Goal: Task Accomplishment & Management: Manage account settings

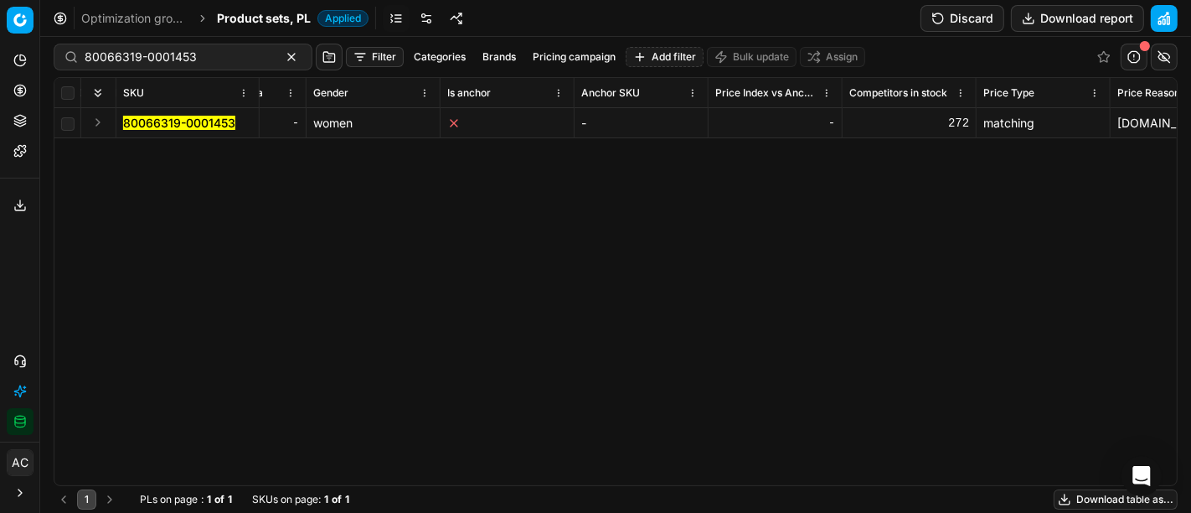
scroll to position [0, 6038]
click at [617, 428] on div "SKU Product line name Product line ID Title Brand Sales Flag Brand Special Disp…" at bounding box center [615, 281] width 1122 height 407
click at [422, 17] on link at bounding box center [426, 18] width 27 height 27
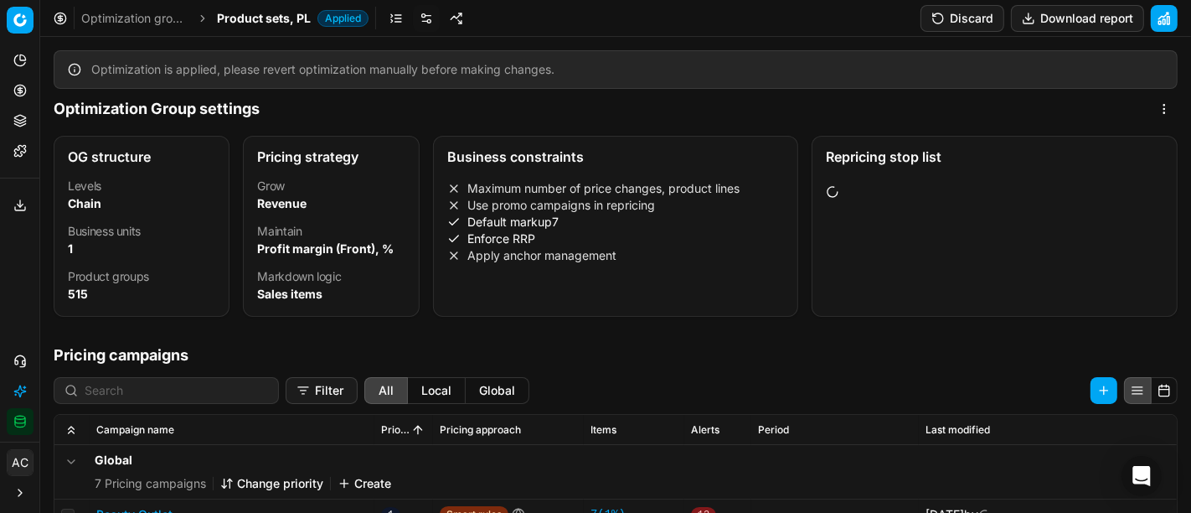
click at [215, 260] on div "Levels Chain Business units 1 Product groups 515" at bounding box center [141, 244] width 174 height 142
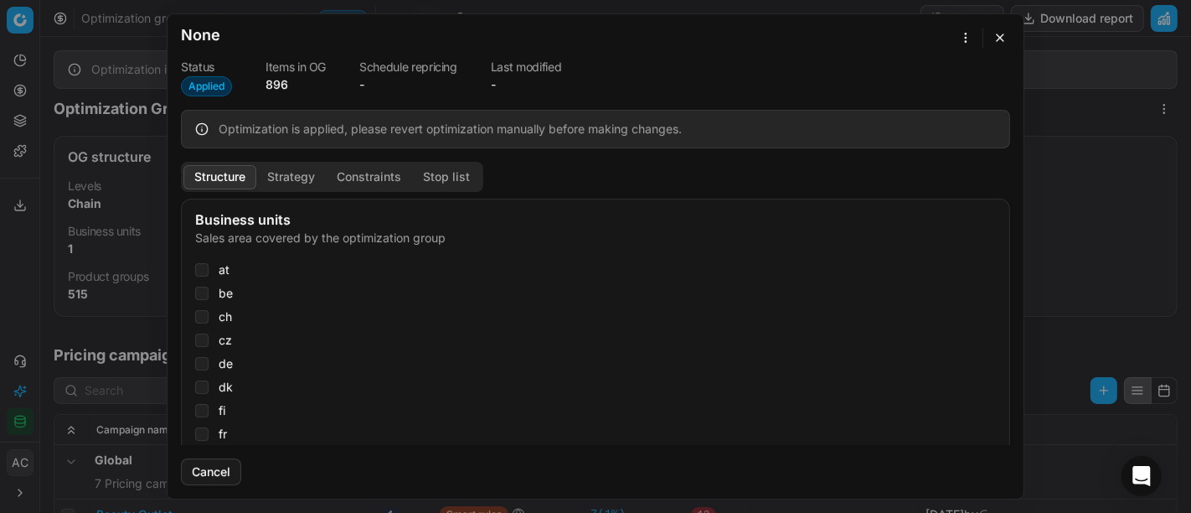
checkbox input "true"
click at [293, 169] on button "Strategy" at bounding box center [291, 177] width 70 height 24
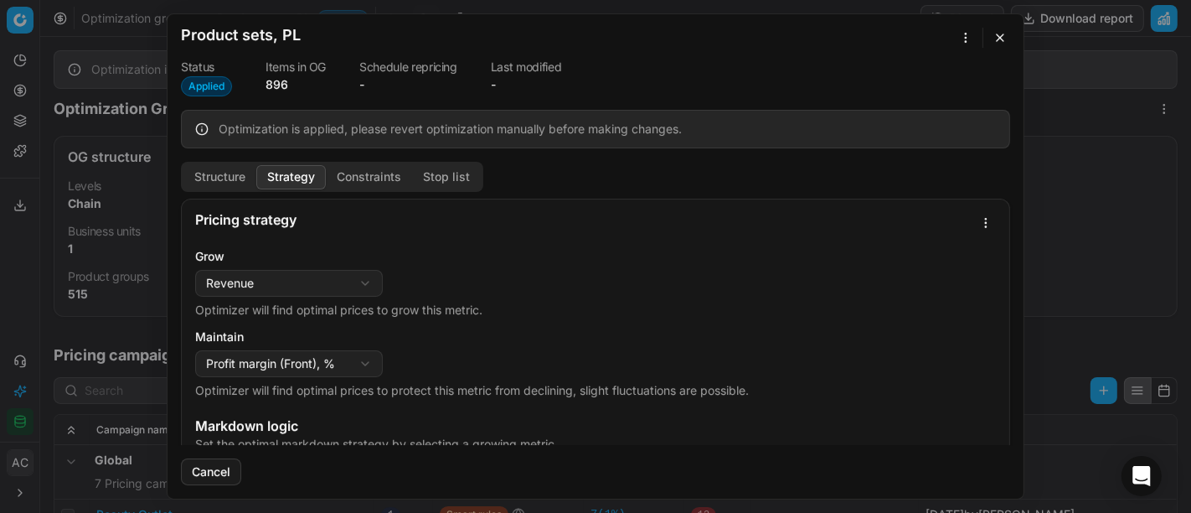
click at [356, 167] on button "Constraints" at bounding box center [369, 177] width 86 height 24
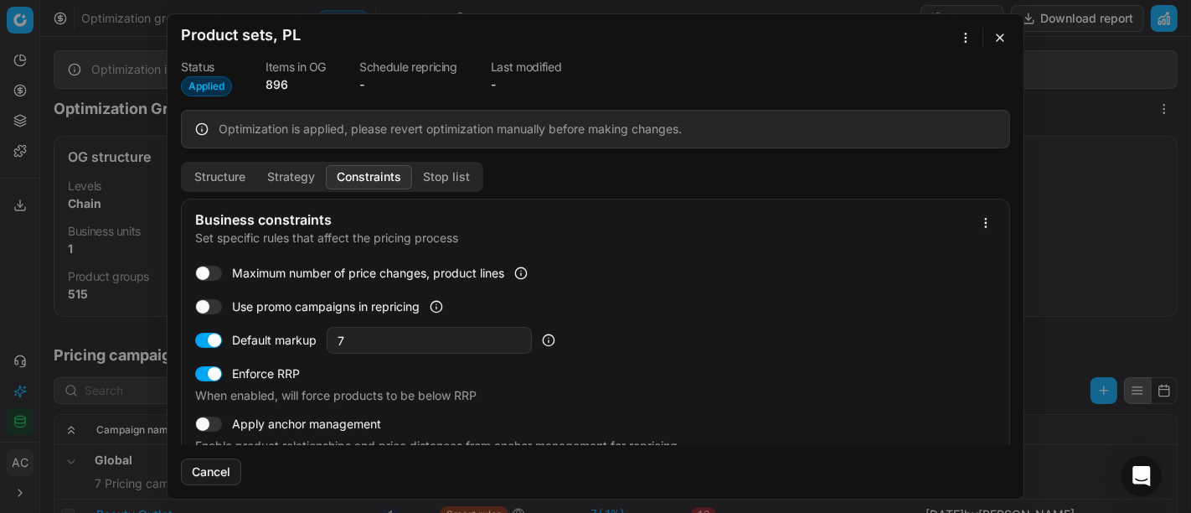
click at [426, 178] on button "Stop list" at bounding box center [446, 177] width 69 height 24
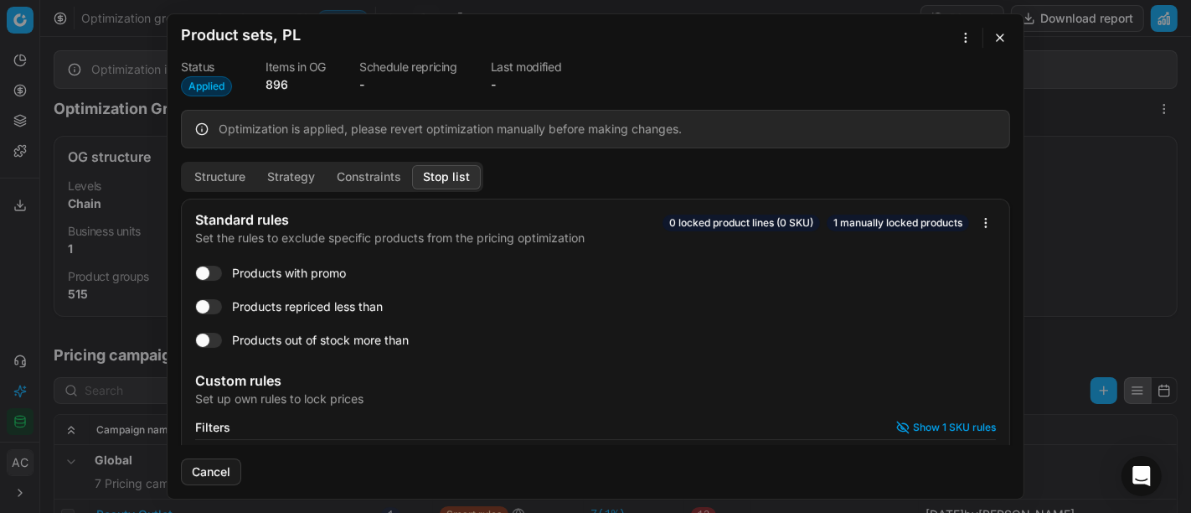
click at [348, 176] on button "Constraints" at bounding box center [369, 177] width 86 height 24
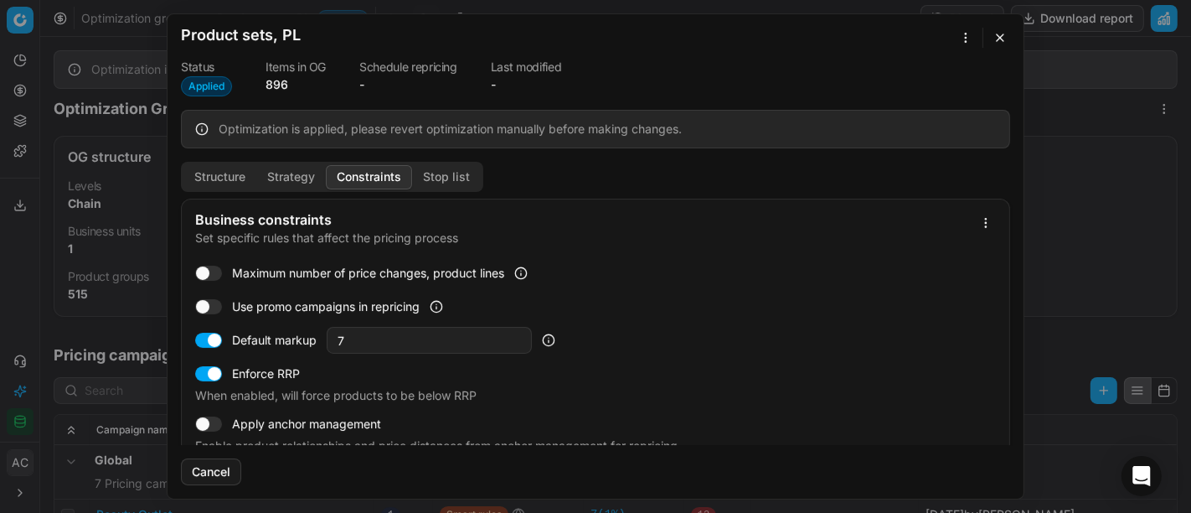
scroll to position [21, 0]
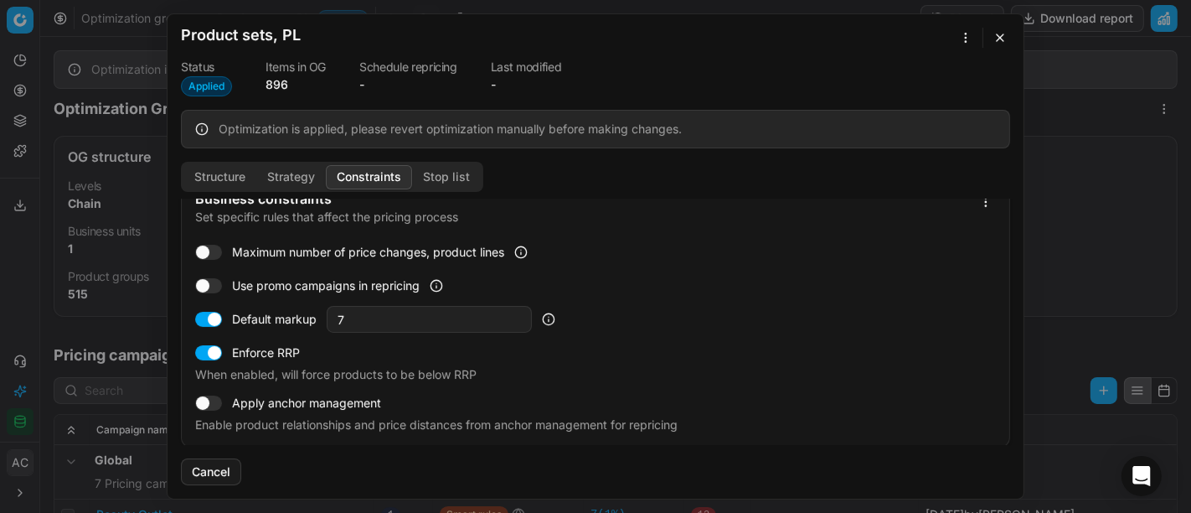
click at [441, 179] on button "Stop list" at bounding box center [446, 177] width 69 height 24
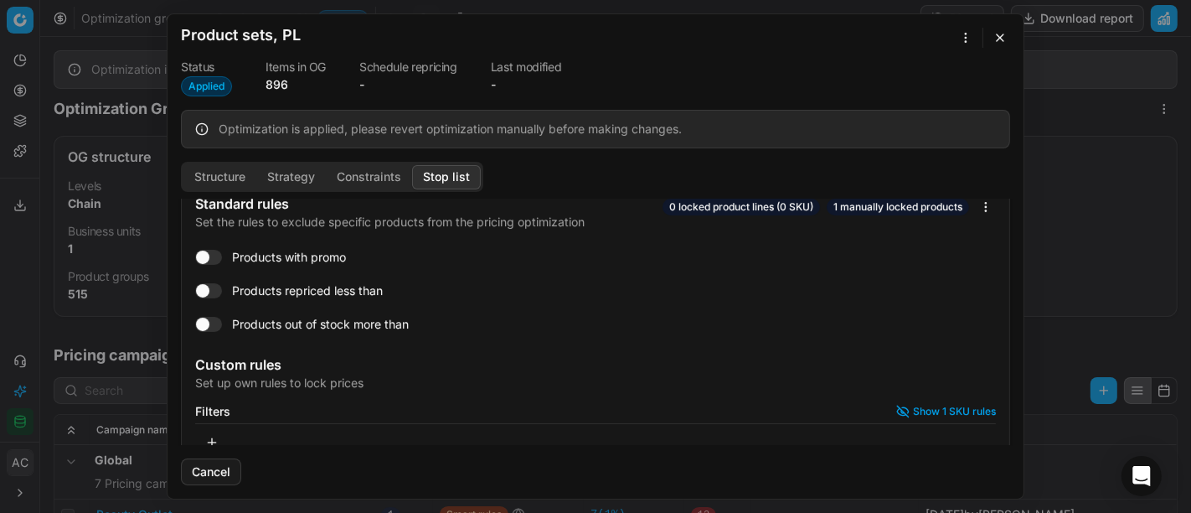
scroll to position [39, 0]
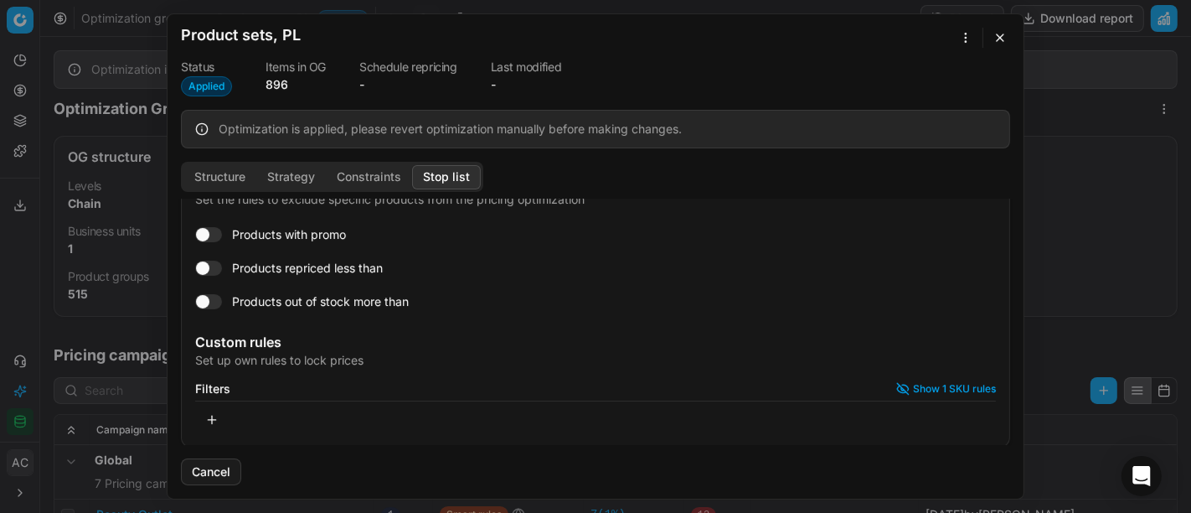
click at [201, 423] on button "button" at bounding box center [212, 419] width 34 height 27
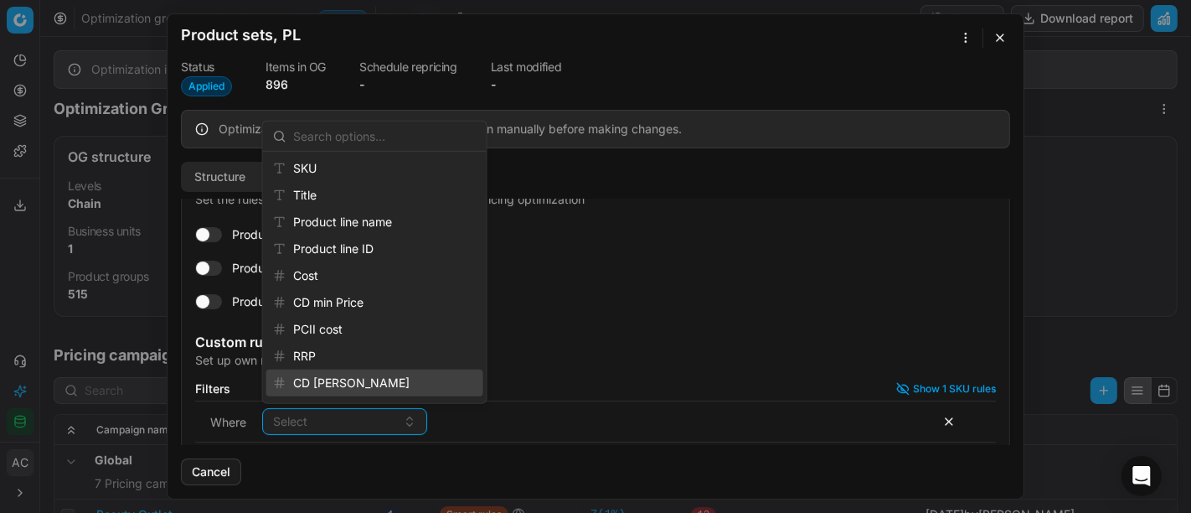
click at [610, 414] on div "Select" at bounding box center [597, 421] width 670 height 27
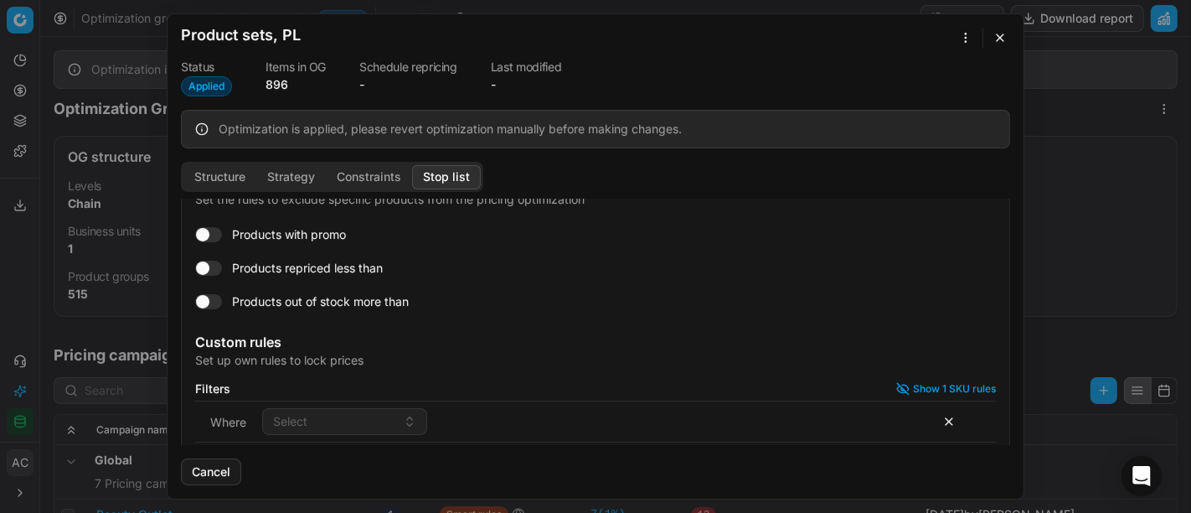
click at [953, 389] on button "Show 1 SKU rules" at bounding box center [946, 388] width 100 height 13
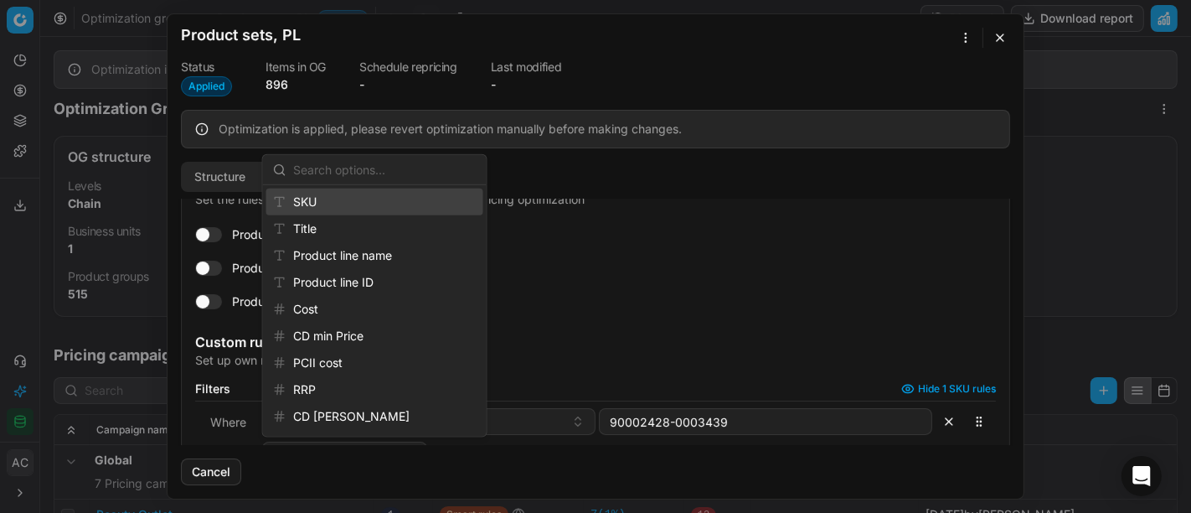
click at [751, 345] on div "Custom rules" at bounding box center [595, 341] width 801 height 13
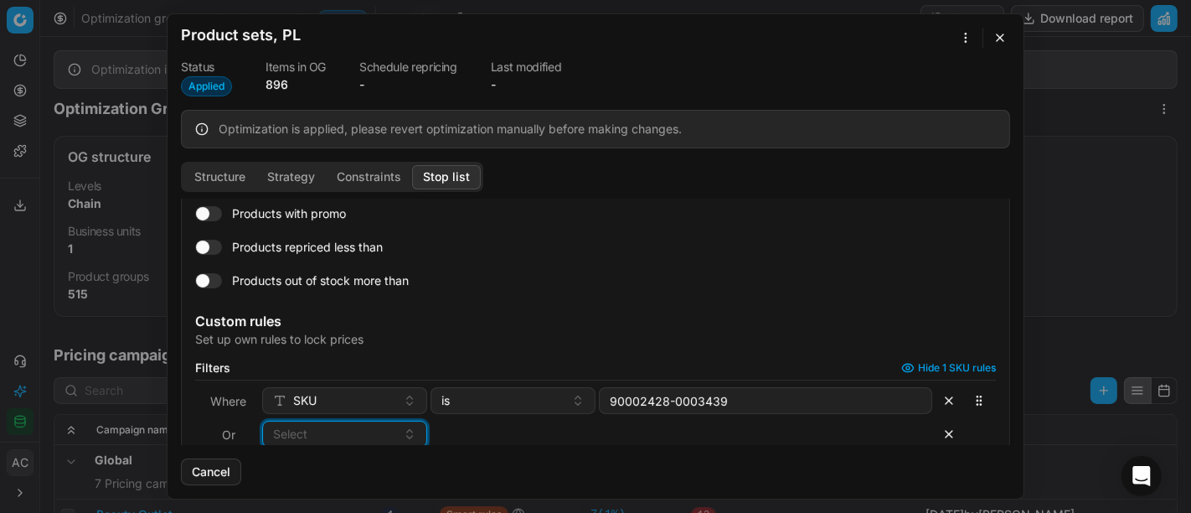
scroll to position [113, 0]
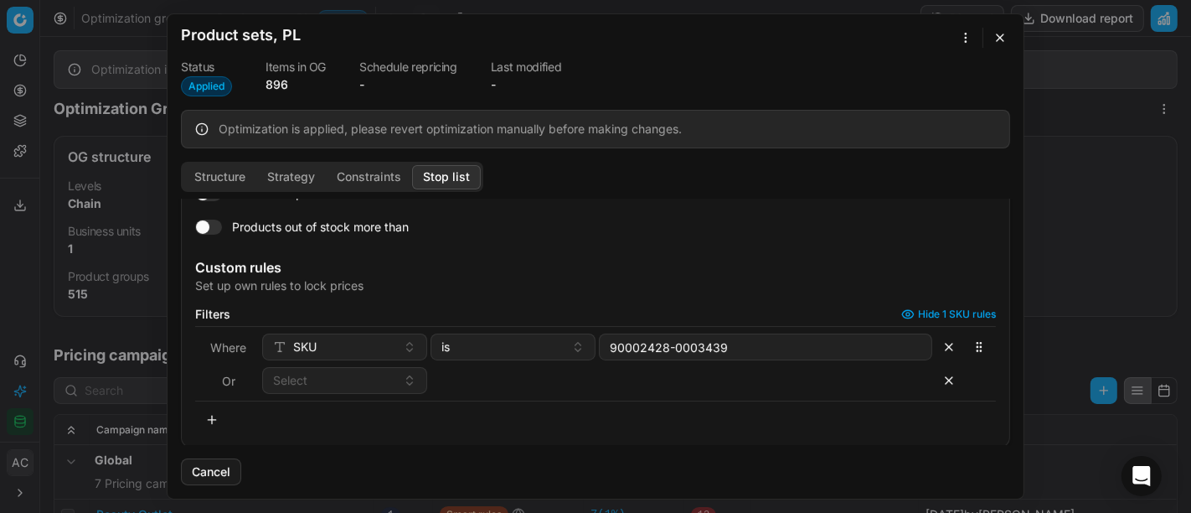
click at [995, 45] on button "button" at bounding box center [1000, 38] width 20 height 20
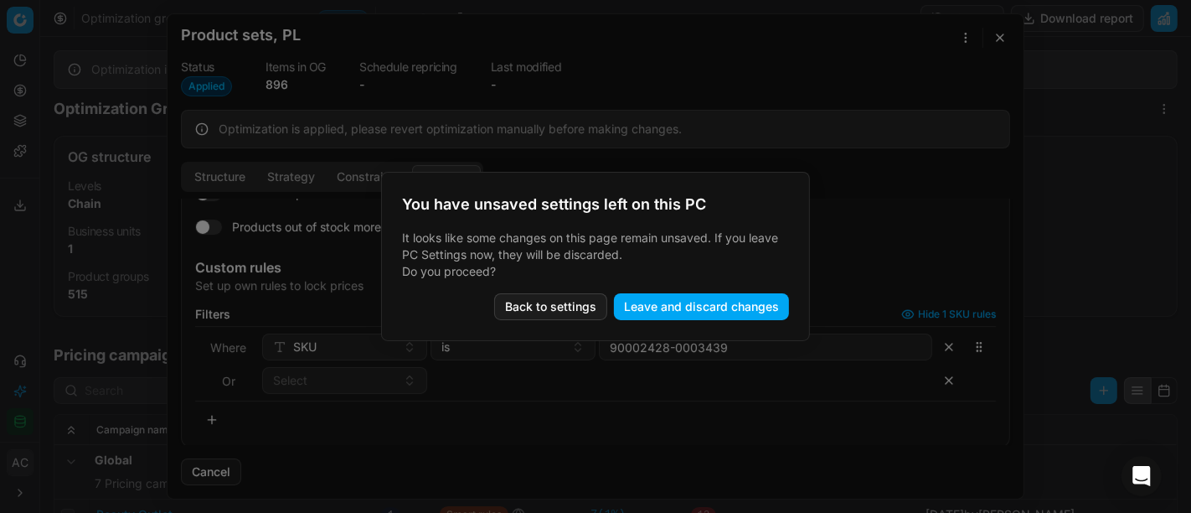
click at [734, 315] on button "Leave and discard changes" at bounding box center [701, 306] width 175 height 27
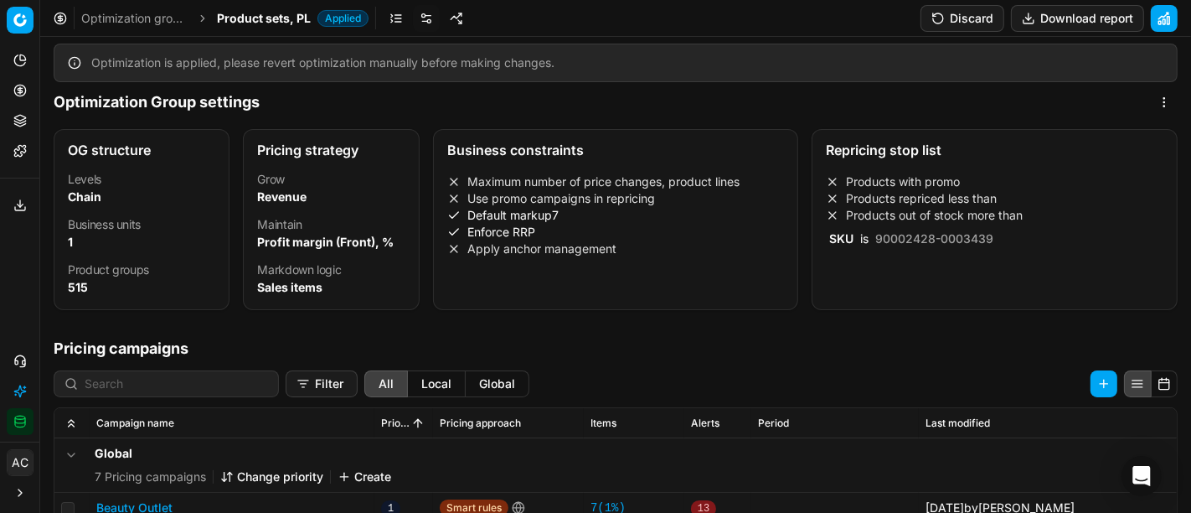
scroll to position [8, 0]
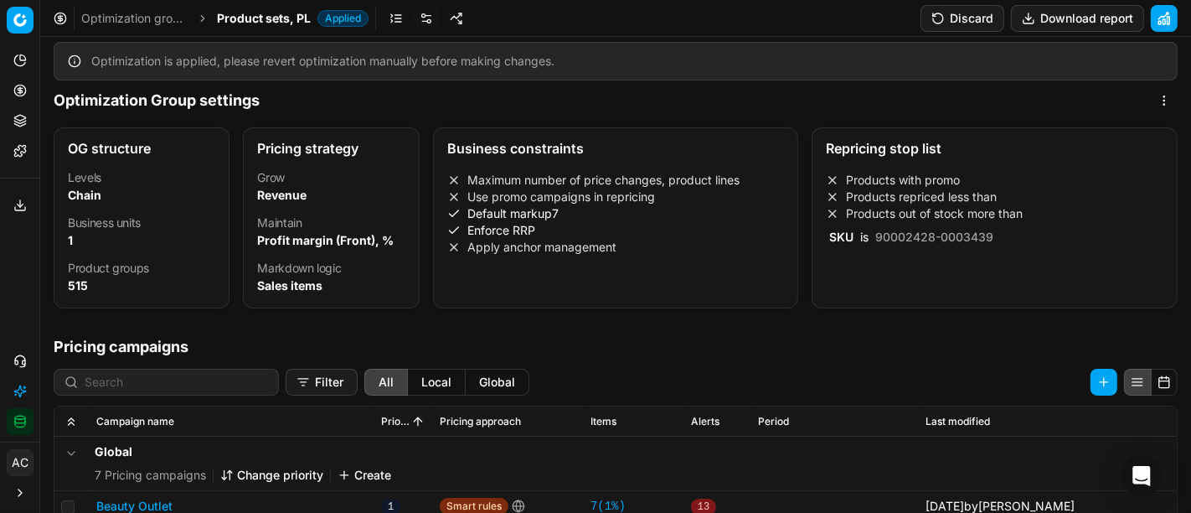
click at [926, 201] on li "Products repriced less than" at bounding box center [995, 196] width 338 height 17
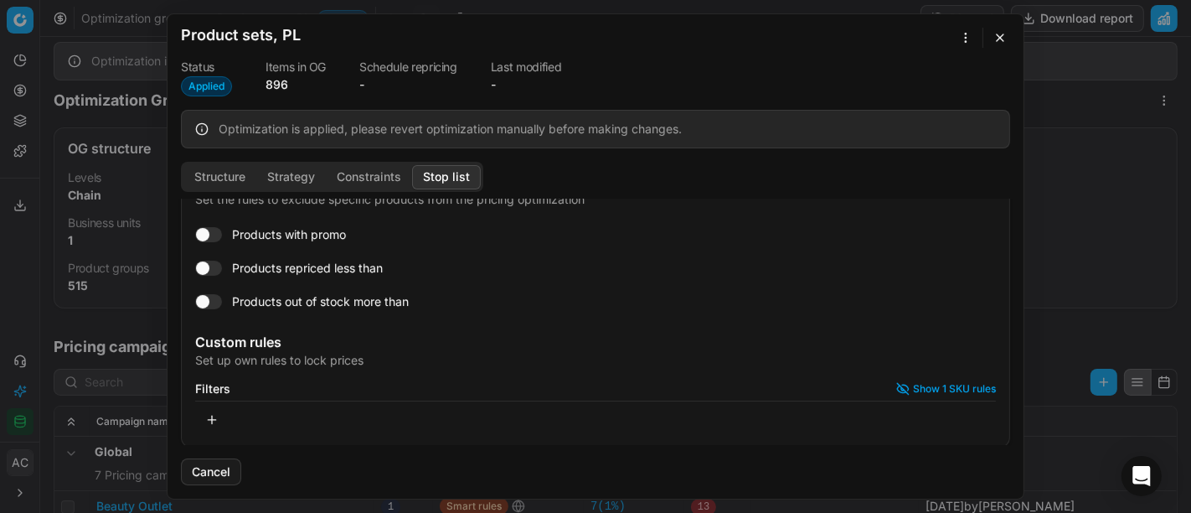
scroll to position [0, 0]
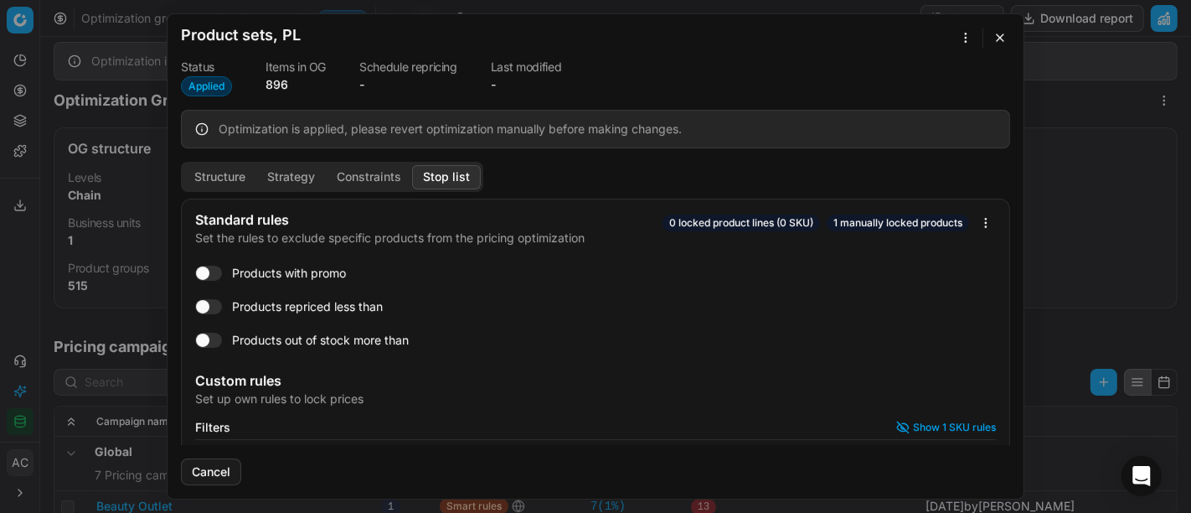
click at [1000, 36] on button "button" at bounding box center [1000, 38] width 20 height 20
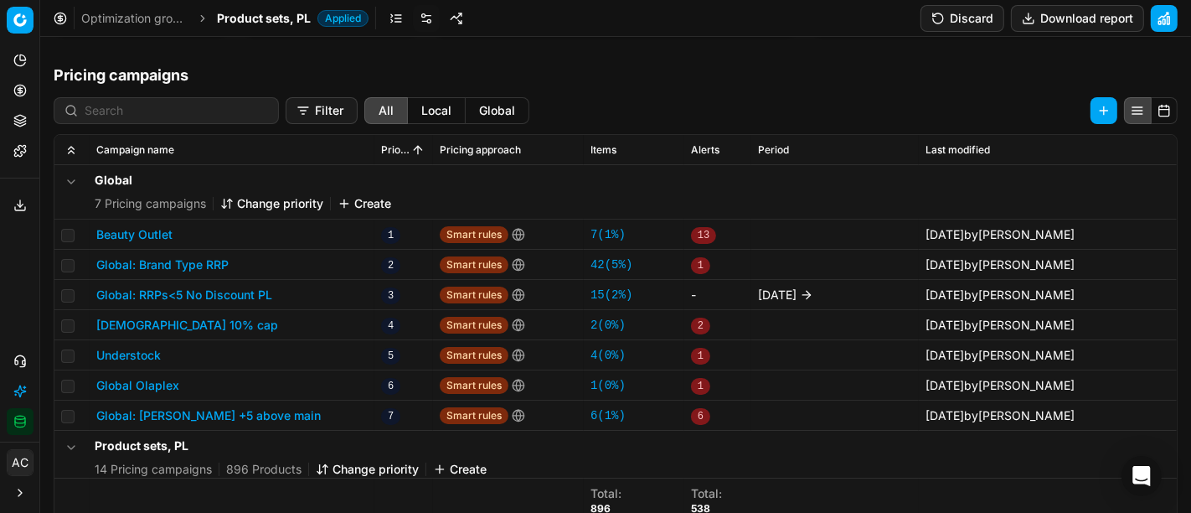
scroll to position [294, 0]
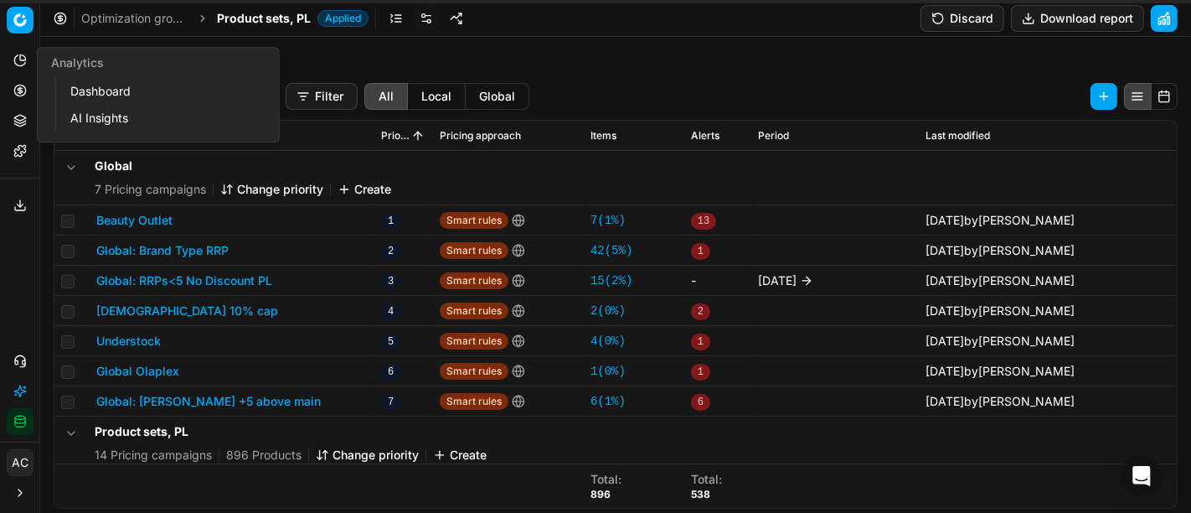
click at [18, 68] on button "Analytics" at bounding box center [20, 60] width 27 height 27
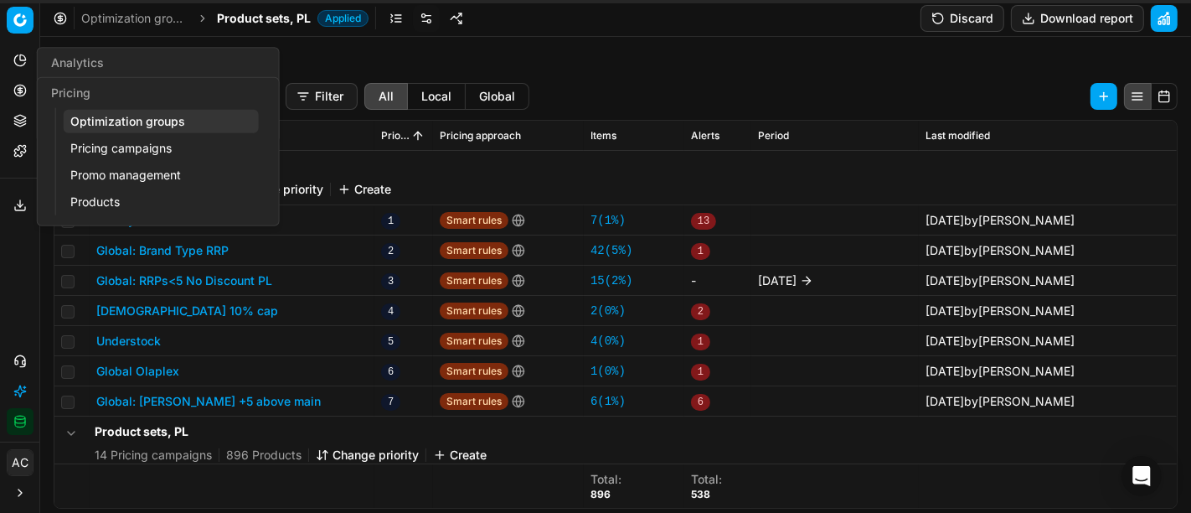
click at [12, 87] on button "Pricing" at bounding box center [20, 90] width 27 height 27
click at [127, 116] on link "Optimization groups" at bounding box center [161, 121] width 195 height 23
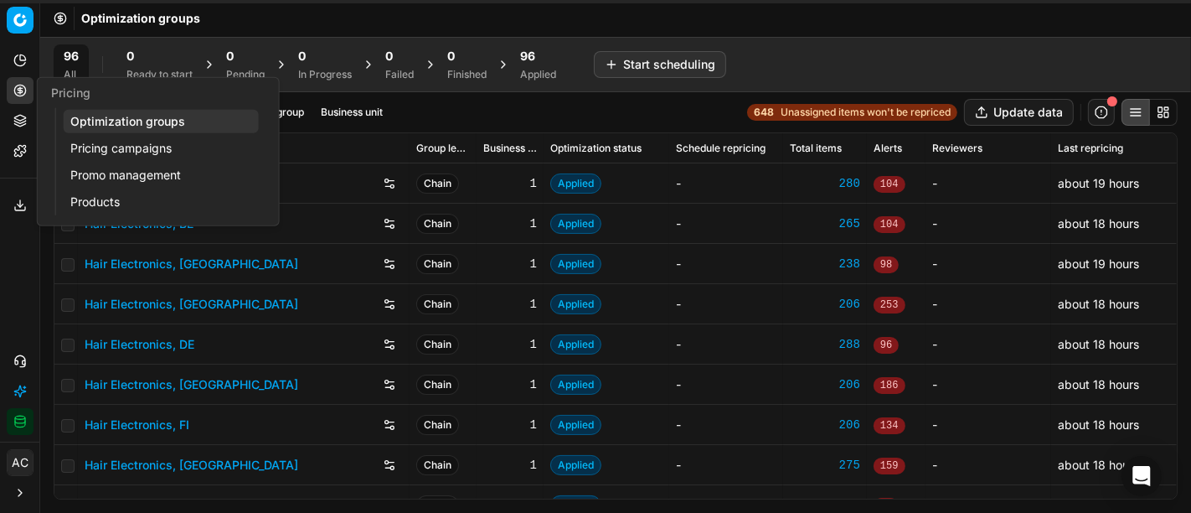
click at [107, 150] on link "Pricing campaigns" at bounding box center [161, 148] width 195 height 23
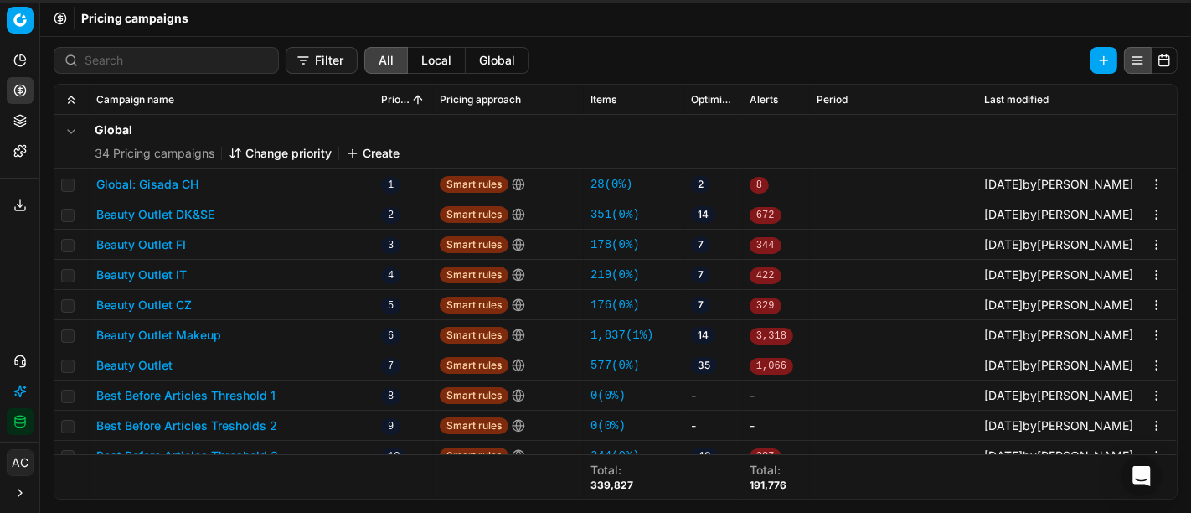
click at [209, 335] on button "Beauty Outlet Makeup" at bounding box center [158, 335] width 125 height 17
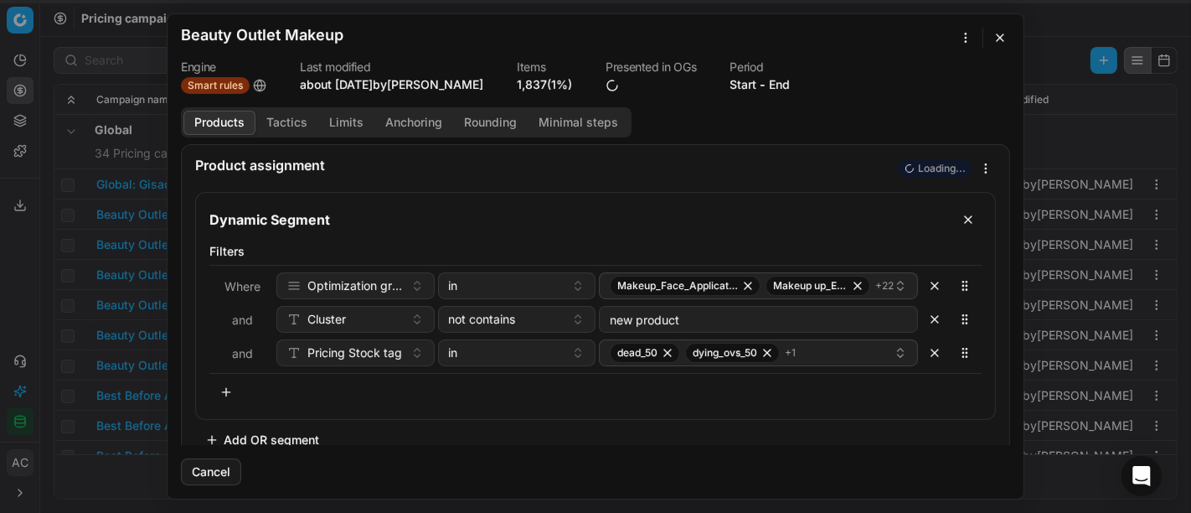
scroll to position [20, 0]
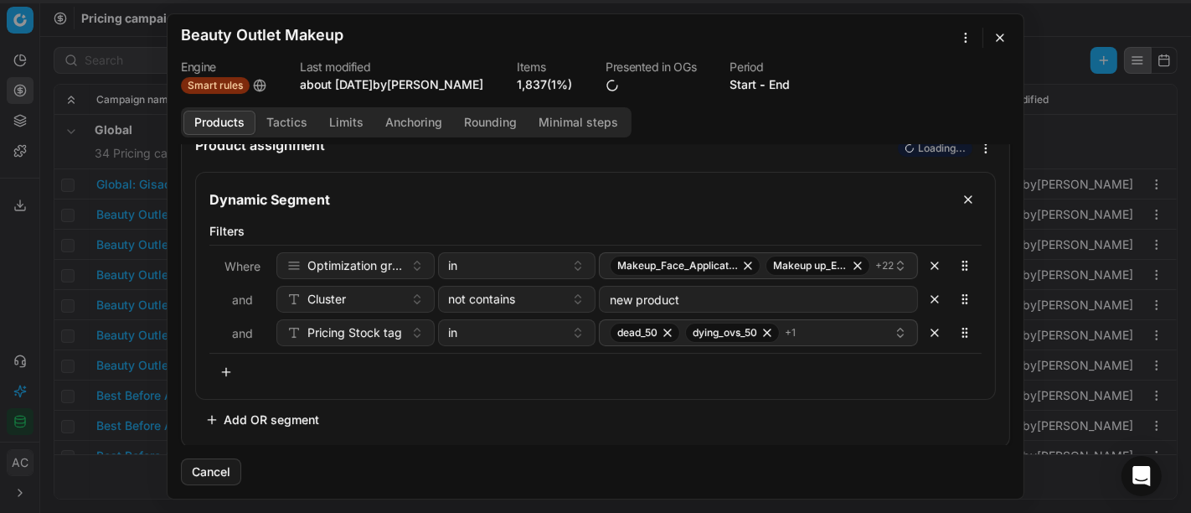
click at [222, 372] on button "button" at bounding box center [226, 372] width 34 height 27
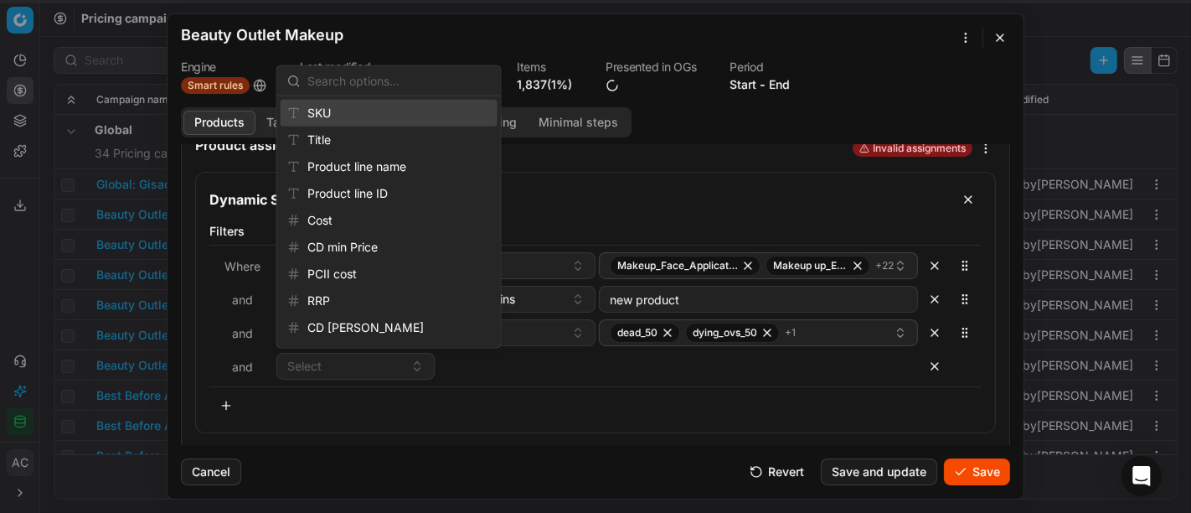
click at [595, 174] on div "Dynamic Segment" at bounding box center [595, 195] width 799 height 44
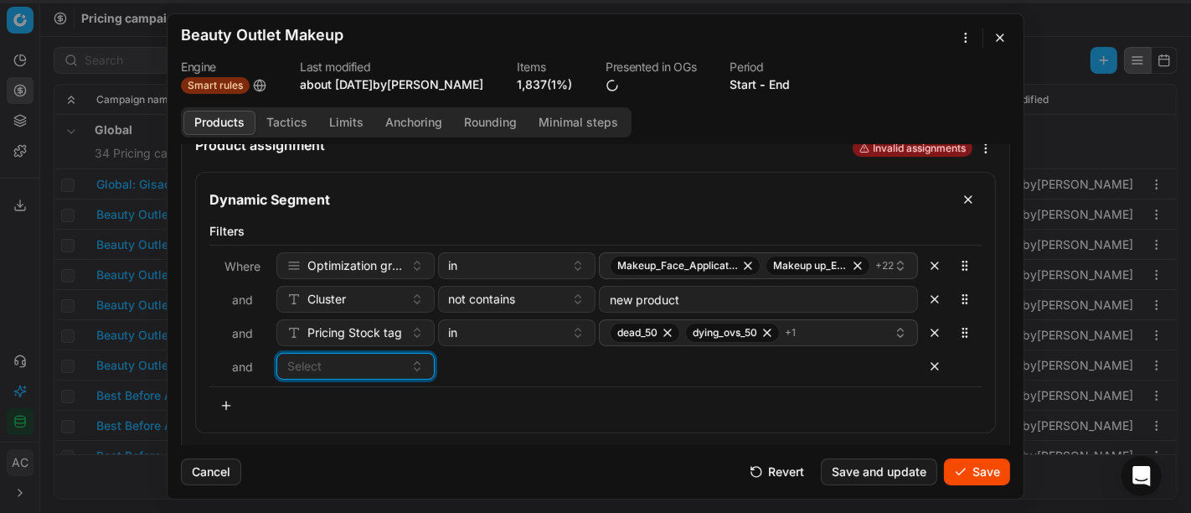
scroll to position [54, 0]
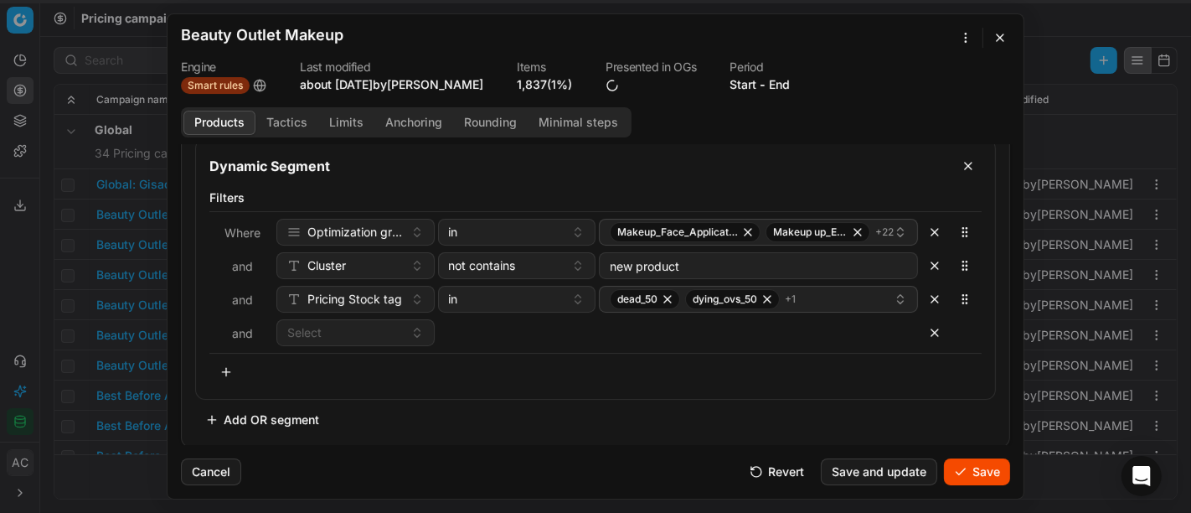
click at [300, 408] on button "Add OR segment" at bounding box center [262, 419] width 134 height 27
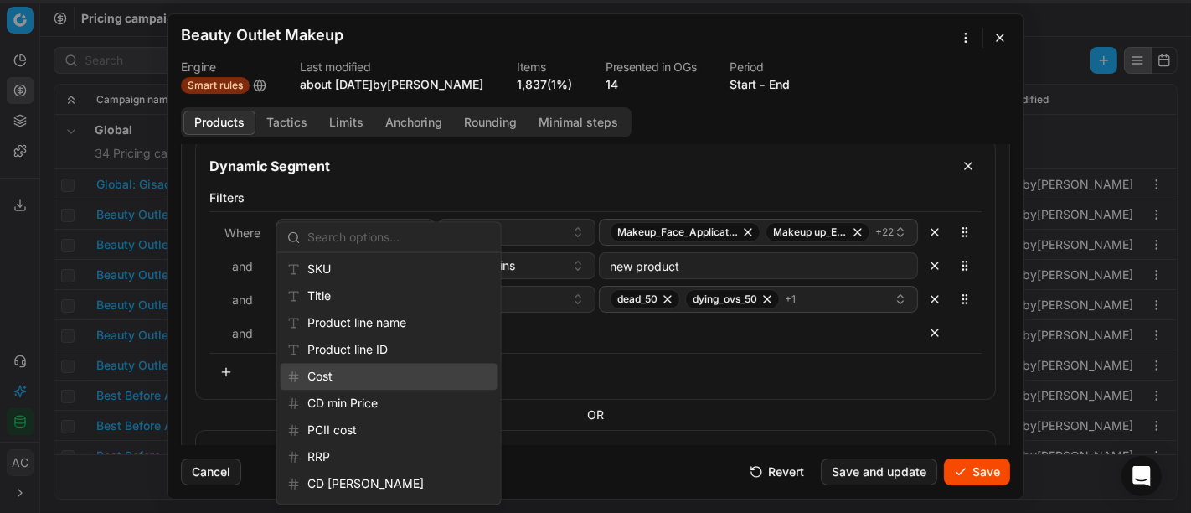
click at [603, 381] on div "Filters Where Optimization group in Makeup_Face_Applicator_Access._Other, DE Ma…" at bounding box center [595, 287] width 772 height 196
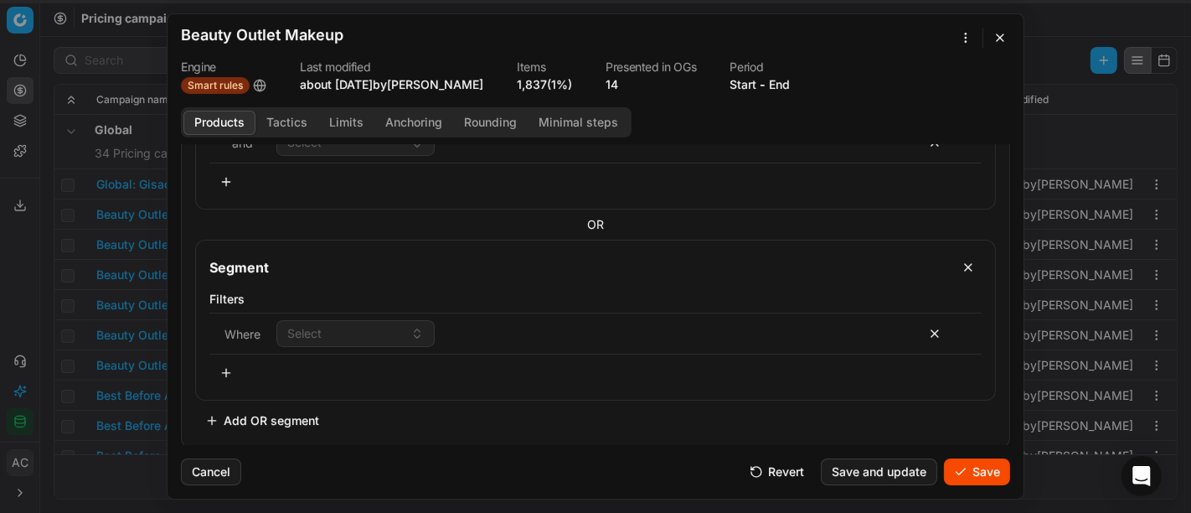
click at [994, 34] on button "button" at bounding box center [1000, 38] width 20 height 20
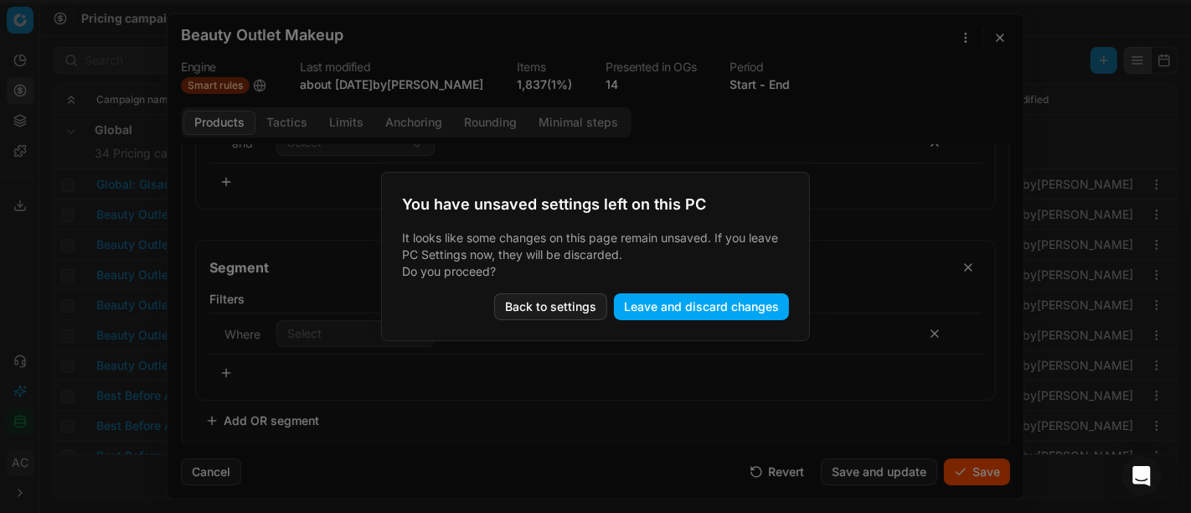
click at [700, 298] on button "Leave and discard changes" at bounding box center [701, 306] width 175 height 27
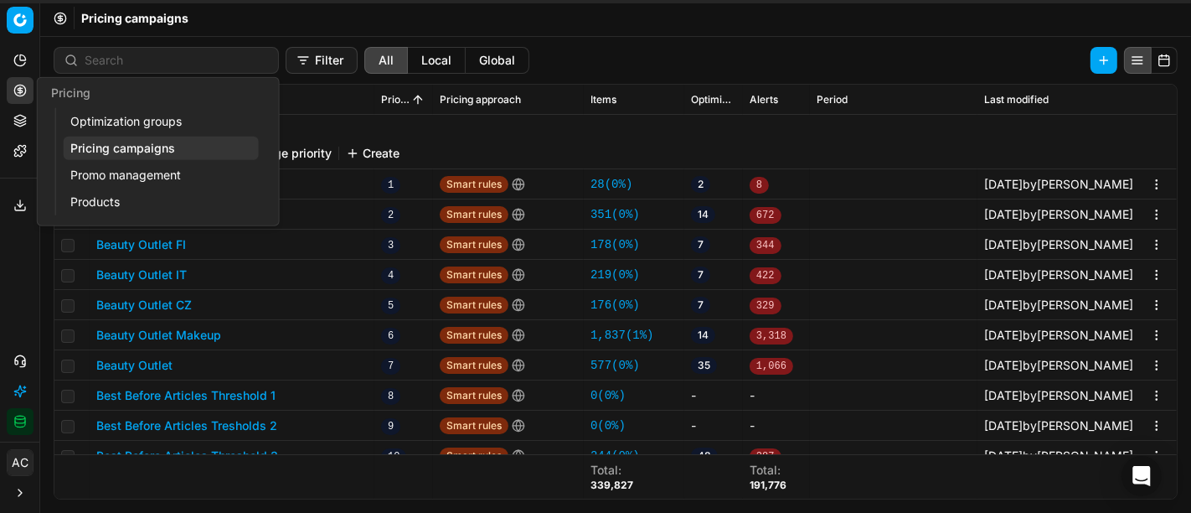
click at [107, 121] on link "Optimization groups" at bounding box center [161, 121] width 195 height 23
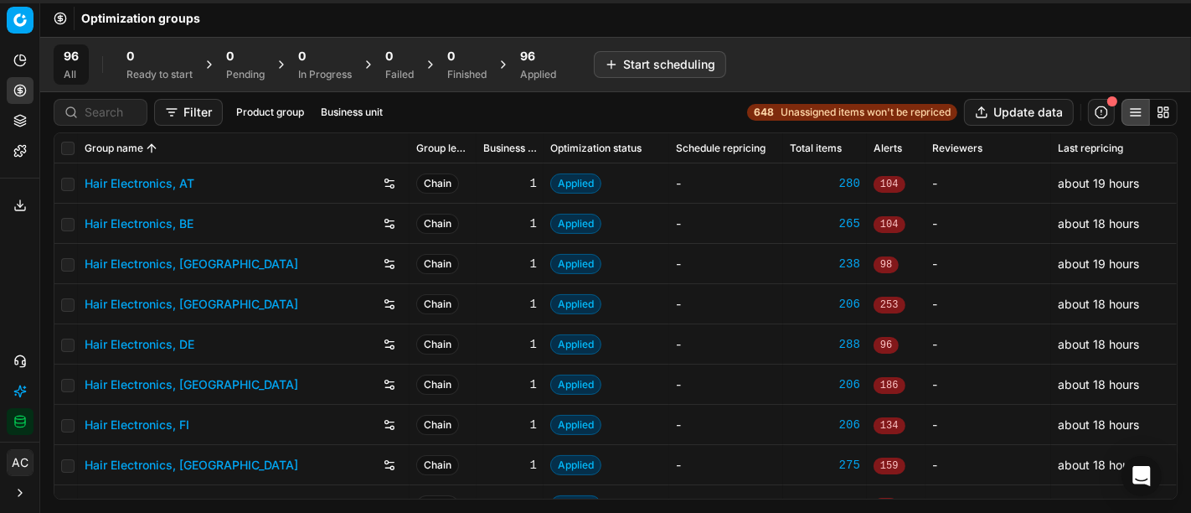
click at [533, 60] on span "96" at bounding box center [527, 56] width 15 height 17
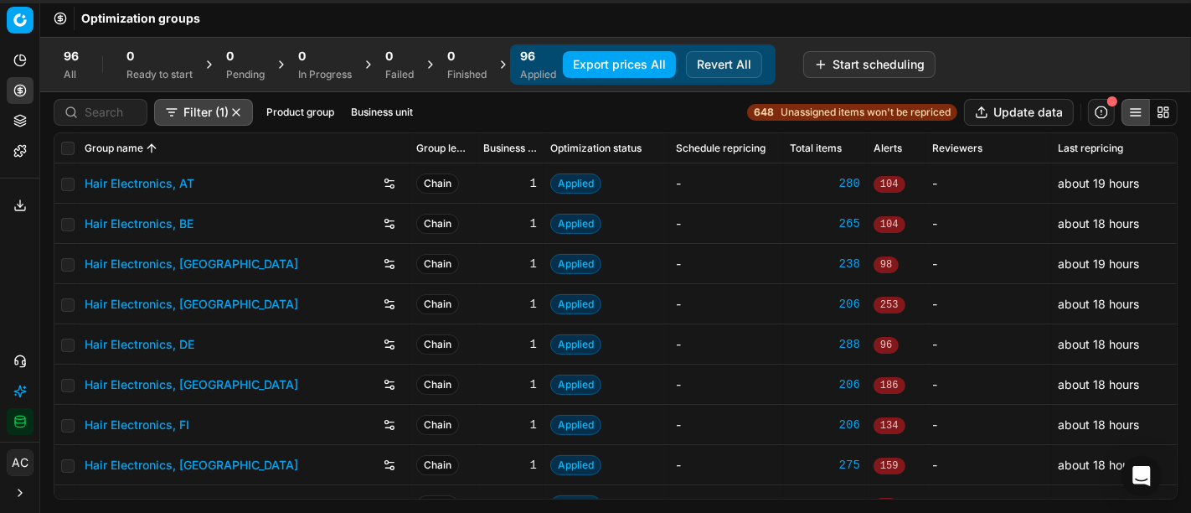
click at [728, 56] on button "Revert All" at bounding box center [724, 64] width 76 height 27
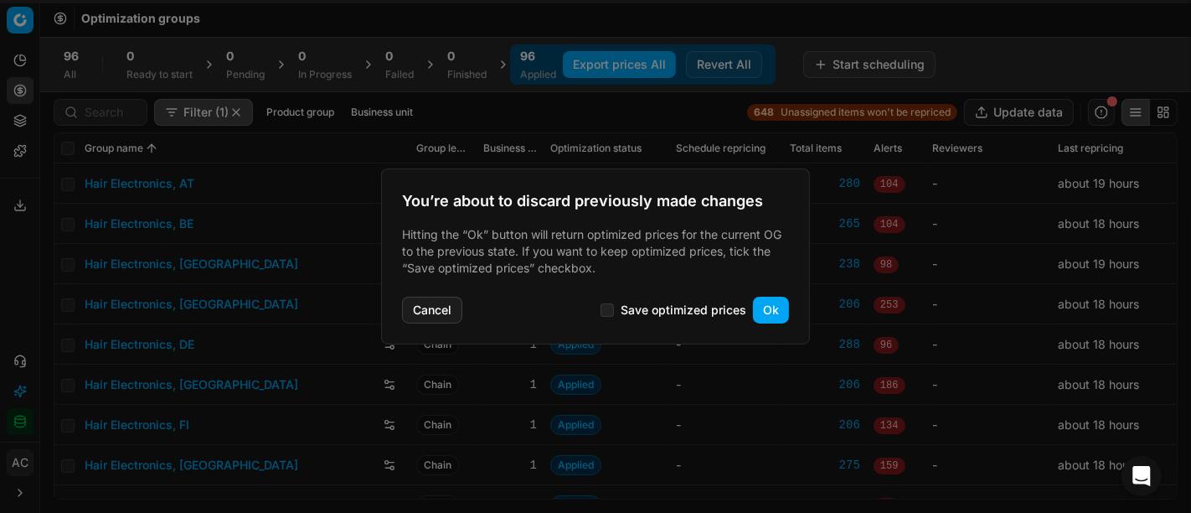
click at [766, 302] on button "Ok" at bounding box center [771, 310] width 36 height 27
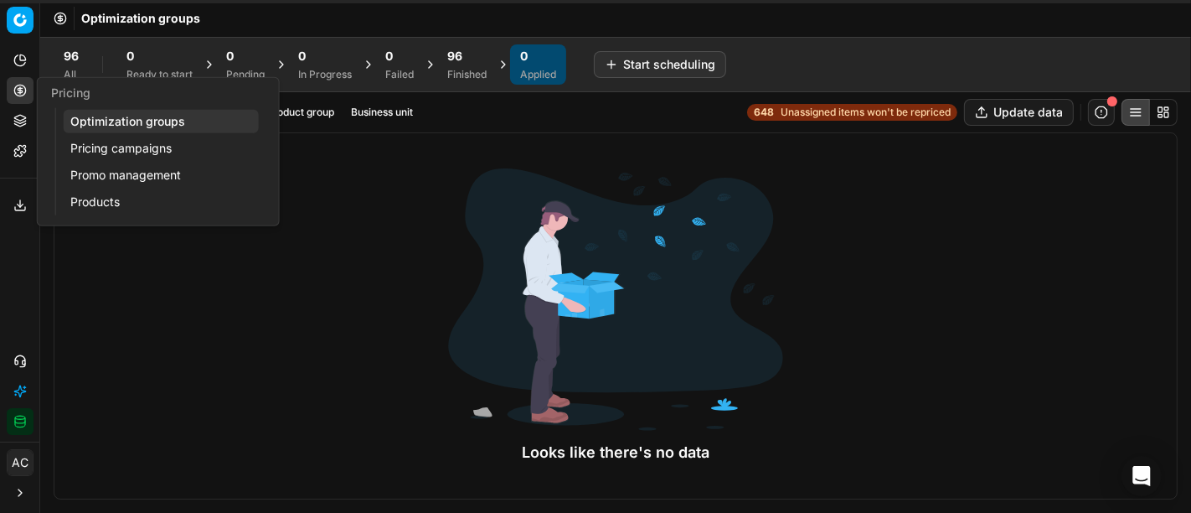
click at [132, 121] on link "Optimization groups" at bounding box center [161, 121] width 195 height 23
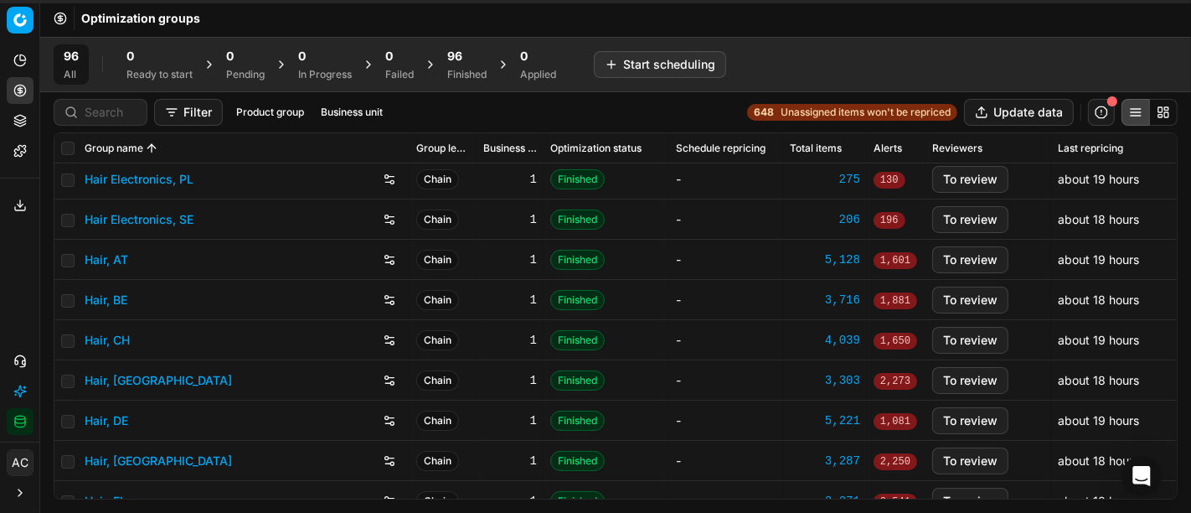
scroll to position [407, 0]
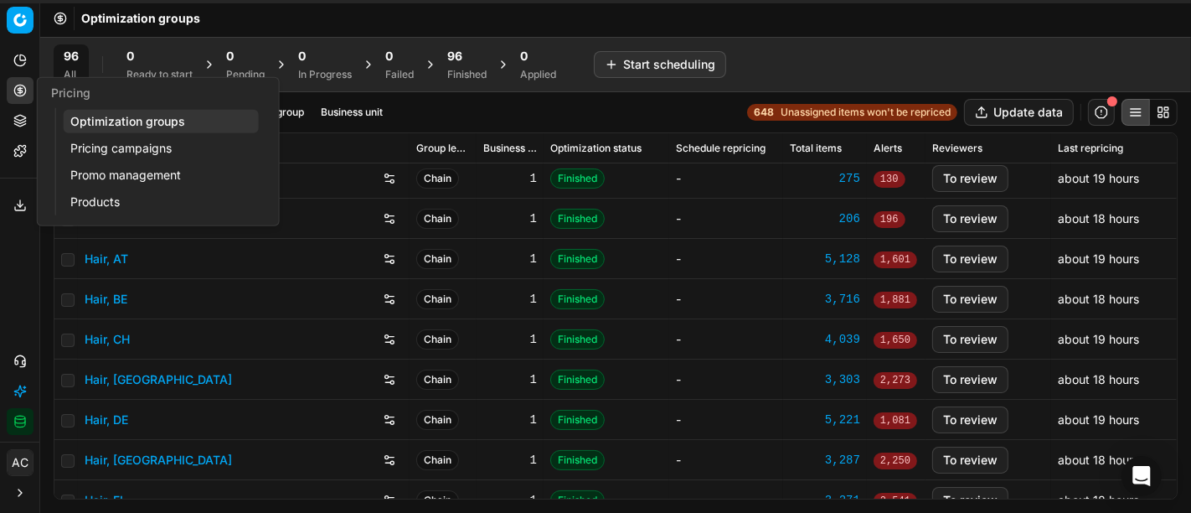
click at [121, 146] on link "Pricing campaigns" at bounding box center [161, 148] width 195 height 23
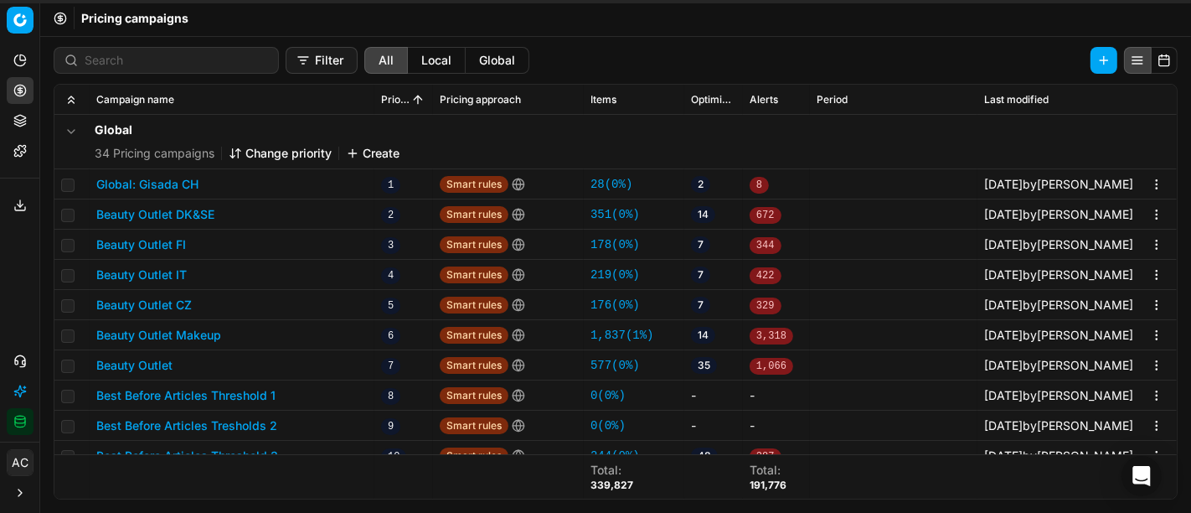
scroll to position [25, 0]
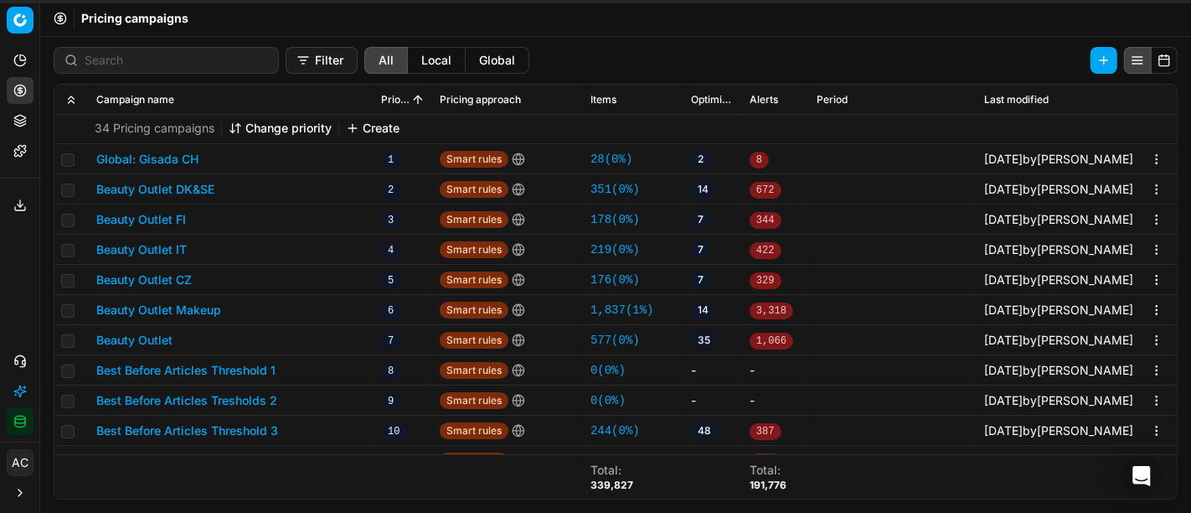
click at [615, 17] on div "Pricing campaigns" at bounding box center [615, 18] width 1151 height 37
click at [197, 312] on button "Beauty Outlet Makeup" at bounding box center [158, 310] width 125 height 17
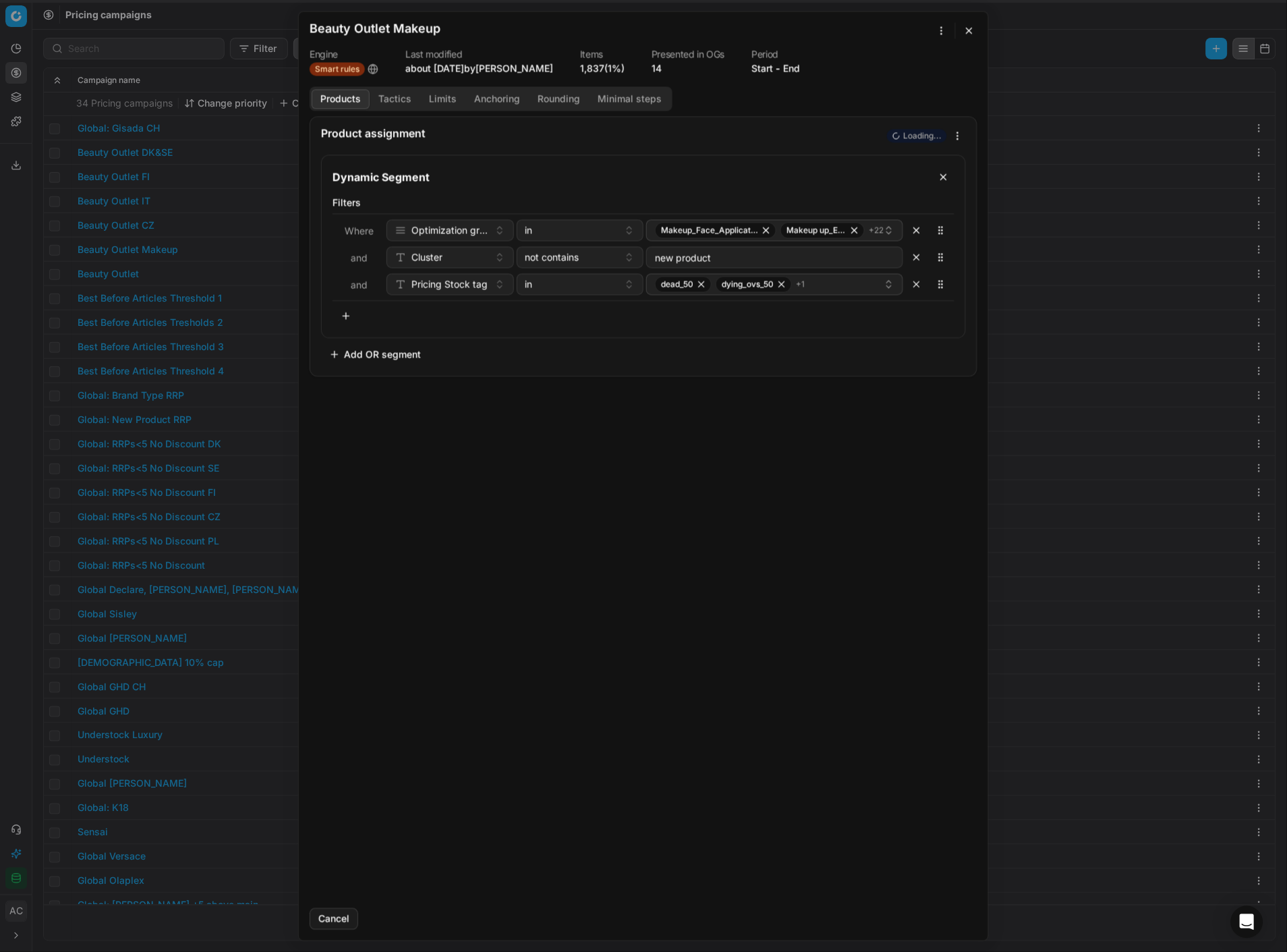
scroll to position [0, 0]
click at [576, 412] on div "Product assignment Loading... Dynamic Segment Filters Where Optimization group …" at bounding box center [644, 507] width 689 height 781
click at [826, 290] on div "dead_50 dying_ovs_50 + 1" at bounding box center [769, 284] width 229 height 16
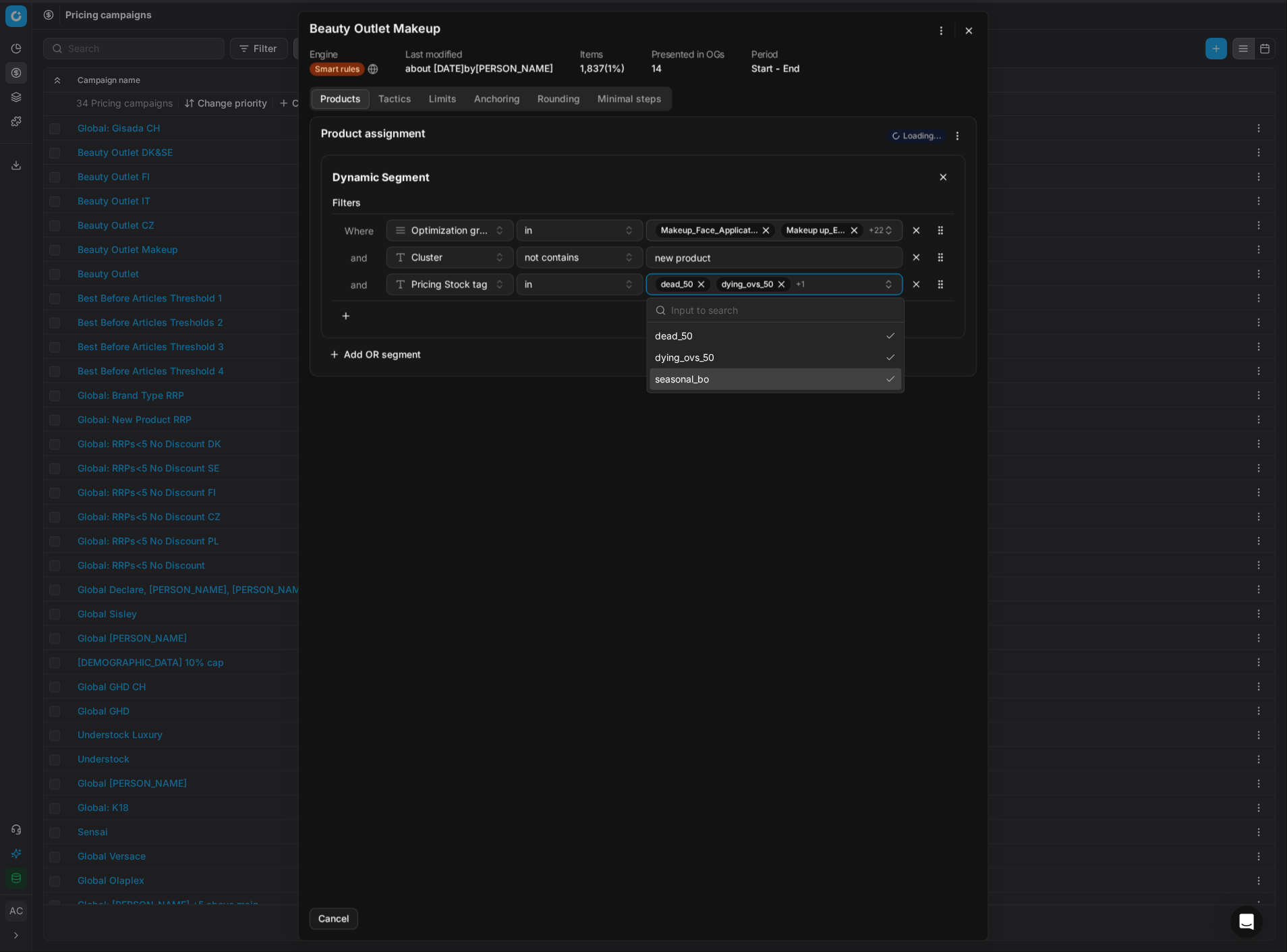
click at [723, 412] on div "Product assignment Loading... Dynamic Segment Filters Where Optimization group …" at bounding box center [644, 507] width 689 height 781
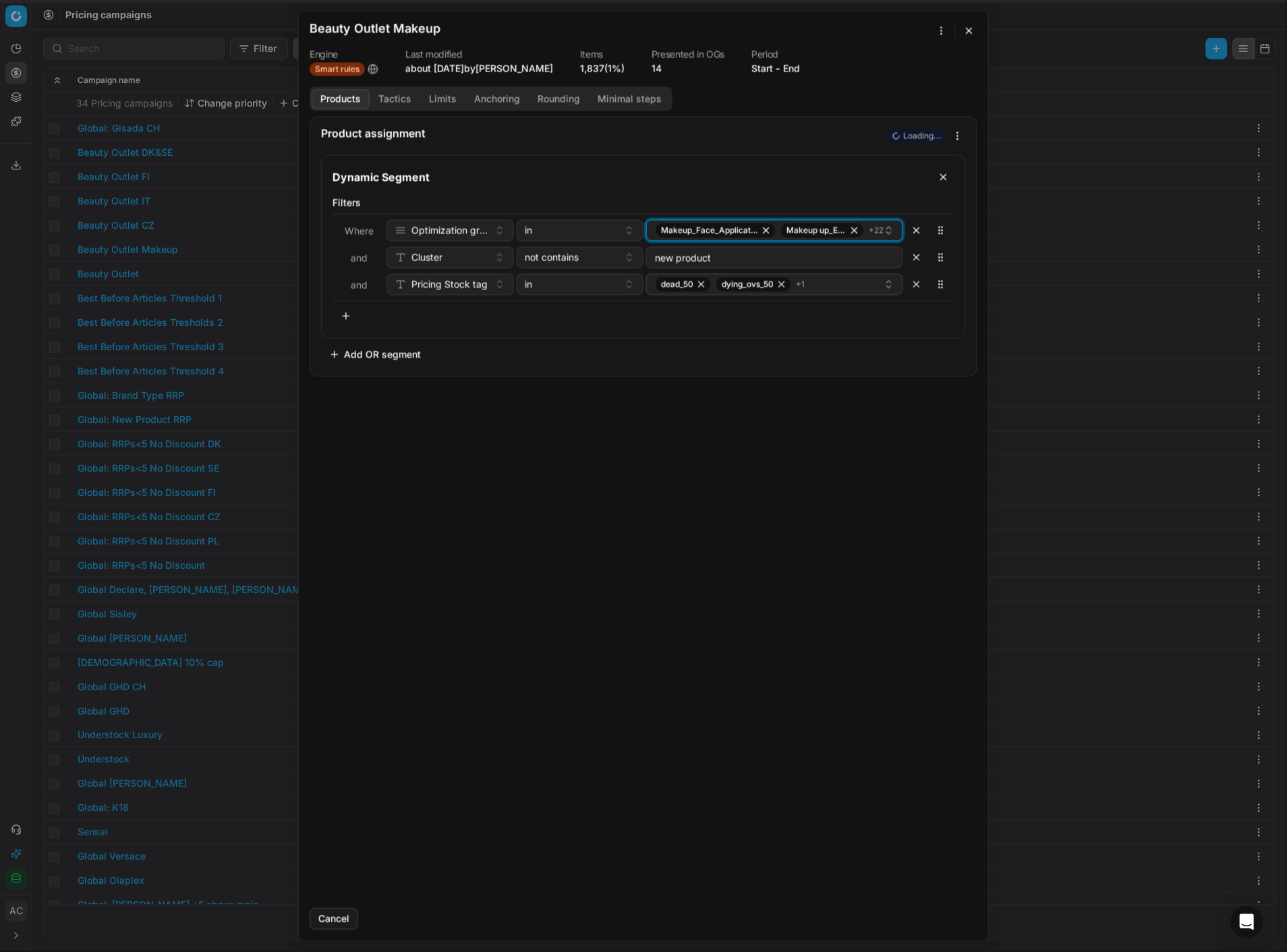
click at [886, 230] on icon "button" at bounding box center [888, 230] width 10 height 10
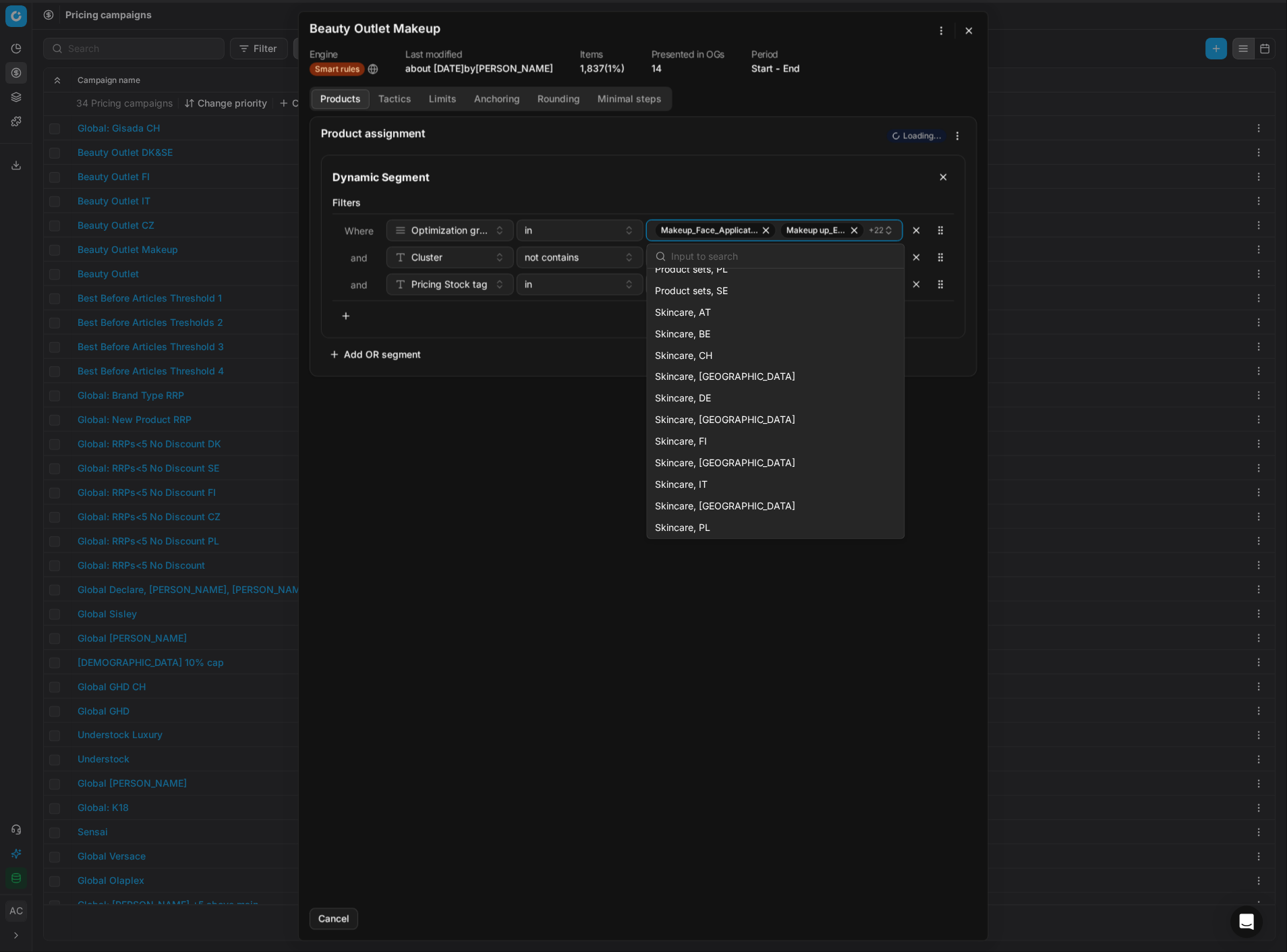
scroll to position [1492, 0]
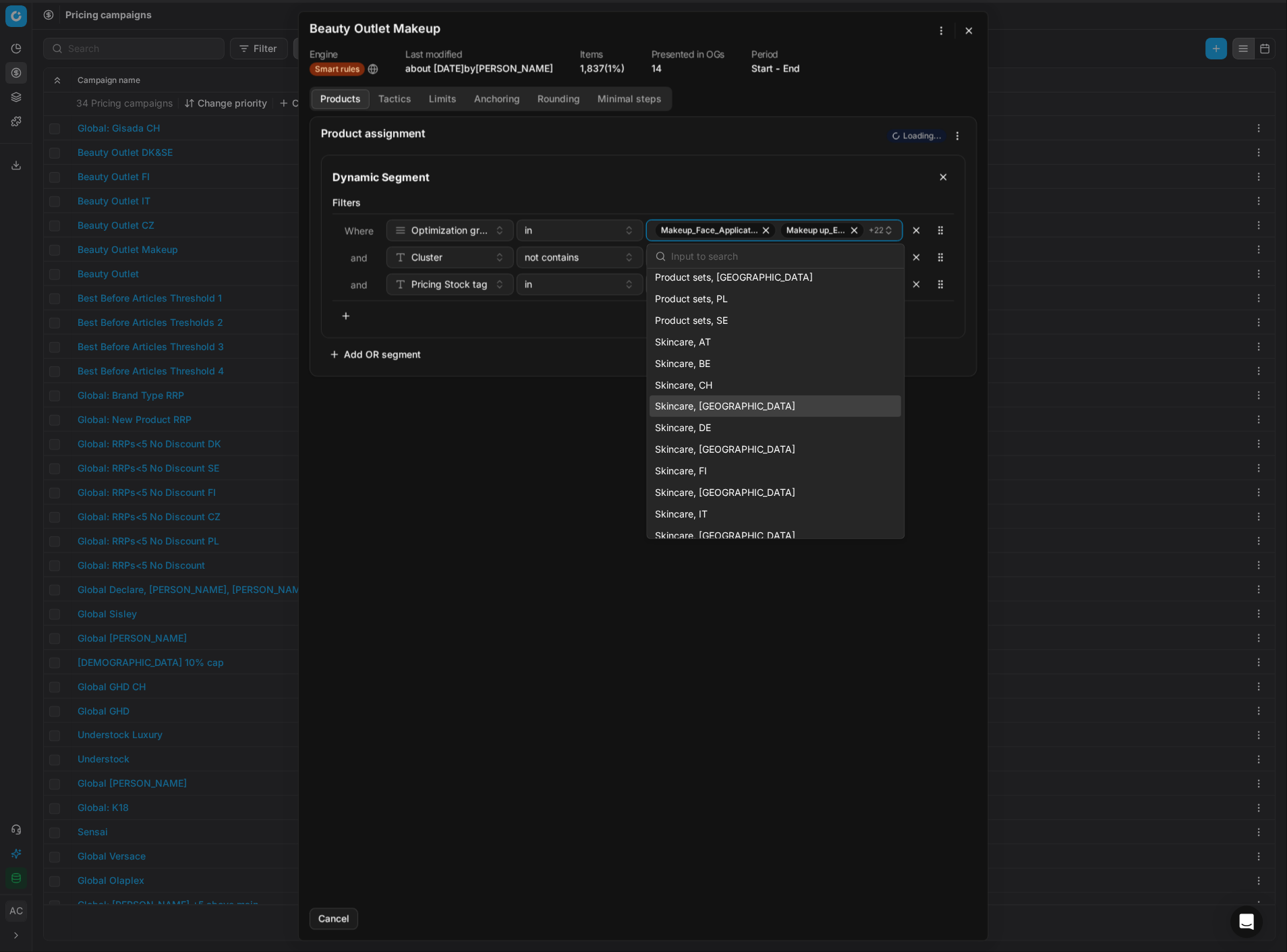
click at [470, 412] on div "Product assignment Loading... Dynamic Segment Filters Where Optimization group …" at bounding box center [644, 507] width 689 height 781
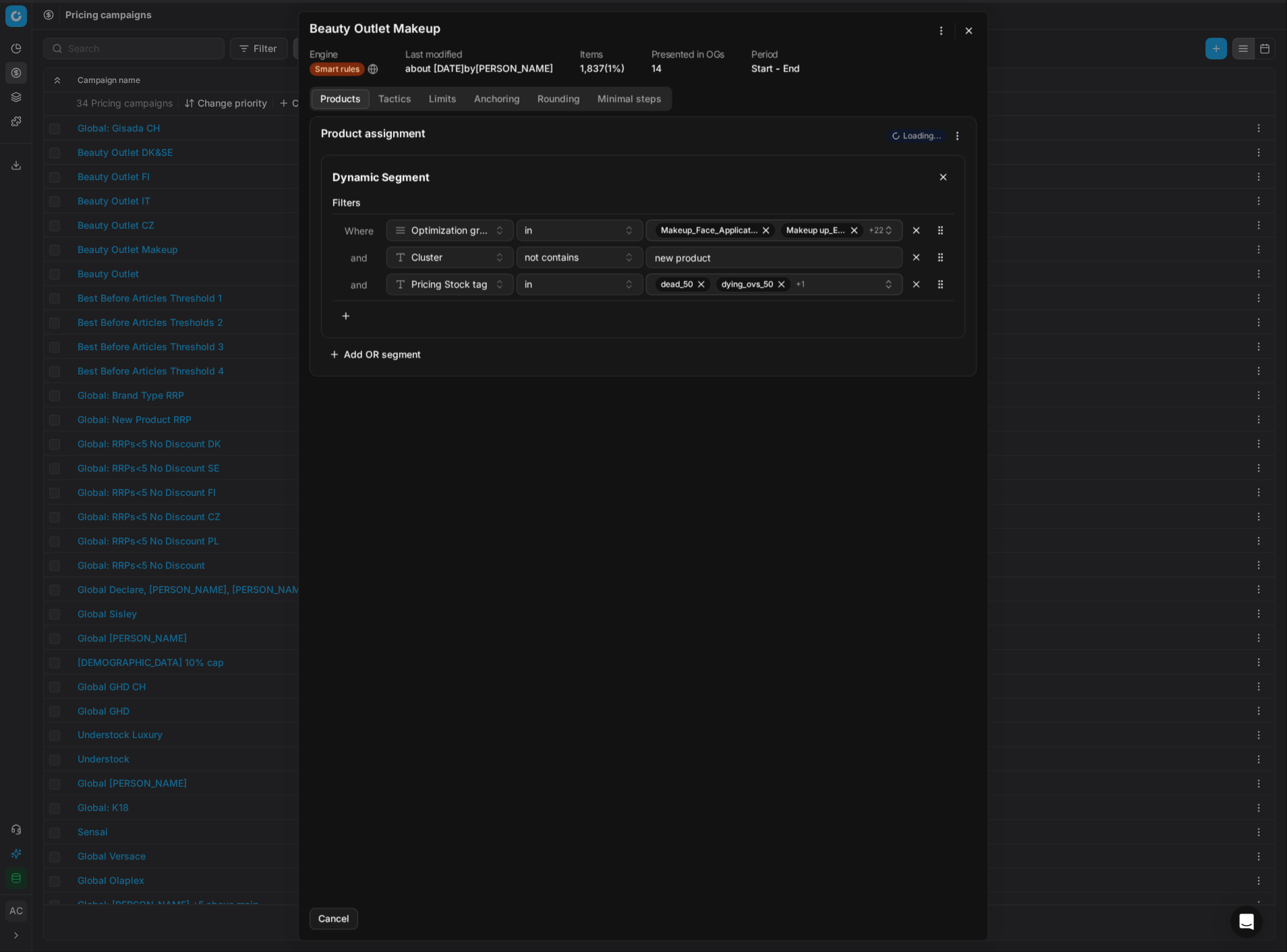
click at [354, 356] on button "Add OR segment" at bounding box center [375, 354] width 108 height 22
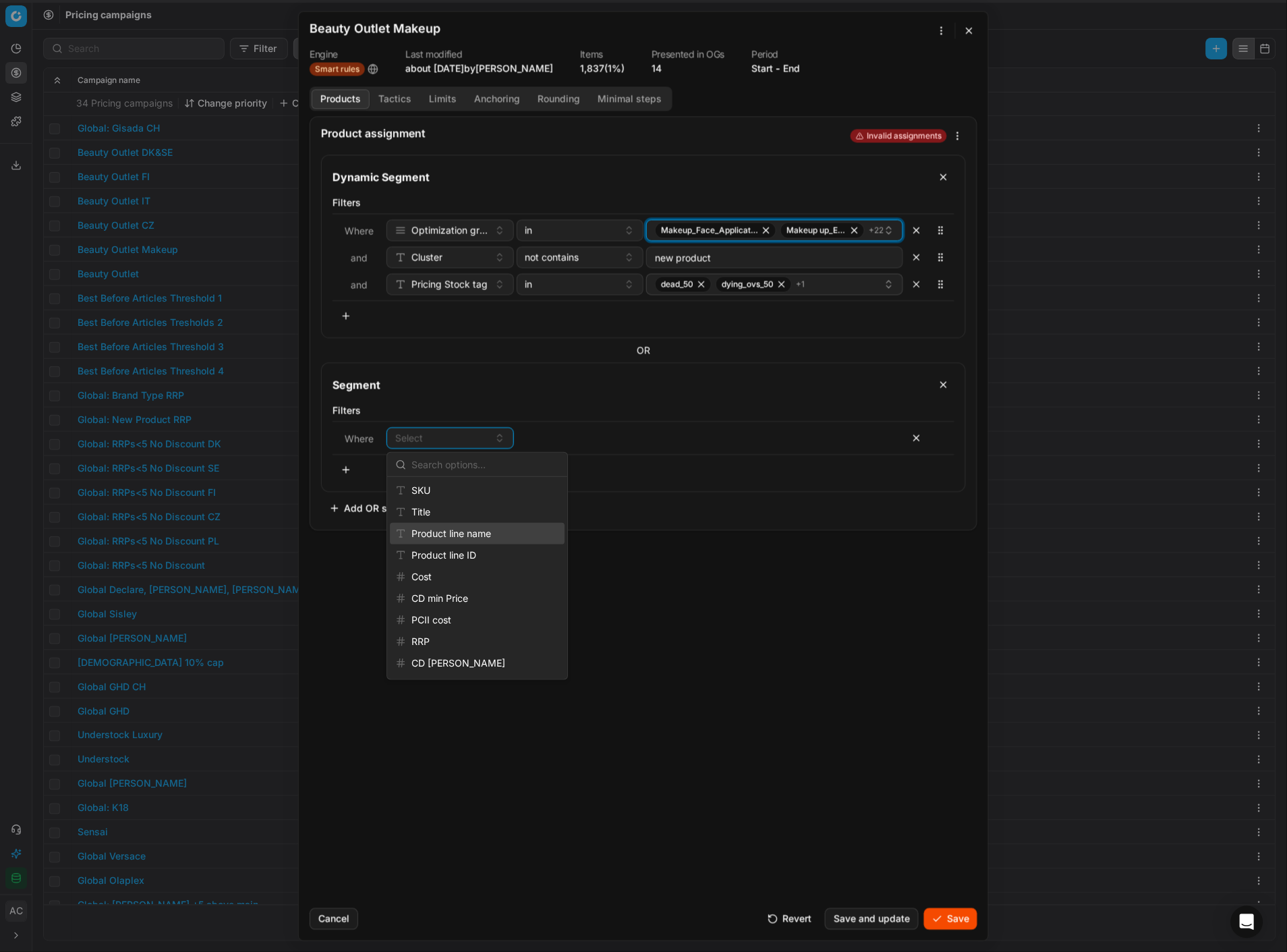
click at [871, 231] on span "+ 22" at bounding box center [876, 230] width 14 height 10
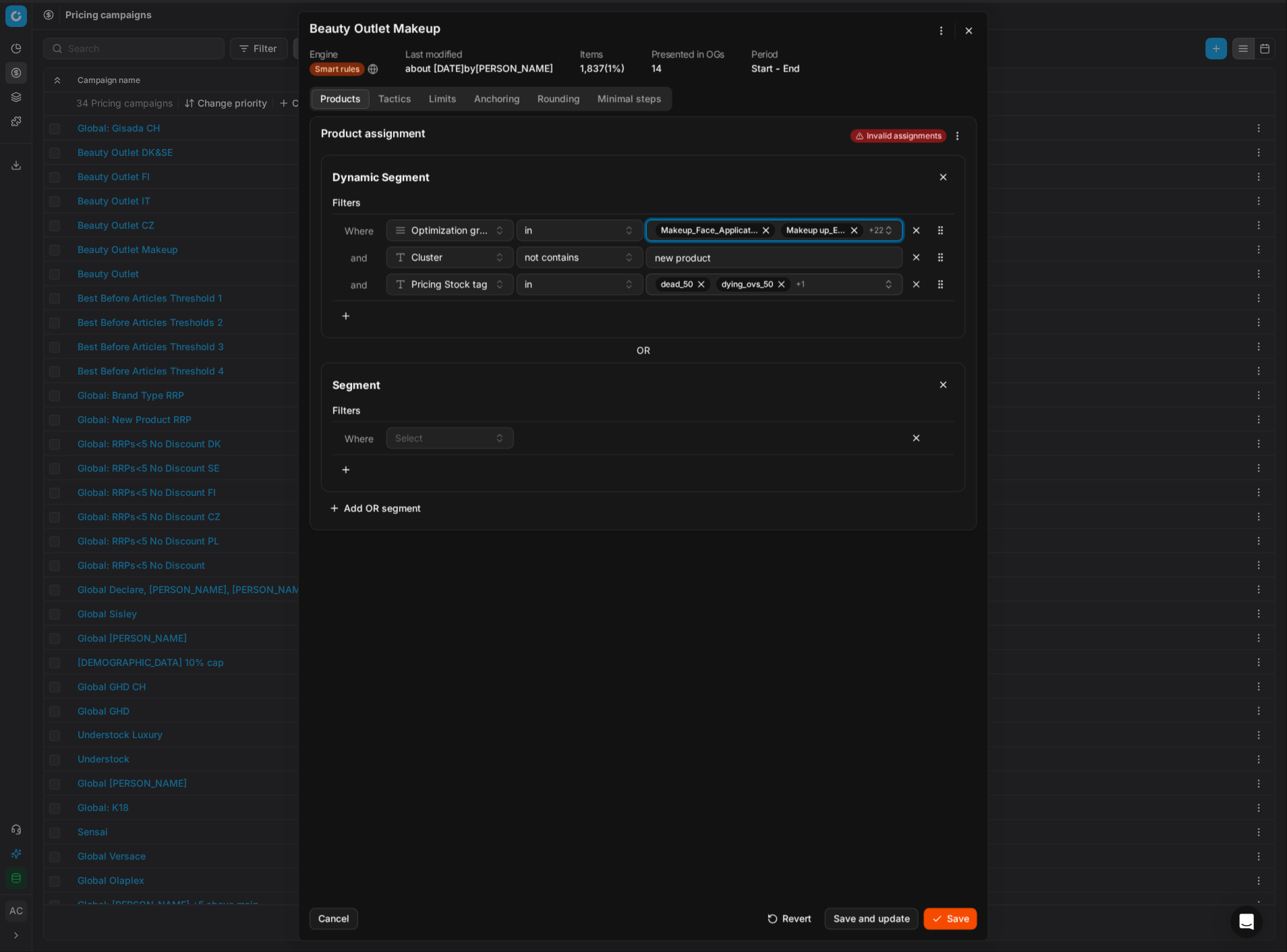
click at [871, 231] on span "+ 22" at bounding box center [876, 230] width 14 height 10
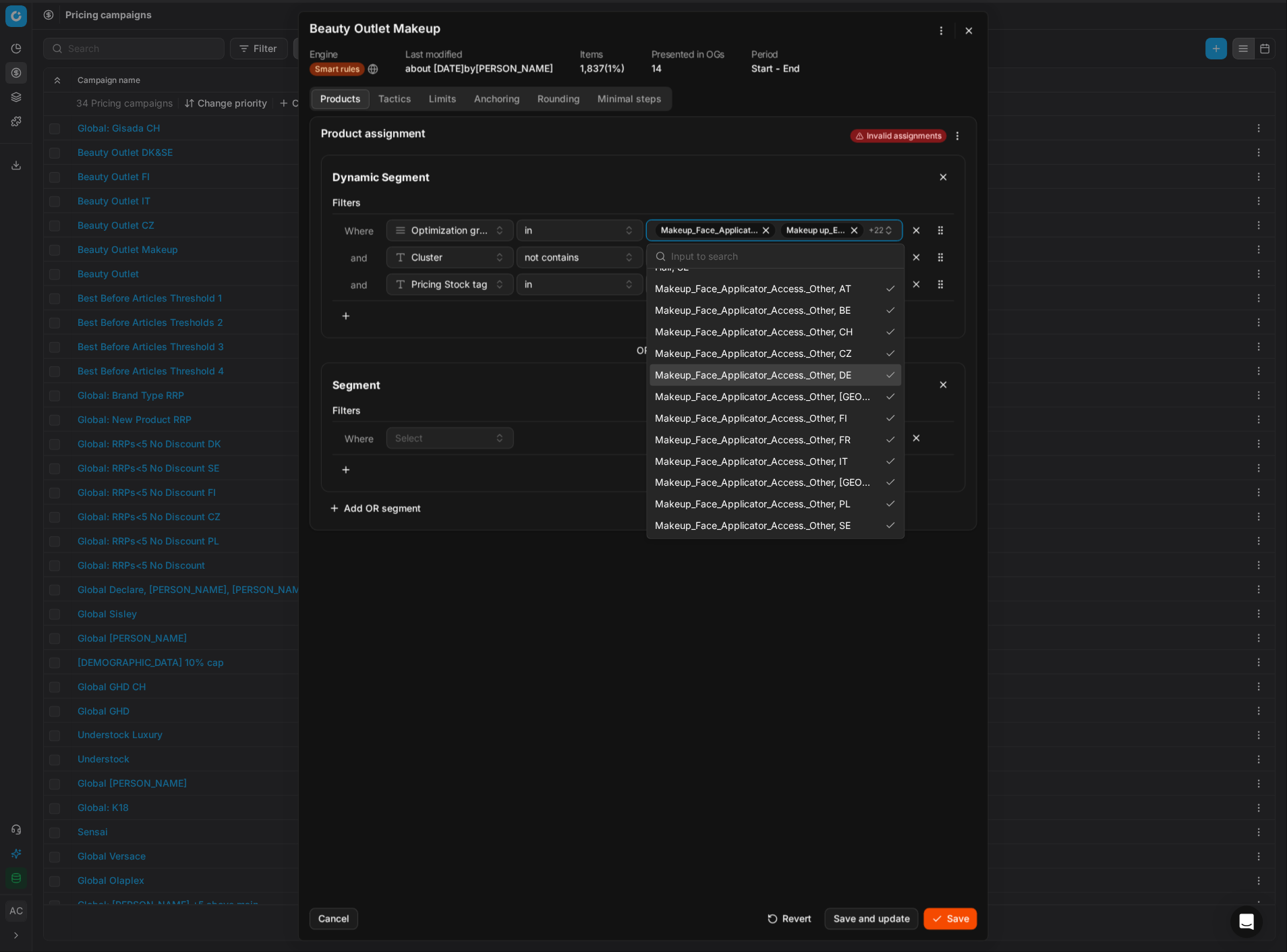
scroll to position [511, 0]
click at [841, 412] on span "Makeup_Face_Applicator_Access._Other, PL" at bounding box center [753, 503] width 196 height 14
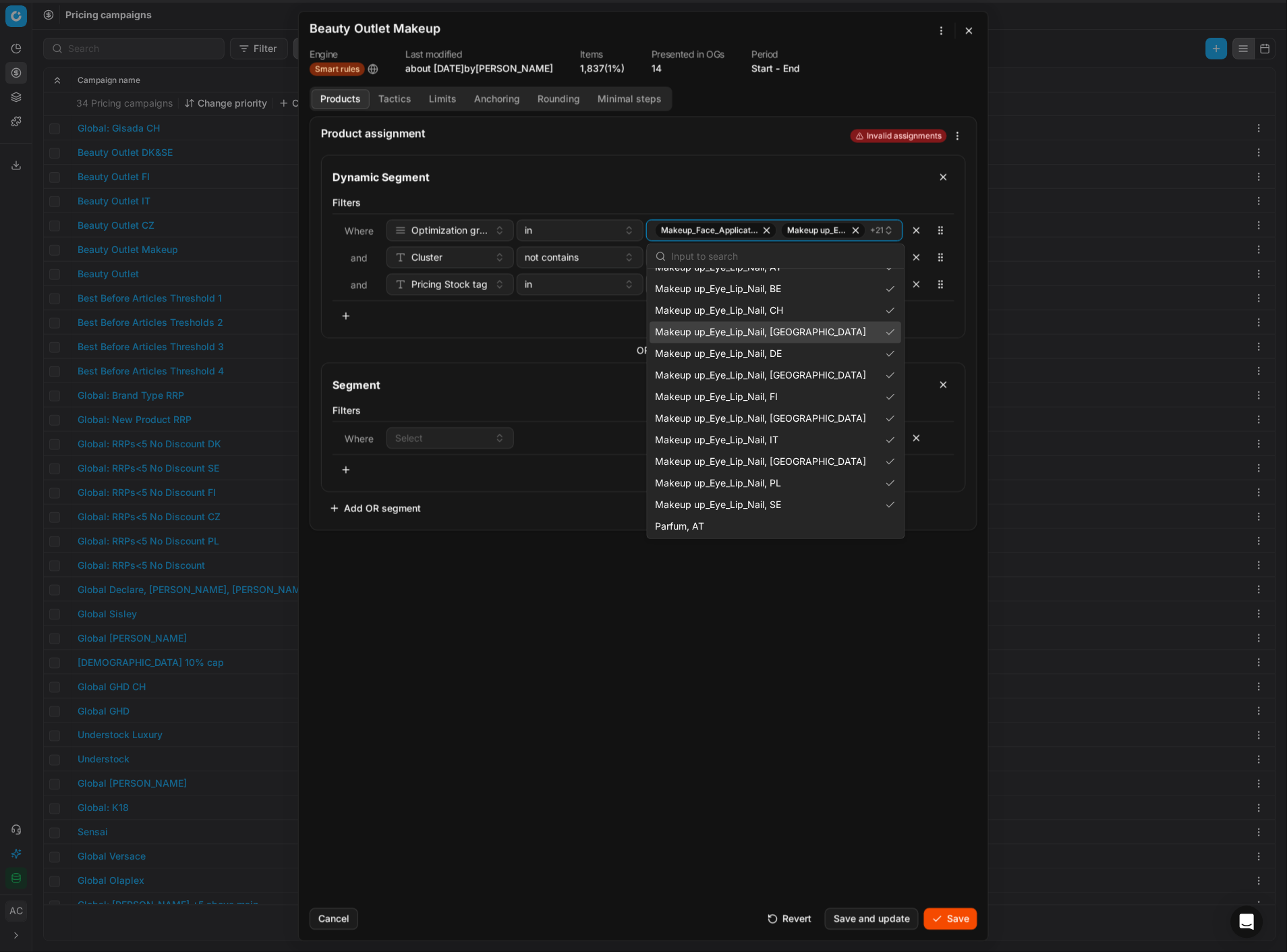
scroll to position [789, 0]
click at [813, 412] on div "Makeup up_Eye_Lip_Nail, PL" at bounding box center [776, 484] width 251 height 22
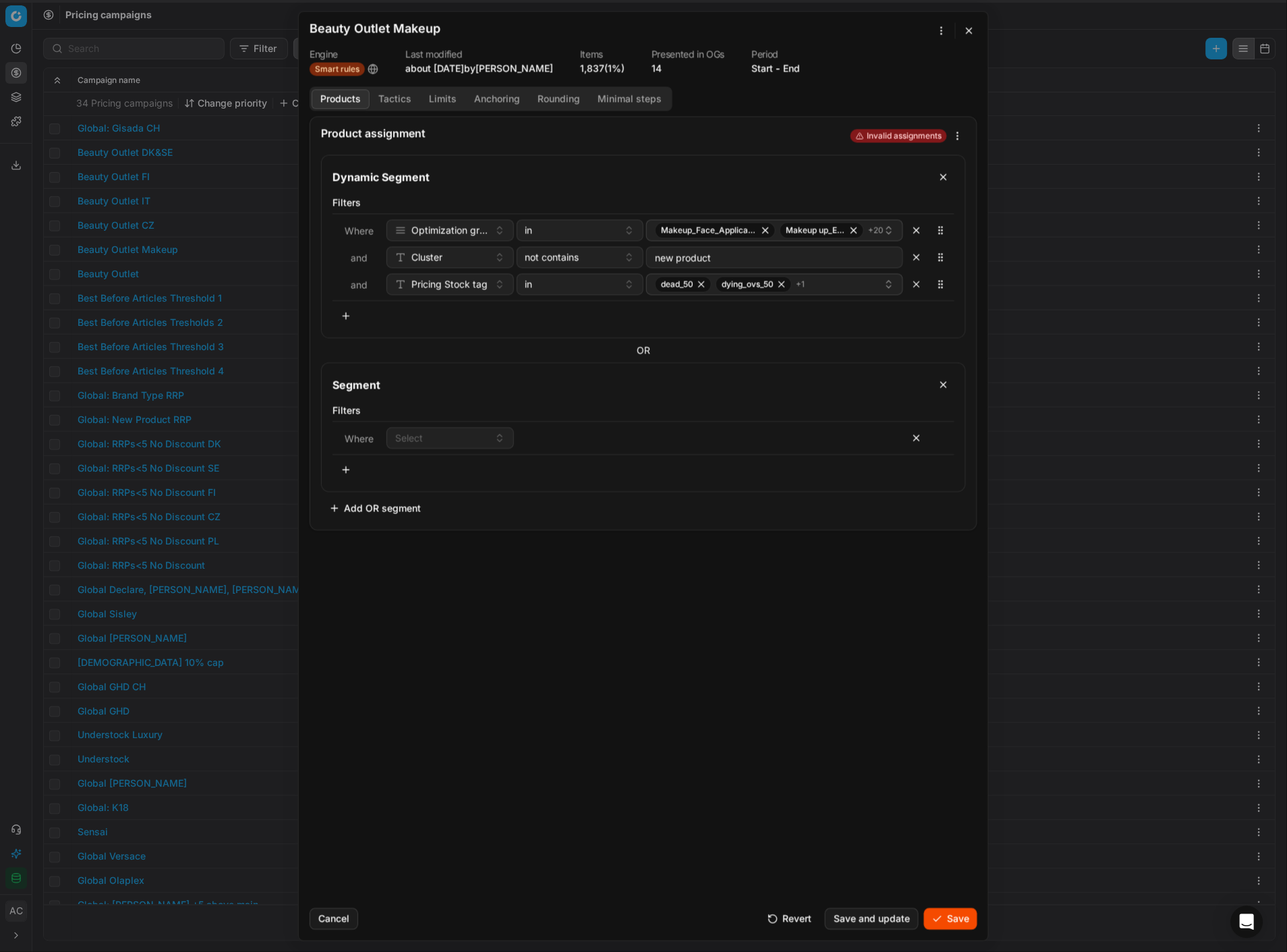
click at [549, 412] on div "Product assignment Invalid assignments Dynamic Segment Filters Where Optimizati…" at bounding box center [644, 507] width 689 height 781
click at [426, 412] on div "Select" at bounding box center [442, 437] width 93 height 14
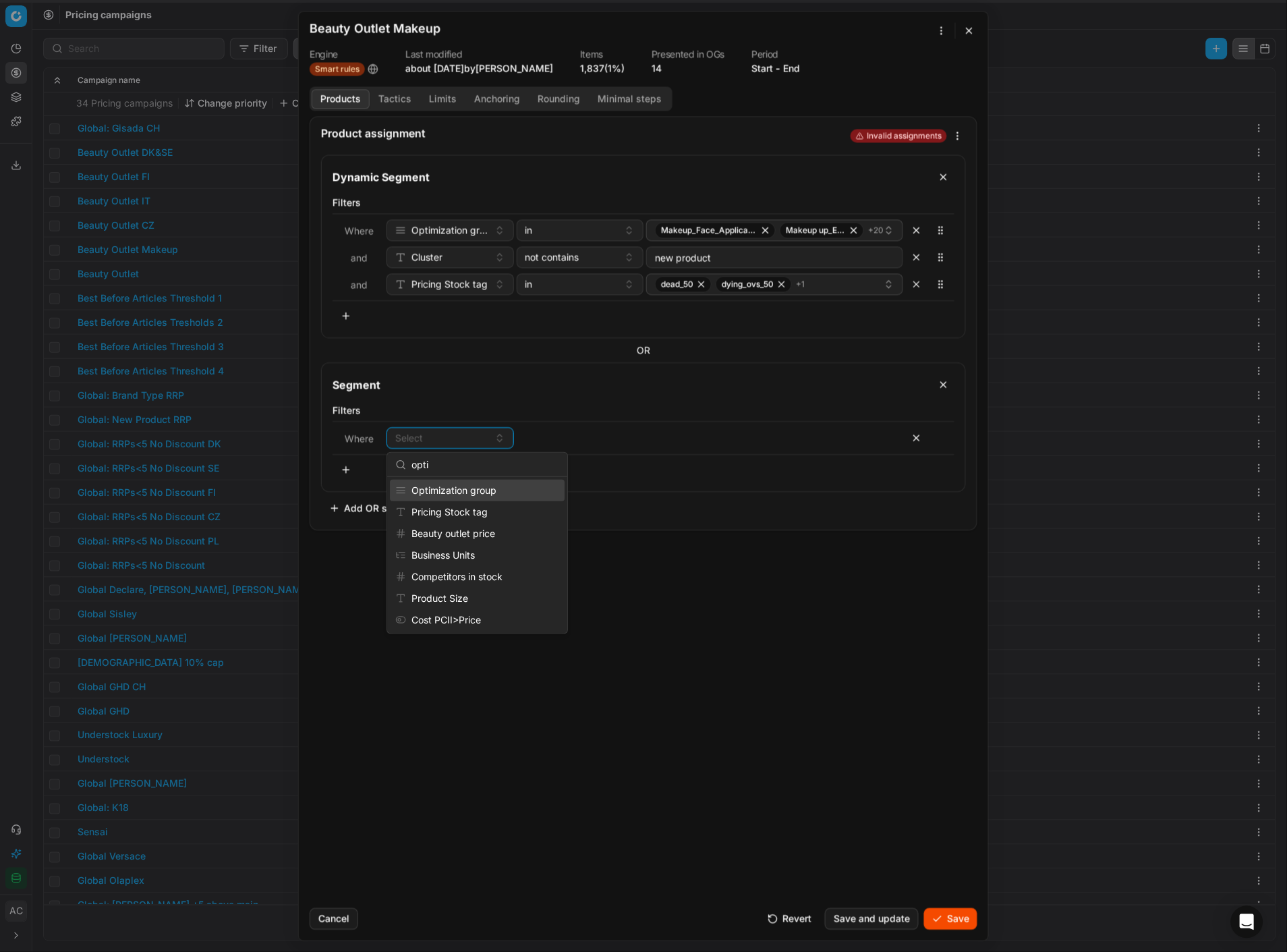
type input "opti"
click at [468, 412] on div "Optimization group" at bounding box center [477, 490] width 175 height 22
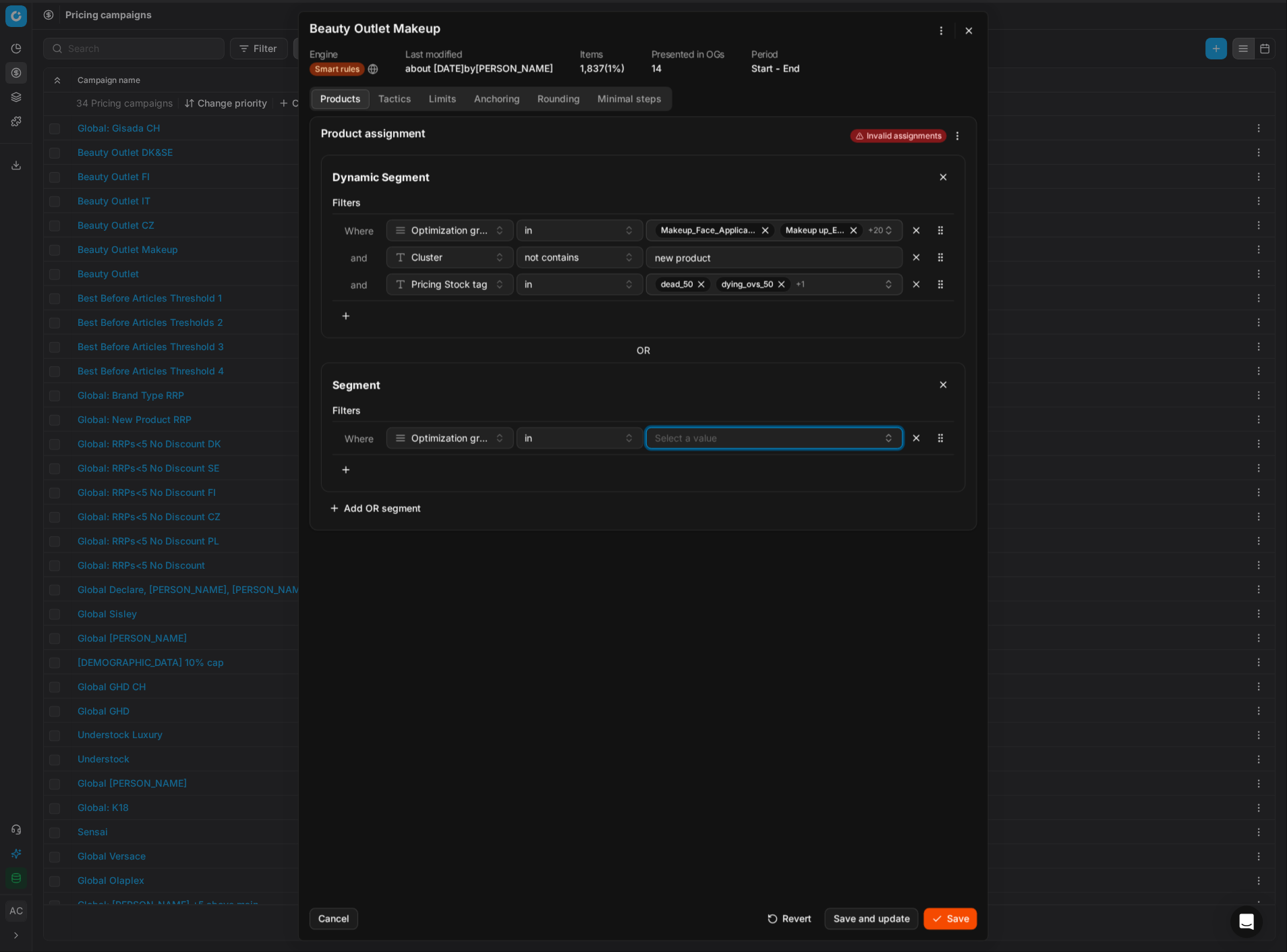
click at [695, 412] on button "Select a value" at bounding box center [774, 437] width 257 height 22
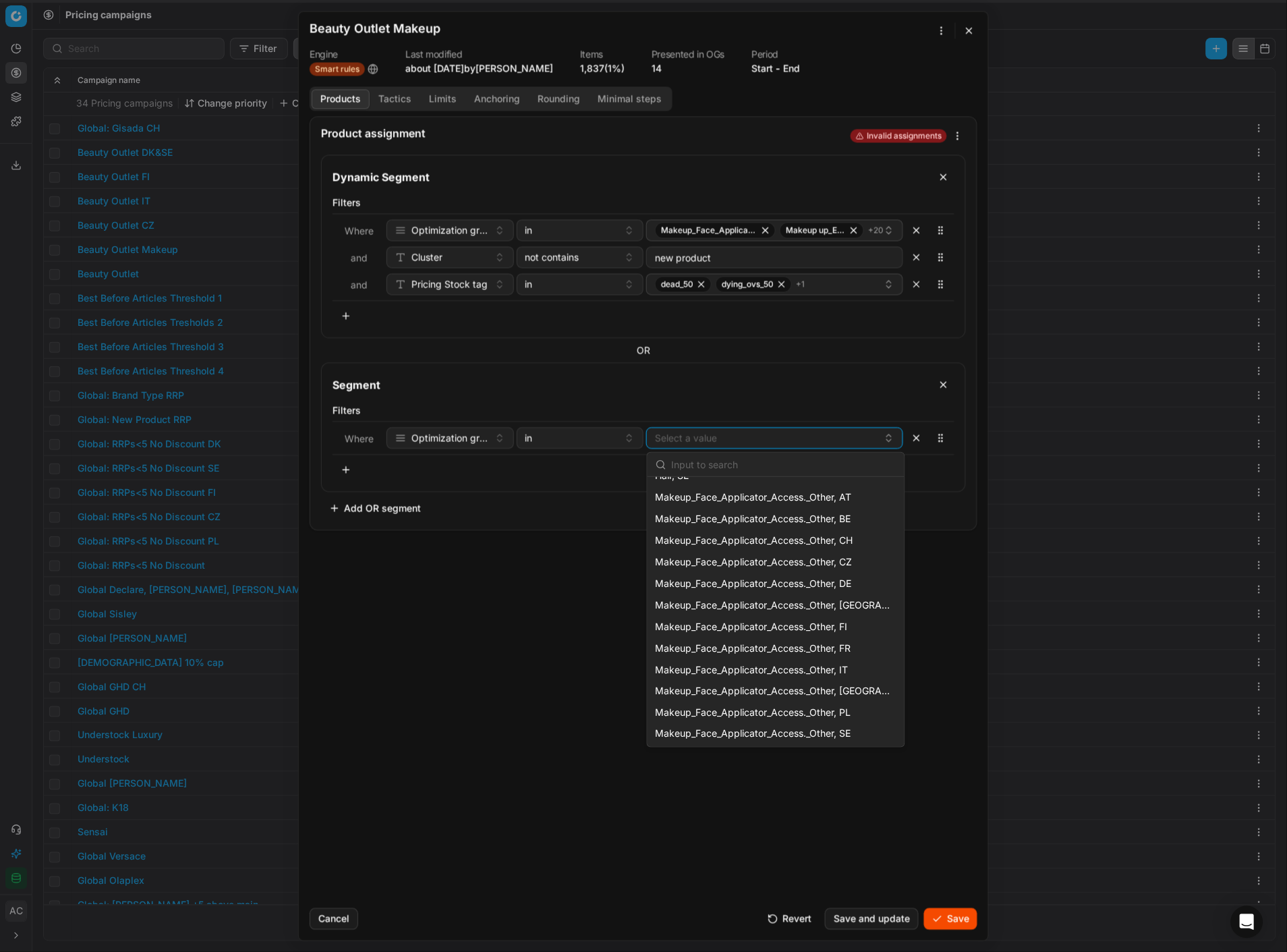
scroll to position [511, 0]
click at [784, 412] on span "Makeup_Face_Applicator_Access._Other, PL" at bounding box center [753, 711] width 196 height 14
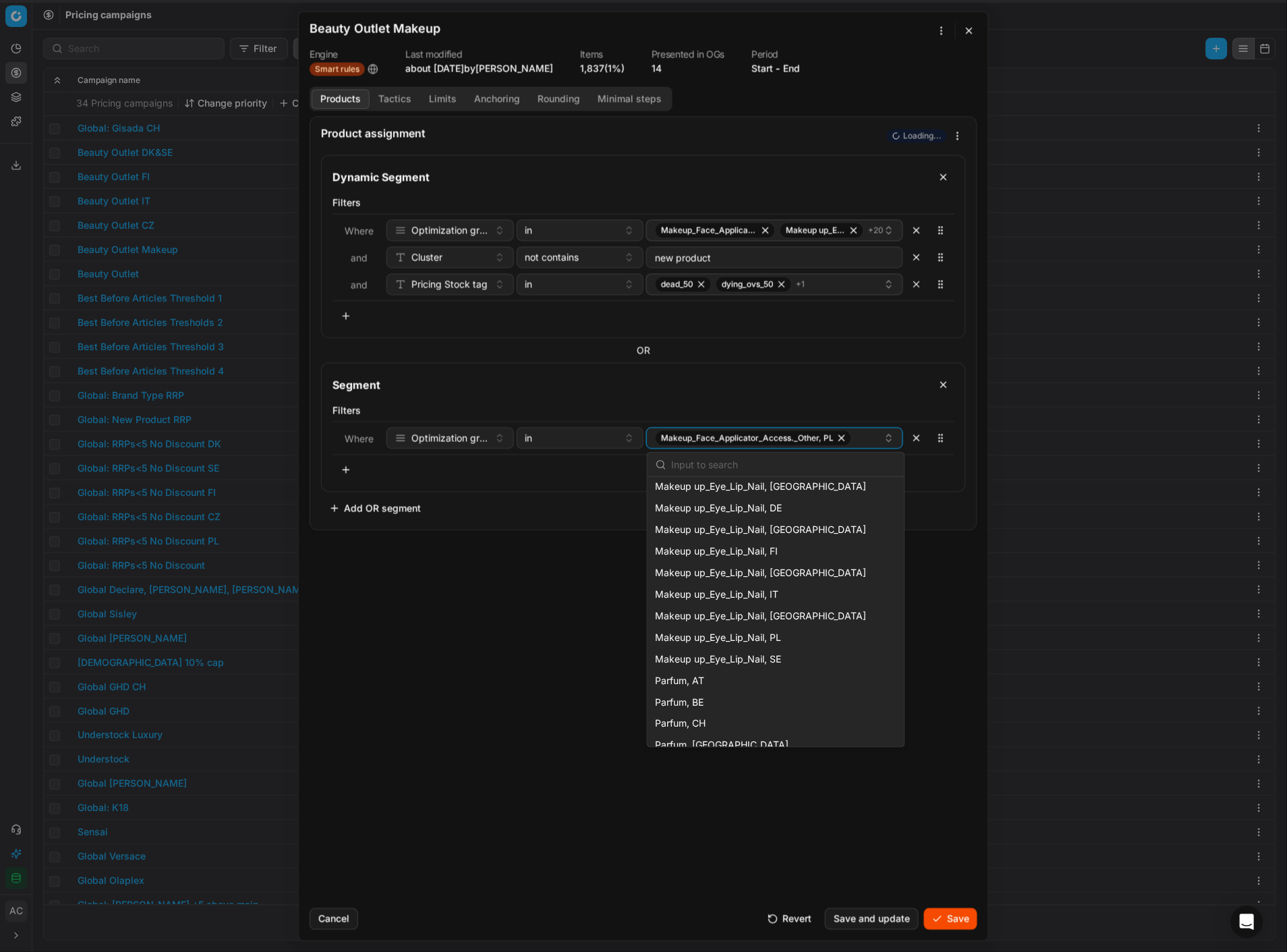
scroll to position [846, 0]
click at [780, 412] on div "Makeup up_Eye_Lip_Nail, PL" at bounding box center [776, 636] width 251 height 22
click at [558, 412] on div "Product assignment Loading... Dynamic Segment Filters Where Optimization group …" at bounding box center [644, 507] width 689 height 781
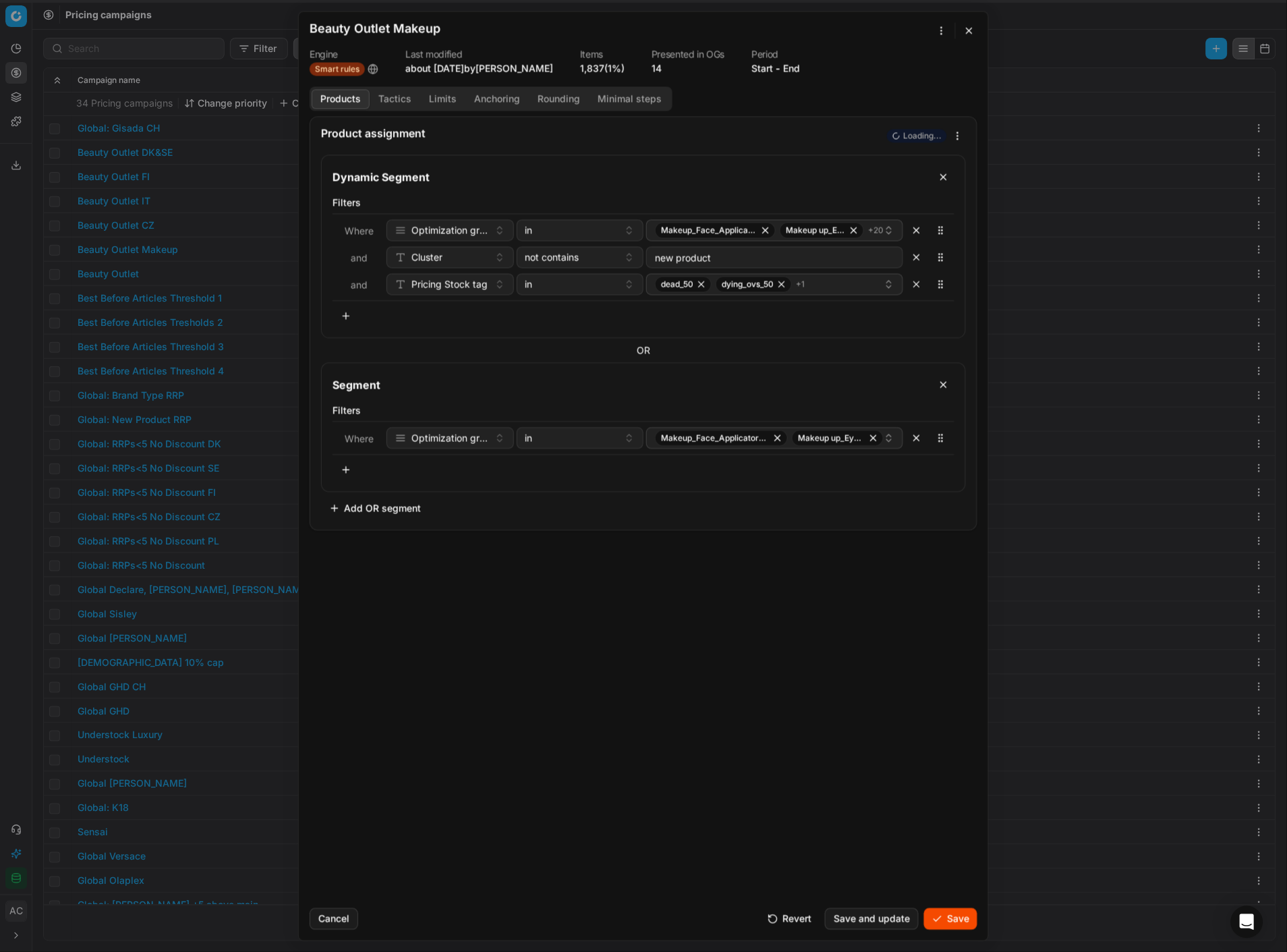
click at [347, 412] on button "button" at bounding box center [346, 470] width 27 height 22
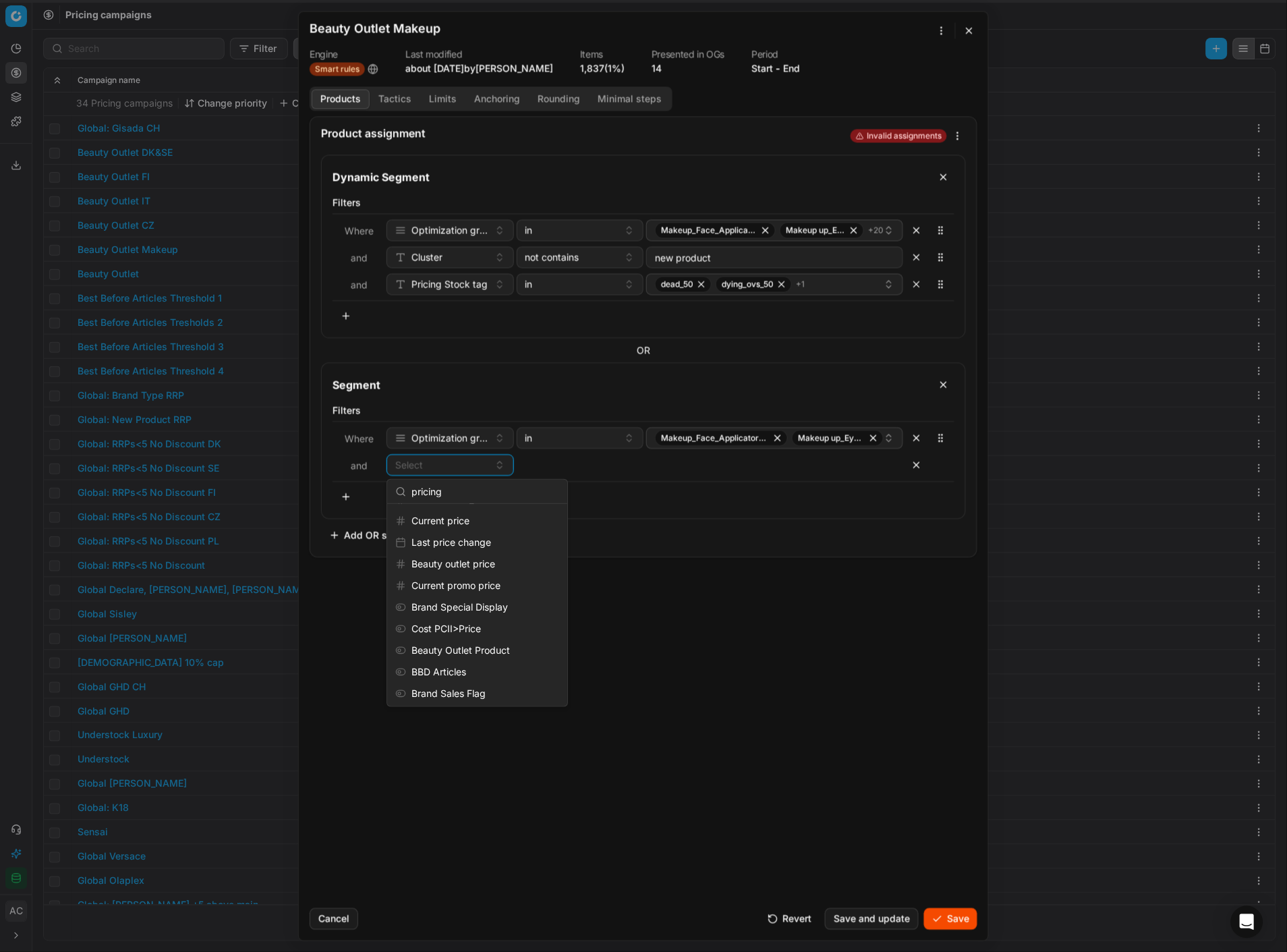
scroll to position [0, 0]
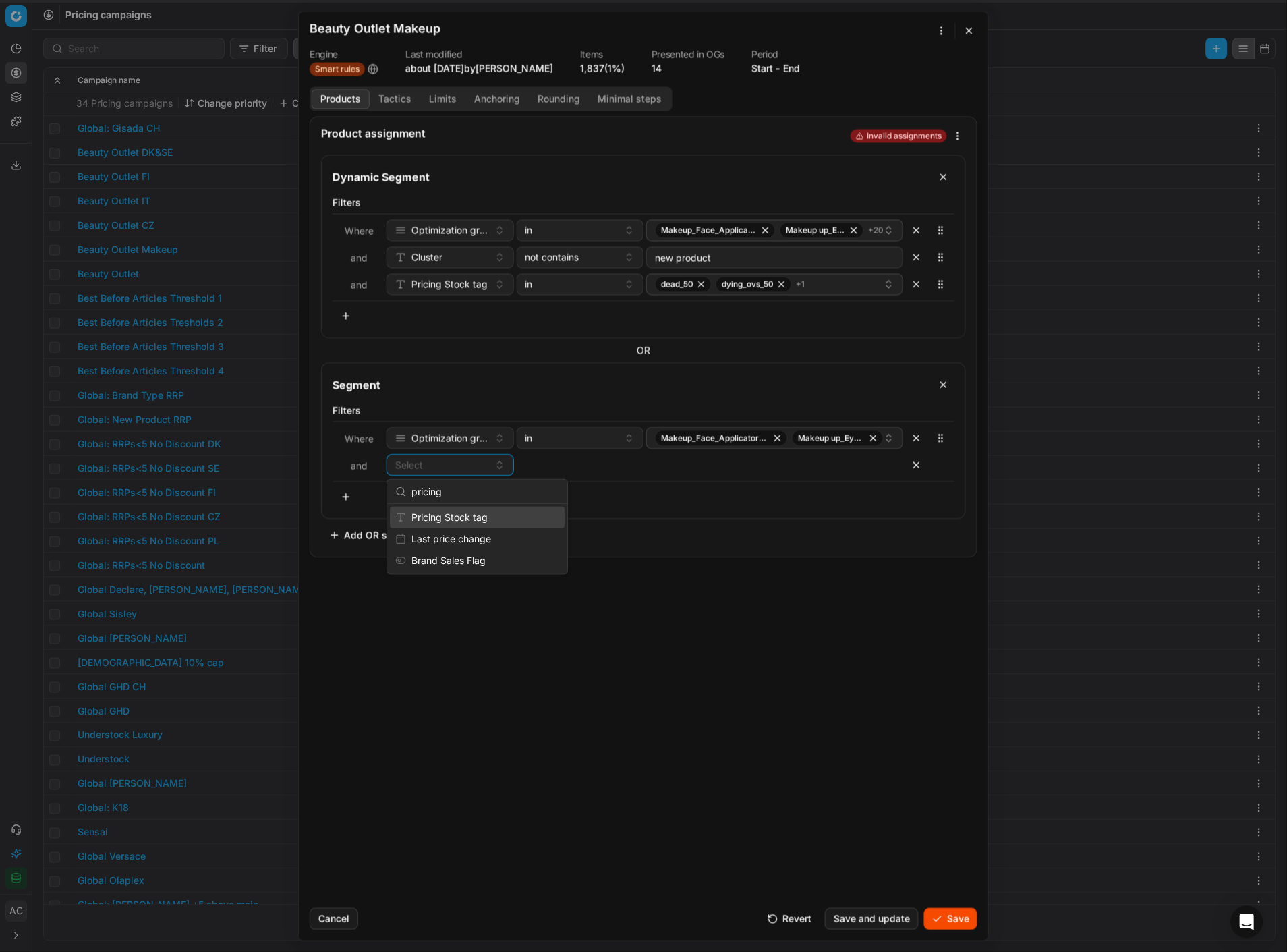
type input "pricing"
click at [490, 412] on div "Pricing Stock tag" at bounding box center [477, 517] width 175 height 22
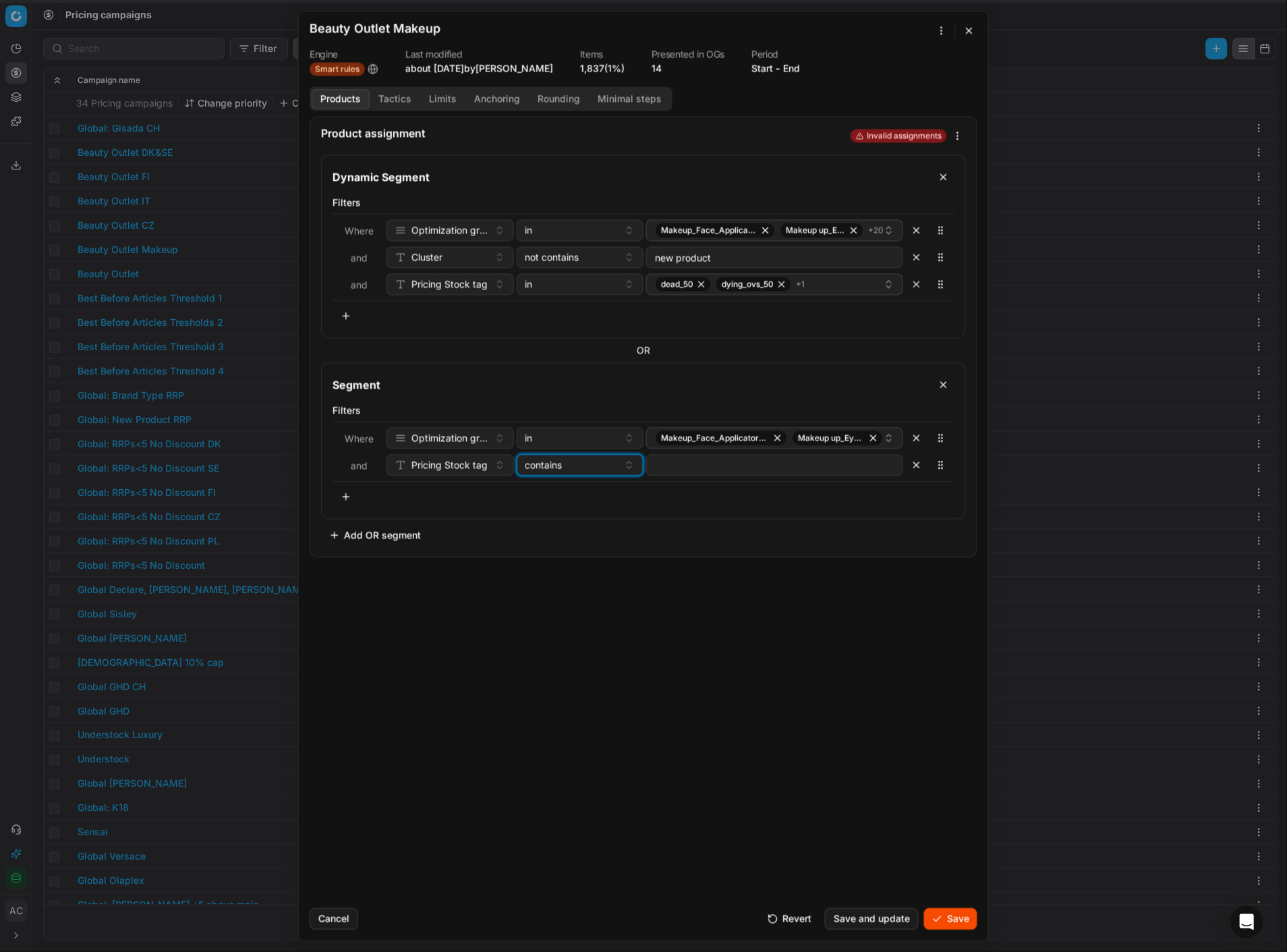
click at [589, 412] on div "contains" at bounding box center [573, 465] width 93 height 14
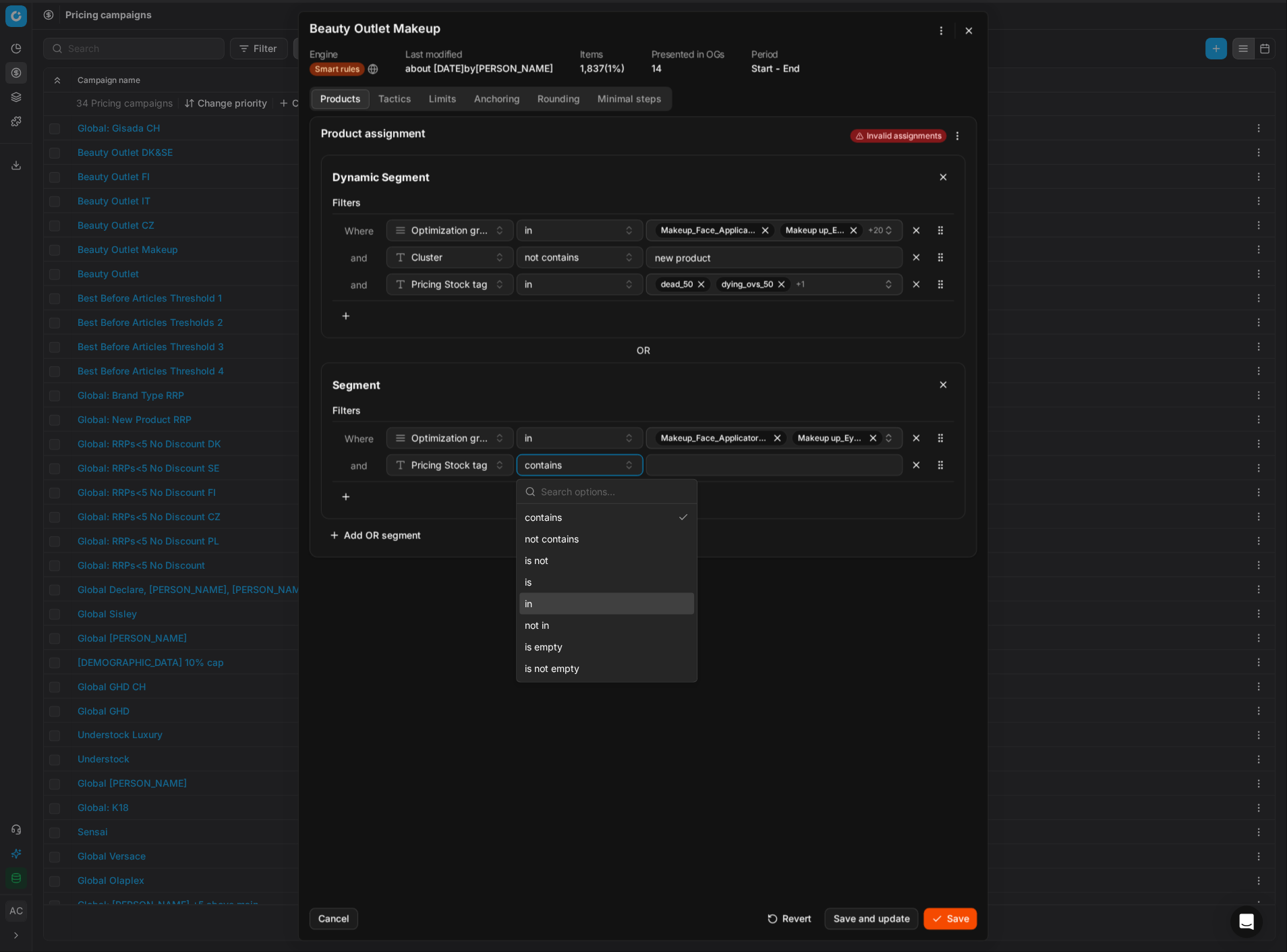
click at [580, 412] on div "in" at bounding box center [607, 603] width 175 height 22
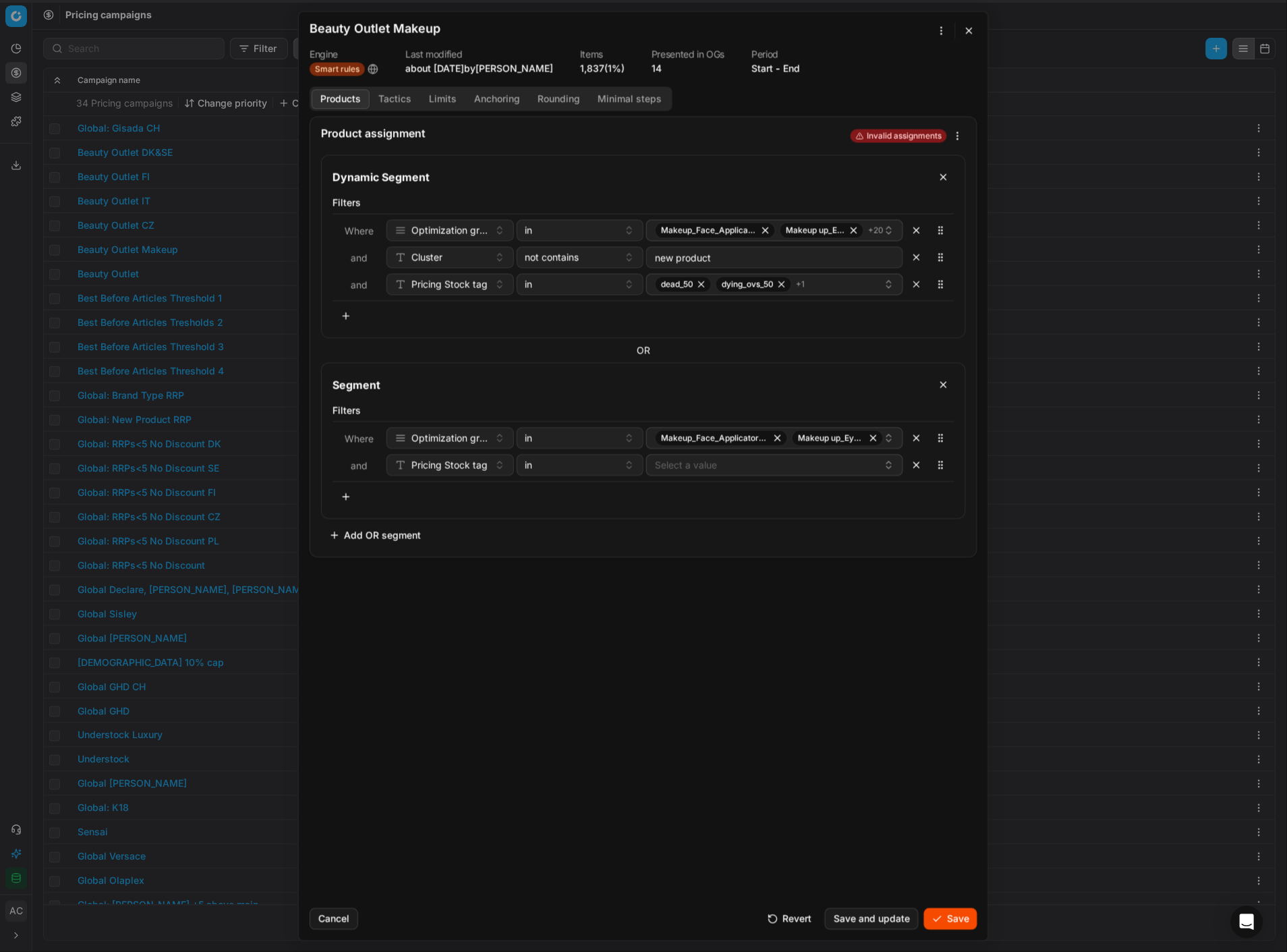
click at [700, 412] on button "Select a value" at bounding box center [774, 465] width 257 height 22
type input "dead_50"
click at [716, 412] on div "dead_50" at bounding box center [776, 517] width 251 height 22
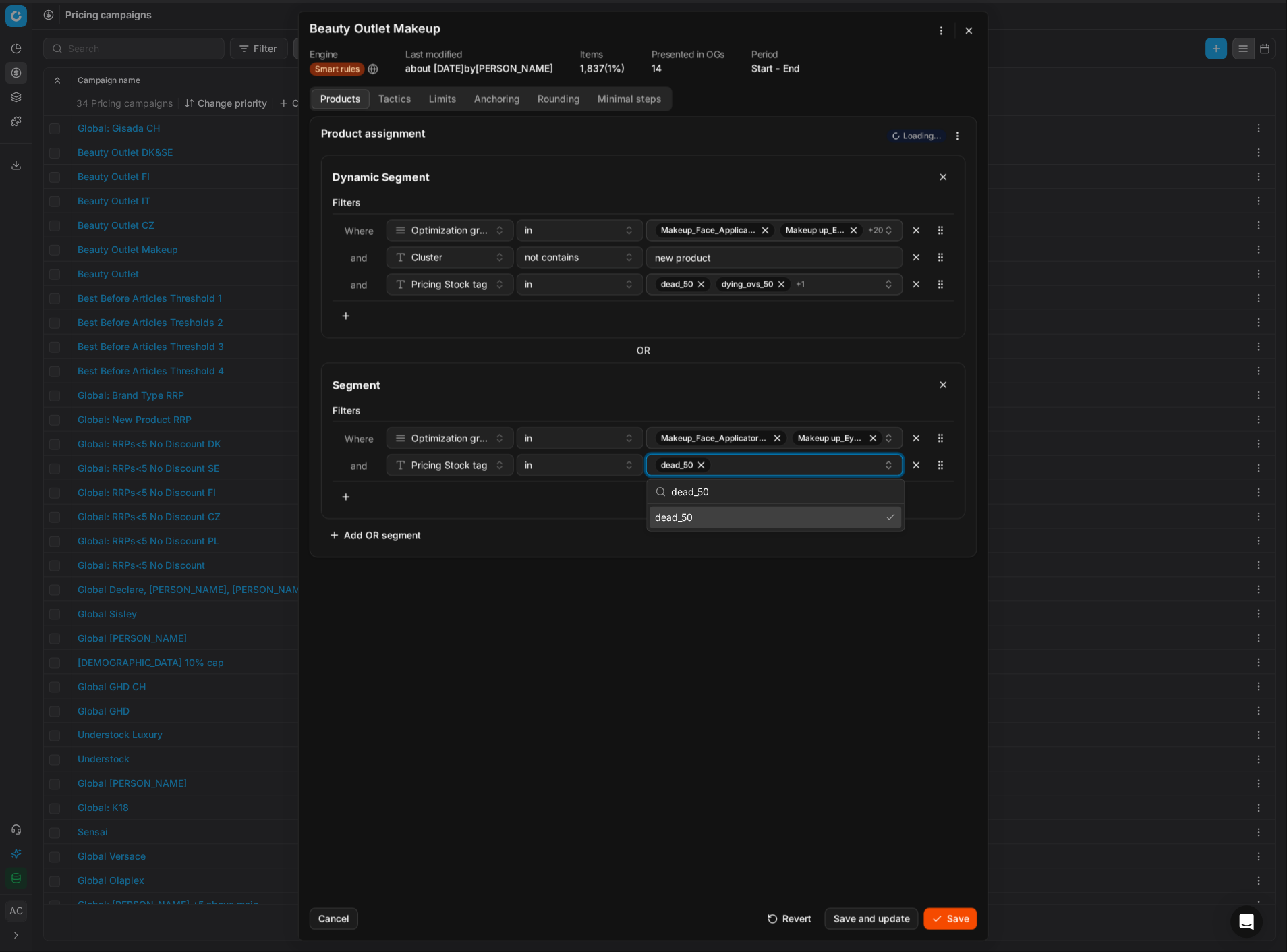
click at [751, 412] on div "dead_50" at bounding box center [769, 465] width 229 height 16
click at [738, 412] on div "dying_ovs_50" at bounding box center [776, 517] width 251 height 22
click at [757, 412] on input "dying_ovs_50" at bounding box center [784, 492] width 225 height 27
type input "seasonal_bo"
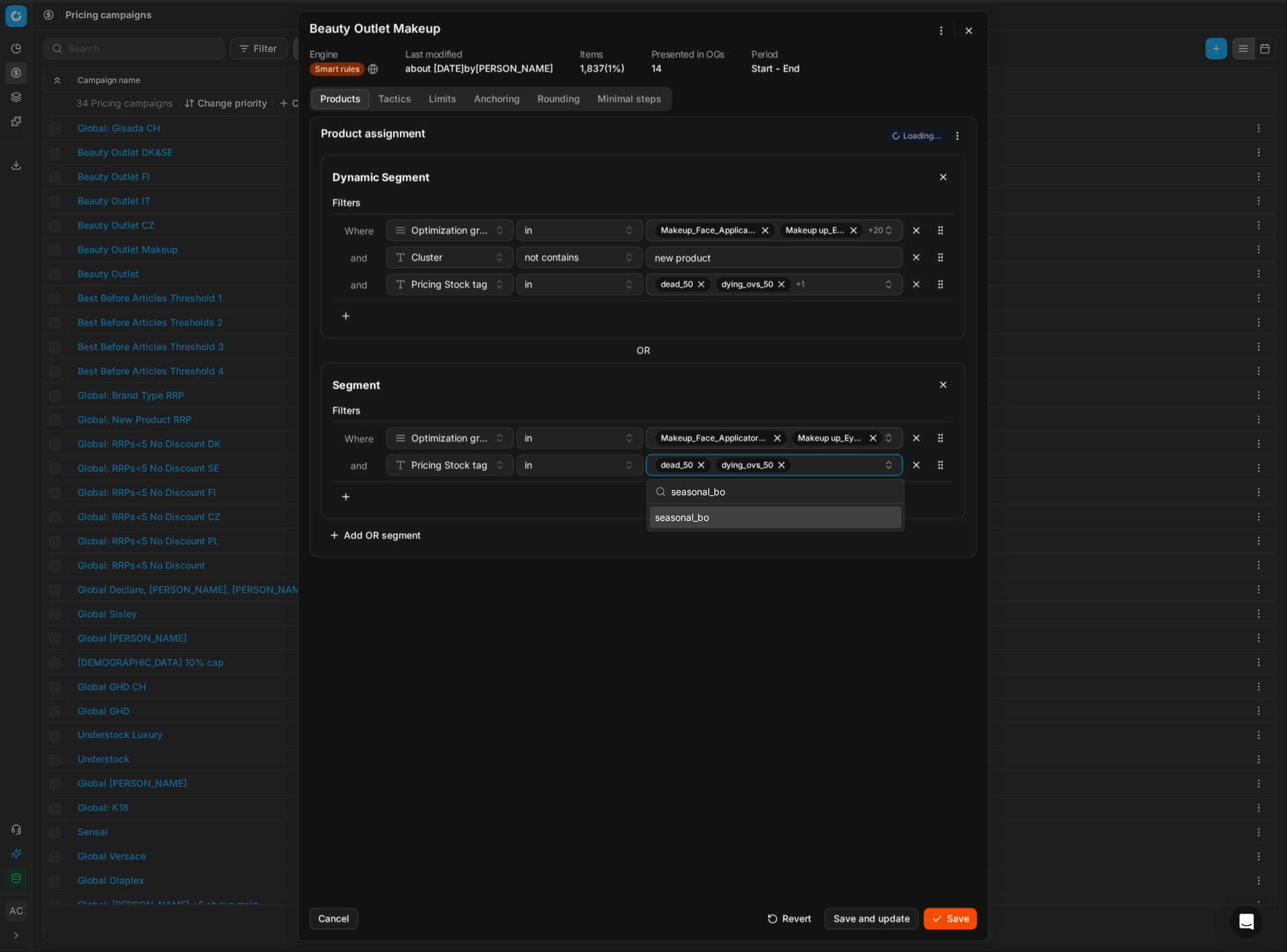
click at [716, 412] on div "seasonal_bo" at bounding box center [776, 517] width 251 height 22
click at [713, 412] on div "Product assignment Loading... Dynamic Segment Filters Where Optimization group …" at bounding box center [644, 507] width 689 height 781
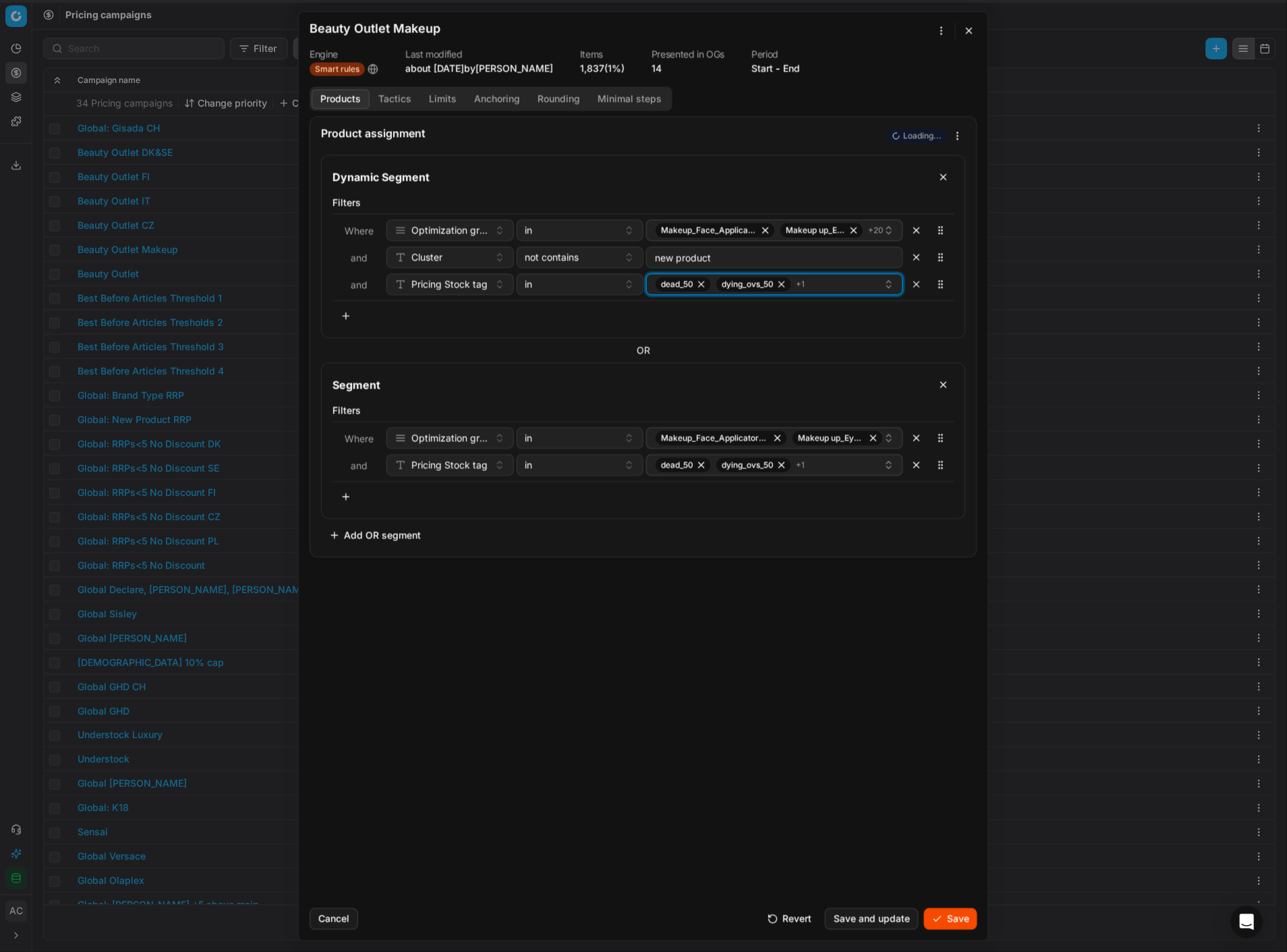
click at [842, 276] on div "dead_50 dying_ovs_50 + 1" at bounding box center [769, 284] width 229 height 16
click at [689, 412] on div "Product assignment Loading... Dynamic Segment Filters Where Optimization group …" at bounding box center [644, 507] width 689 height 781
click at [338, 412] on button "button" at bounding box center [346, 496] width 27 height 22
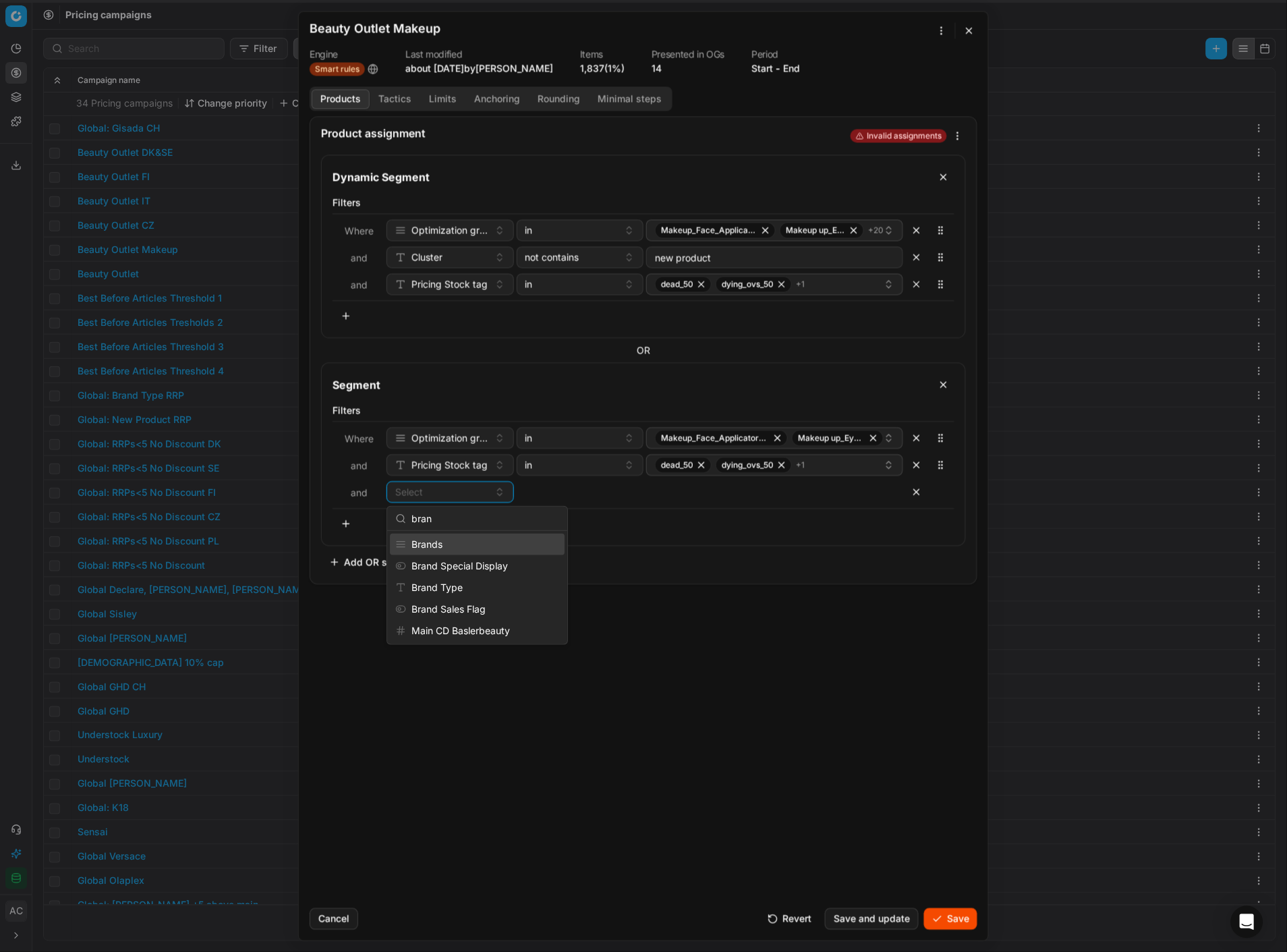
type input "brand"
click at [466, 412] on div "Brands" at bounding box center [477, 544] width 175 height 22
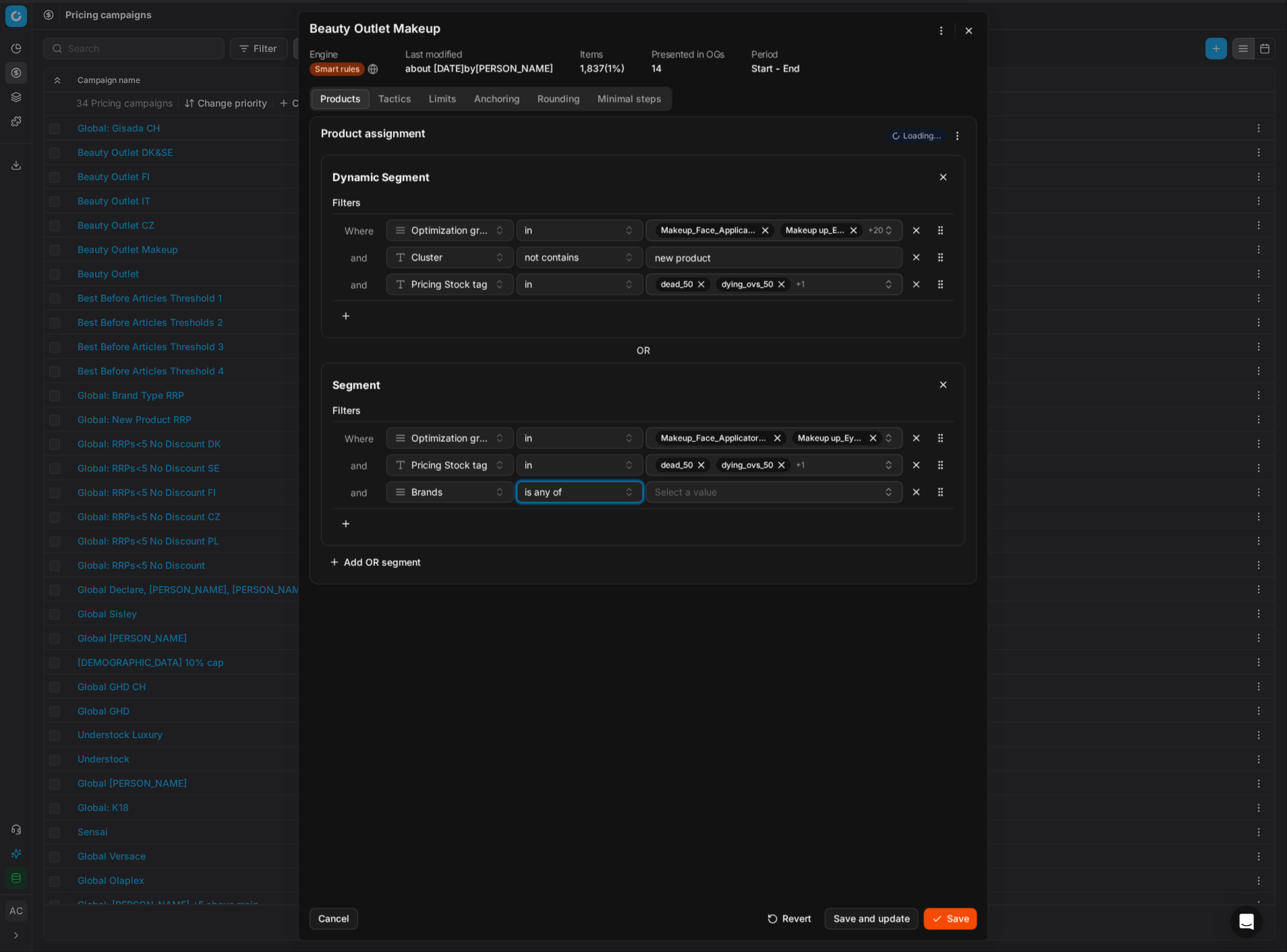
click at [565, 412] on div "is any of" at bounding box center [573, 491] width 93 height 14
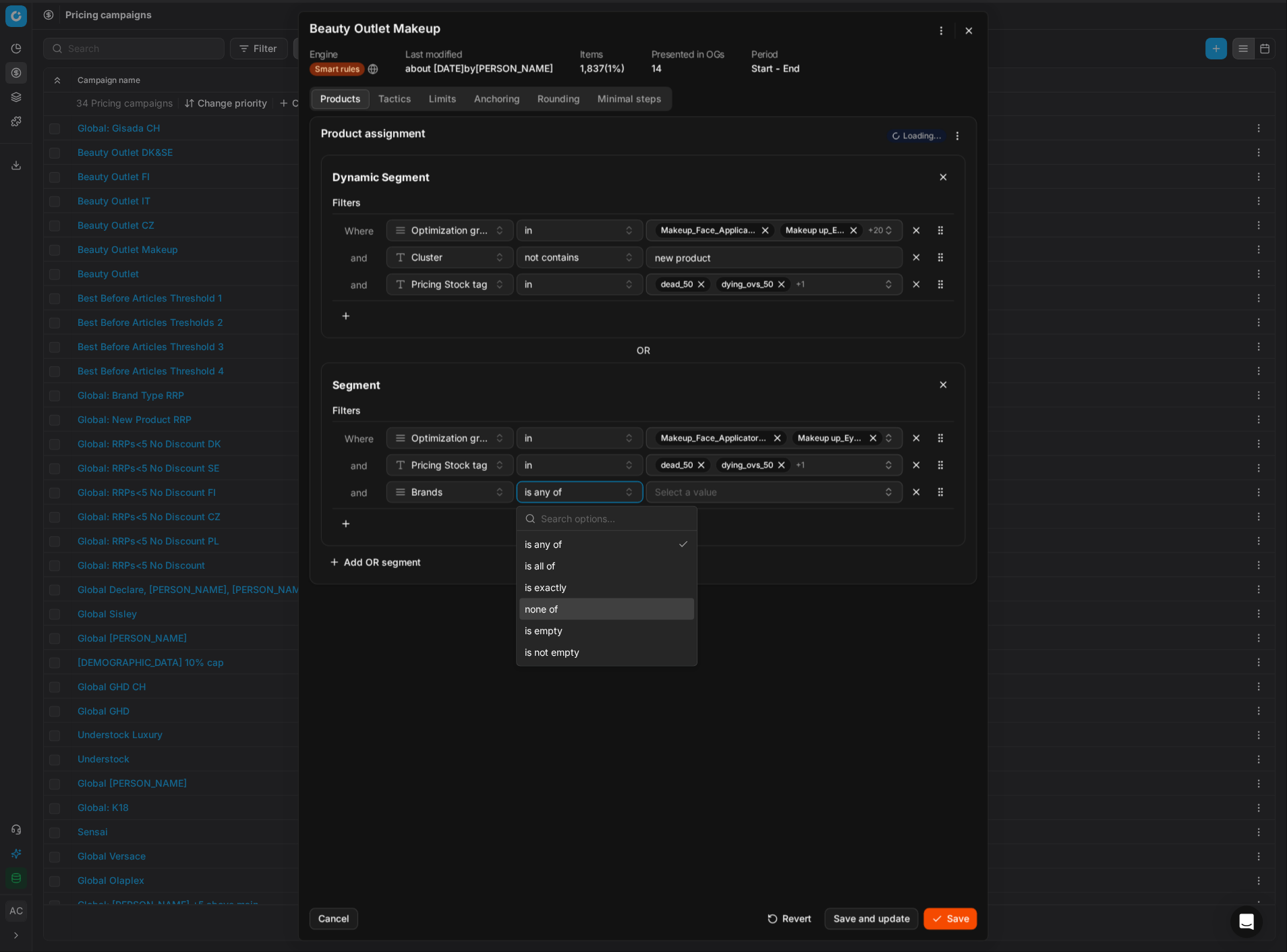
click at [595, 412] on div "none of" at bounding box center [607, 609] width 175 height 22
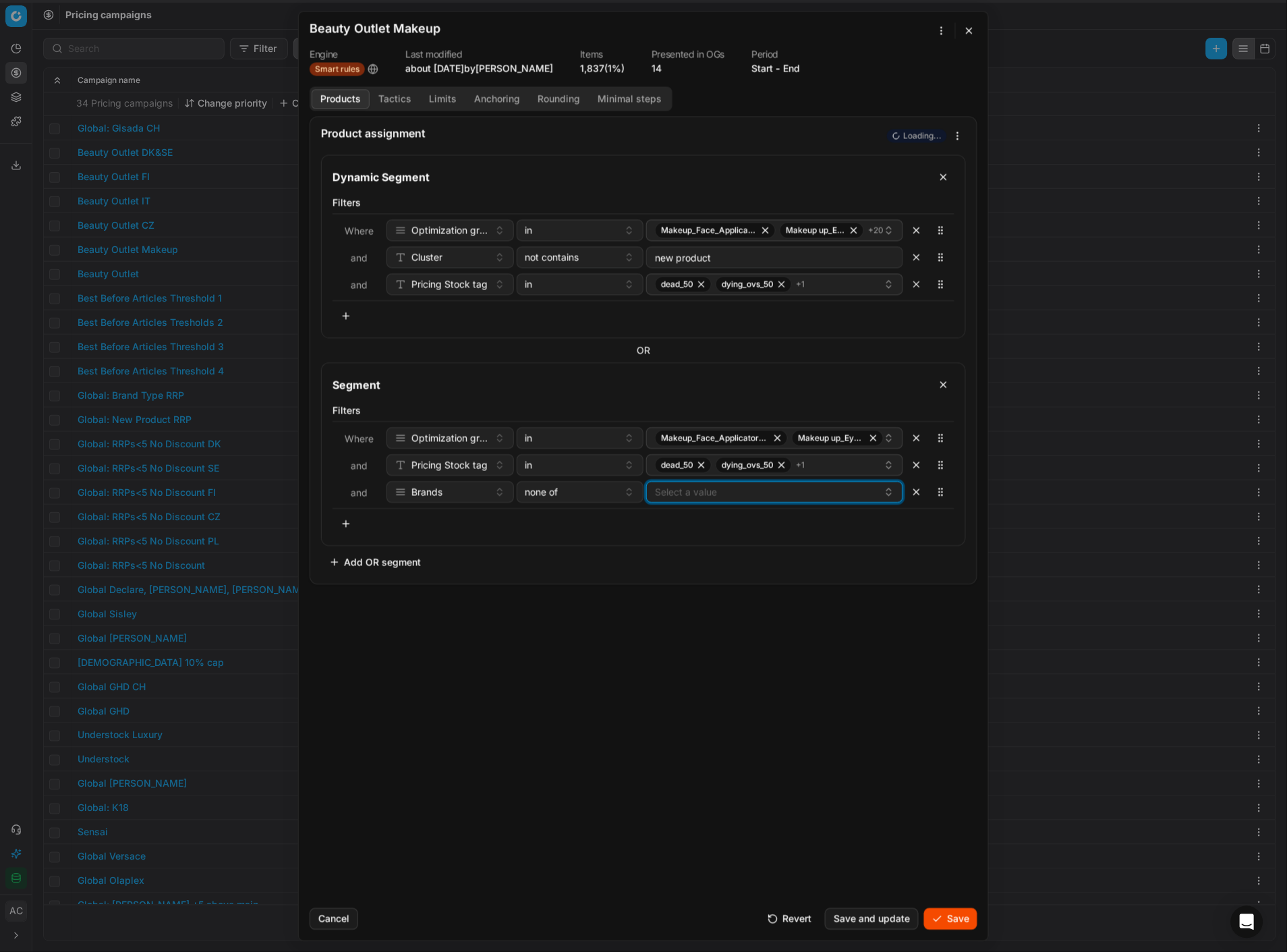
click at [703, 412] on button "Select a value" at bounding box center [774, 491] width 257 height 22
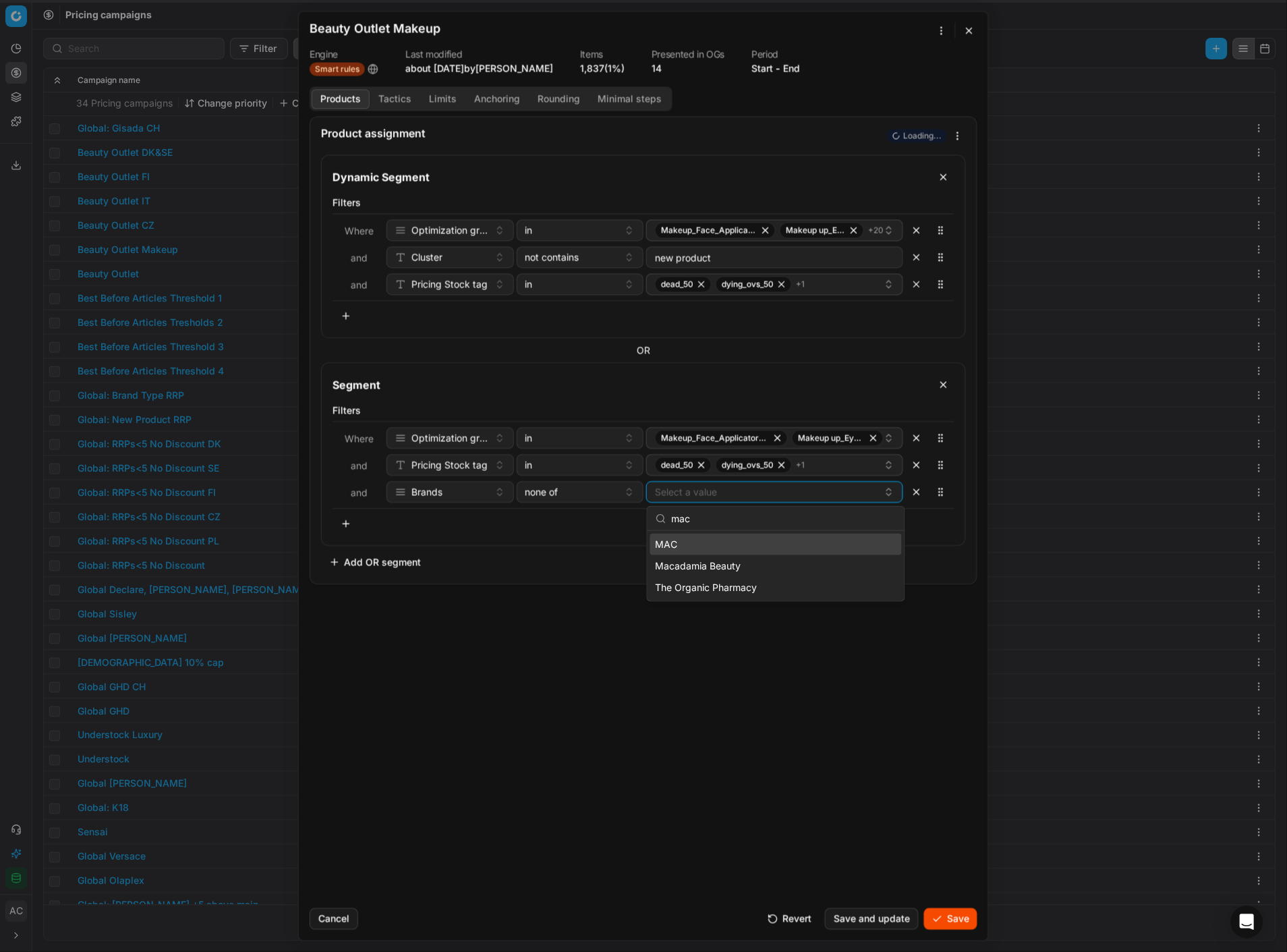
type input "mac"
click at [724, 412] on div "MAC" at bounding box center [776, 544] width 251 height 22
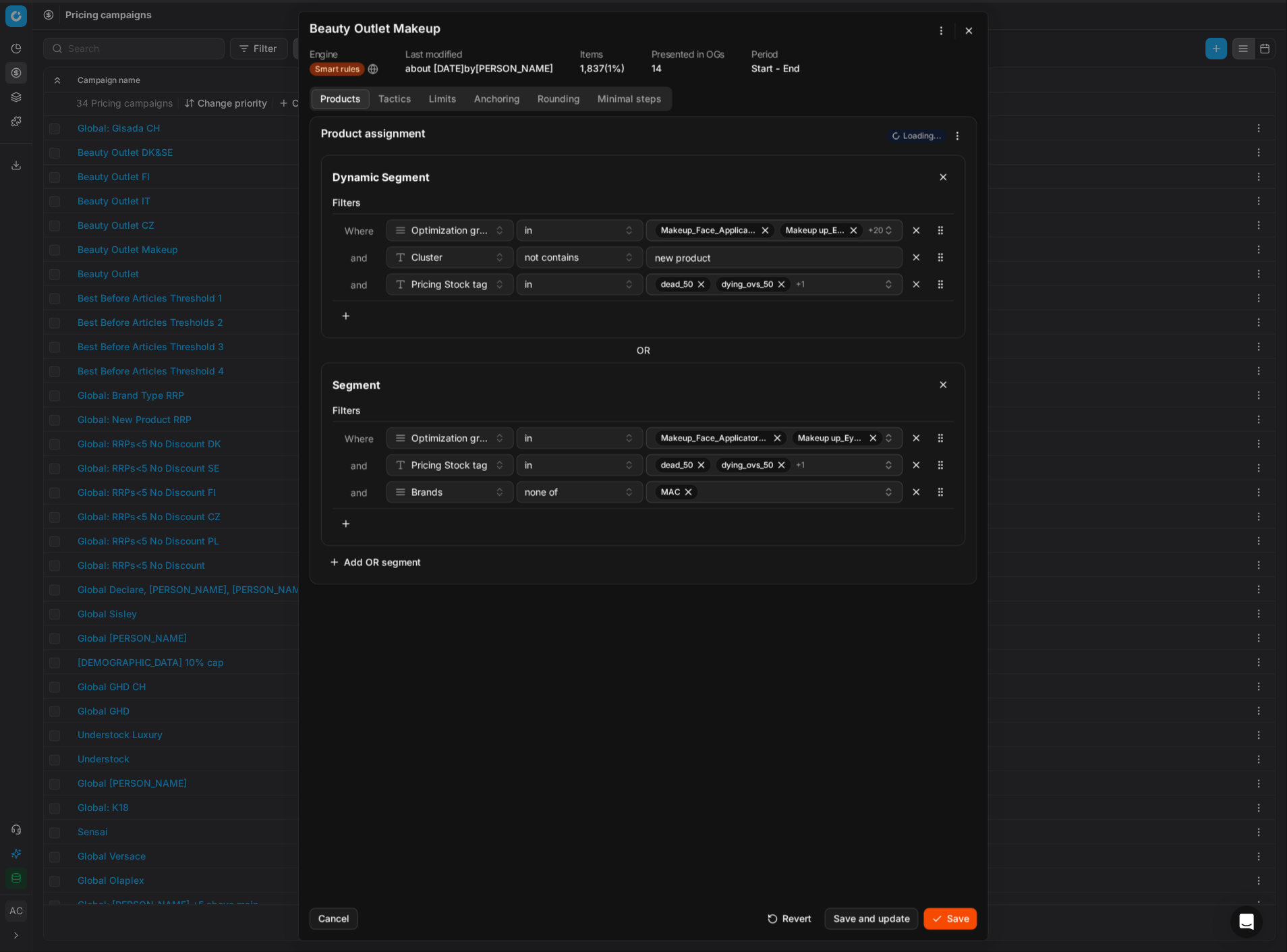
click at [557, 412] on div "Product assignment Loading... Dynamic Segment Filters Where Optimization group …" at bounding box center [644, 507] width 689 height 781
click at [341, 412] on button "button" at bounding box center [346, 524] width 27 height 22
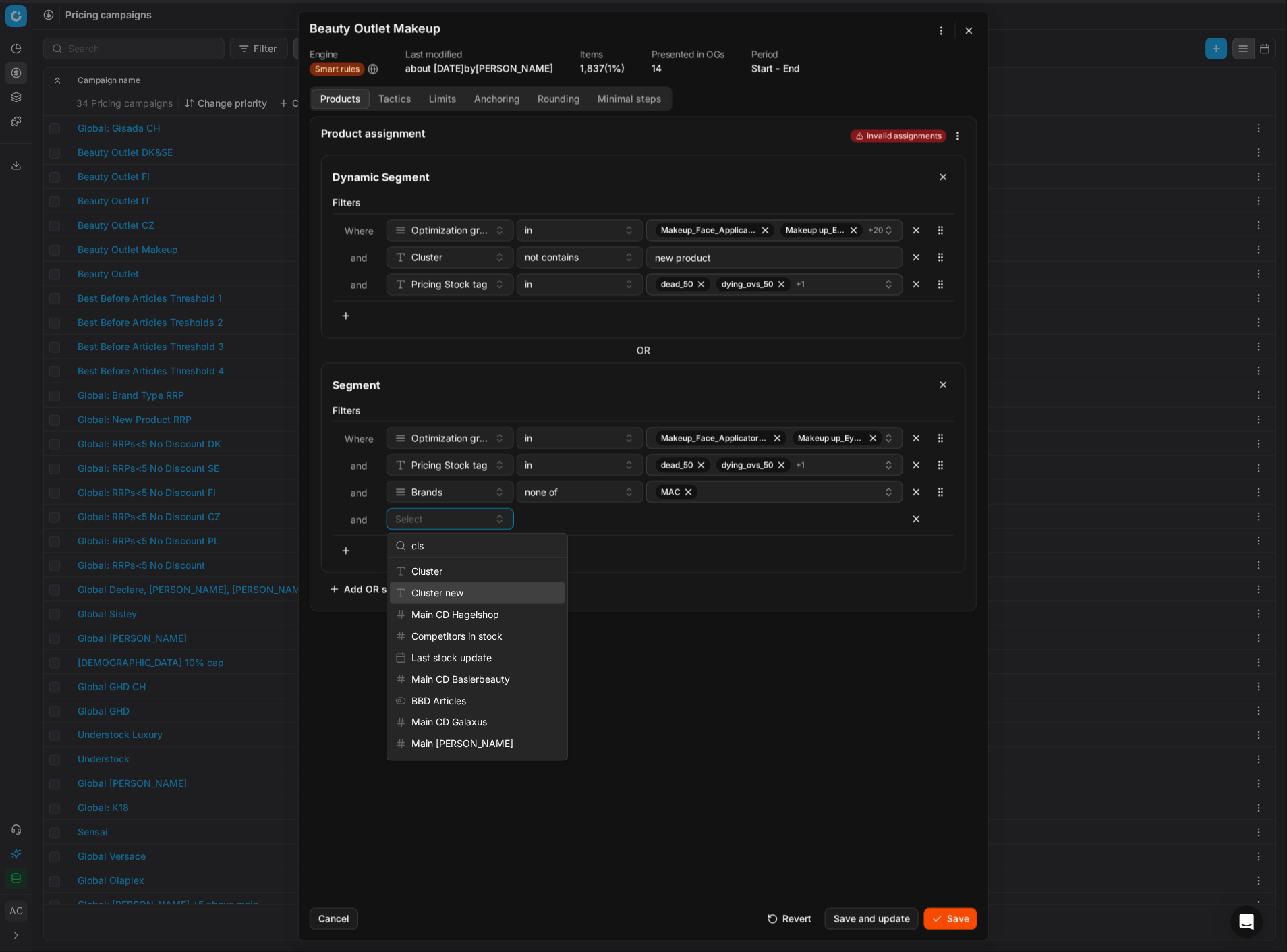
type input "cls"
click at [466, 412] on div "Cluster new" at bounding box center [477, 593] width 175 height 22
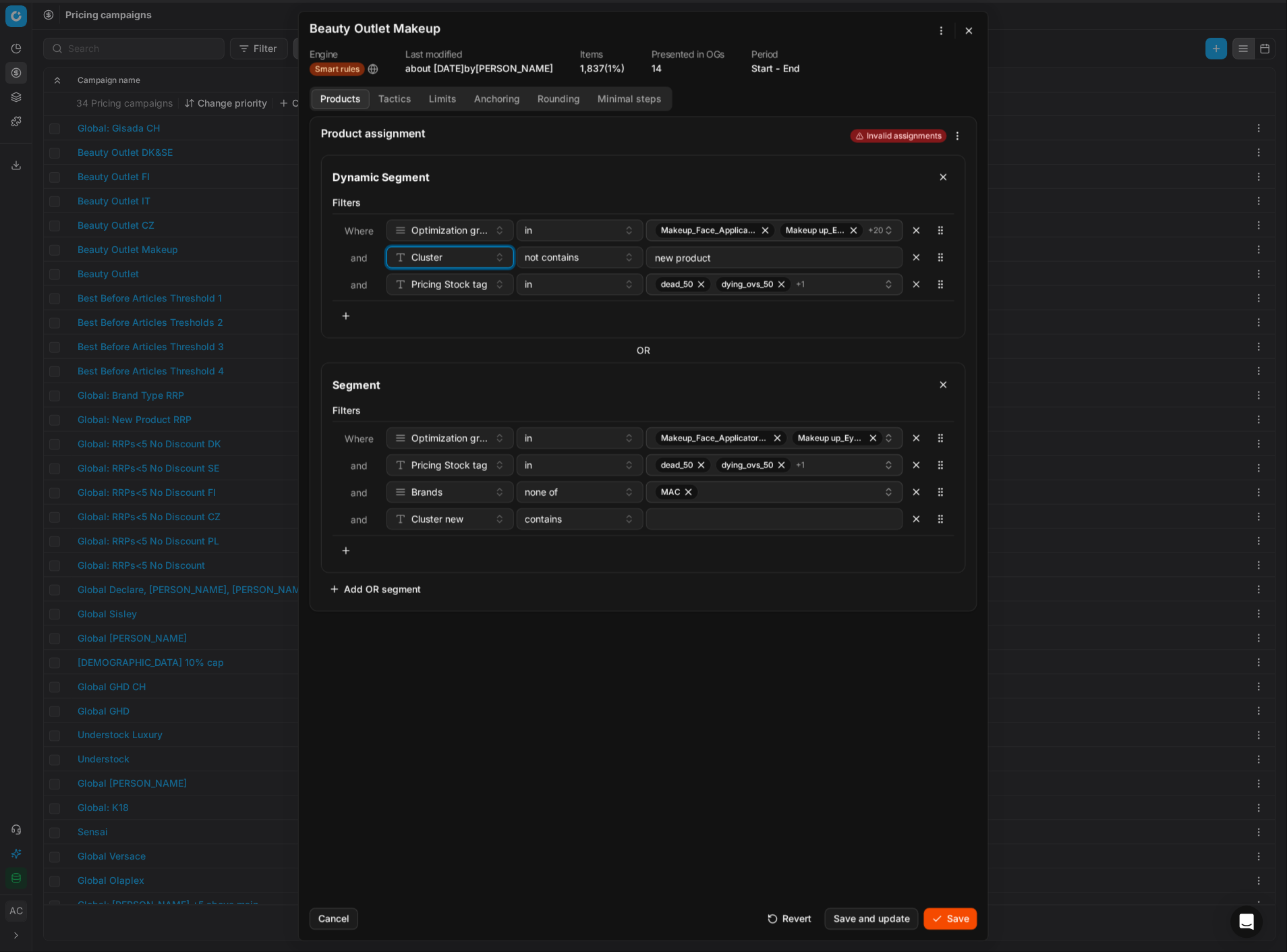
click at [490, 250] on button "Cluster" at bounding box center [450, 257] width 127 height 22
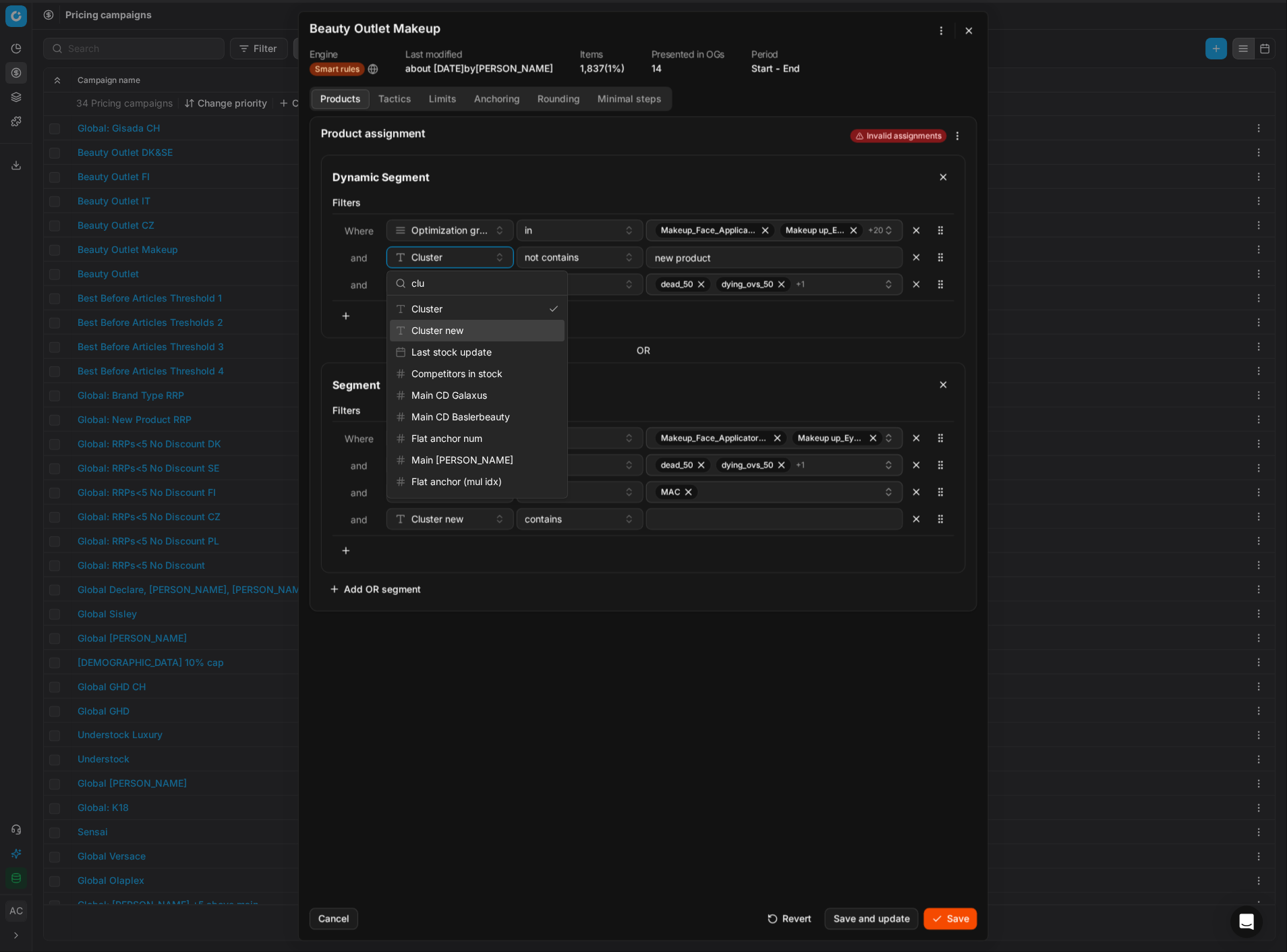
type input "clu"
click at [466, 325] on div "Cluster new" at bounding box center [477, 330] width 175 height 22
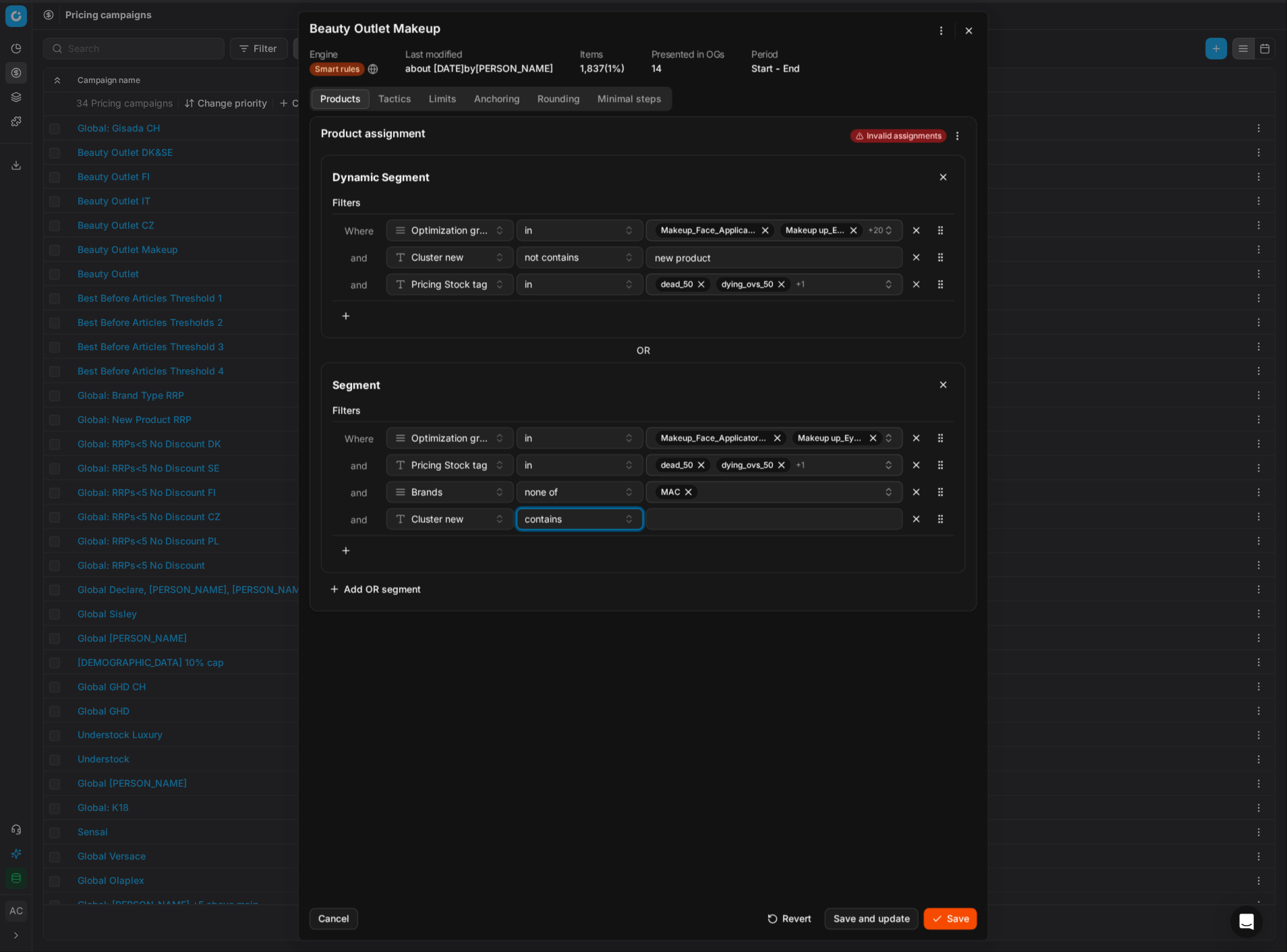
click at [568, 412] on div "contains" at bounding box center [573, 519] width 93 height 14
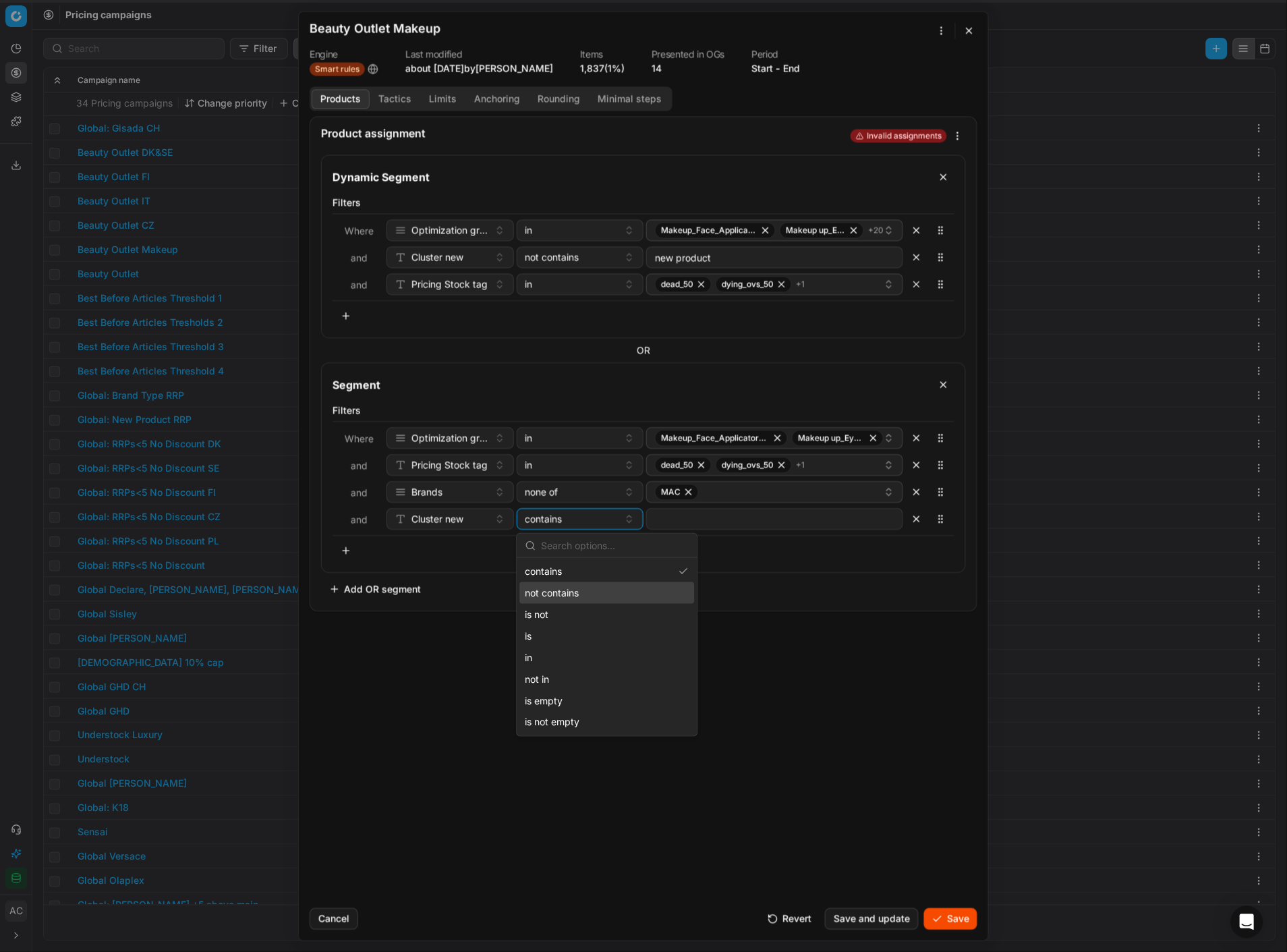
click at [588, 412] on div "not contains" at bounding box center [607, 593] width 175 height 22
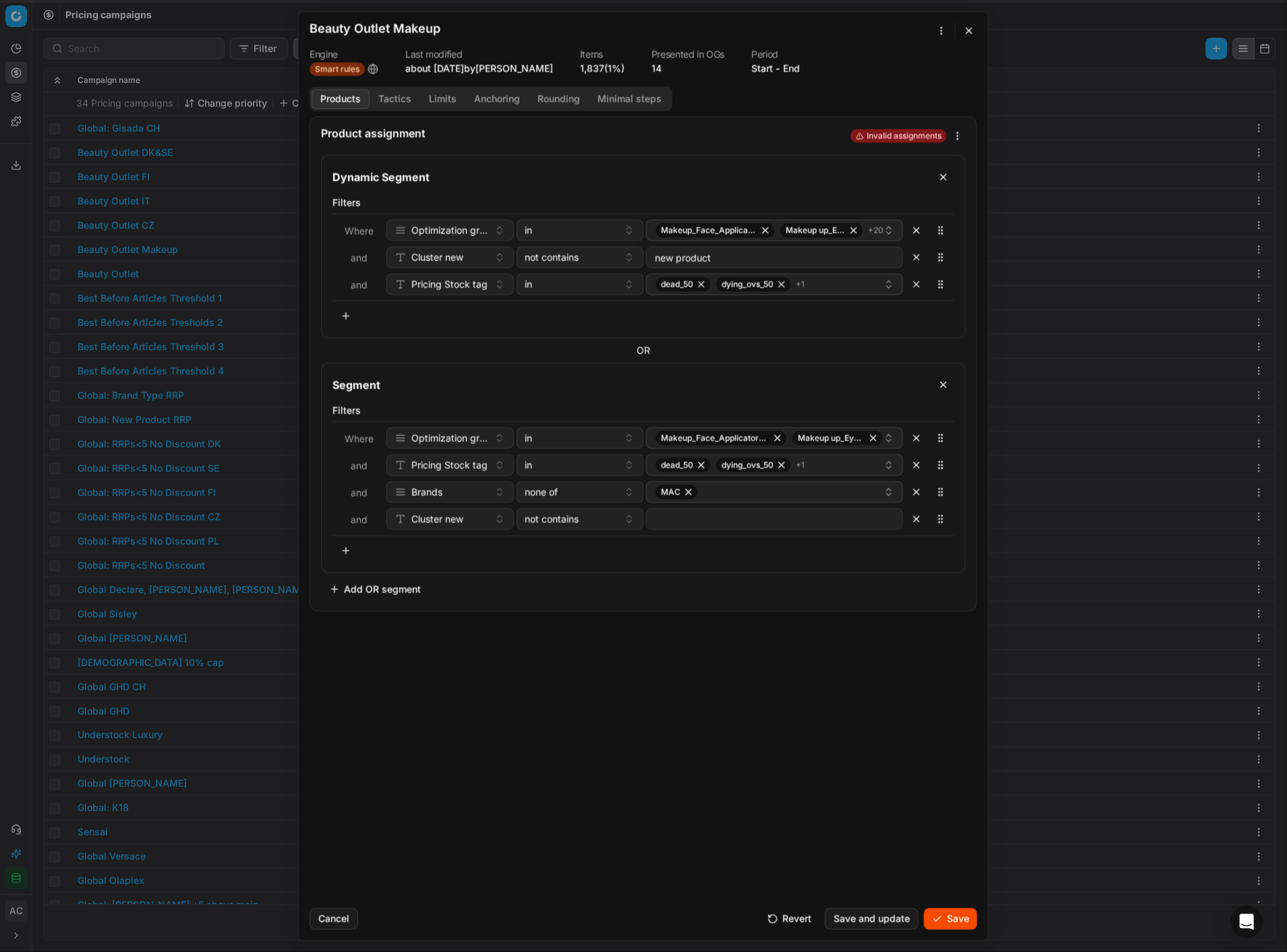
click at [704, 412] on input at bounding box center [775, 519] width 245 height 20
type input "new product"
click at [642, 412] on div "Product assignment Invalid assignments Dynamic Segment Filters Where Optimizati…" at bounding box center [644, 507] width 689 height 781
click at [777, 232] on div "Makeup_Face_Applicator_Access._Other, DE Makeup up_Eye_Lip_Nail, DE + 20" at bounding box center [769, 230] width 229 height 16
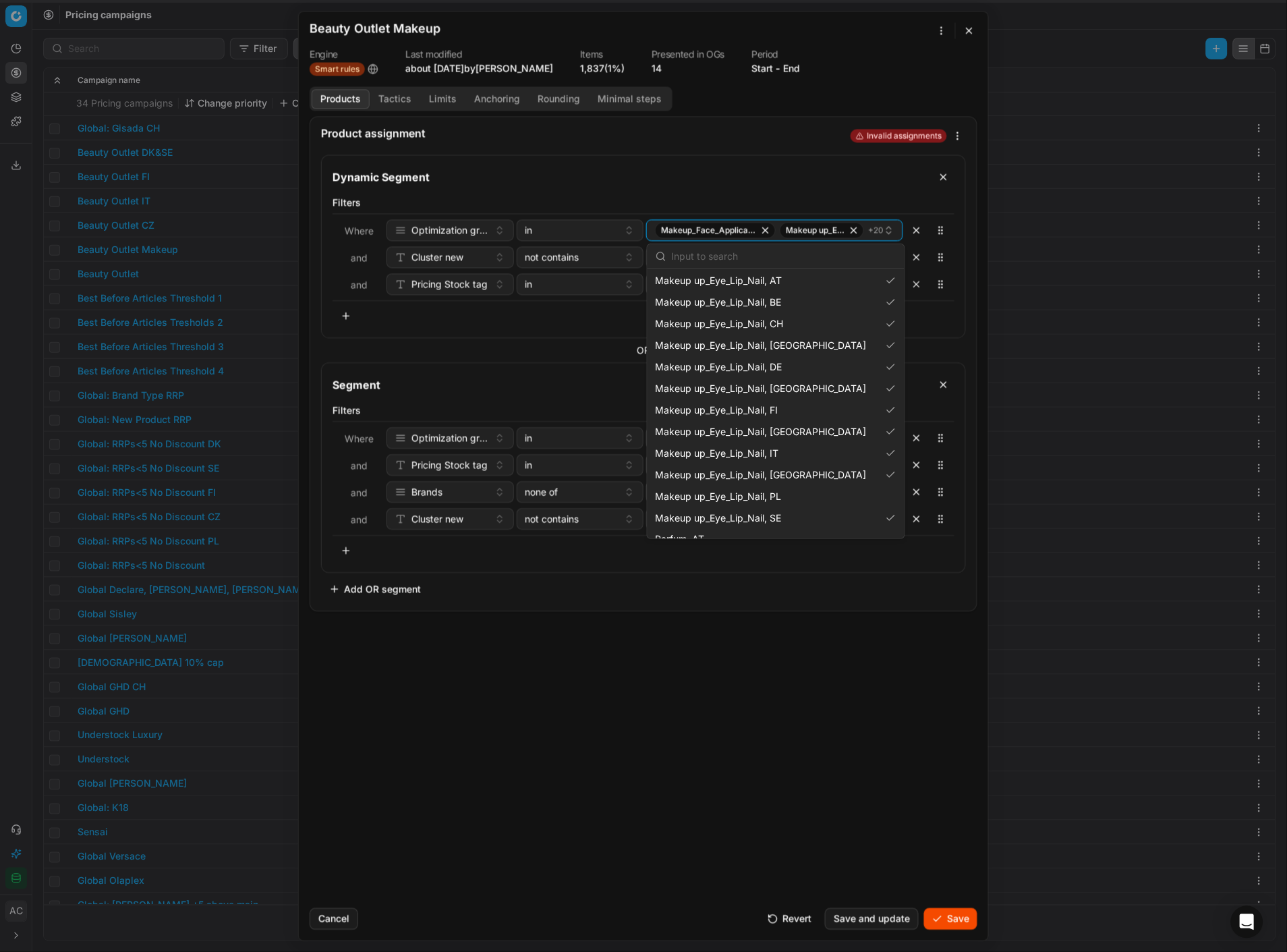
scroll to position [778, 0]
click at [709, 412] on div "Product assignment Invalid assignments Dynamic Segment Filters Where Optimizati…" at bounding box center [644, 507] width 689 height 781
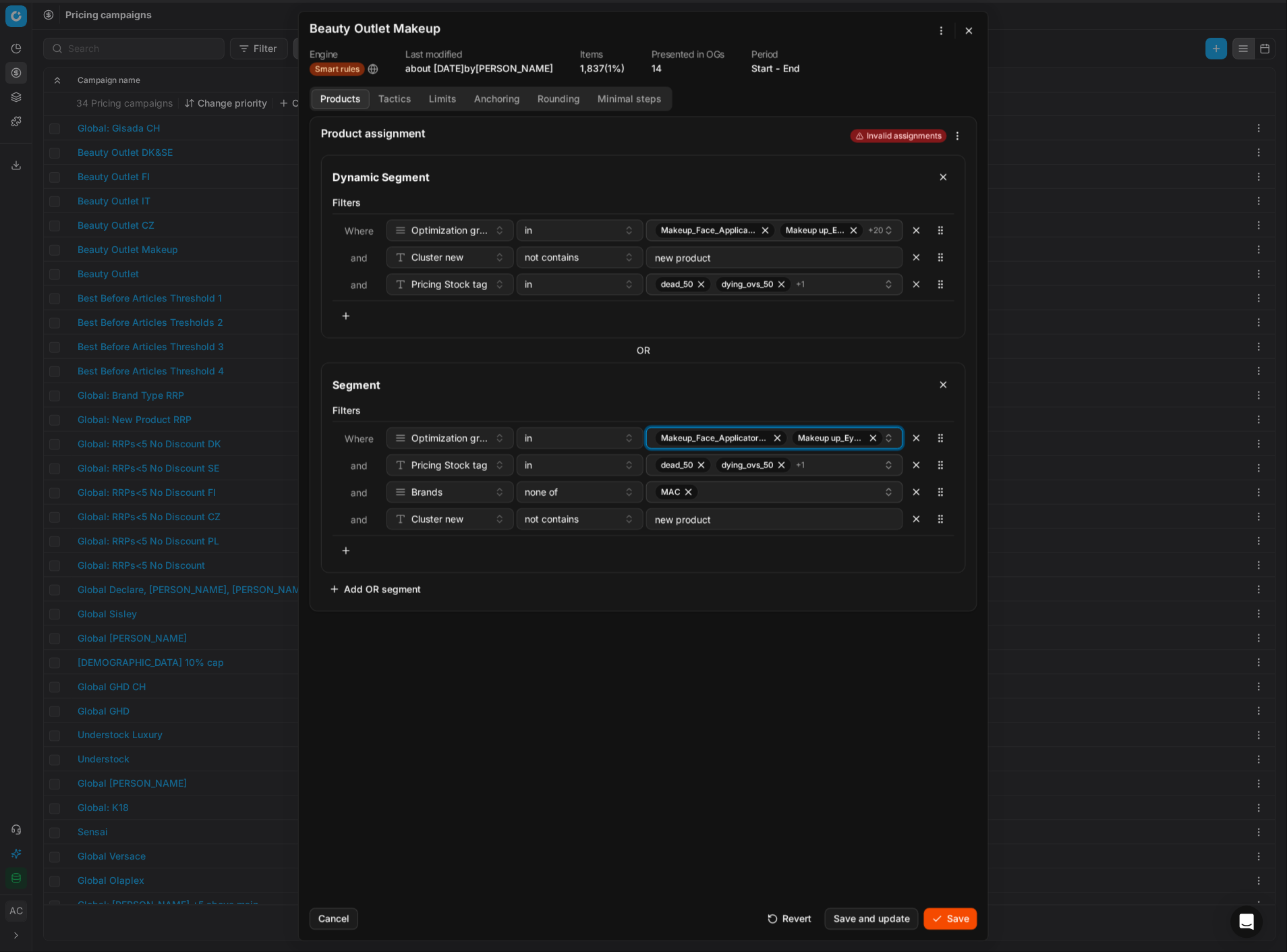
click at [792, 412] on div "Makeup_Face_Applicator_Access._Other, PL Makeup up_Eye_Lip_Nail, PL" at bounding box center [769, 438] width 229 height 16
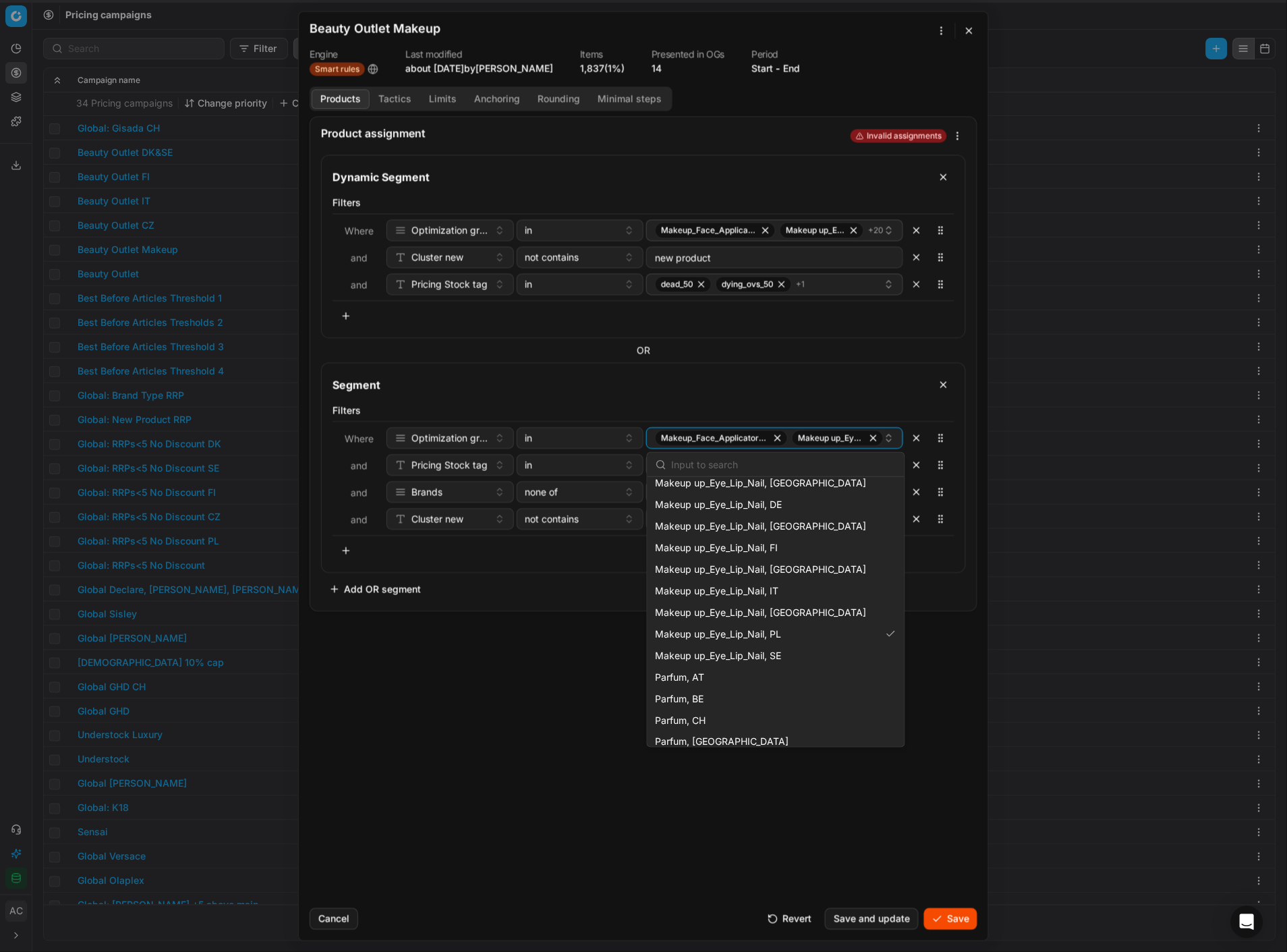
scroll to position [849, 0]
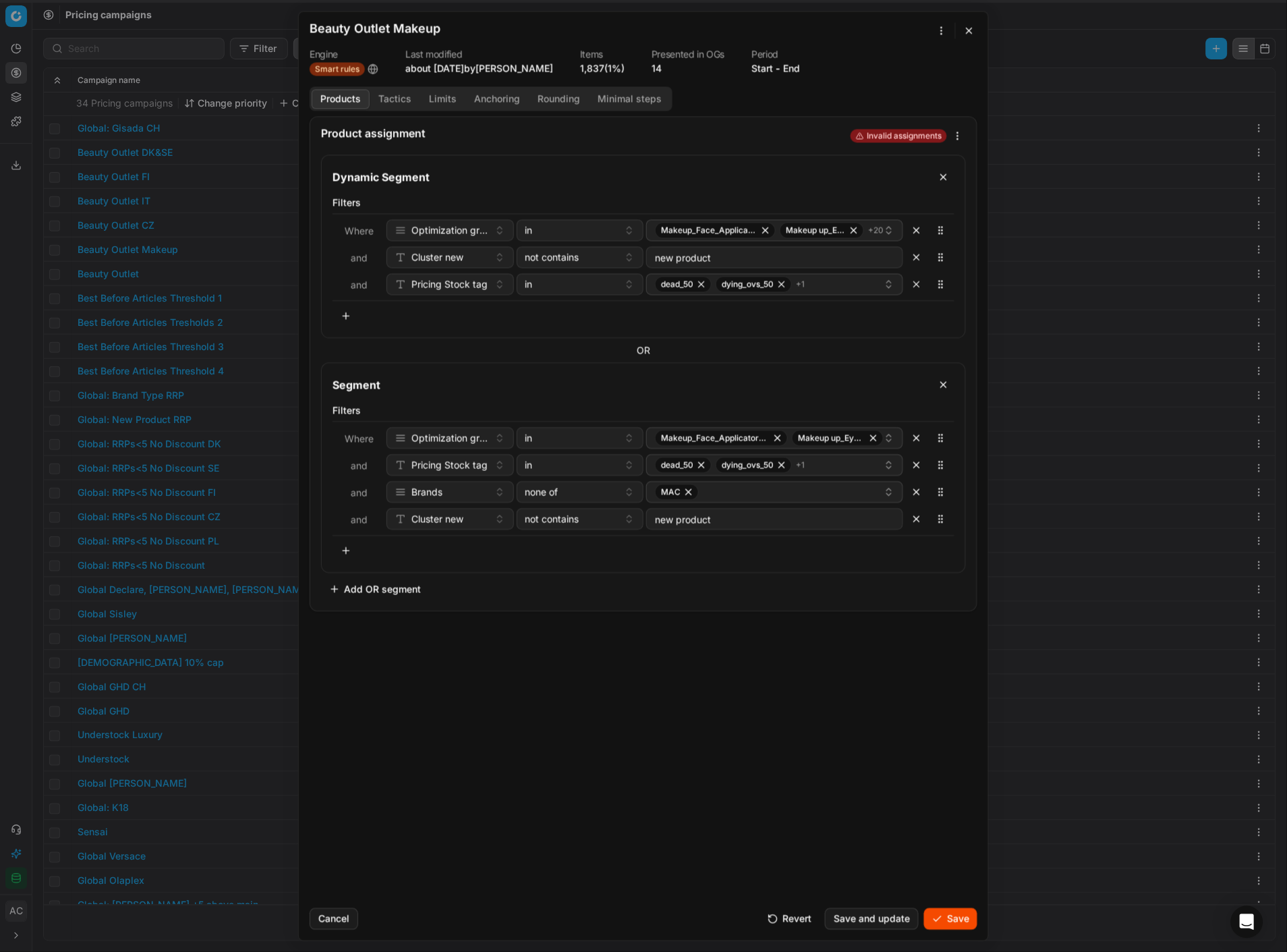
click at [538, 412] on div "Product assignment Invalid assignments Dynamic Segment Filters Where Optimizati…" at bounding box center [644, 507] width 689 height 781
click at [590, 412] on div "none of" at bounding box center [573, 491] width 93 height 14
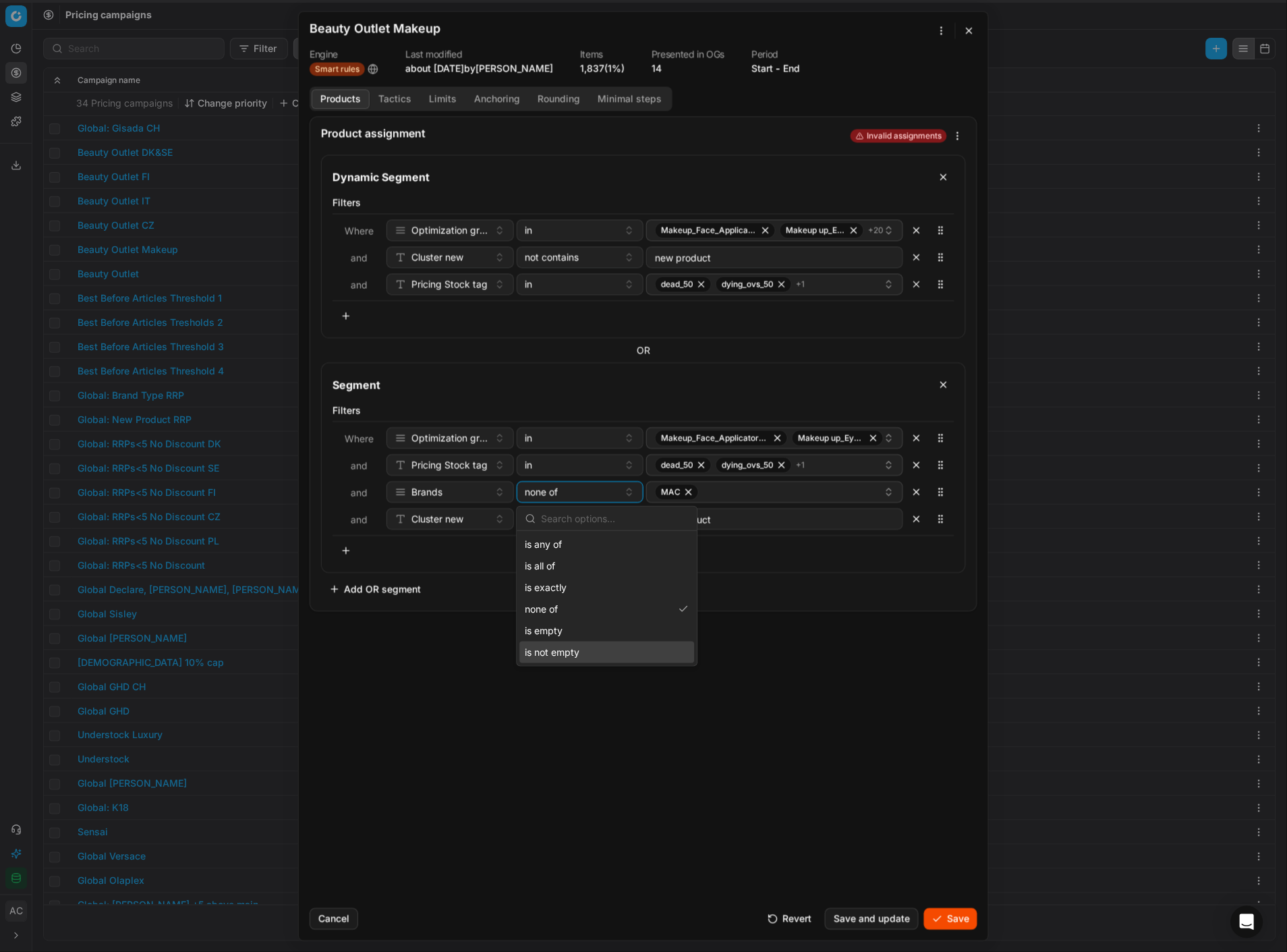
click at [595, 412] on div "Product assignment Invalid assignments Dynamic Segment Filters Where Optimizati…" at bounding box center [644, 507] width 689 height 781
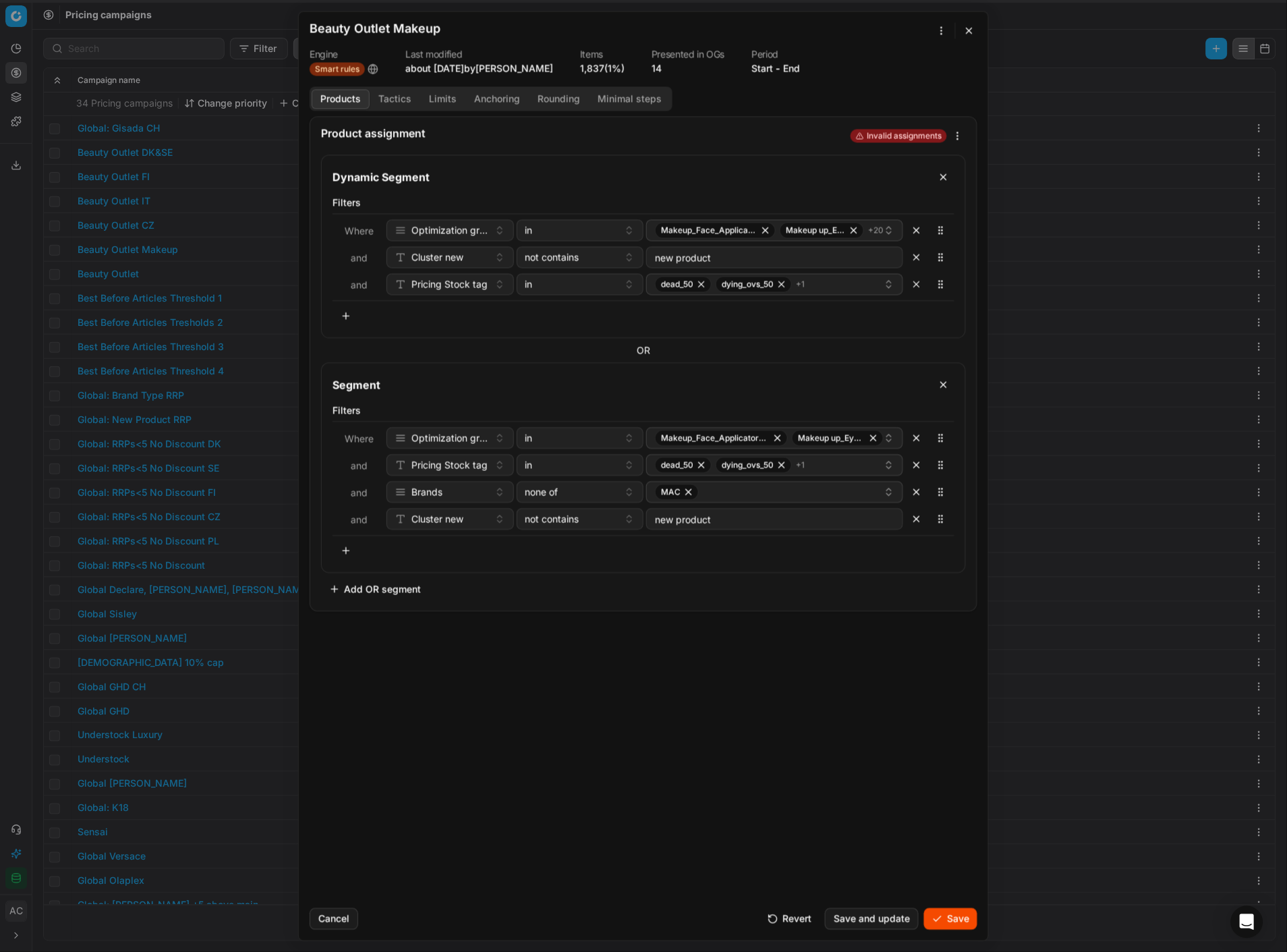
click at [950, 412] on button "Save" at bounding box center [951, 918] width 53 height 22
click at [662, 412] on div "Product assignment Invalid assignments Dynamic Segment Filters Where Optimizati…" at bounding box center [644, 507] width 689 height 781
click at [904, 135] on span "Invalid assignments" at bounding box center [899, 135] width 97 height 14
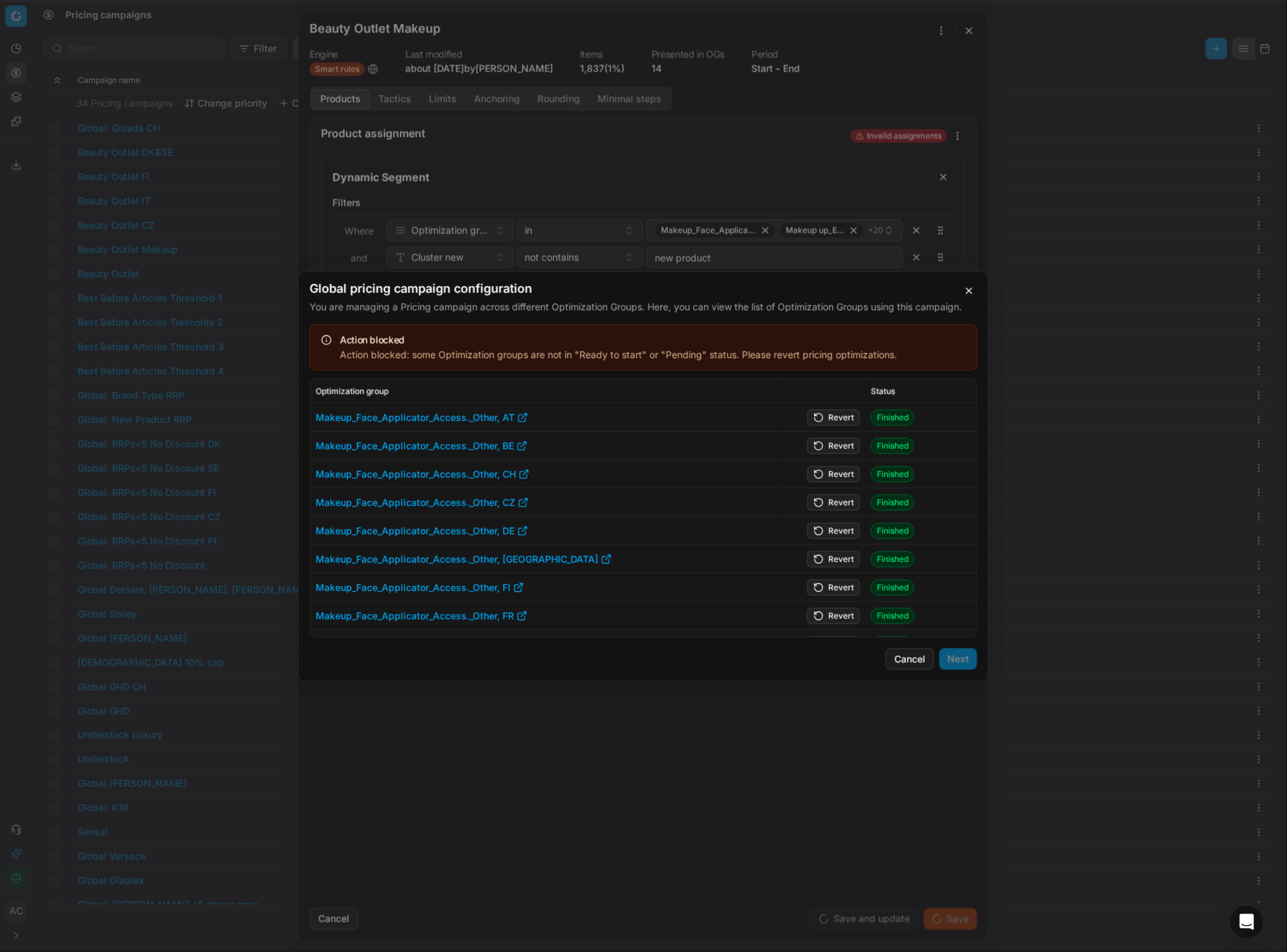
click at [817, 412] on button "Revert" at bounding box center [834, 417] width 52 height 16
click at [825, 412] on button "Revert" at bounding box center [834, 445] width 52 height 16
click at [827, 412] on button "Revert" at bounding box center [834, 474] width 52 height 16
click at [833, 412] on button "Revert" at bounding box center [834, 502] width 52 height 16
click at [838, 412] on button "Revert" at bounding box center [834, 530] width 52 height 16
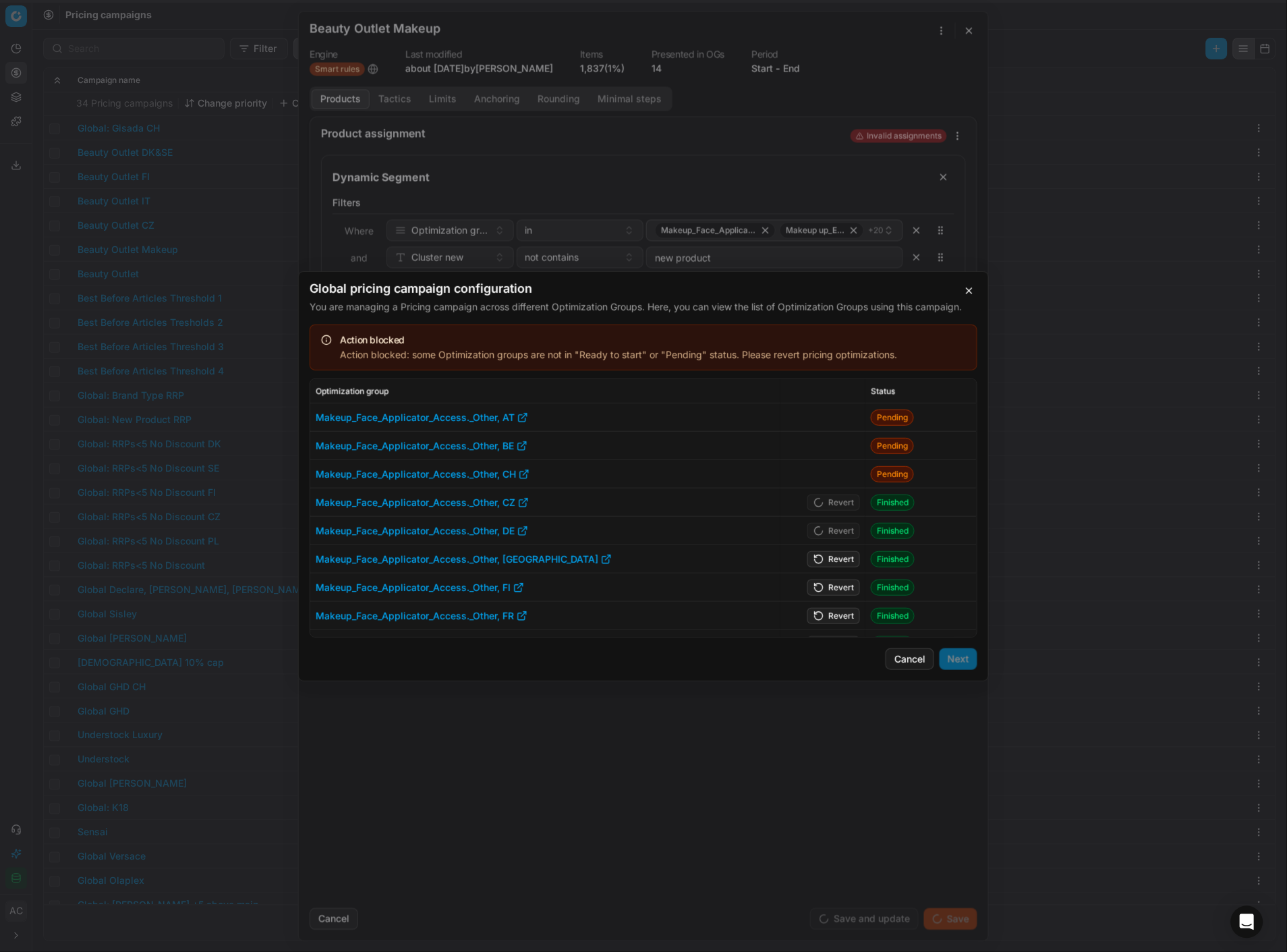
click at [834, 412] on button "Revert" at bounding box center [834, 559] width 52 height 16
click at [833, 412] on button "Revert" at bounding box center [834, 587] width 52 height 16
click at [833, 412] on button "Revert" at bounding box center [834, 615] width 52 height 16
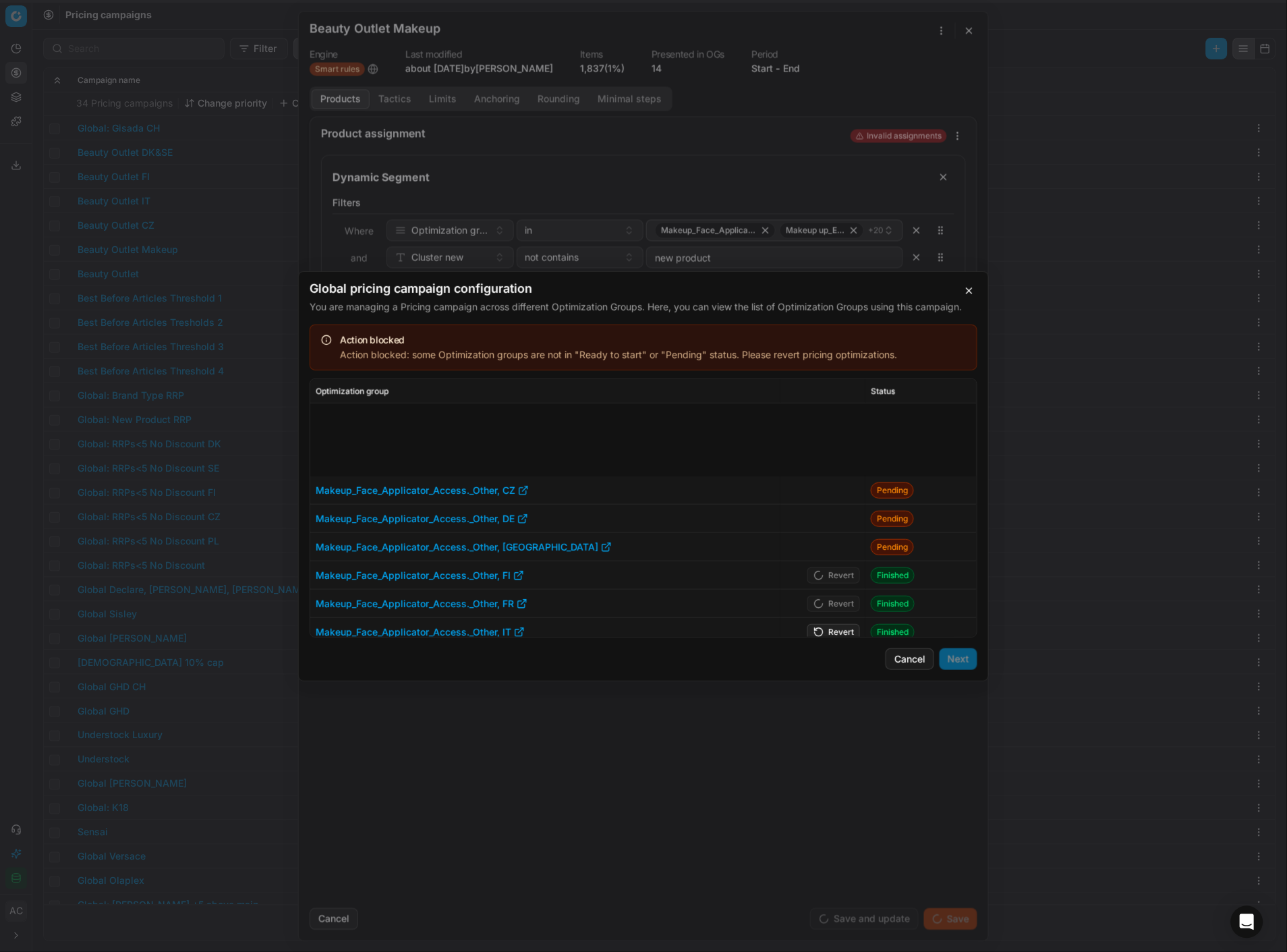
scroll to position [171, 0]
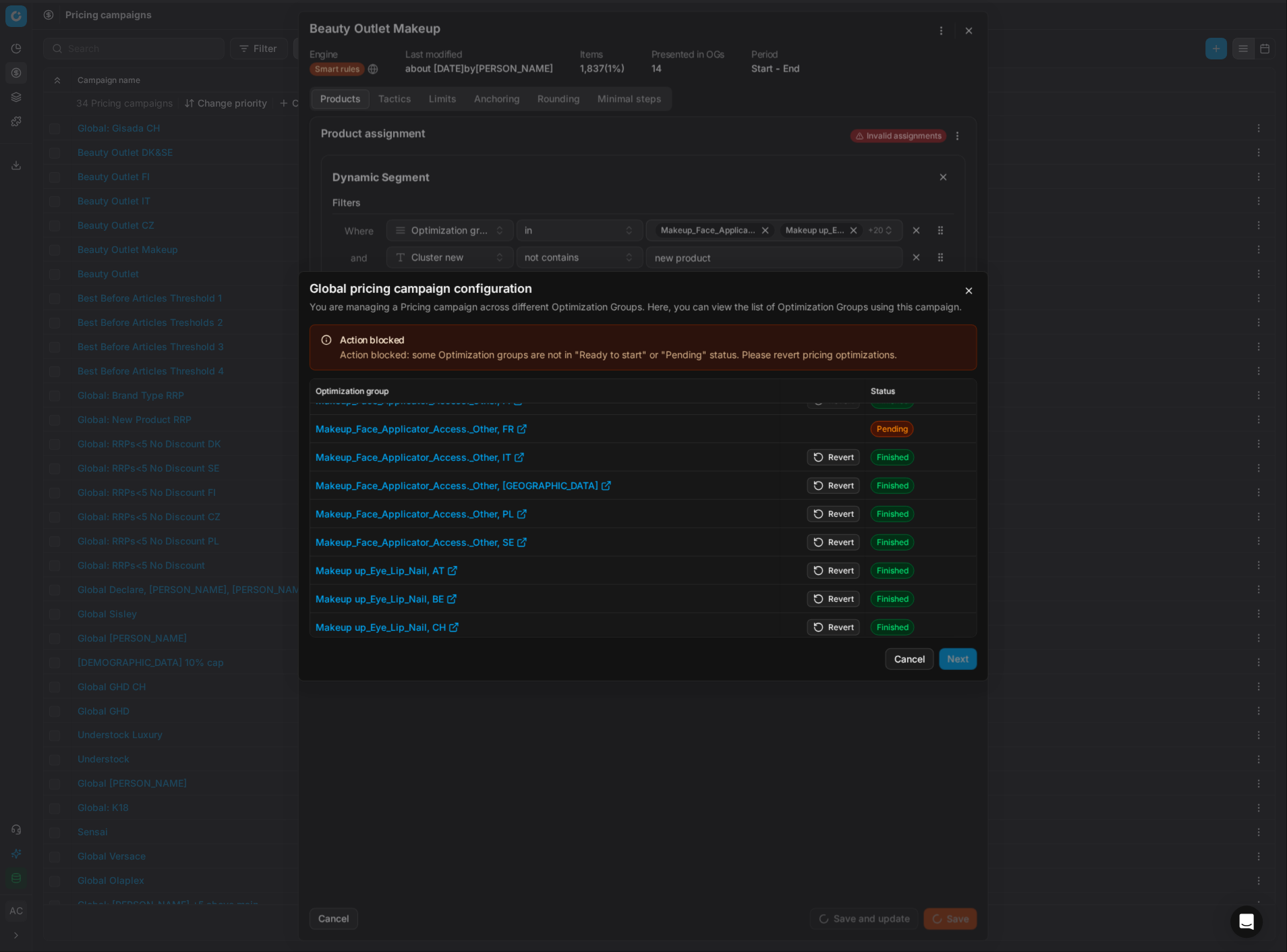
click at [830, 412] on button "Revert" at bounding box center [834, 457] width 52 height 16
click at [833, 412] on button "Revert" at bounding box center [834, 485] width 52 height 16
click at [834, 412] on button "Revert" at bounding box center [834, 513] width 52 height 16
click at [835, 412] on button "Revert" at bounding box center [834, 542] width 52 height 16
click at [834, 412] on button "Revert" at bounding box center [834, 570] width 52 height 16
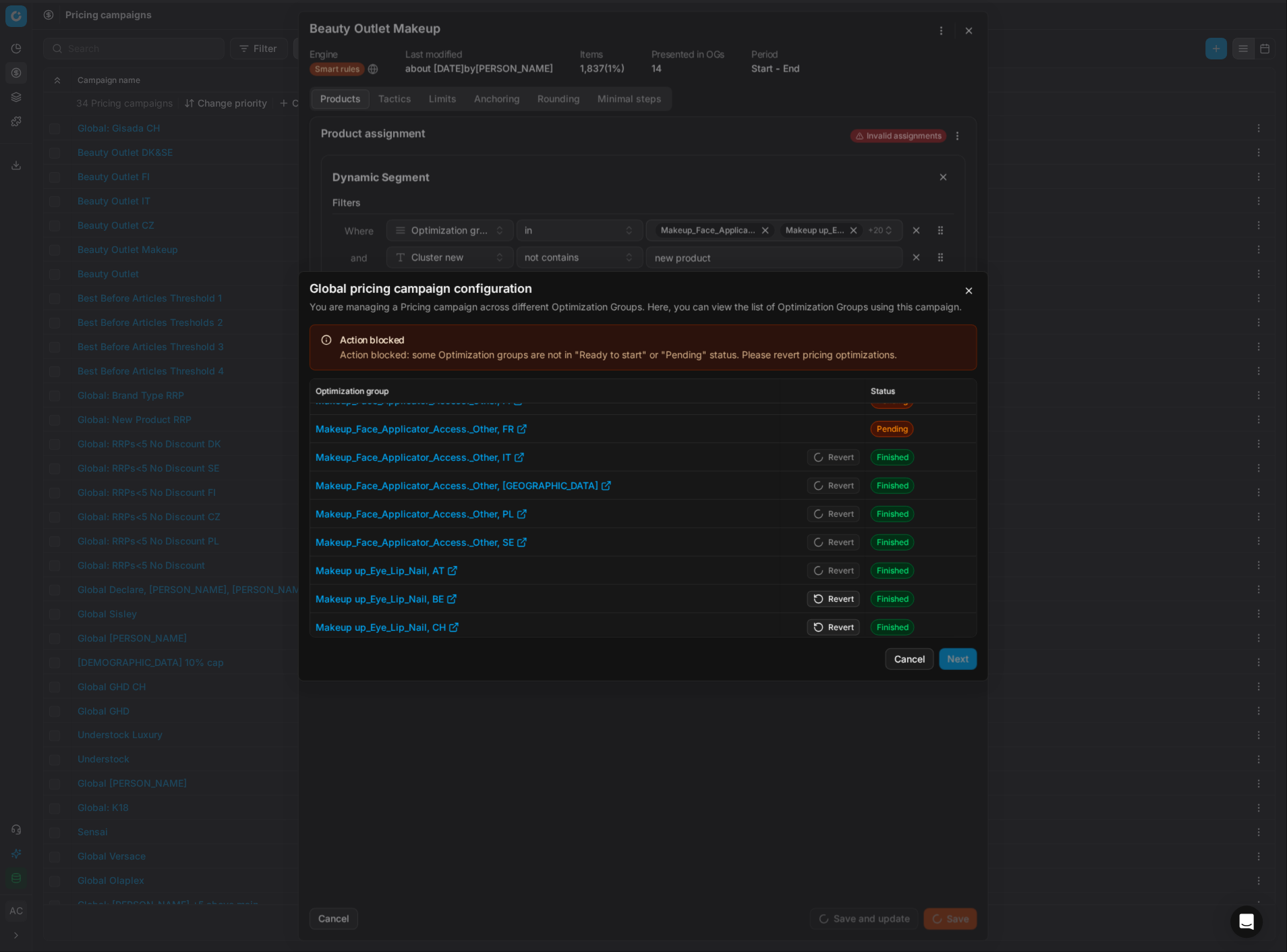
click at [833, 412] on button "Revert" at bounding box center [834, 598] width 52 height 16
click at [832, 412] on button "Revert" at bounding box center [834, 627] width 52 height 16
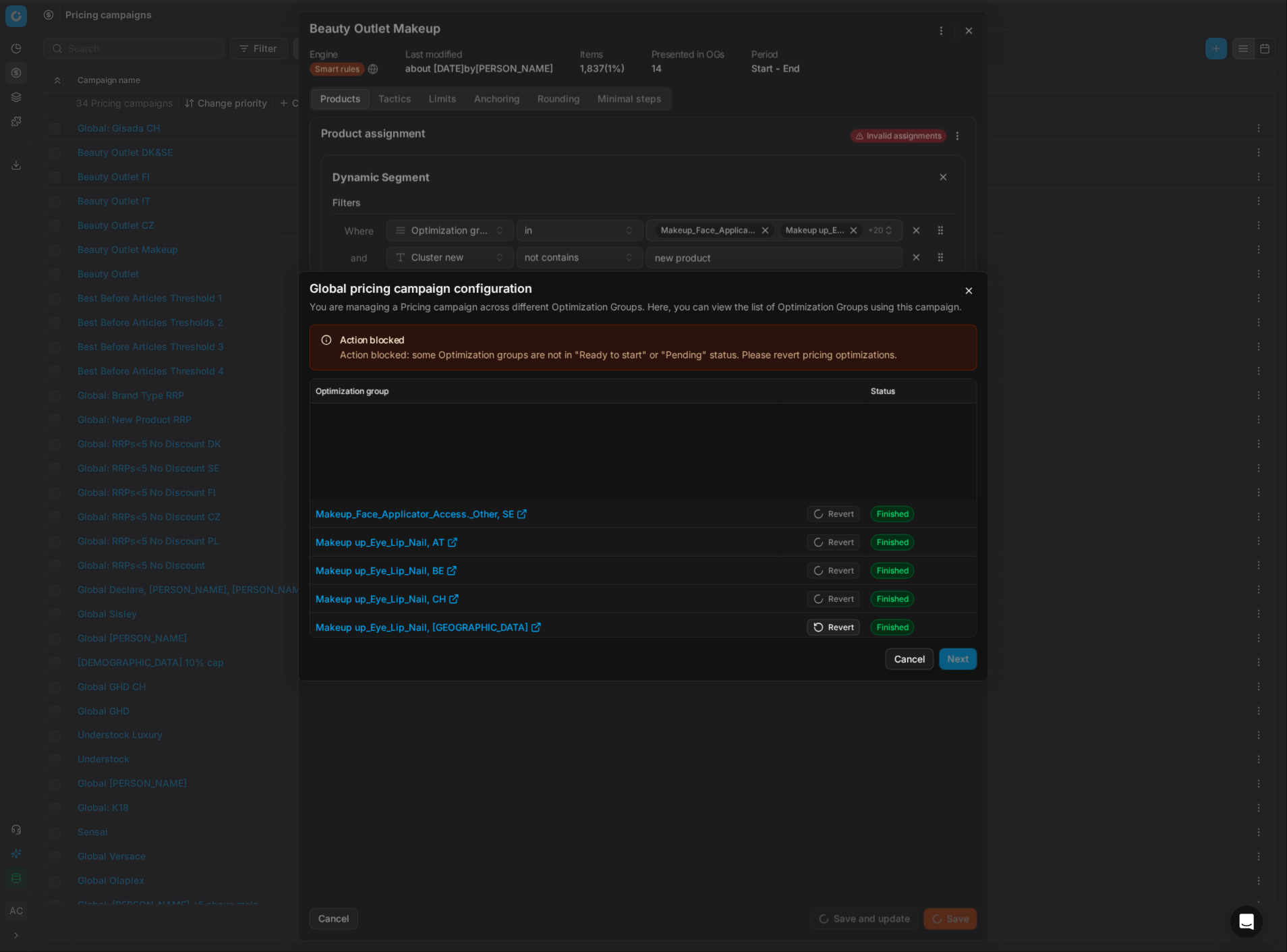
scroll to position [340, 0]
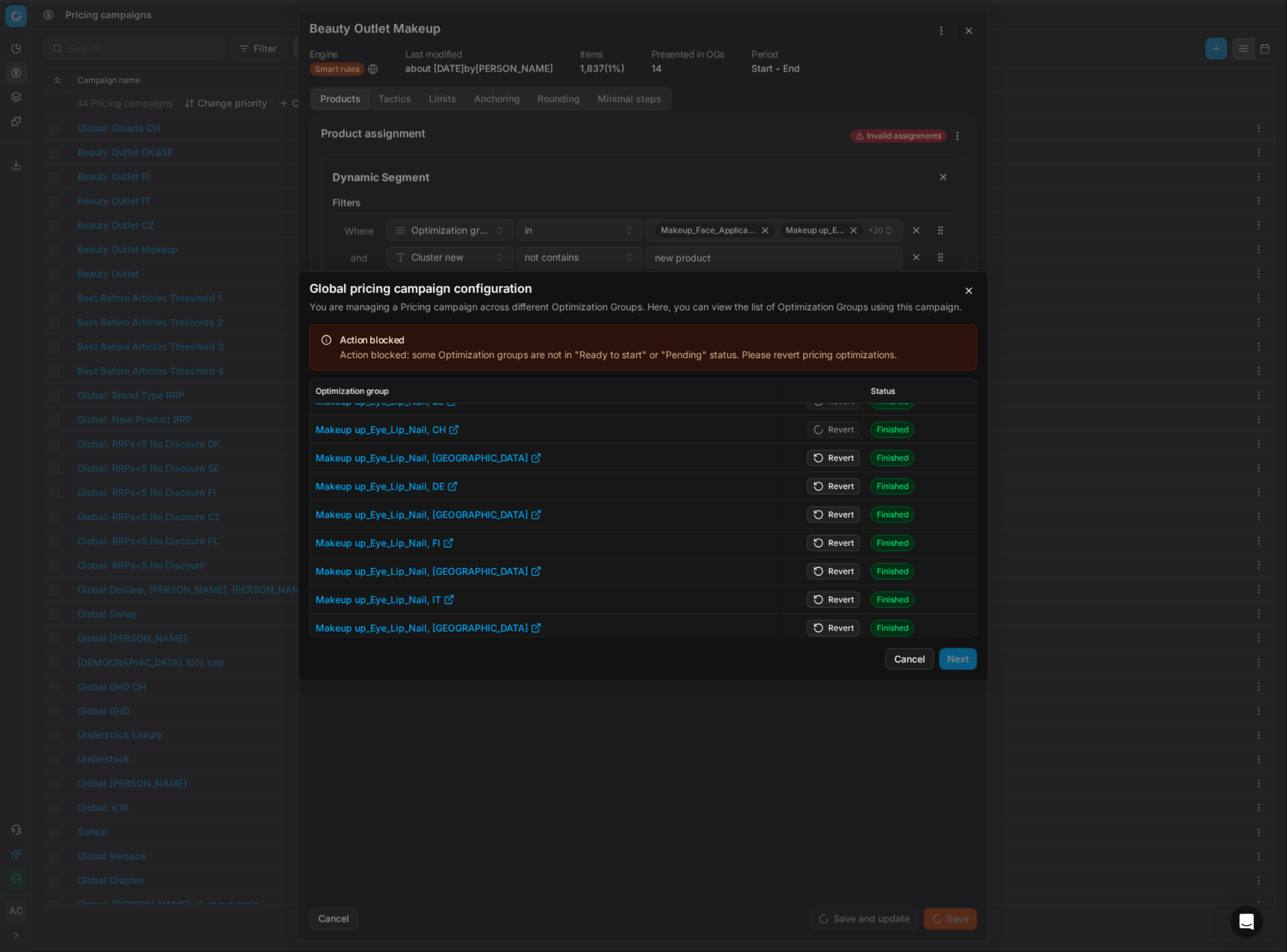
click at [837, 412] on button "Revert" at bounding box center [834, 457] width 52 height 16
click at [833, 412] on button "Revert" at bounding box center [834, 486] width 52 height 16
click at [833, 412] on button "Revert" at bounding box center [834, 514] width 52 height 16
click at [831, 412] on button "Revert" at bounding box center [834, 542] width 52 height 16
click at [832, 412] on button "Revert" at bounding box center [834, 571] width 52 height 16
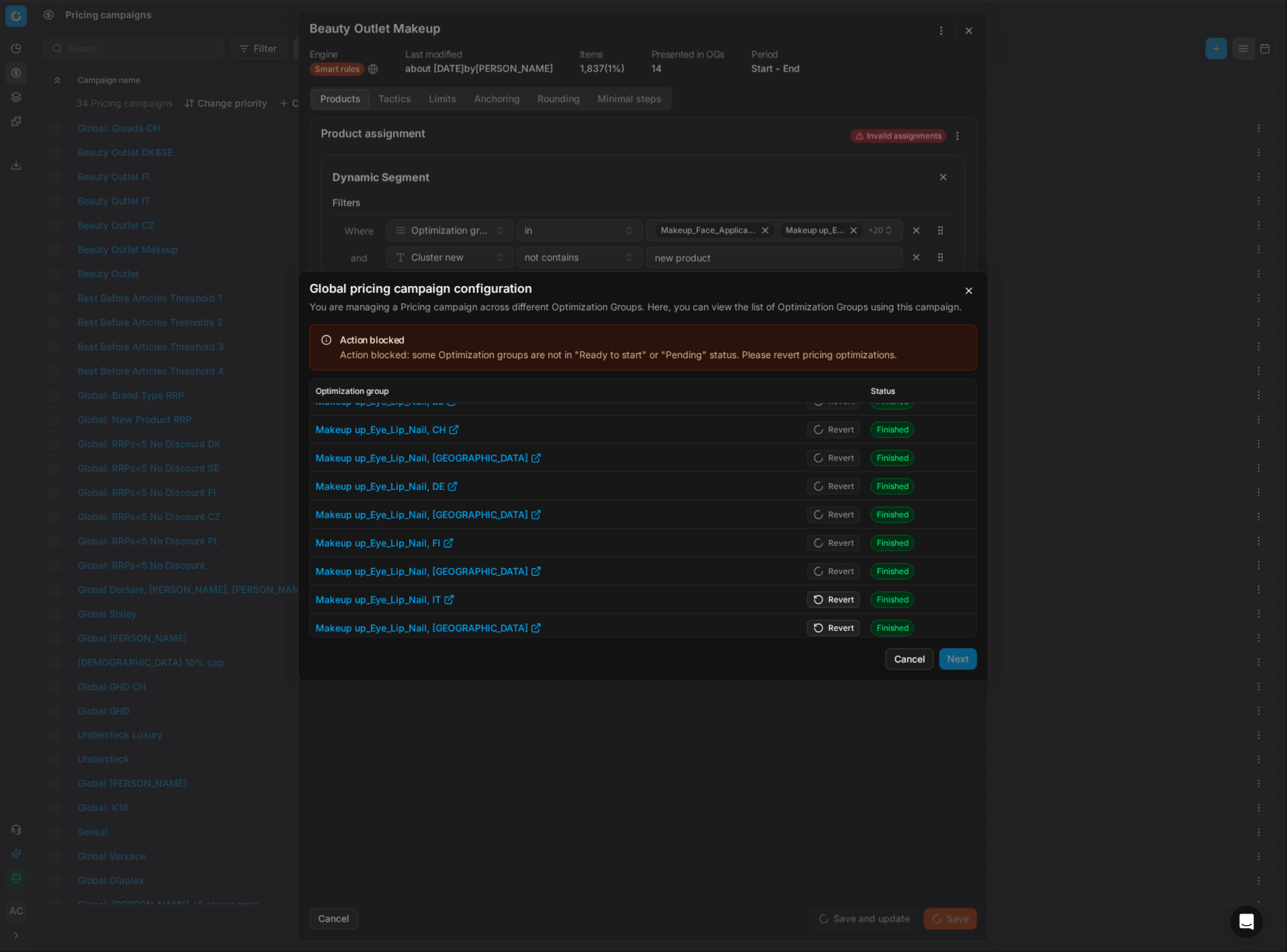
click at [830, 412] on button "Revert" at bounding box center [834, 599] width 52 height 16
click at [830, 412] on button "Revert" at bounding box center [834, 627] width 52 height 16
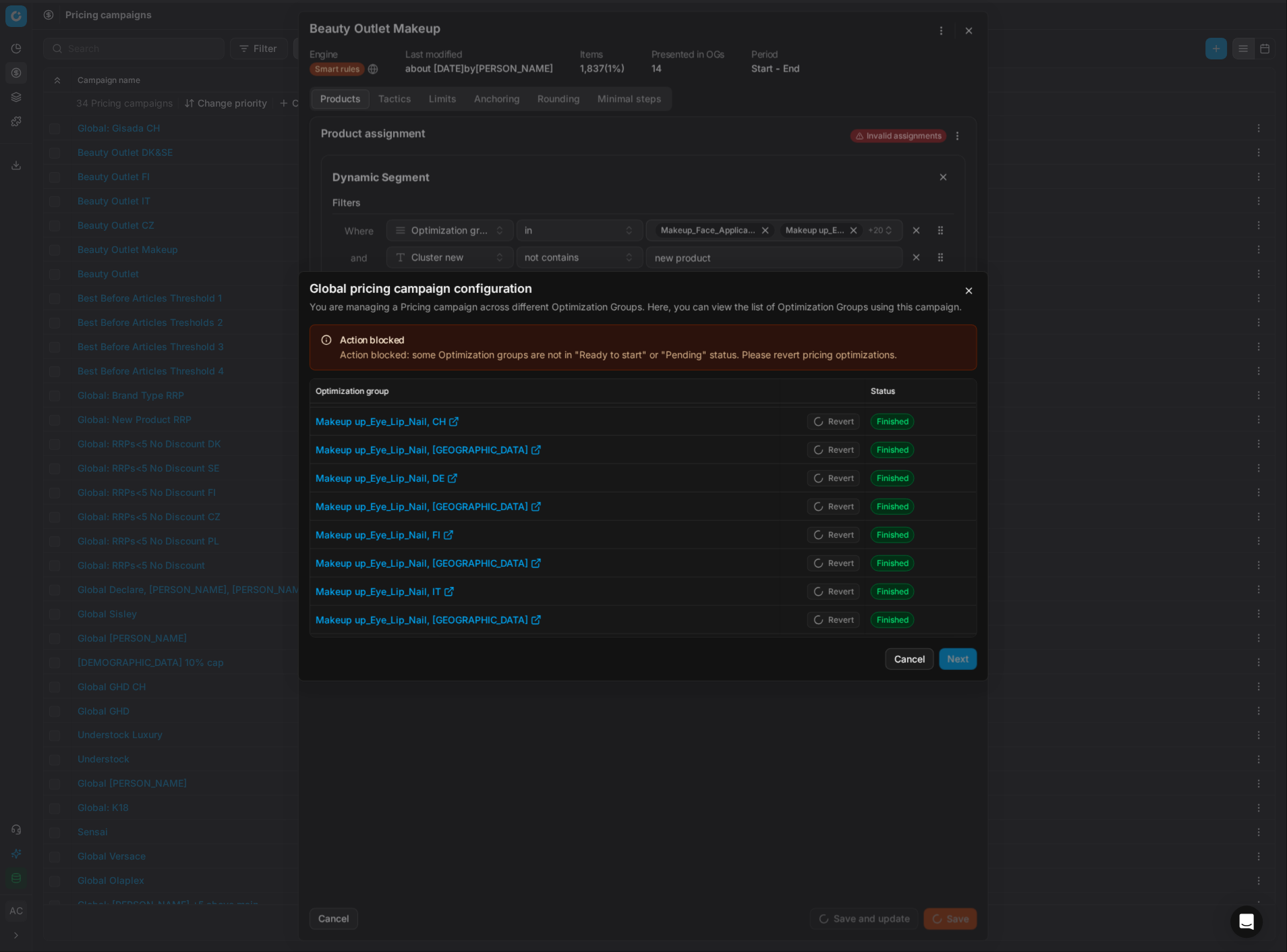
scroll to position [393, 0]
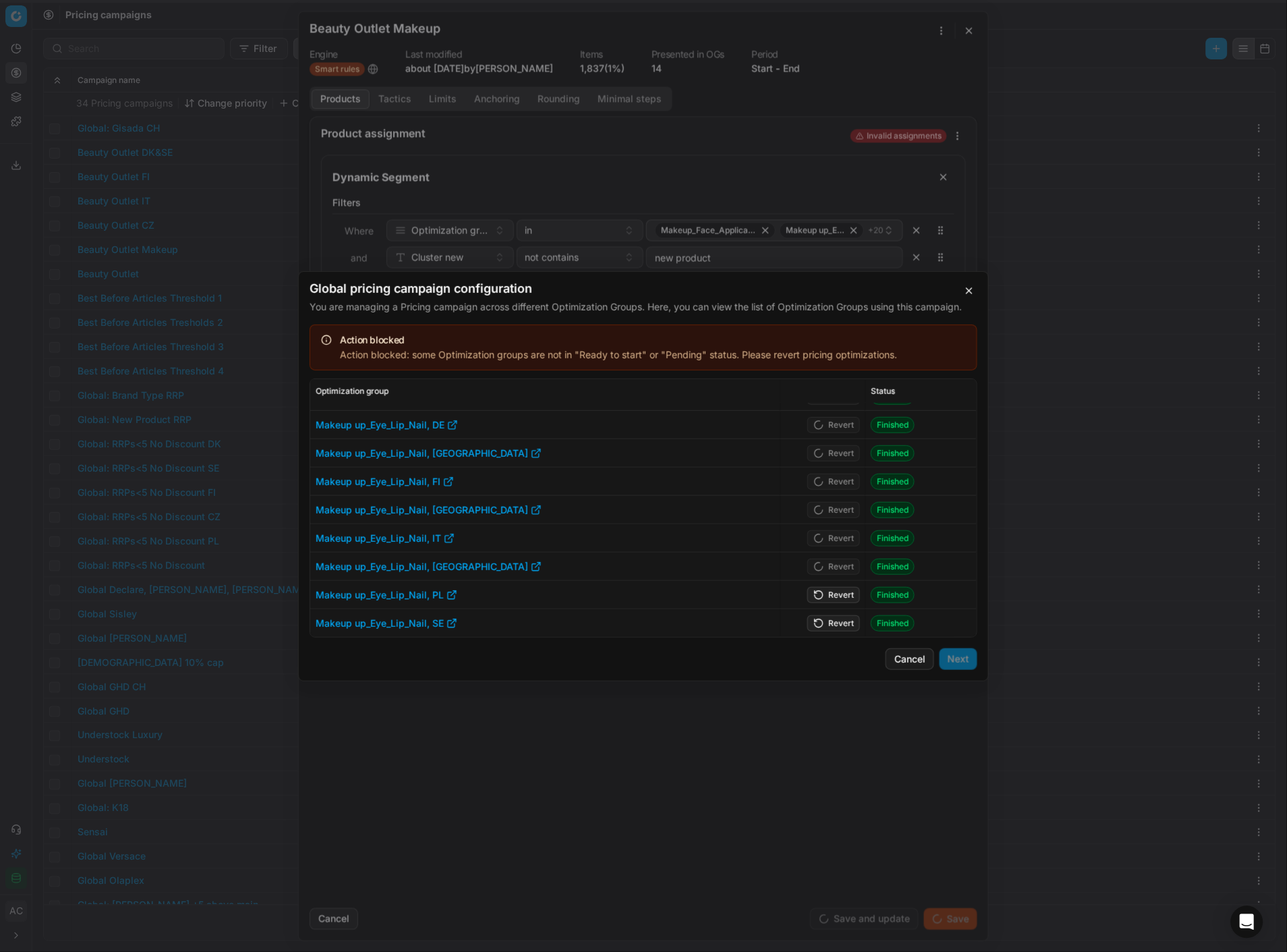
click at [831, 412] on button "Revert" at bounding box center [834, 594] width 52 height 16
click at [835, 412] on button "Revert" at bounding box center [834, 623] width 52 height 16
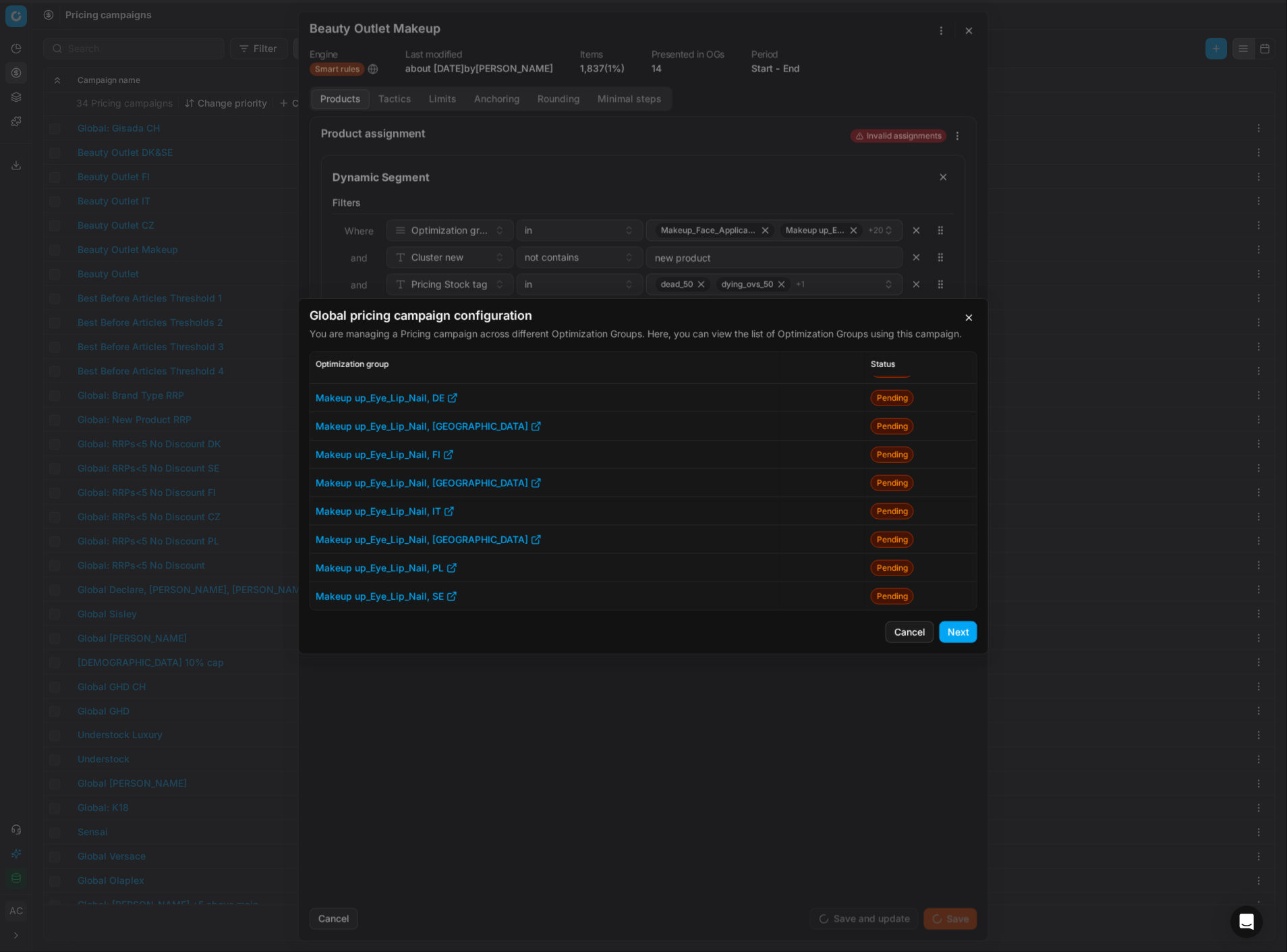
click at [958, 412] on button "Next" at bounding box center [958, 631] width 38 height 22
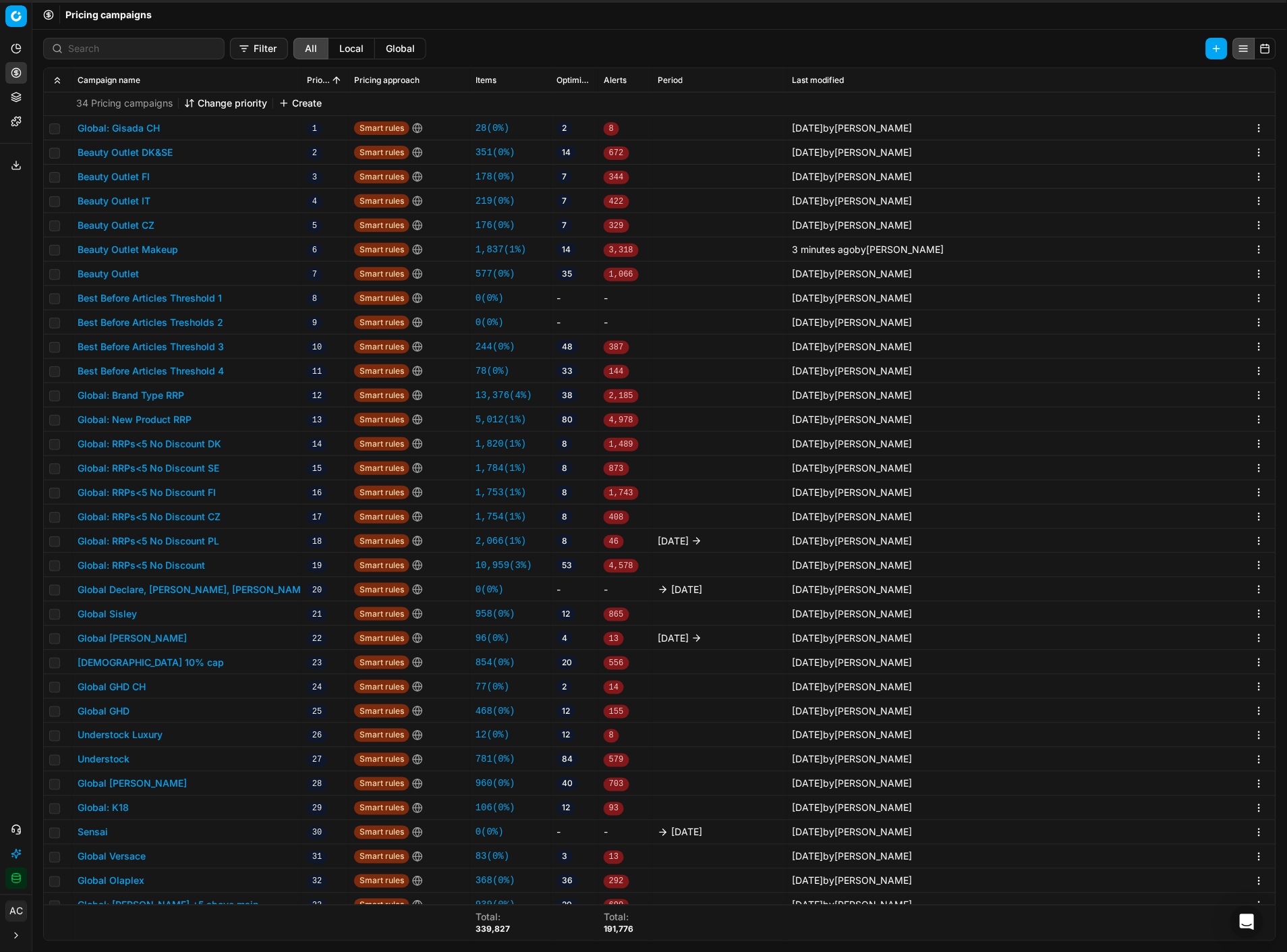
scroll to position [0, 0]
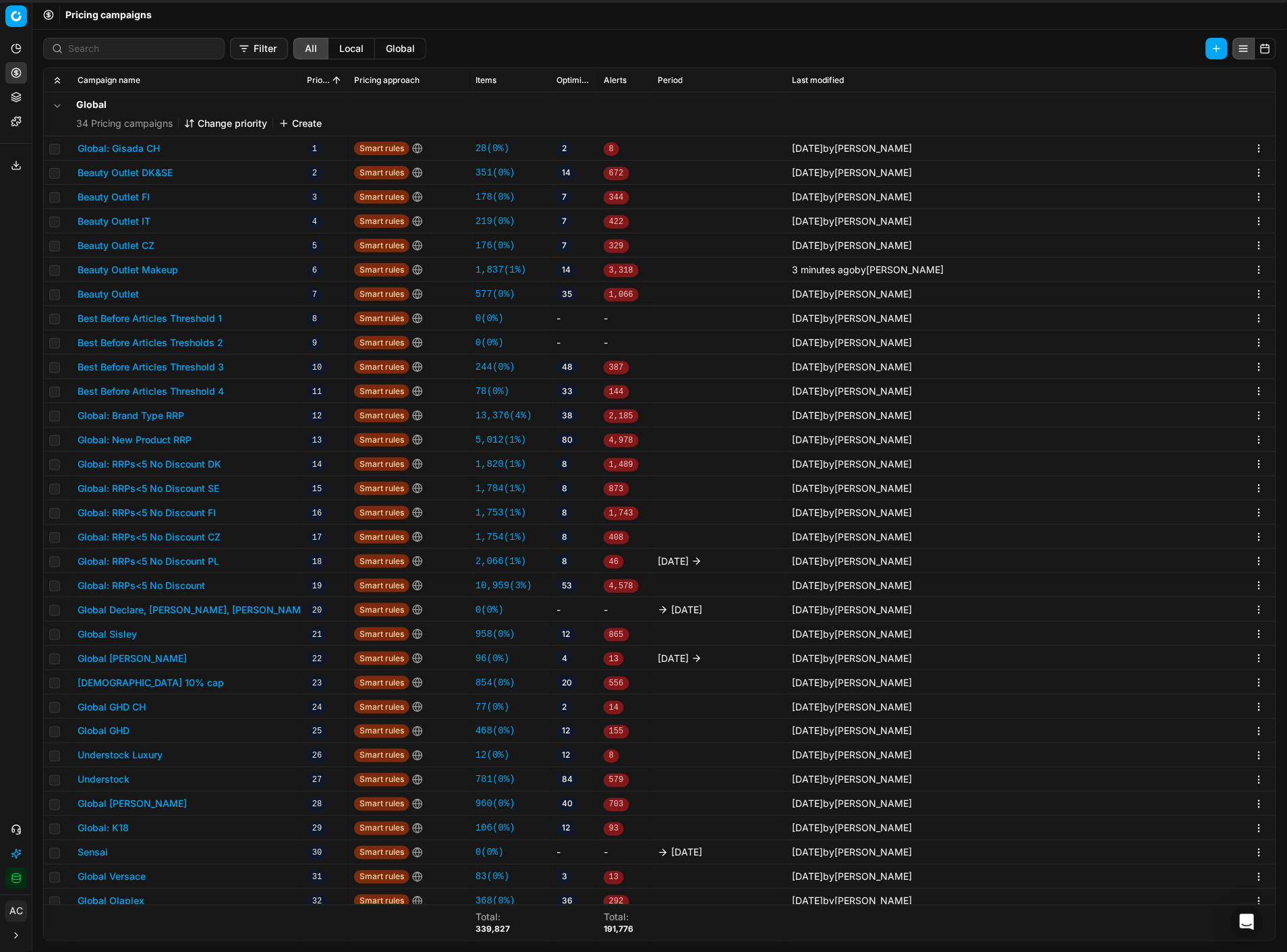
click at [116, 293] on button "Beauty Outlet" at bounding box center [108, 294] width 61 height 14
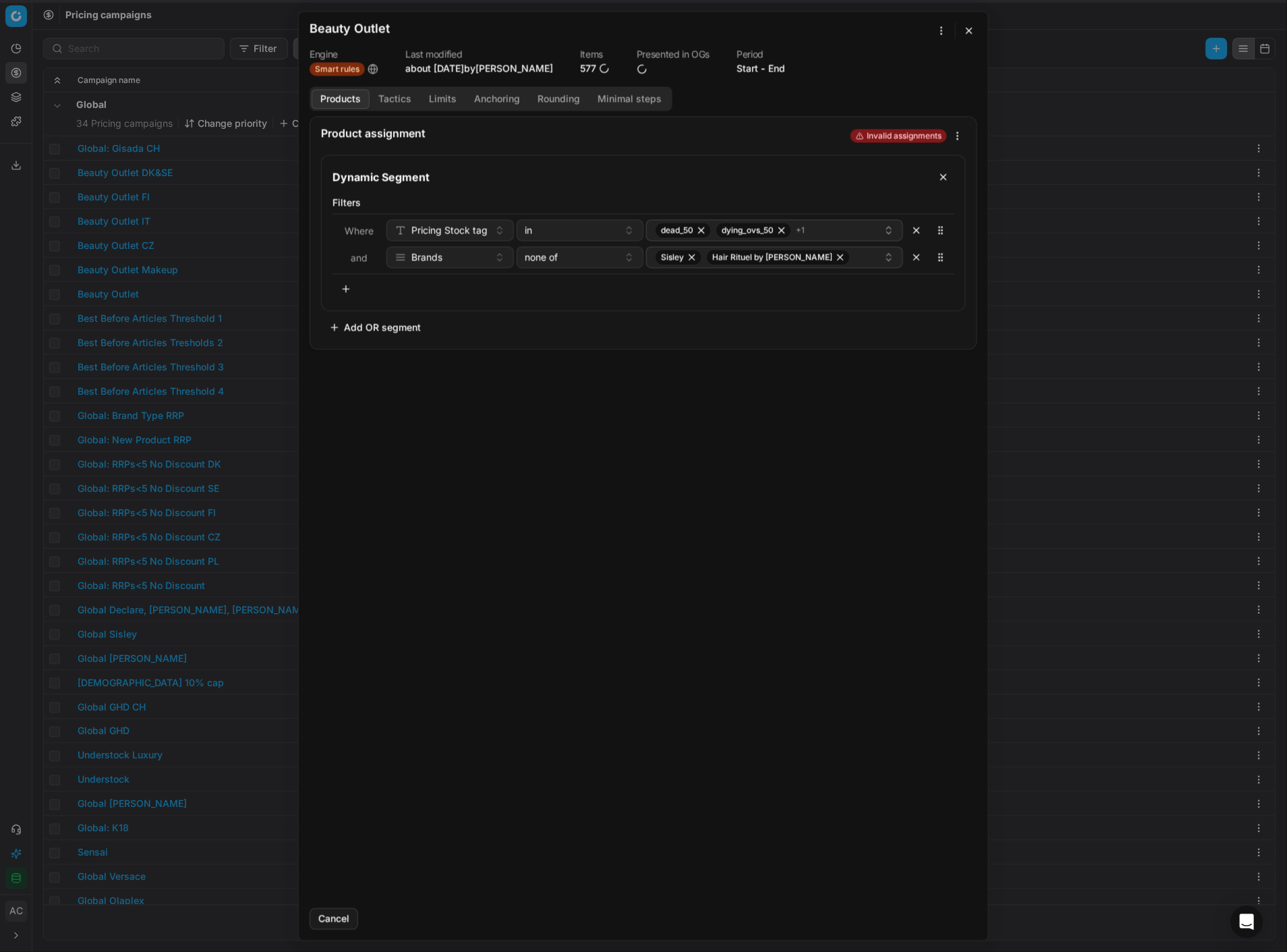
click at [339, 326] on button "Add OR segment" at bounding box center [375, 327] width 108 height 22
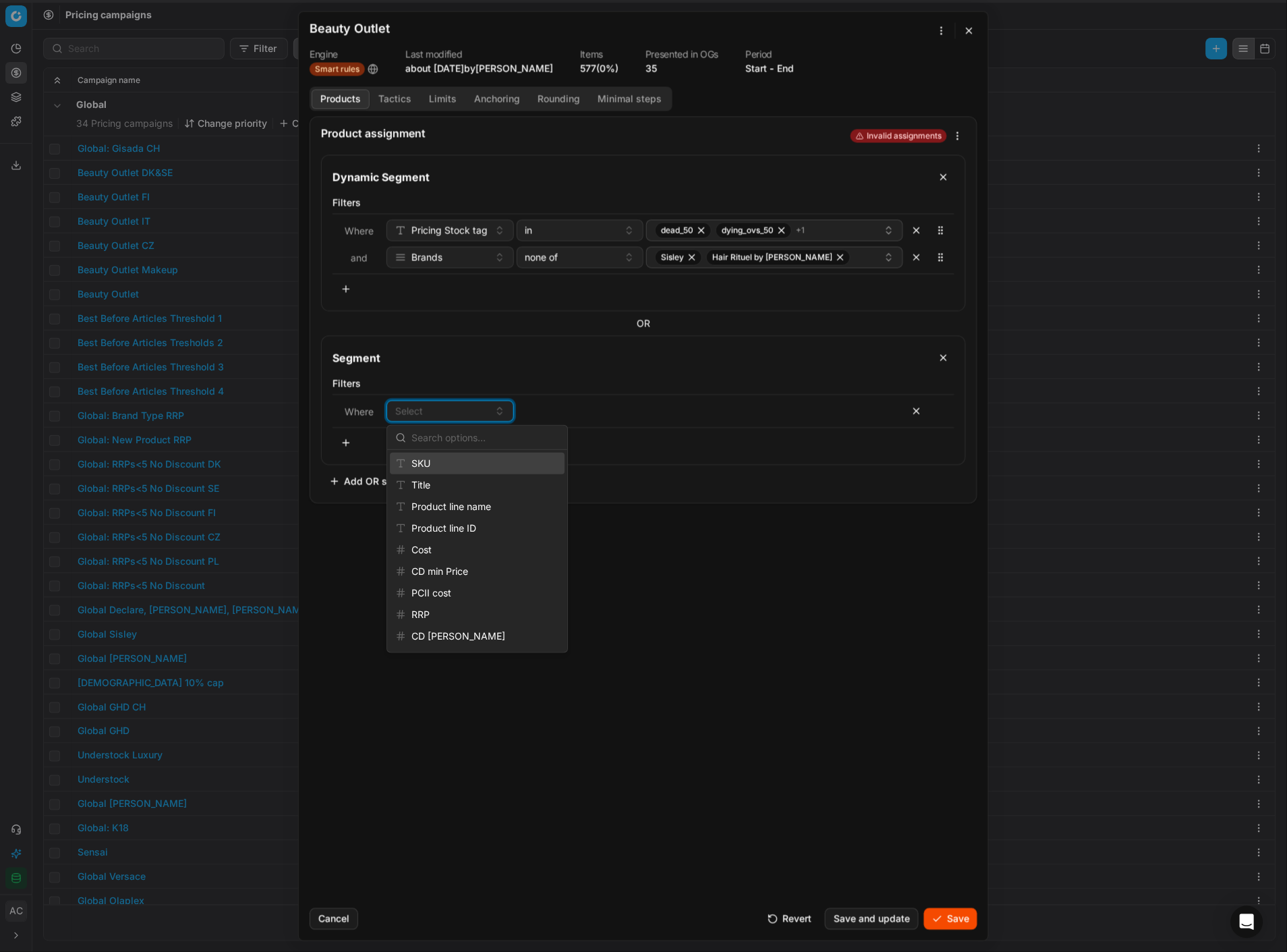
click at [351, 284] on button "button" at bounding box center [346, 288] width 27 height 22
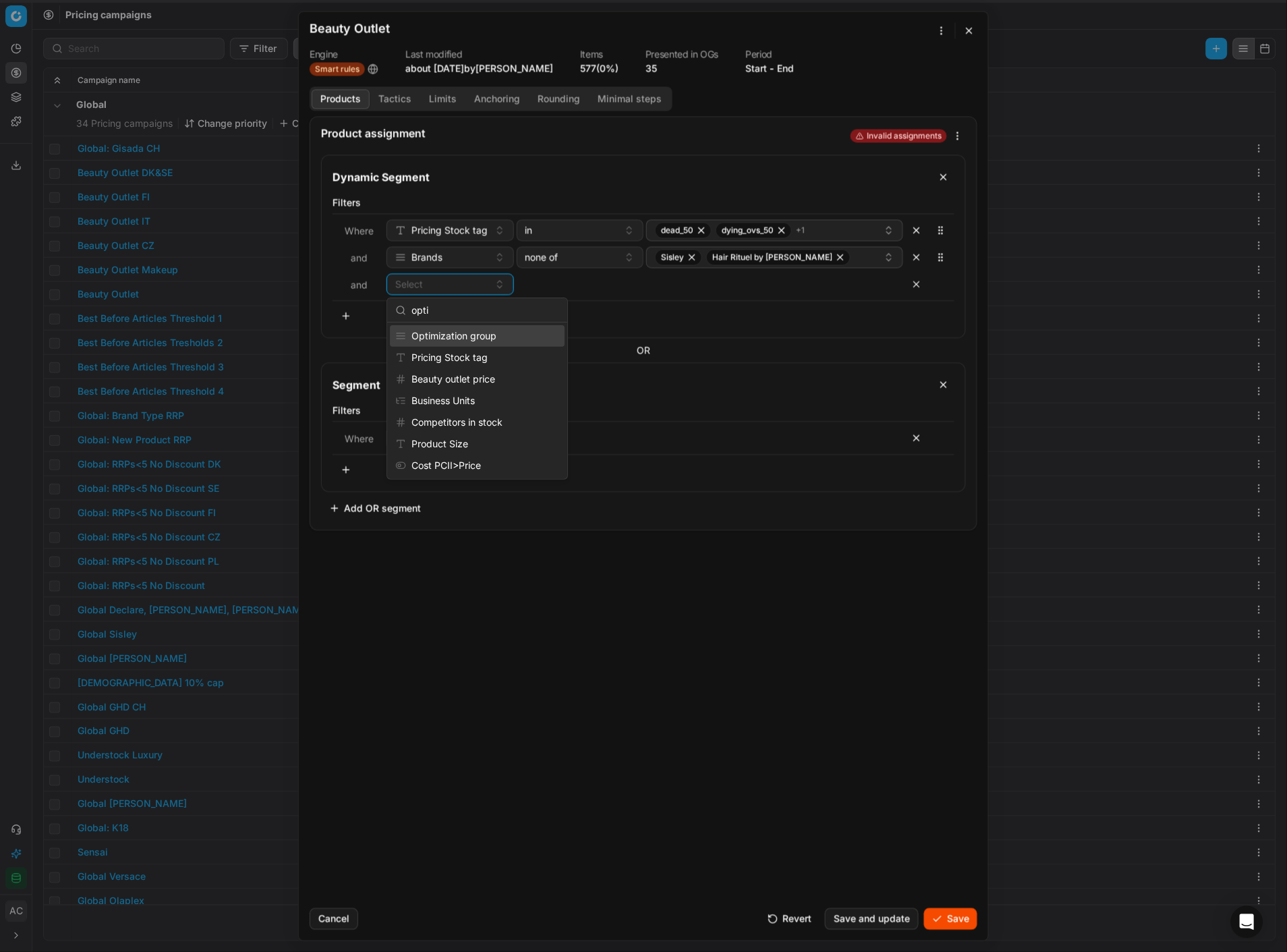
type input "opti"
click at [501, 333] on div "Optimization group" at bounding box center [477, 336] width 175 height 22
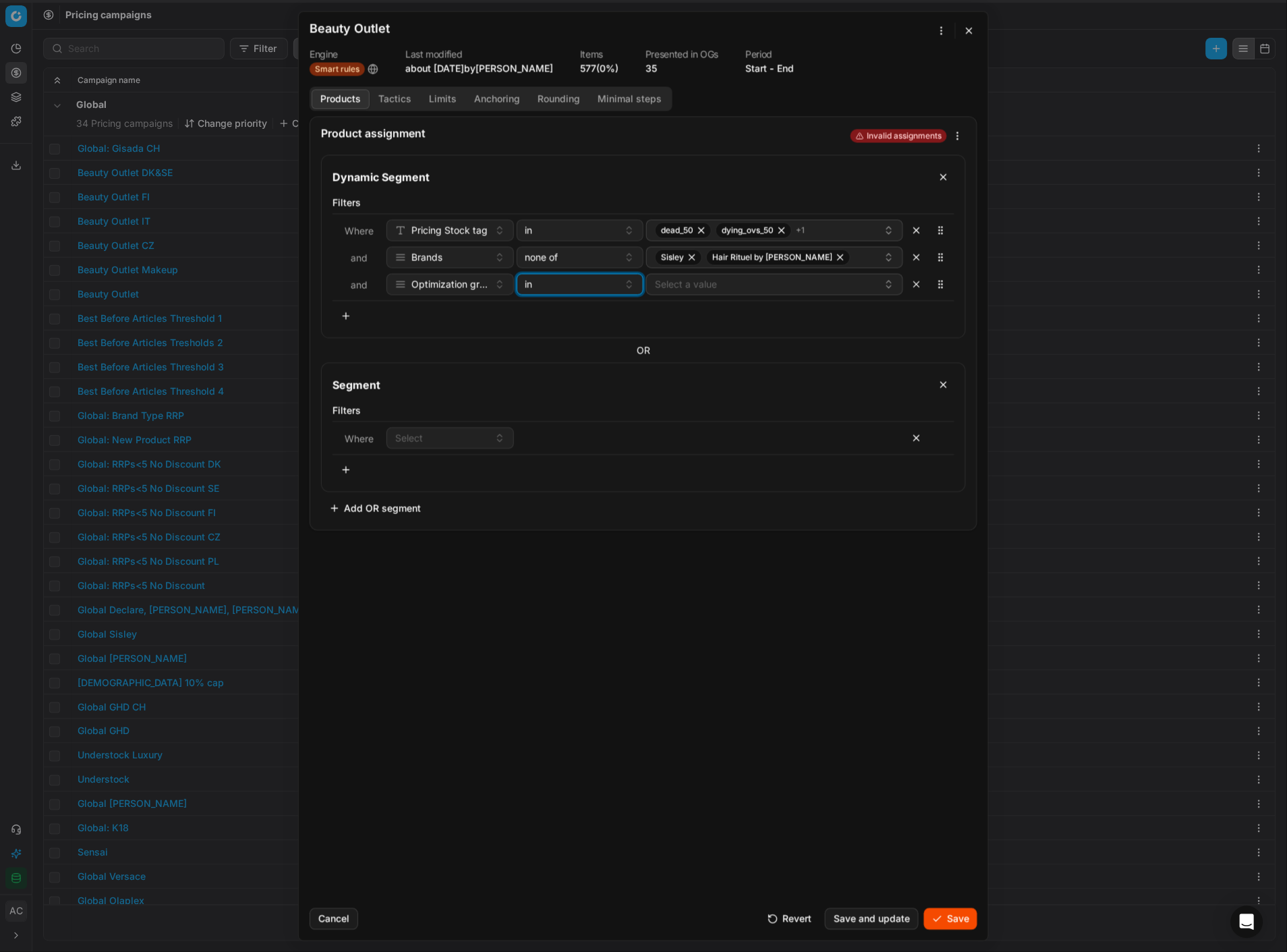
click at [576, 281] on div "in" at bounding box center [573, 284] width 93 height 14
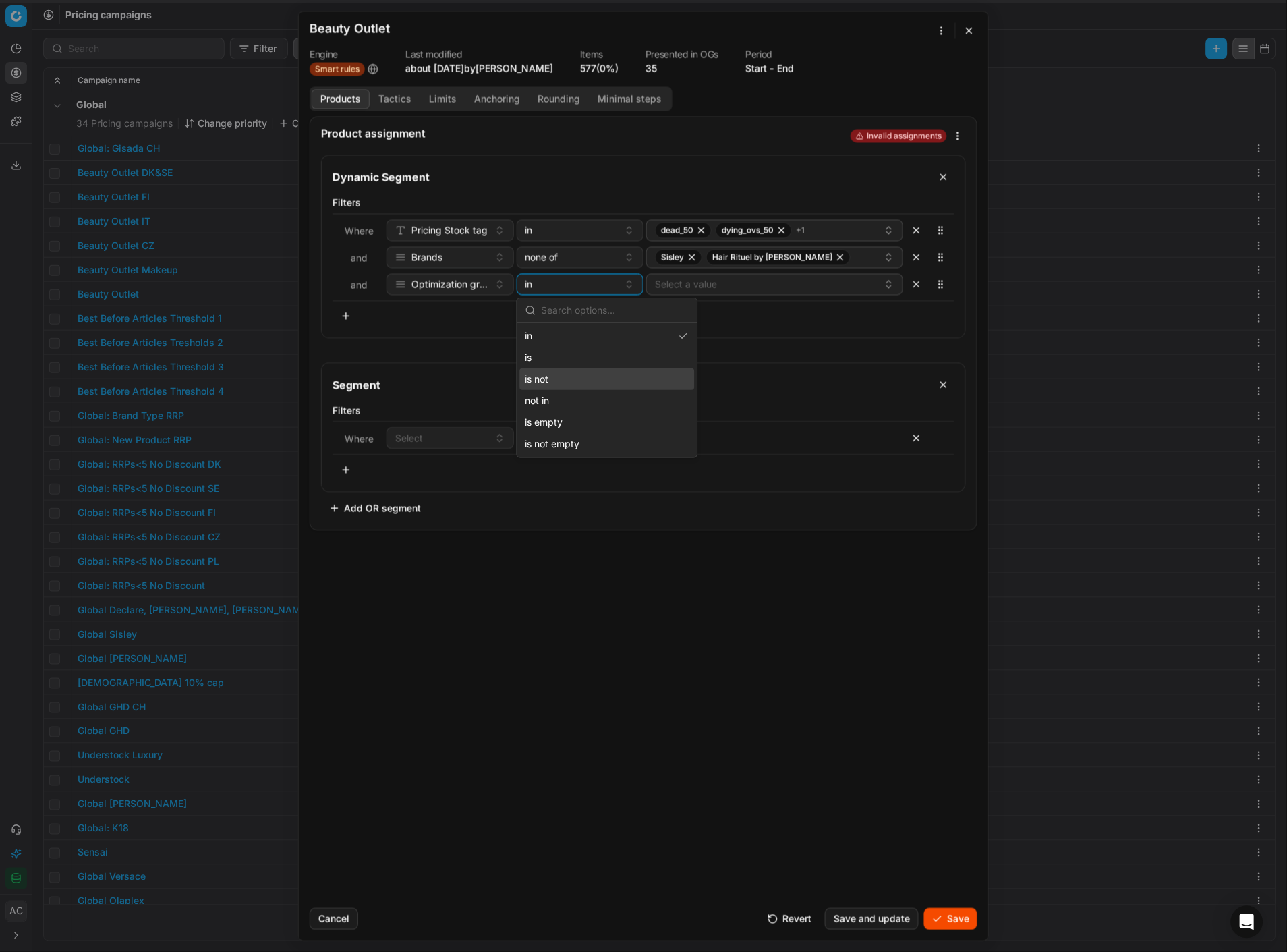
click at [577, 388] on div "is not" at bounding box center [607, 379] width 175 height 22
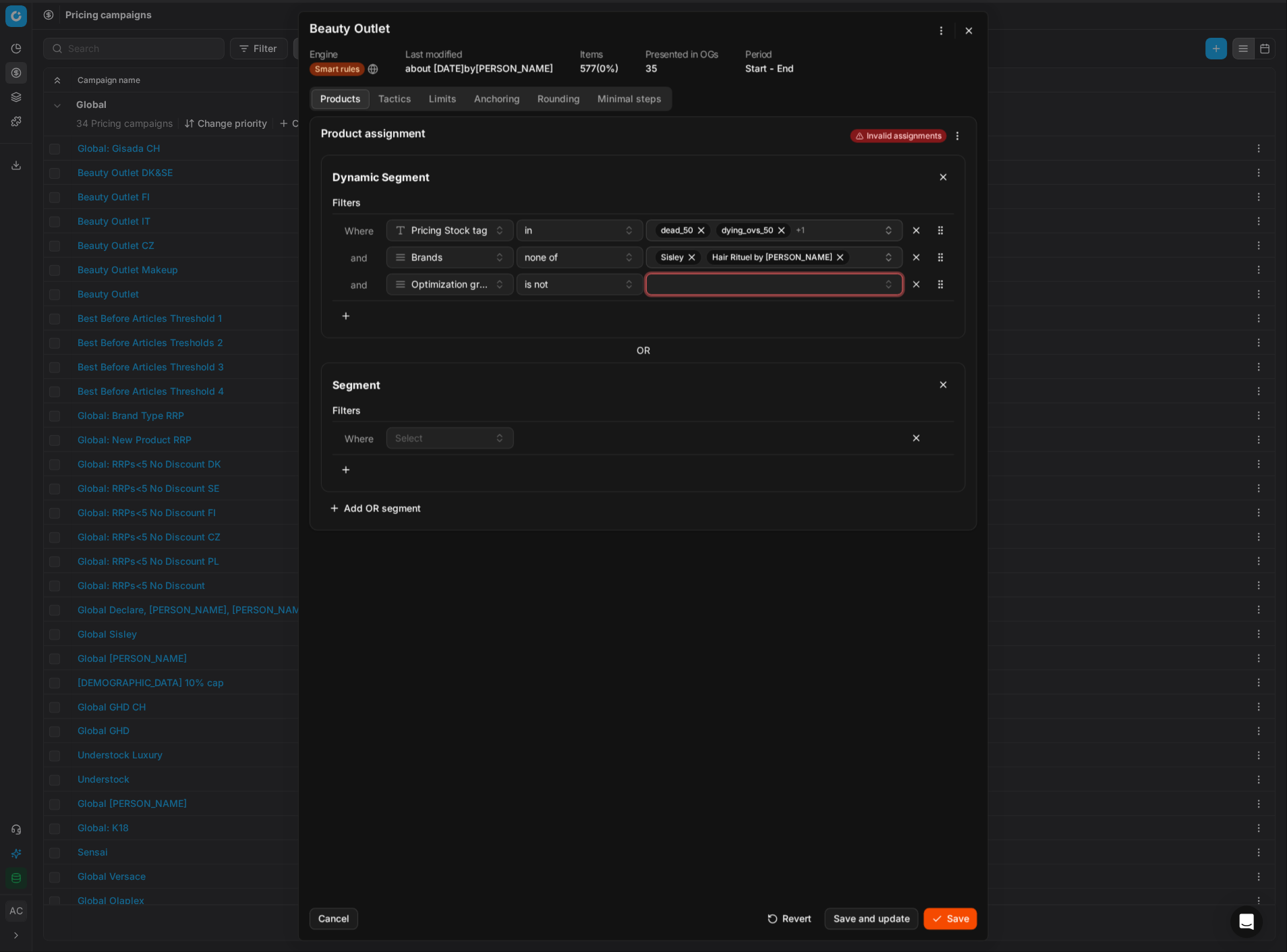
click at [700, 281] on button "button" at bounding box center [774, 284] width 257 height 22
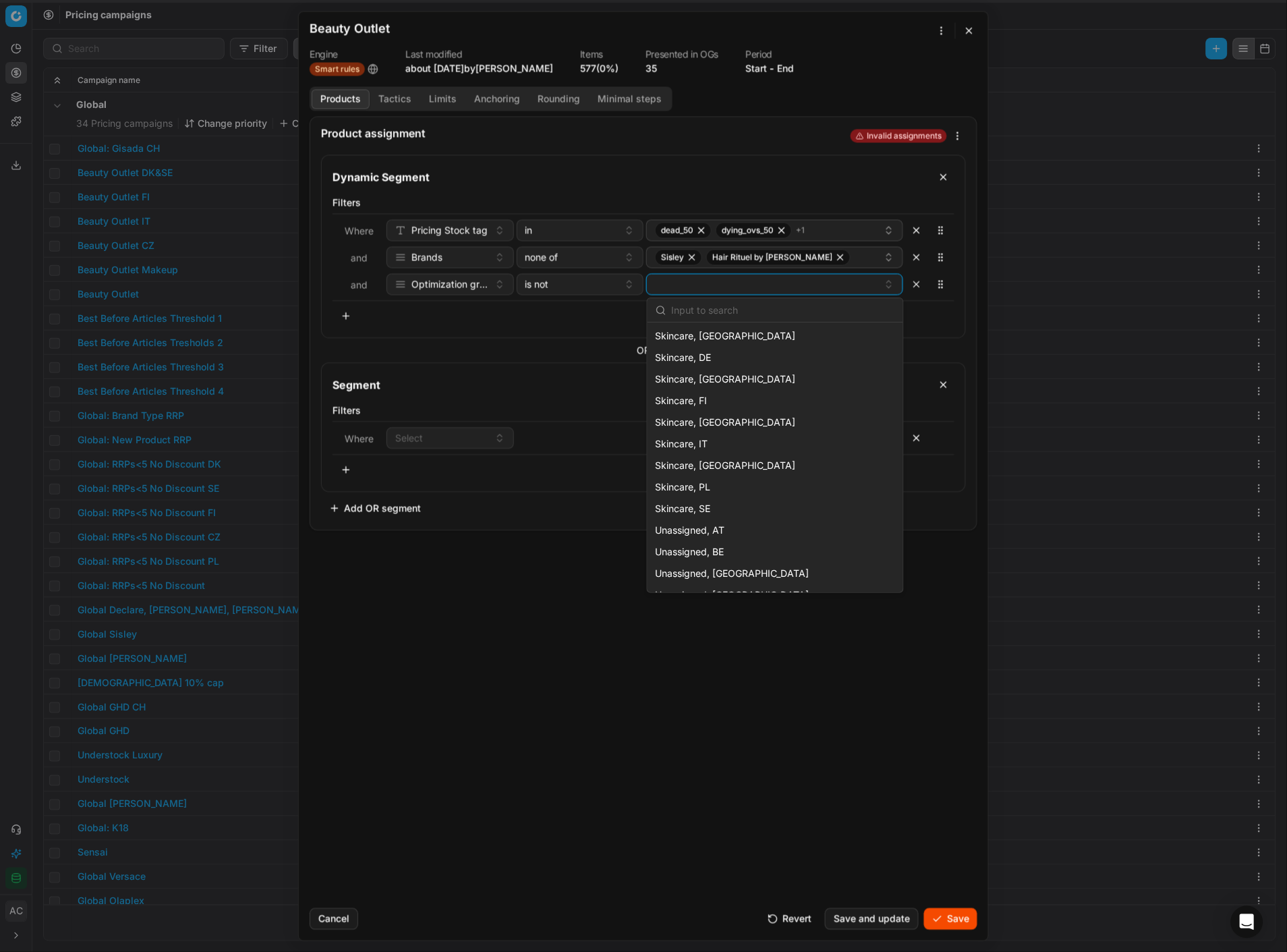
scroll to position [1617, 0]
click at [712, 412] on div "Skincare, PL" at bounding box center [775, 486] width 250 height 22
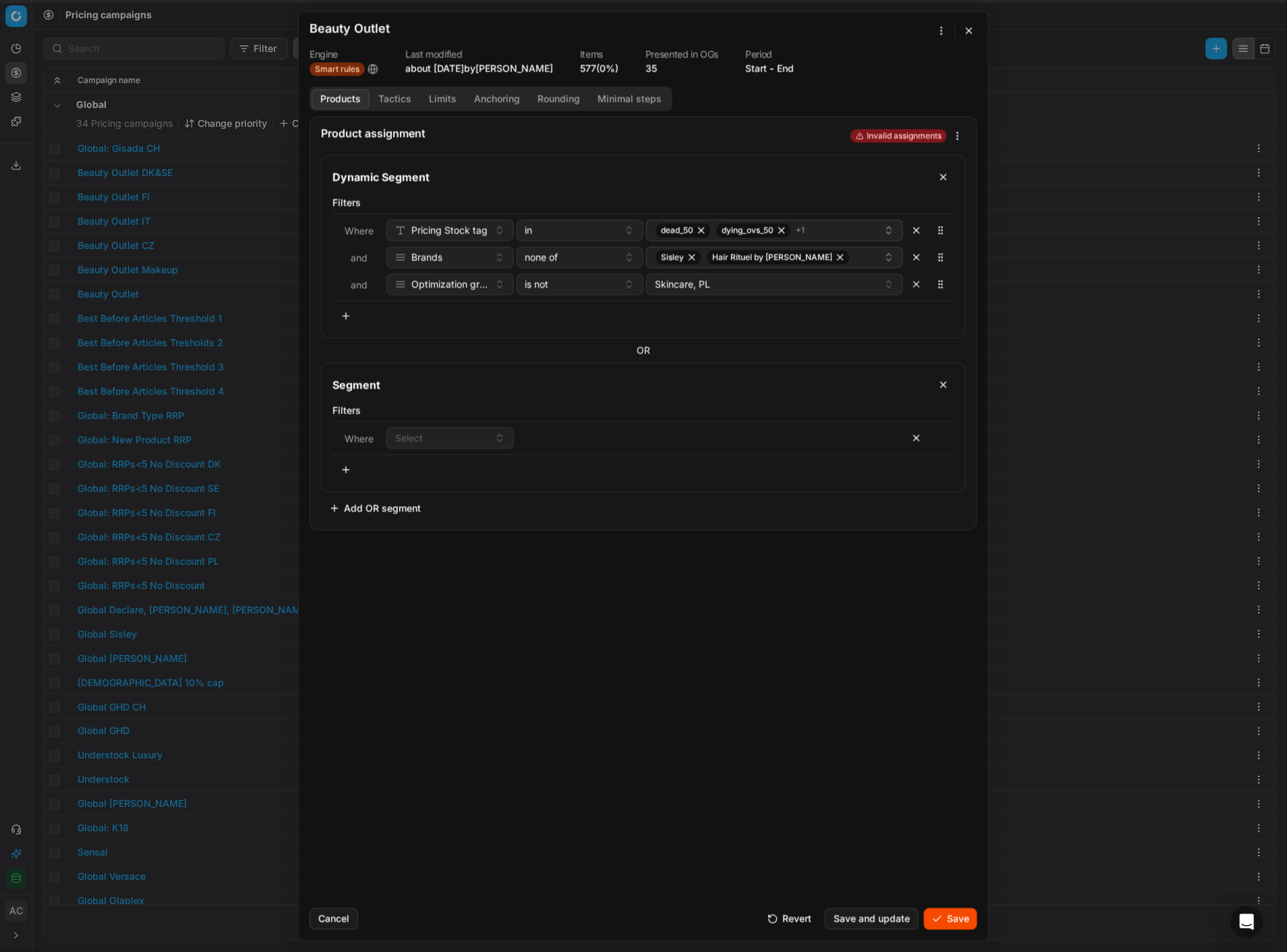
click at [517, 412] on div "Product assignment Invalid assignments Dynamic Segment Filters Where Pricing St…" at bounding box center [644, 507] width 689 height 781
click at [413, 412] on span "Select" at bounding box center [409, 437] width 27 height 14
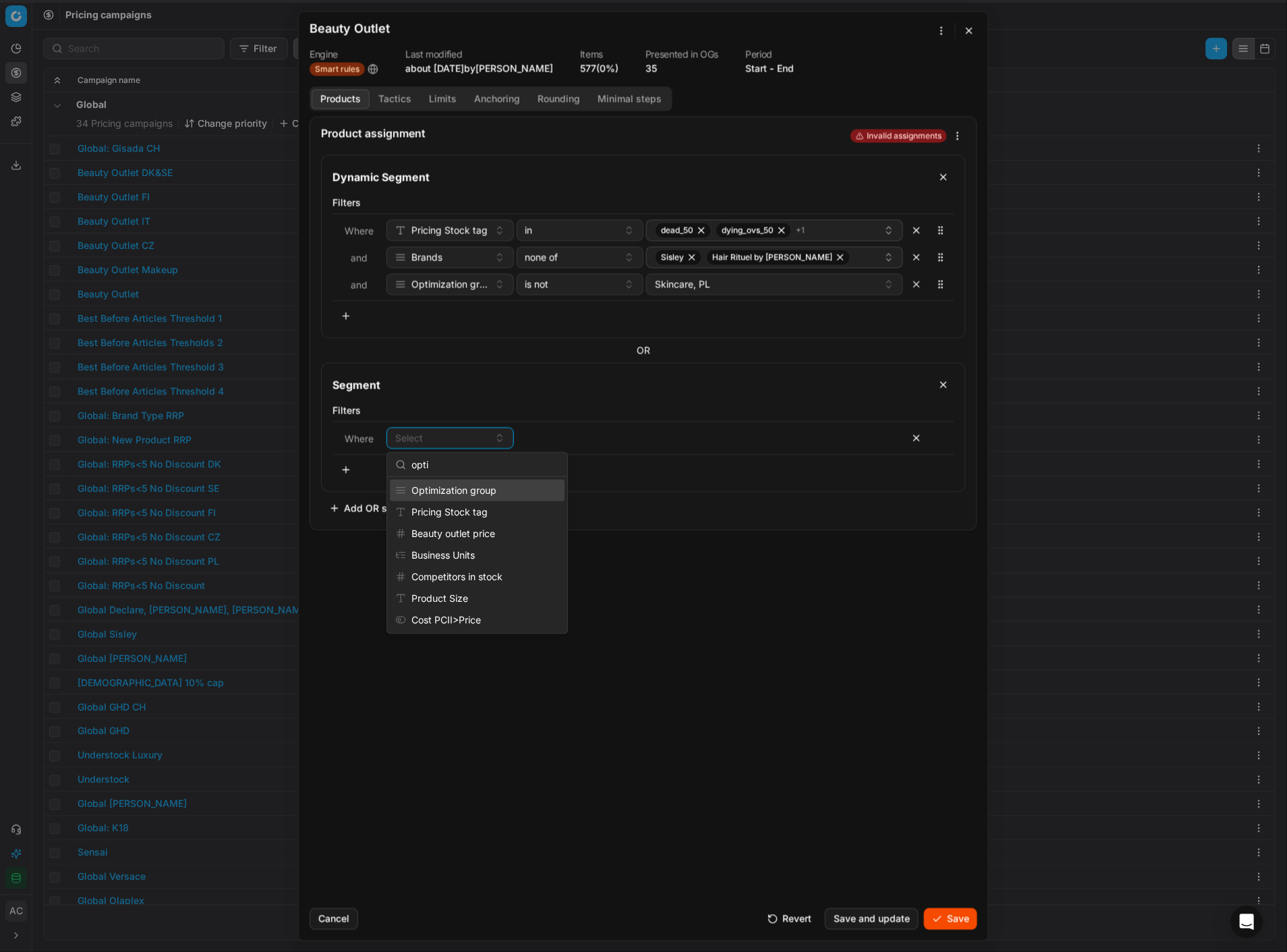
type input "opti"
click at [463, 412] on div "Optimization group" at bounding box center [477, 490] width 175 height 22
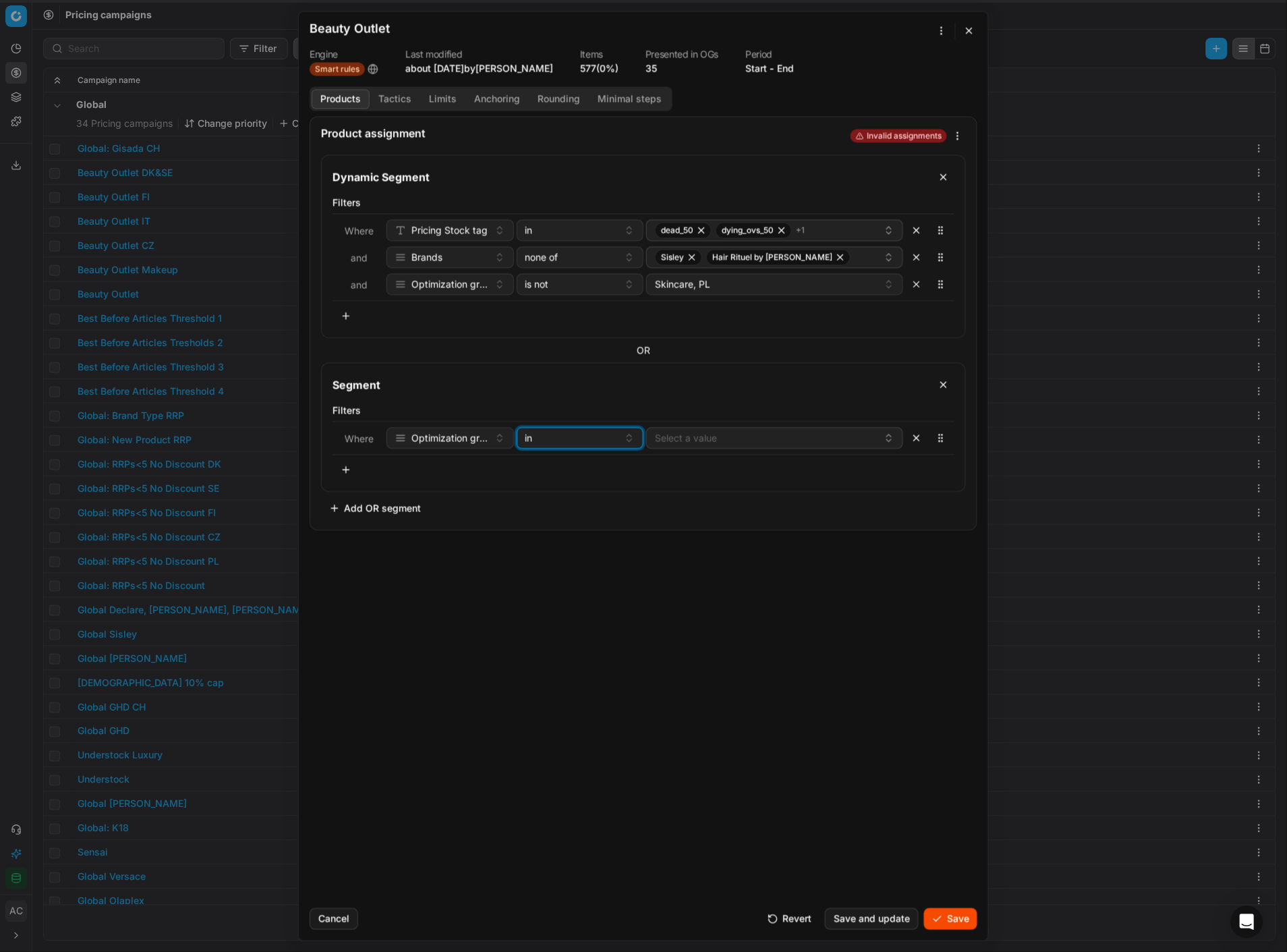
click at [606, 412] on div "in" at bounding box center [573, 437] width 93 height 14
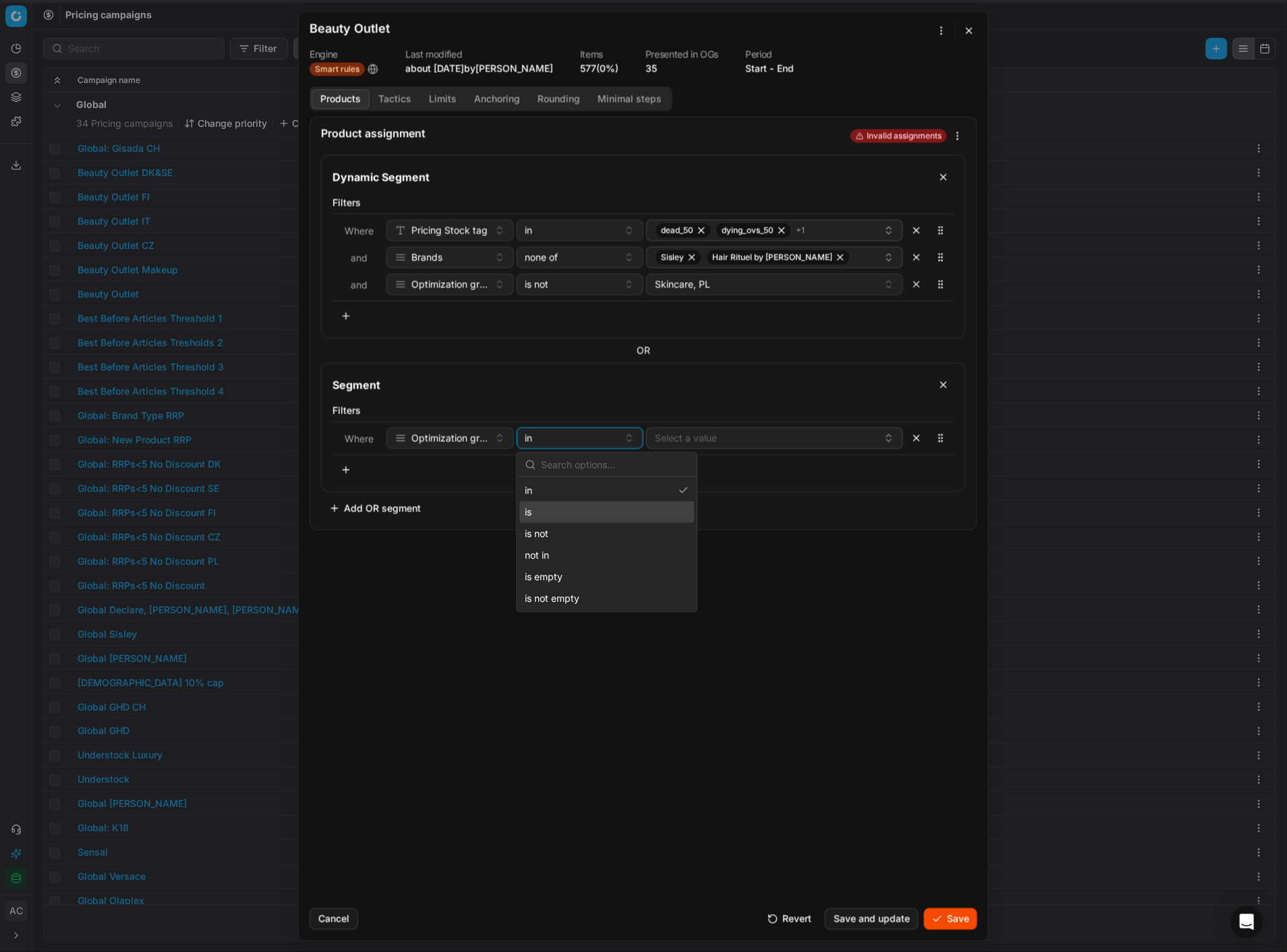
click at [590, 412] on div "is" at bounding box center [607, 511] width 175 height 22
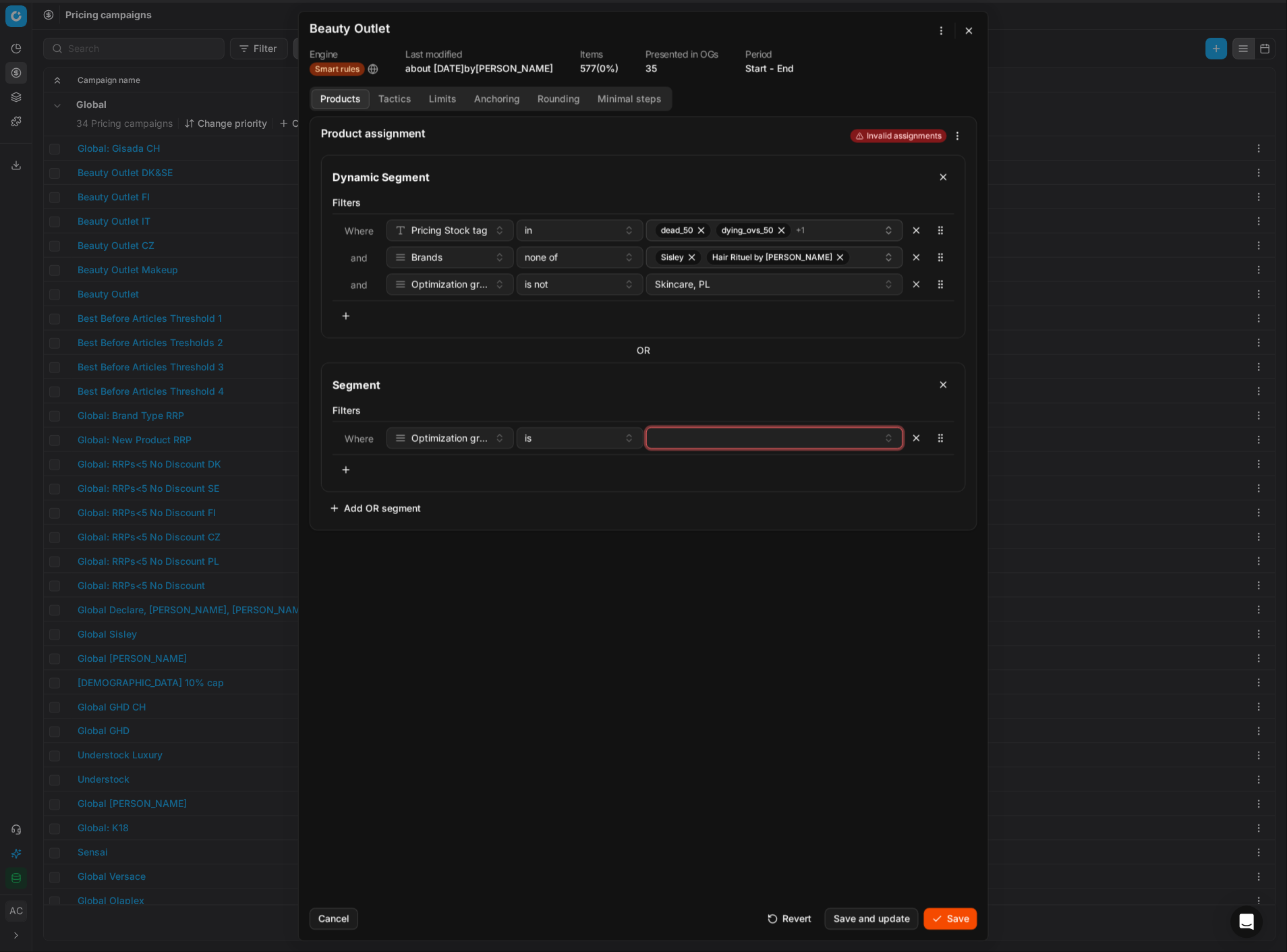
click at [712, 412] on button "button" at bounding box center [774, 437] width 257 height 22
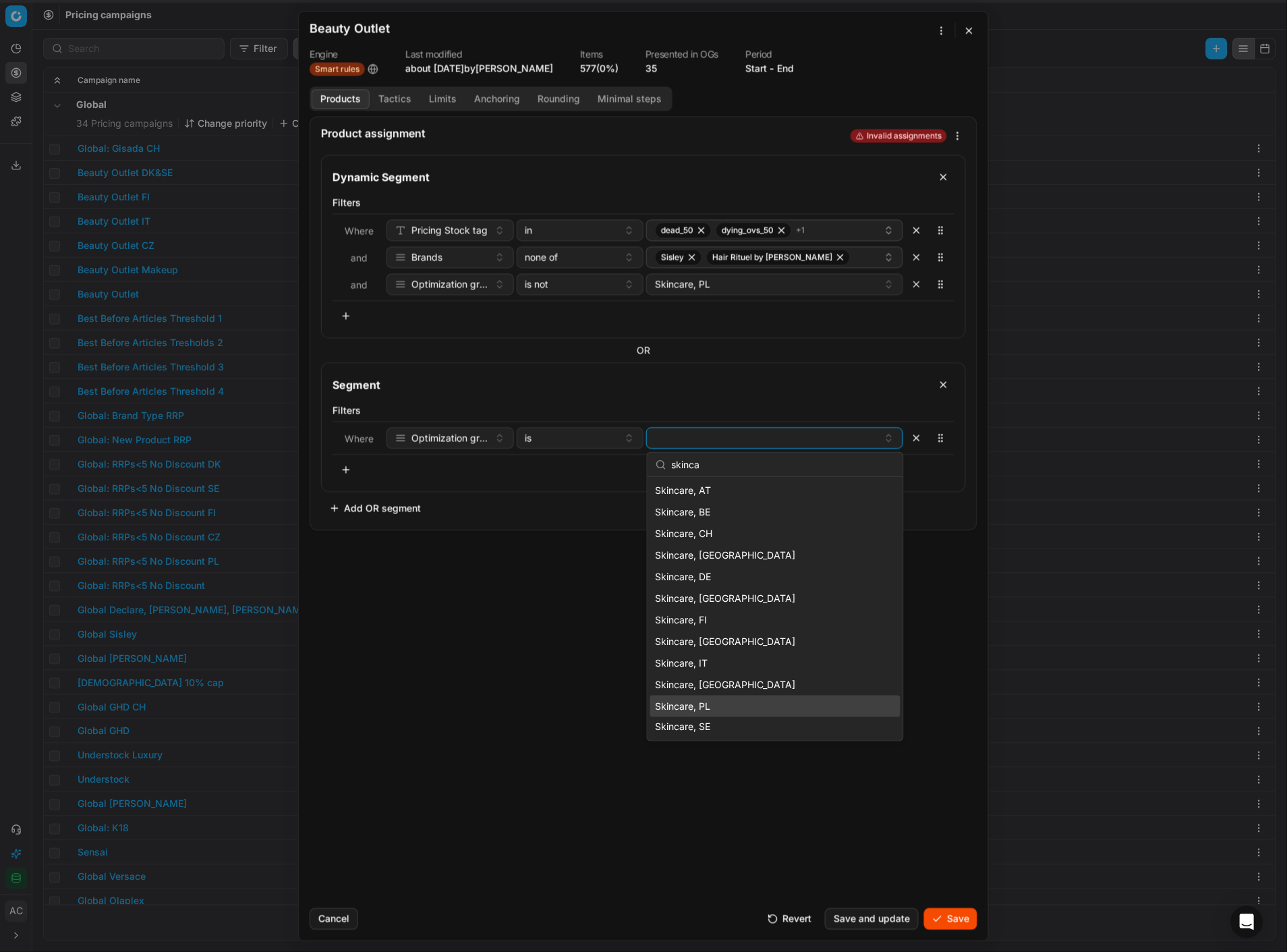
type input "skinca"
click at [718, 412] on div "Skincare, PL" at bounding box center [775, 706] width 250 height 22
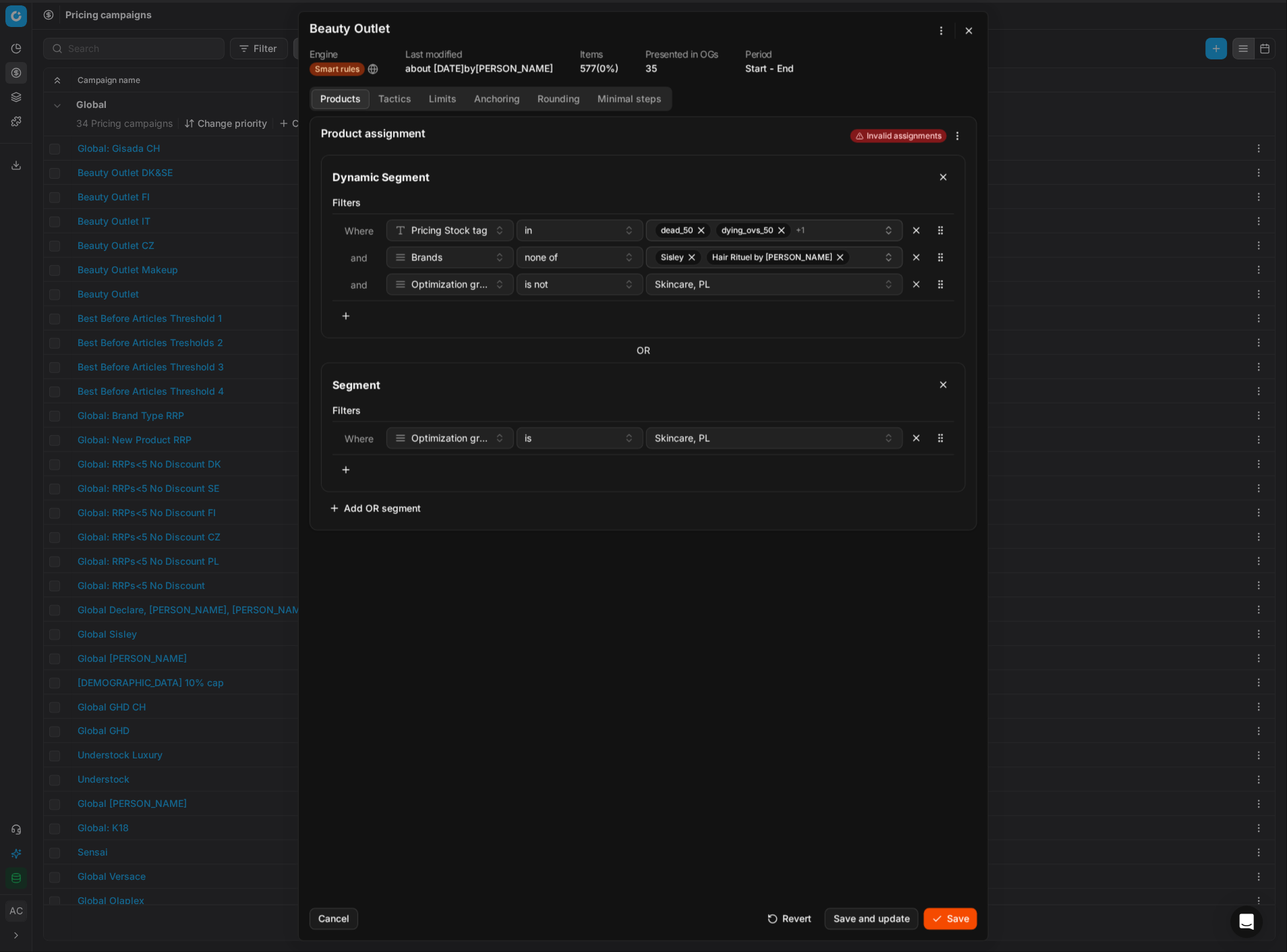
click at [342, 412] on button "button" at bounding box center [346, 470] width 27 height 22
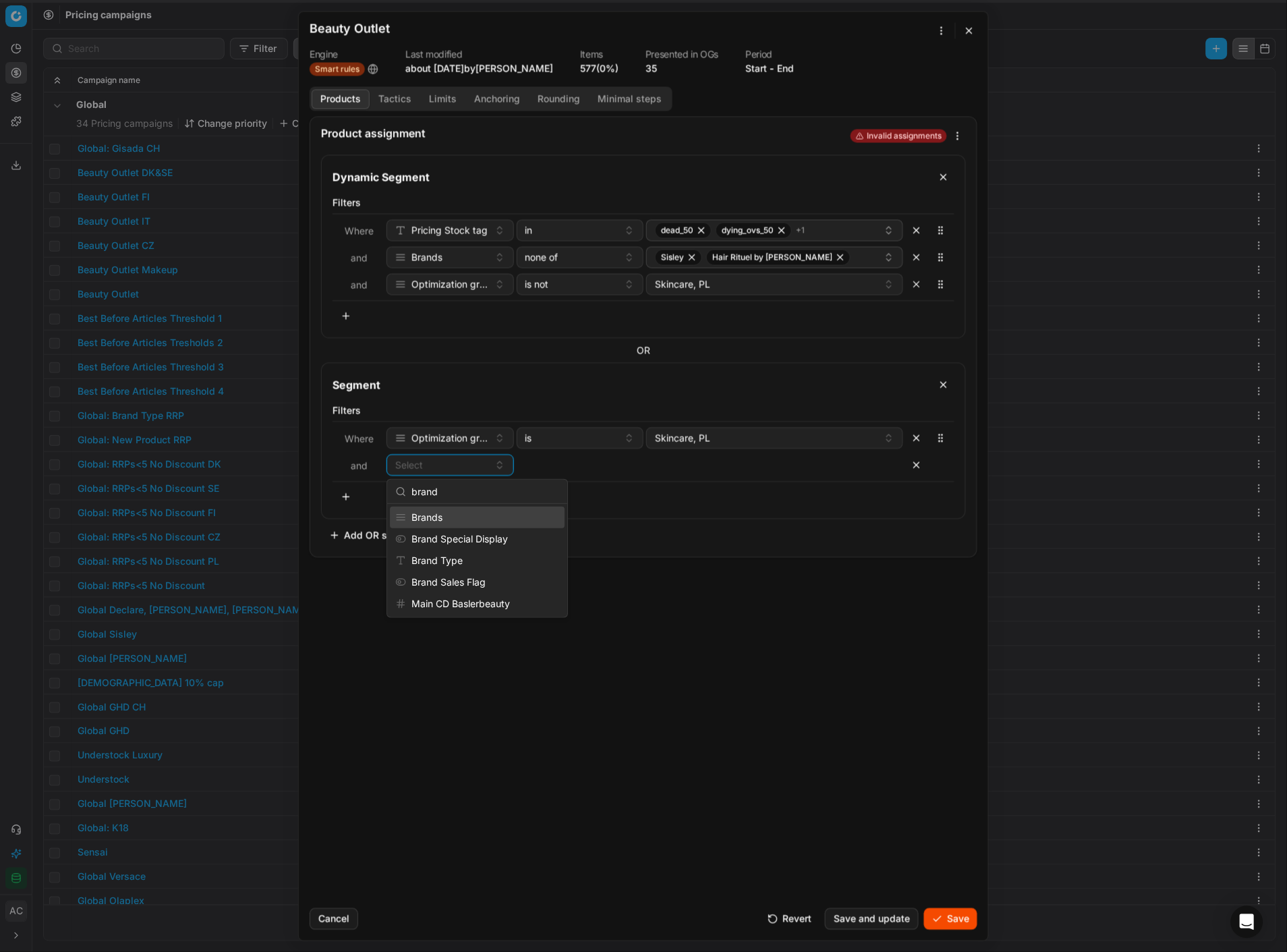
type input "brand"
click at [484, 412] on div "Brands Brand Special Display Brand Type Brand Sales Flag Main CD Baslerbeauty" at bounding box center [478, 561] width 180 height 114
click at [488, 412] on div "Brands" at bounding box center [477, 517] width 175 height 22
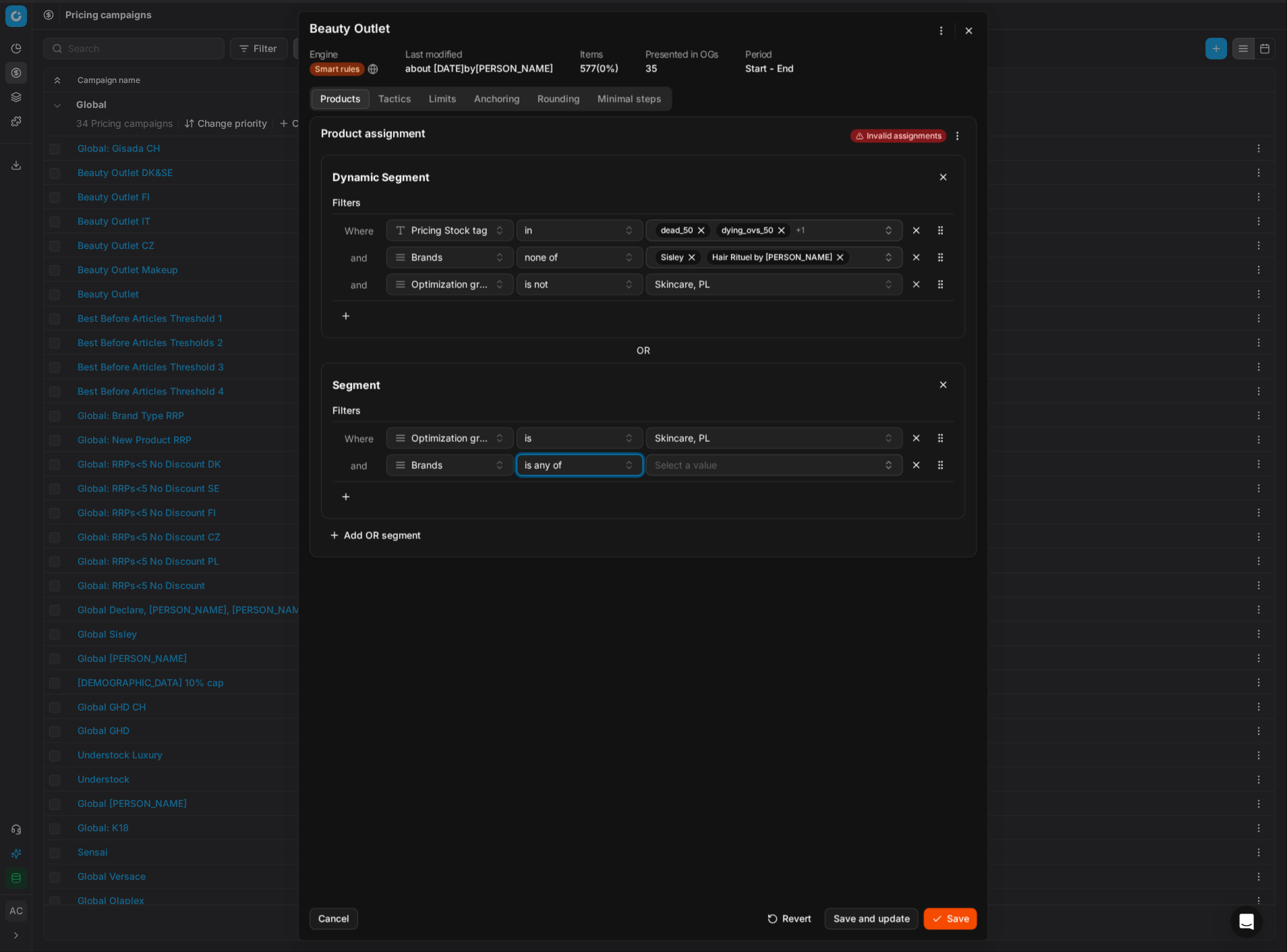
click at [572, 412] on button "is any of" at bounding box center [581, 465] width 127 height 22
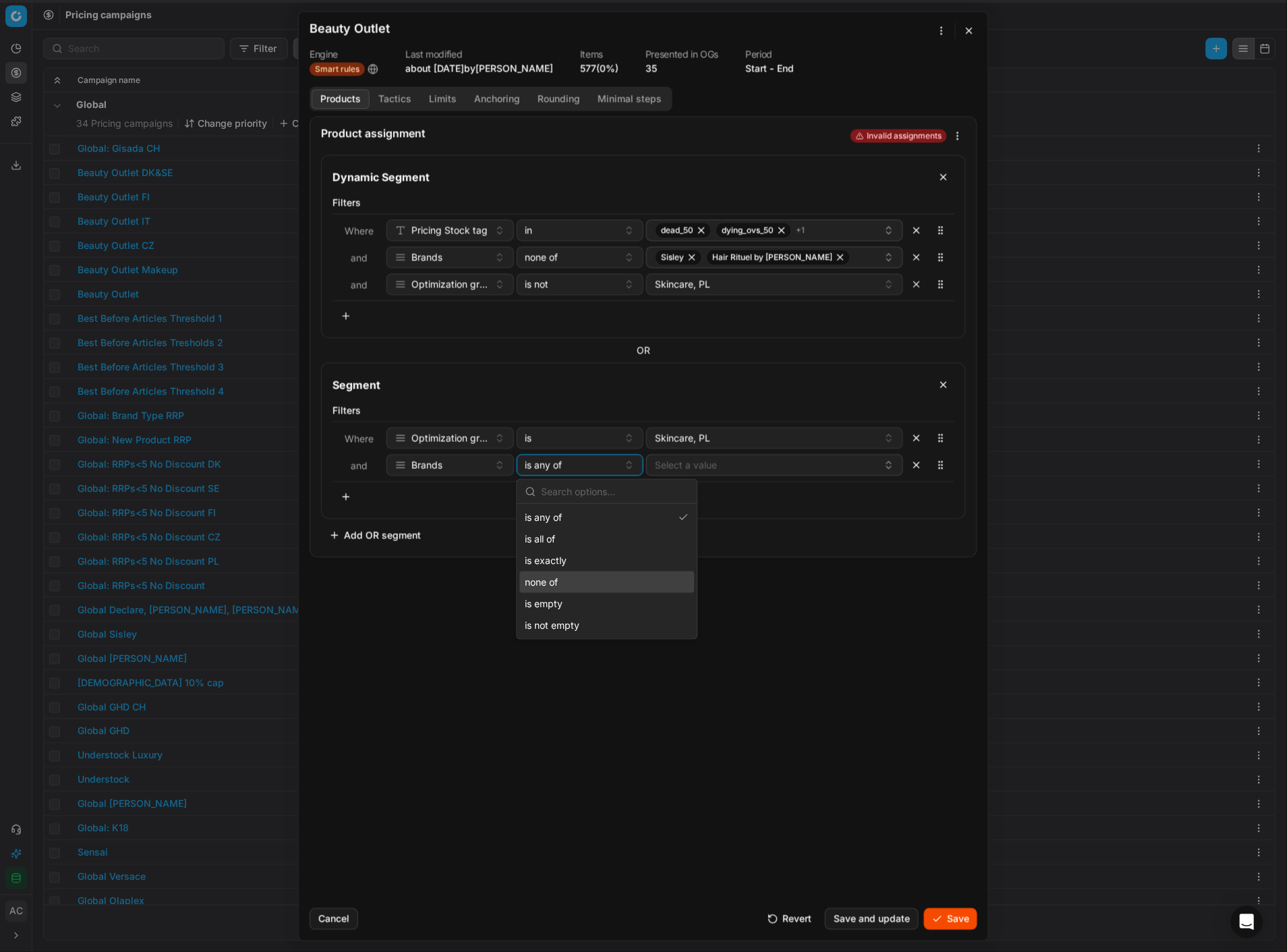
click at [584, 412] on div "none of" at bounding box center [607, 582] width 175 height 22
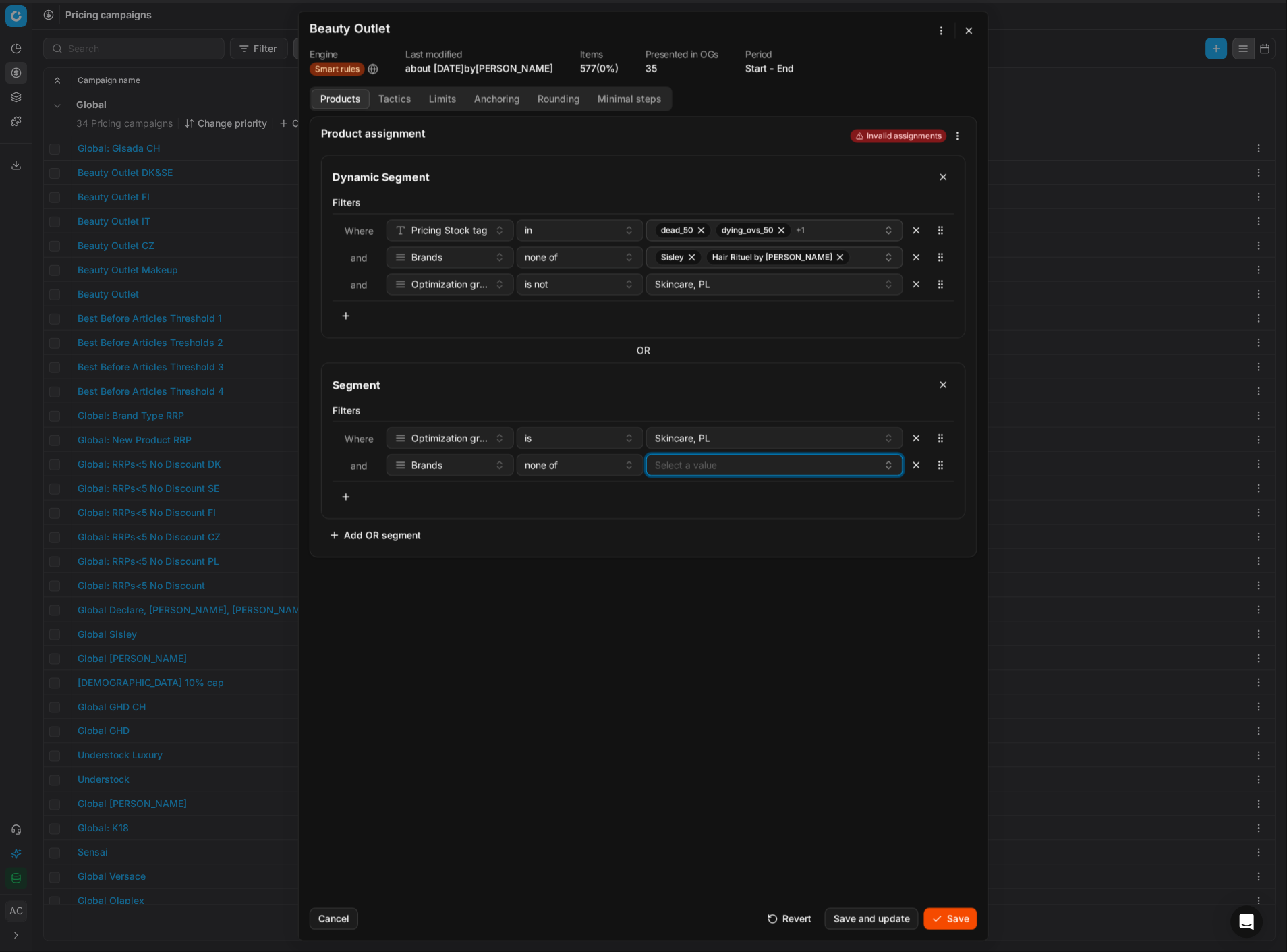
click at [711, 412] on button "Select a value" at bounding box center [774, 465] width 257 height 22
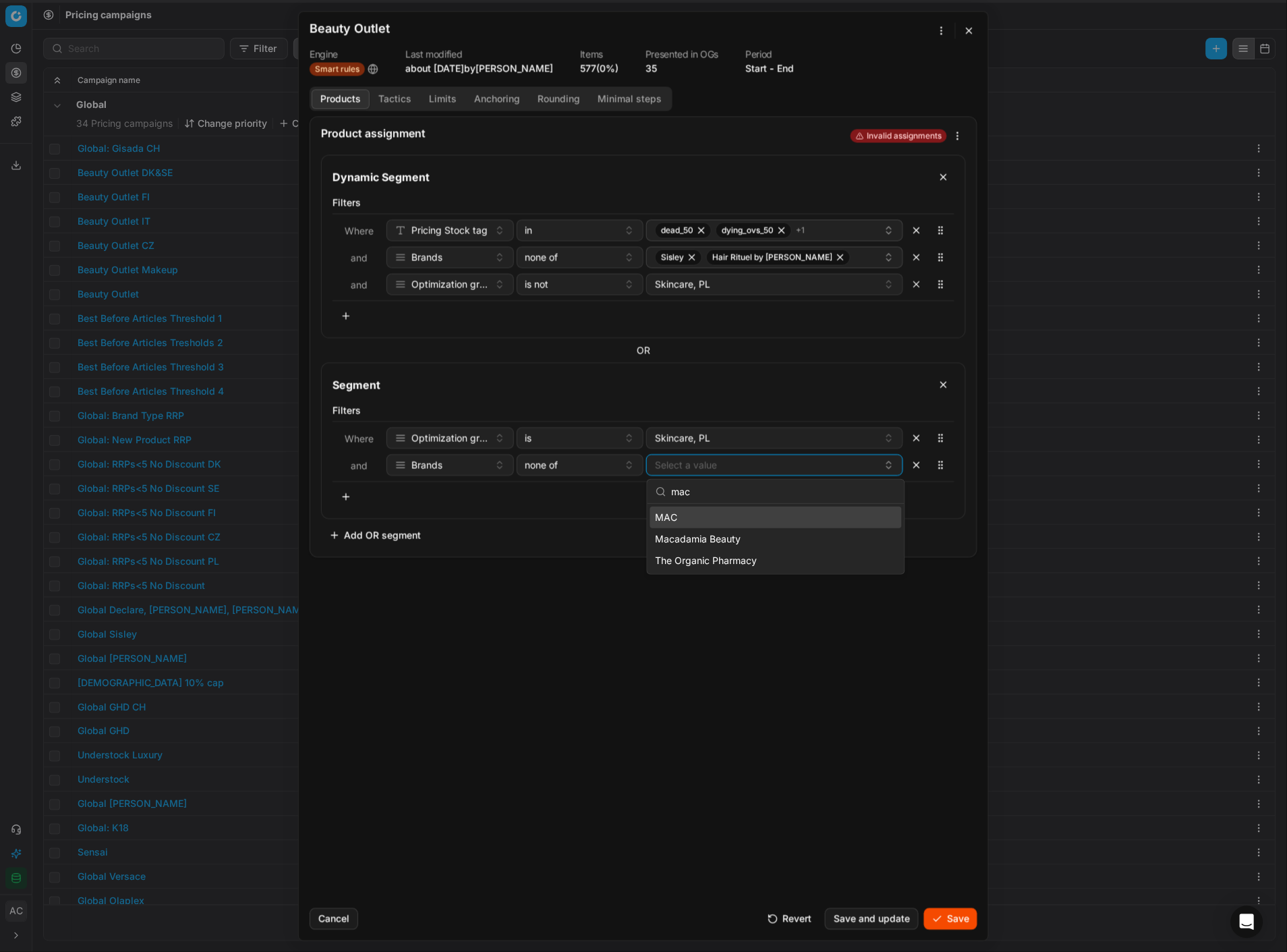
type input "mac"
click at [715, 412] on div "MAC" at bounding box center [776, 517] width 251 height 22
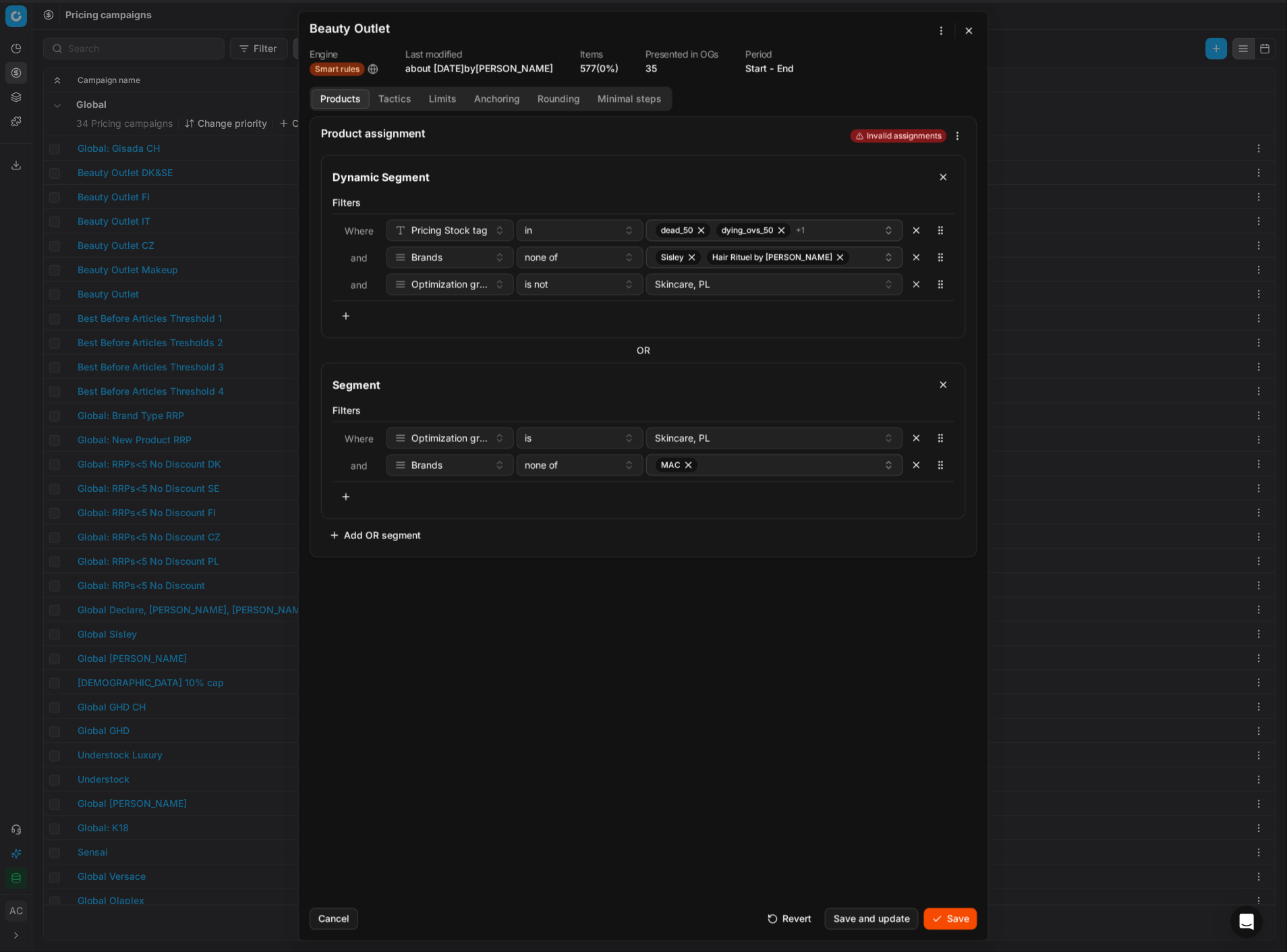
click at [577, 412] on div "Product assignment Invalid assignments Dynamic Segment Filters Where Pricing St…" at bounding box center [644, 507] width 689 height 781
click at [958, 412] on button "Save" at bounding box center [951, 918] width 53 height 22
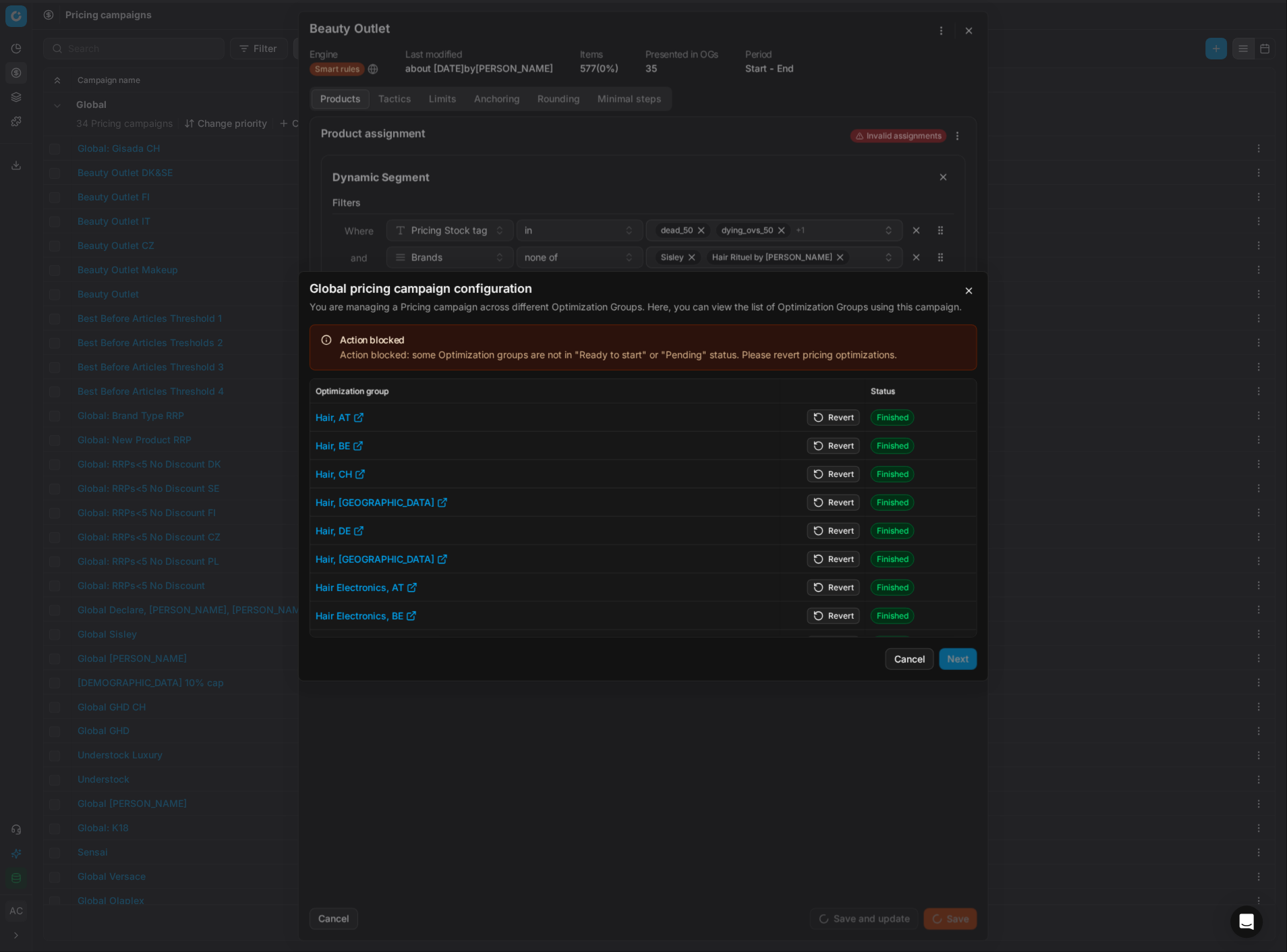
click at [958, 289] on button "button" at bounding box center [970, 291] width 16 height 16
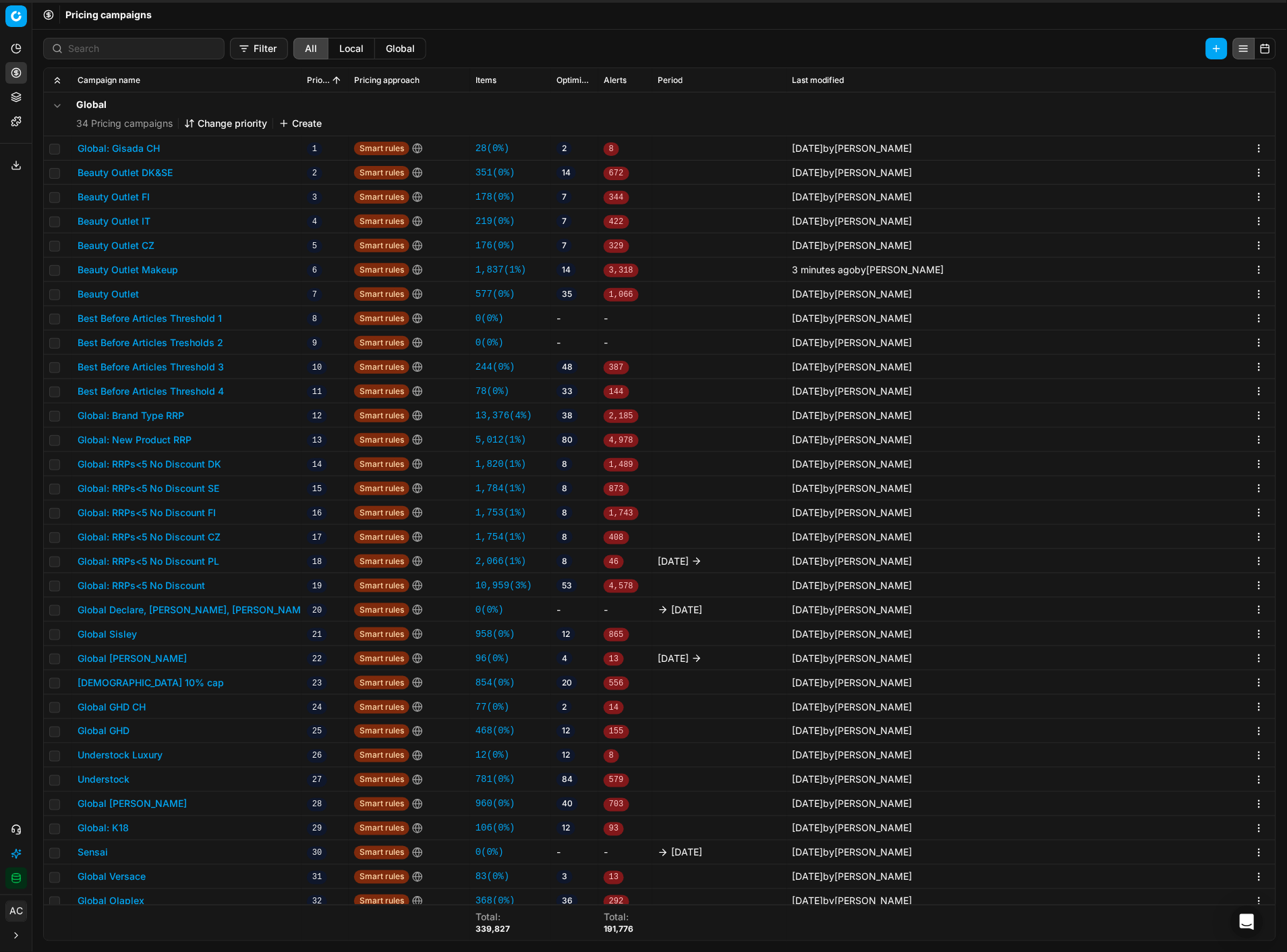
click at [126, 295] on button "Beauty Outlet" at bounding box center [108, 294] width 61 height 14
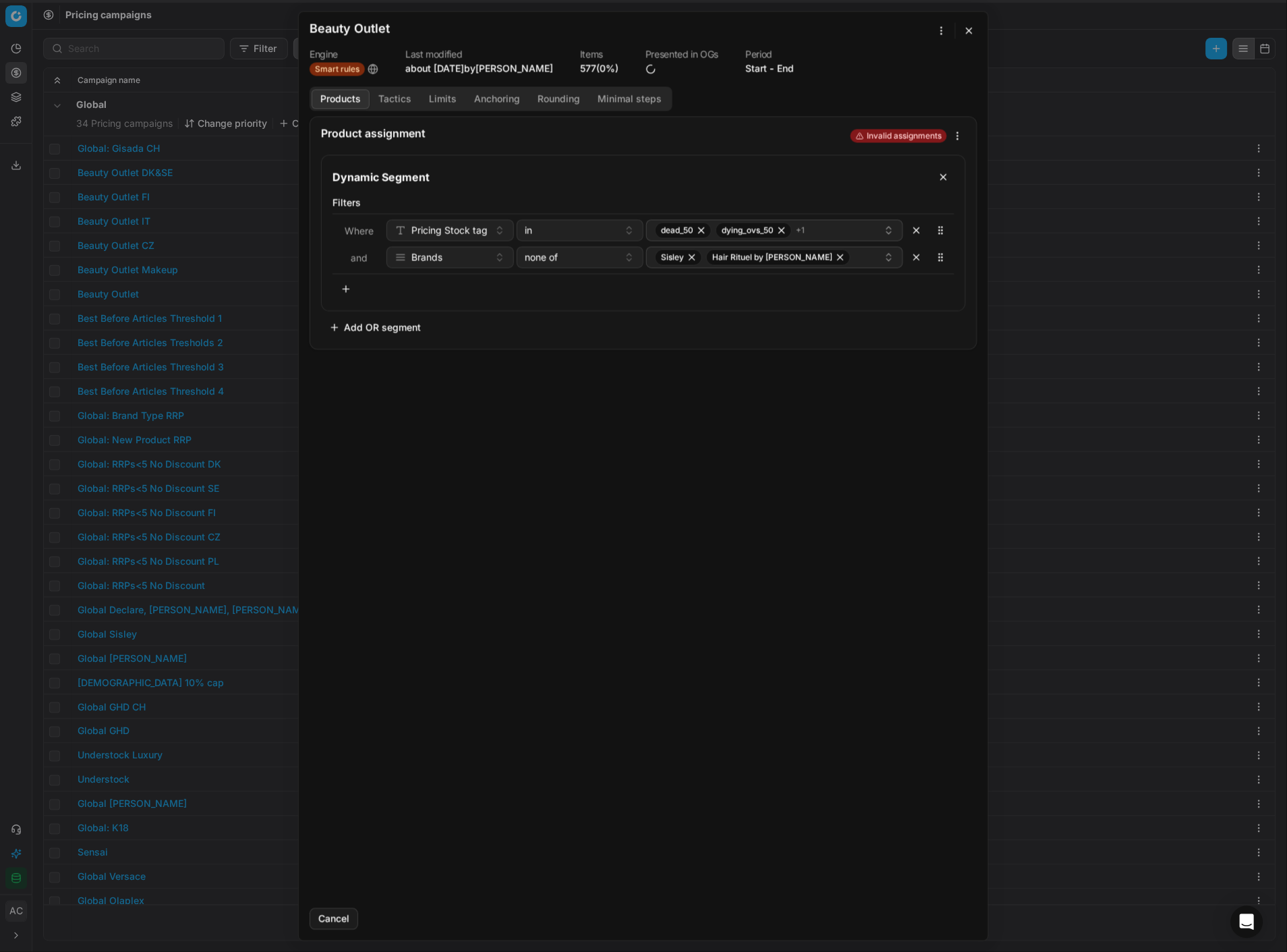
click at [958, 28] on button "button" at bounding box center [970, 31] width 16 height 16
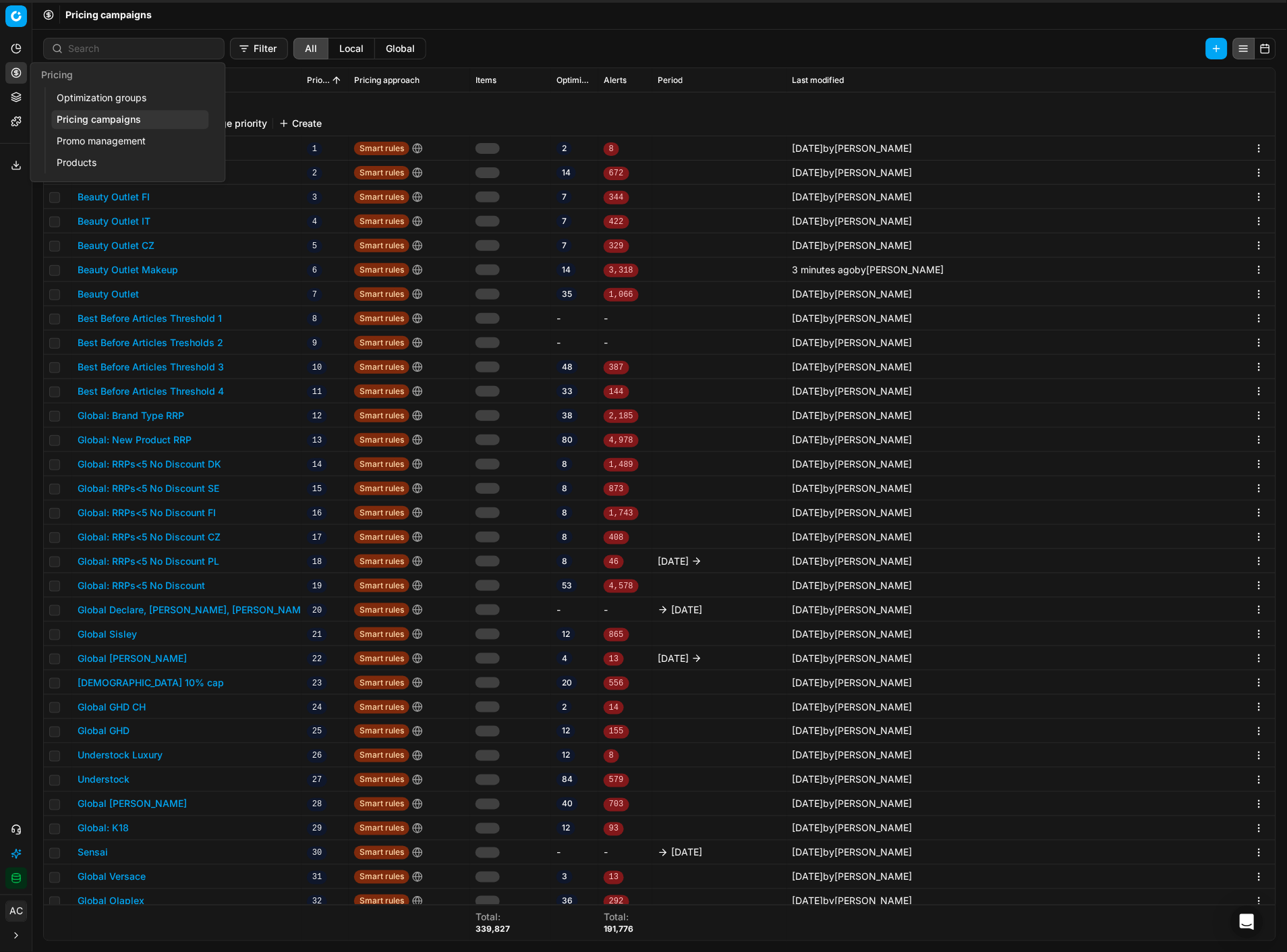
click at [14, 76] on icon at bounding box center [15, 72] width 10 height 10
click at [89, 94] on link "Optimization groups" at bounding box center [130, 97] width 157 height 19
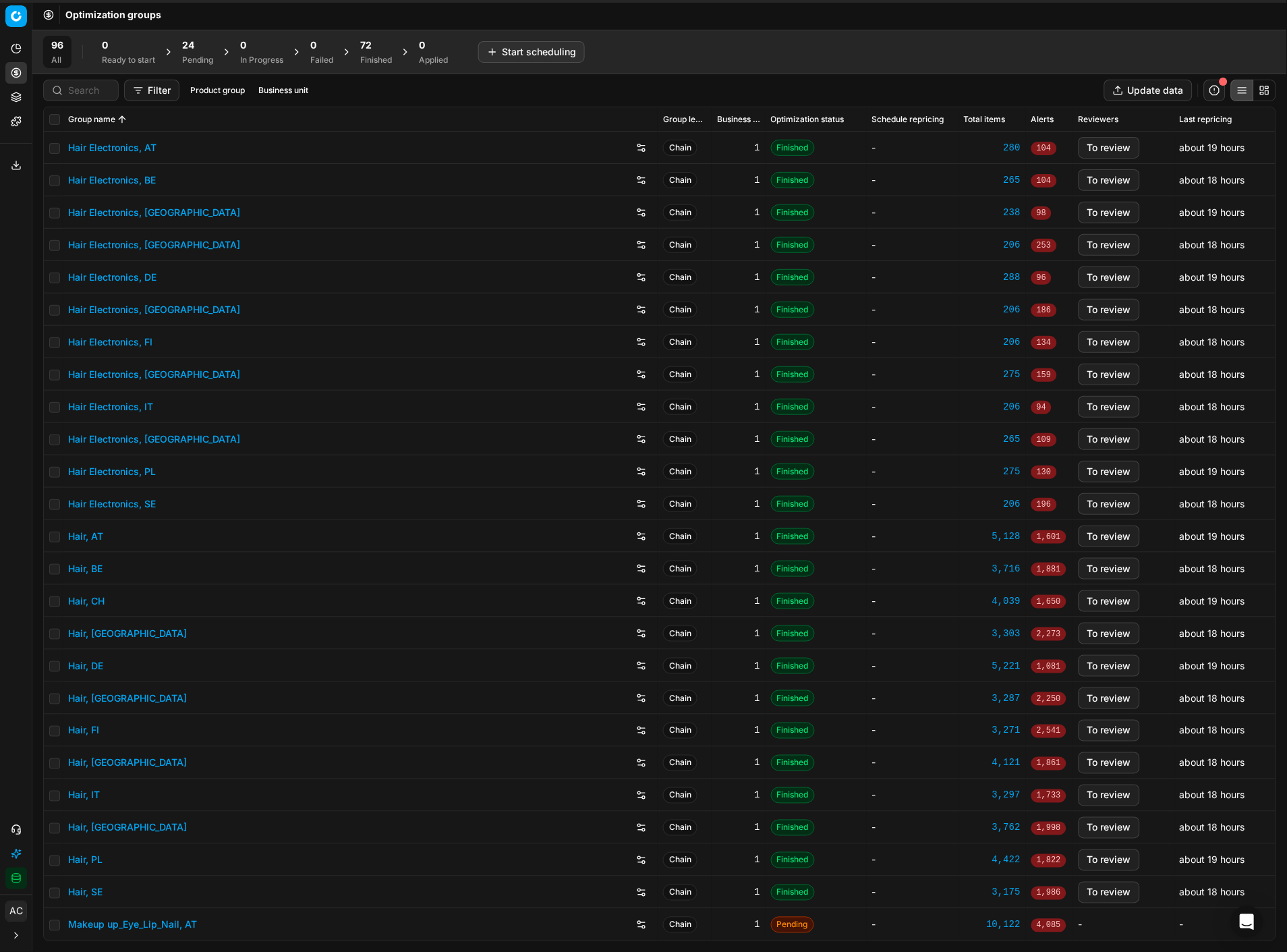
click at [183, 55] on div "Pending" at bounding box center [197, 60] width 31 height 10
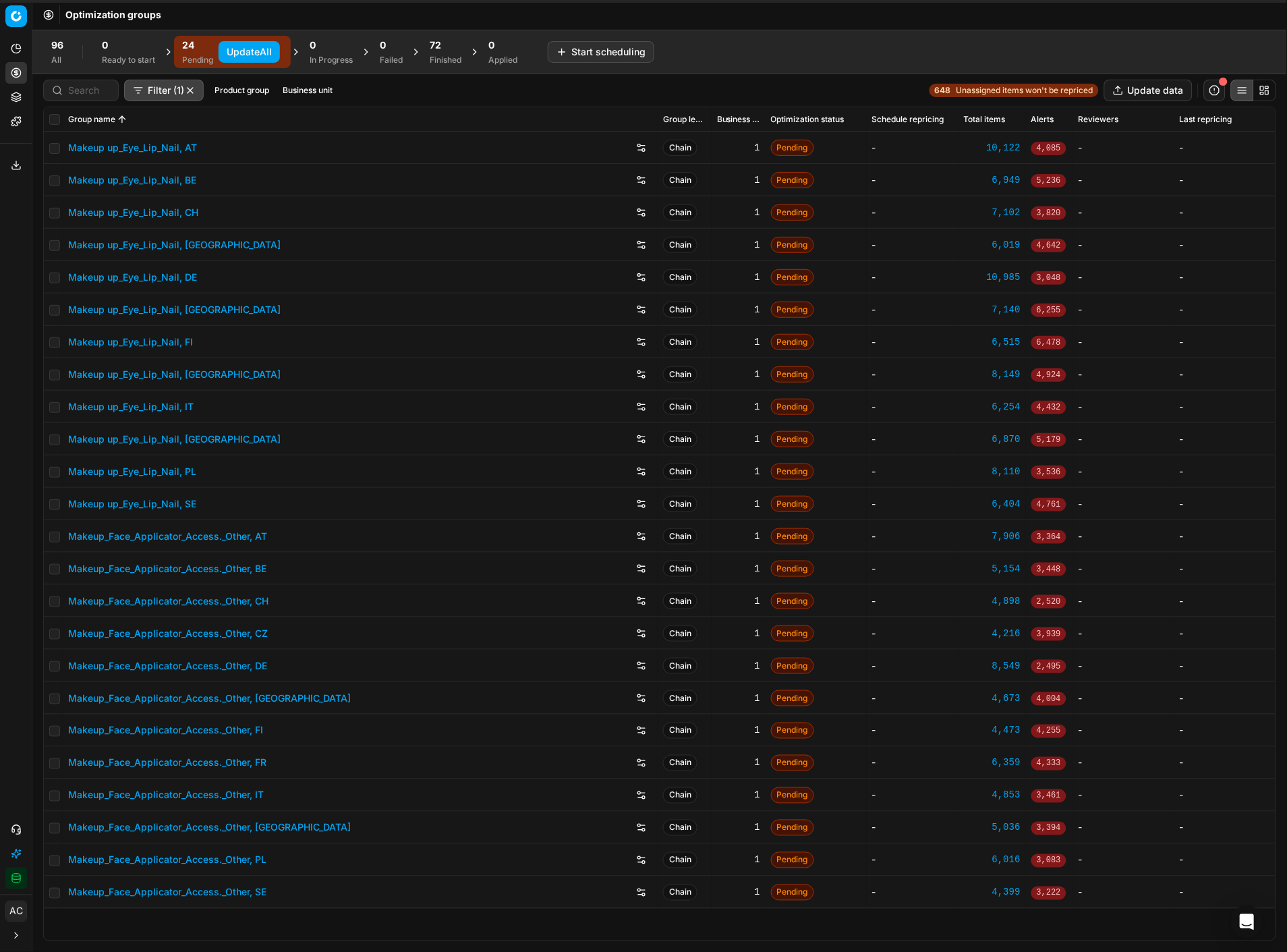
click at [230, 50] on button "Update All" at bounding box center [249, 52] width 61 height 22
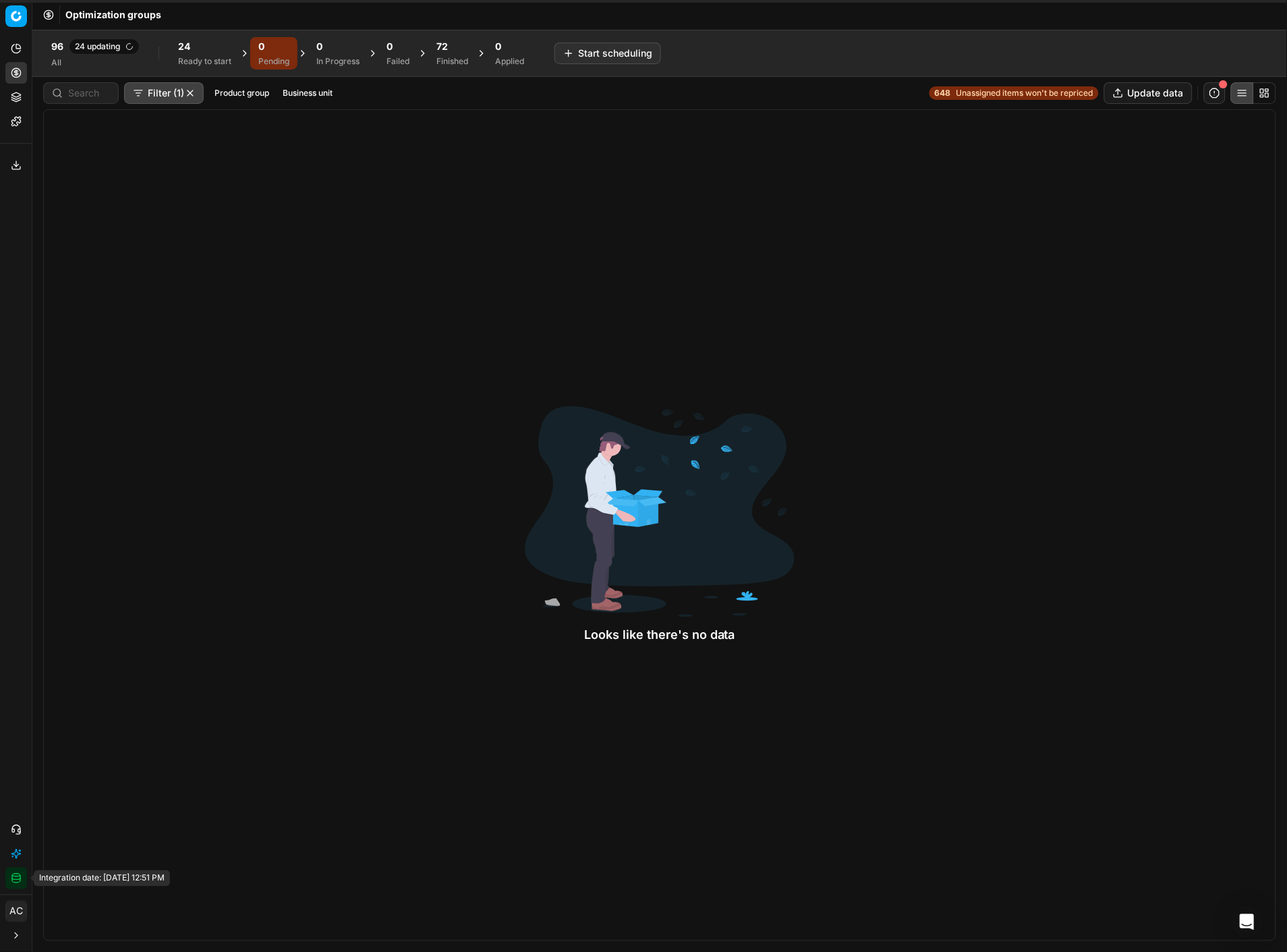
click at [10, 412] on icon "button" at bounding box center [15, 878] width 10 height 10
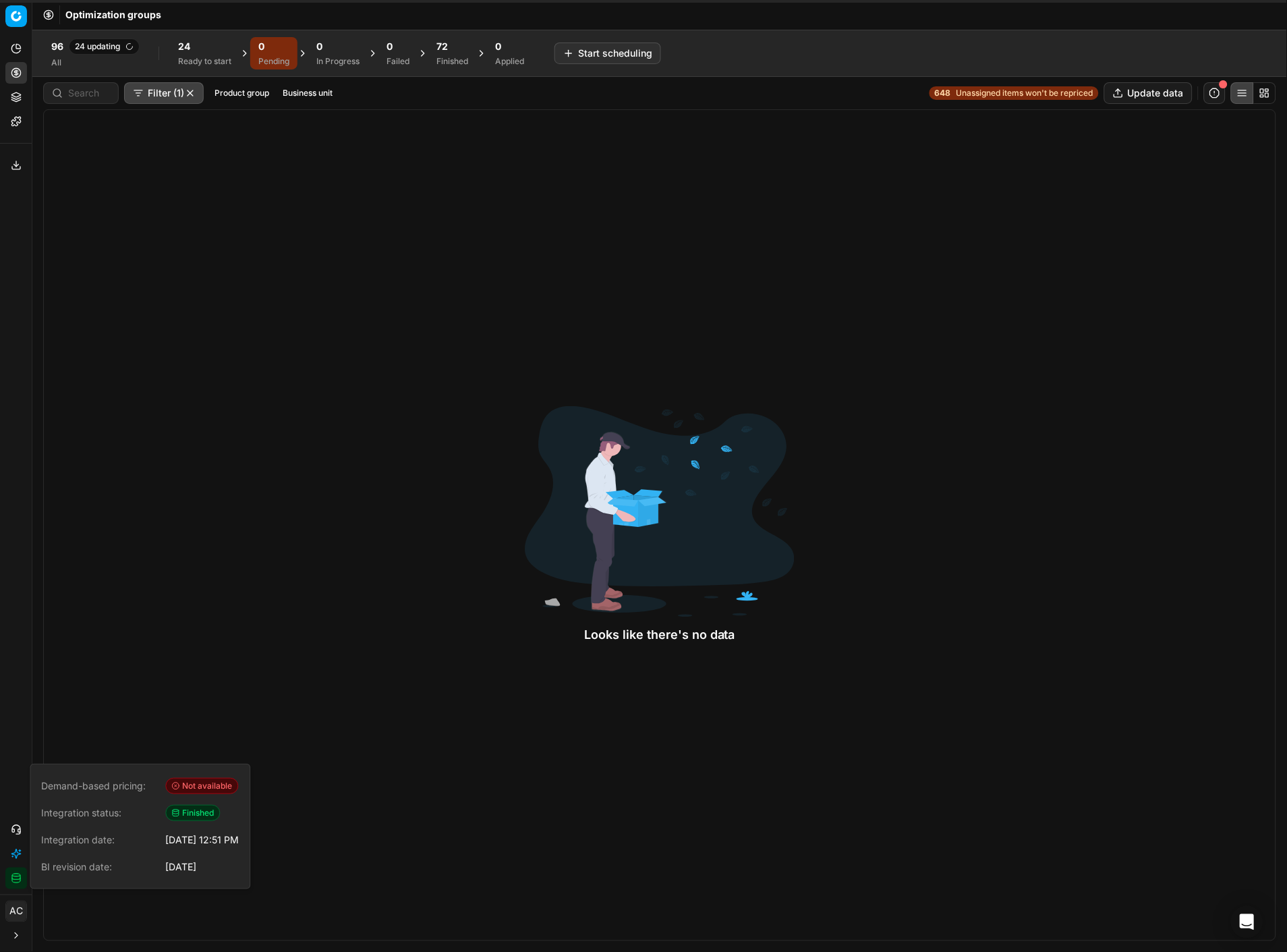
click at [184, 412] on div "Looks like there's no data" at bounding box center [660, 525] width 1233 height 832
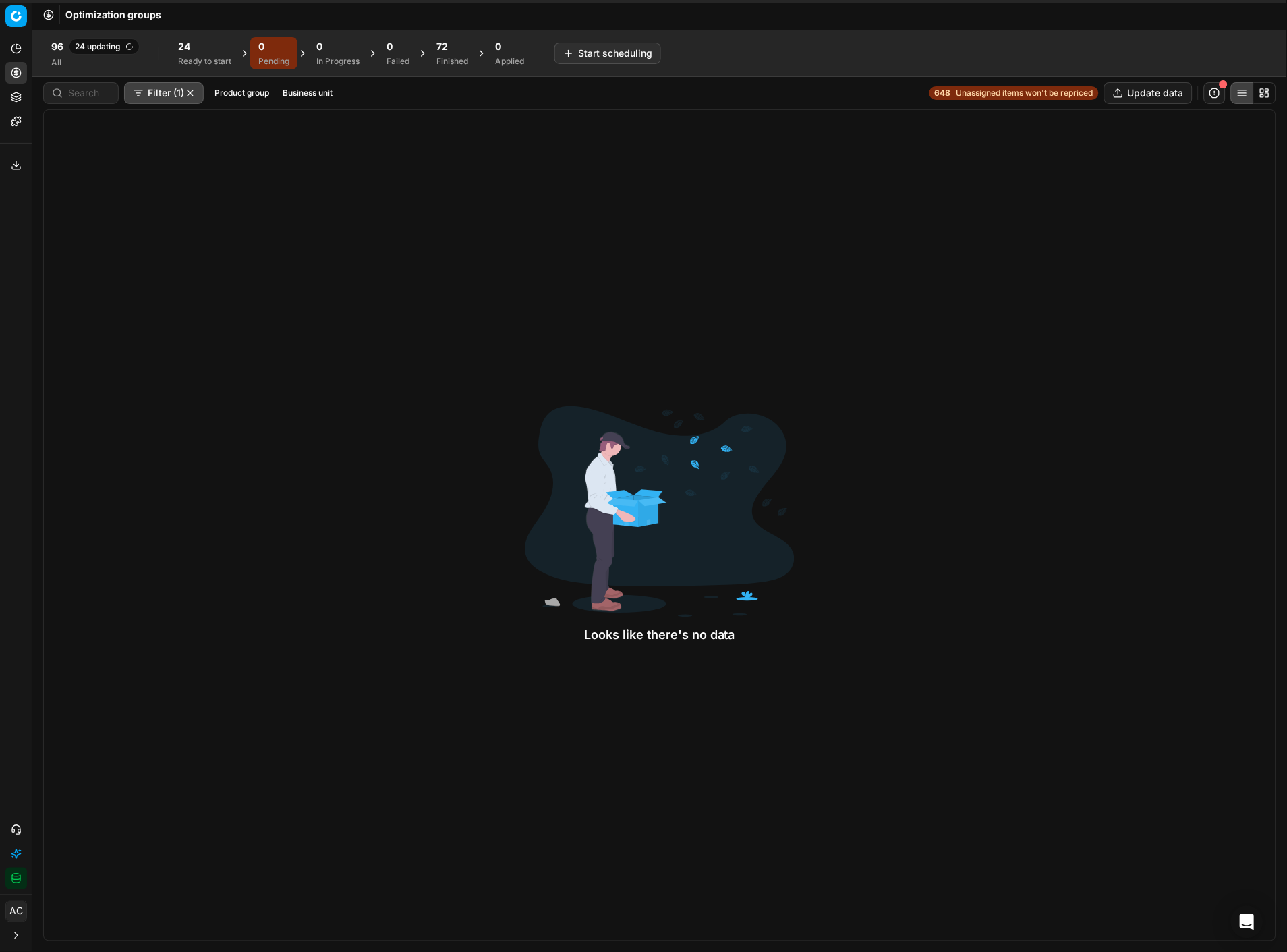
click at [545, 375] on div "Looks like there's no data" at bounding box center [660, 525] width 1233 height 832
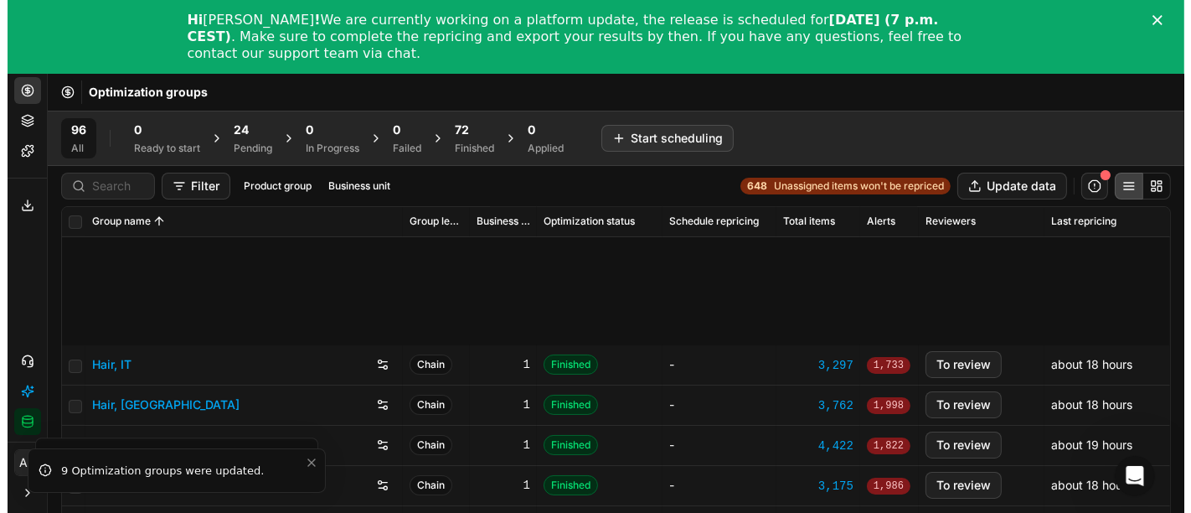
scroll to position [945, 0]
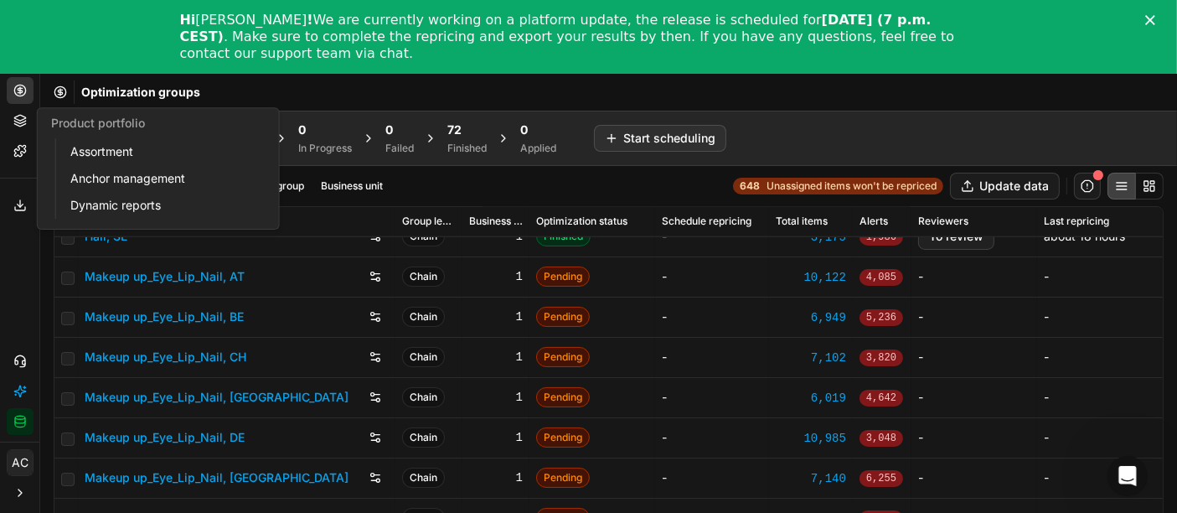
click at [18, 117] on icon at bounding box center [19, 120] width 13 height 13
click at [93, 144] on link "Assortment" at bounding box center [161, 151] width 195 height 23
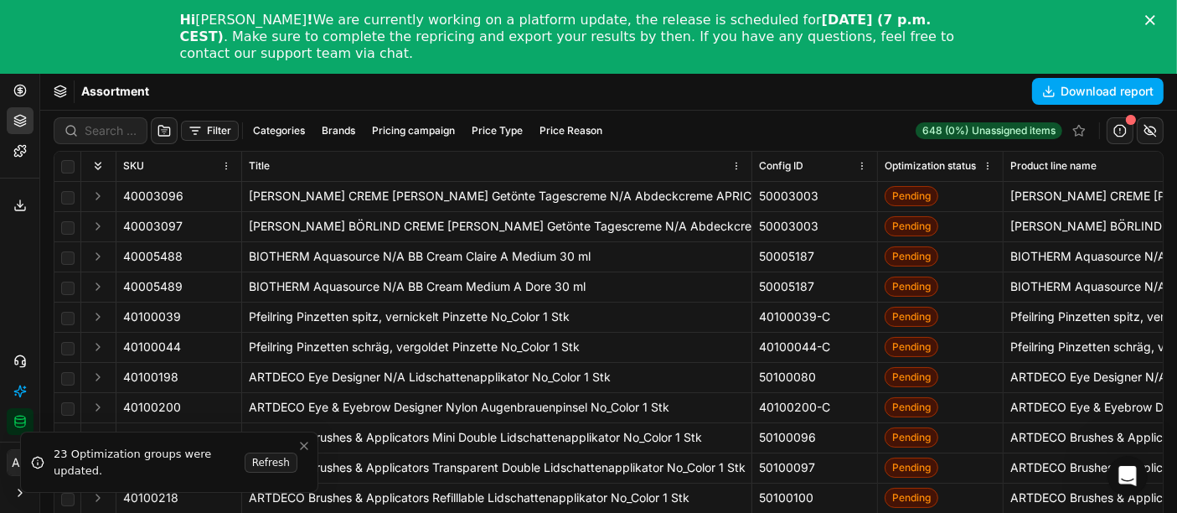
click at [343, 123] on button "Brands" at bounding box center [338, 131] width 47 height 20
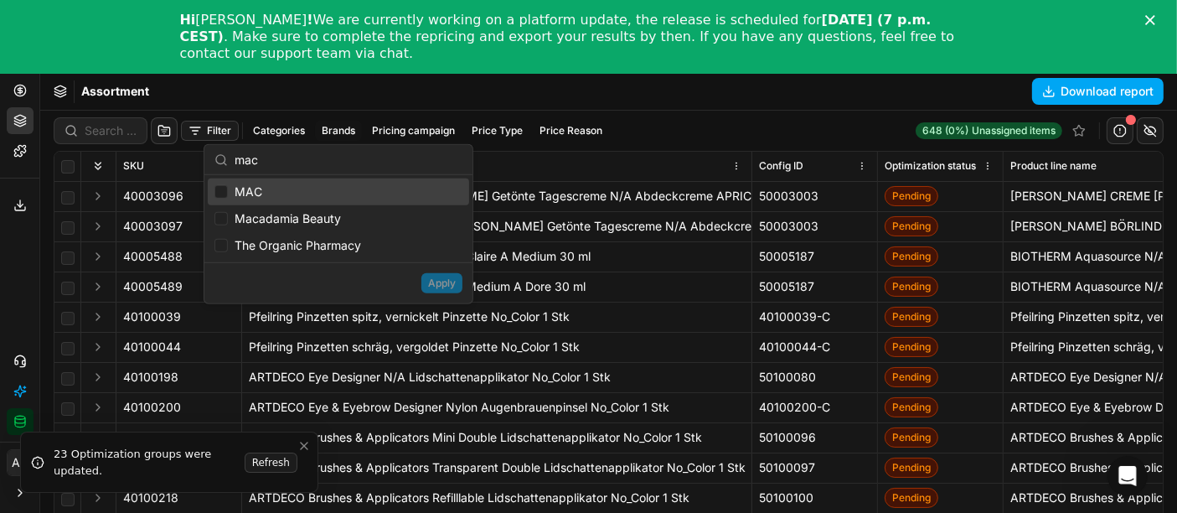
type input "mac"
click at [219, 193] on input "Suggestions" at bounding box center [220, 191] width 13 height 13
checkbox input "true"
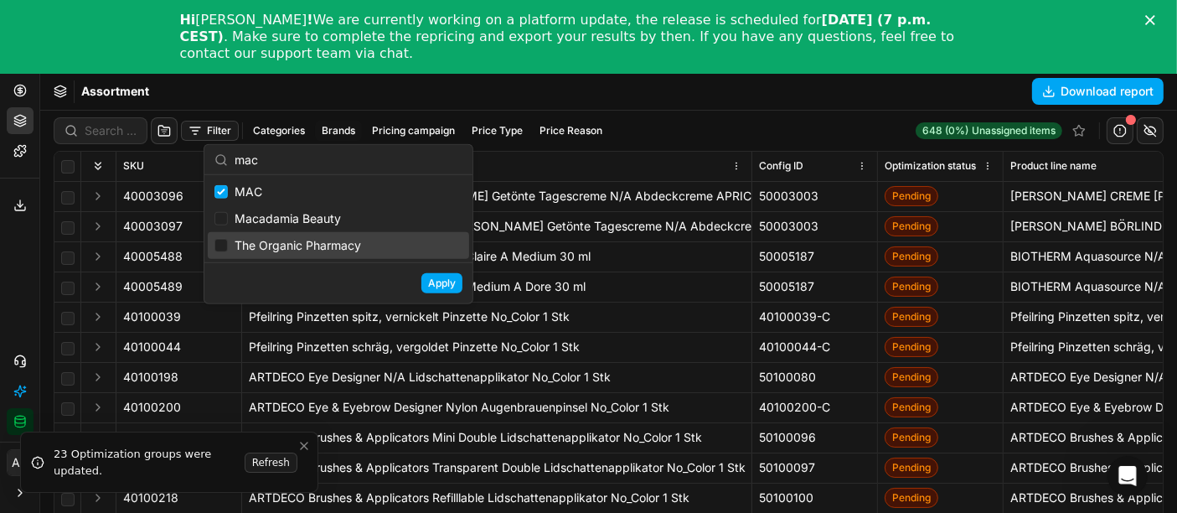
click at [450, 278] on button "Apply" at bounding box center [441, 283] width 41 height 20
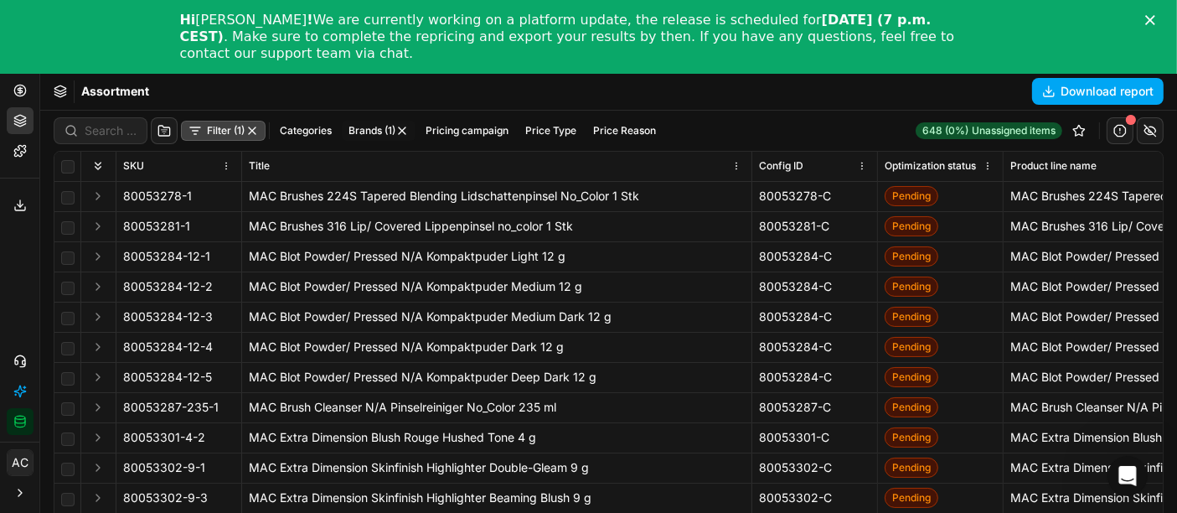
click at [209, 130] on button "Filter (1)" at bounding box center [223, 131] width 85 height 20
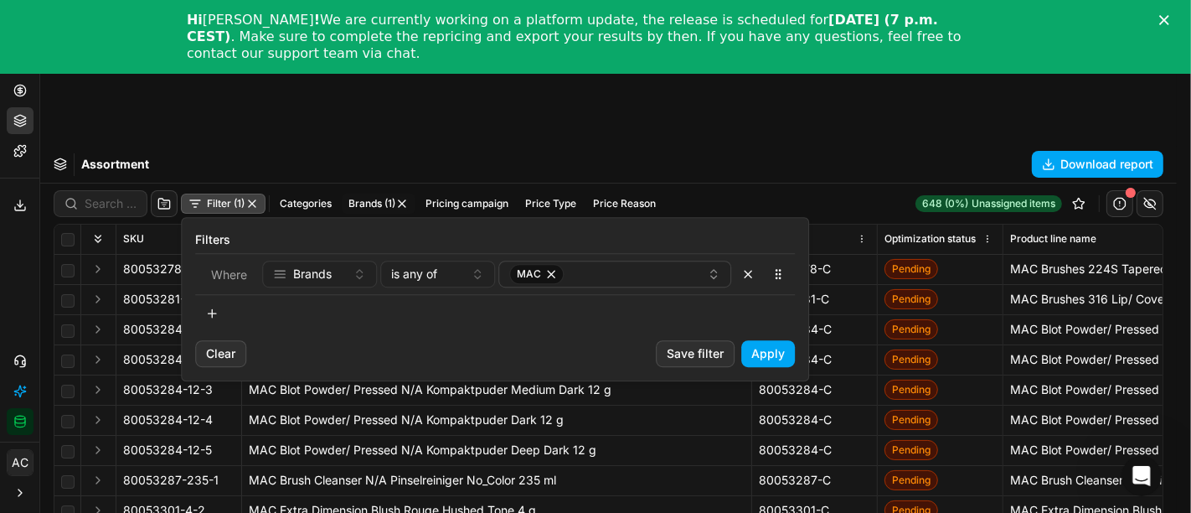
click at [1163, 20] on polygon "Close" at bounding box center [1164, 20] width 10 height 10
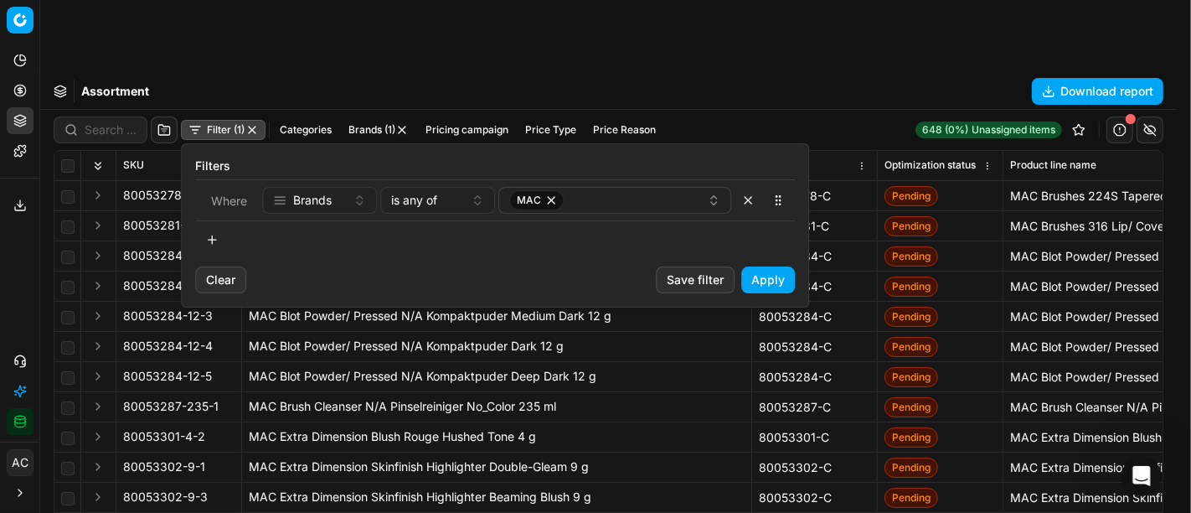
click at [215, 245] on button "button" at bounding box center [212, 239] width 34 height 27
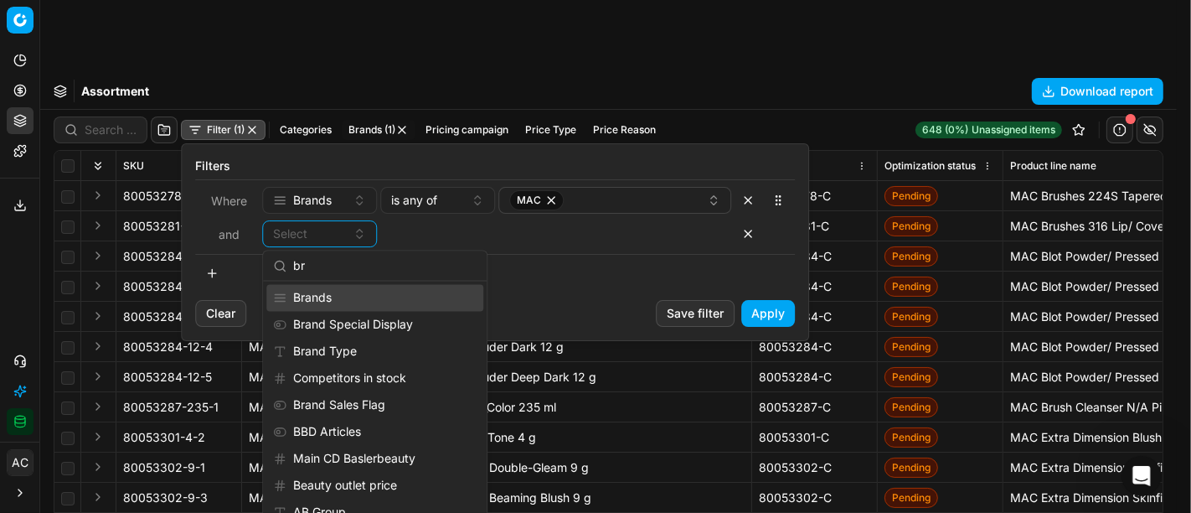
type input "b"
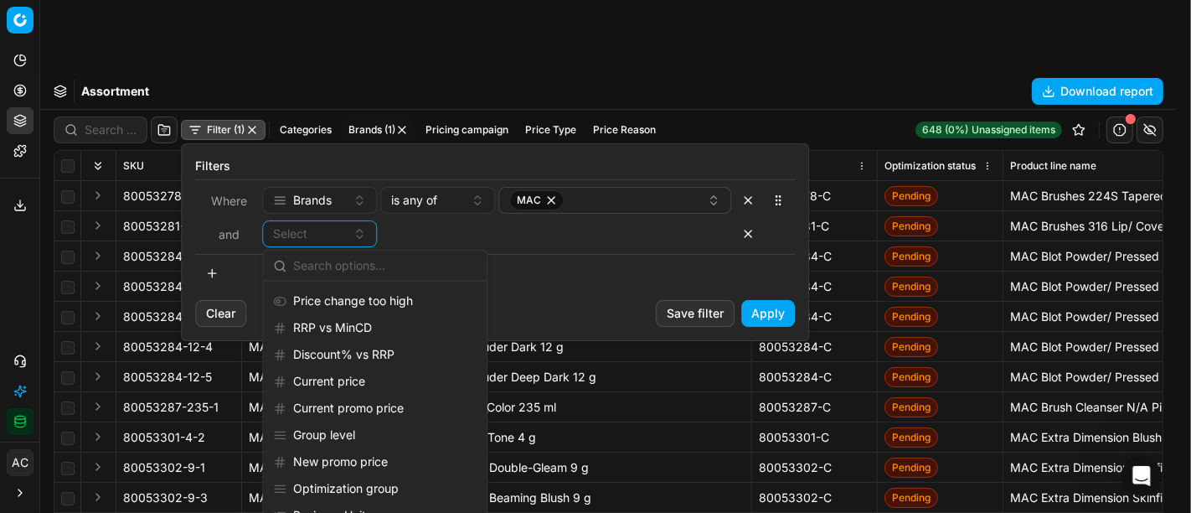
type input "o"
type input "sale"
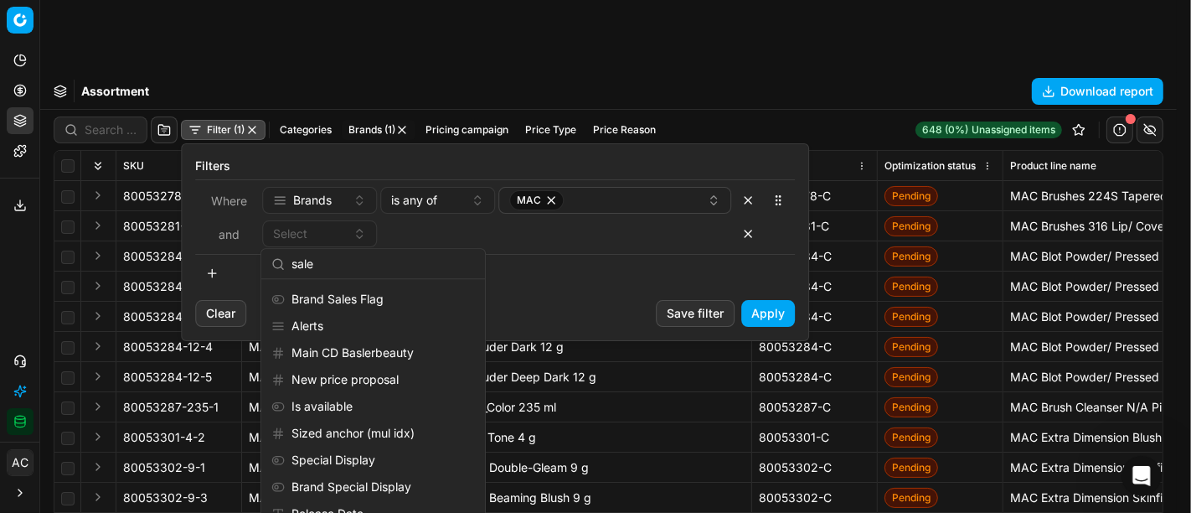
click at [643, 54] on html "Pricing platform Analytics Pricing Product portfolio Templates Export service 1…" at bounding box center [595, 293] width 1191 height 586
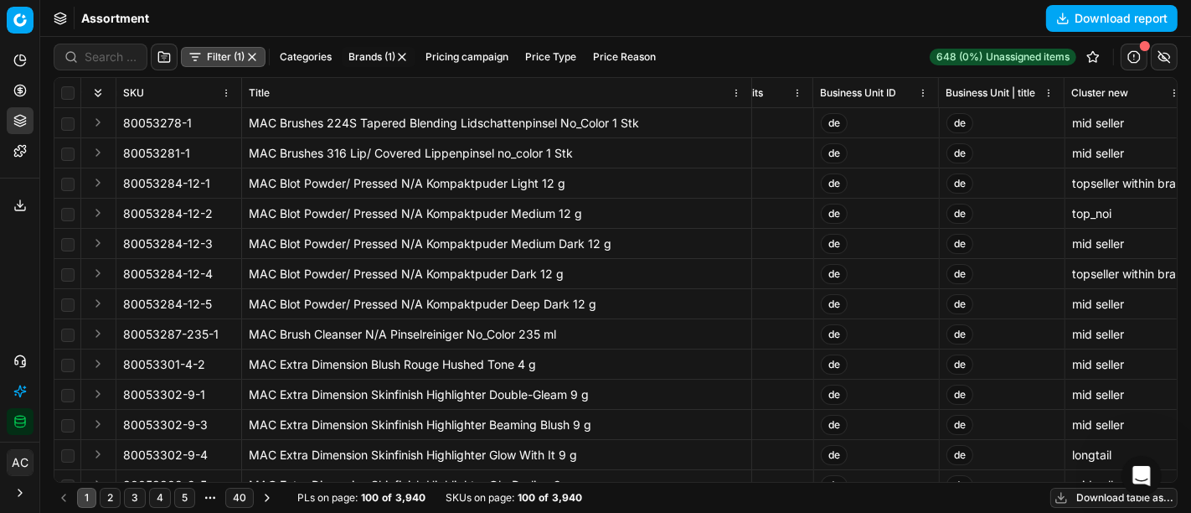
scroll to position [0, 10538]
click at [367, 59] on button "Brands (1)" at bounding box center [379, 57] width 74 height 20
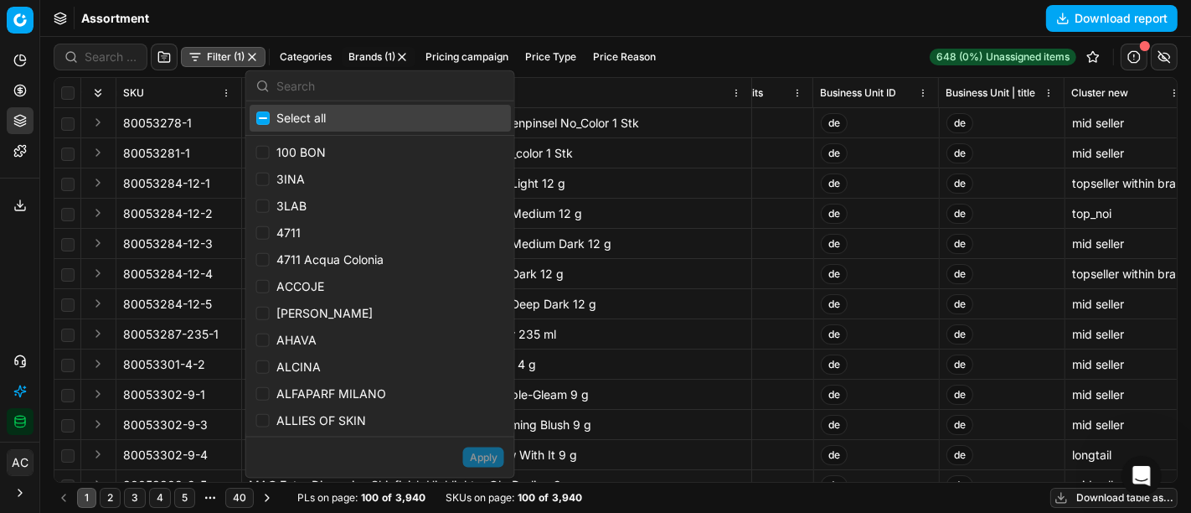
click at [223, 56] on button "Filter (1)" at bounding box center [223, 57] width 85 height 20
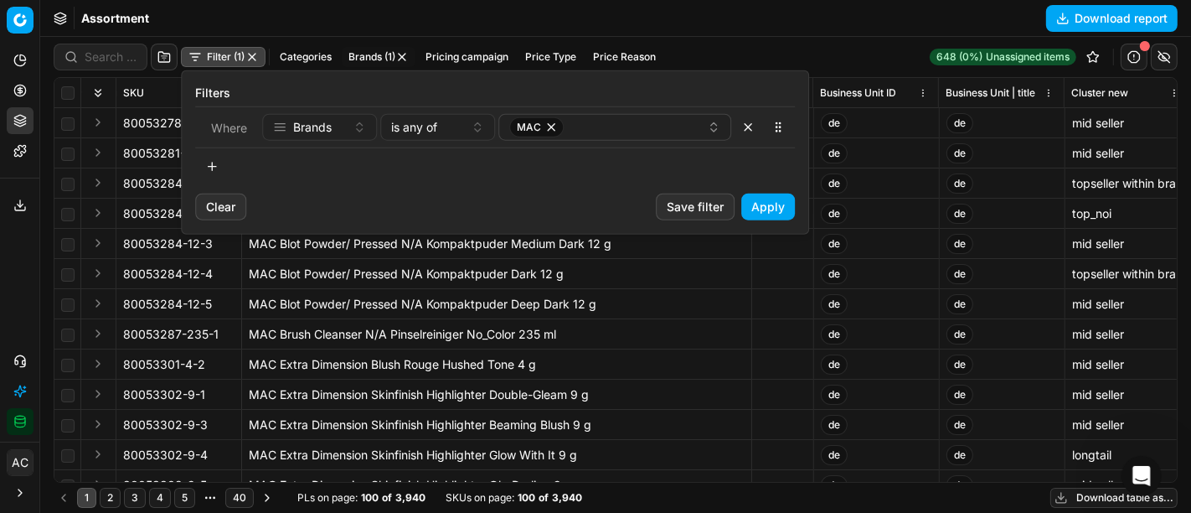
click at [215, 163] on button "button" at bounding box center [212, 166] width 34 height 27
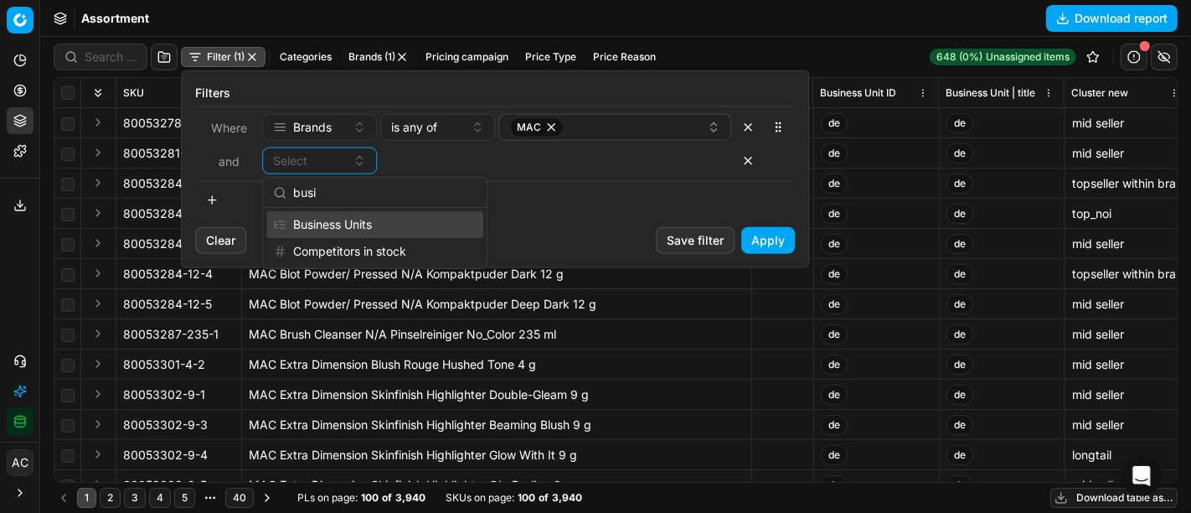
type input "busi"
click at [328, 213] on div "Business Units" at bounding box center [374, 224] width 217 height 27
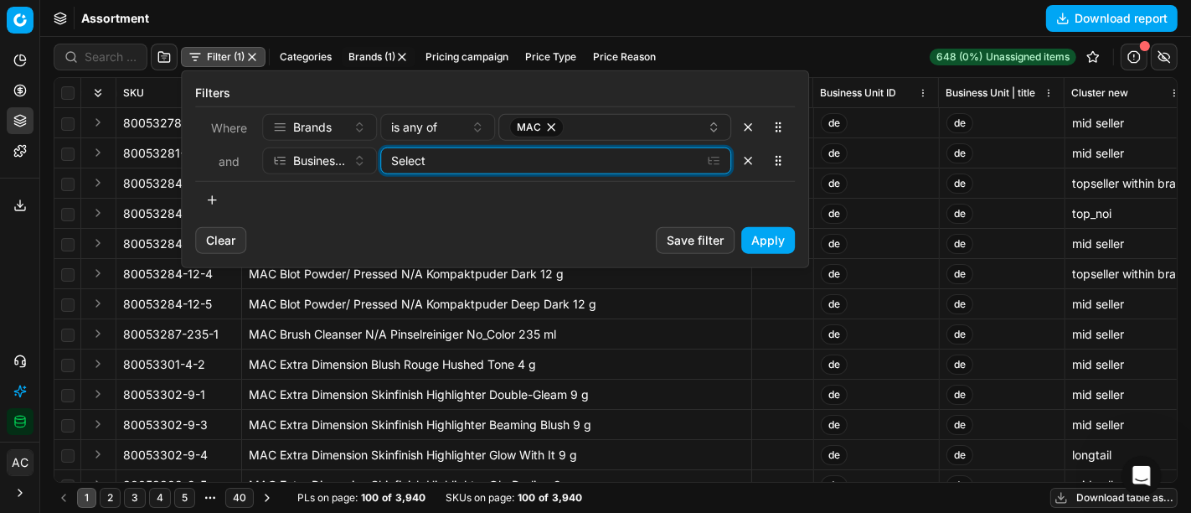
click at [447, 158] on div "Select" at bounding box center [542, 160] width 302 height 17
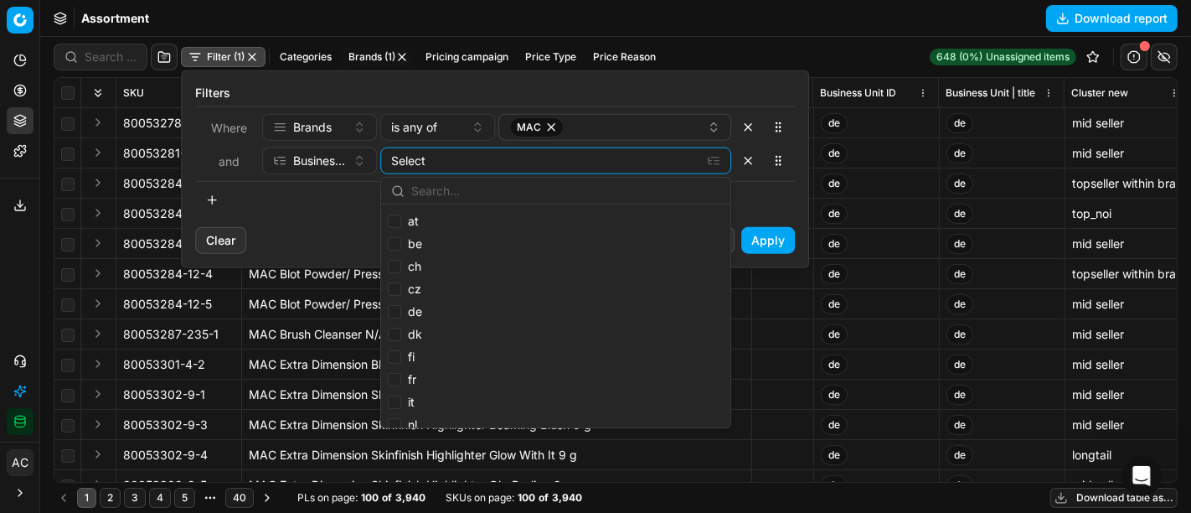
scroll to position [56, 0]
click at [394, 390] on input "pl" at bounding box center [394, 391] width 13 height 13
checkbox input "true"
click at [770, 235] on button "Apply" at bounding box center [768, 240] width 54 height 27
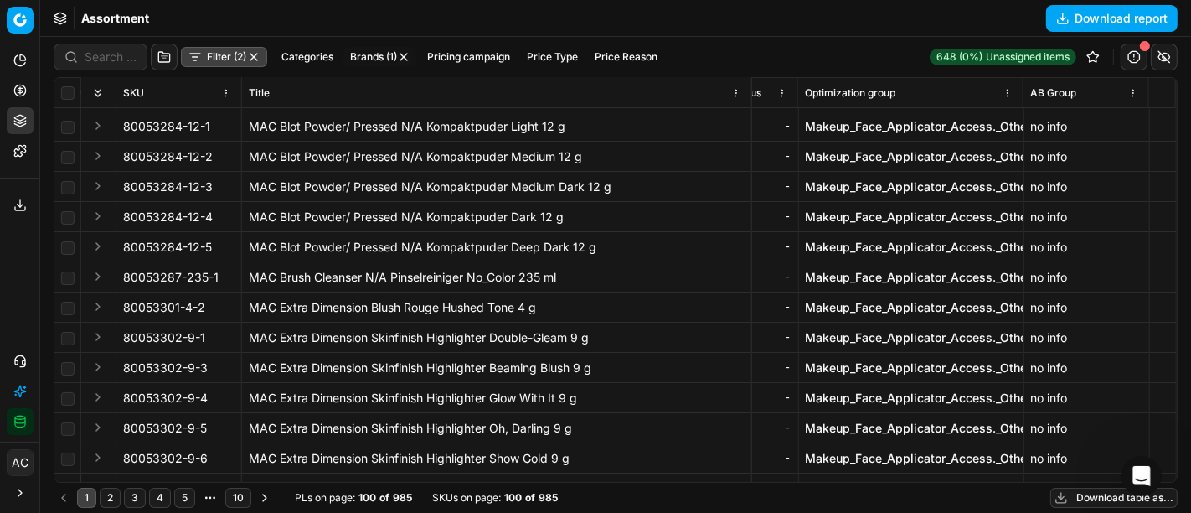
scroll to position [0, 11444]
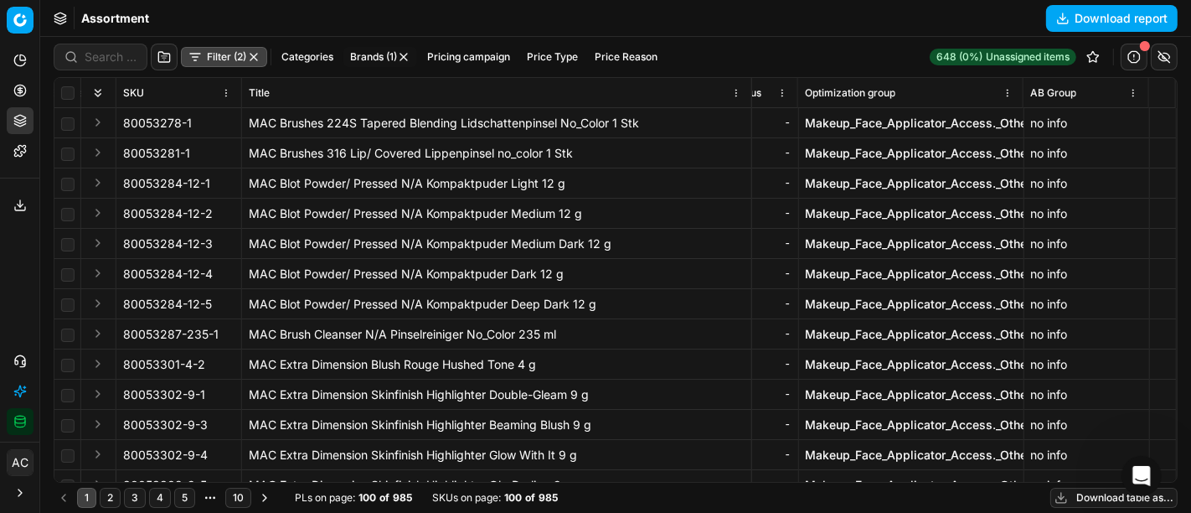
click at [876, 90] on span "Optimization group" at bounding box center [850, 92] width 90 height 13
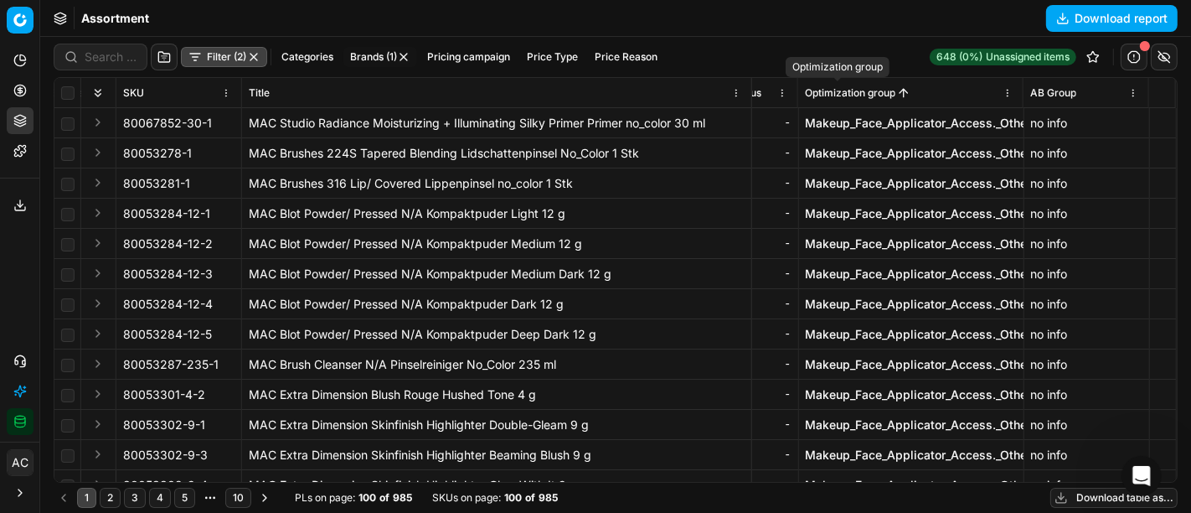
click at [876, 90] on span "Optimization group" at bounding box center [850, 92] width 90 height 13
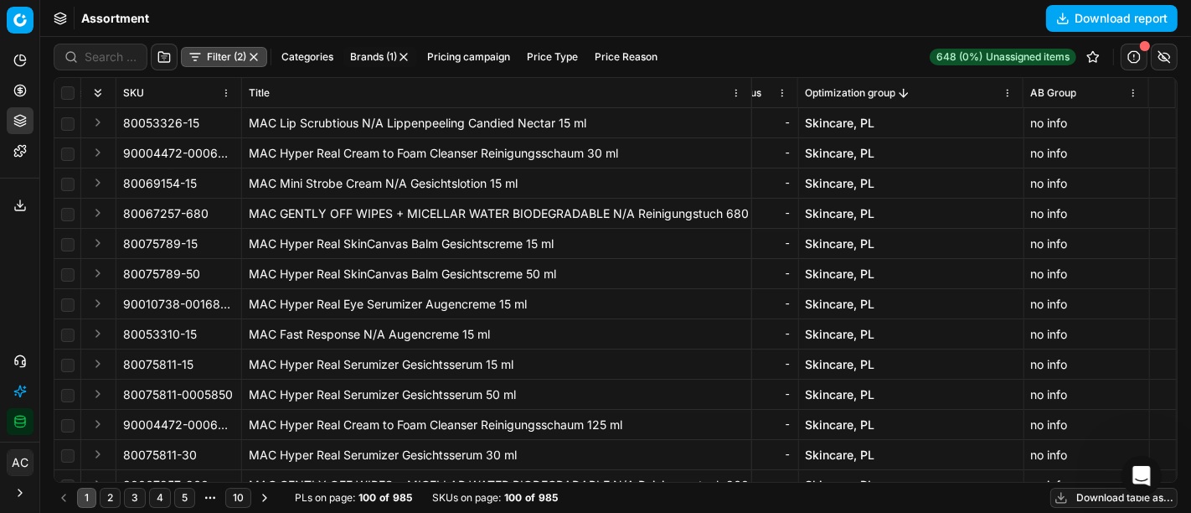
scroll to position [0, 11444]
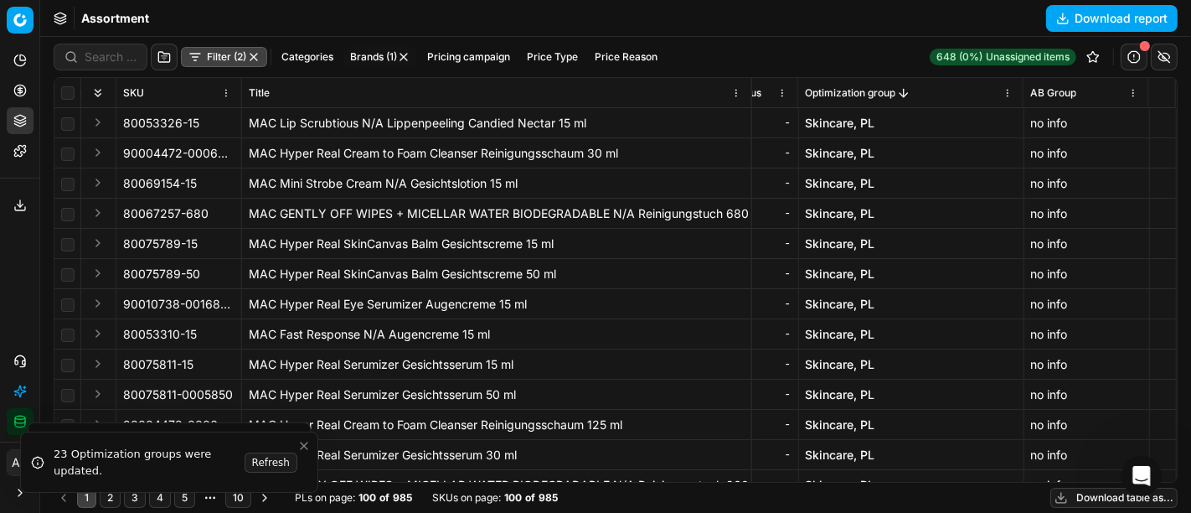
click at [926, 27] on div "Assortment Download report" at bounding box center [615, 18] width 1151 height 37
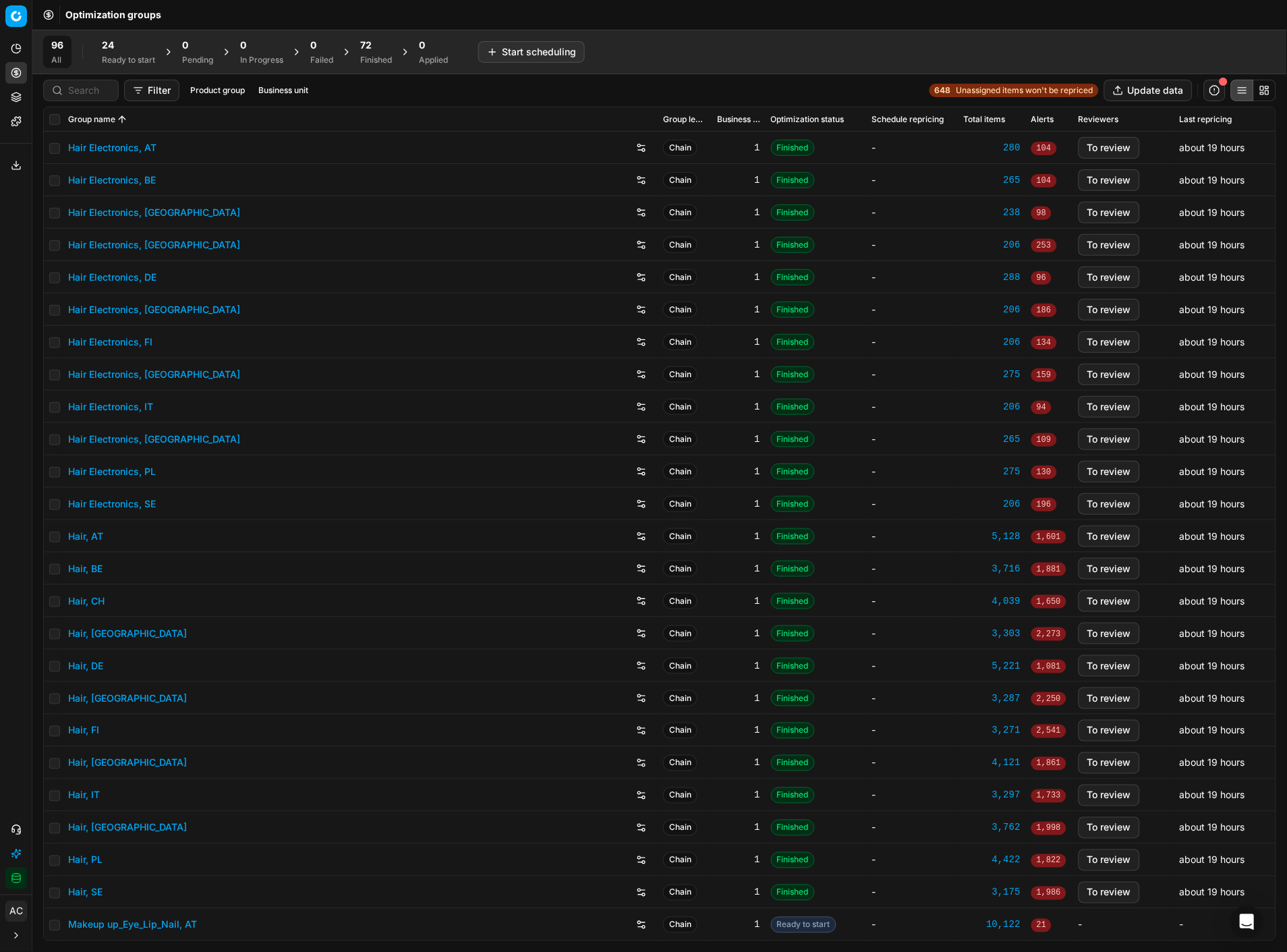
click at [138, 43] on div "24" at bounding box center [128, 45] width 53 height 14
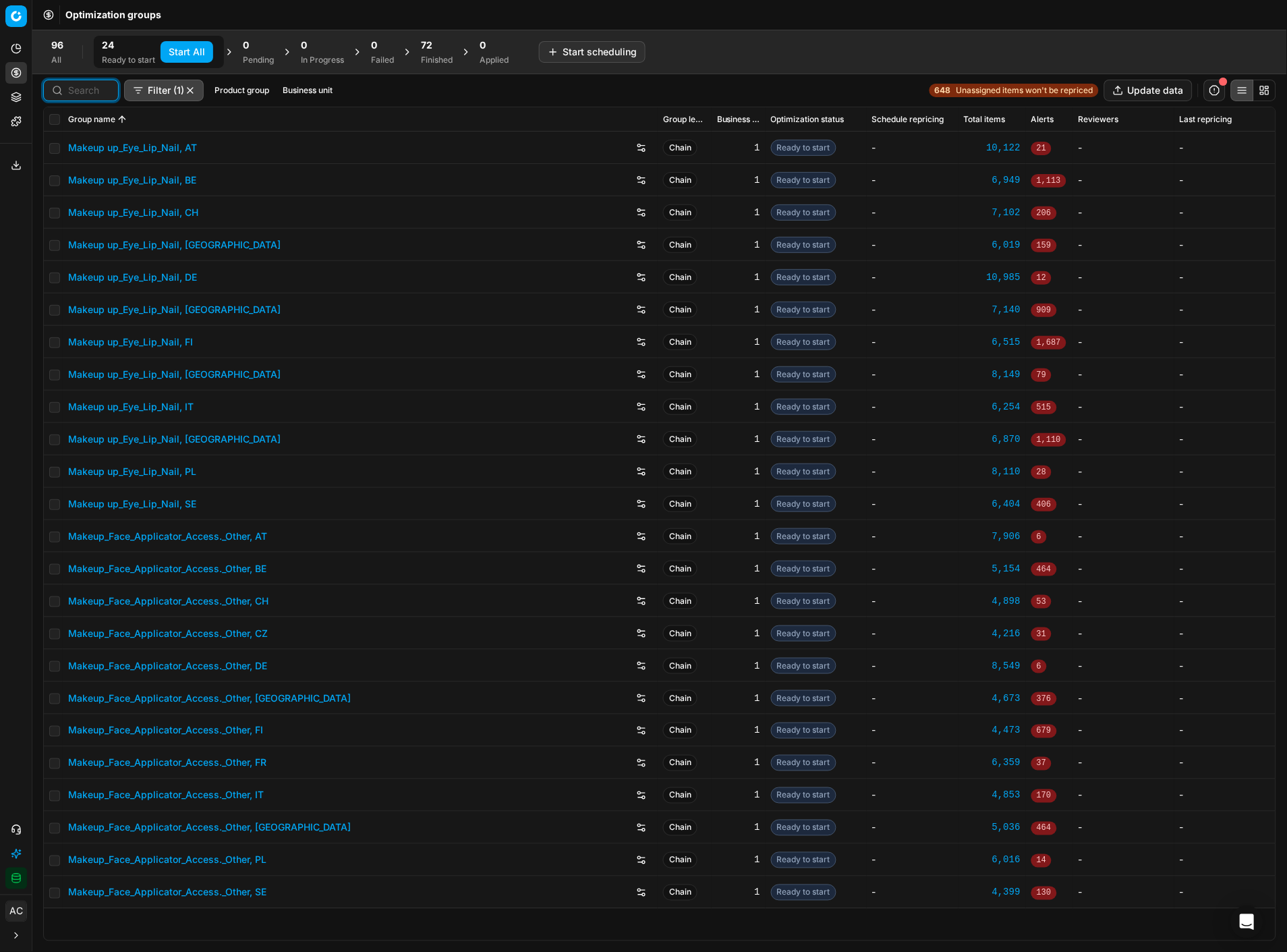
click at [78, 89] on input at bounding box center [89, 90] width 42 height 14
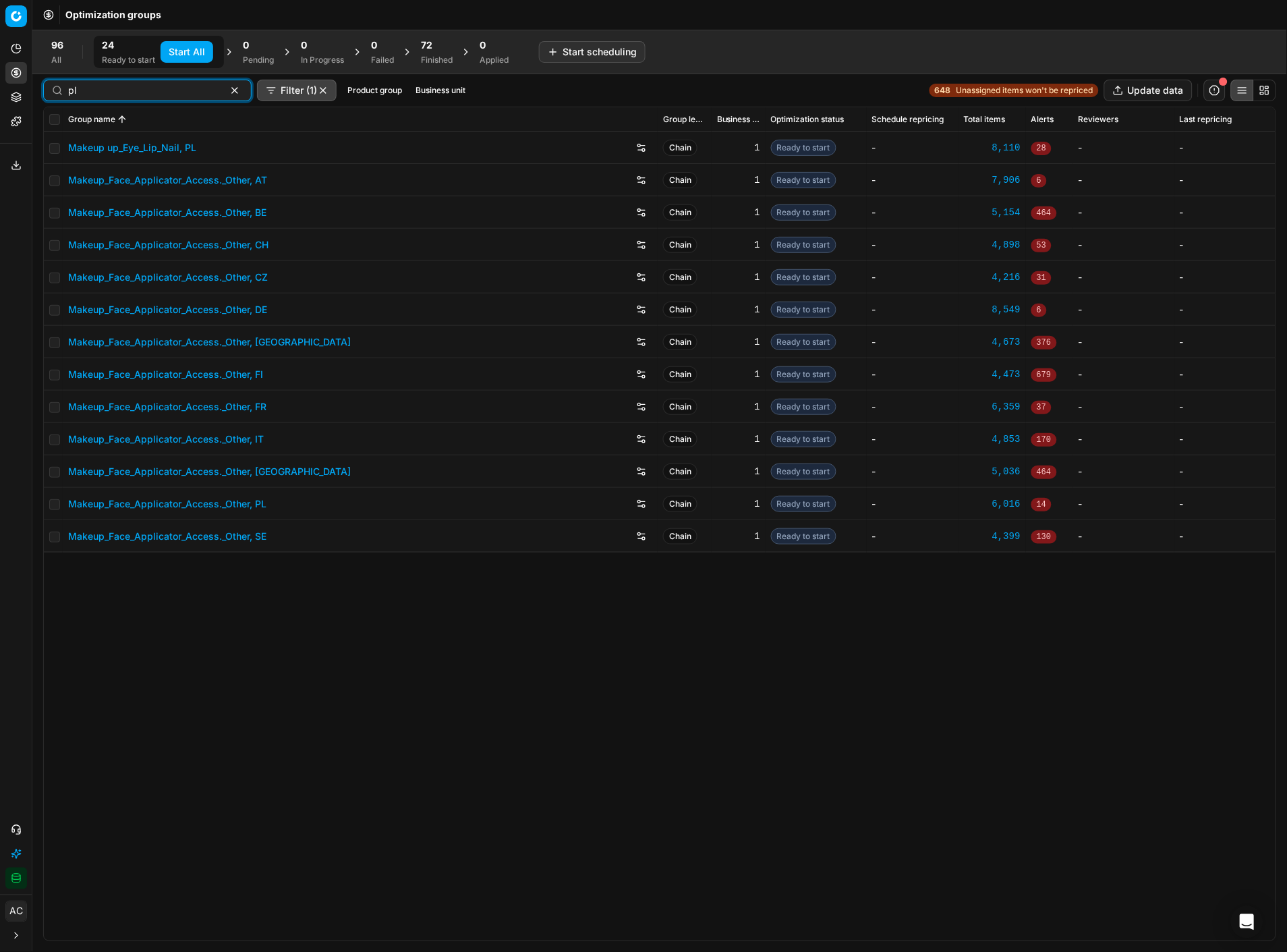
type input "pl"
click at [51, 148] on input "checkbox" at bounding box center [54, 148] width 10 height 10
checkbox input "true"
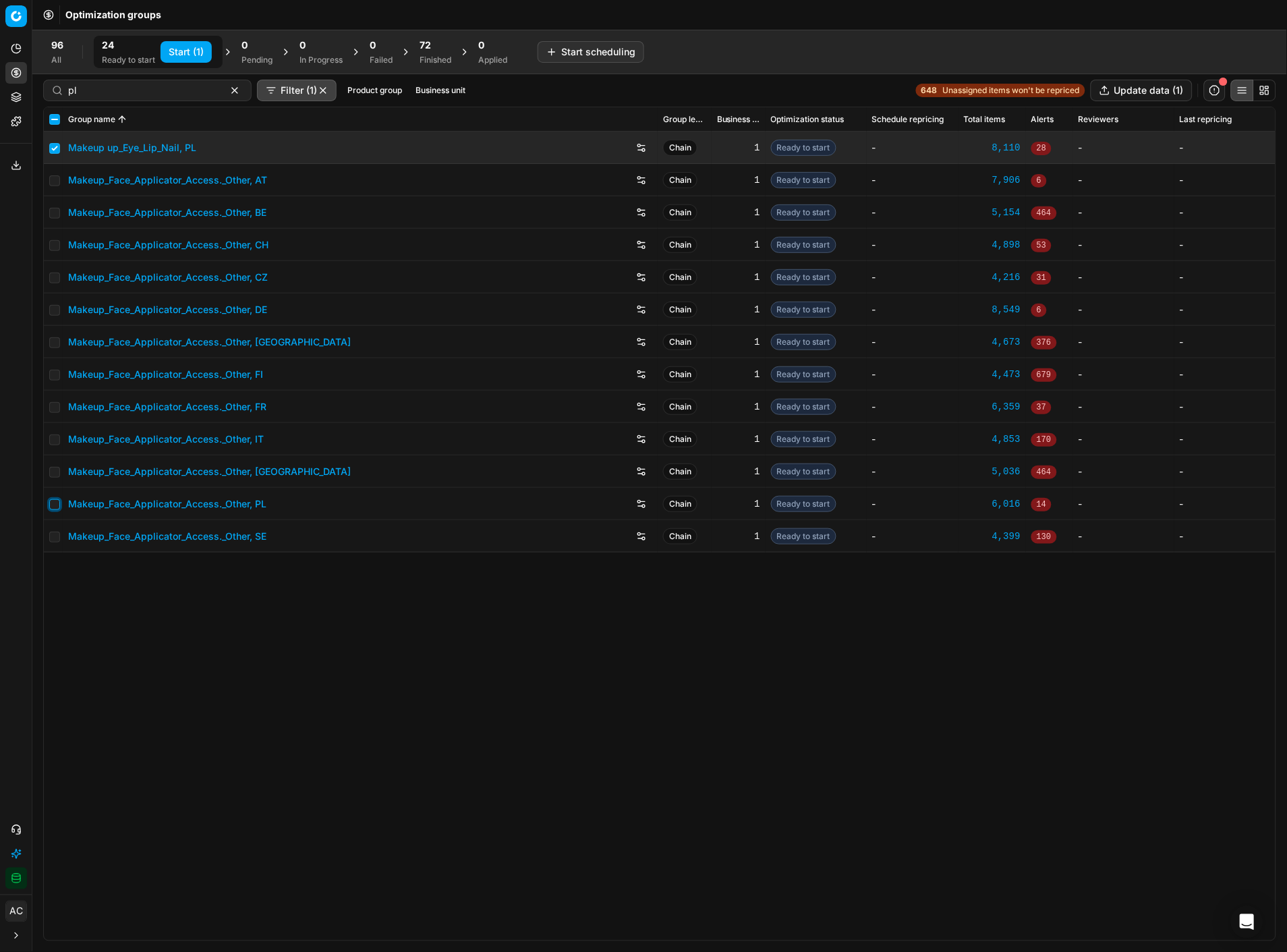
click at [58, 501] on input "checkbox" at bounding box center [54, 504] width 10 height 10
checkbox input "true"
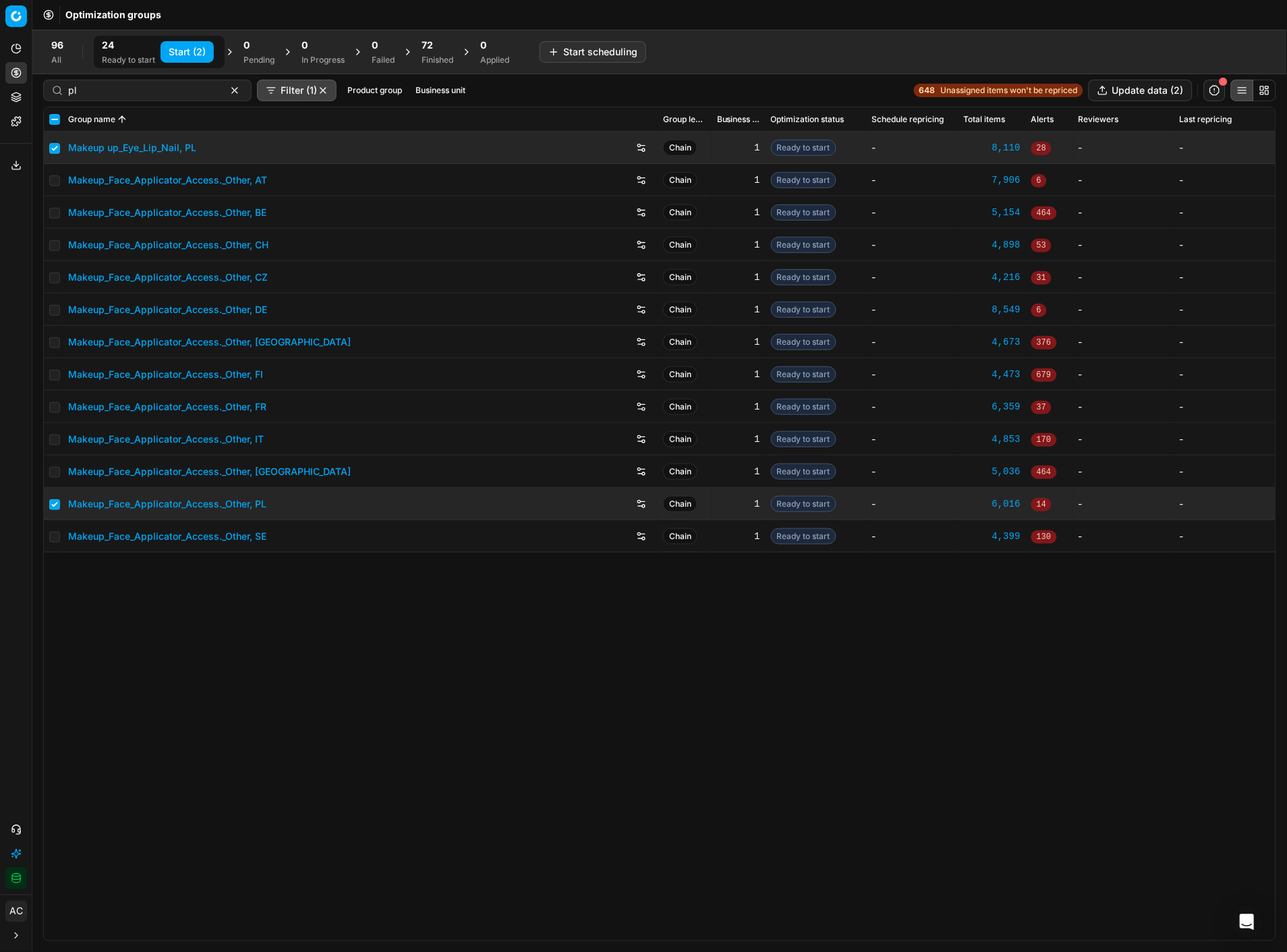
click at [170, 56] on button "Start (2)" at bounding box center [187, 52] width 53 height 22
checkbox input "false"
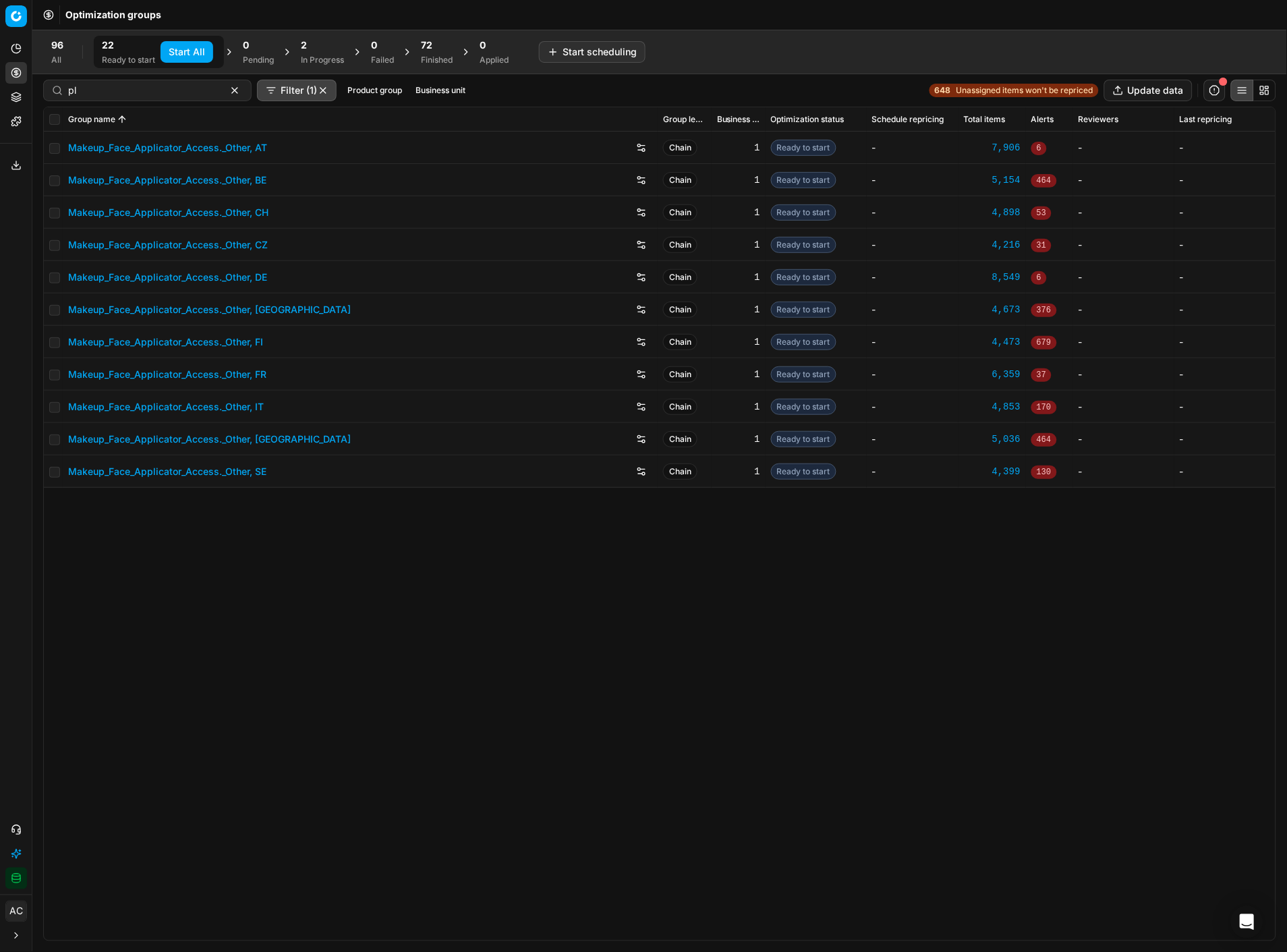
click at [429, 56] on div "Finished" at bounding box center [437, 60] width 31 height 10
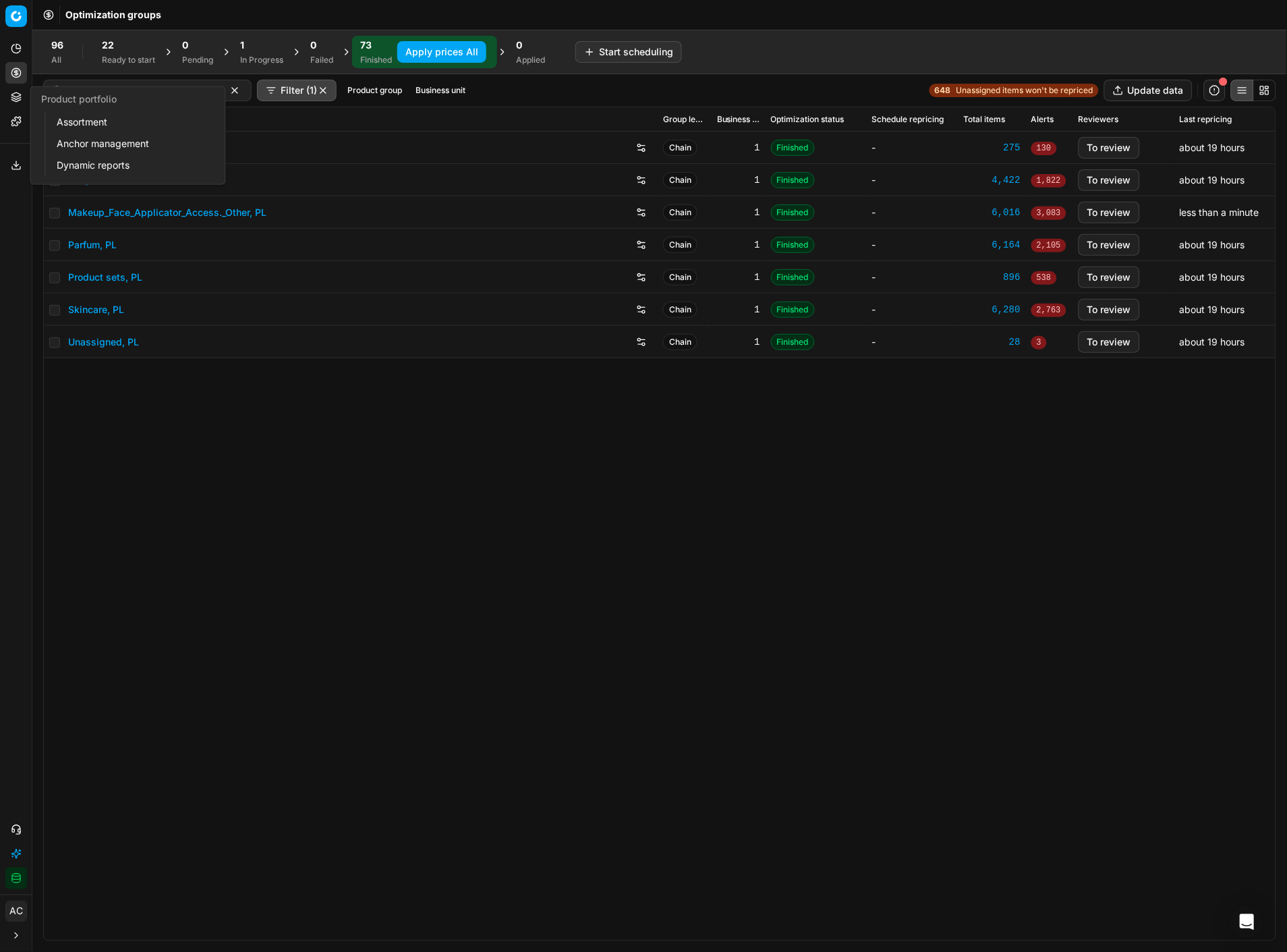
click at [14, 97] on icon at bounding box center [15, 97] width 10 height 10
click at [72, 123] on link "Assortment" at bounding box center [130, 122] width 157 height 19
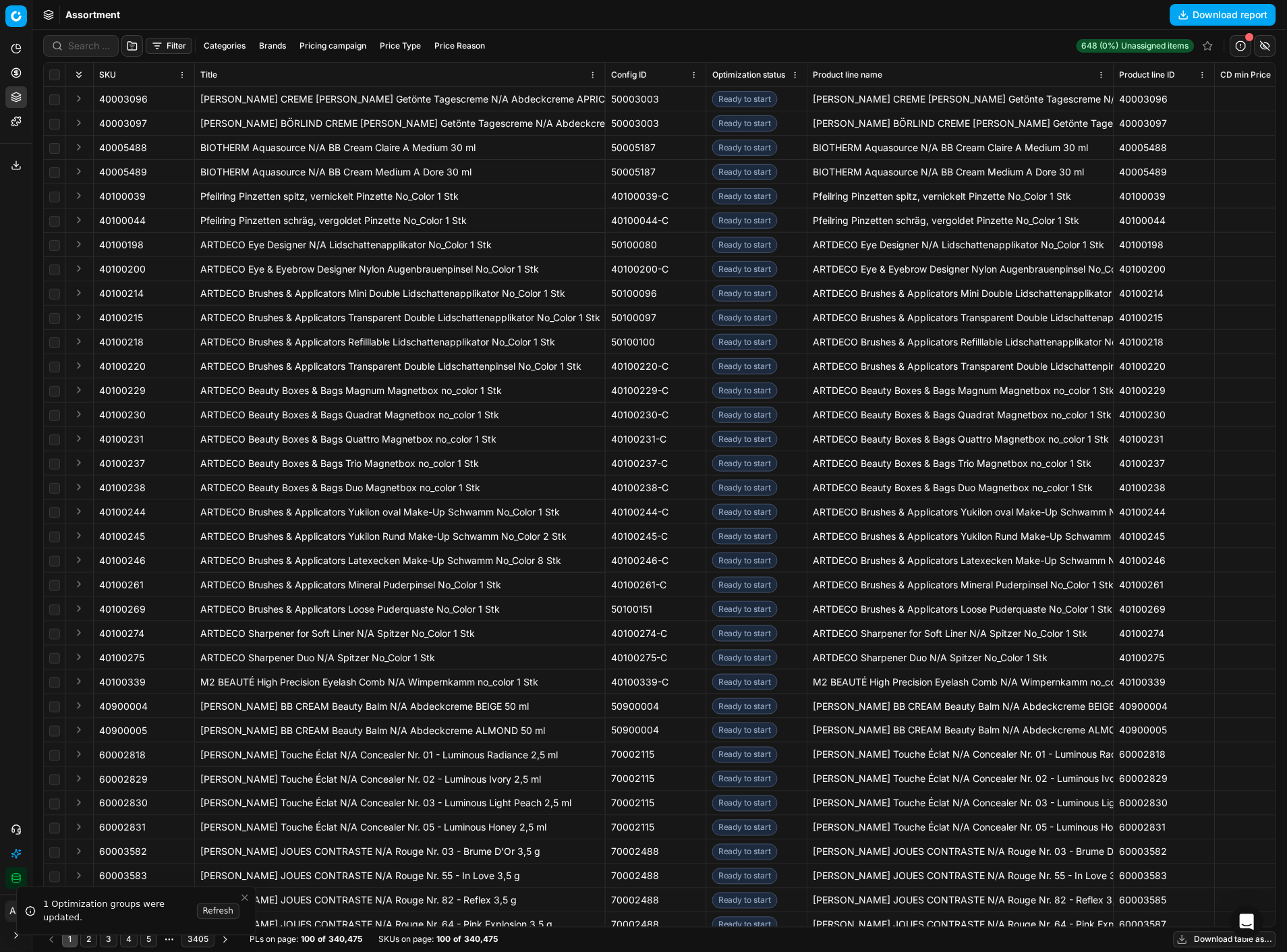
click at [589, 26] on div "Assortment Download report" at bounding box center [660, 14] width 1255 height 30
click at [271, 43] on button "Brands" at bounding box center [272, 46] width 38 height 16
type input "mac"
click at [180, 91] on input "Suggestions" at bounding box center [177, 94] width 10 height 10
checkbox input "true"
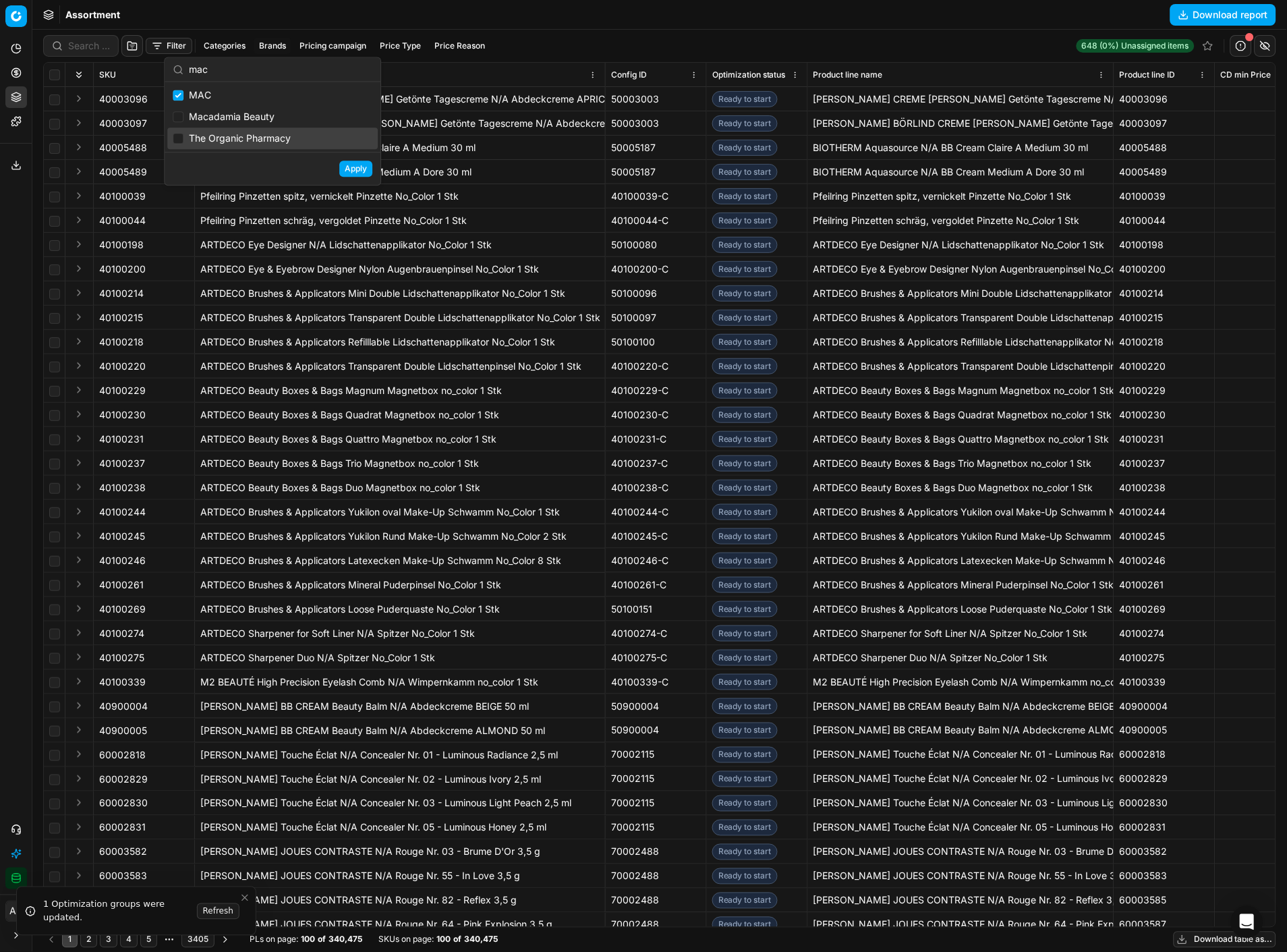
click at [361, 168] on button "Apply" at bounding box center [355, 168] width 33 height 16
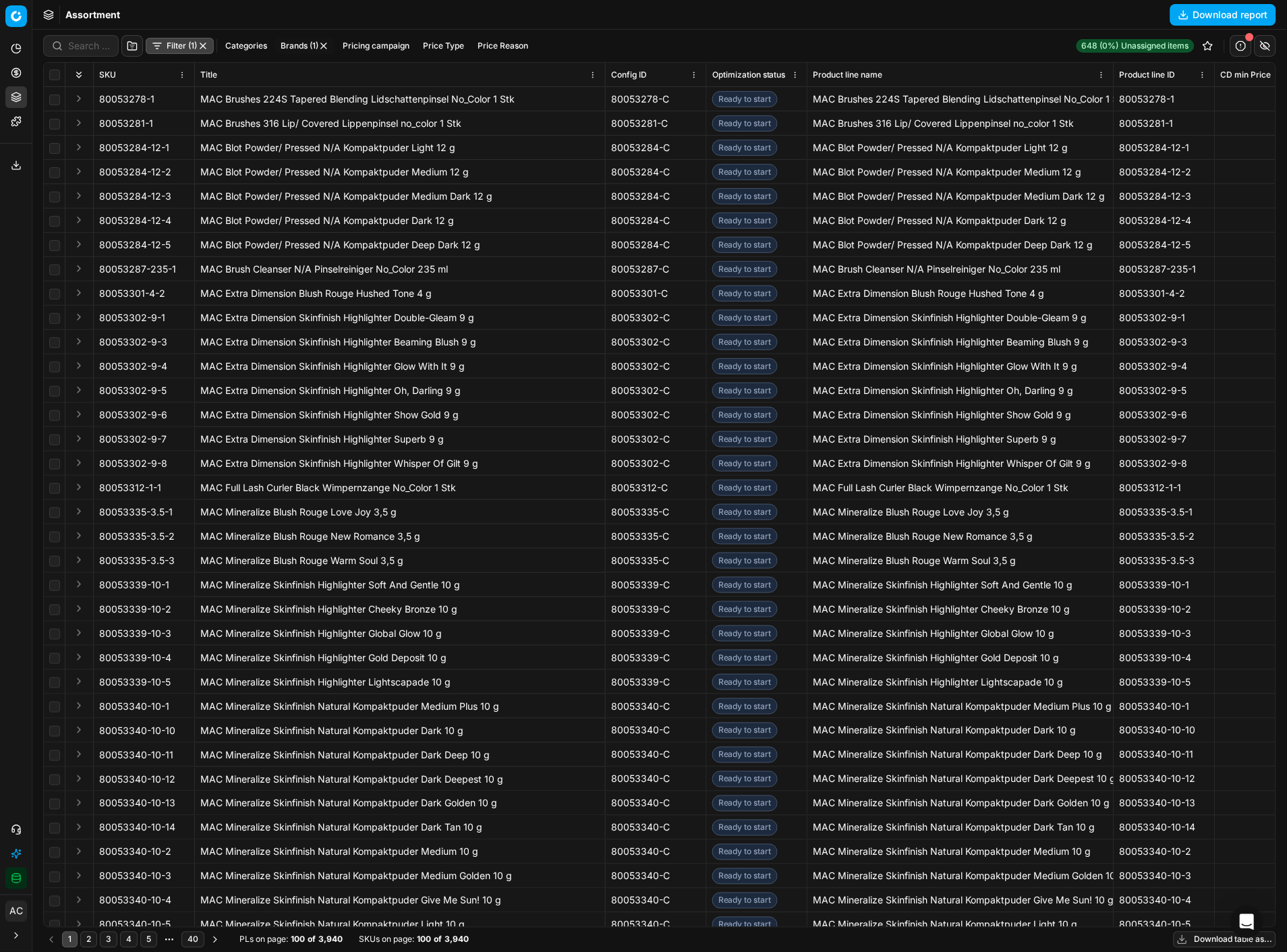
click at [185, 46] on button "Filter (1)" at bounding box center [180, 46] width 68 height 16
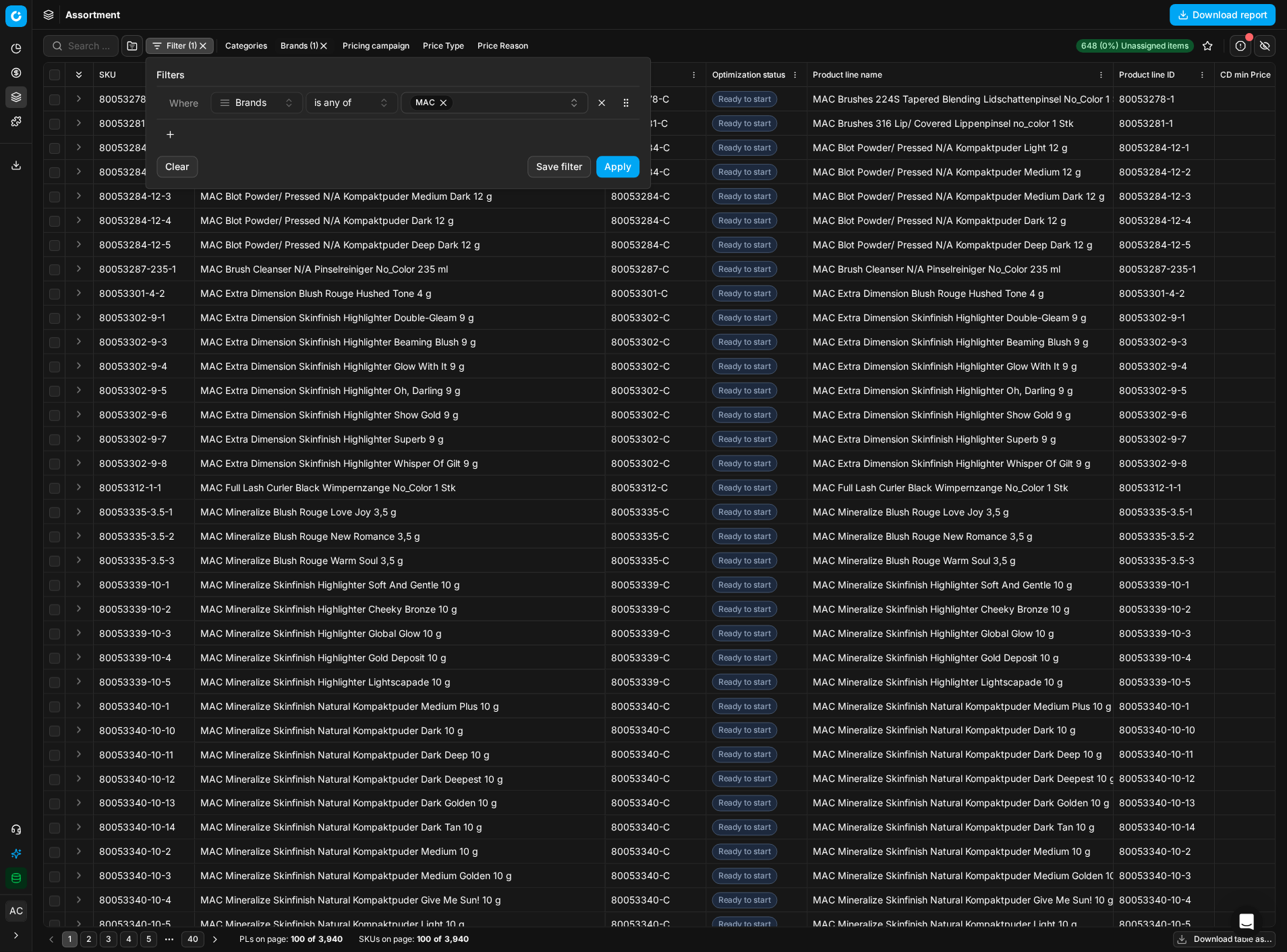
click at [174, 133] on button "button" at bounding box center [171, 134] width 27 height 22
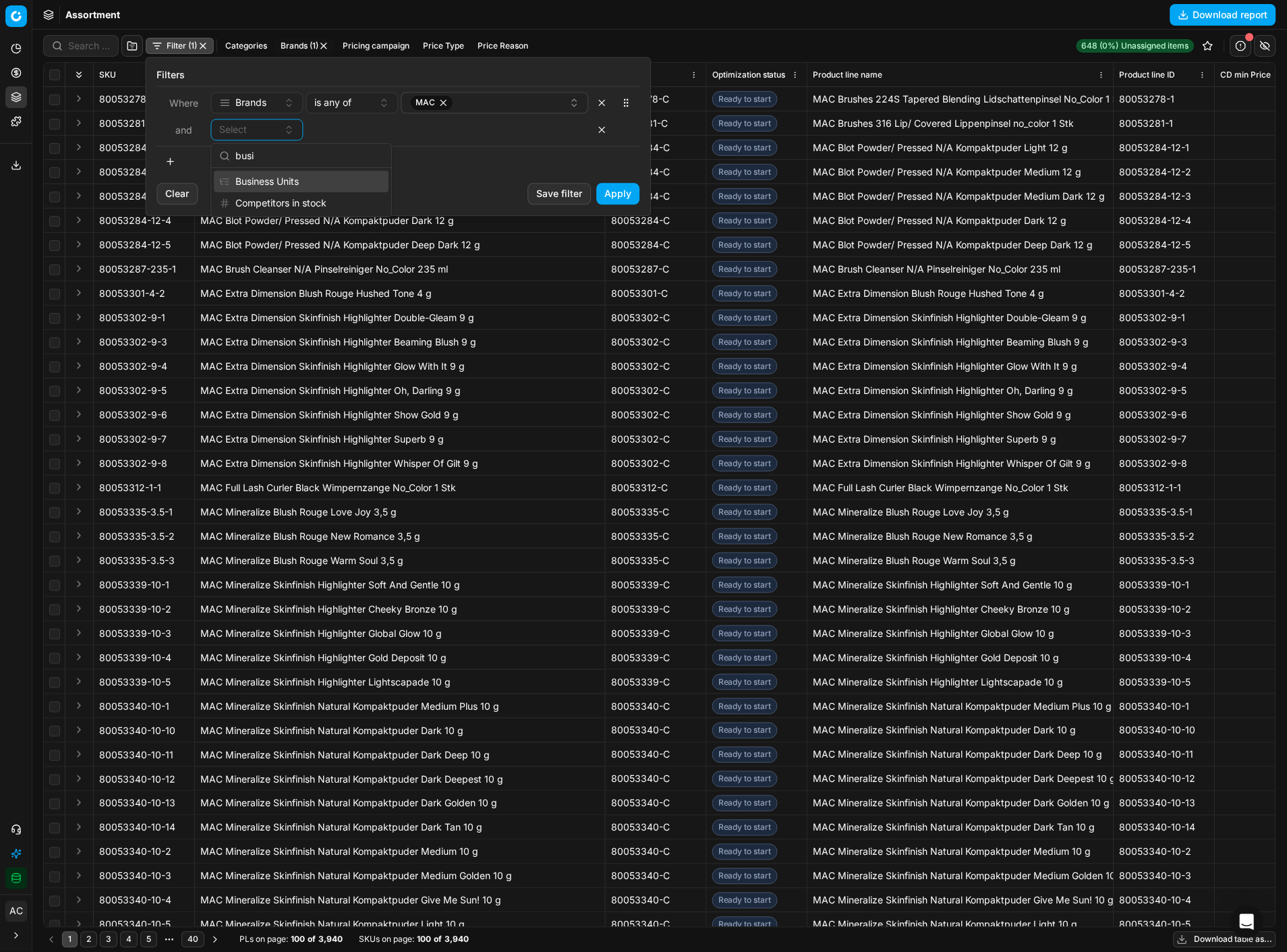
type input "busi"
click at [310, 184] on div "Business Units" at bounding box center [301, 181] width 175 height 22
click at [362, 132] on div "Select" at bounding box center [437, 129] width 243 height 14
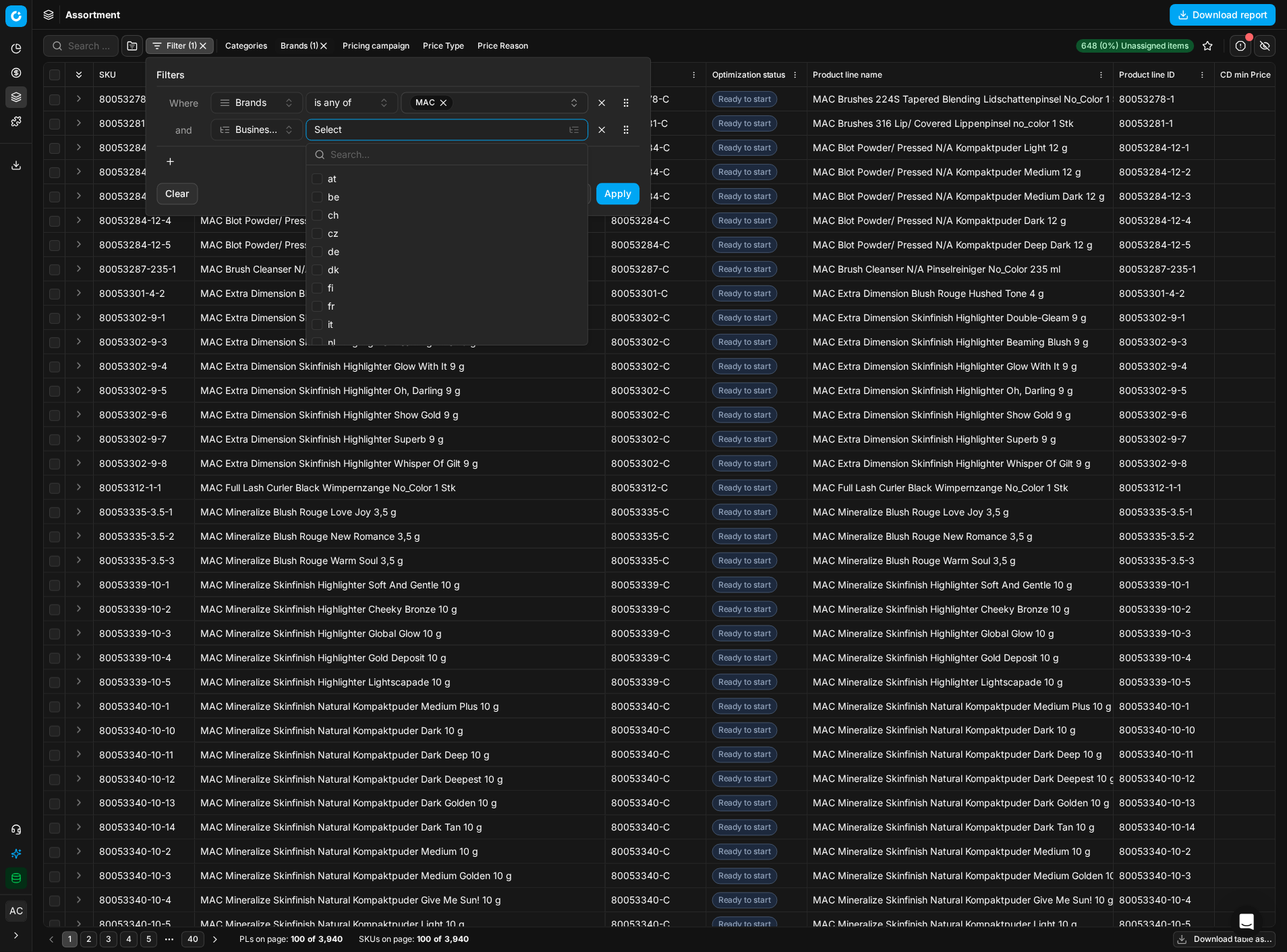
scroll to position [48, 0]
click at [318, 315] on input "pl" at bounding box center [317, 316] width 10 height 10
checkbox input "true"
click at [626, 187] on button "Apply" at bounding box center [619, 193] width 43 height 22
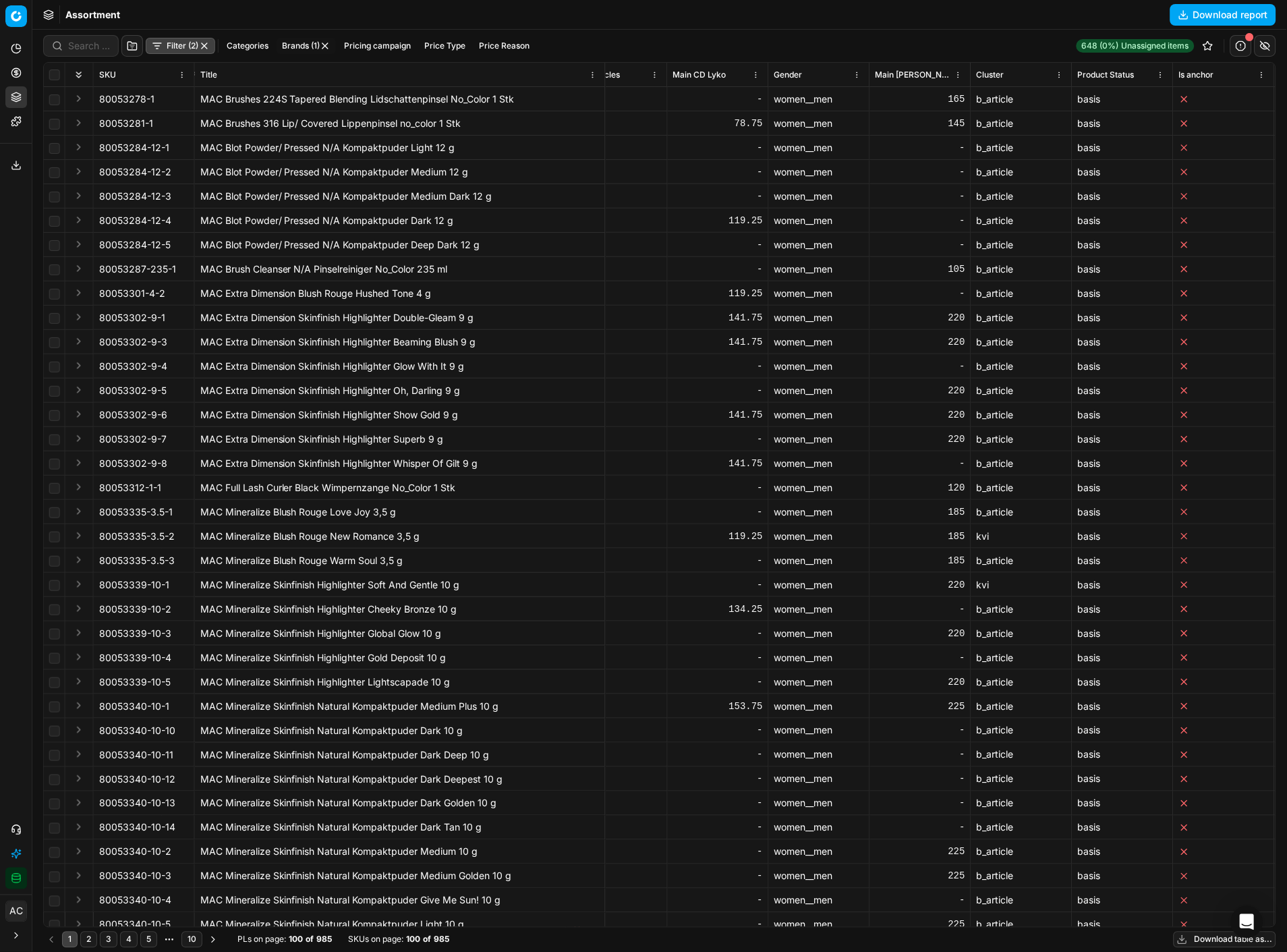
scroll to position [0, 4831]
click at [378, 50] on button "Pricing campaign" at bounding box center [377, 46] width 77 height 16
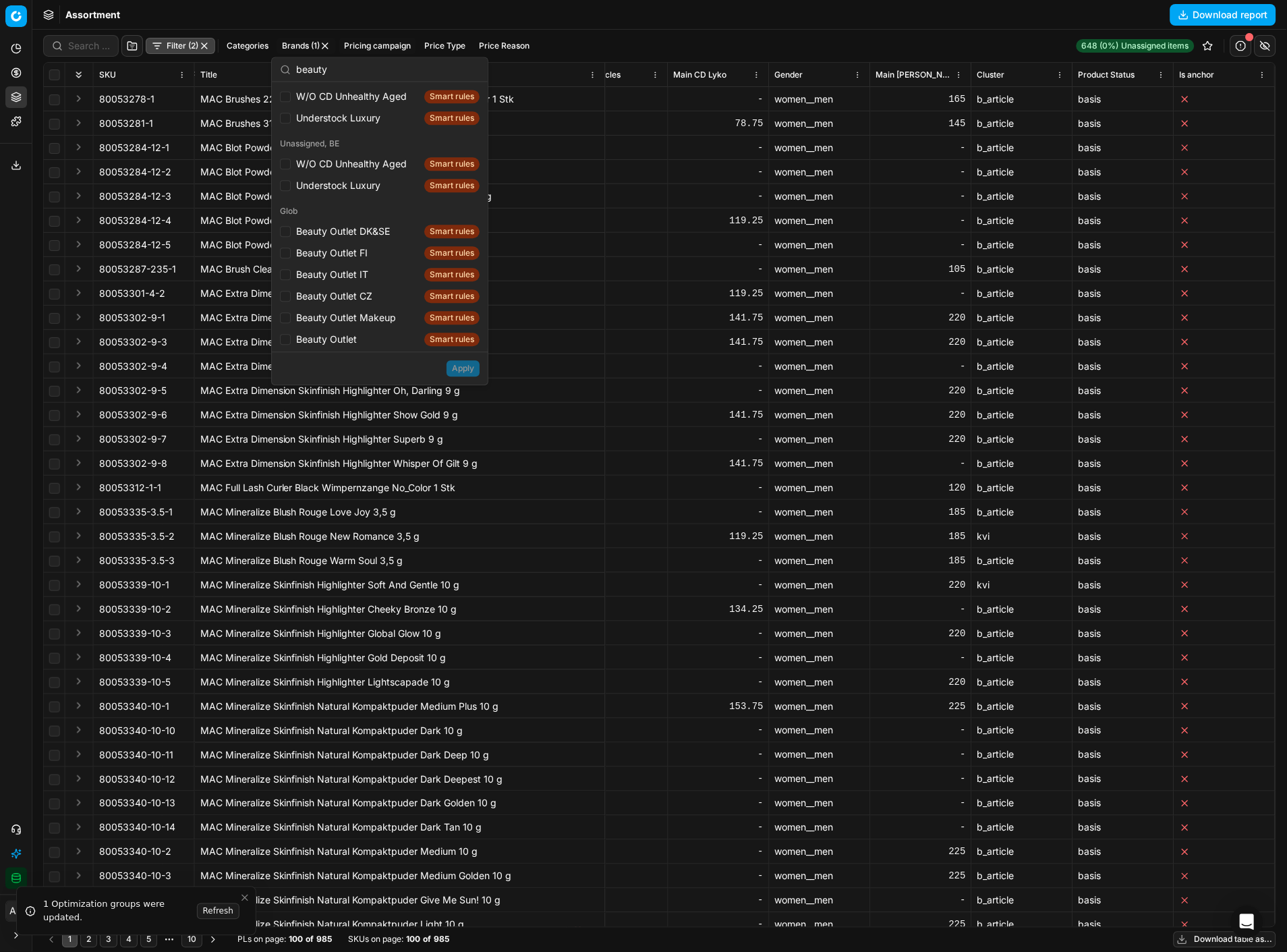
scroll to position [339, 0]
type input "beauty"
click at [279, 318] on div "Beauty Outlet Makeup Smart rules" at bounding box center [379, 317] width 210 height 22
checkbox input "true"
click at [283, 337] on input "Suggestions" at bounding box center [285, 338] width 10 height 10
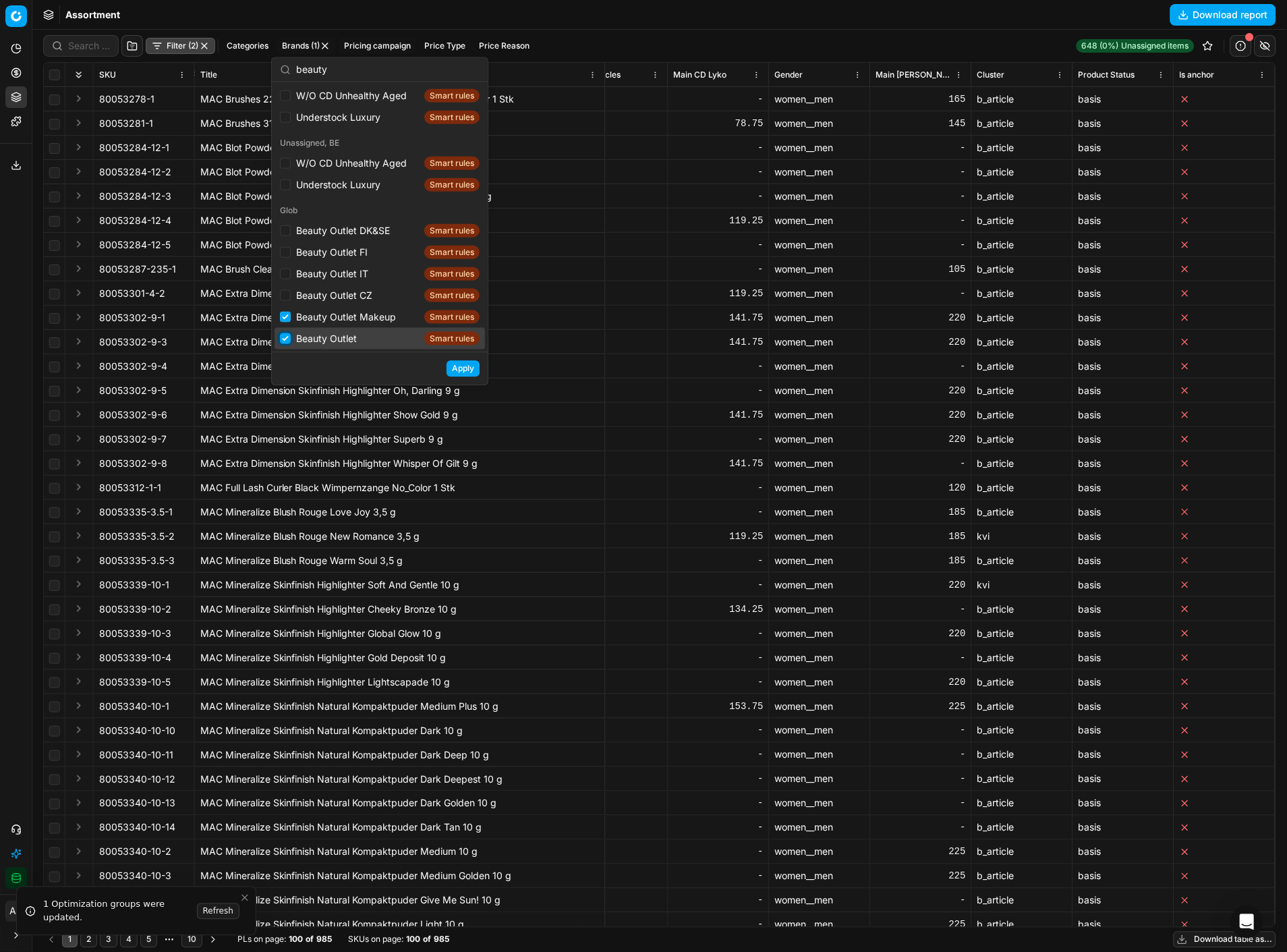
checkbox input "true"
click at [451, 371] on button "Apply" at bounding box center [463, 368] width 33 height 16
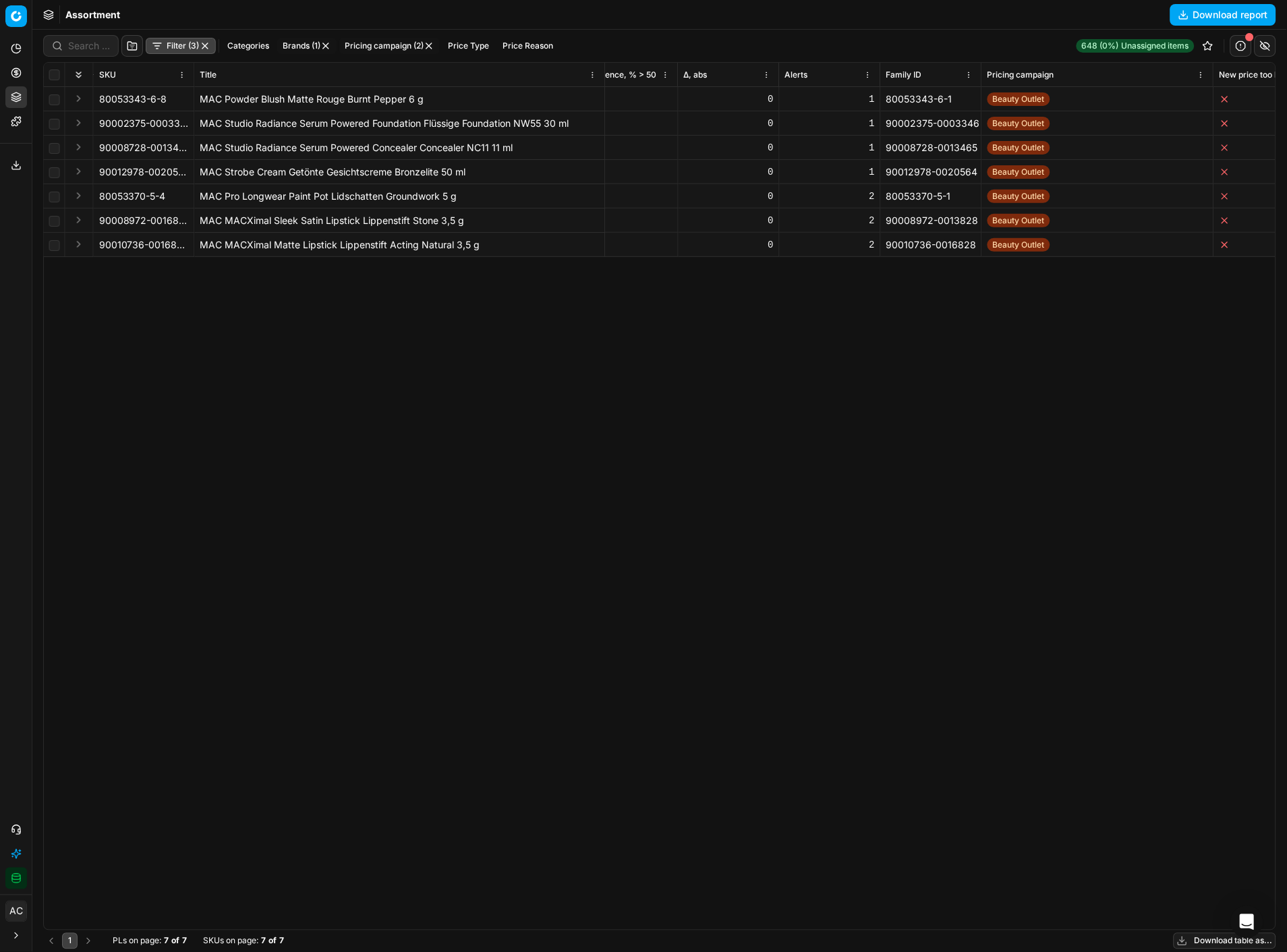
scroll to position [0, 2096]
click at [1009, 99] on span "Beauty Outlet" at bounding box center [1016, 99] width 63 height 14
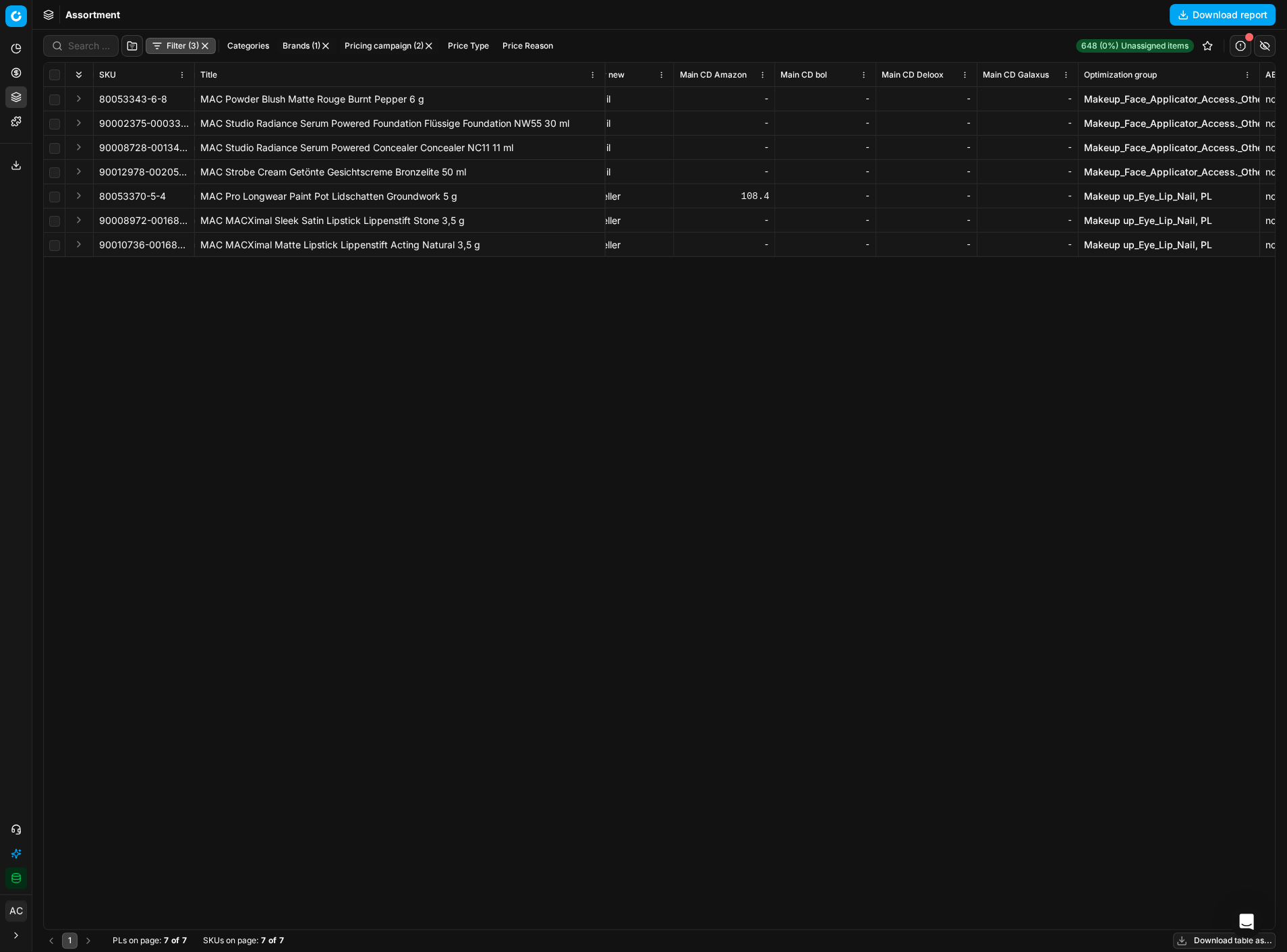
scroll to position [0, 8878]
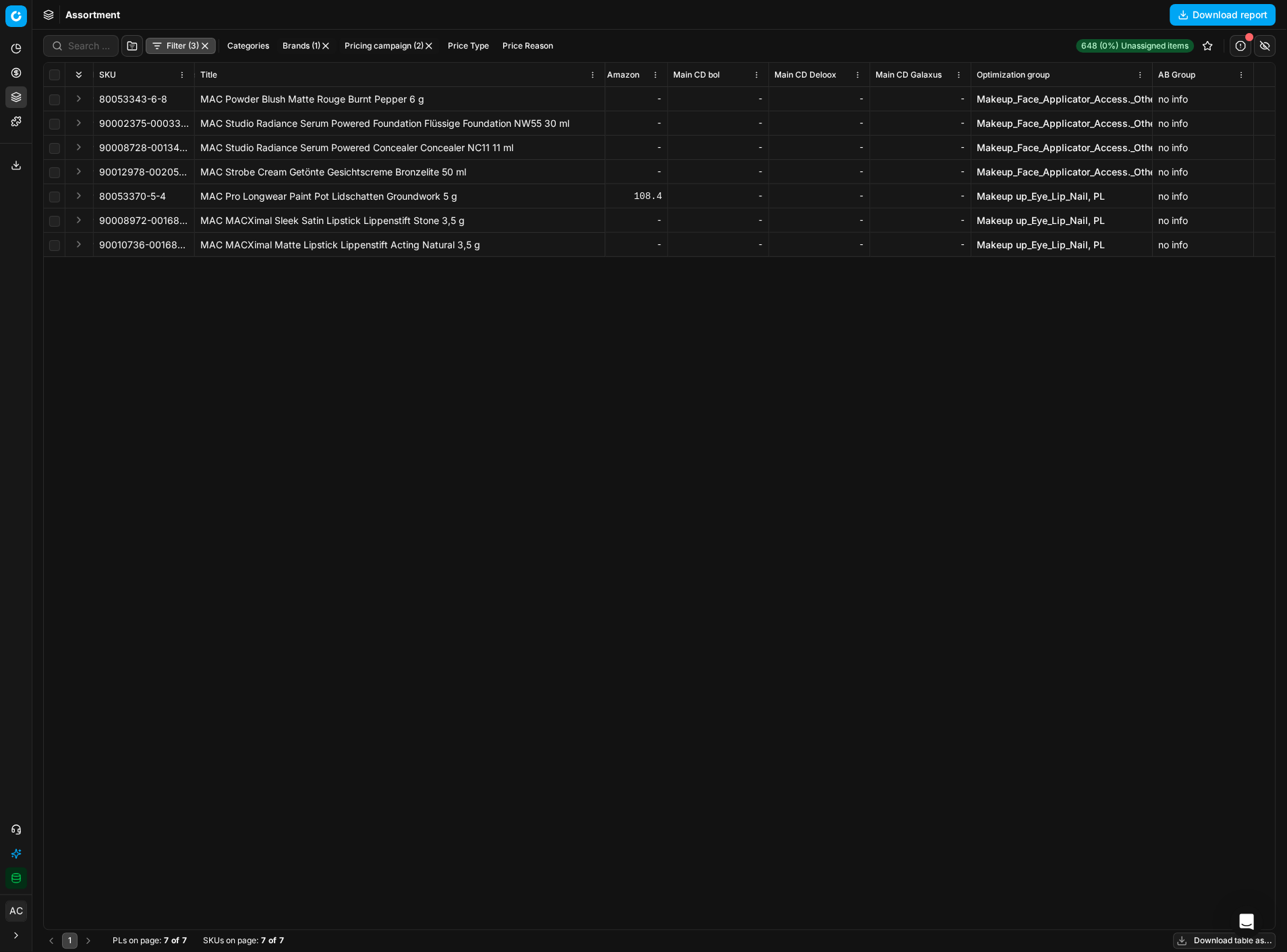
click at [934, 362] on div "SKU Title Config ID Optimization status Product line name Product line ID CD mi…" at bounding box center [660, 496] width 1232 height 867
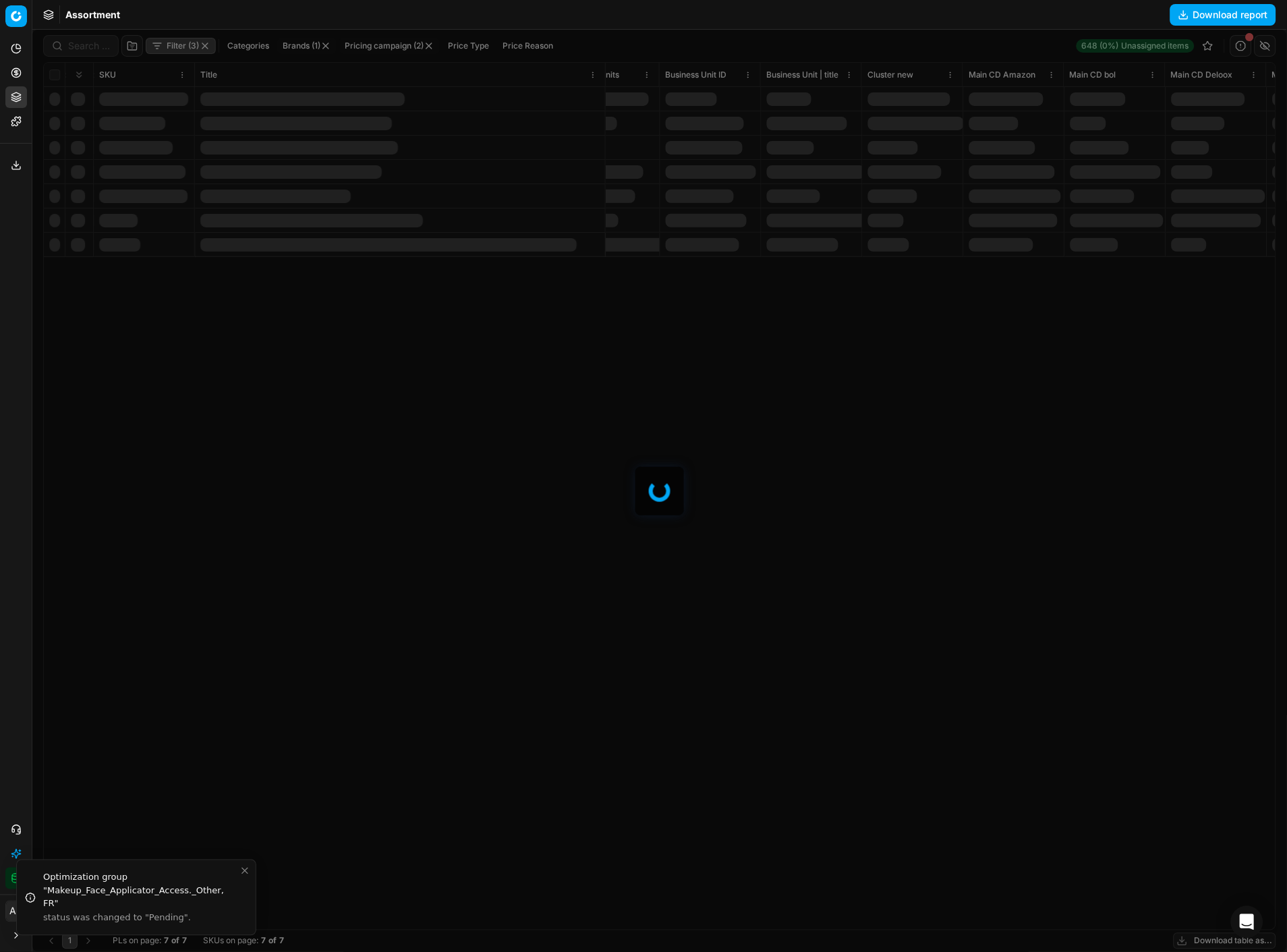
scroll to position [0, 8481]
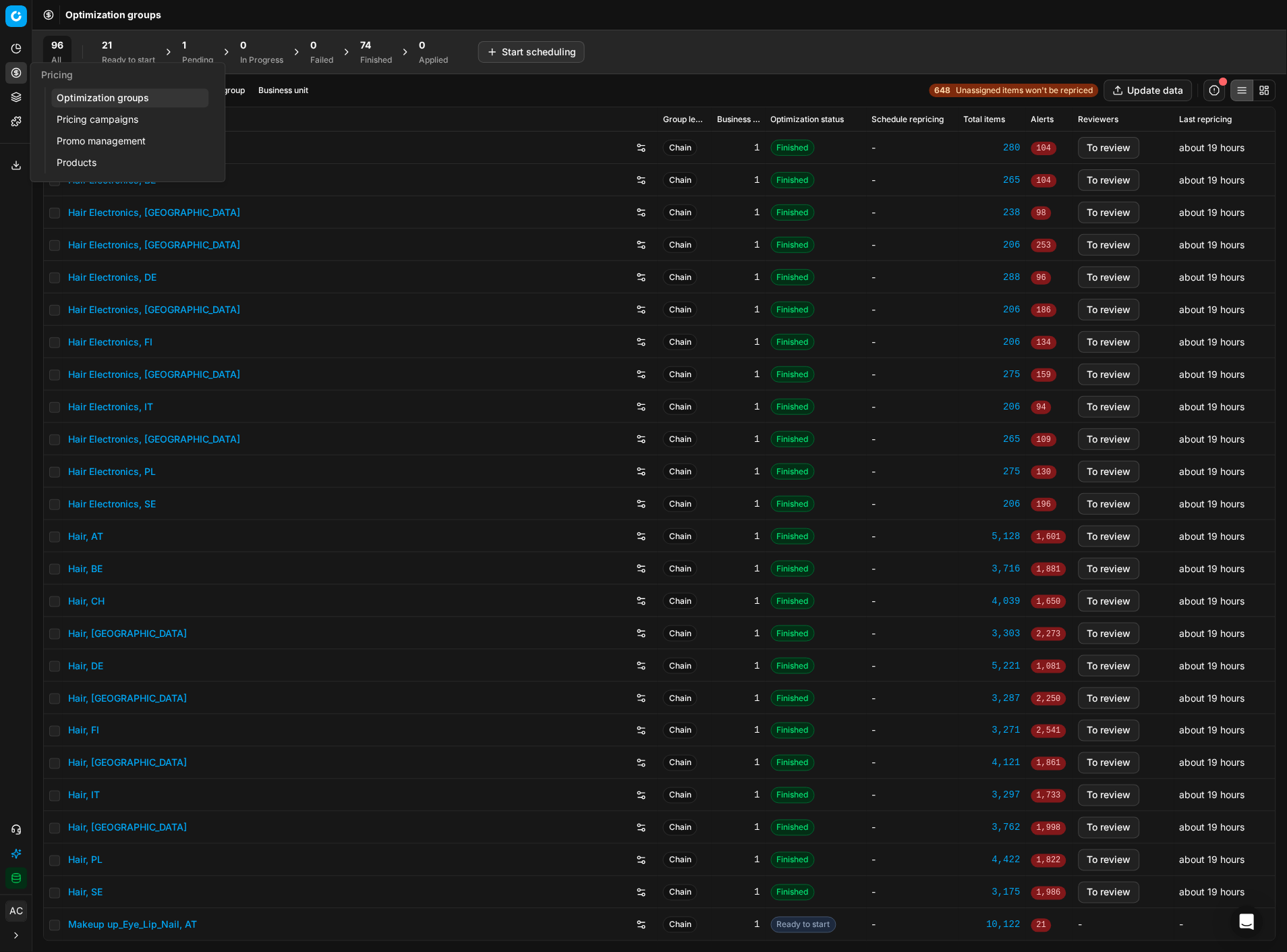
click at [118, 115] on link "Pricing campaigns" at bounding box center [130, 119] width 157 height 19
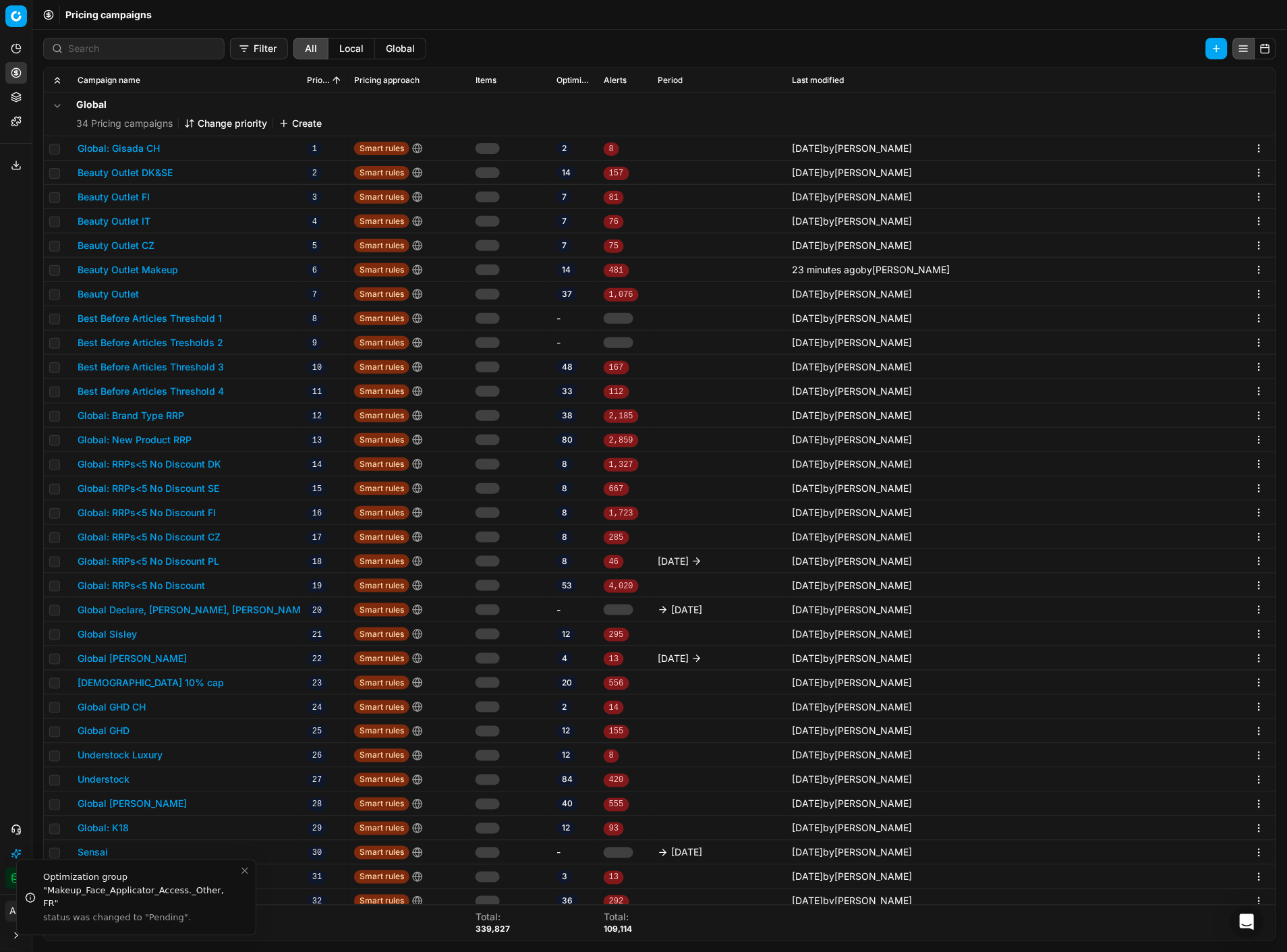
click at [152, 272] on button "Beauty Outlet Makeup" at bounding box center [127, 270] width 101 height 14
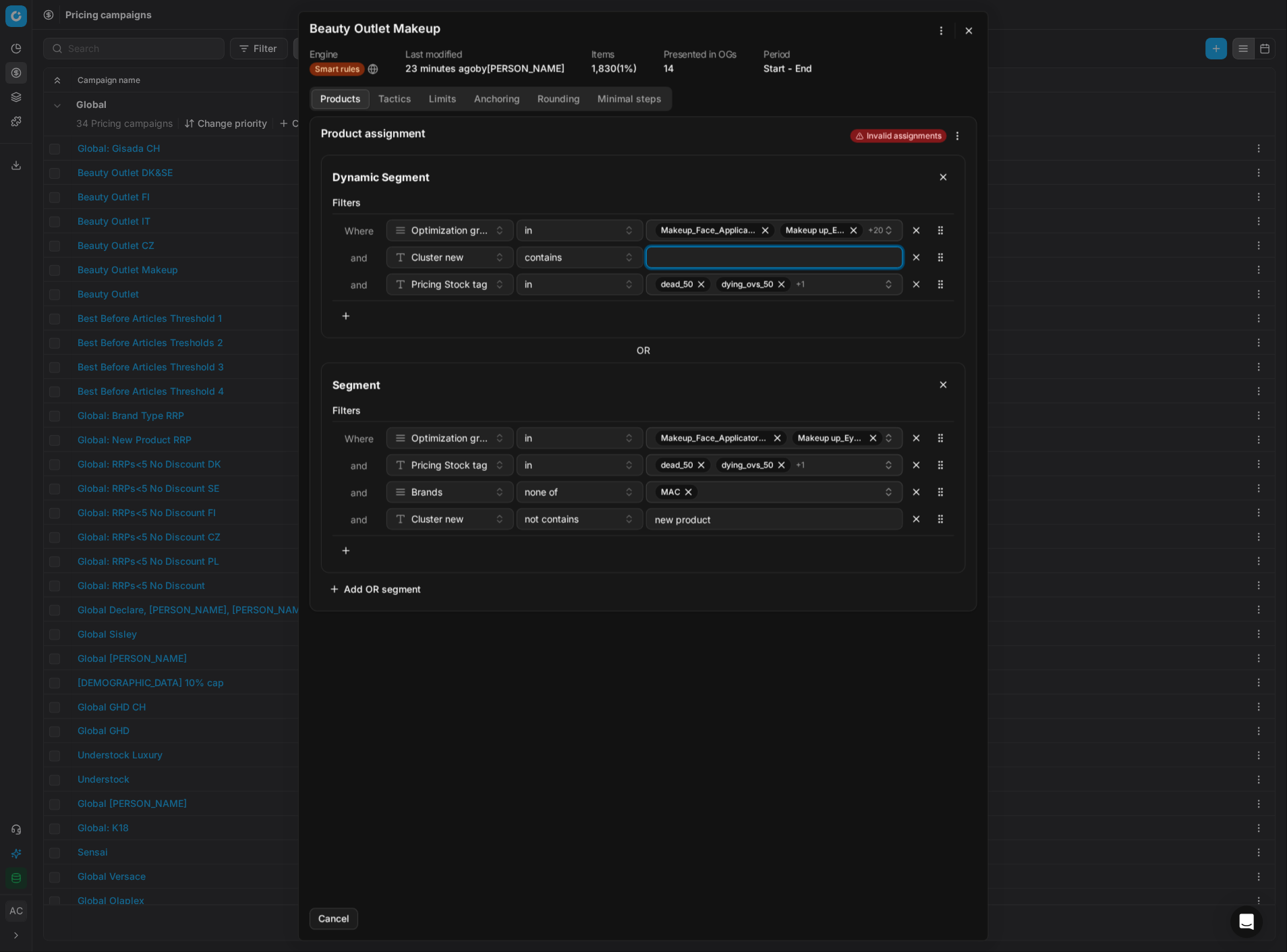
click at [659, 251] on input at bounding box center [775, 257] width 245 height 20
type input "new product"
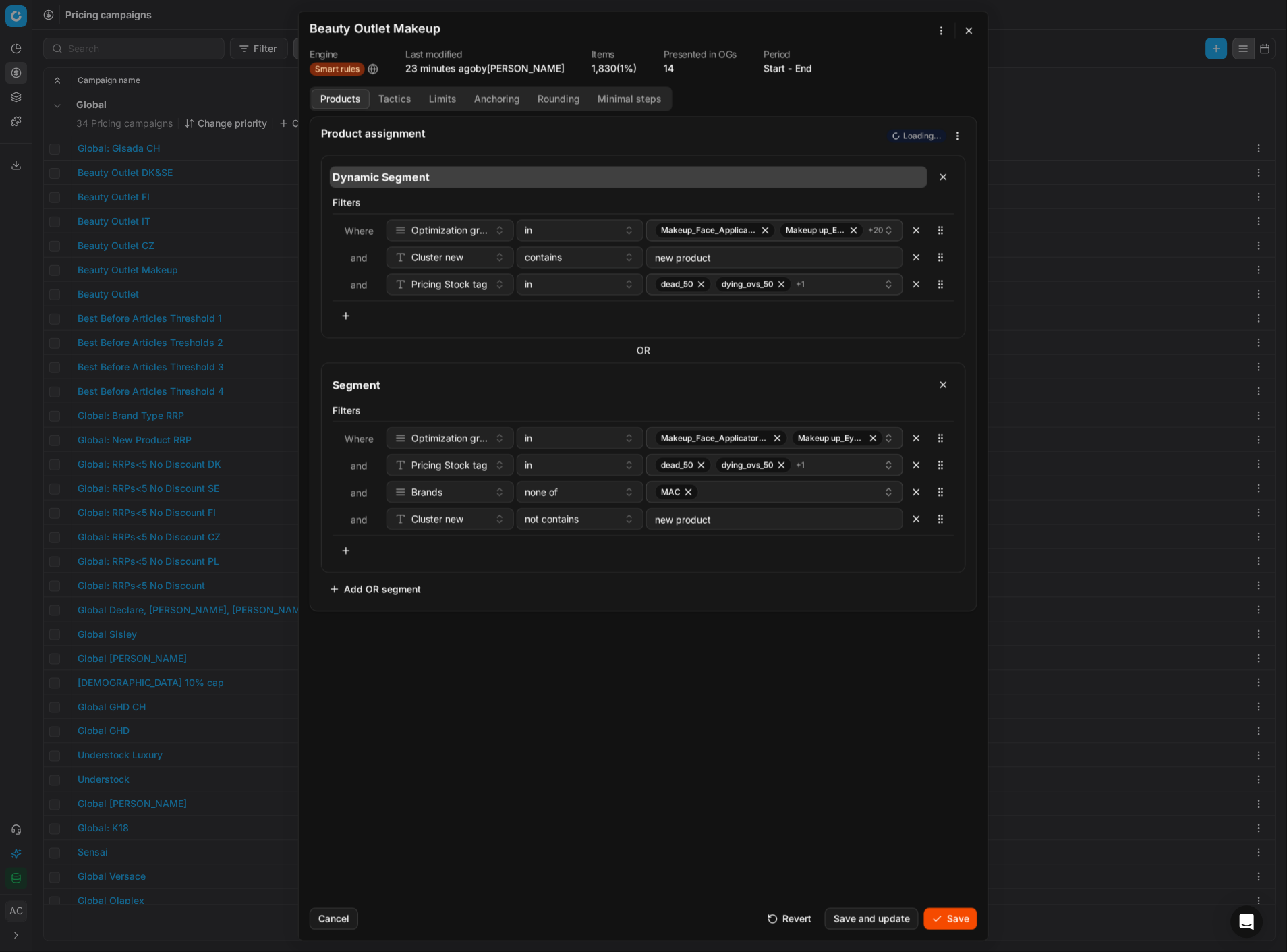
click at [706, 174] on input "Dynamic Segment" at bounding box center [629, 176] width 598 height 22
click at [725, 140] on div "Product assignment Loading..." at bounding box center [644, 133] width 667 height 32
click at [416, 180] on input "Dynamic Segment" at bounding box center [629, 176] width 598 height 22
click at [623, 130] on div "Product assignment" at bounding box center [602, 132] width 563 height 10
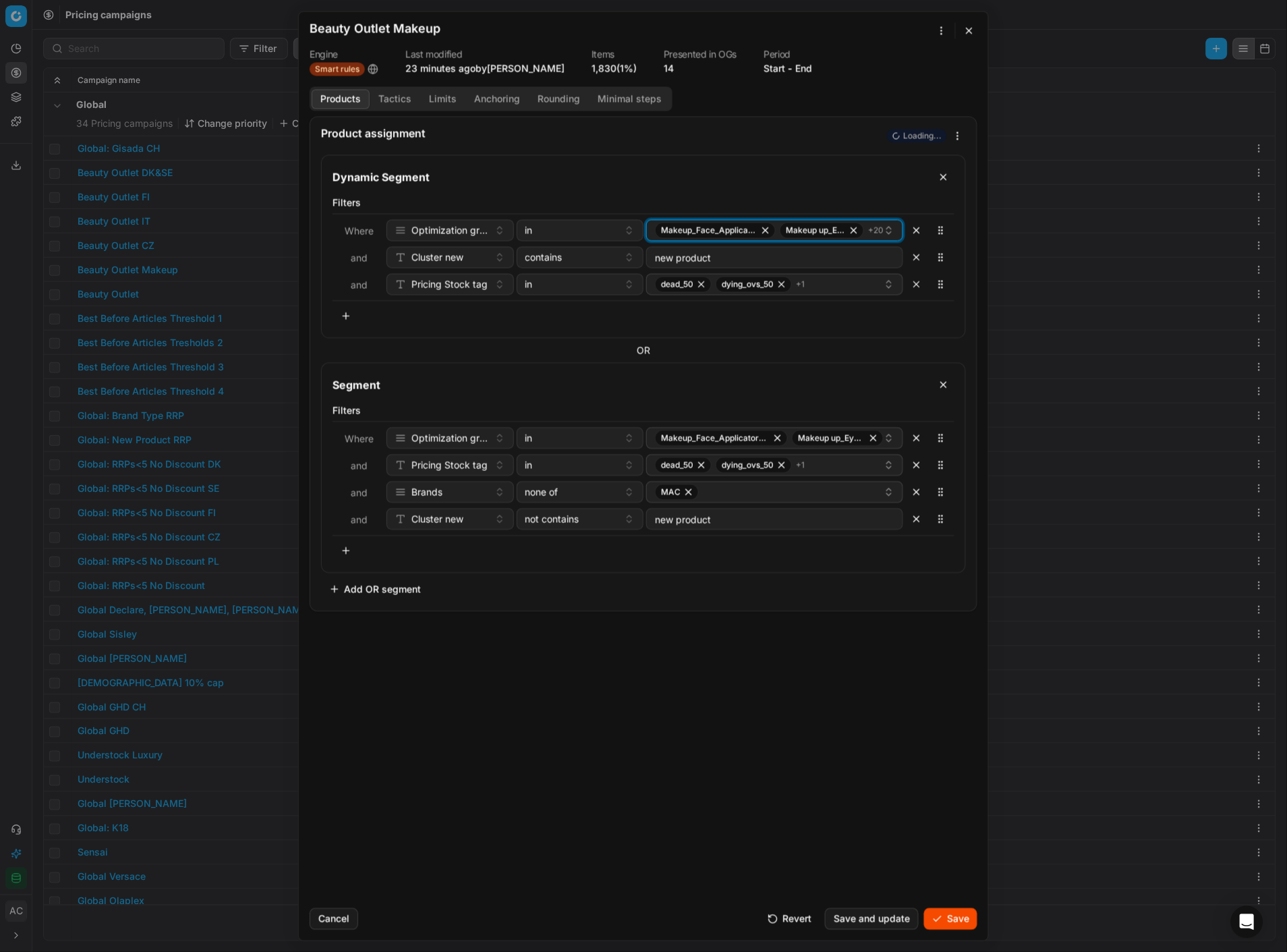
click at [779, 238] on div "Makeup_Face_Applicator_Access._Other, DE Makeup up_Eye_Lip_Nail, DE + 20" at bounding box center [769, 230] width 229 height 16
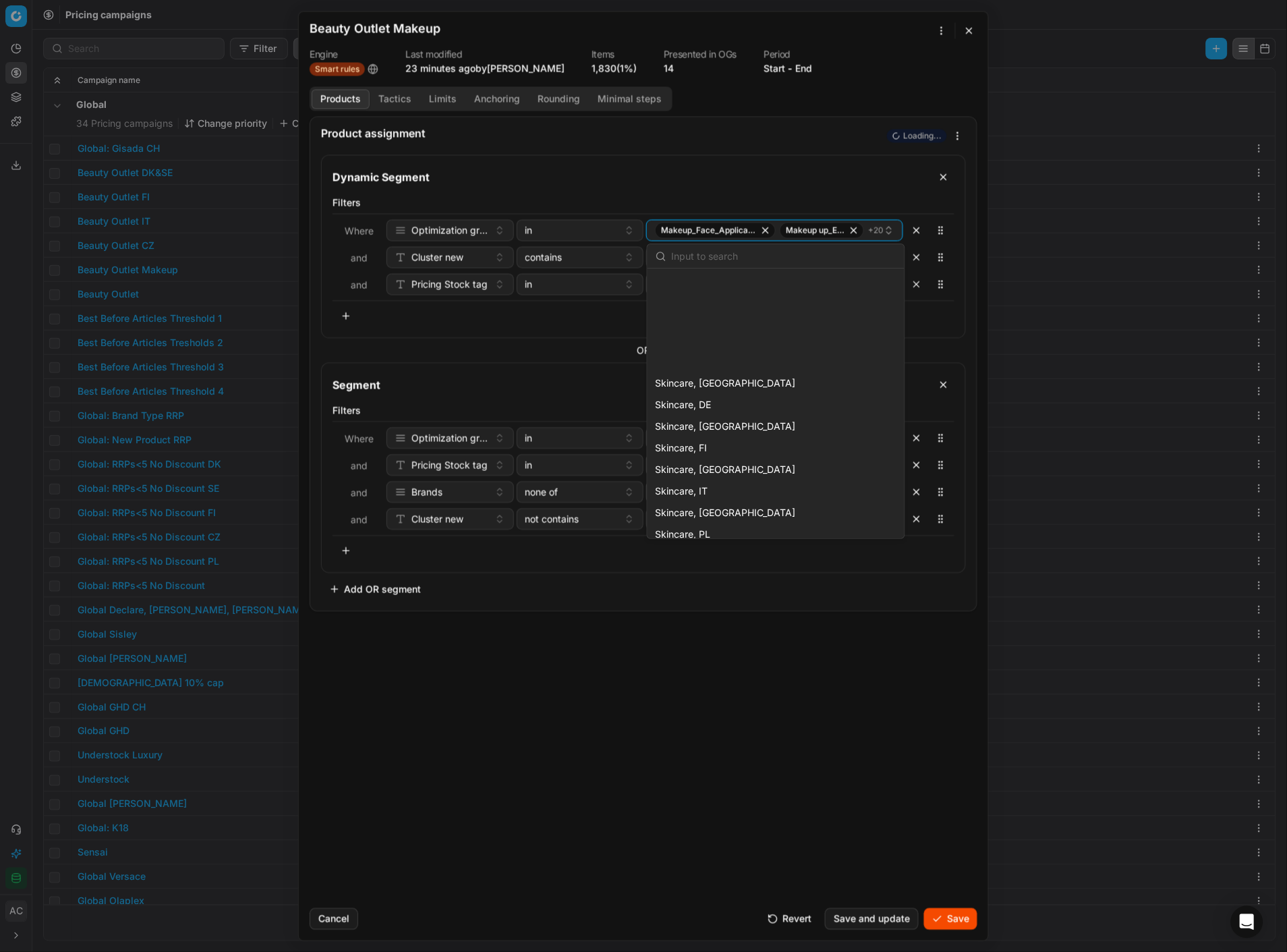
scroll to position [1805, 0]
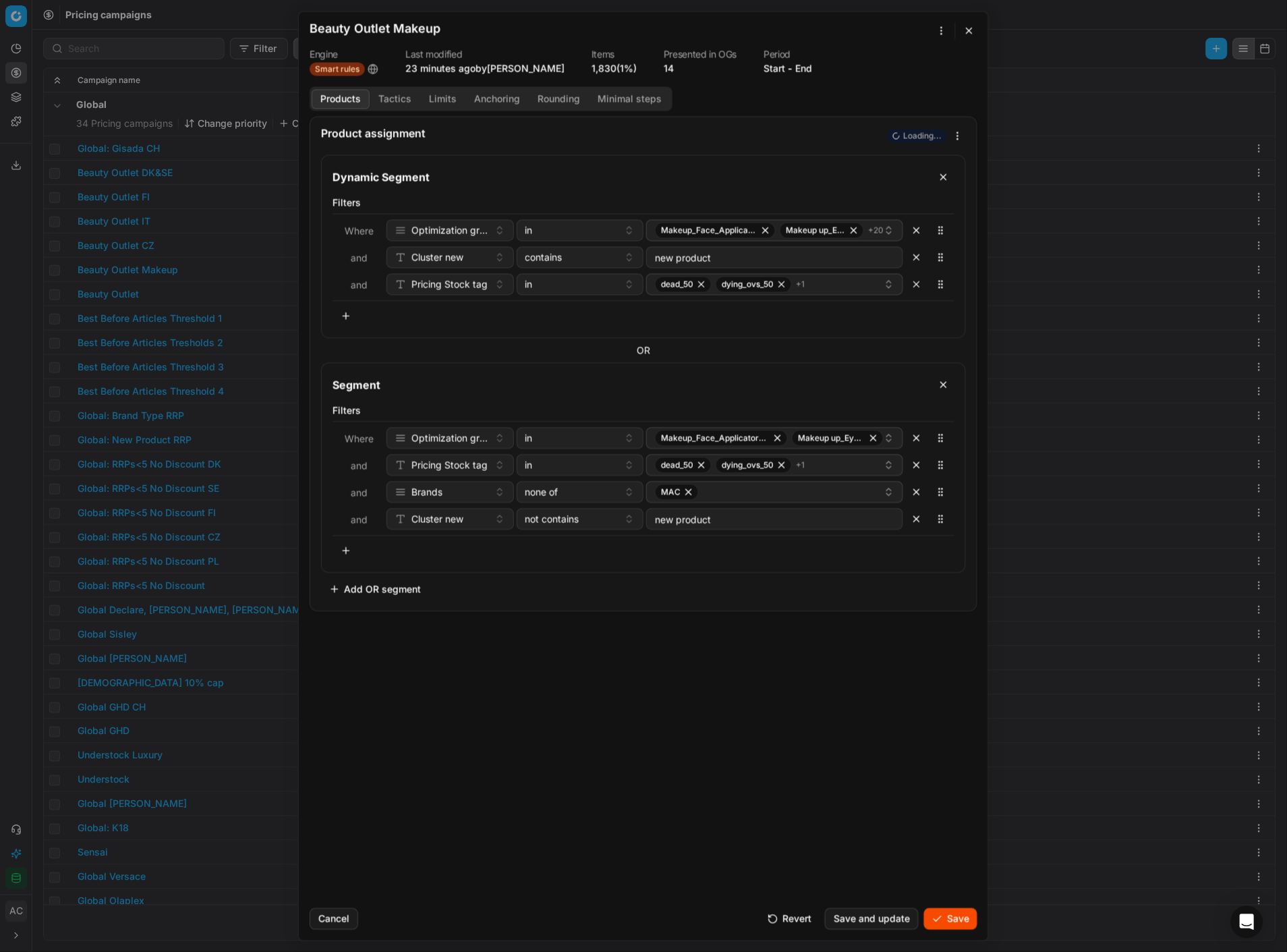
click at [713, 688] on div "Product assignment Loading... Dynamic Segment Filters Where Optimization group …" at bounding box center [644, 507] width 689 height 781
click at [966, 31] on button "button" at bounding box center [970, 31] width 16 height 16
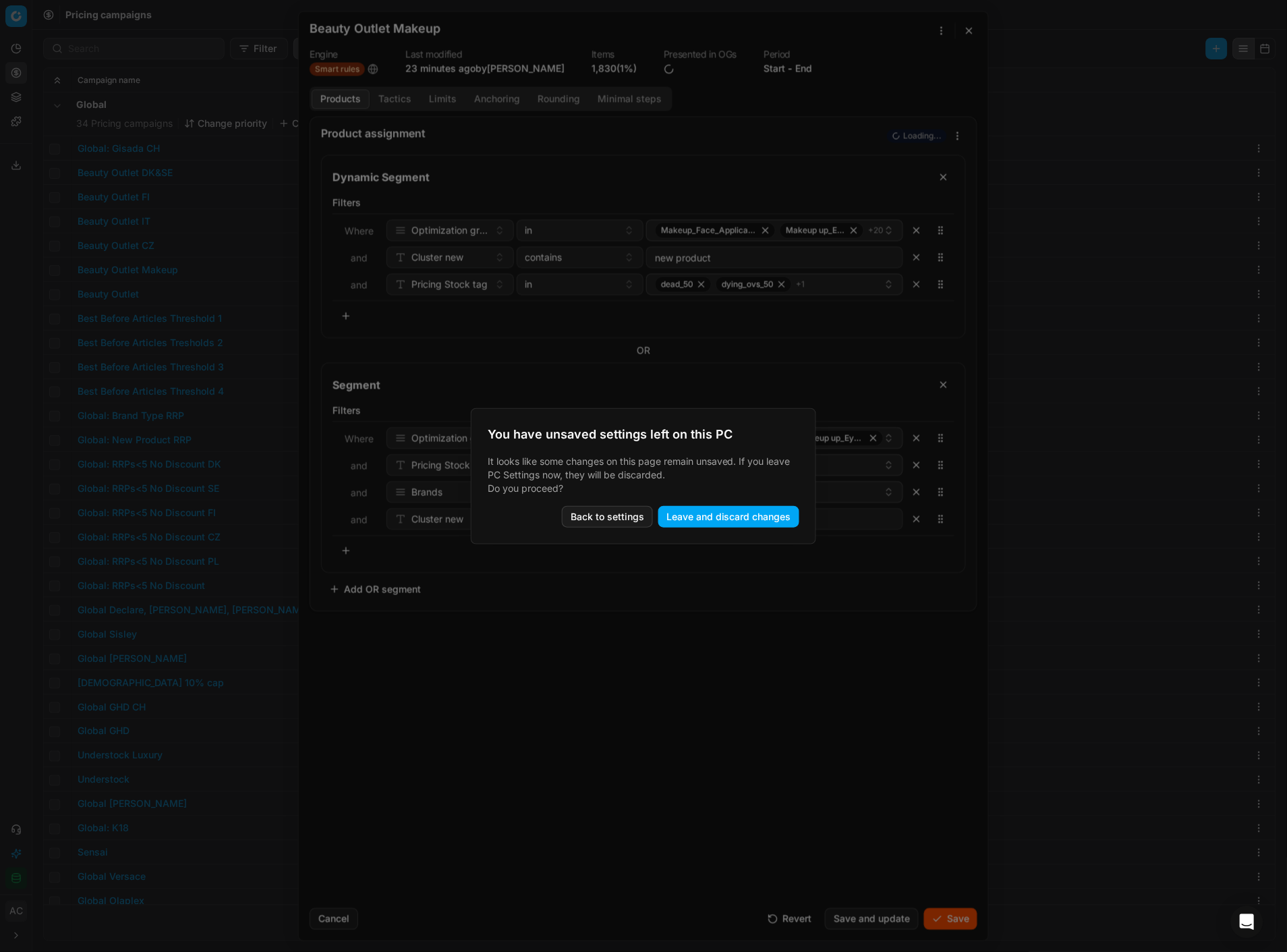
click at [743, 517] on button "Leave and discard changes" at bounding box center [729, 516] width 141 height 22
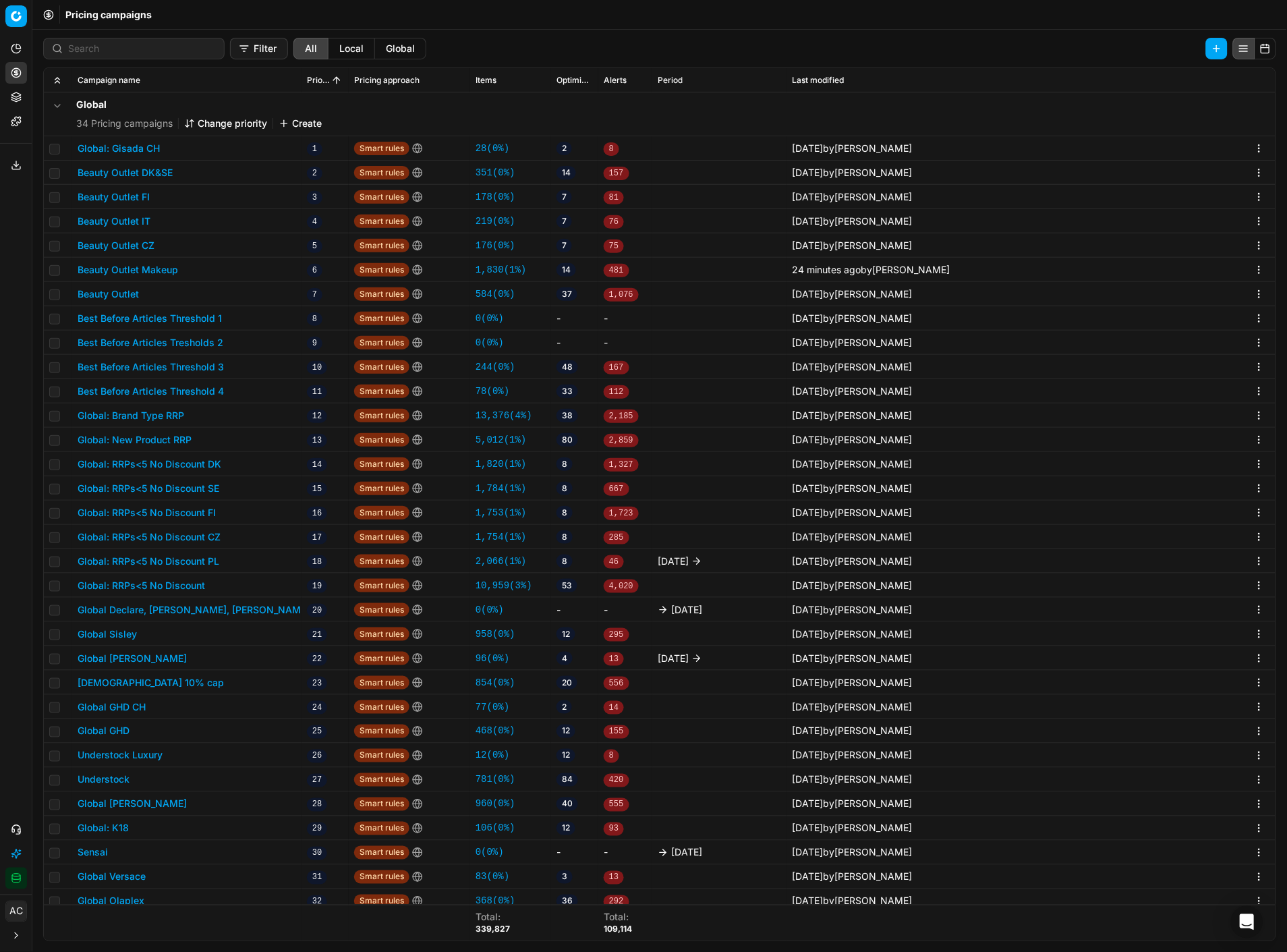
click at [130, 295] on button "Beauty Outlet" at bounding box center [108, 294] width 61 height 14
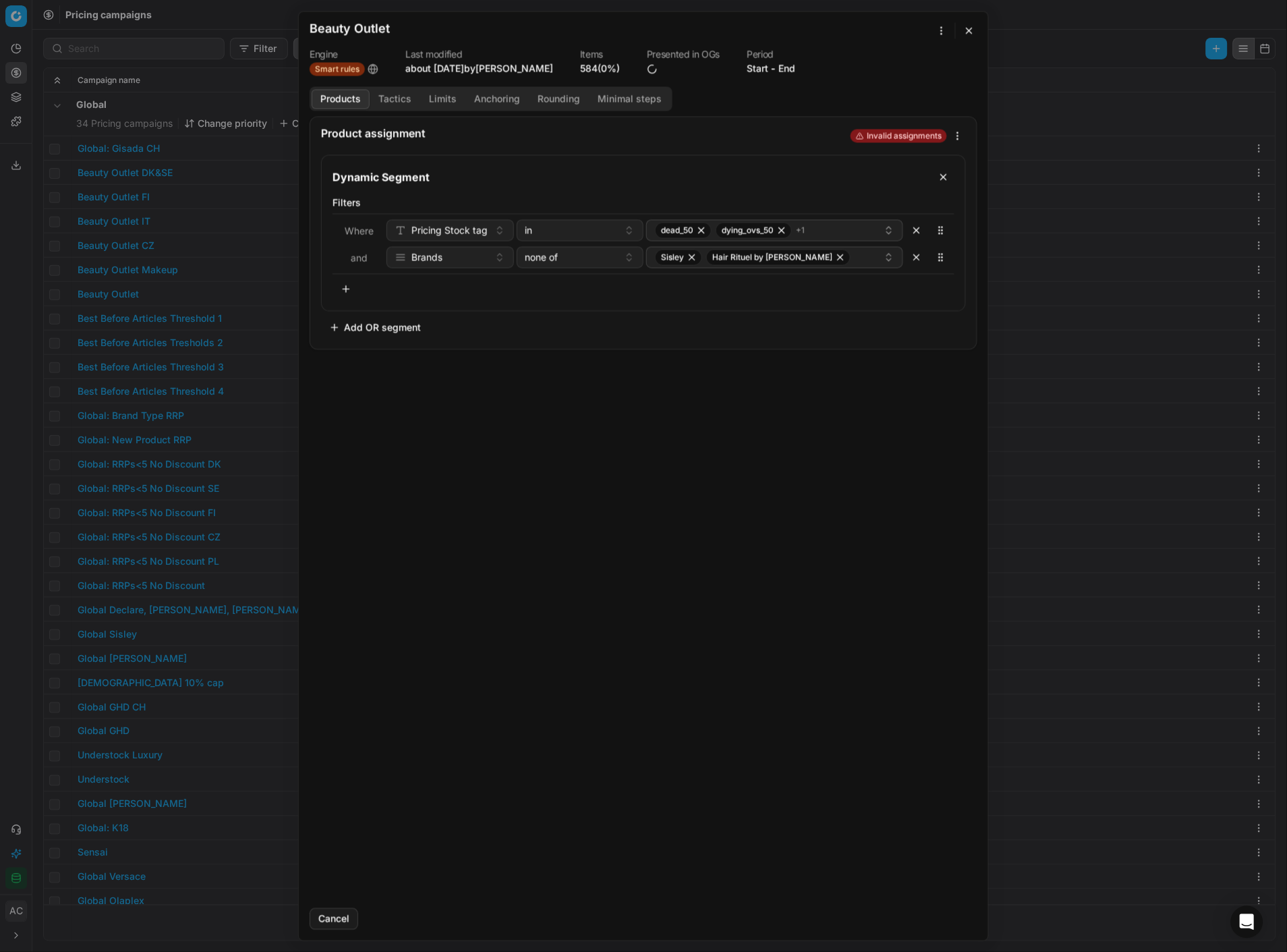
click at [346, 293] on button "button" at bounding box center [346, 288] width 27 height 22
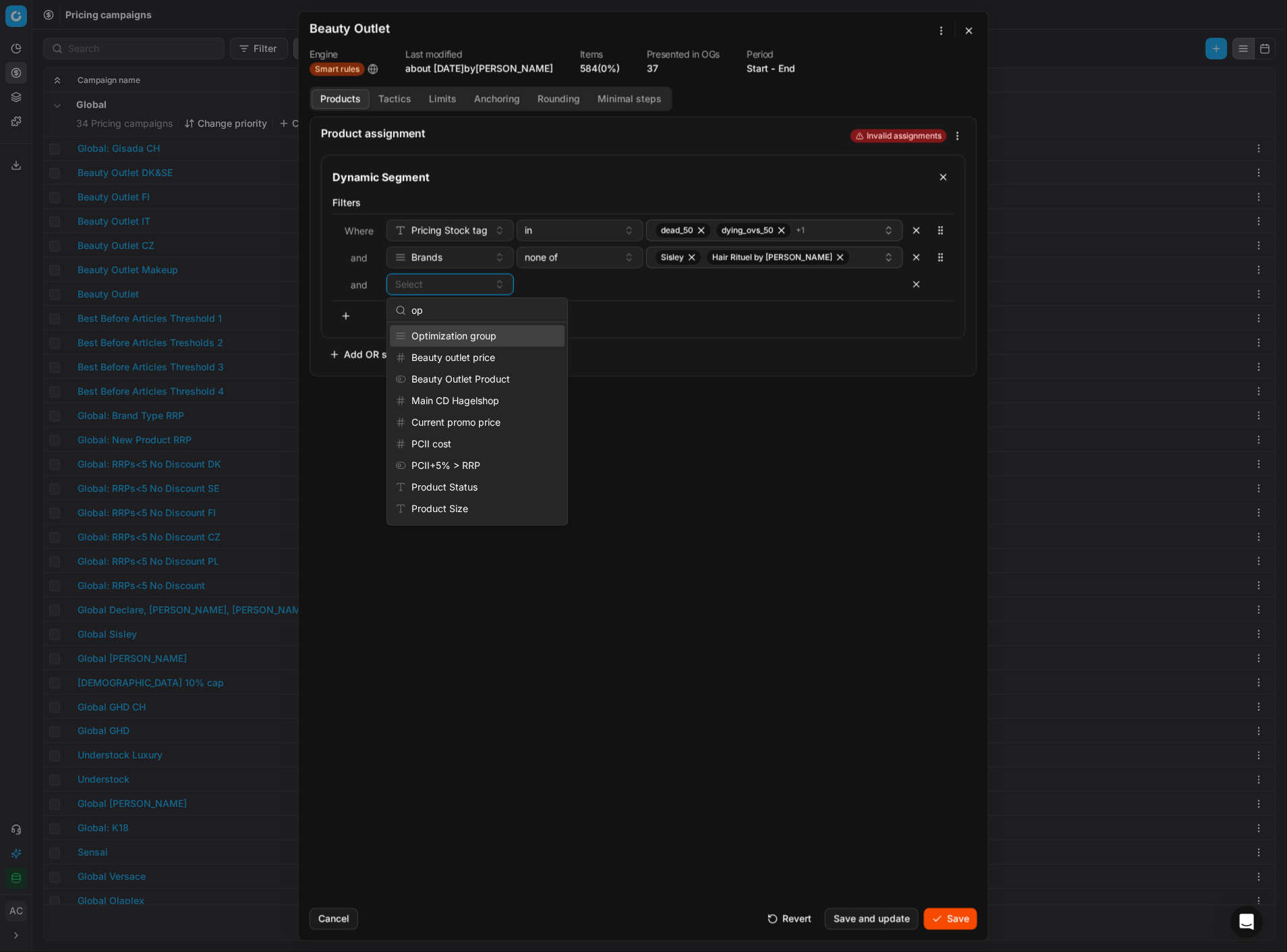
type input "op"
click at [483, 331] on div "Optimization group" at bounding box center [477, 336] width 175 height 22
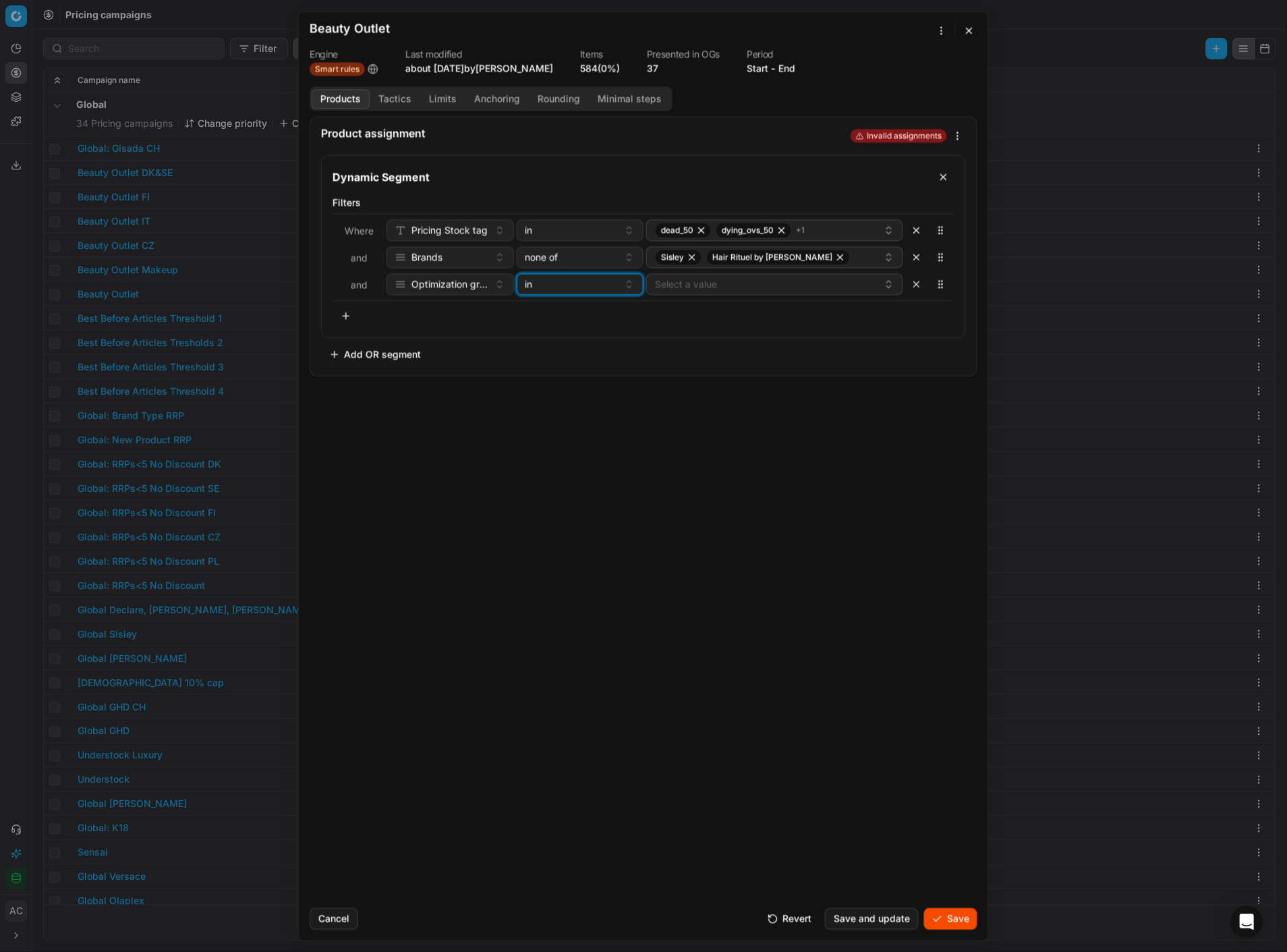
click at [544, 292] on button "in" at bounding box center [581, 284] width 127 height 22
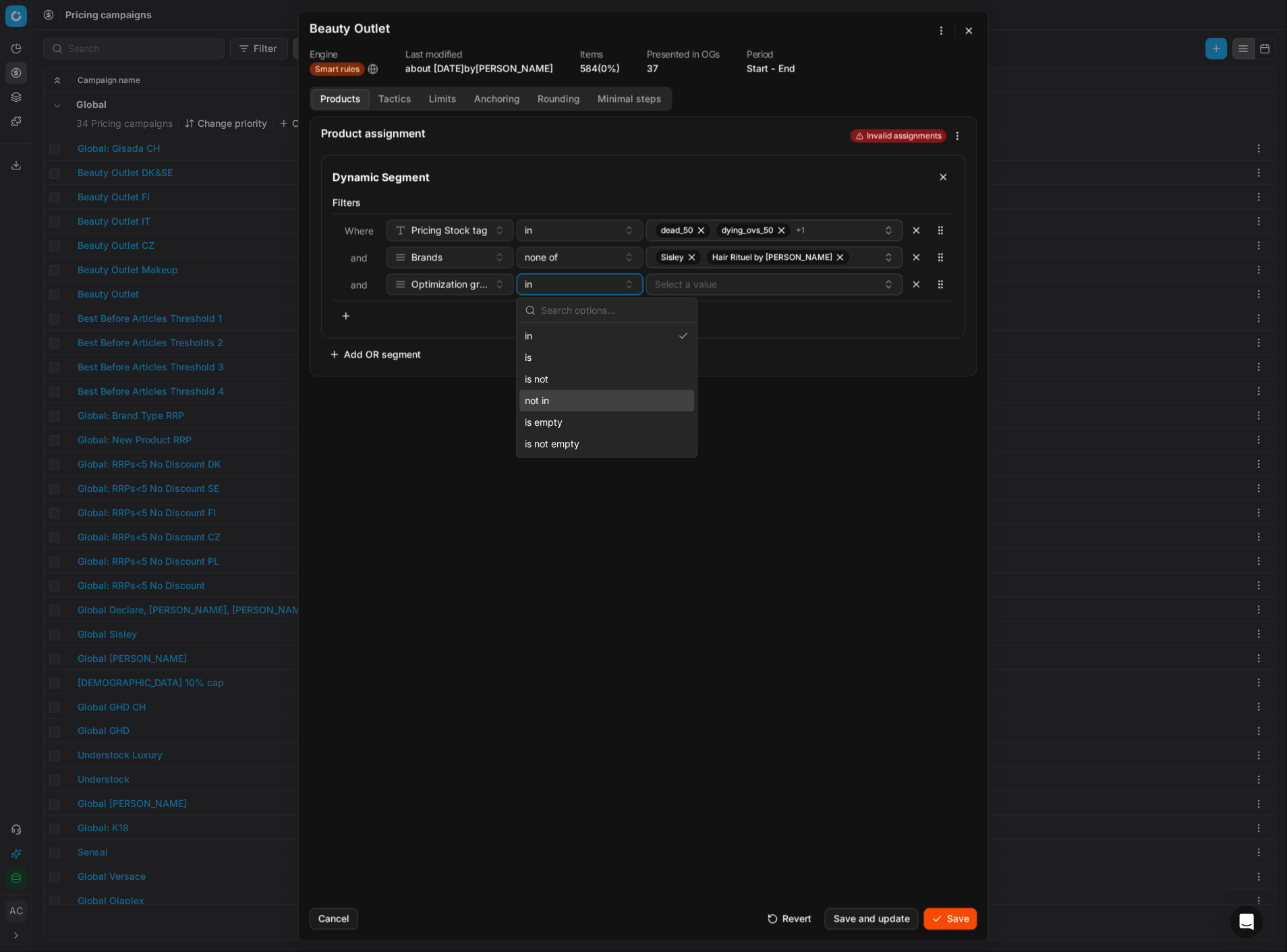
click at [564, 392] on div "not in" at bounding box center [607, 400] width 175 height 22
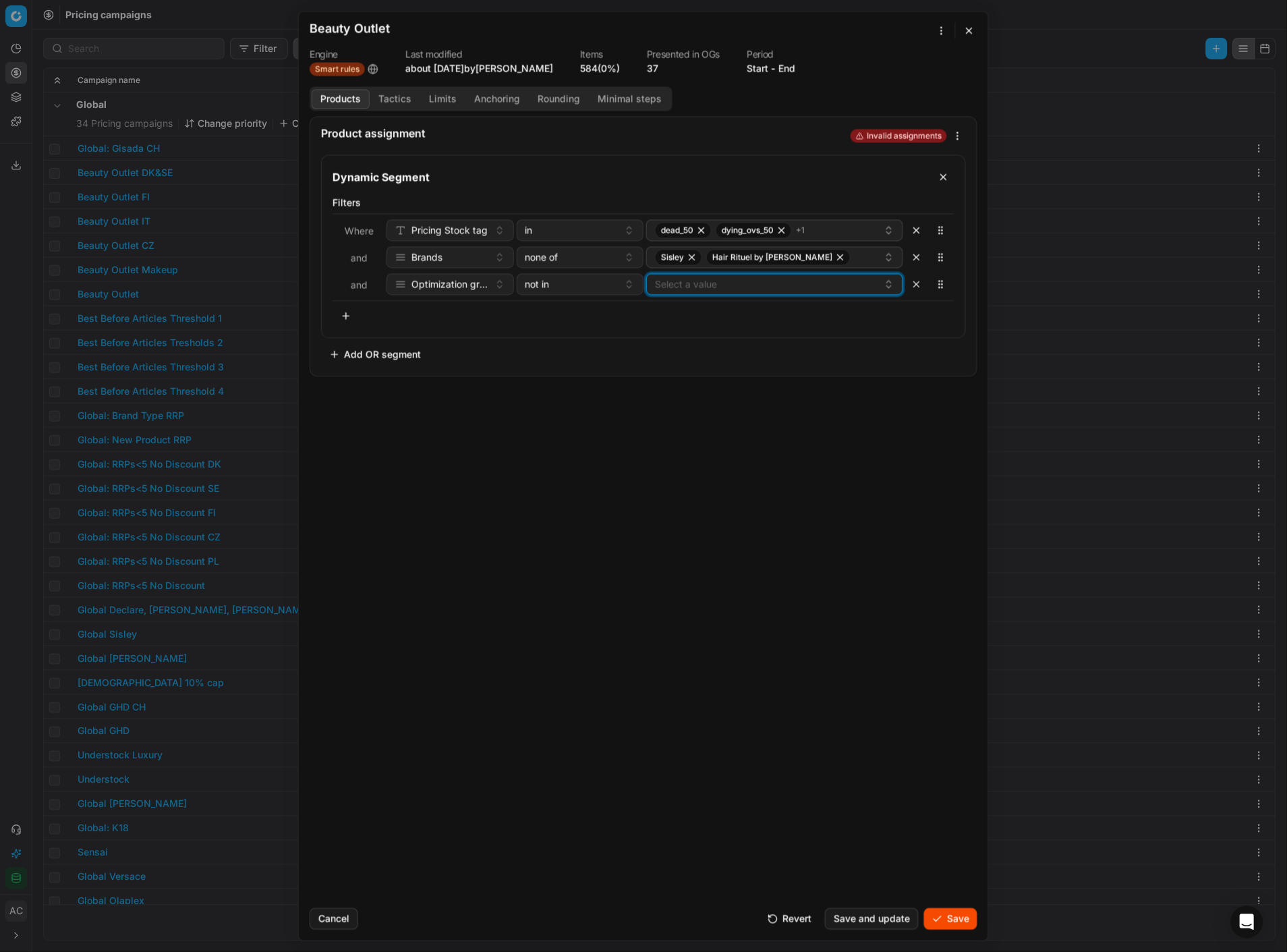
click at [672, 285] on button "Select a value" at bounding box center [774, 284] width 257 height 22
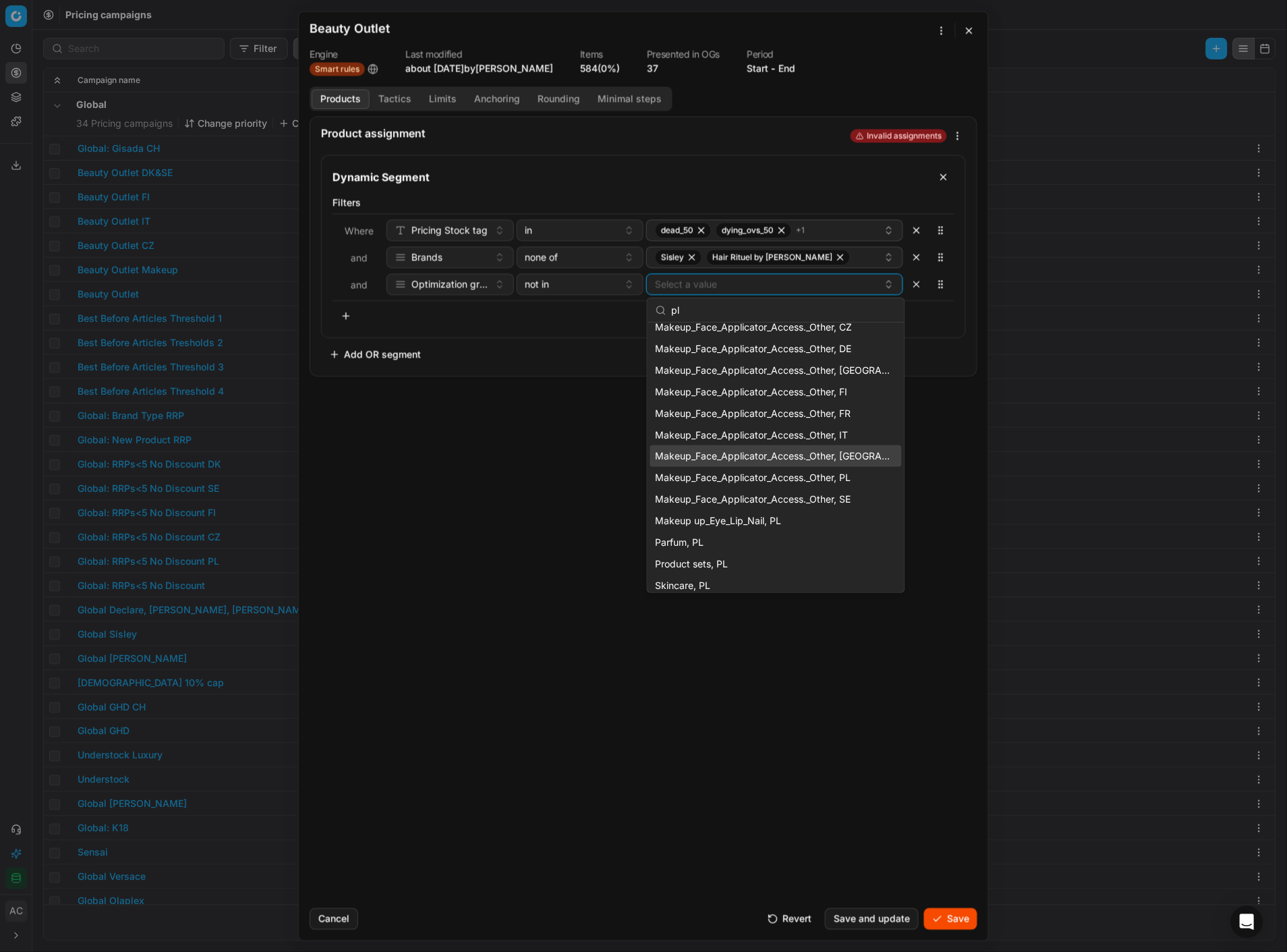
scroll to position [132, 0]
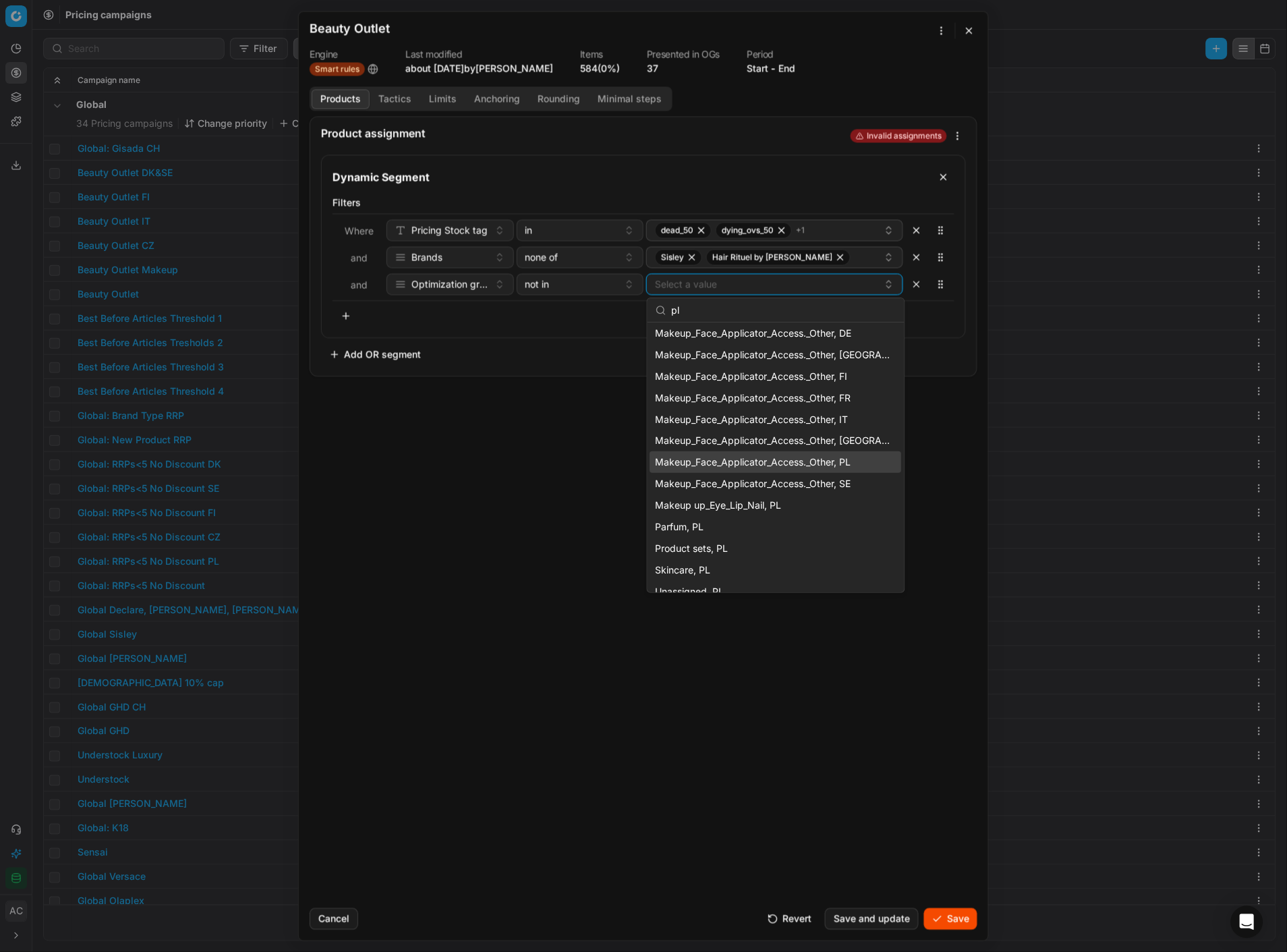
type input "pl"
click at [821, 456] on span "Makeup_Face_Applicator_Access._Other, PL" at bounding box center [753, 462] width 196 height 14
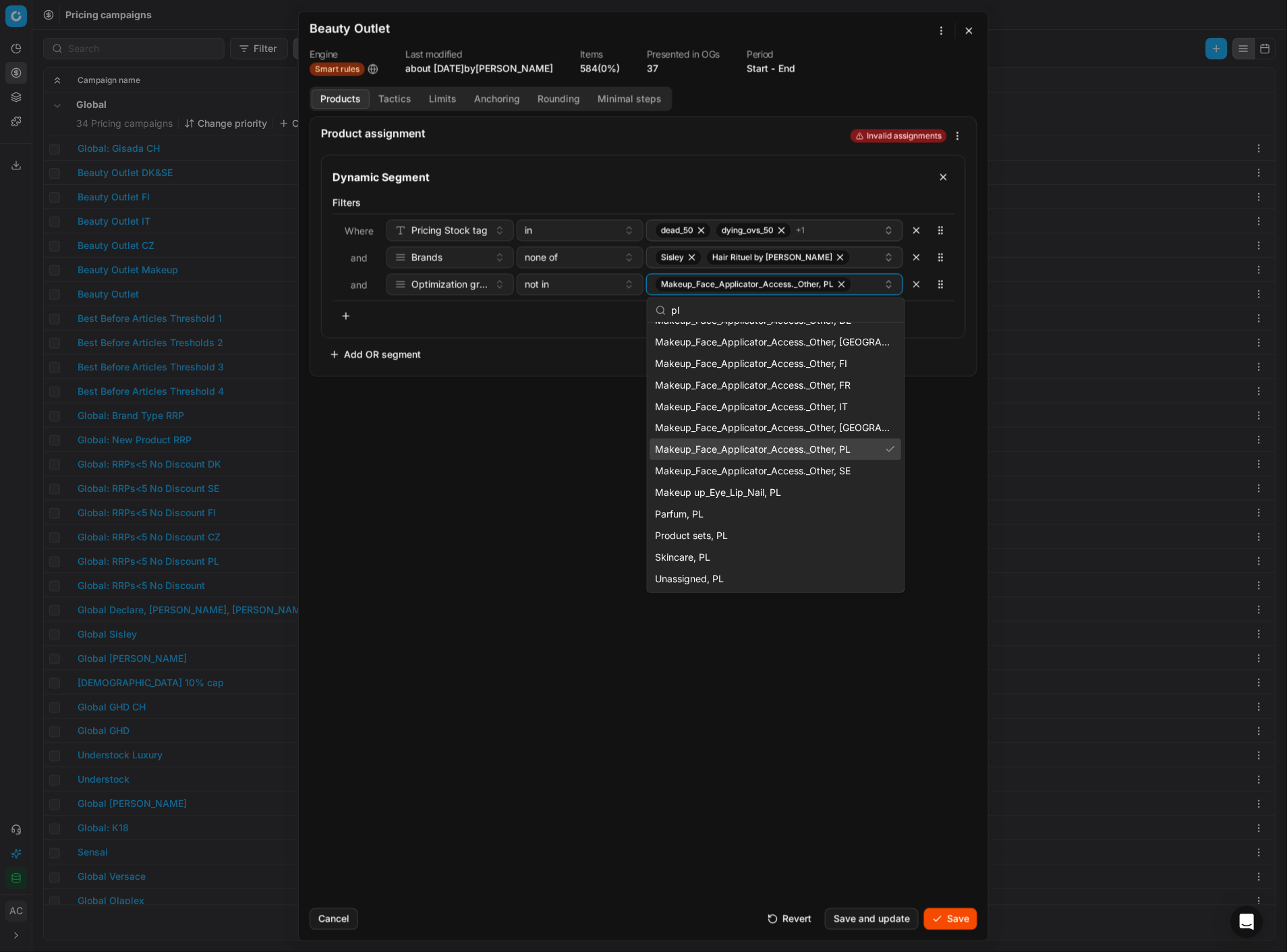
scroll to position [145, 0]
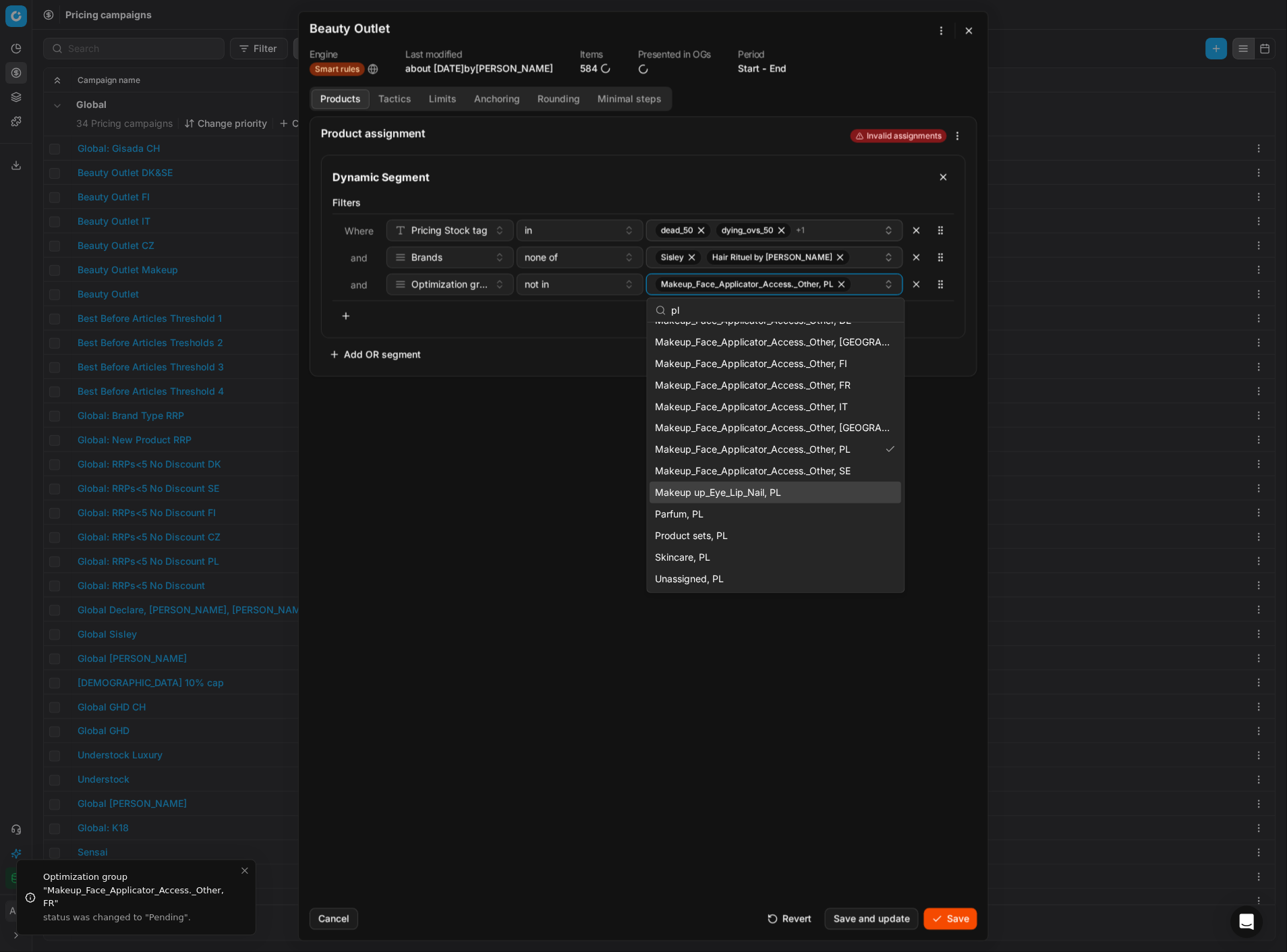
click at [778, 494] on span "Makeup up_Eye_Lip_Nail, PL" at bounding box center [718, 492] width 126 height 14
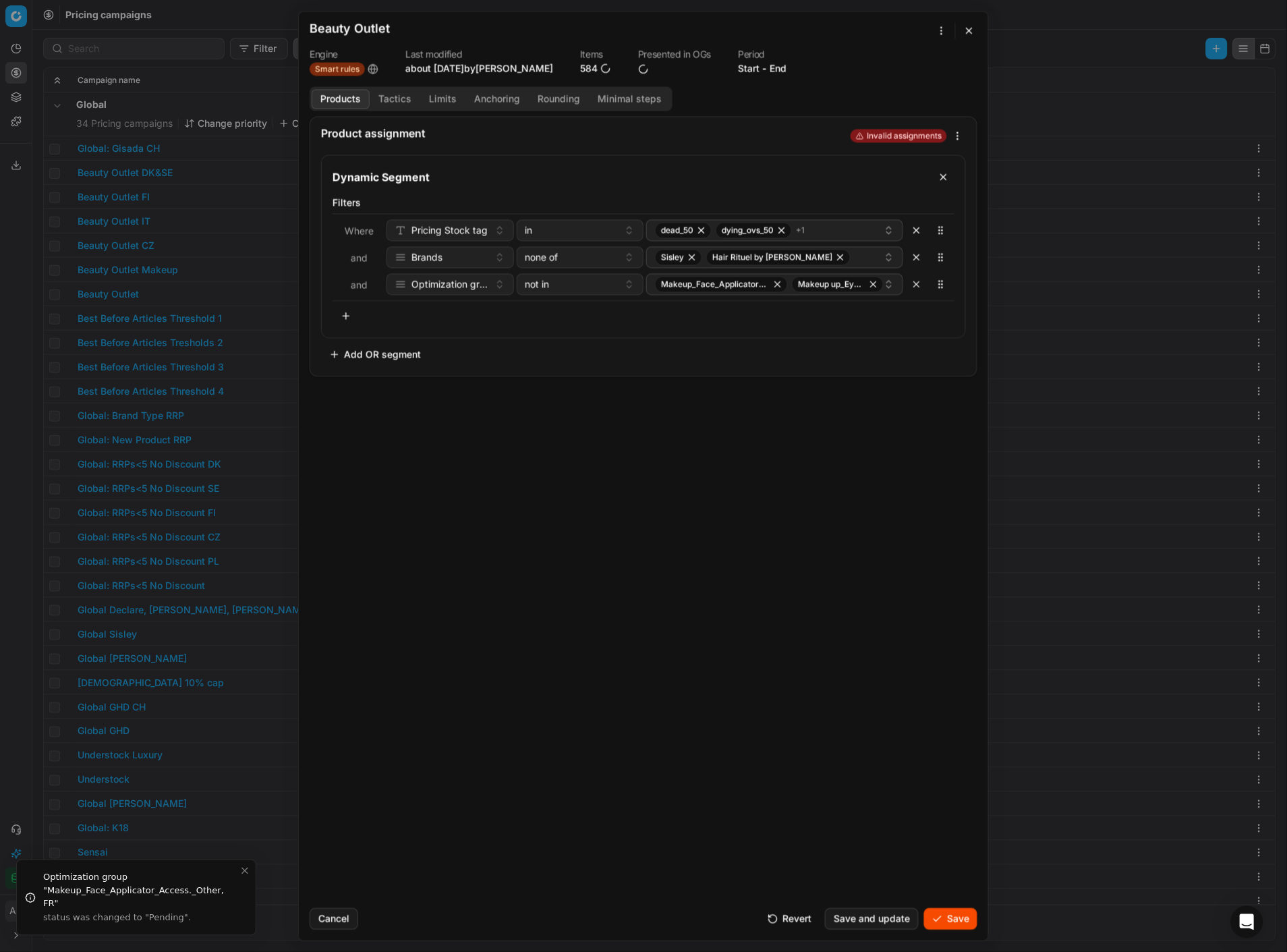
click at [486, 497] on div "Product assignment Invalid assignments Dynamic Segment Filters Where Pricing St…" at bounding box center [644, 507] width 689 height 781
click at [356, 355] on button "Add OR segment" at bounding box center [375, 354] width 108 height 22
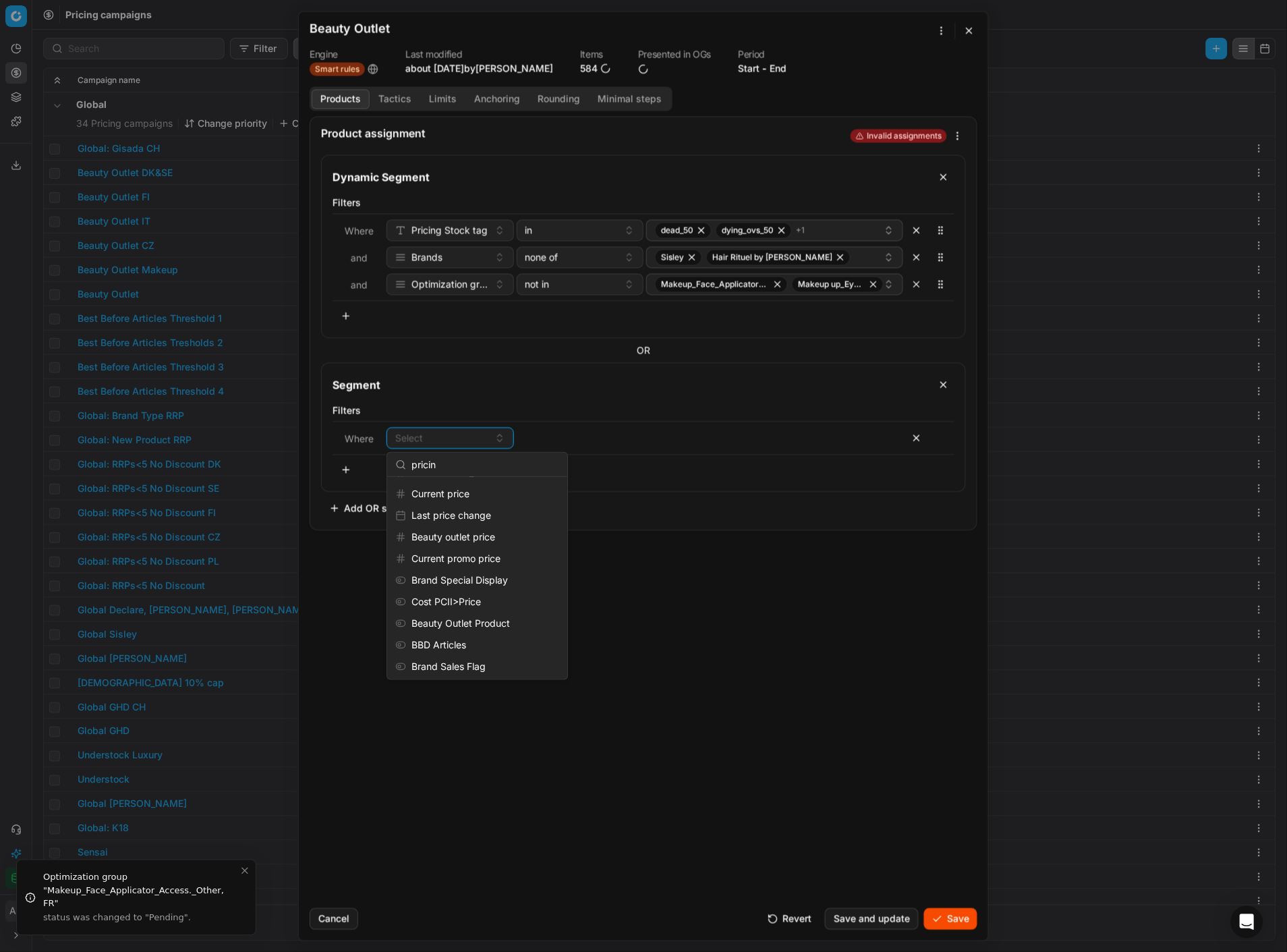
scroll to position [0, 0]
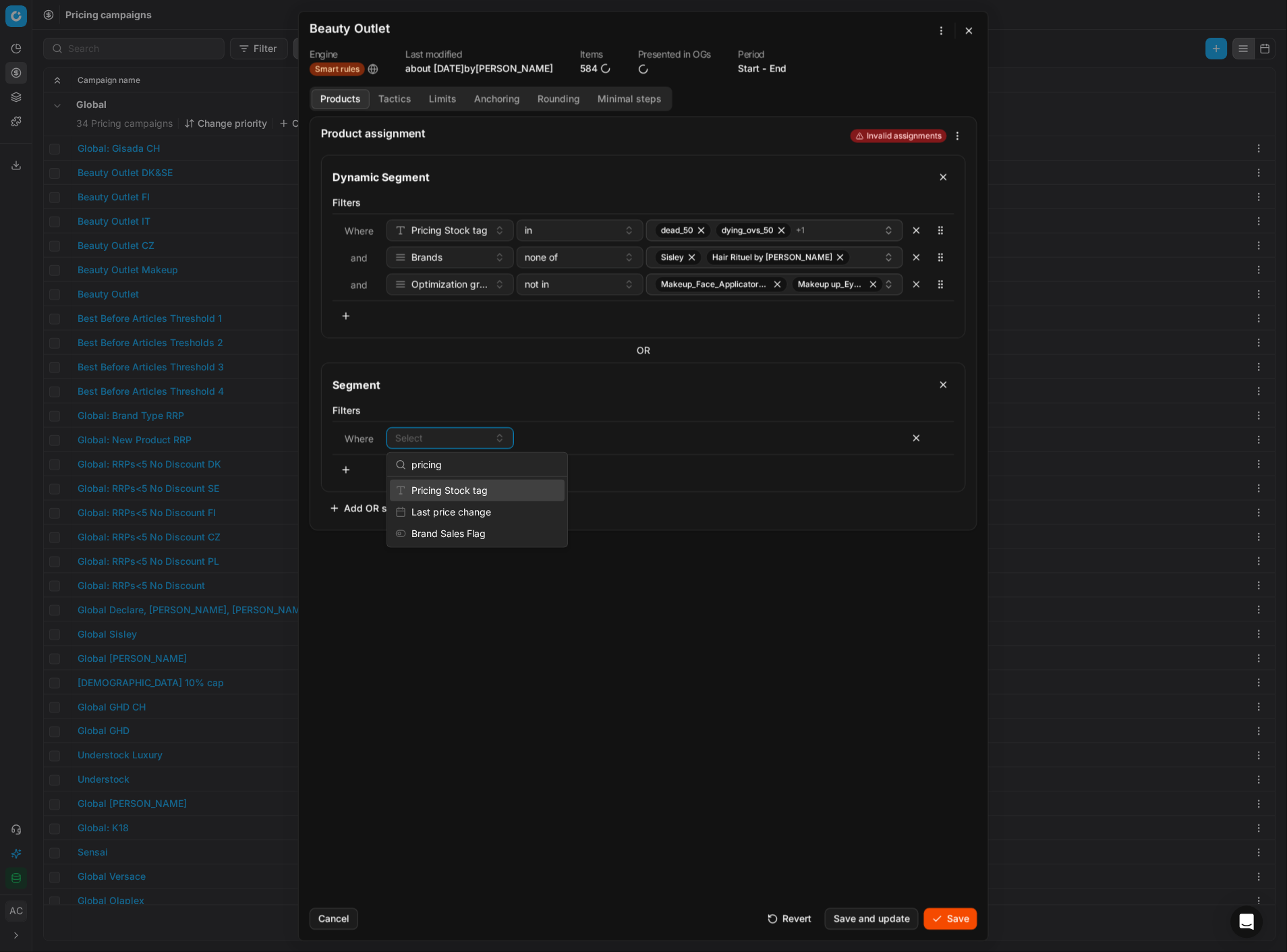
type input "pricing"
click at [482, 486] on div "Pricing Stock tag" at bounding box center [477, 490] width 175 height 22
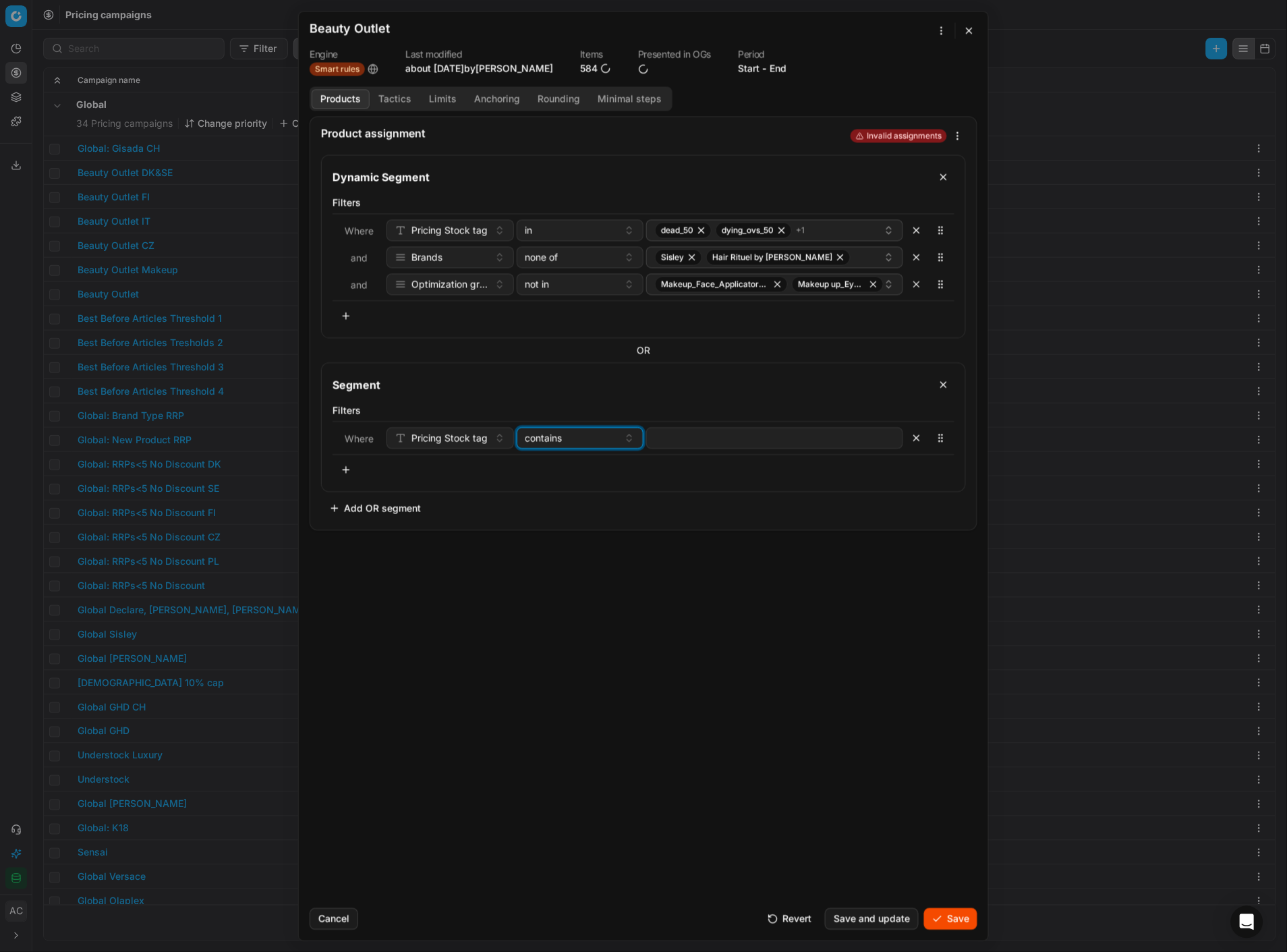
click at [556, 437] on span "contains" at bounding box center [544, 437] width 37 height 14
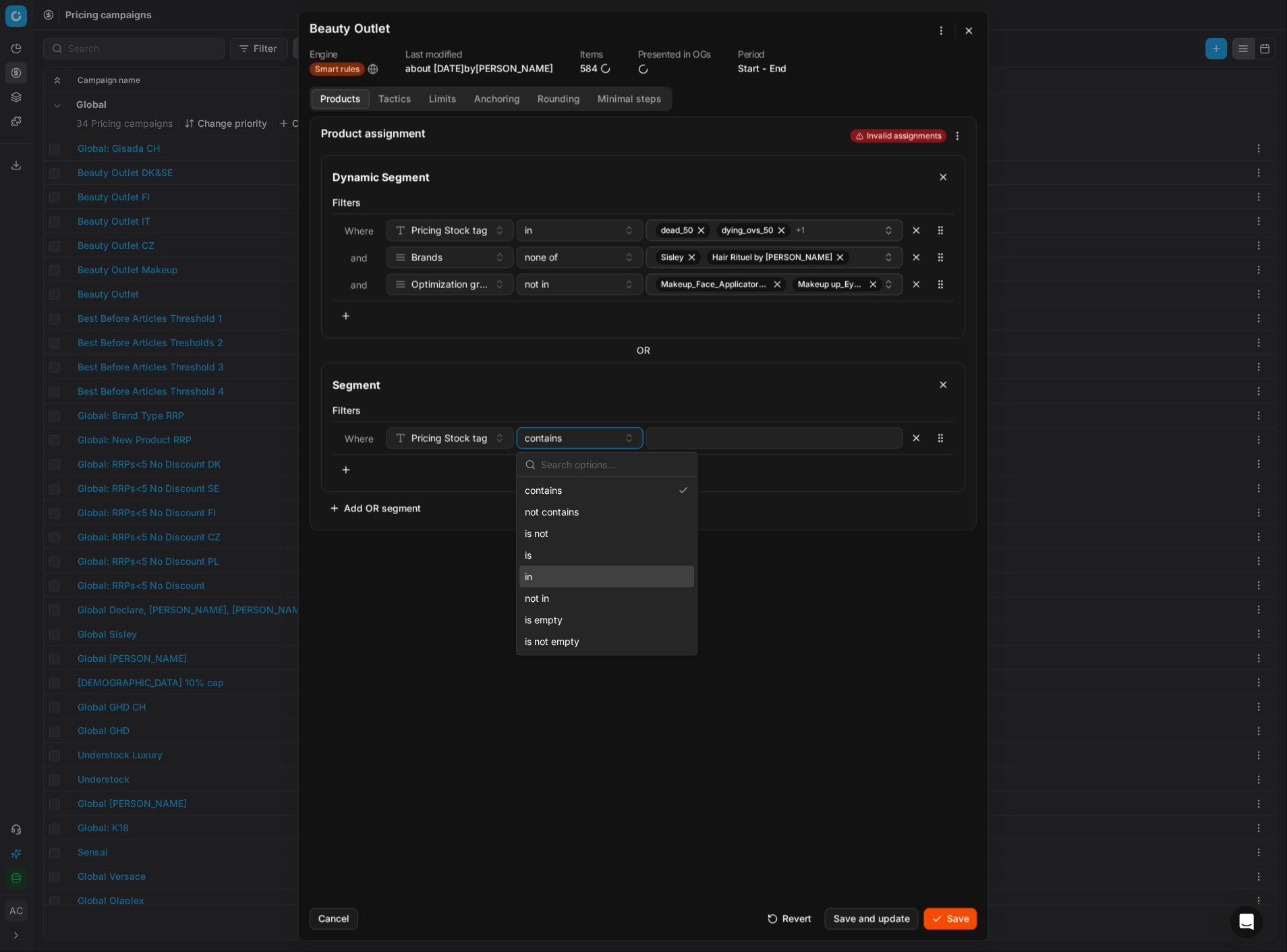
click at [561, 570] on div "in" at bounding box center [607, 577] width 175 height 22
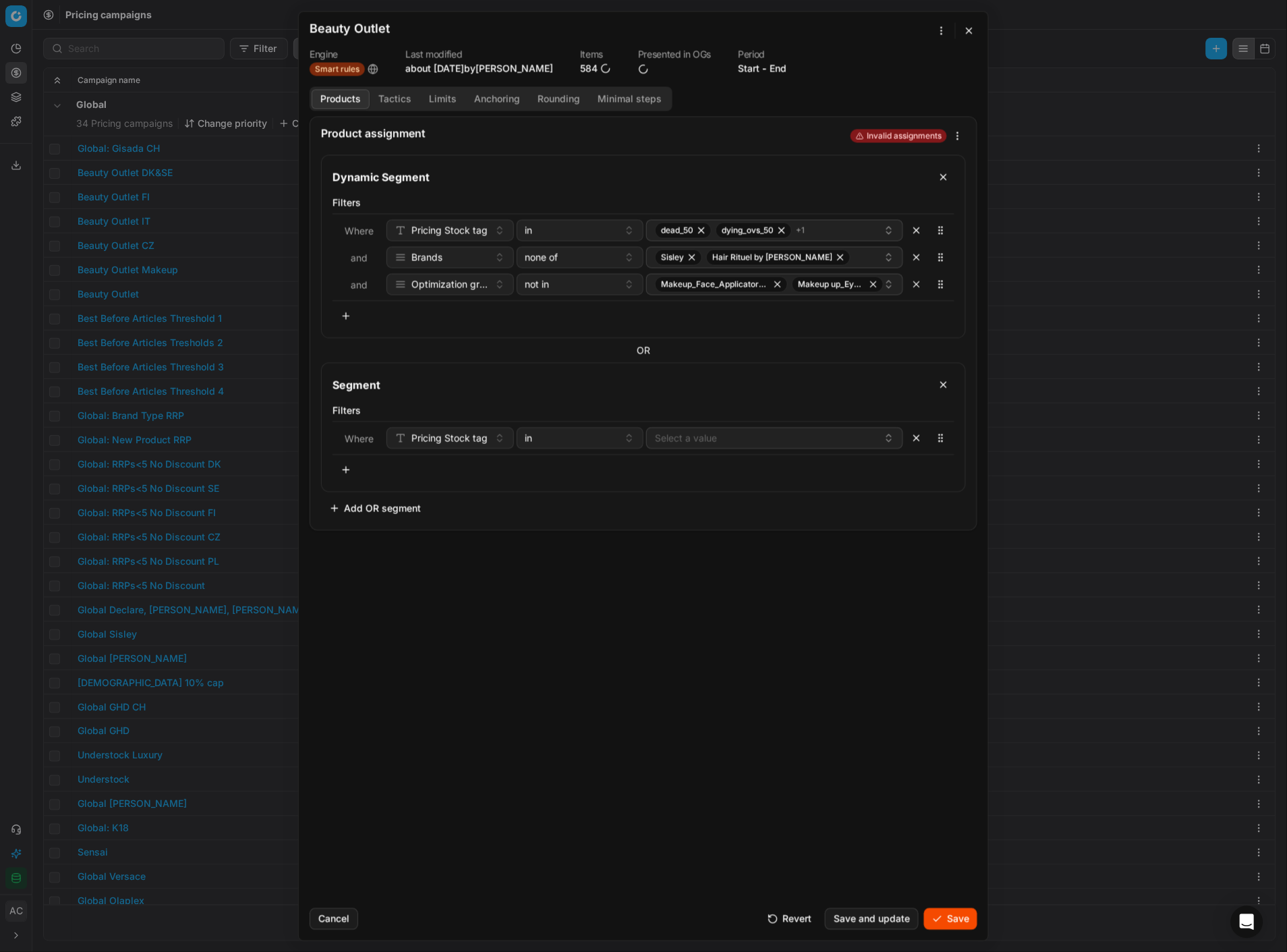
click at [689, 437] on button "Select a value" at bounding box center [774, 437] width 257 height 22
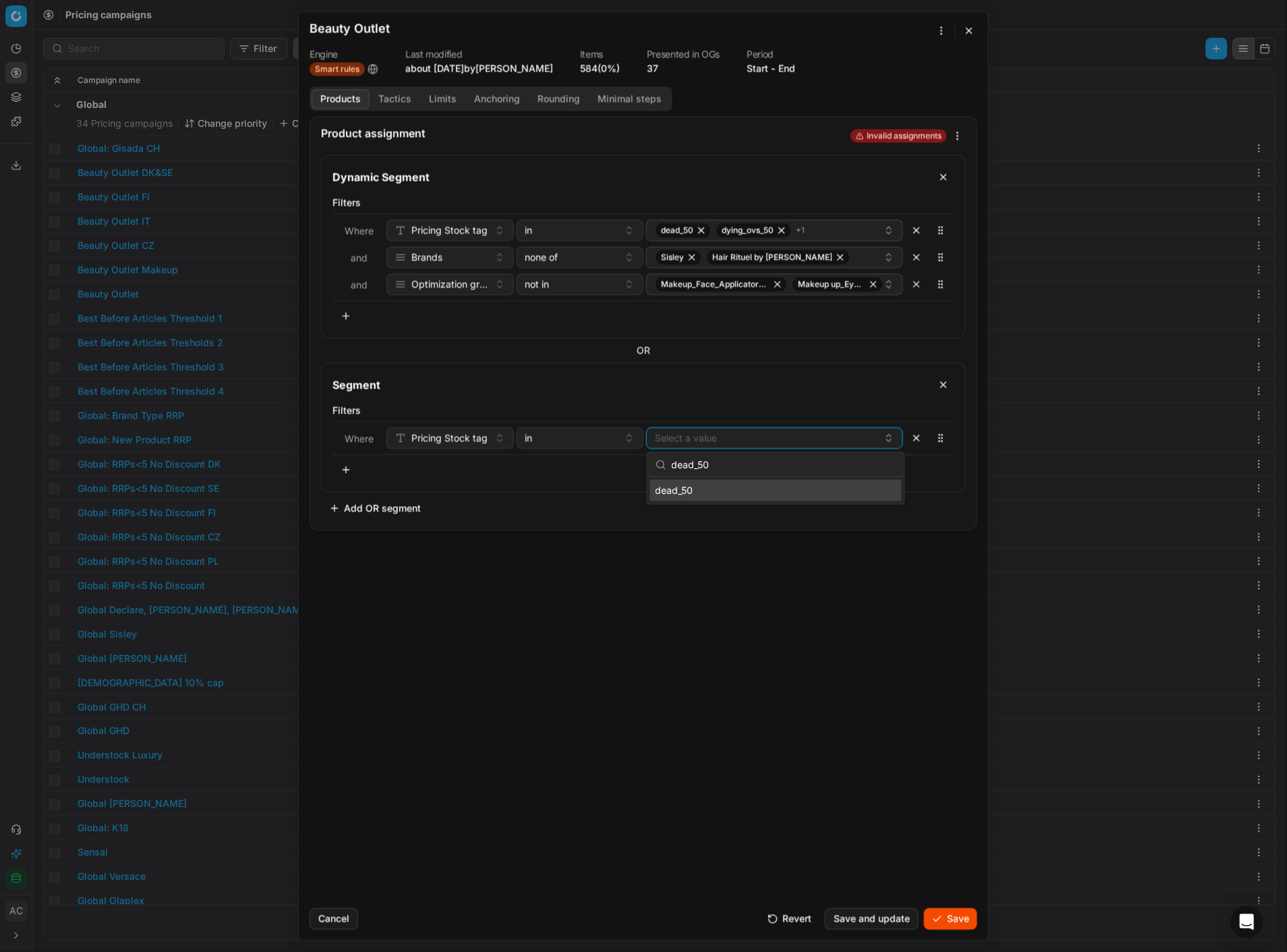
click at [722, 495] on div "dead_50" at bounding box center [776, 490] width 251 height 22
click at [729, 462] on input "dead_50" at bounding box center [784, 465] width 225 height 27
type input "dying_ovs_50"
click at [709, 492] on span "dying_ovs_50" at bounding box center [685, 490] width 60 height 14
click at [577, 567] on div "Product assignment Invalid assignments Dynamic Segment Filters Where Pricing St…" at bounding box center [644, 507] width 689 height 781
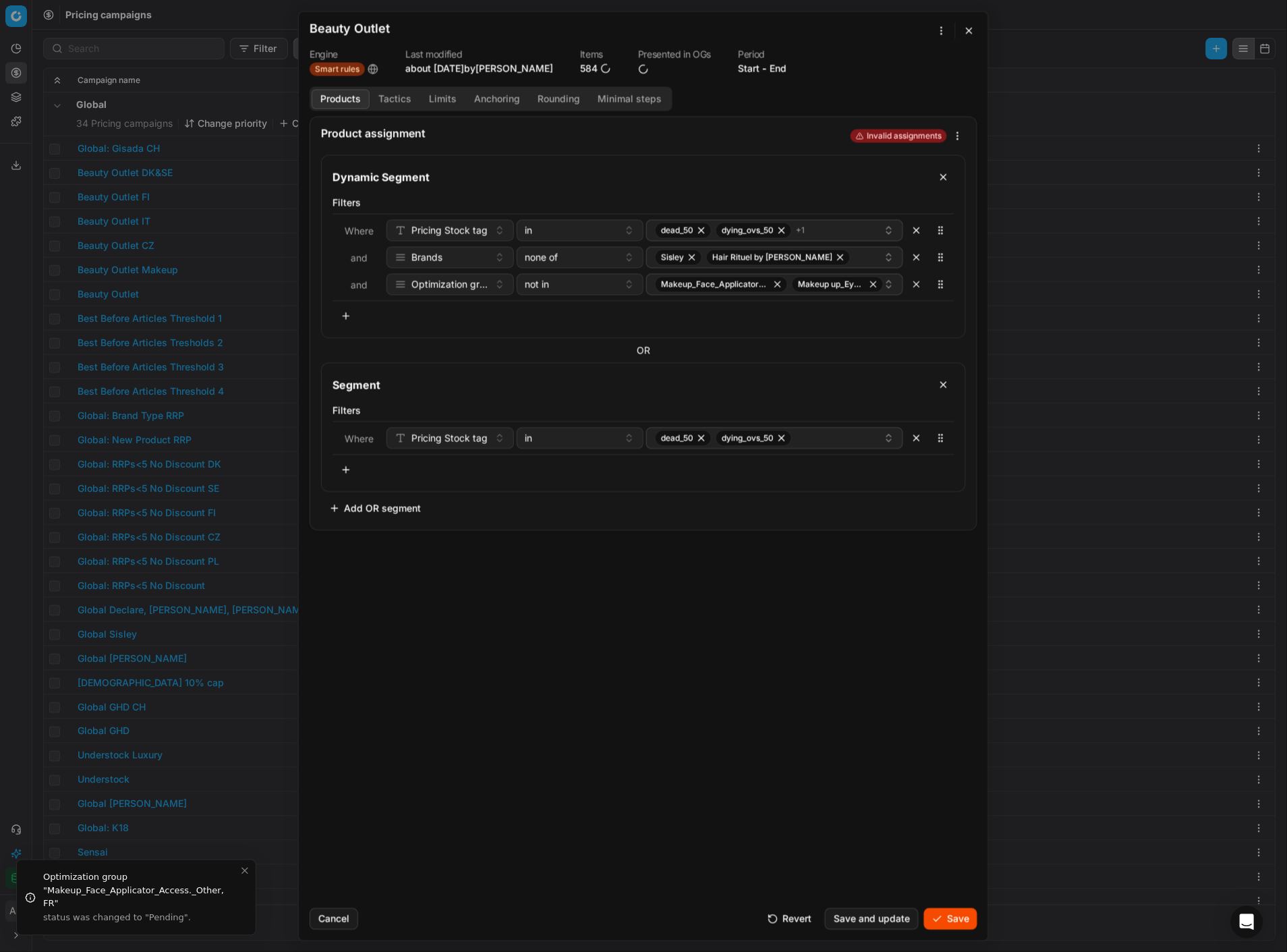
click at [345, 466] on button "button" at bounding box center [346, 470] width 27 height 22
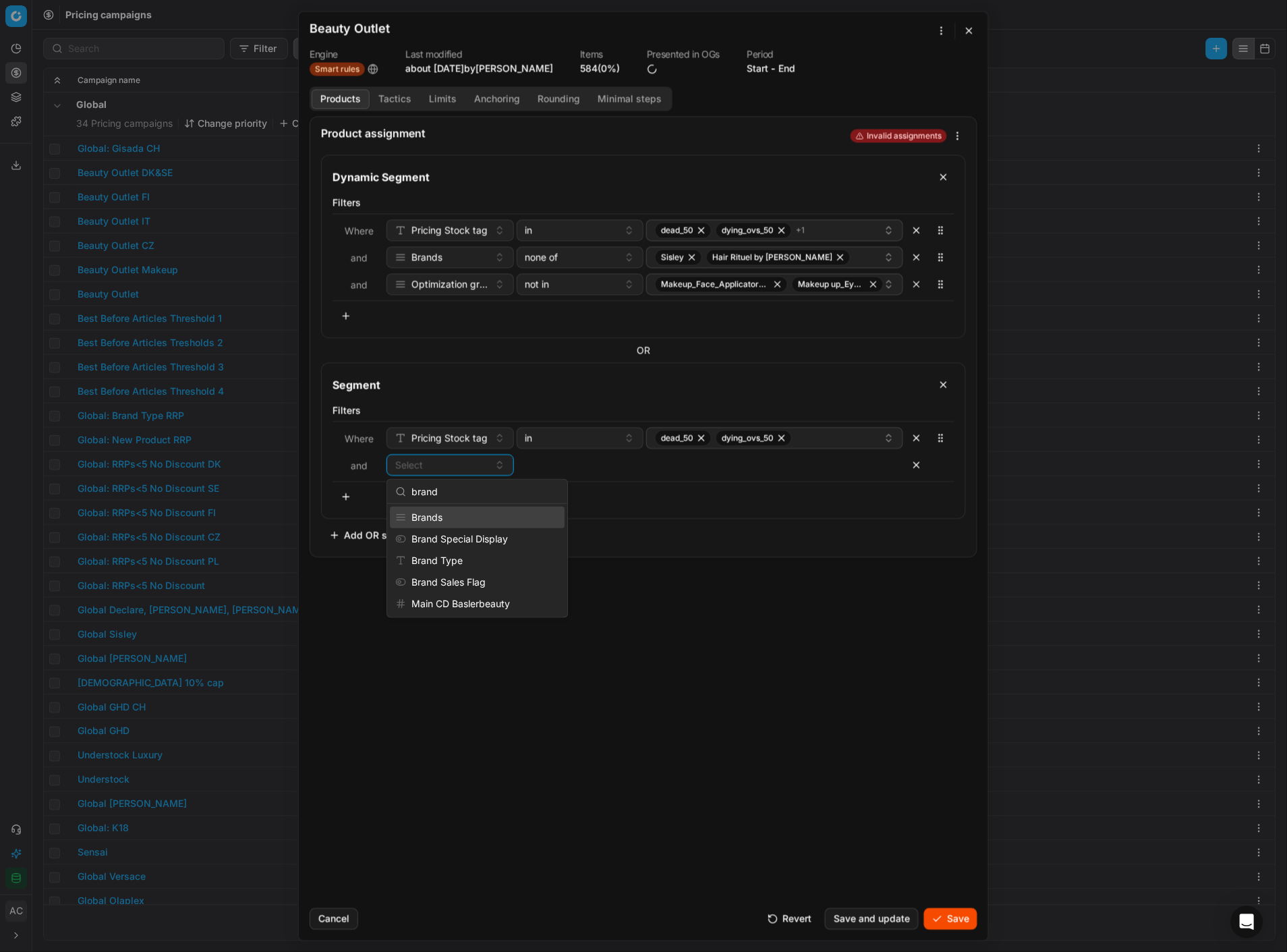
type input "brand"
click at [464, 515] on div "Brands" at bounding box center [477, 517] width 175 height 22
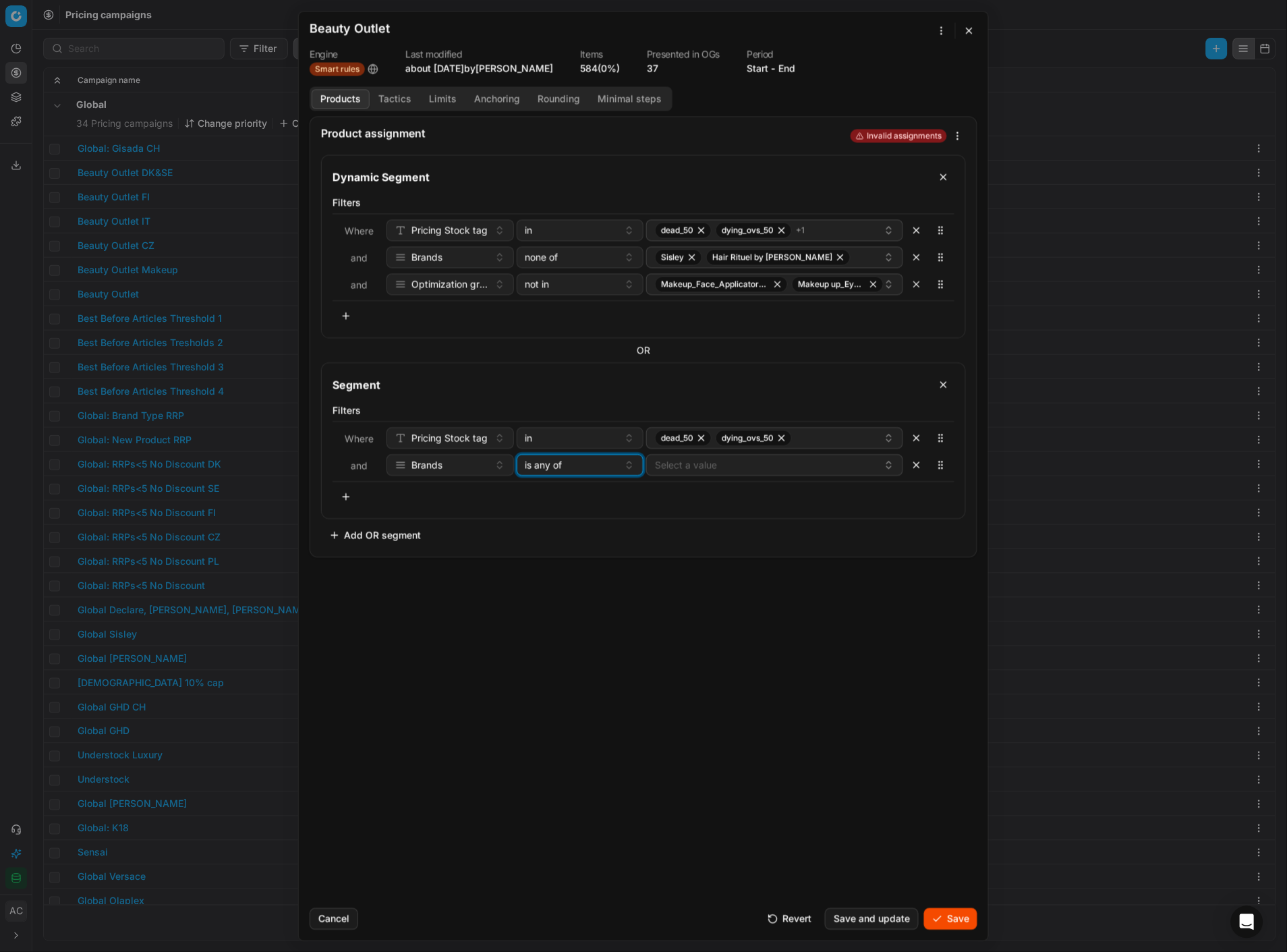
click at [559, 468] on span "is any of" at bounding box center [544, 465] width 37 height 14
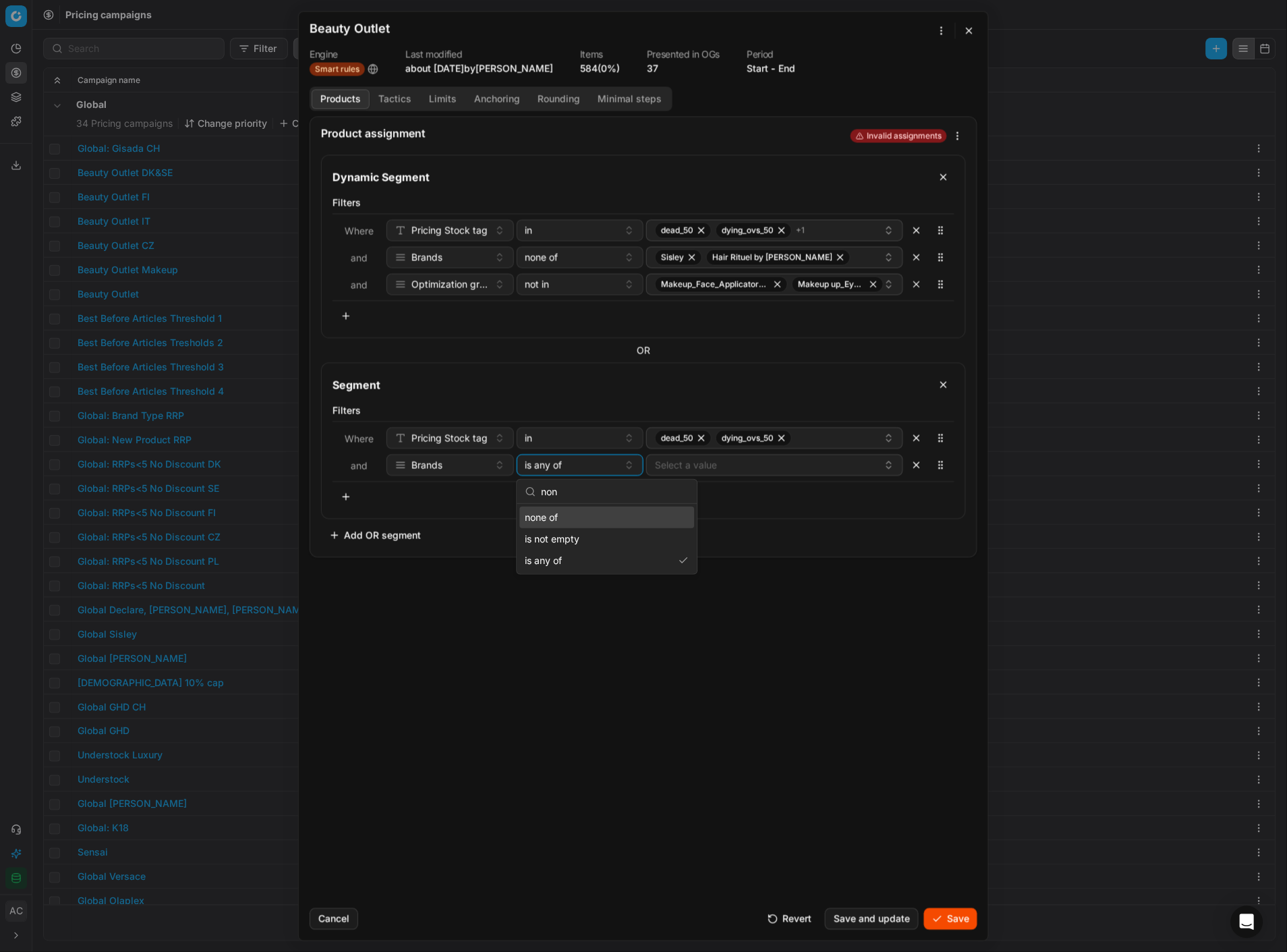
type input "non"
click at [576, 521] on div "none of" at bounding box center [607, 517] width 175 height 22
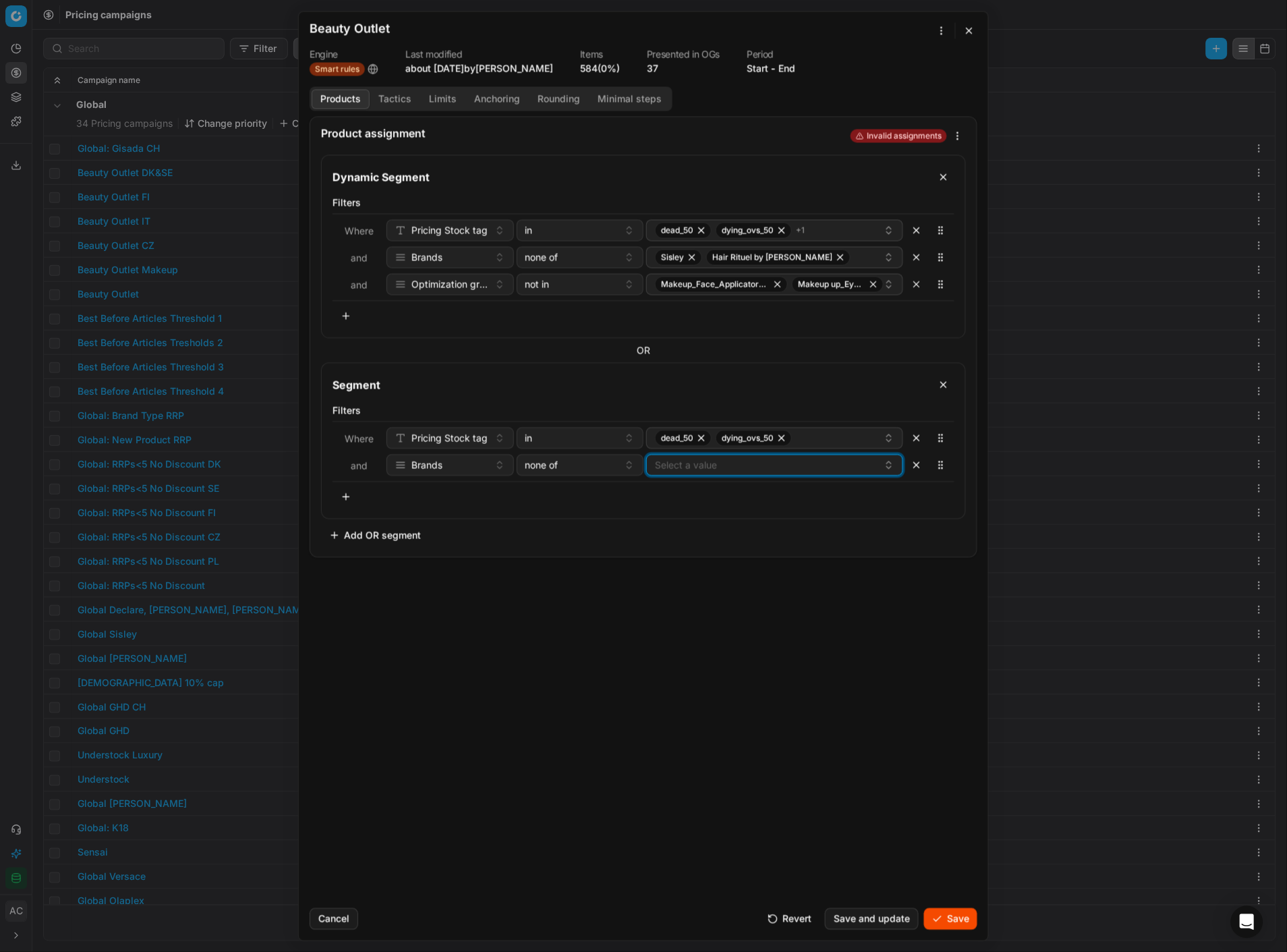
click at [685, 469] on button "Select a value" at bounding box center [774, 465] width 257 height 22
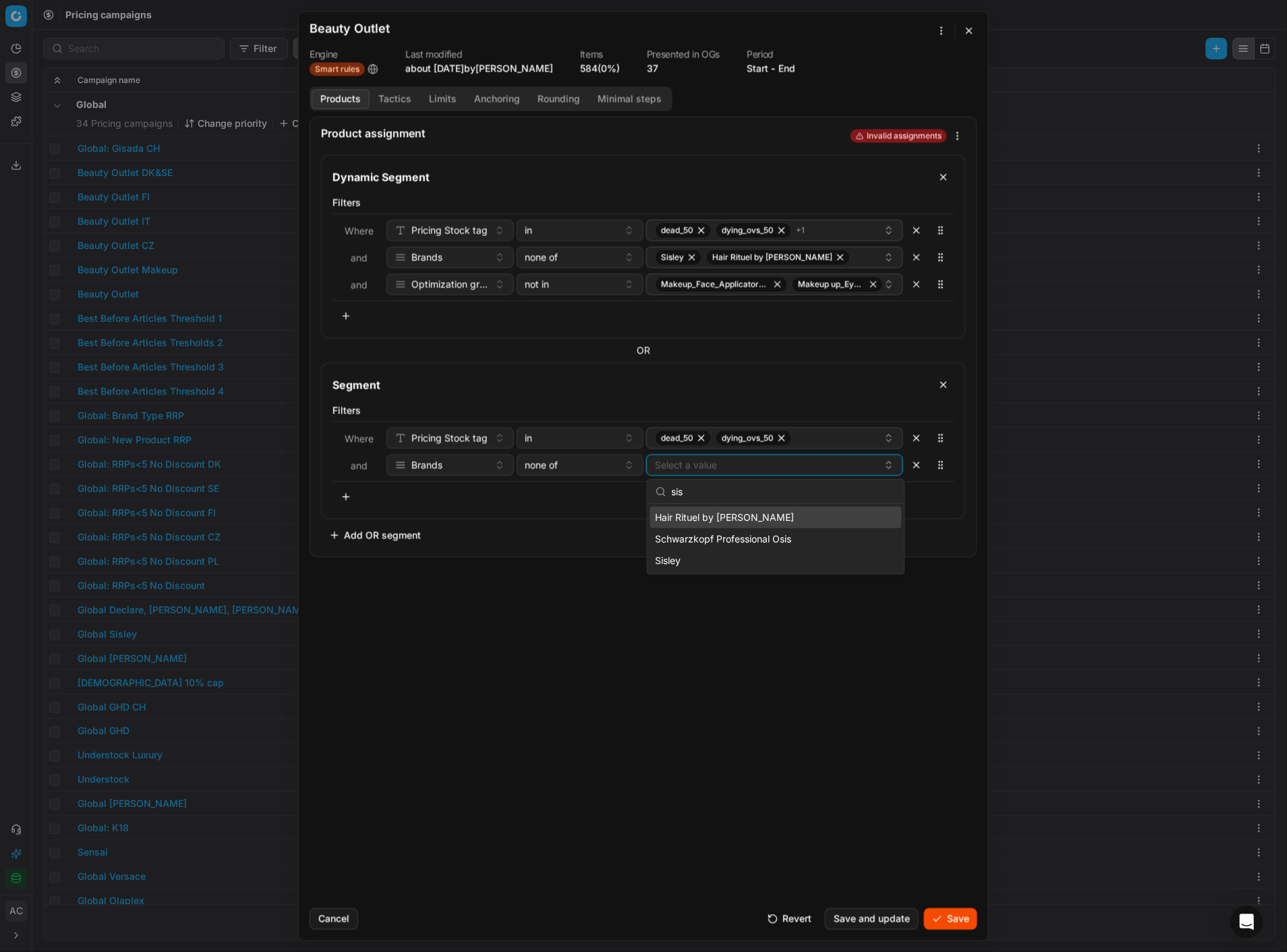
type input "sis"
click at [718, 511] on span "Hair Rituel by Sisley" at bounding box center [725, 517] width 139 height 14
click at [724, 560] on div "Sisley" at bounding box center [776, 561] width 251 height 22
click at [516, 651] on div "Product assignment Invalid assignments Dynamic Segment Filters Where Pricing St…" at bounding box center [644, 507] width 689 height 781
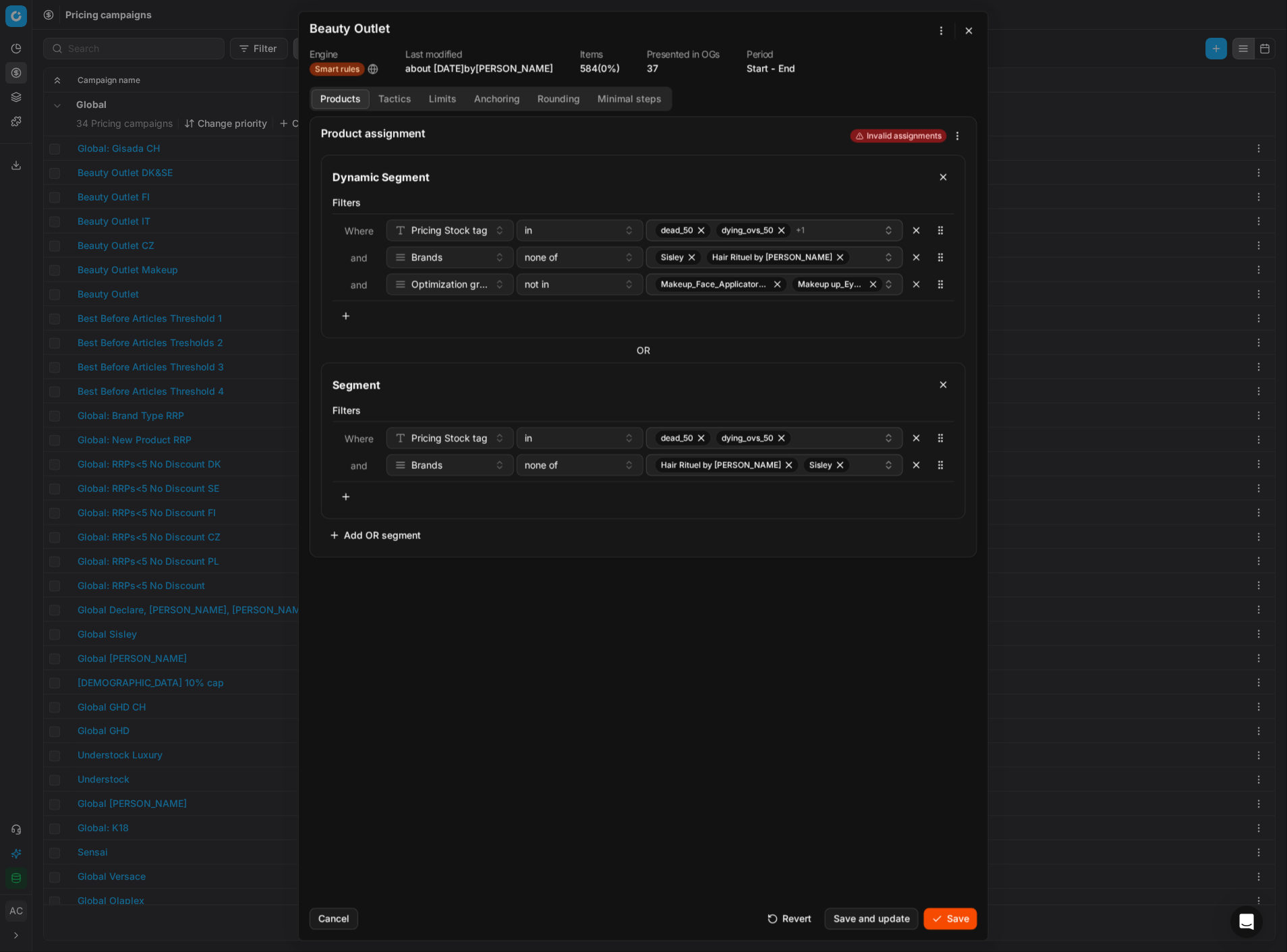
click at [346, 495] on button "button" at bounding box center [346, 496] width 27 height 22
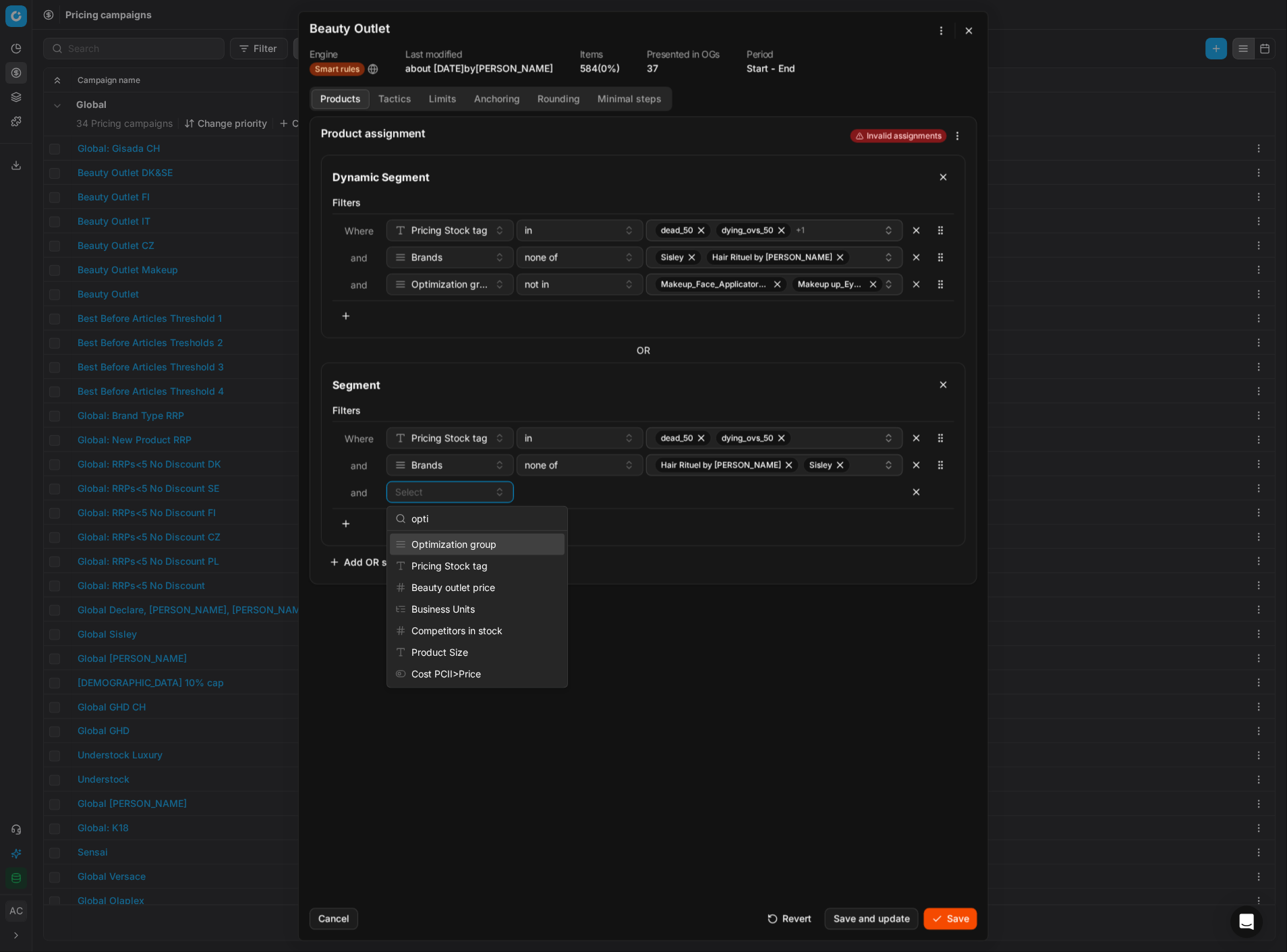
type input "opti"
click at [463, 544] on div "Optimization group" at bounding box center [477, 544] width 175 height 22
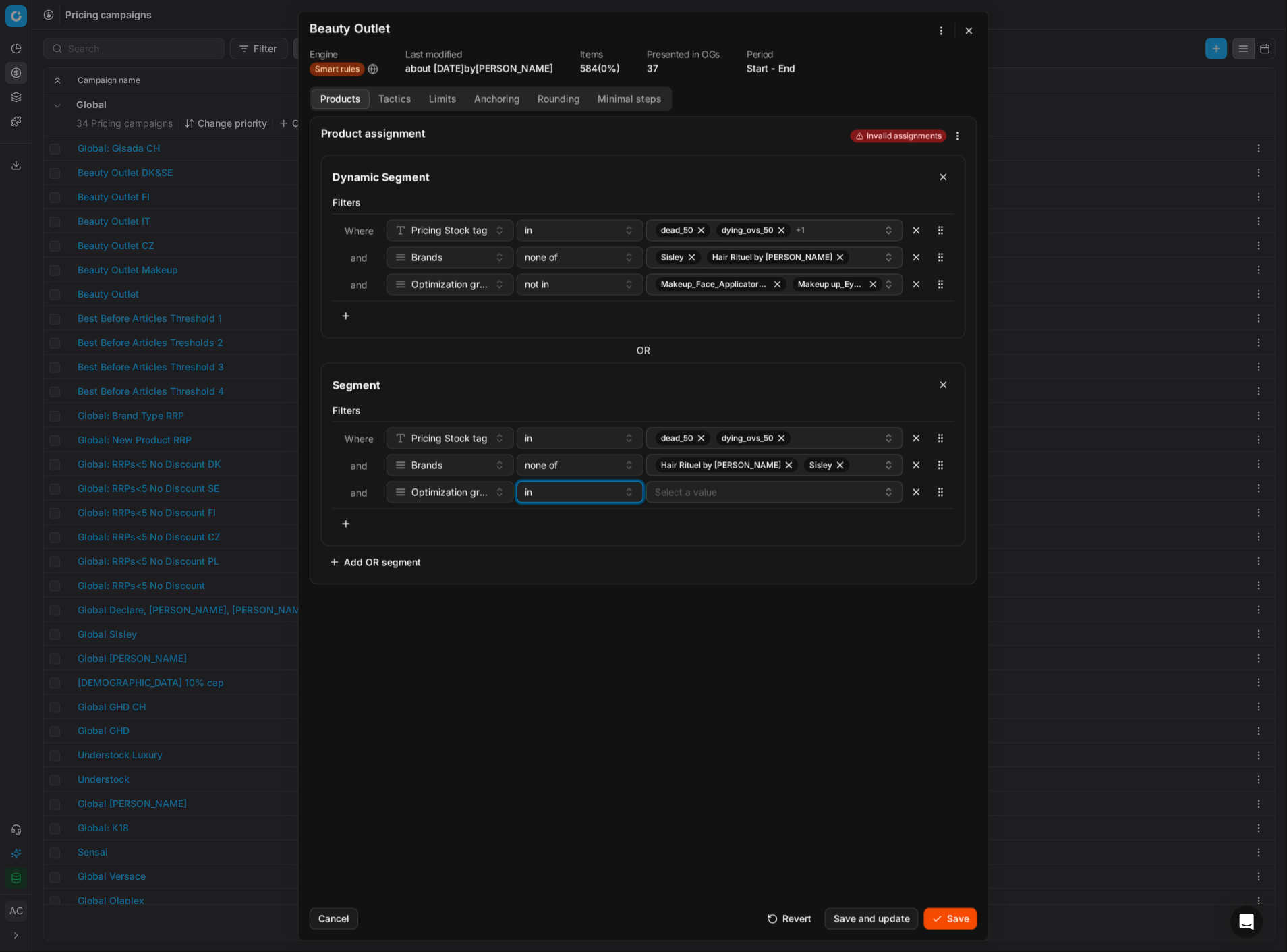
click at [570, 491] on div "in" at bounding box center [573, 491] width 93 height 14
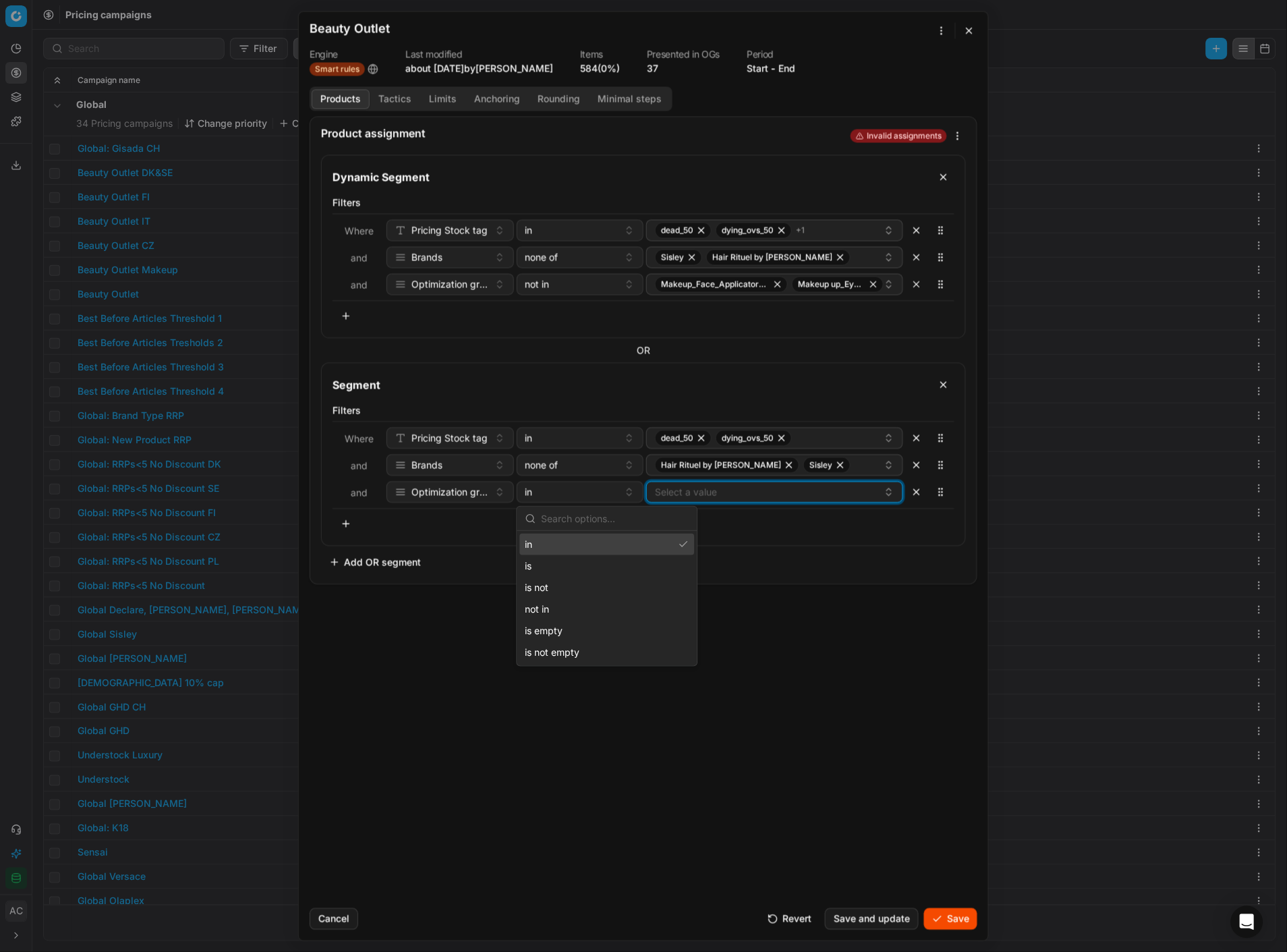
click at [680, 488] on button "Select a value" at bounding box center [774, 491] width 257 height 22
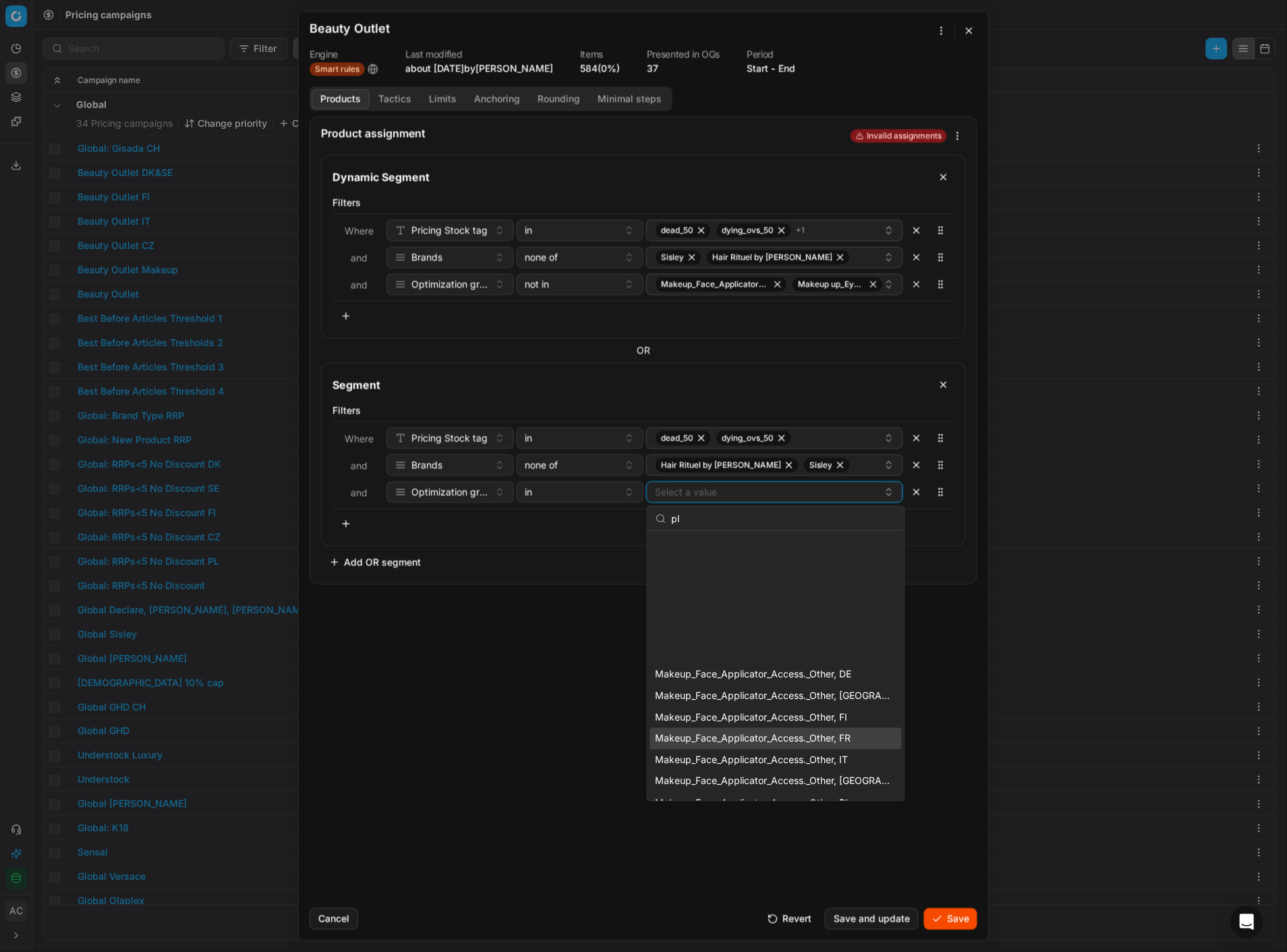
scroll to position [145, 0]
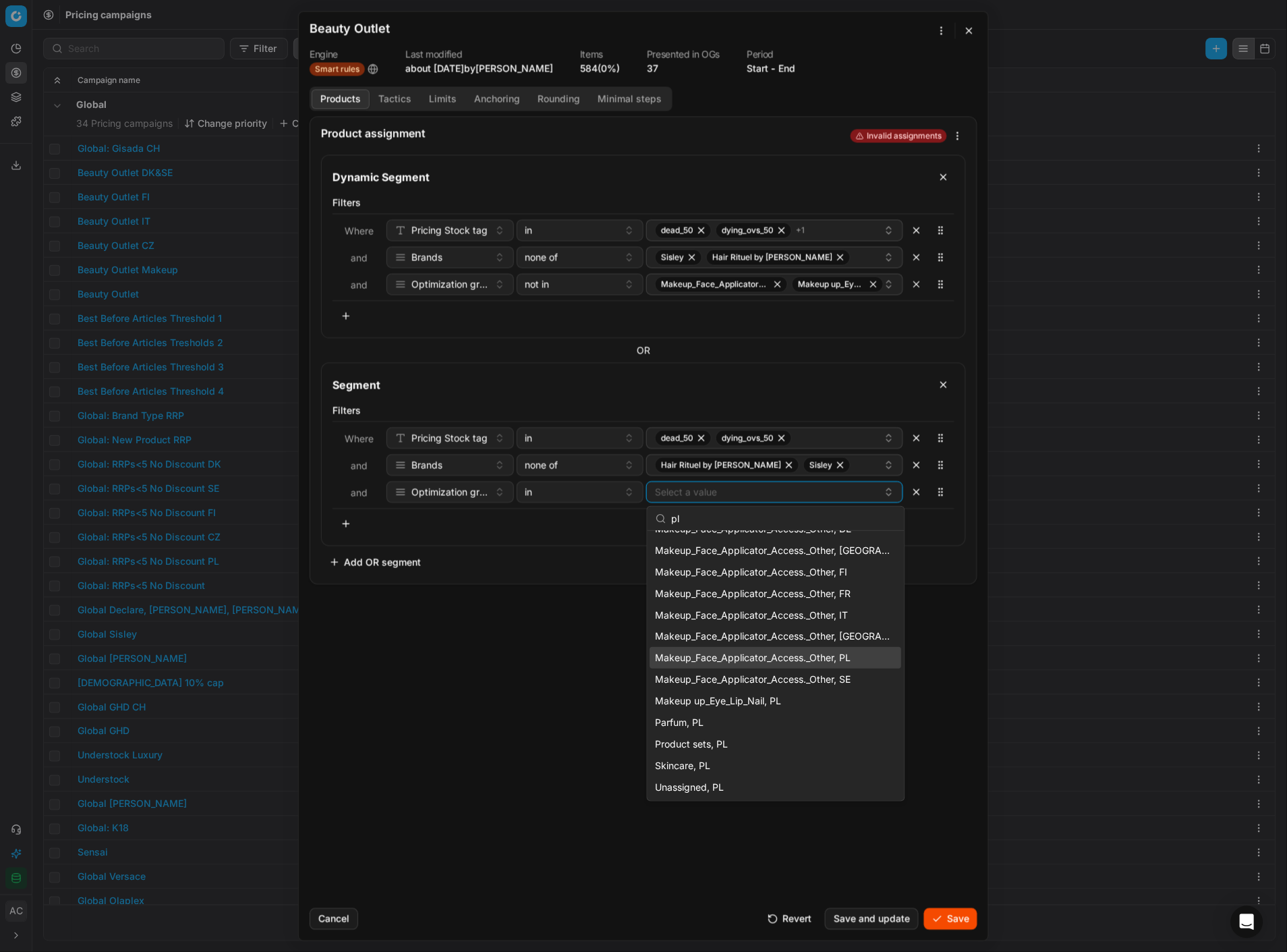
type input "pl"
click at [813, 650] on div "Makeup_Face_Applicator_Access._Other, PL" at bounding box center [776, 657] width 251 height 22
click at [759, 710] on div "Makeup up_Eye_Lip_Nail, PL" at bounding box center [776, 701] width 251 height 22
click at [551, 702] on div "Product assignment Invalid assignments Dynamic Segment Filters Where Pricing St…" at bounding box center [644, 507] width 689 height 781
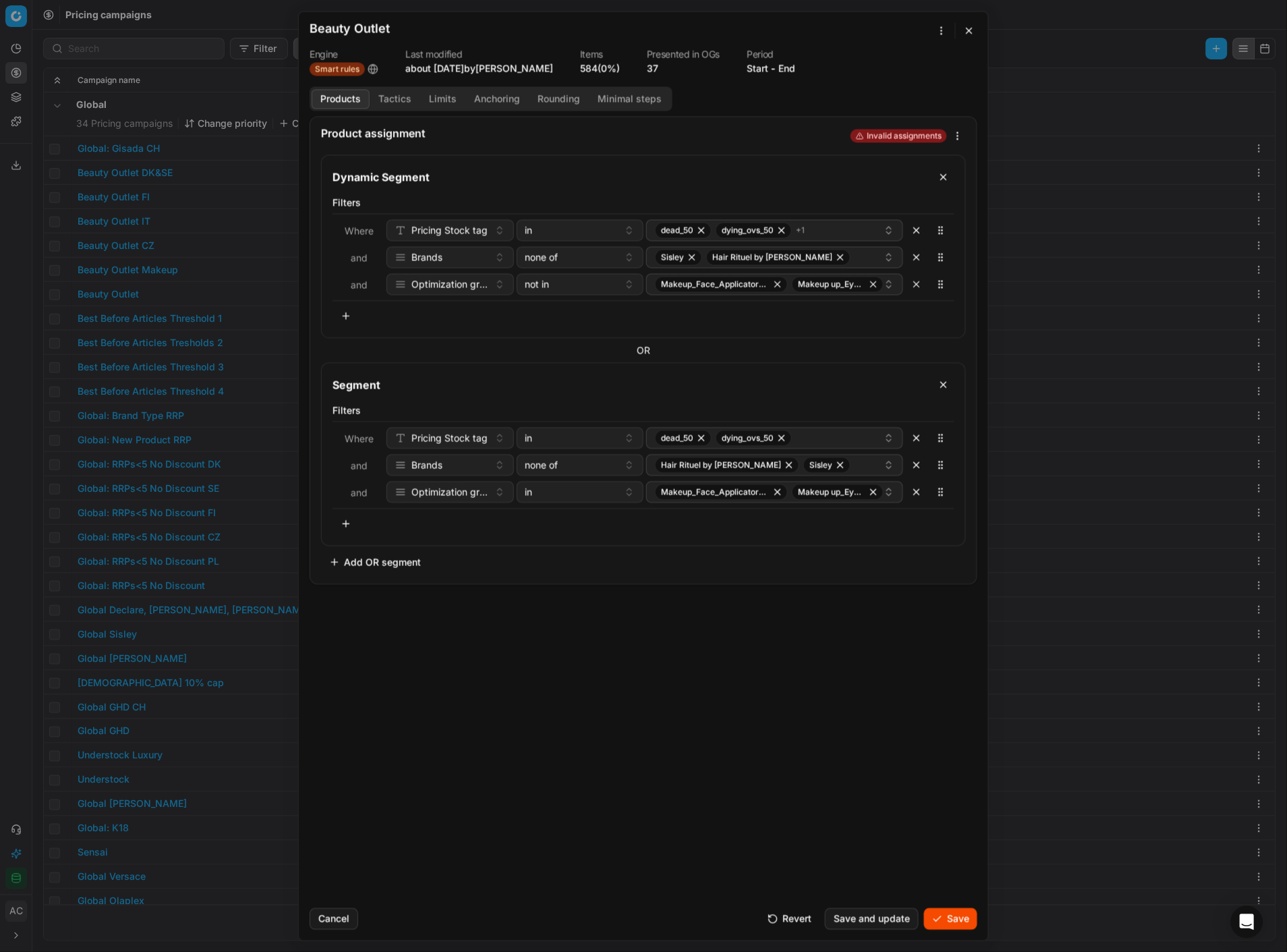
click at [347, 524] on button "button" at bounding box center [346, 524] width 27 height 22
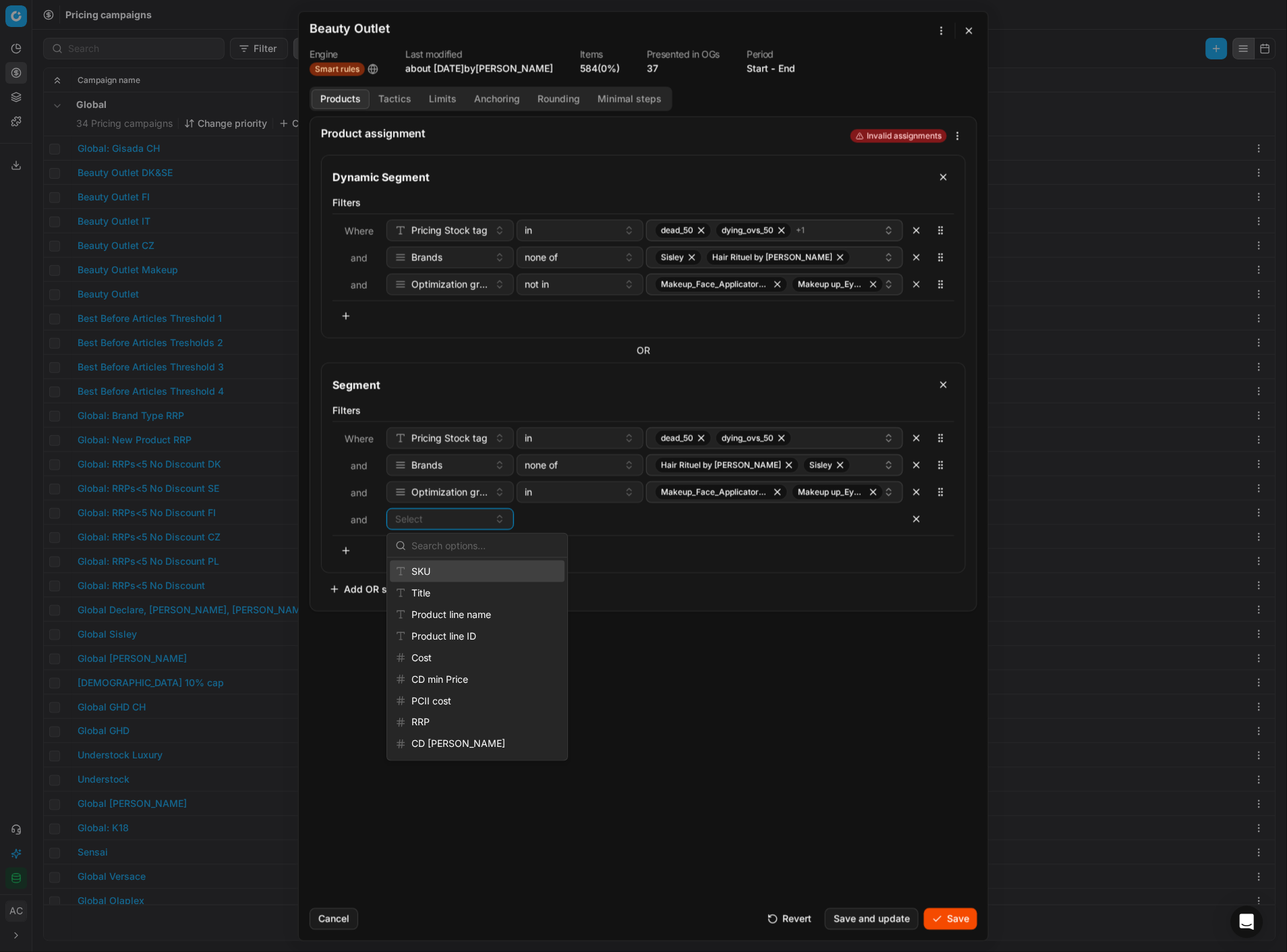
click at [671, 609] on div "Dynamic Segment Filters Where Pricing Stock tag in dead_50 dying_ovs_50 + 1 and…" at bounding box center [644, 379] width 667 height 462
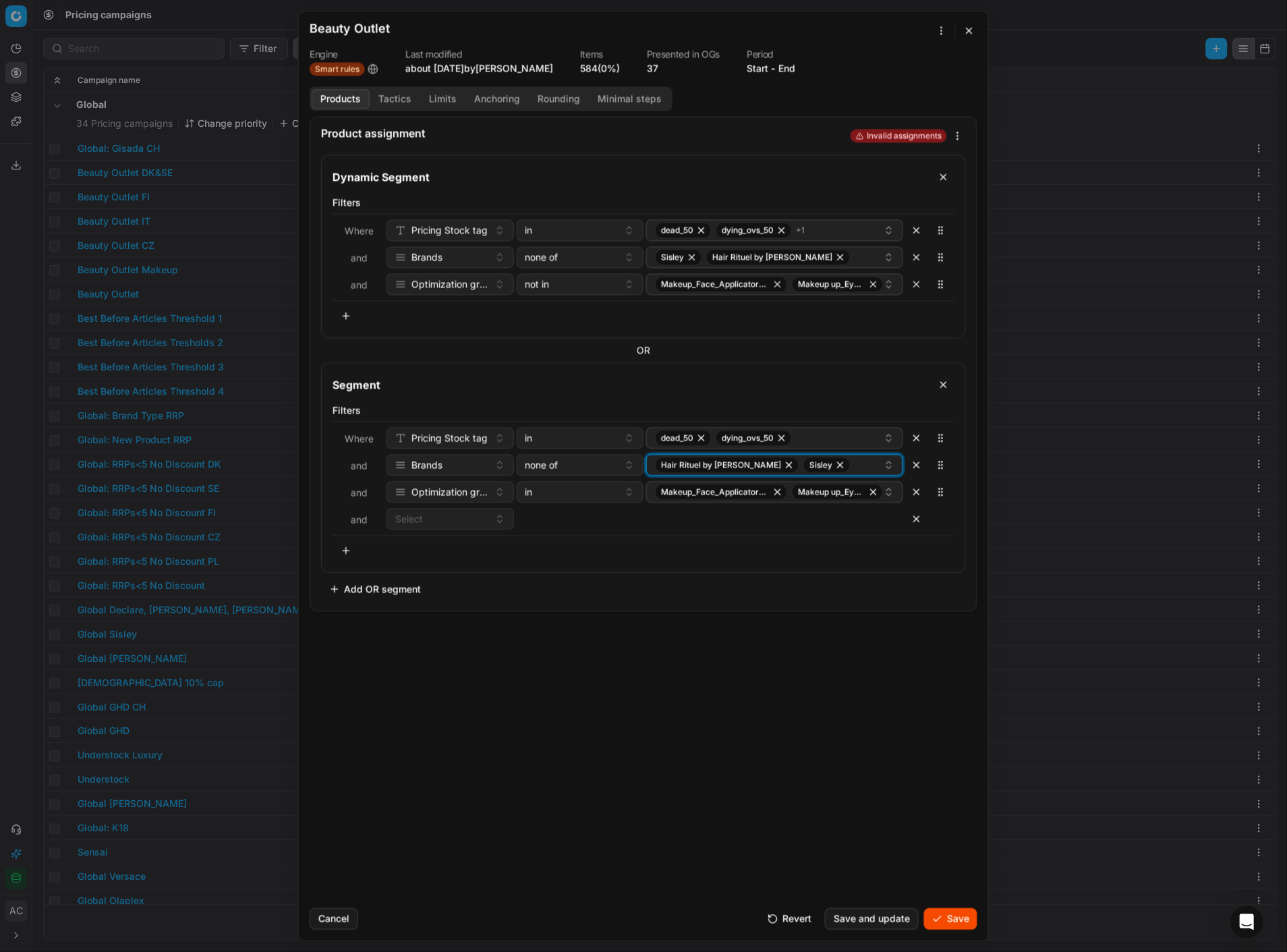
click at [828, 464] on div "Hair Rituel by Sisley Sisley" at bounding box center [769, 465] width 229 height 16
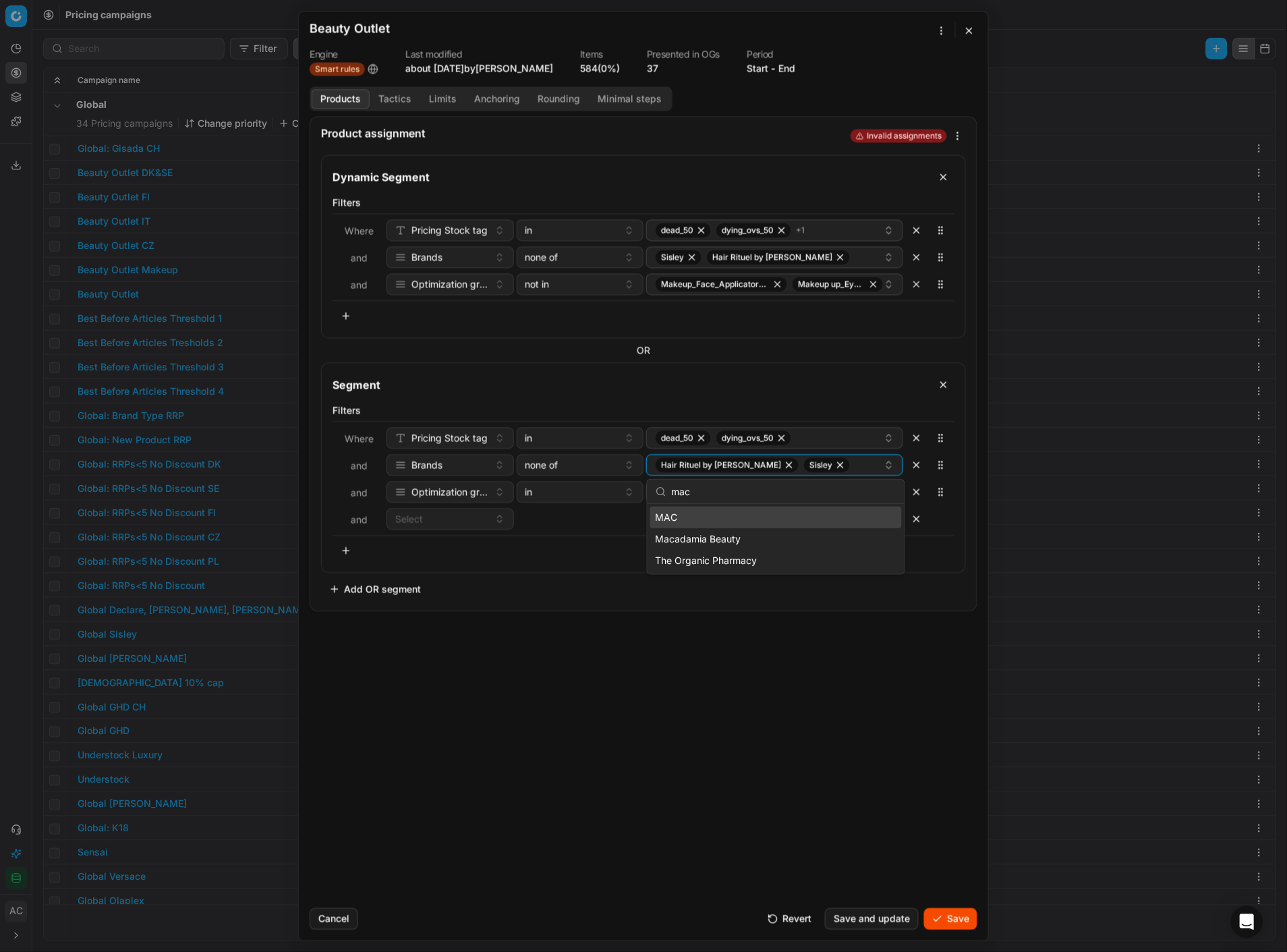
type input "mac"
click at [797, 521] on div "MAC" at bounding box center [776, 517] width 251 height 22
click at [784, 754] on div "Product assignment Invalid assignments Dynamic Segment Filters Where Pricing St…" at bounding box center [644, 507] width 689 height 781
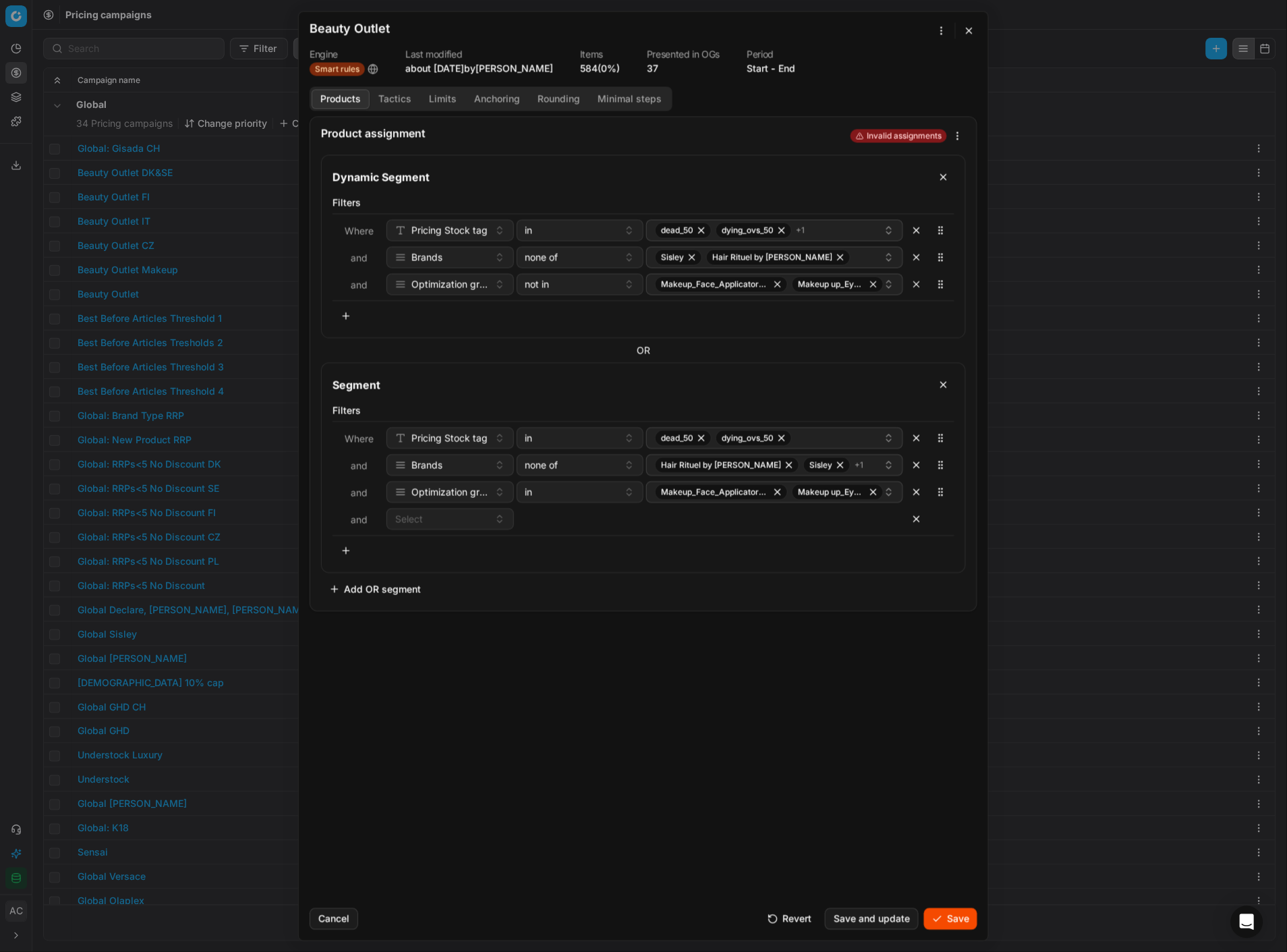
click at [911, 523] on button "button" at bounding box center [917, 519] width 22 height 22
click at [804, 441] on div "dead_50 dying_ovs_50" at bounding box center [769, 438] width 229 height 16
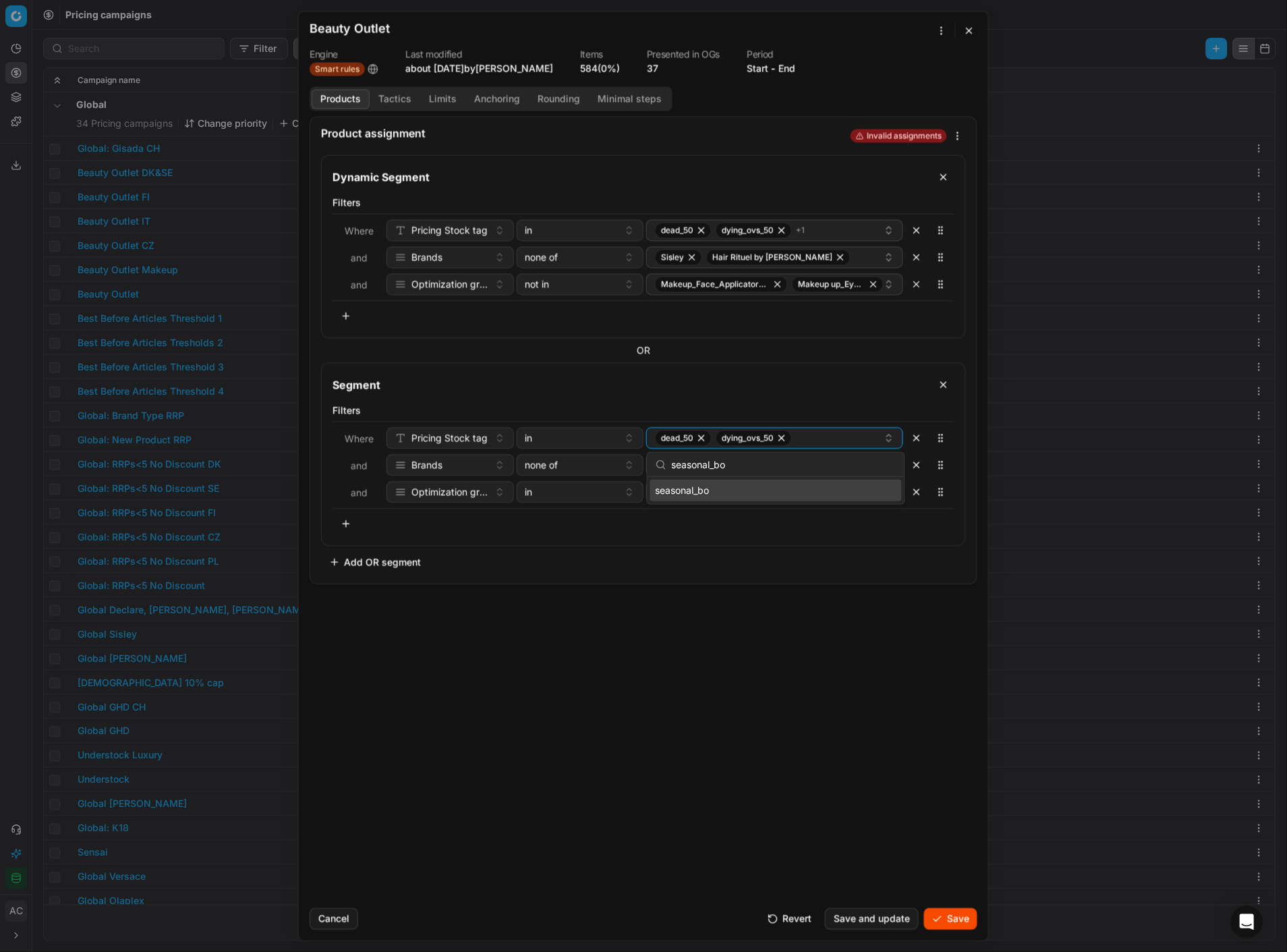
type input "seasonal_bo"
click at [759, 496] on div "seasonal_bo" at bounding box center [776, 490] width 251 height 22
click at [744, 707] on div "Product assignment Invalid assignments Dynamic Segment Filters Where Pricing St…" at bounding box center [644, 507] width 689 height 781
click at [960, 921] on button "Save" at bounding box center [951, 918] width 53 height 22
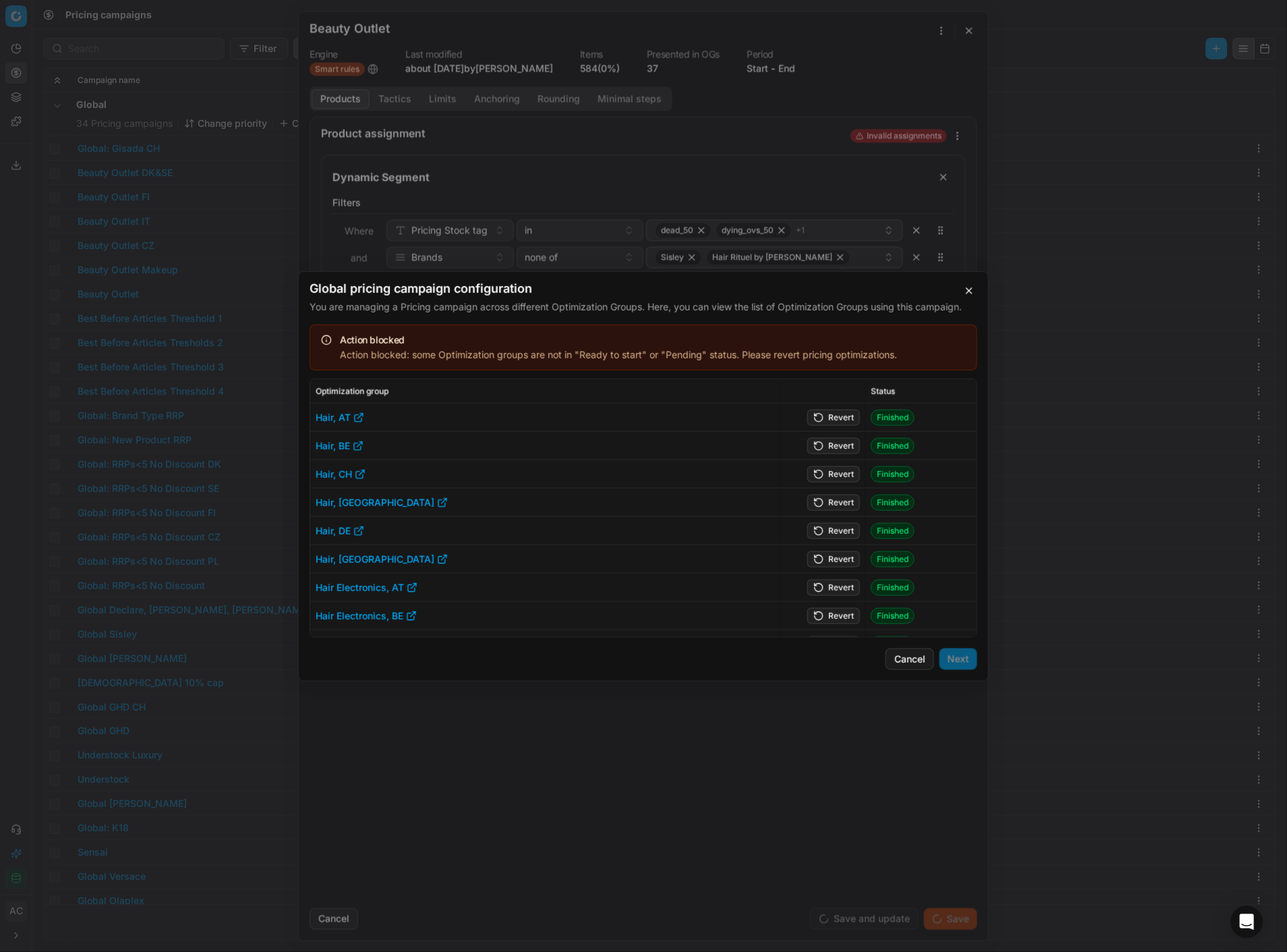
click at [825, 416] on button "Revert" at bounding box center [834, 417] width 52 height 16
click at [826, 439] on button "Revert" at bounding box center [834, 445] width 52 height 16
click at [827, 472] on button "Revert" at bounding box center [834, 474] width 52 height 16
click at [826, 498] on button "Revert" at bounding box center [834, 502] width 52 height 16
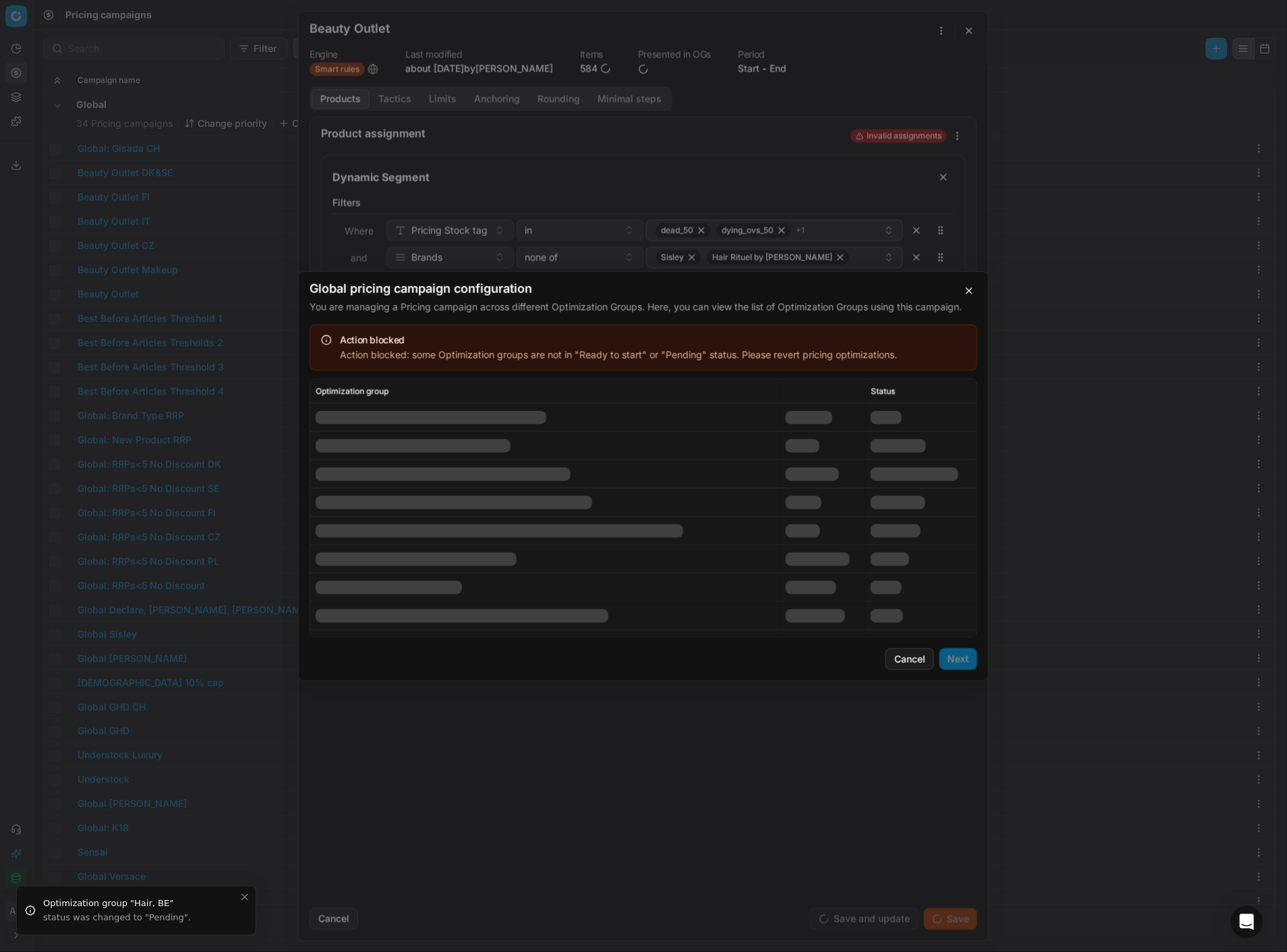
click at [827, 530] on td at bounding box center [823, 531] width 85 height 28
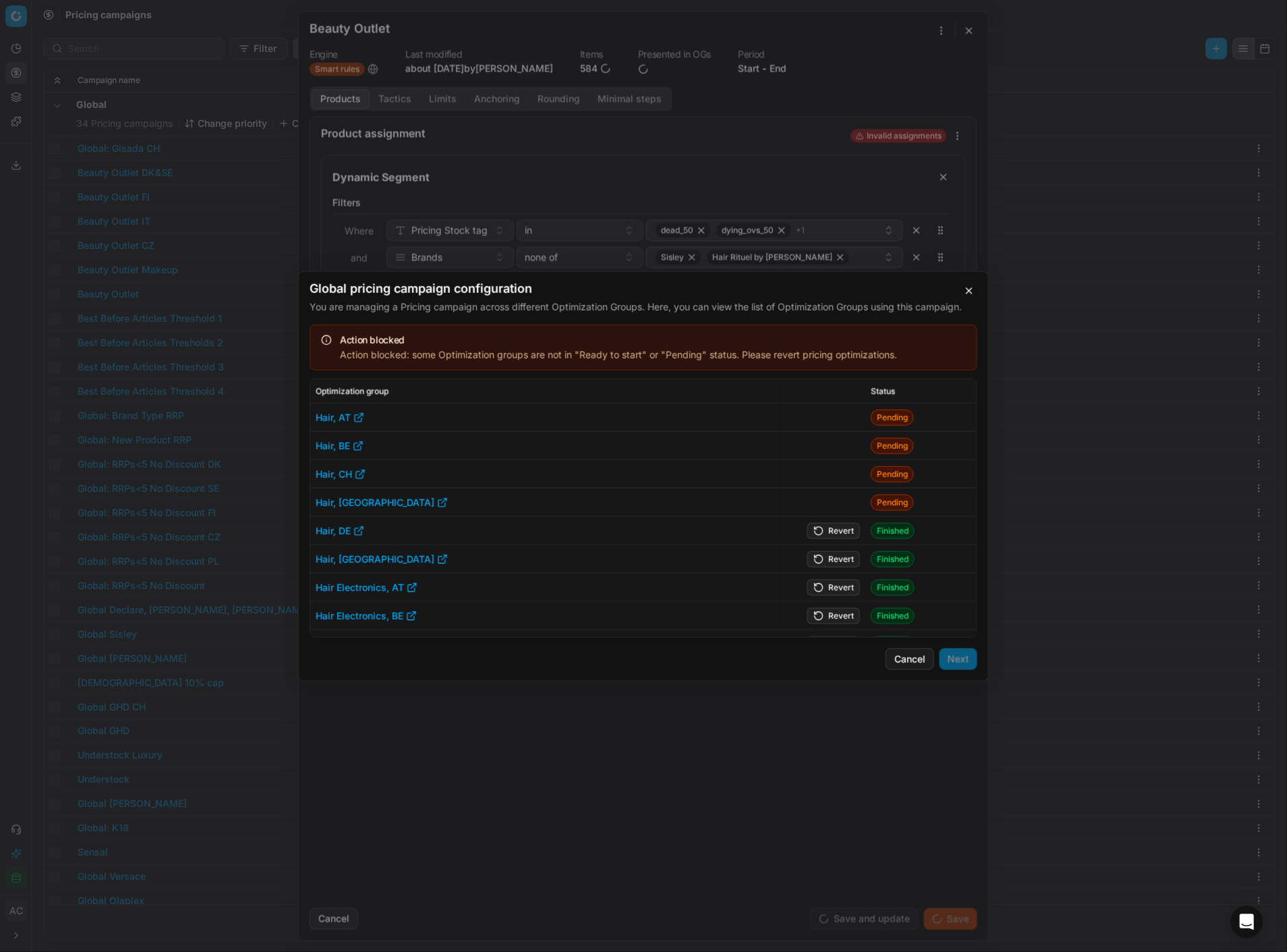
click at [827, 530] on button "Revert" at bounding box center [834, 530] width 52 height 16
click at [831, 561] on button "Revert" at bounding box center [834, 559] width 52 height 16
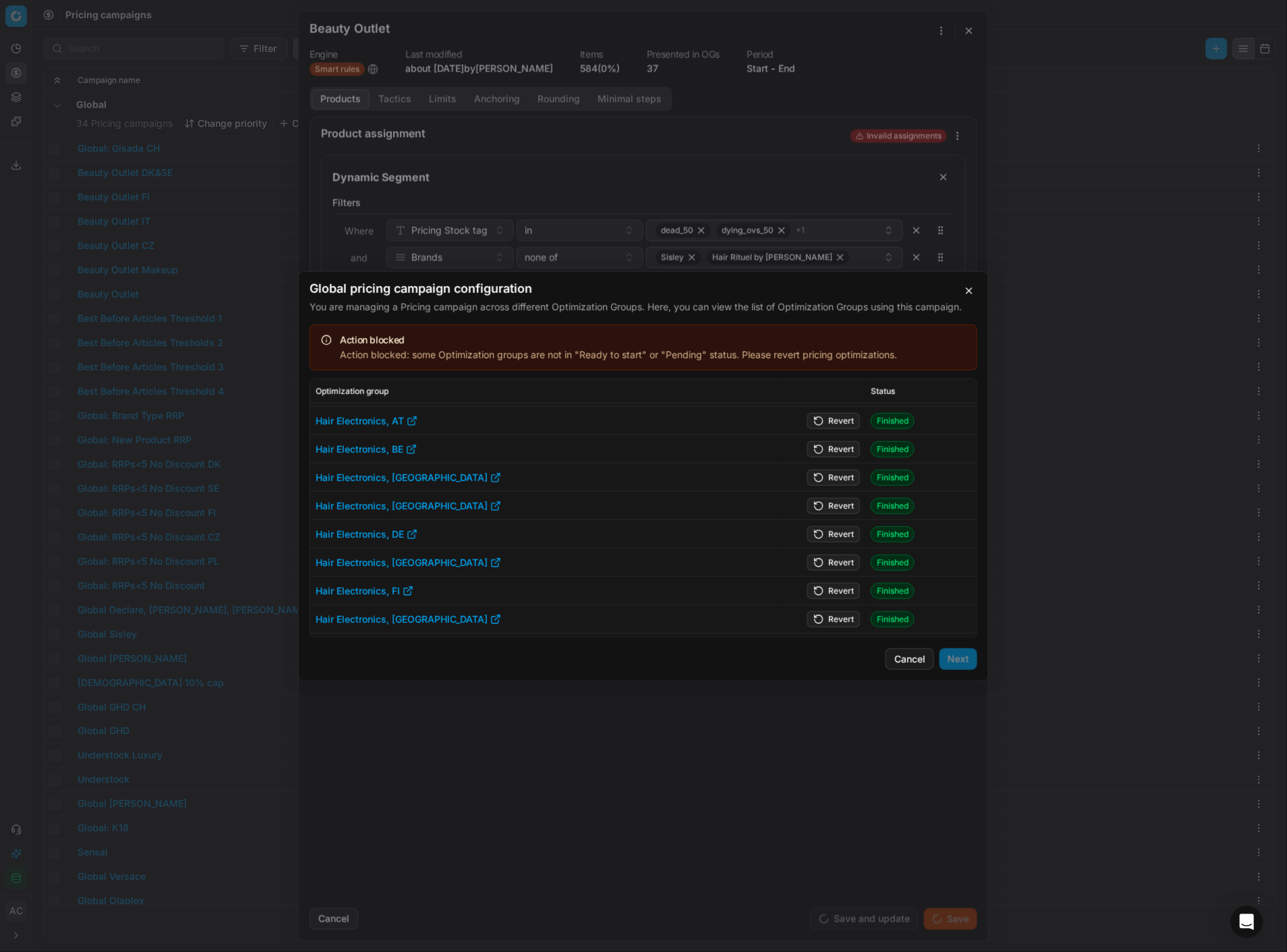
scroll to position [49, 0]
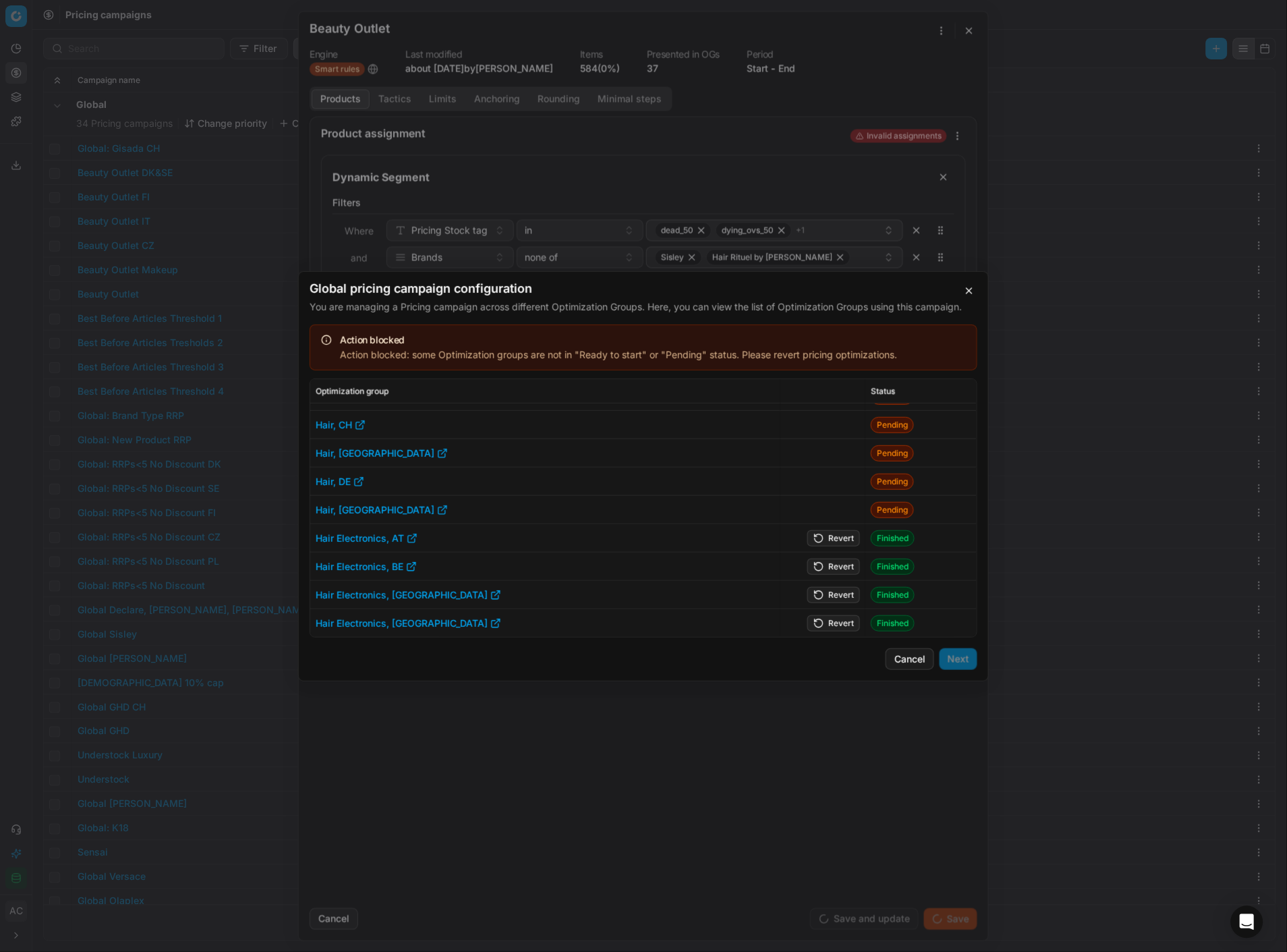
click at [833, 537] on button "Revert" at bounding box center [834, 538] width 52 height 16
click at [835, 560] on button "Revert" at bounding box center [834, 566] width 52 height 16
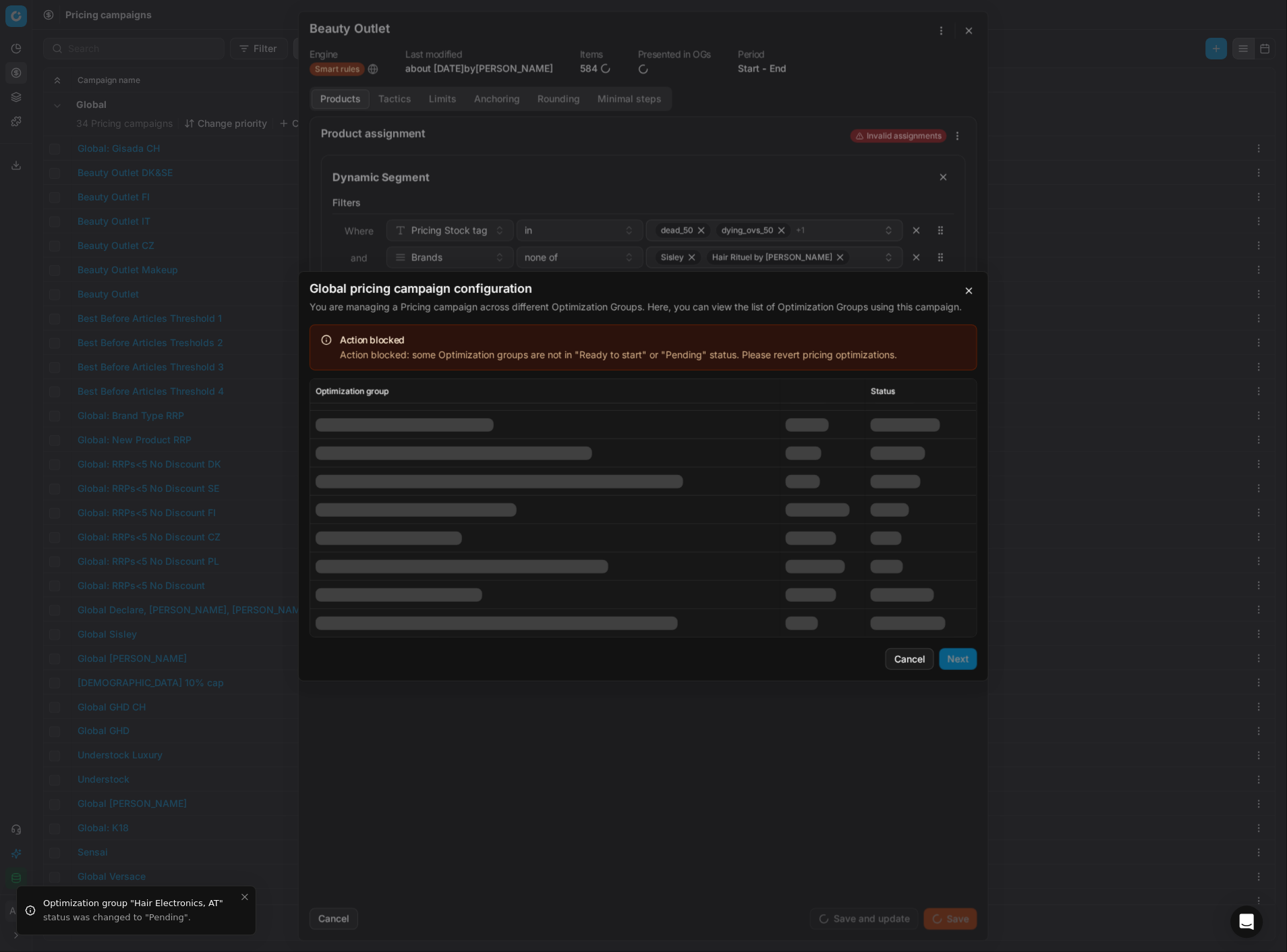
click at [838, 590] on td at bounding box center [823, 594] width 85 height 28
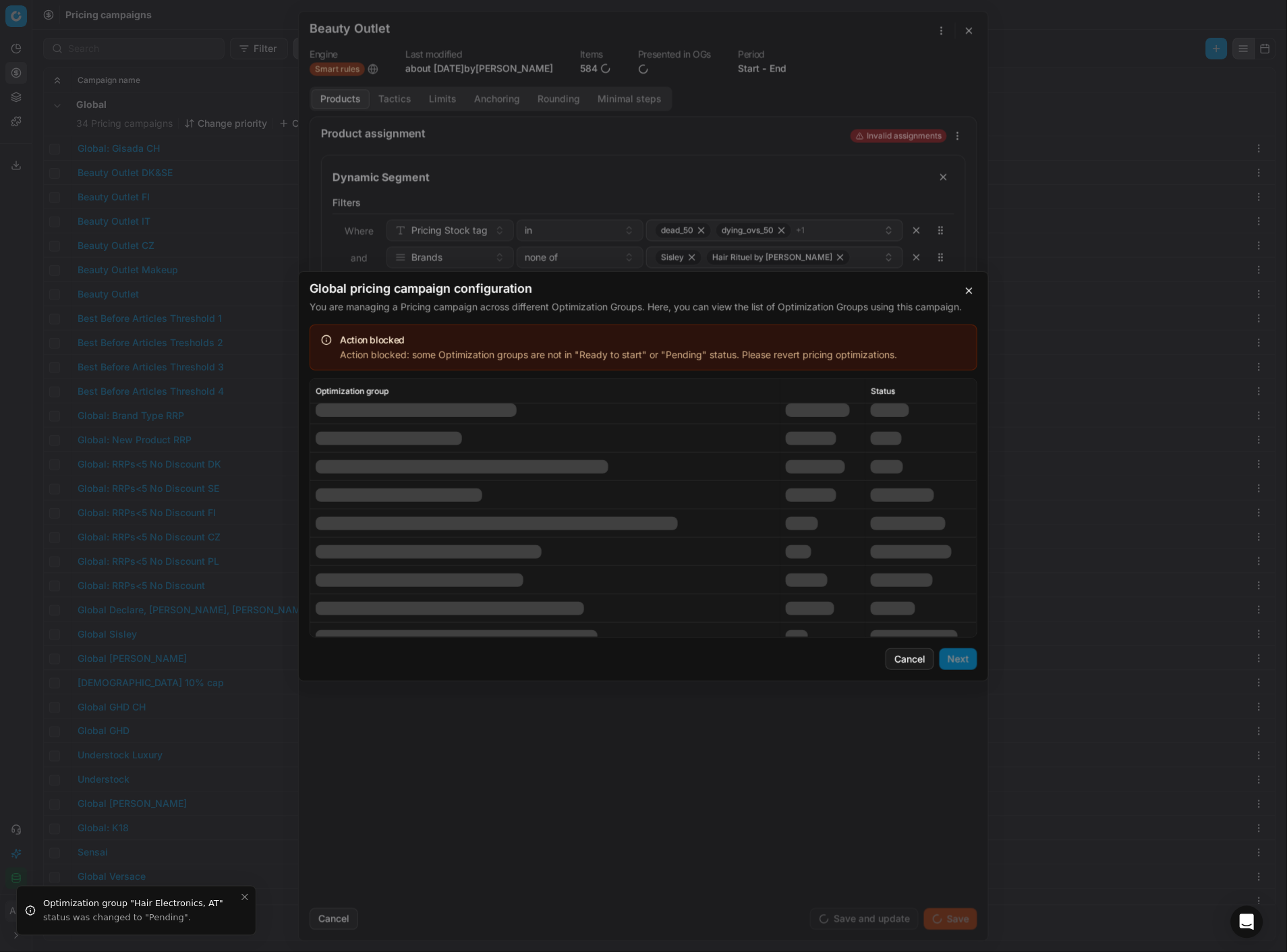
scroll to position [155, 0]
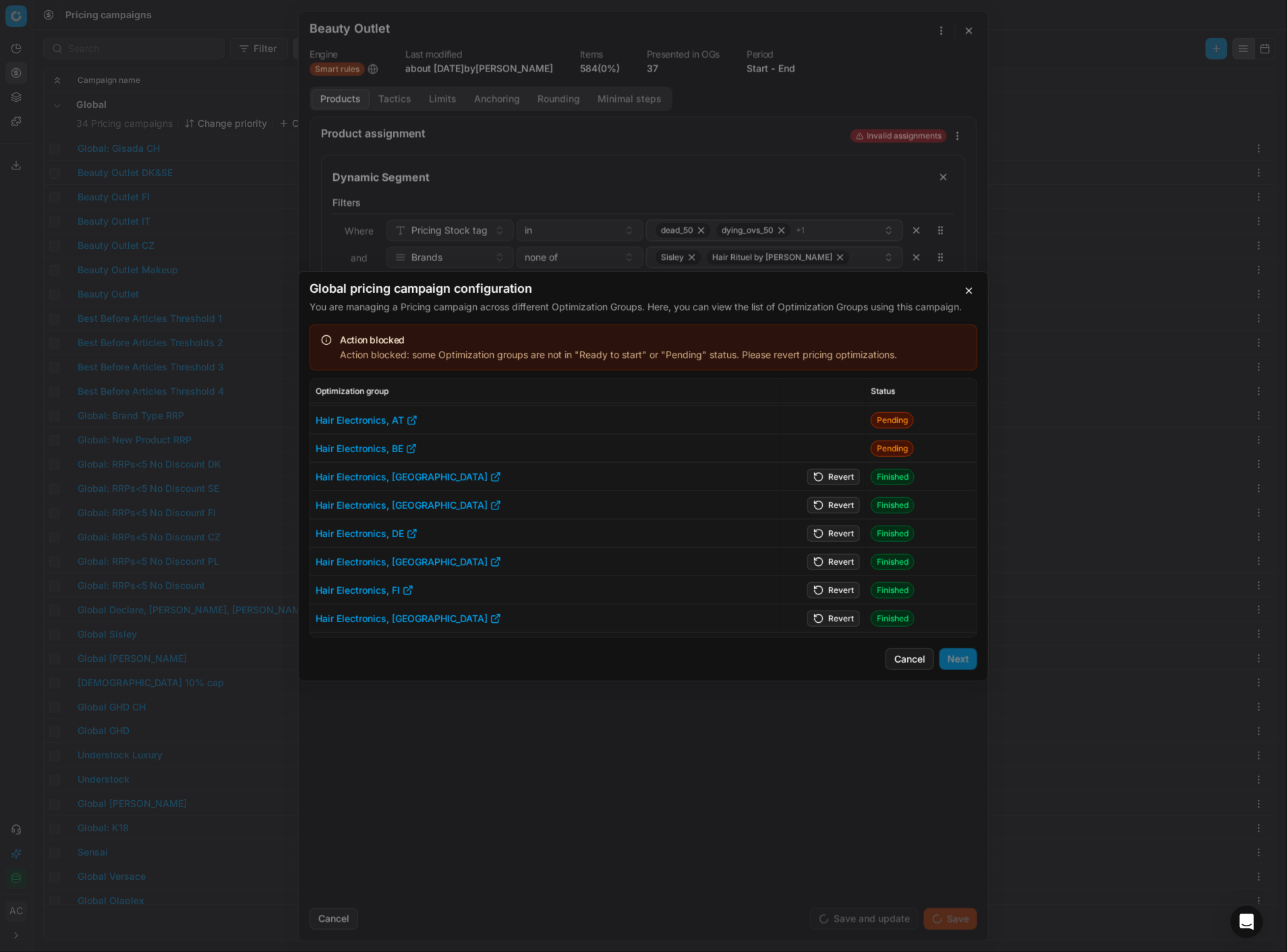
click at [838, 476] on button "Revert" at bounding box center [834, 476] width 52 height 16
click at [838, 499] on button "Revert" at bounding box center [834, 505] width 52 height 16
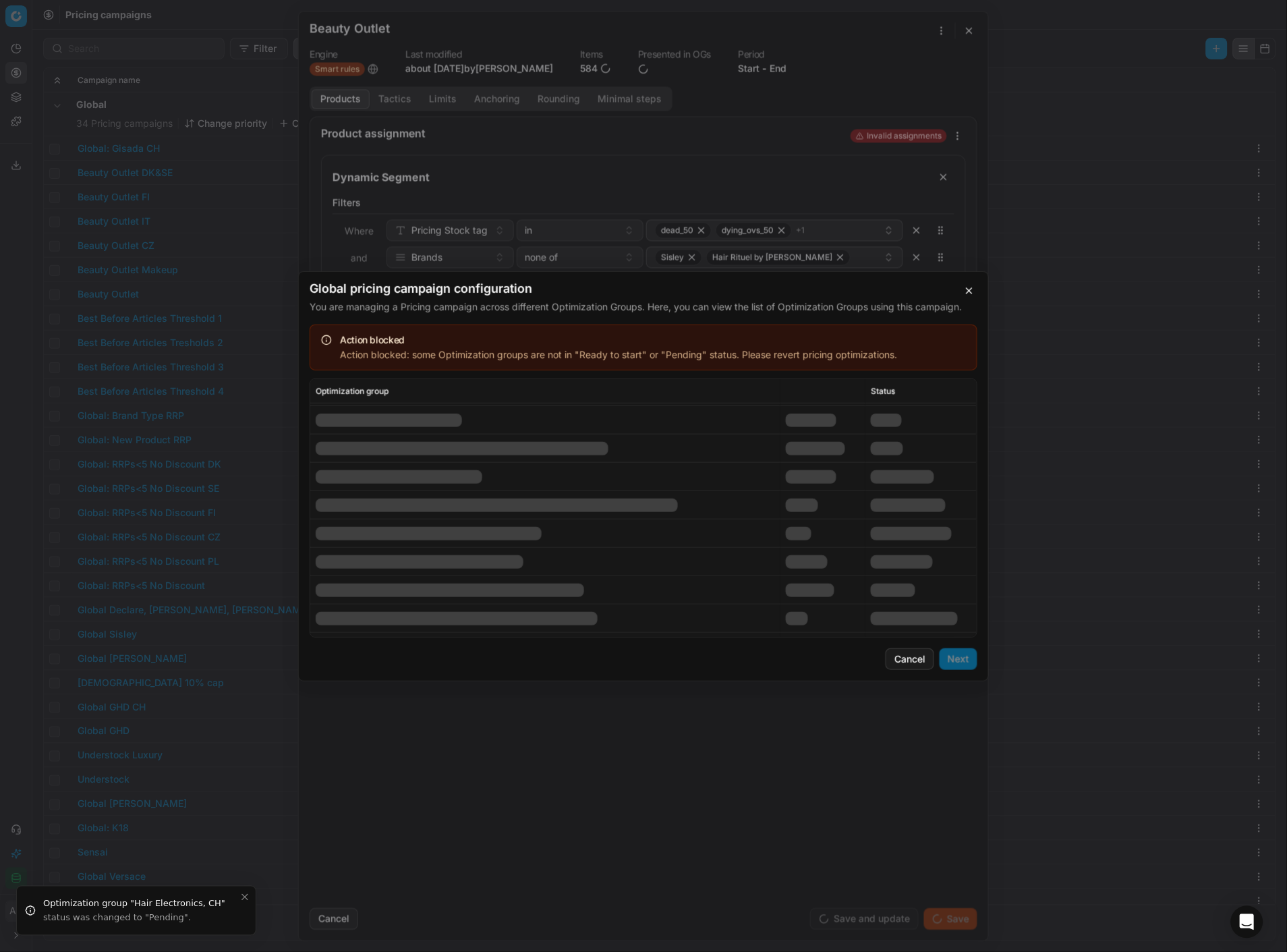
click at [838, 527] on td at bounding box center [823, 533] width 85 height 28
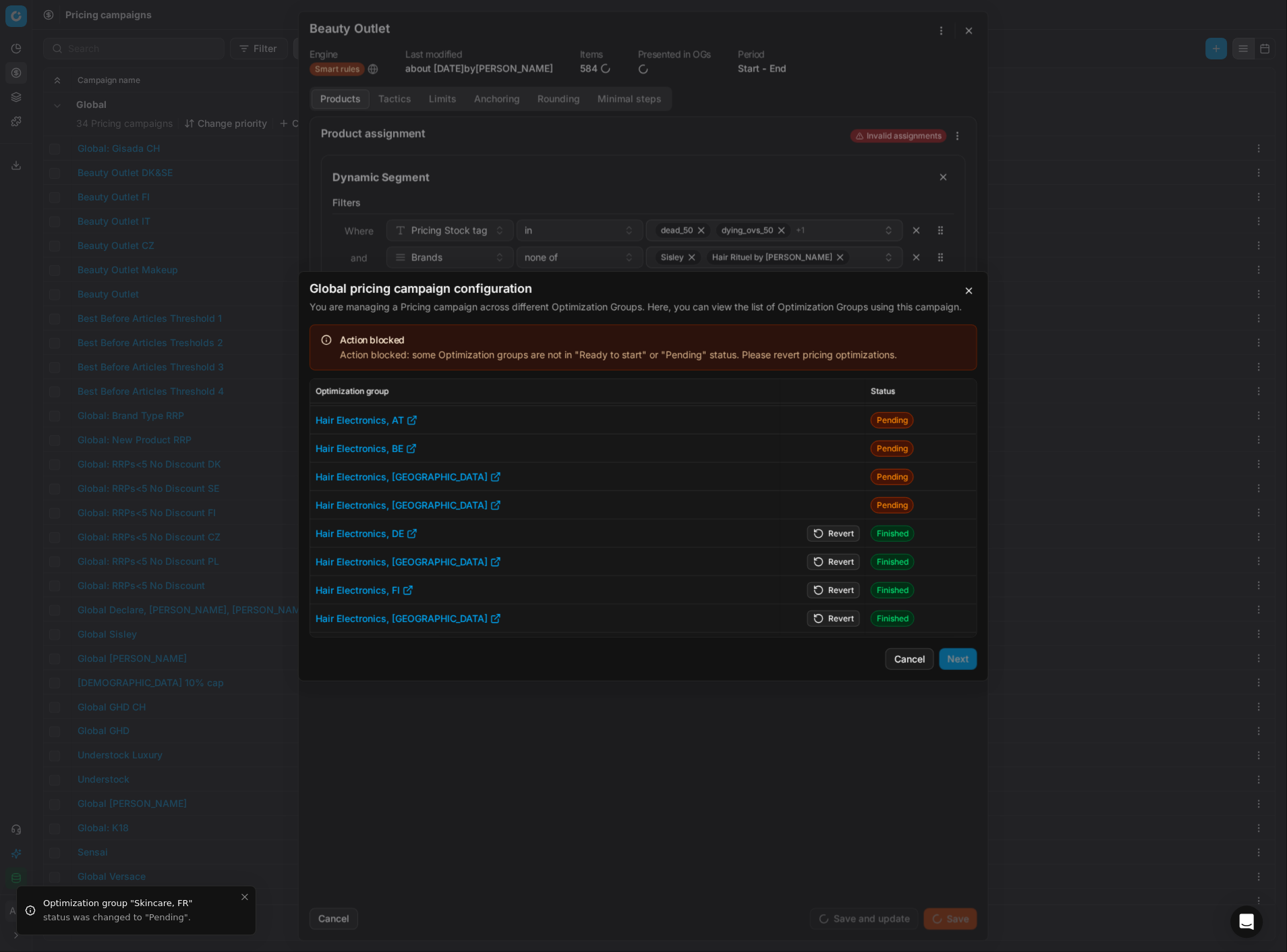
click at [818, 537] on button "Revert" at bounding box center [834, 533] width 52 height 16
click at [825, 555] on button "Revert" at bounding box center [834, 561] width 52 height 16
click at [828, 586] on td "Revert" at bounding box center [823, 590] width 85 height 28
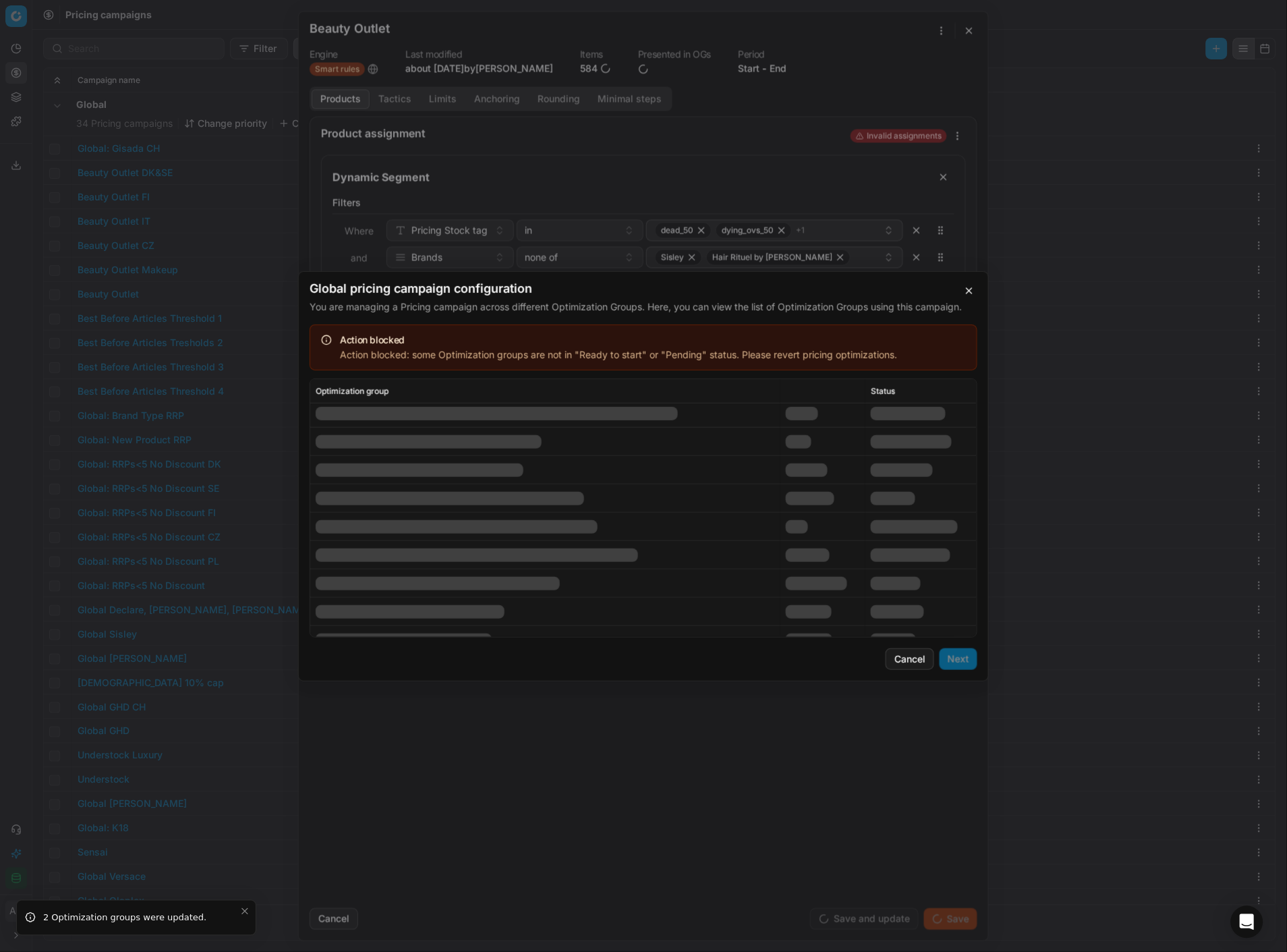
scroll to position [236, 0]
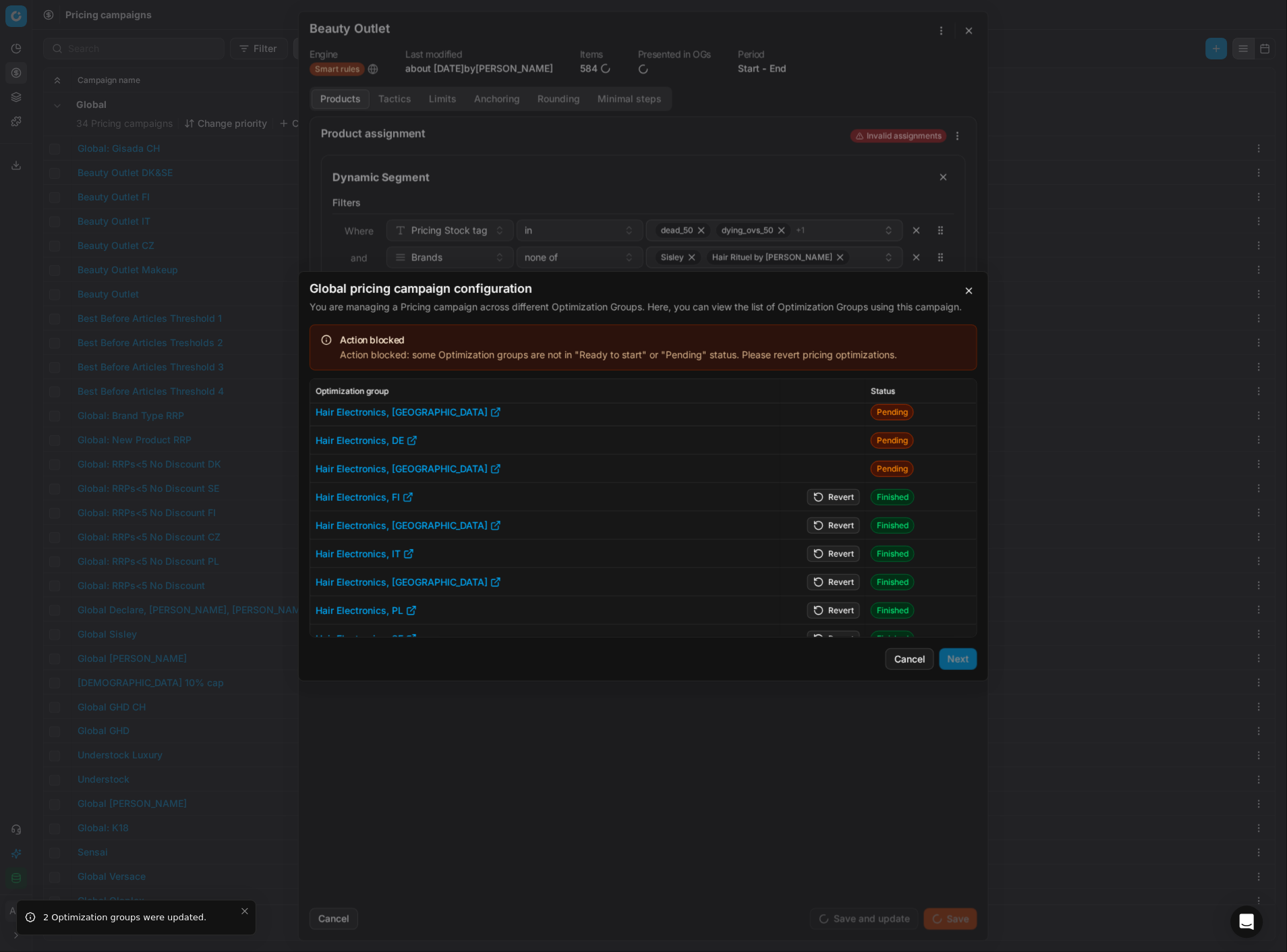
click at [841, 497] on button "Revert" at bounding box center [834, 496] width 52 height 16
click at [834, 518] on button "Revert" at bounding box center [834, 525] width 52 height 16
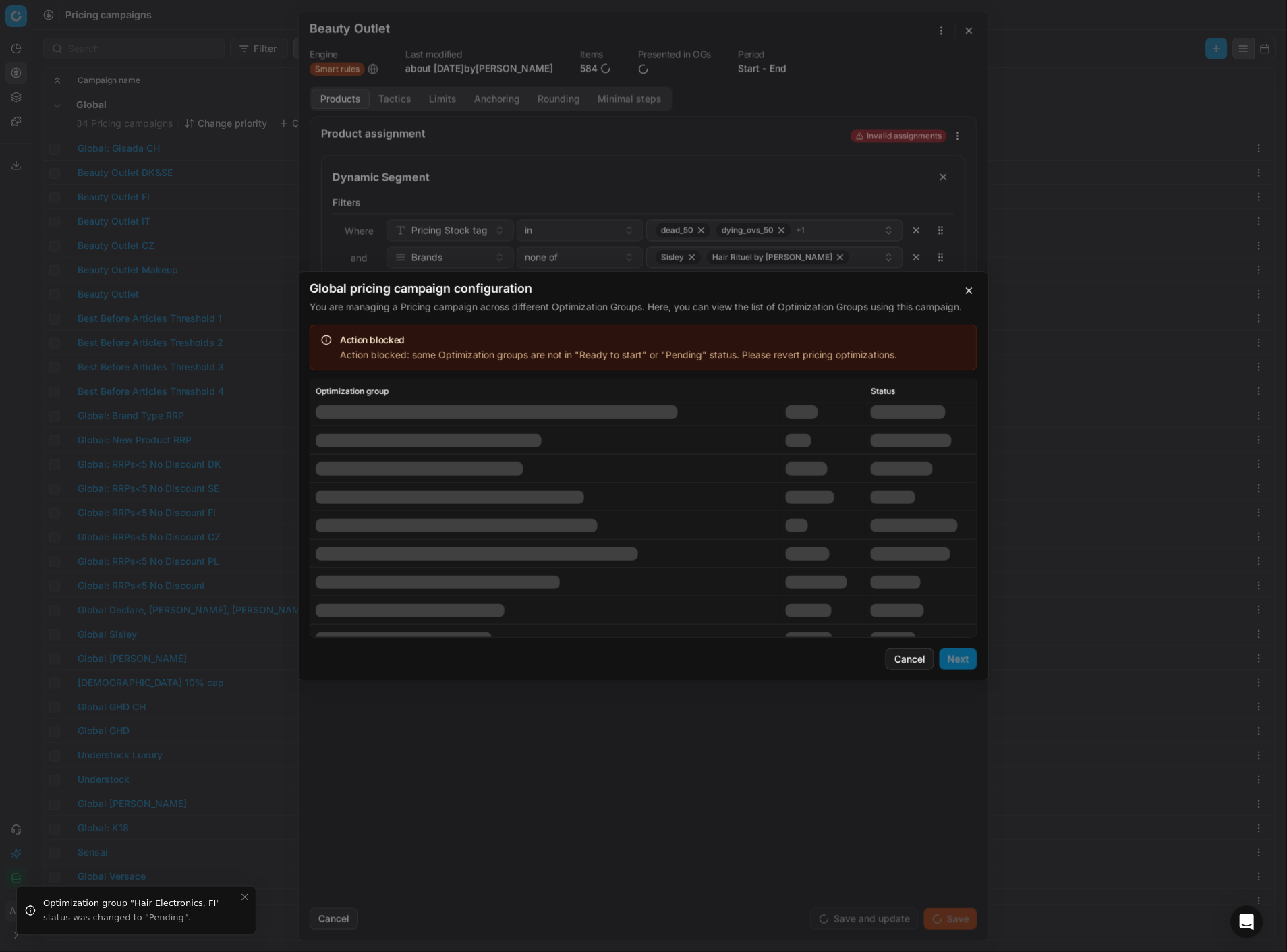
click at [833, 551] on td at bounding box center [823, 553] width 85 height 28
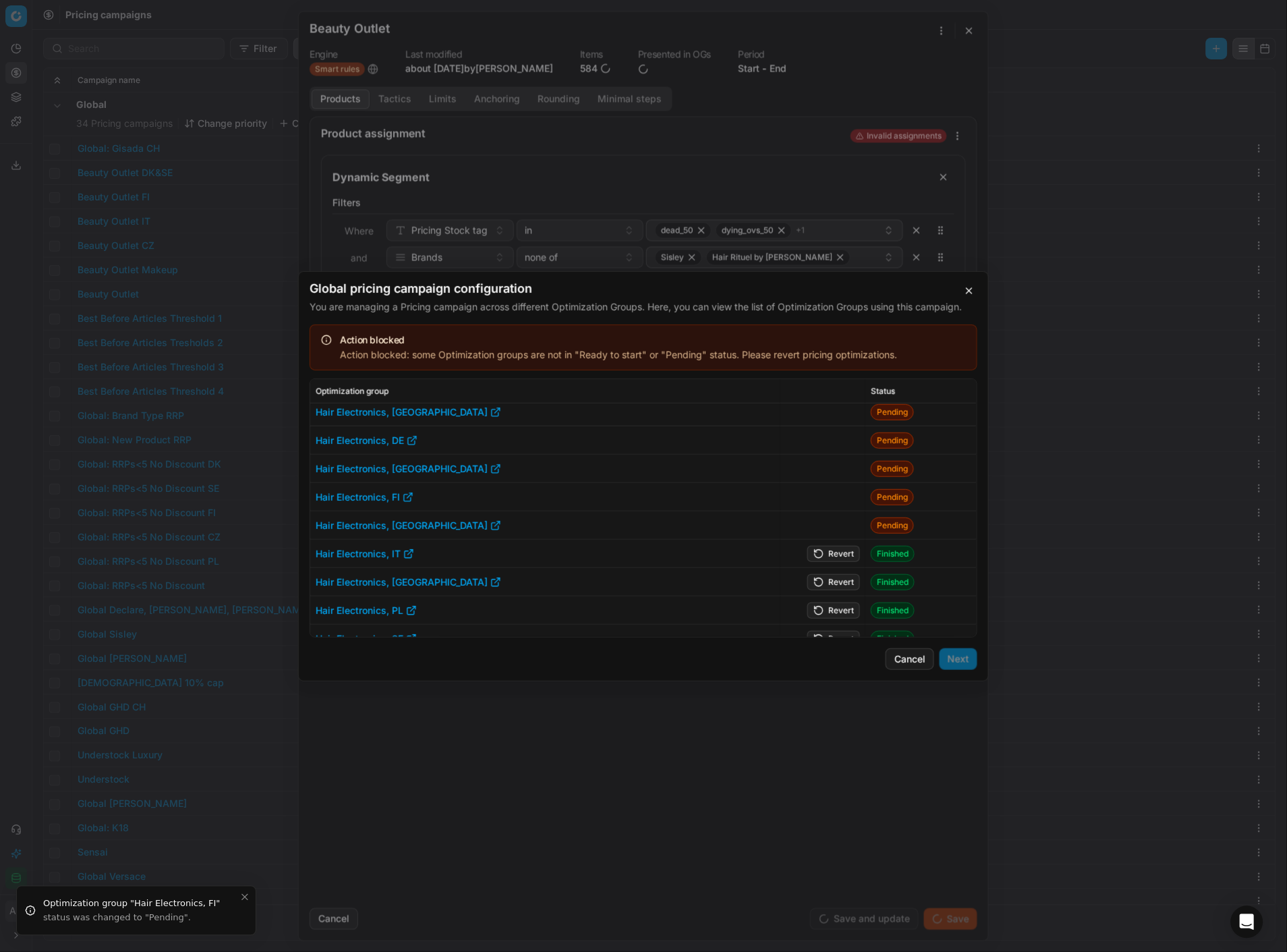
click at [833, 551] on button "Revert" at bounding box center [834, 553] width 52 height 16
click at [833, 579] on button "Revert" at bounding box center [834, 582] width 52 height 16
click at [833, 611] on button "Revert" at bounding box center [834, 610] width 52 height 16
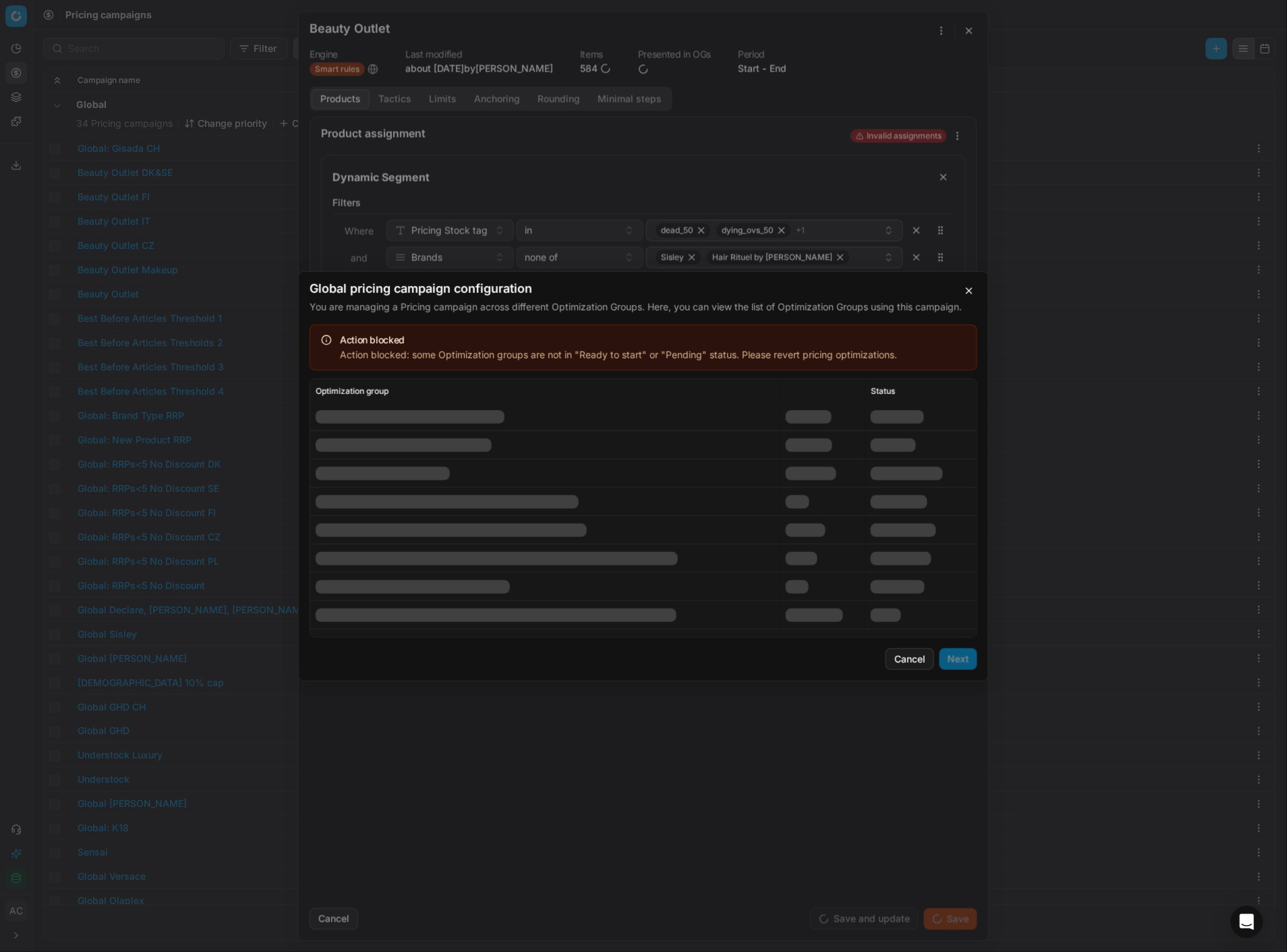
scroll to position [402, 0]
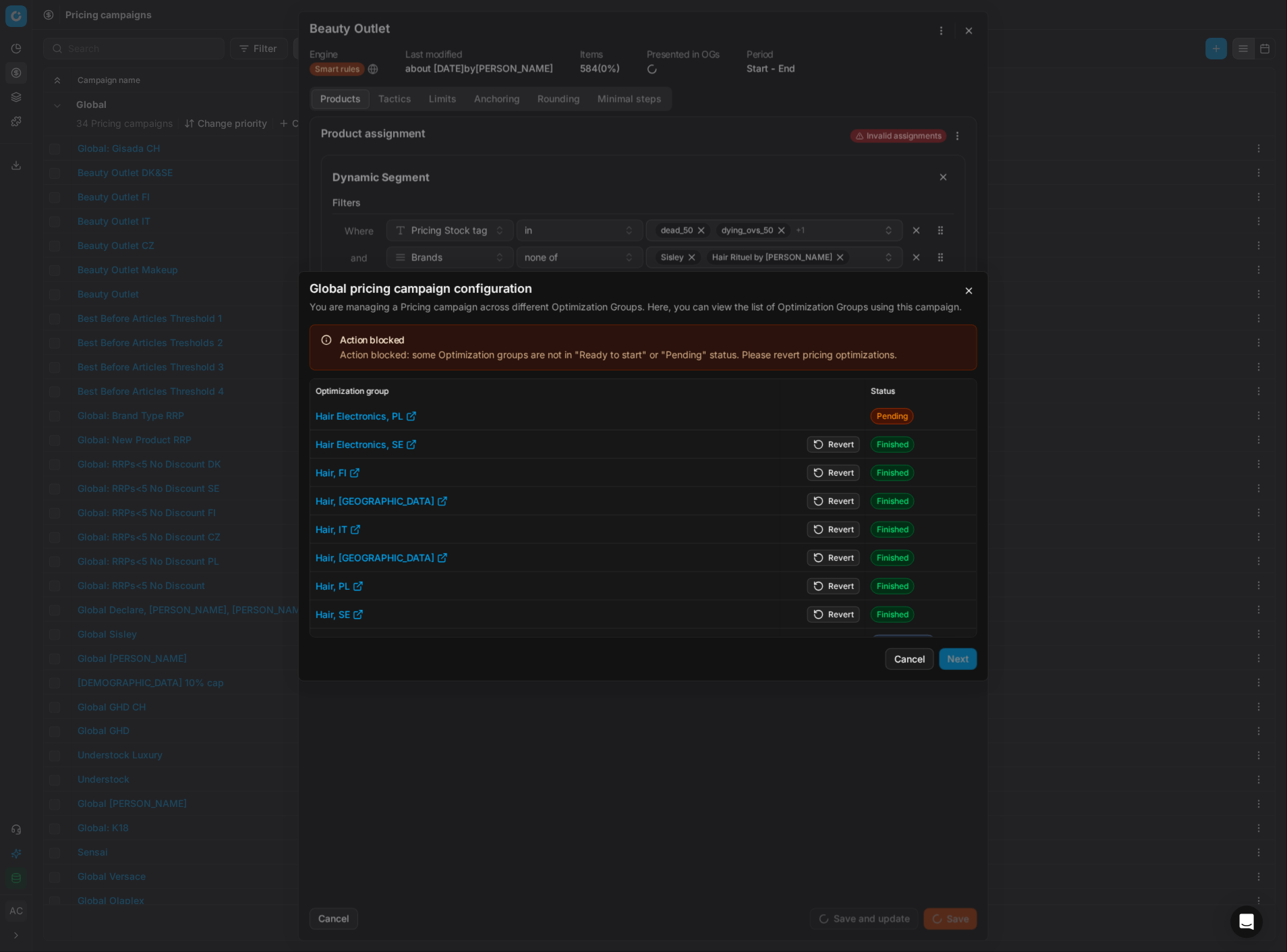
click at [833, 443] on button "Revert" at bounding box center [834, 444] width 52 height 16
click at [834, 462] on td "Revert" at bounding box center [823, 473] width 85 height 28
click at [830, 467] on button "Revert" at bounding box center [834, 472] width 52 height 16
click at [832, 497] on button "Revert" at bounding box center [834, 500] width 52 height 16
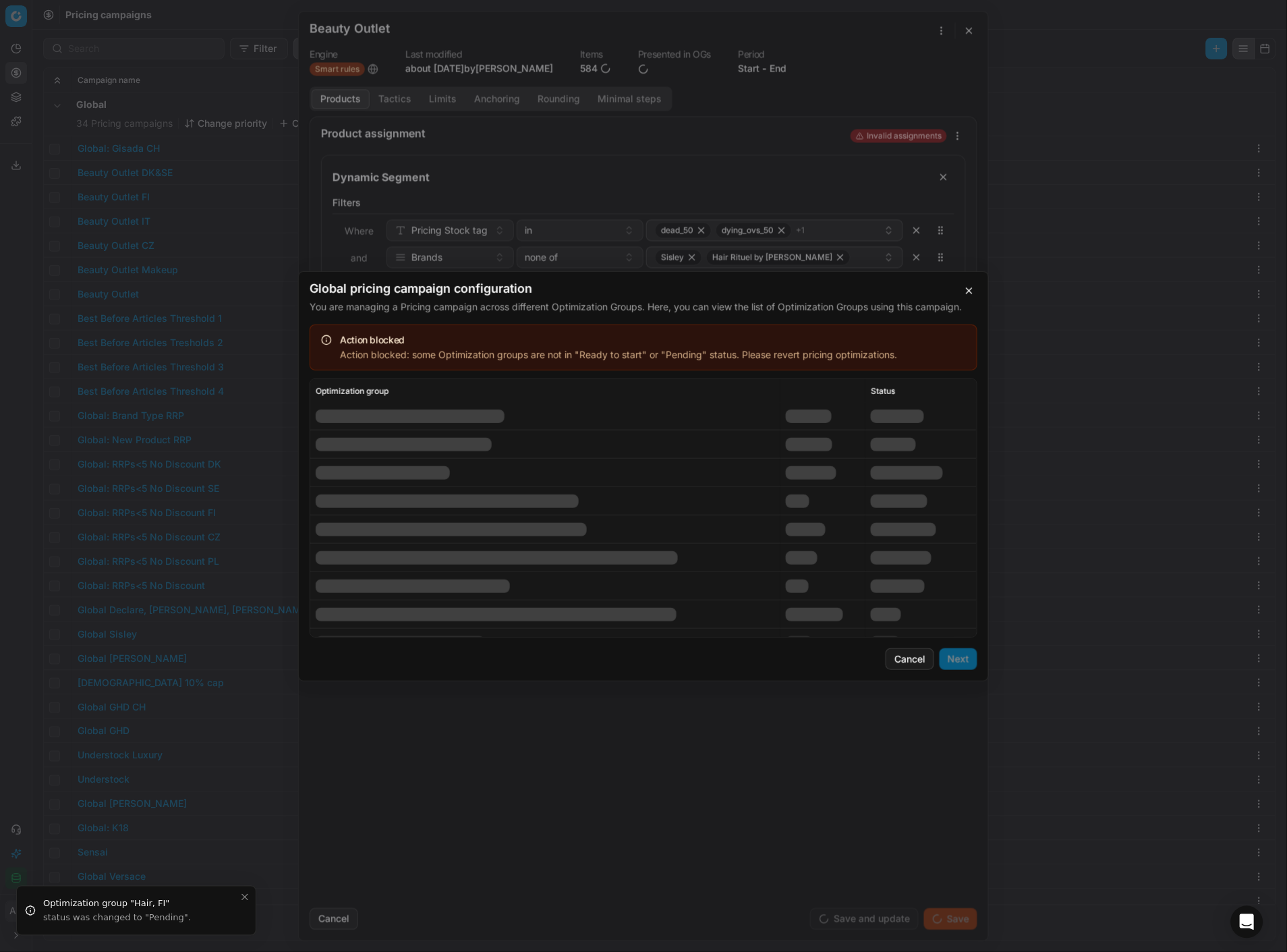
click at [837, 530] on td at bounding box center [823, 529] width 85 height 28
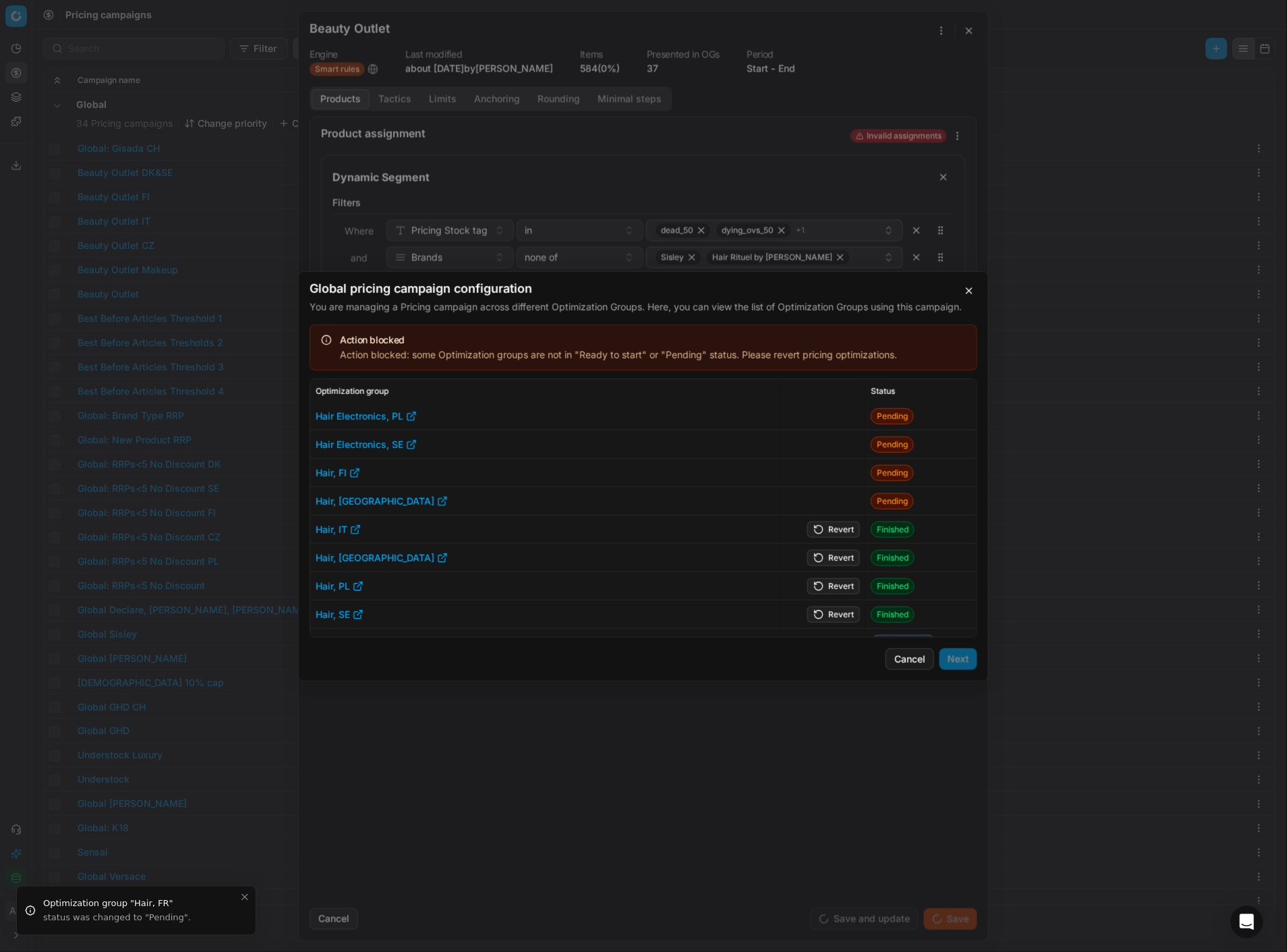
click at [848, 525] on button "Revert" at bounding box center [834, 529] width 52 height 16
click at [838, 555] on button "Revert" at bounding box center [834, 557] width 52 height 16
click at [821, 587] on button "Revert" at bounding box center [834, 586] width 52 height 16
click at [831, 617] on button "Revert" at bounding box center [834, 614] width 52 height 16
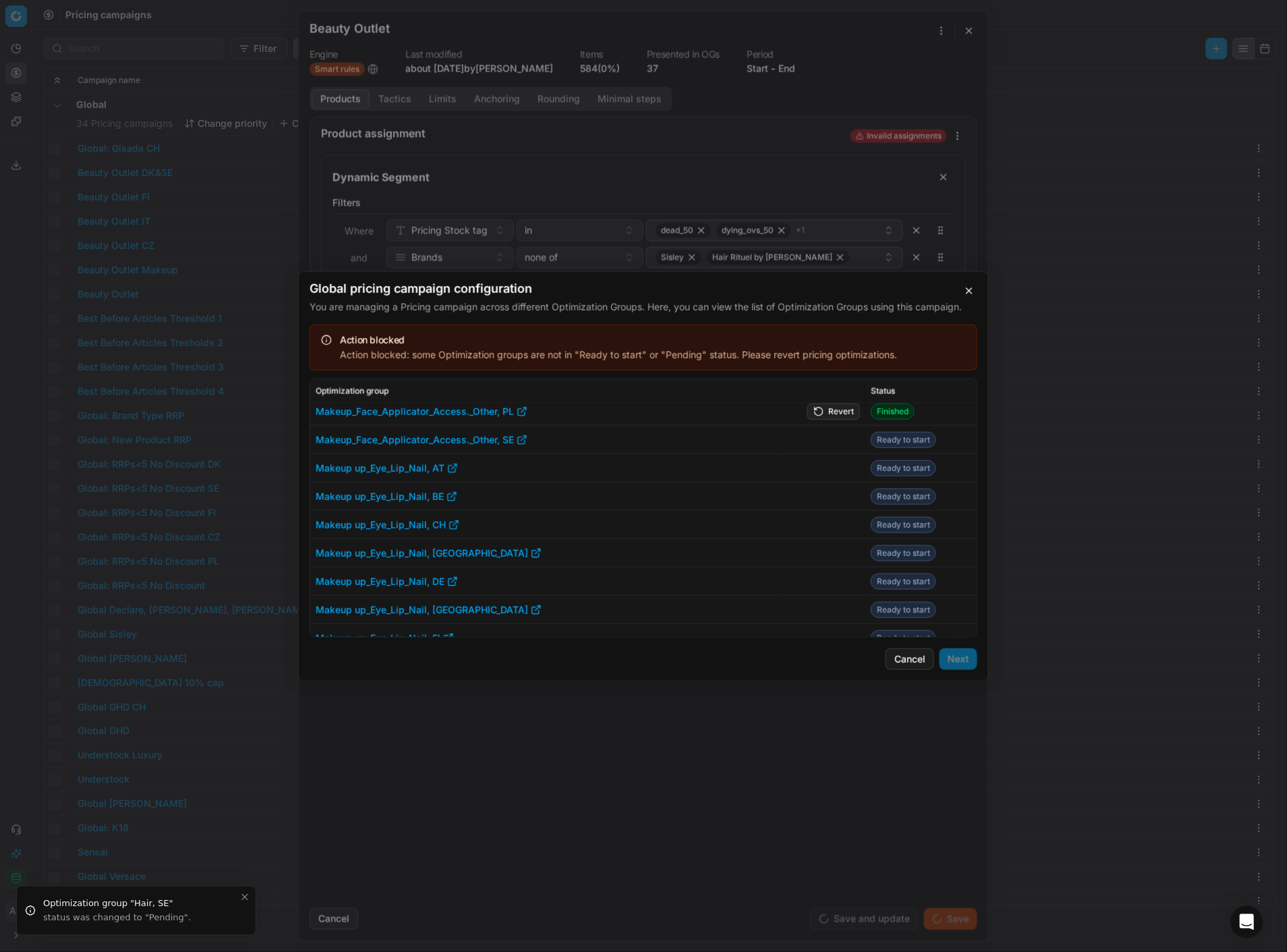
scroll to position [751, 0]
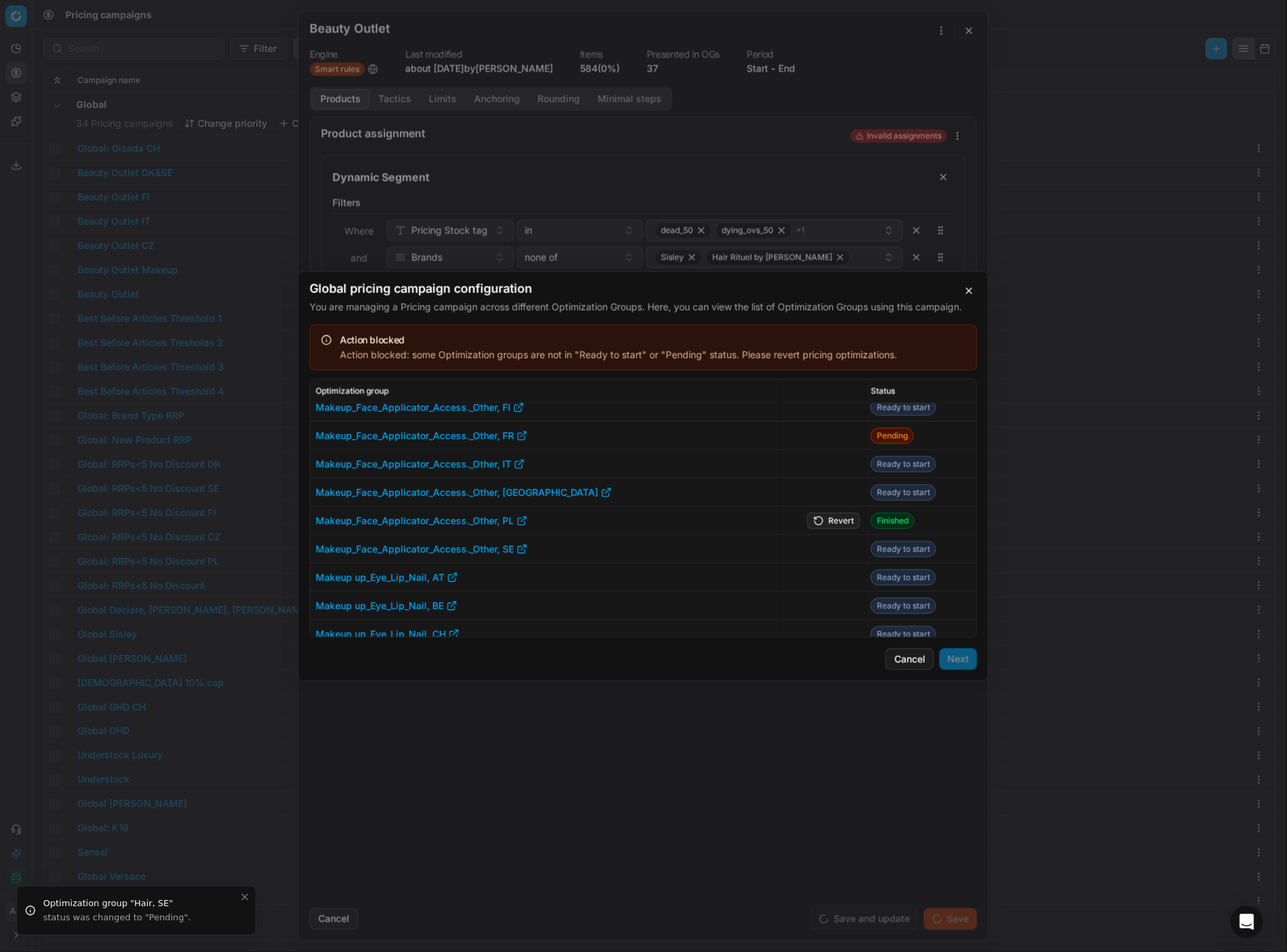
click at [829, 519] on button "Revert" at bounding box center [834, 520] width 52 height 16
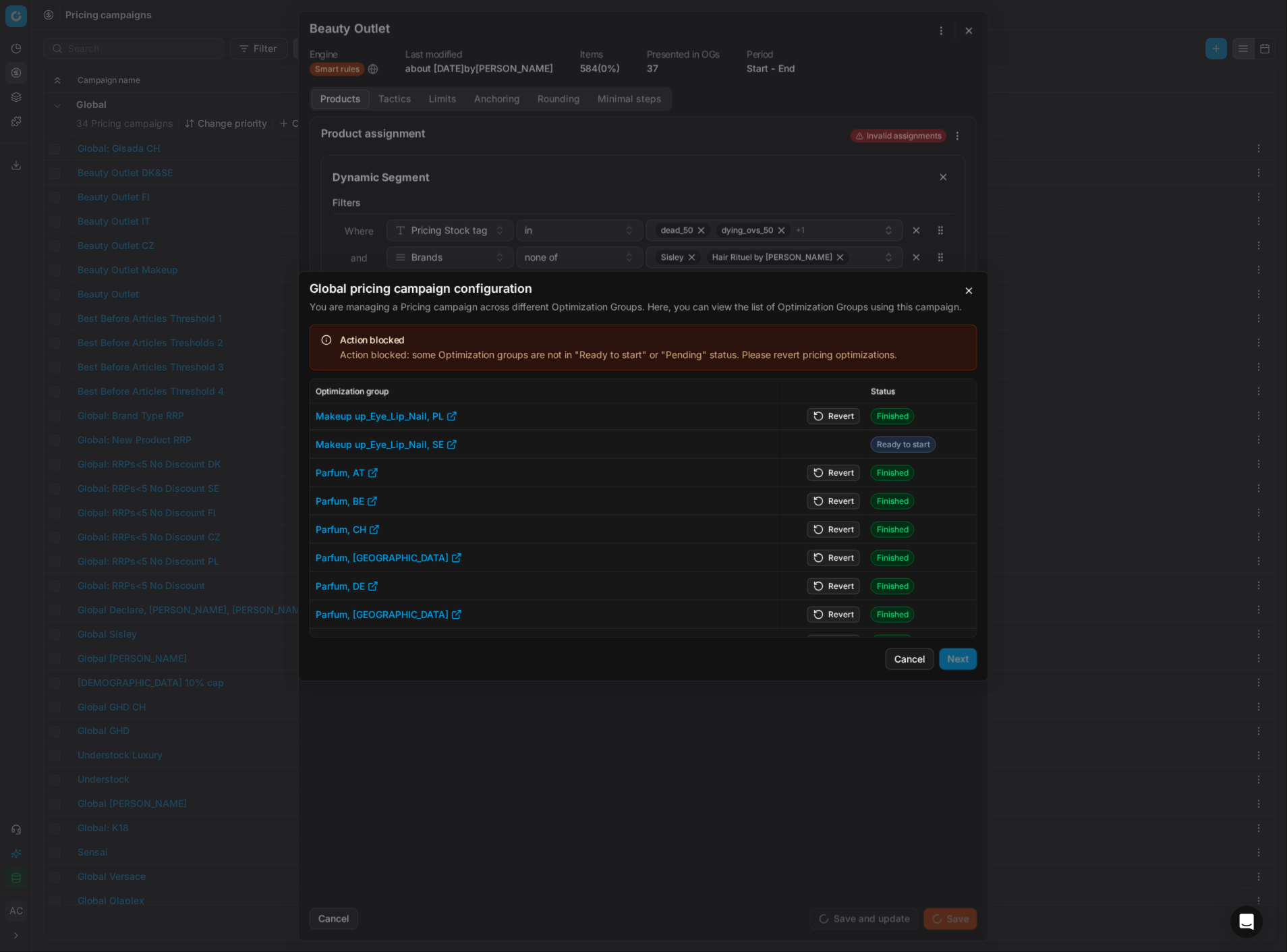
scroll to position [1070, 0]
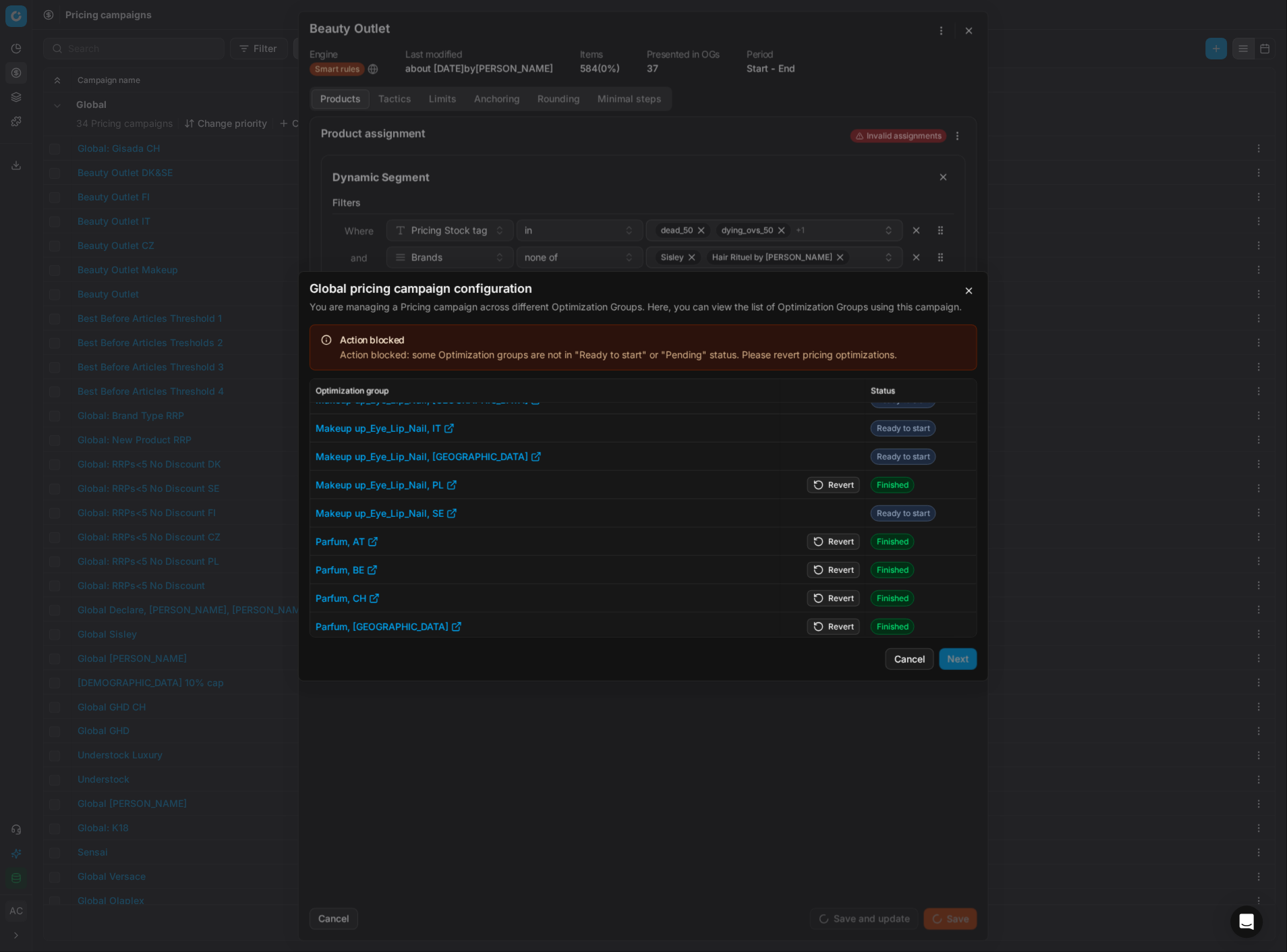
click at [830, 481] on button "Revert" at bounding box center [834, 484] width 52 height 16
click at [828, 543] on button "Revert" at bounding box center [834, 541] width 52 height 16
click at [832, 567] on button "Revert" at bounding box center [834, 569] width 52 height 16
click at [833, 595] on button "Revert" at bounding box center [834, 598] width 52 height 16
click at [828, 629] on button "Revert" at bounding box center [834, 626] width 52 height 16
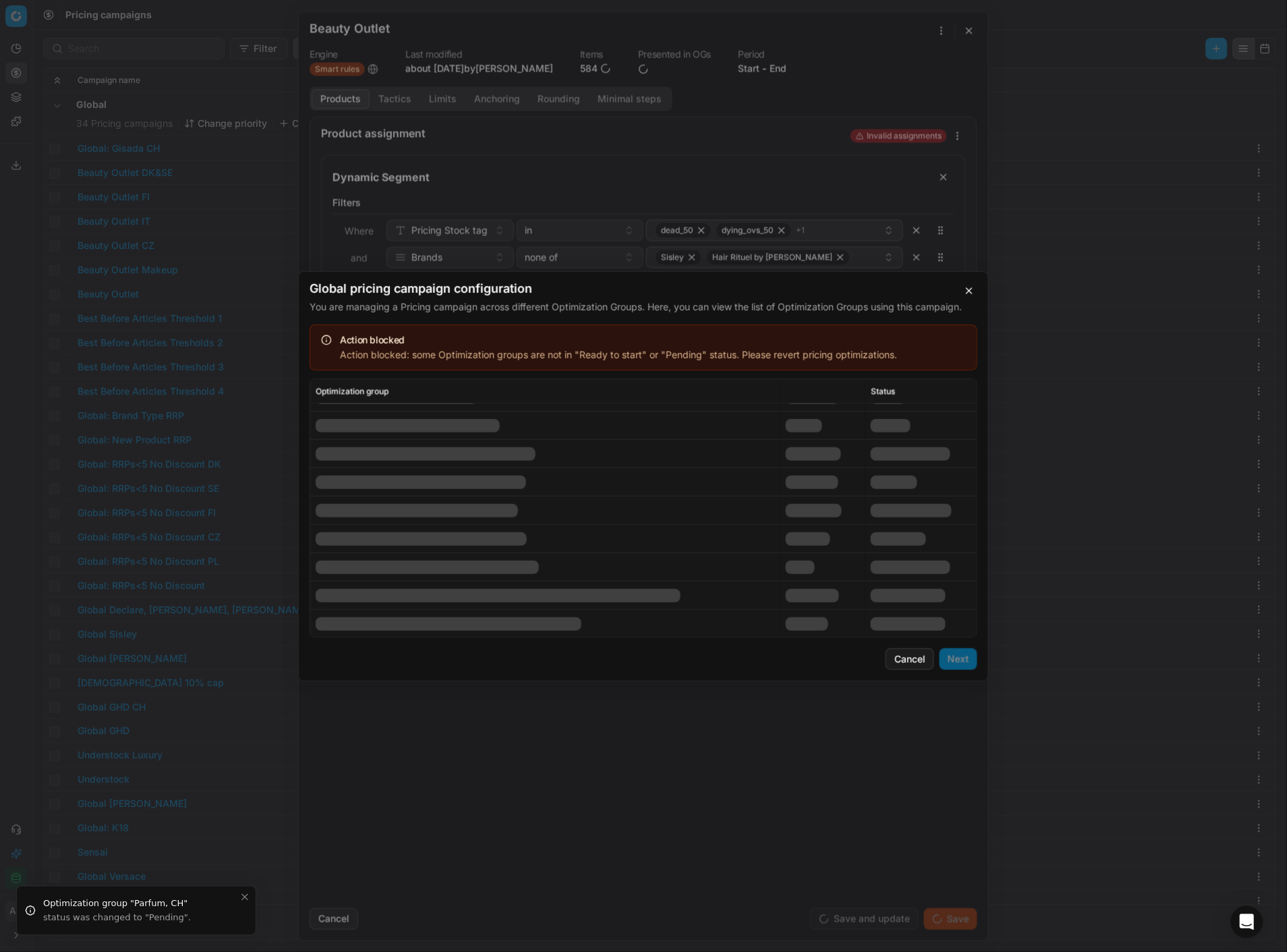
scroll to position [1202, 0]
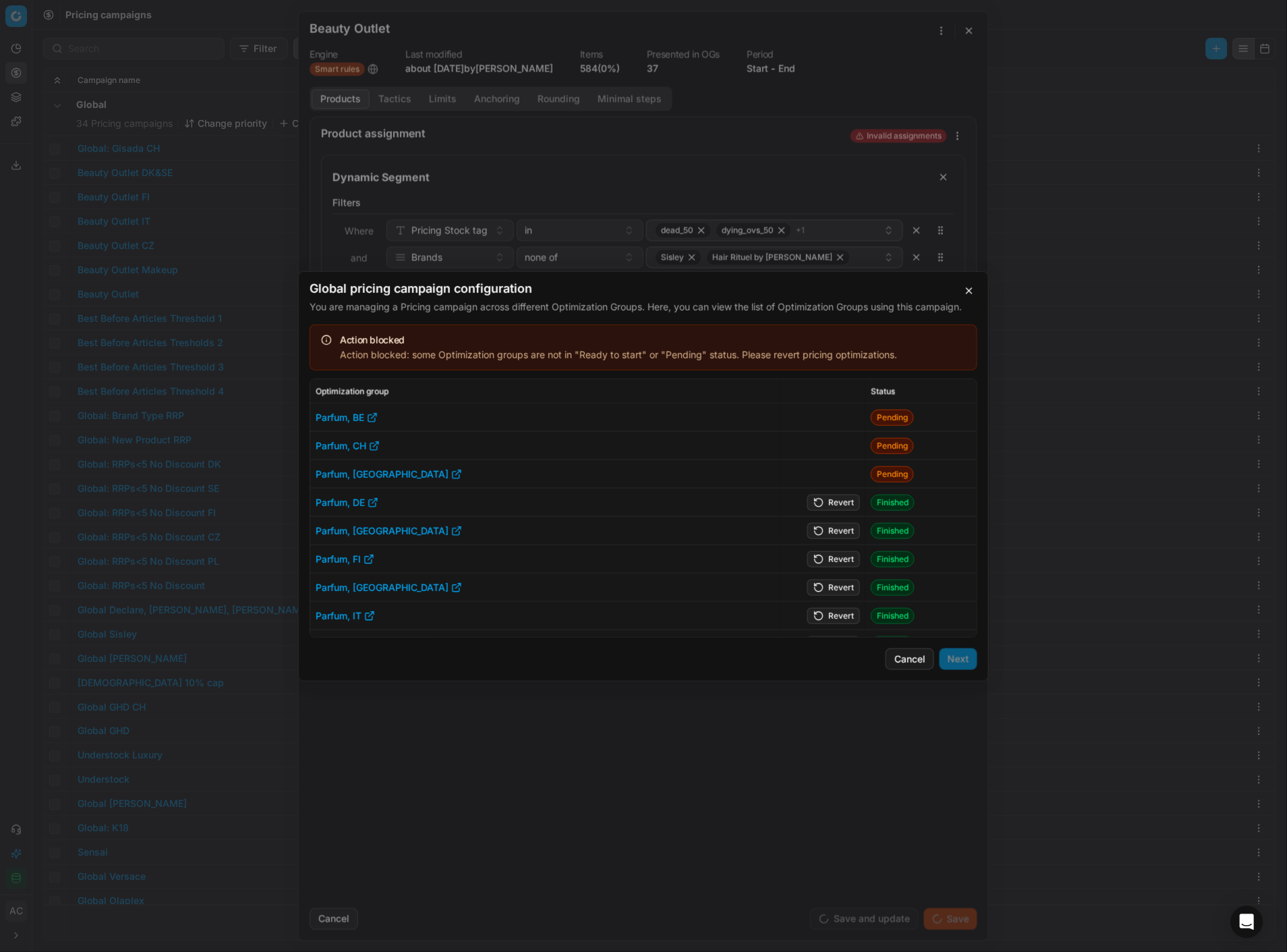
click at [826, 504] on button "Revert" at bounding box center [834, 502] width 52 height 16
click at [830, 525] on button "Revert" at bounding box center [834, 530] width 52 height 16
click at [835, 556] on button "Revert" at bounding box center [834, 559] width 52 height 16
click at [841, 583] on button "Revert" at bounding box center [834, 587] width 52 height 16
click at [837, 612] on button "Revert" at bounding box center [834, 615] width 52 height 16
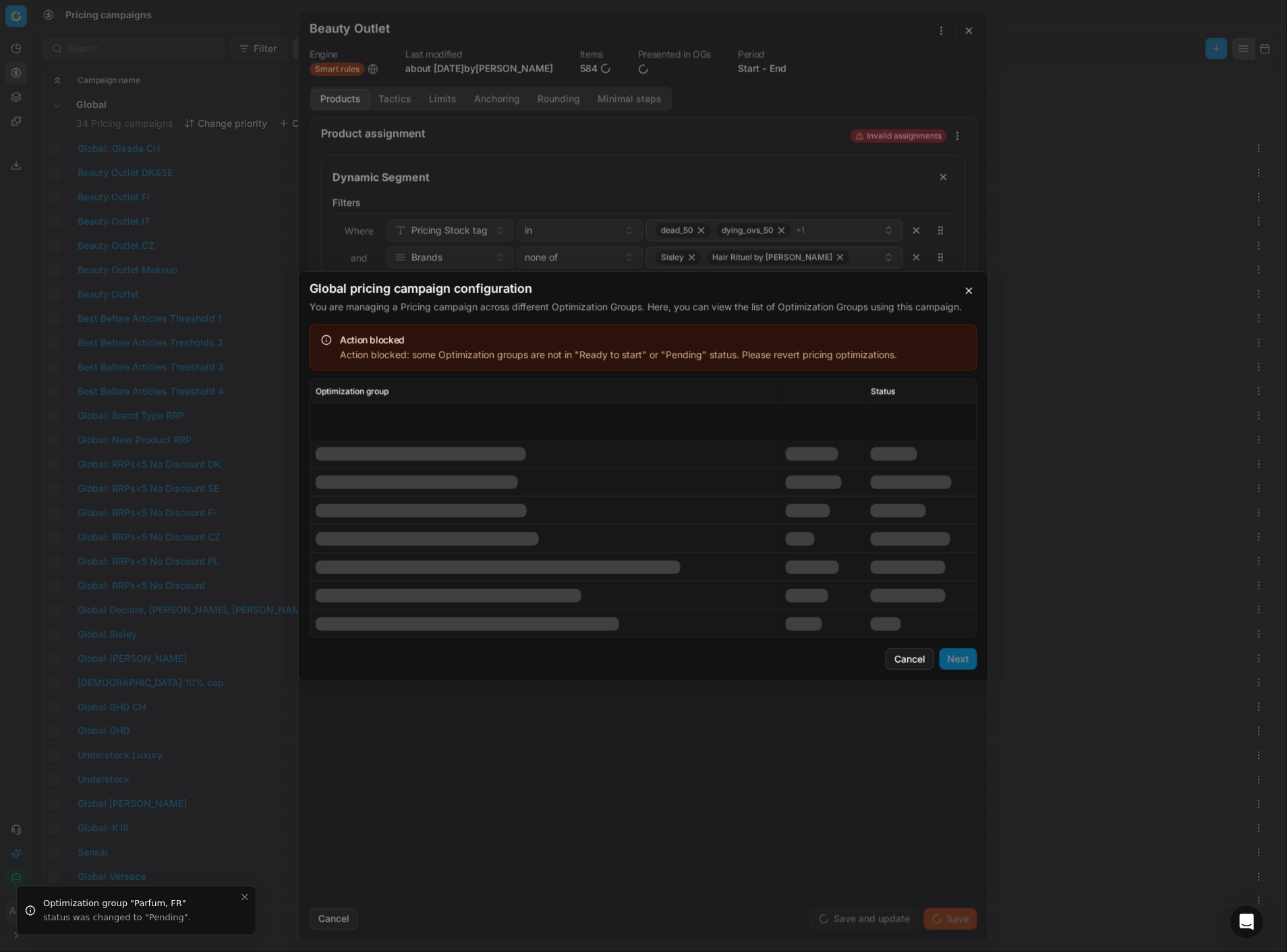
scroll to position [1327, 0]
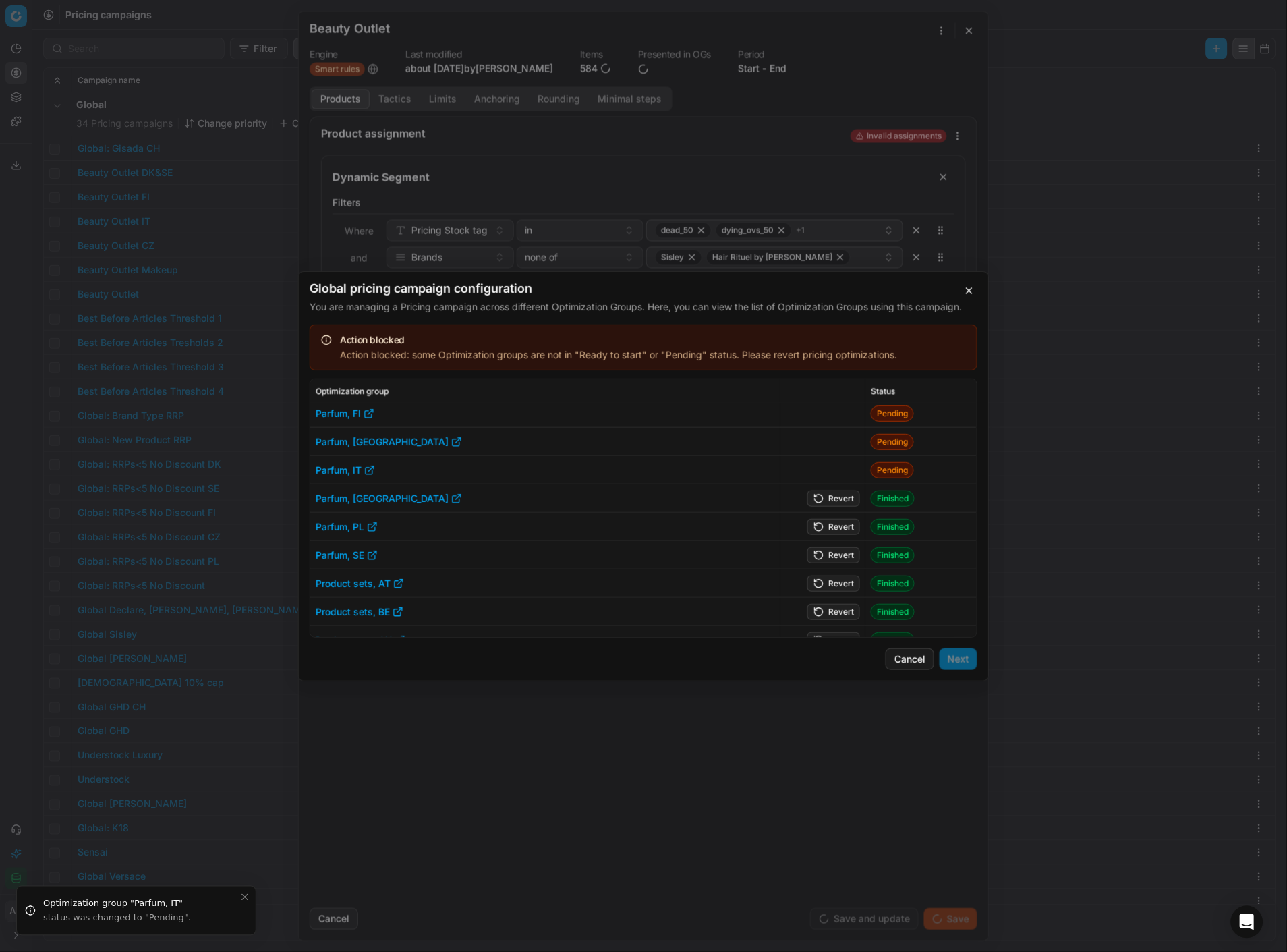
click at [825, 497] on button "Revert" at bounding box center [834, 498] width 52 height 16
click at [826, 524] on button "Revert" at bounding box center [834, 526] width 52 height 16
click at [830, 549] on button "Revert" at bounding box center [834, 554] width 52 height 16
click at [829, 577] on button "Revert" at bounding box center [834, 583] width 52 height 16
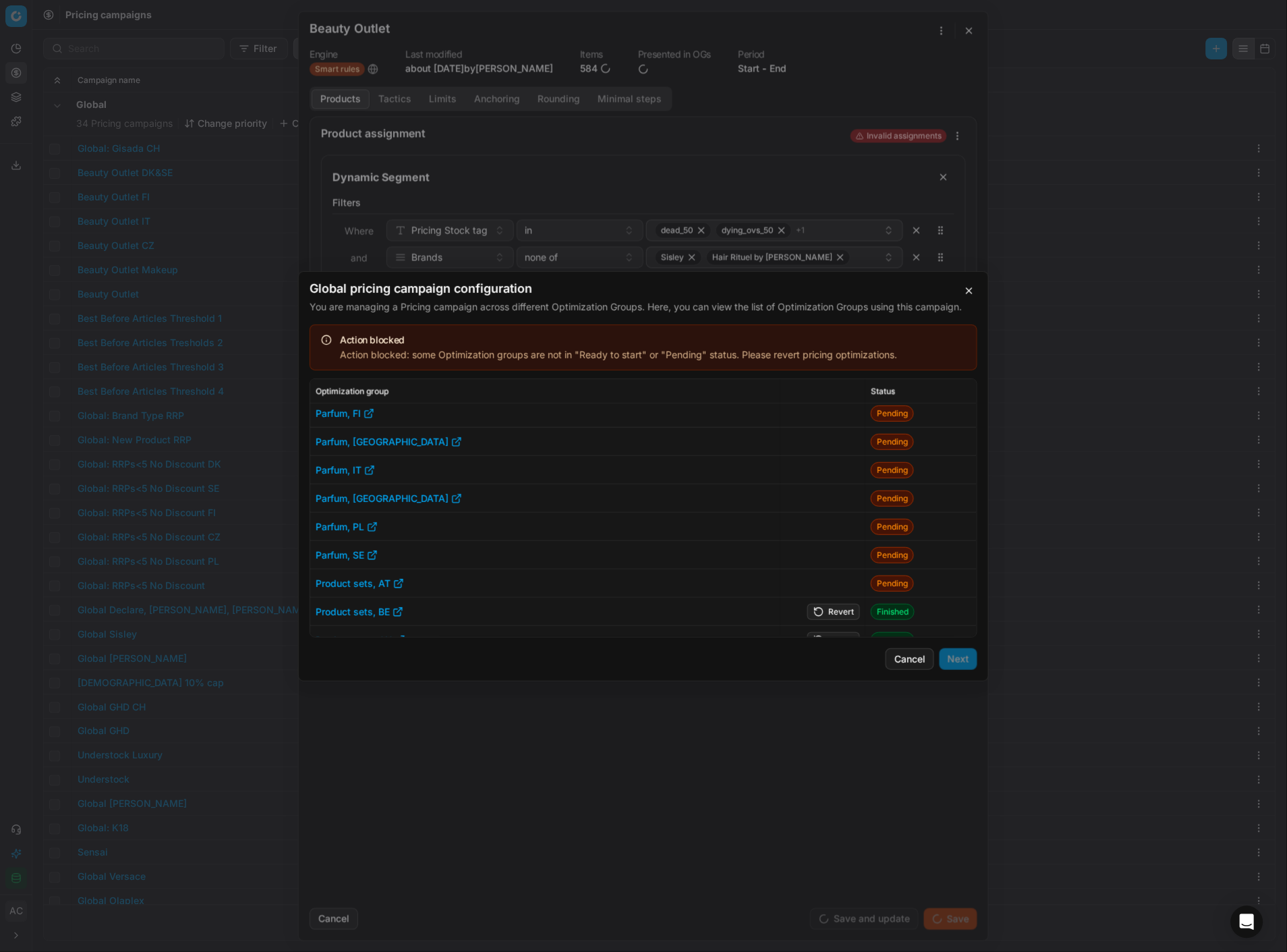
click at [837, 608] on button "Revert" at bounding box center [834, 611] width 52 height 16
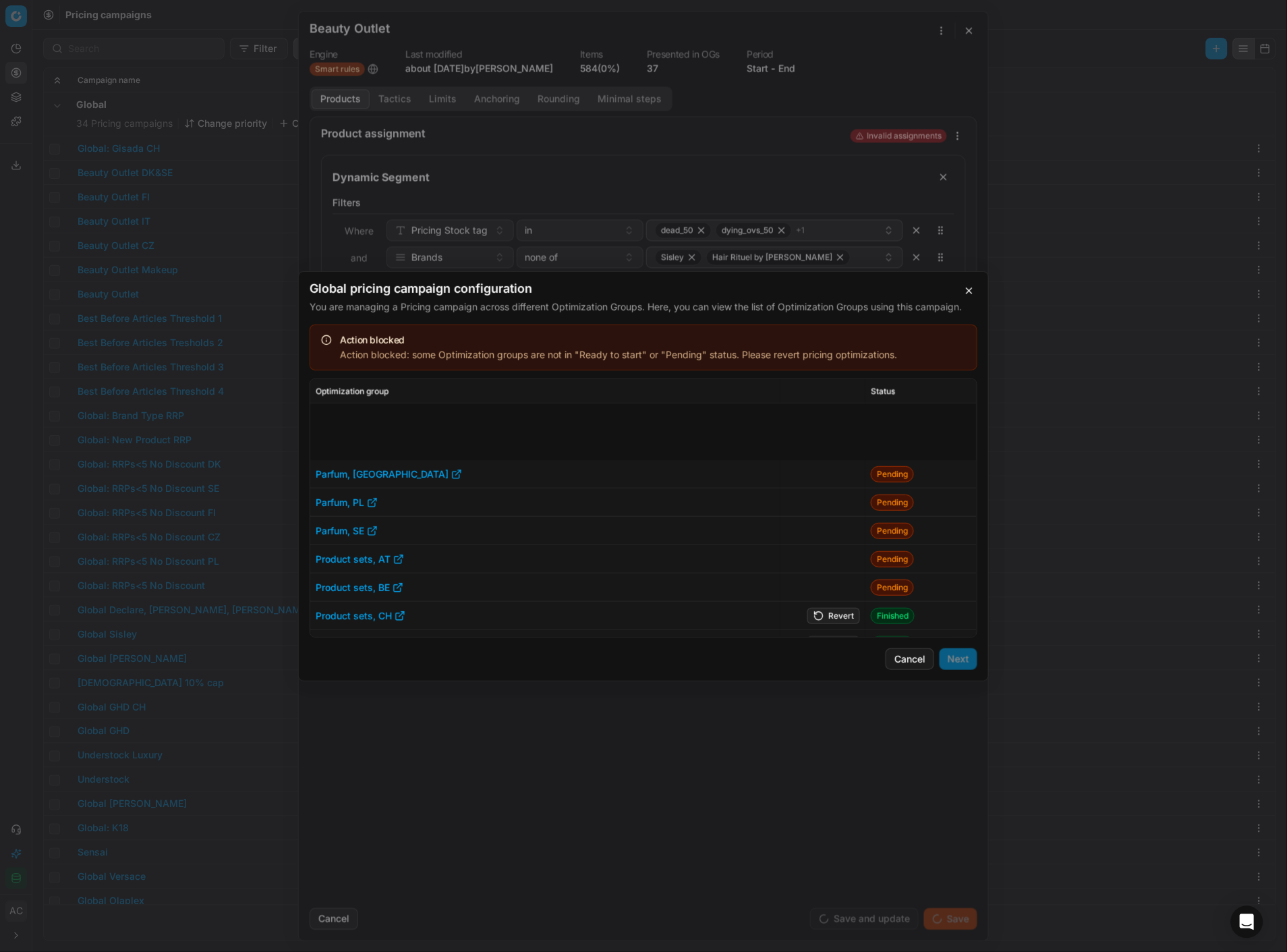
scroll to position [1471, 0]
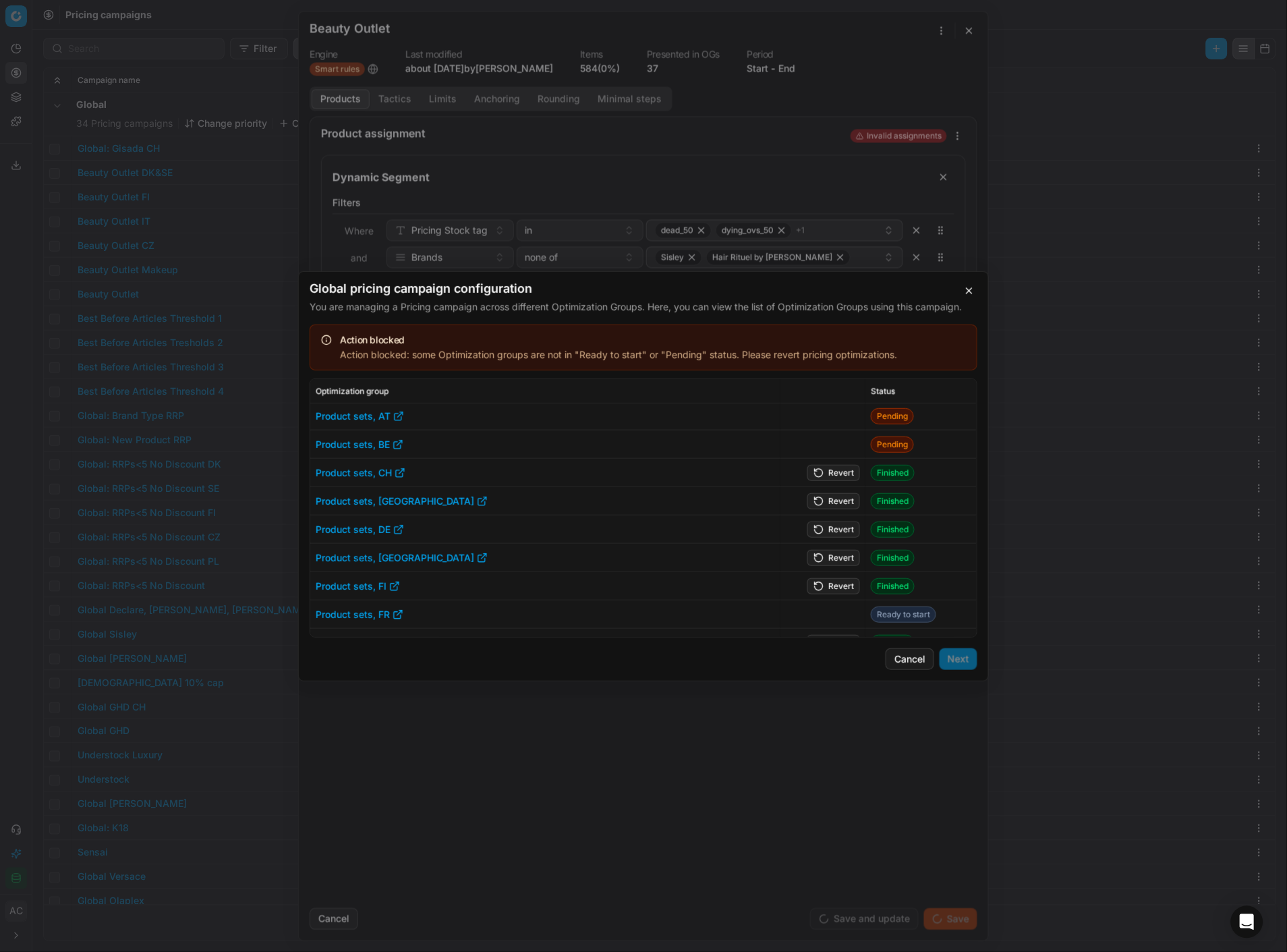
click at [838, 470] on button "Revert" at bounding box center [834, 472] width 52 height 16
click at [838, 501] on button "Revert" at bounding box center [834, 500] width 52 height 16
click at [830, 530] on button "Revert" at bounding box center [834, 529] width 52 height 16
click at [834, 555] on button "Revert" at bounding box center [834, 557] width 52 height 16
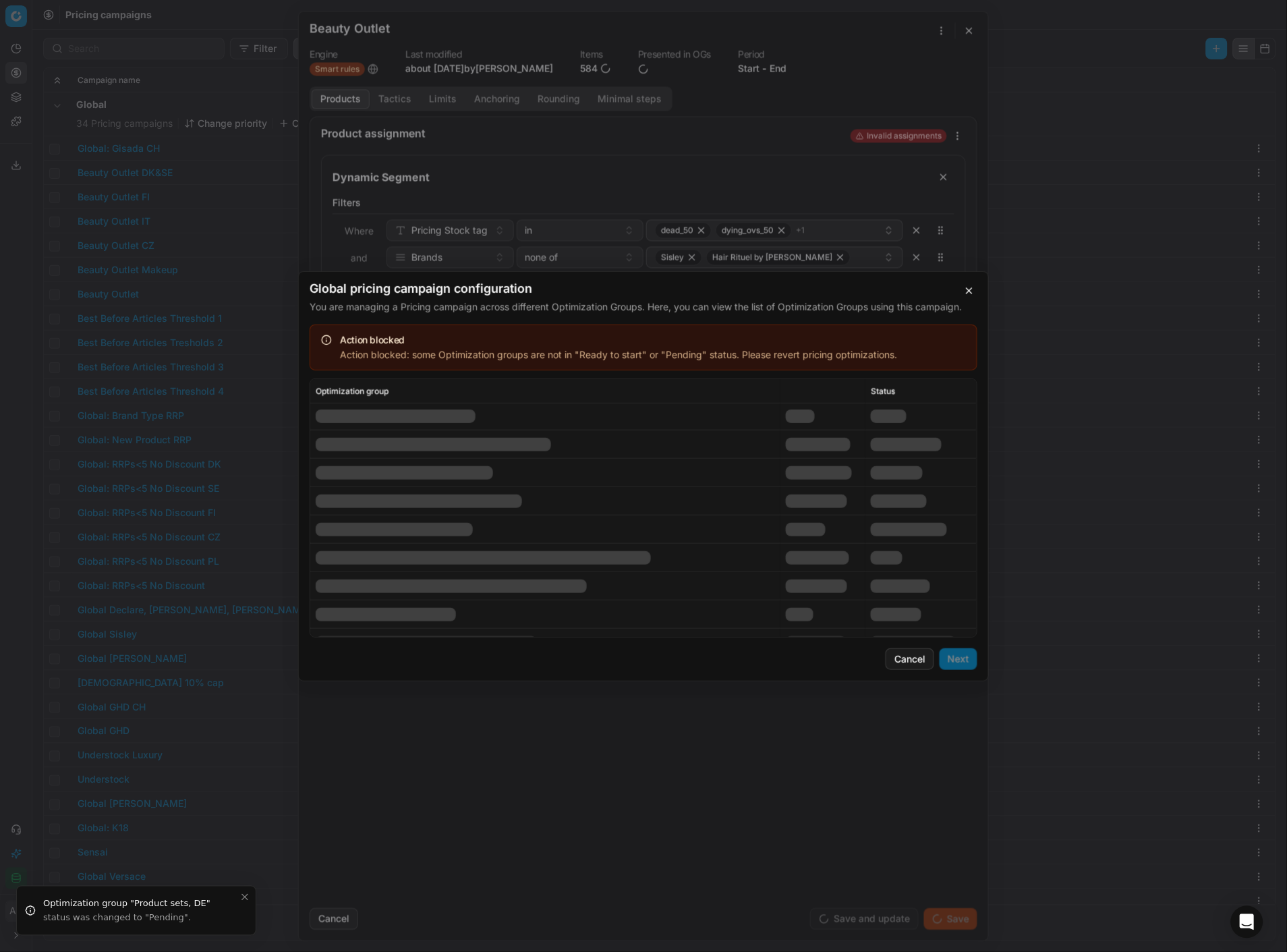
click at [834, 587] on div at bounding box center [817, 586] width 61 height 14
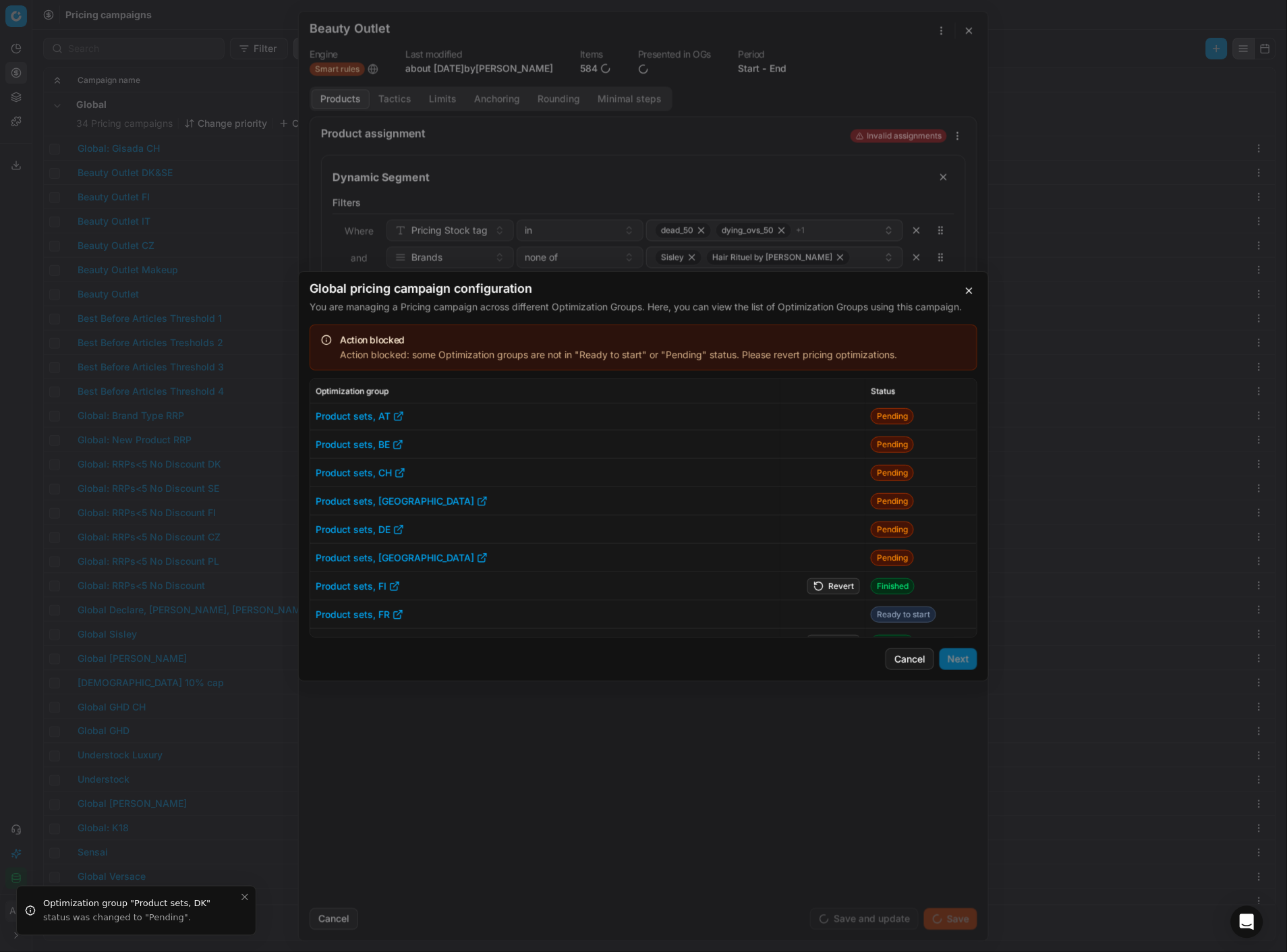
click at [834, 587] on button "Revert" at bounding box center [834, 586] width 52 height 16
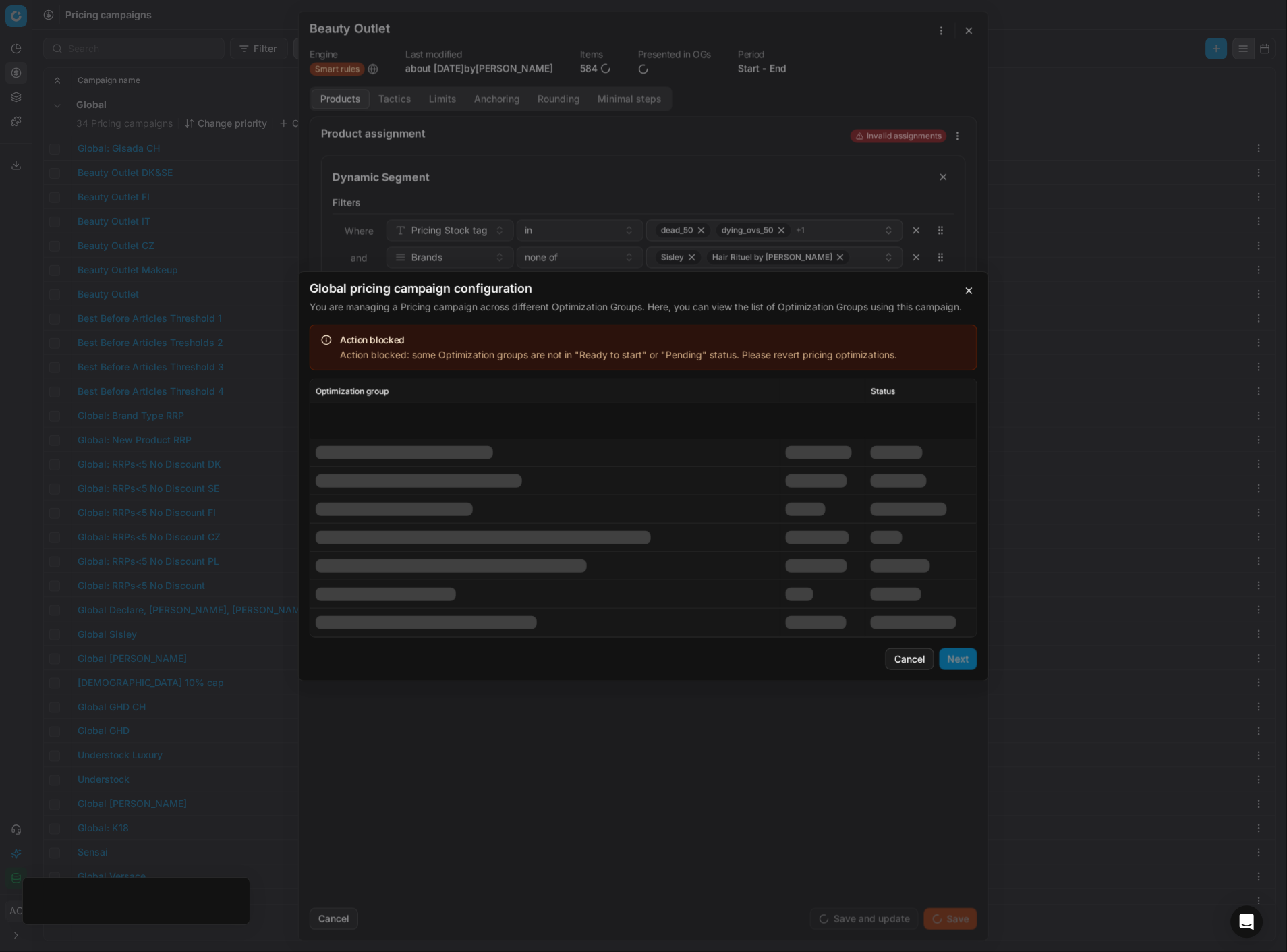
scroll to position [1600, 0]
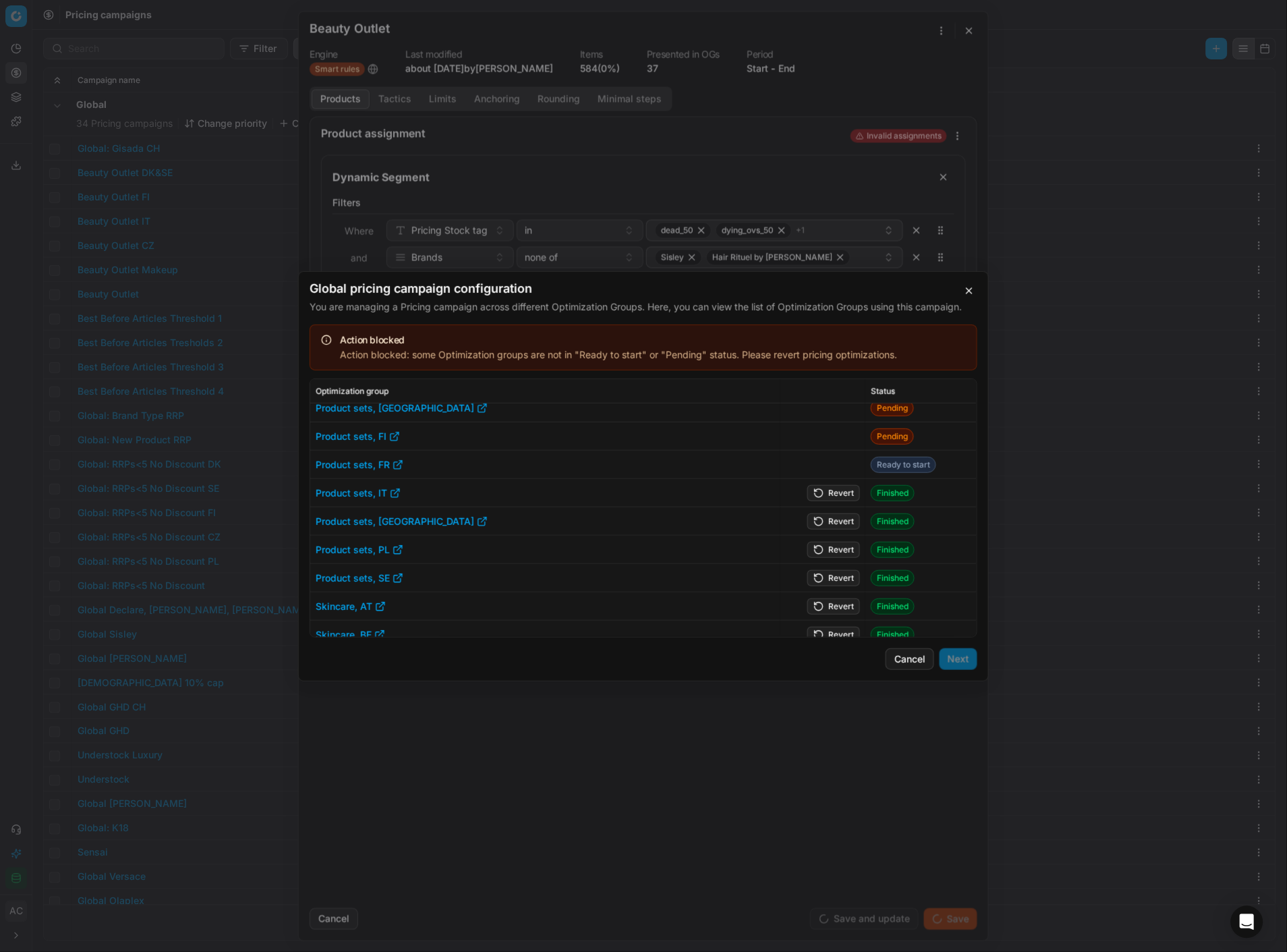
click at [834, 490] on button "Revert" at bounding box center [834, 492] width 52 height 16
click at [832, 517] on button "Revert" at bounding box center [834, 521] width 52 height 16
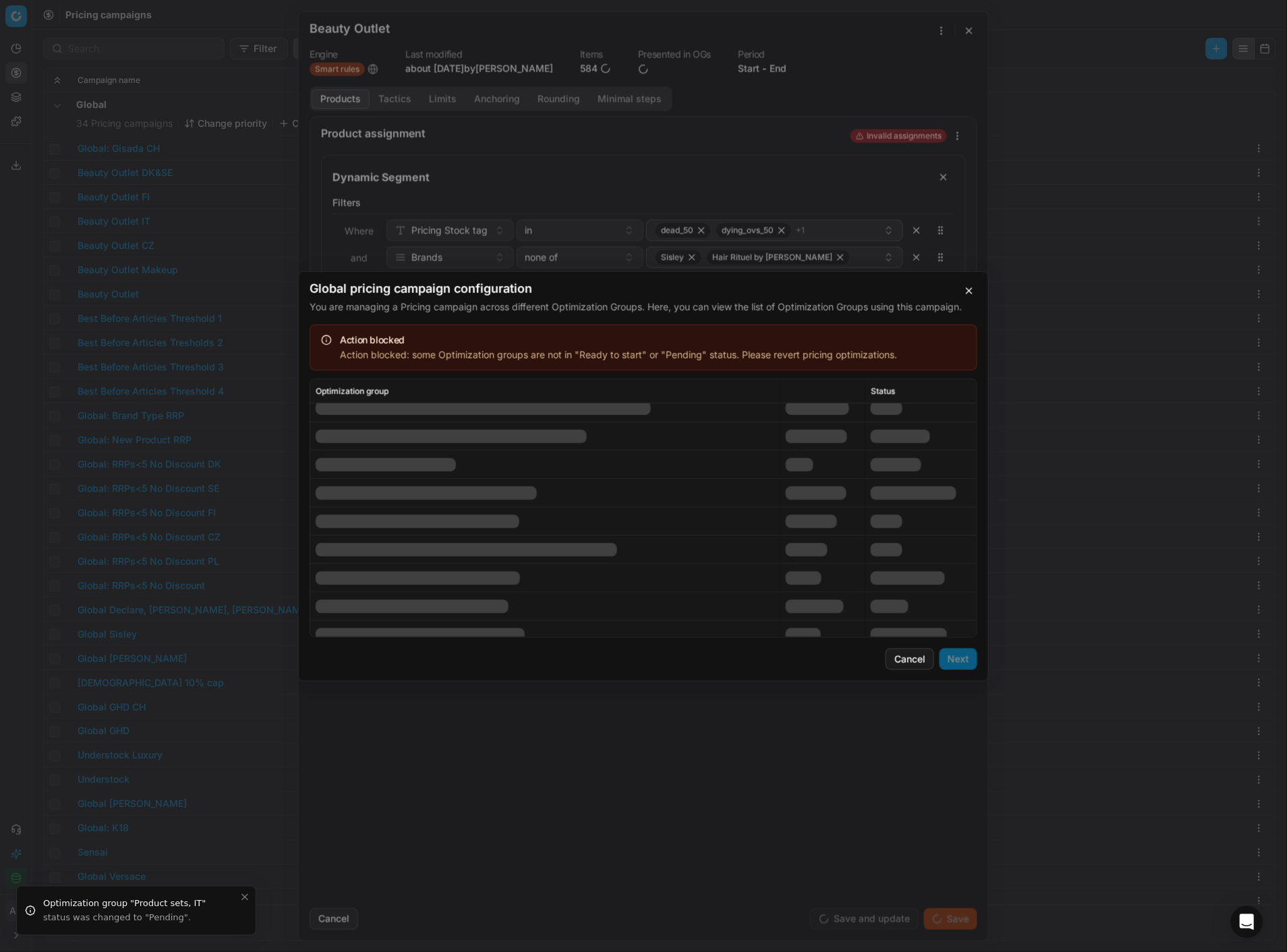
click at [835, 548] on td at bounding box center [823, 549] width 85 height 28
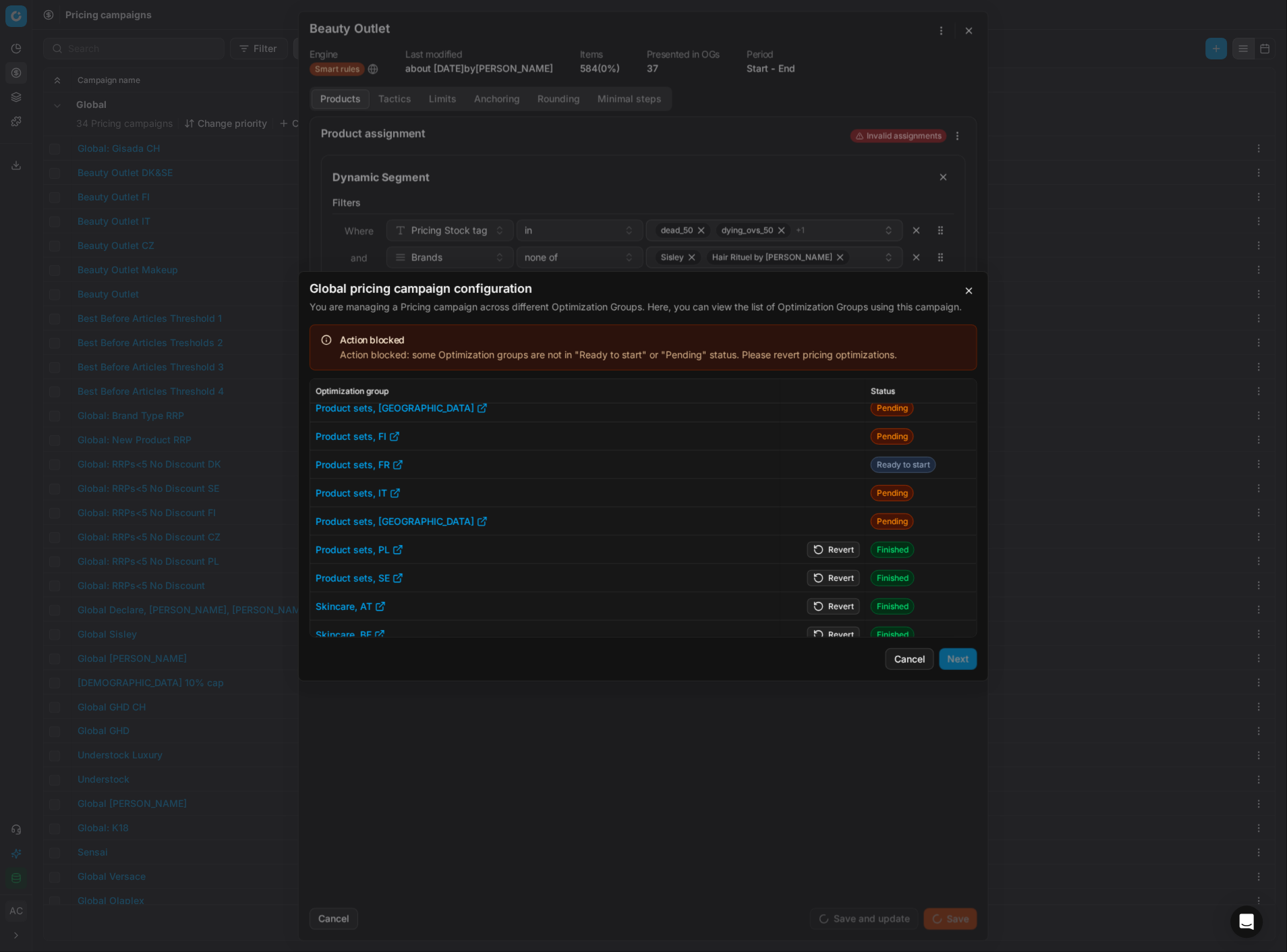
click at [842, 551] on button "Revert" at bounding box center [834, 549] width 52 height 16
click at [842, 571] on button "Revert" at bounding box center [834, 577] width 52 height 16
click at [838, 607] on button "Revert" at bounding box center [834, 606] width 52 height 16
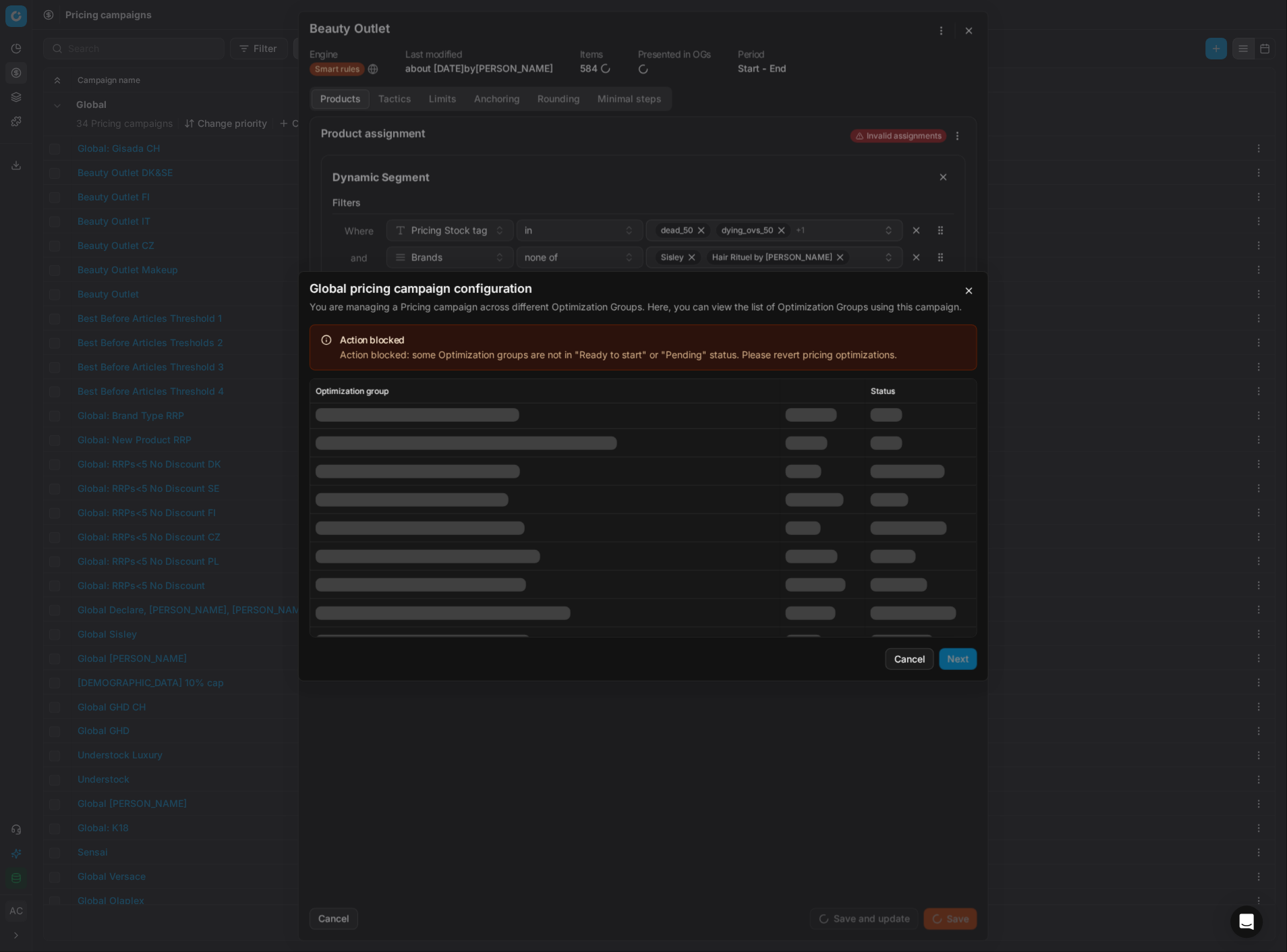
scroll to position [1706, 0]
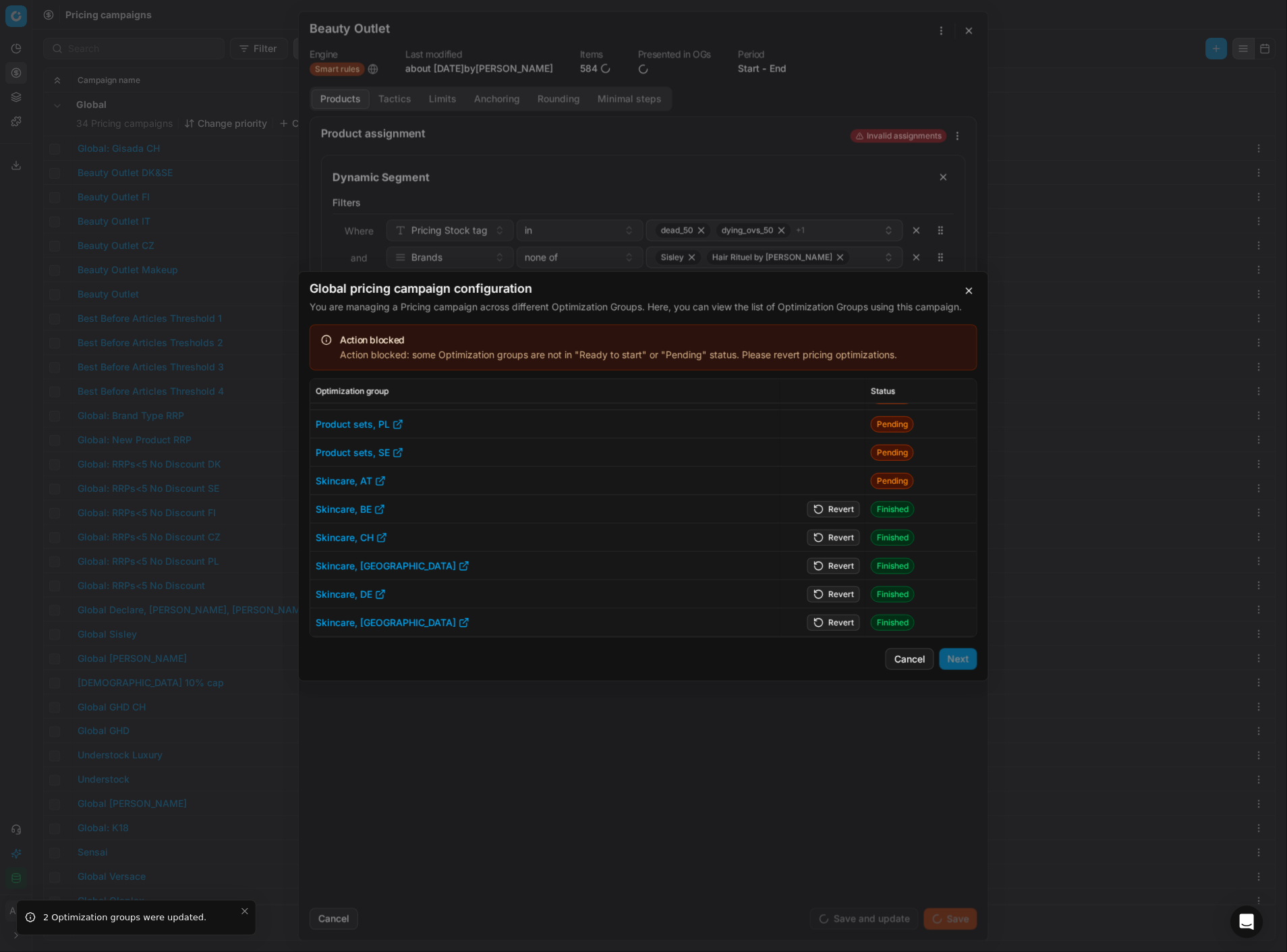
click at [830, 509] on button "Revert" at bounding box center [834, 509] width 52 height 16
click at [833, 530] on button "Revert" at bounding box center [834, 537] width 52 height 16
click at [833, 563] on button "Revert" at bounding box center [834, 565] width 52 height 16
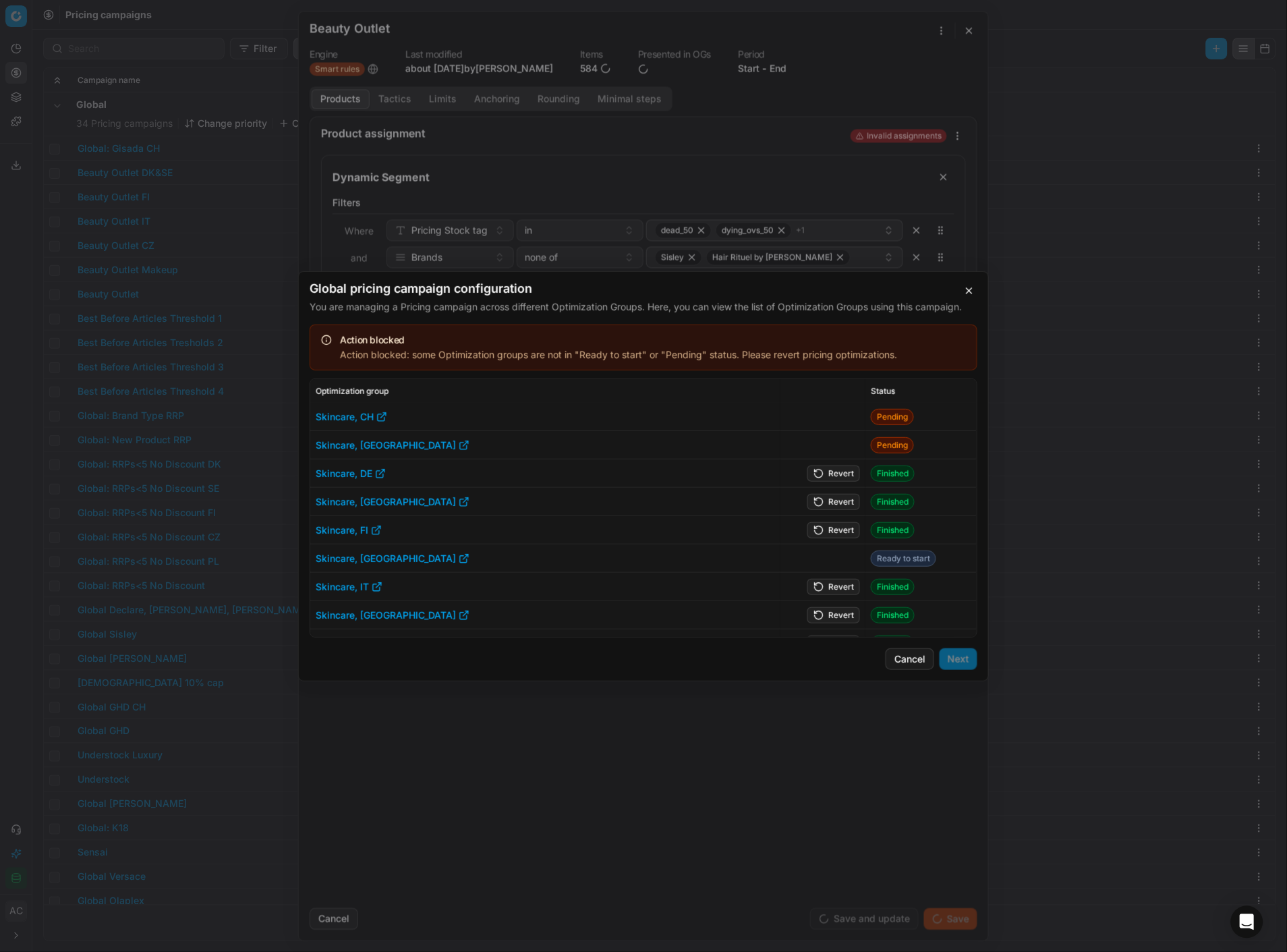
scroll to position [1830, 0]
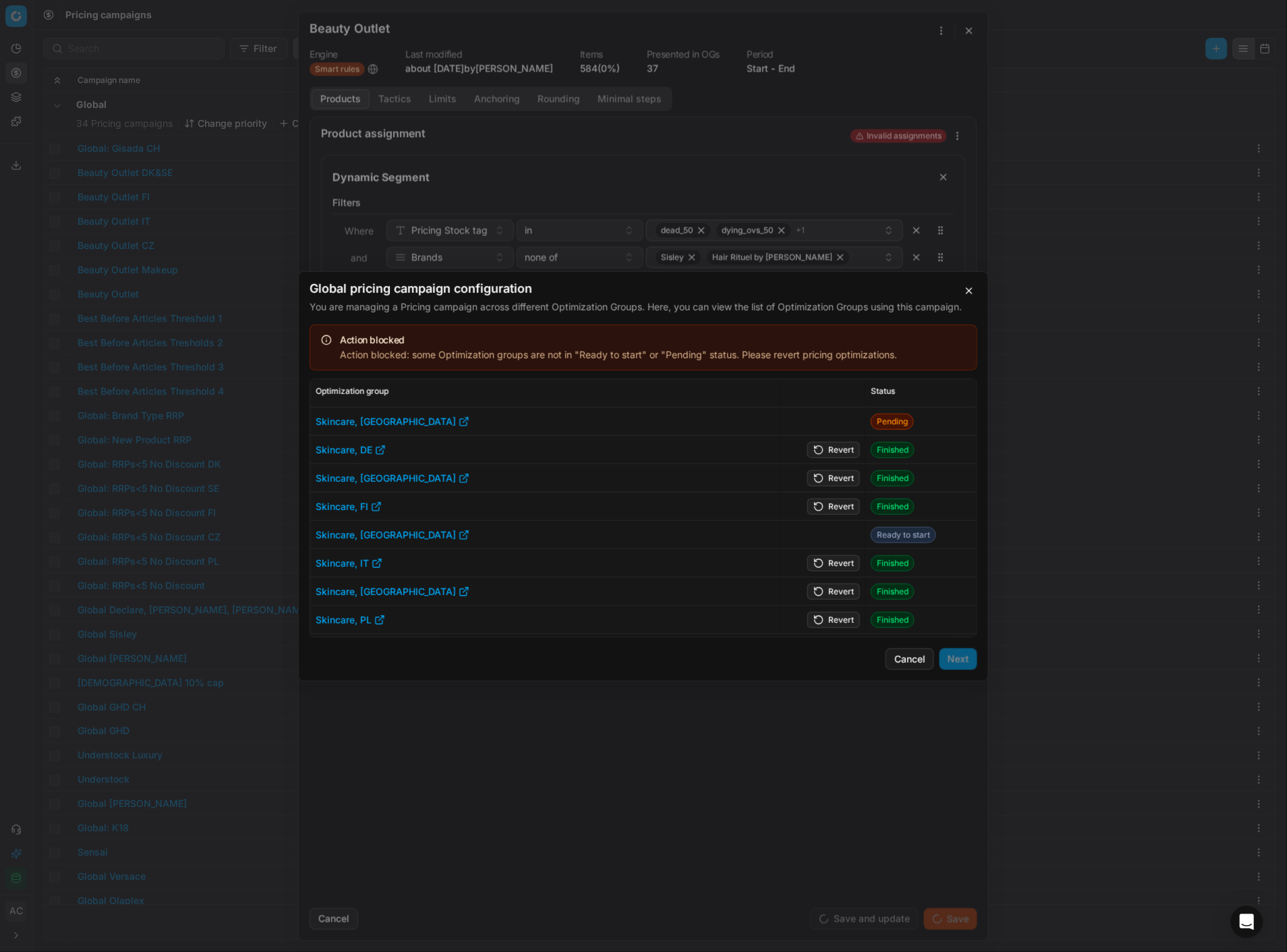
click at [838, 453] on button "Revert" at bounding box center [834, 449] width 52 height 16
click at [834, 476] on button "Revert" at bounding box center [834, 478] width 52 height 16
click at [832, 501] on td "Revert" at bounding box center [823, 506] width 85 height 28
click at [831, 506] on button "Revert" at bounding box center [834, 506] width 52 height 16
click at [834, 559] on button "Revert" at bounding box center [834, 563] width 52 height 16
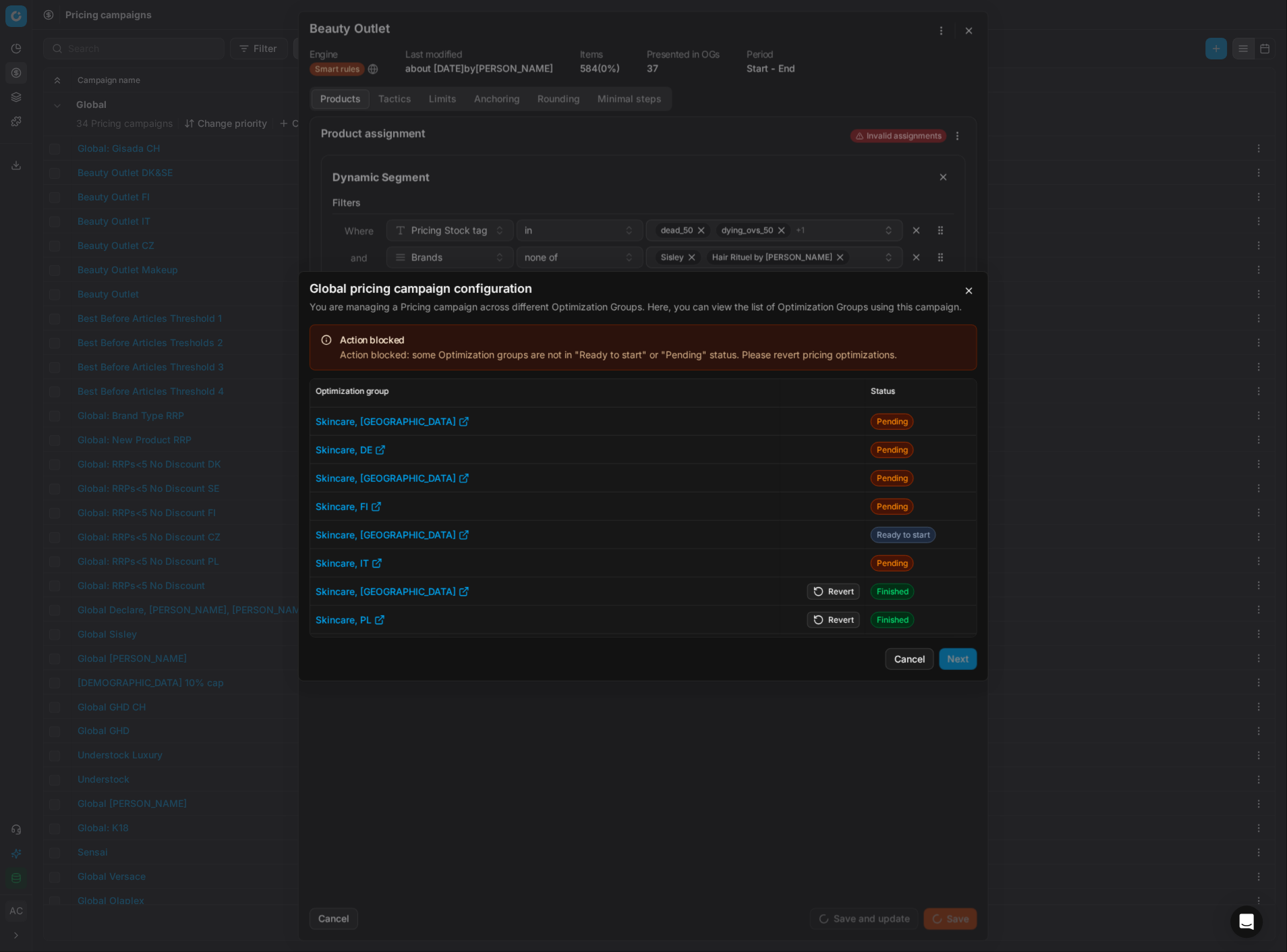
click at [833, 594] on td "Revert" at bounding box center [823, 591] width 85 height 28
click at [834, 597] on button "Revert" at bounding box center [834, 591] width 52 height 16
click at [833, 616] on button "Revert" at bounding box center [834, 619] width 52 height 16
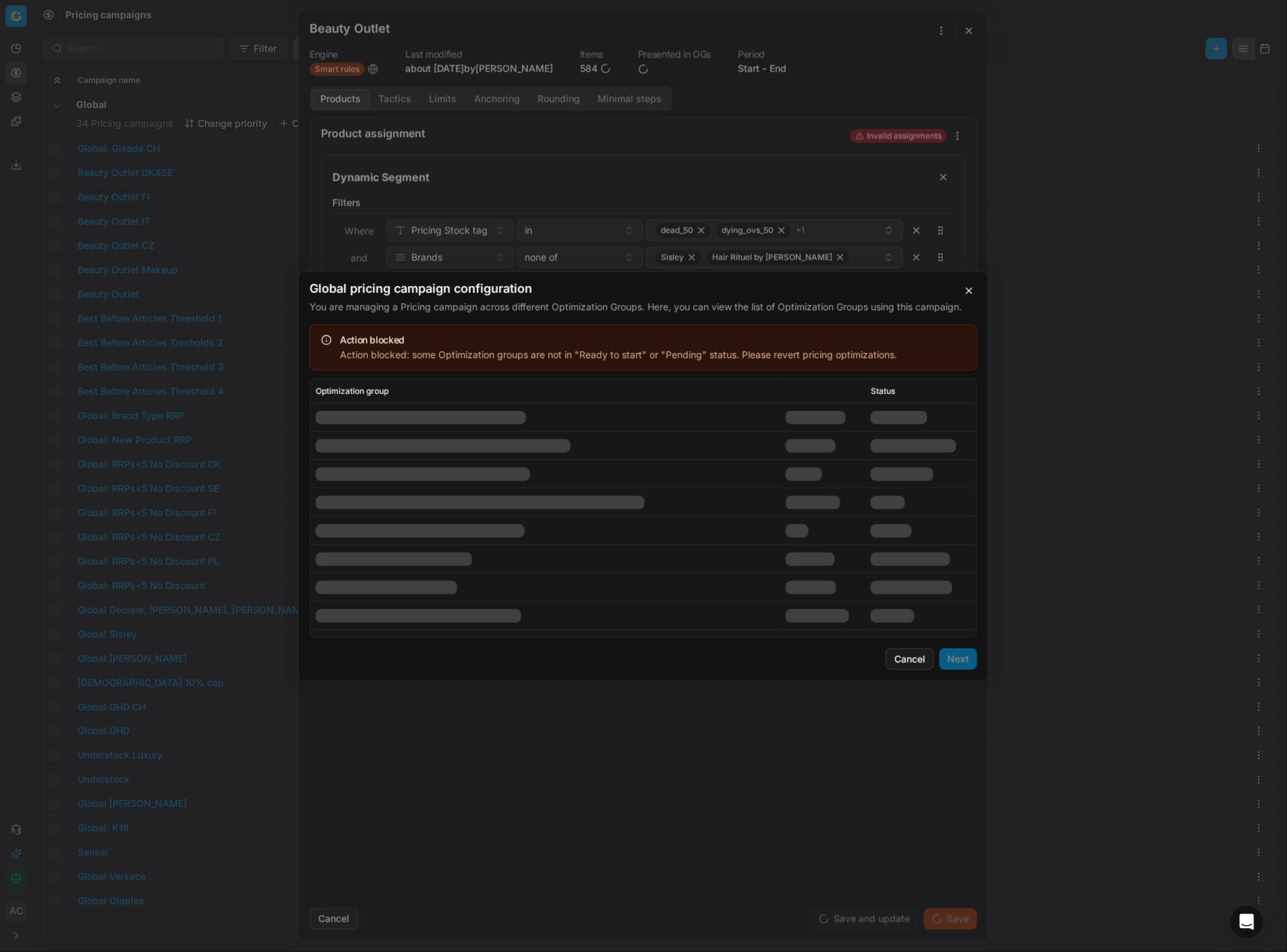
scroll to position [1851, 0]
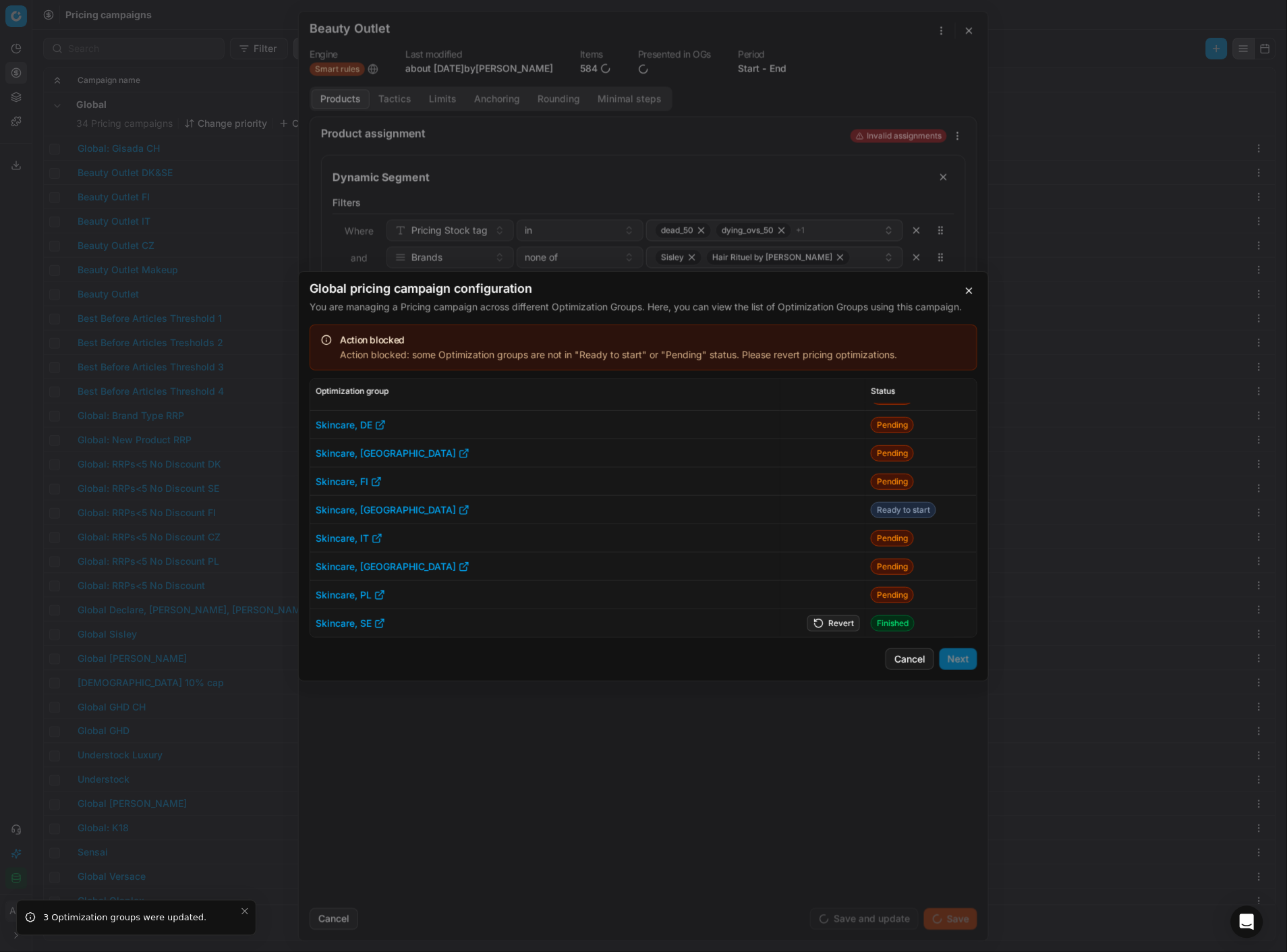
click at [830, 626] on button "Revert" at bounding box center [834, 623] width 52 height 16
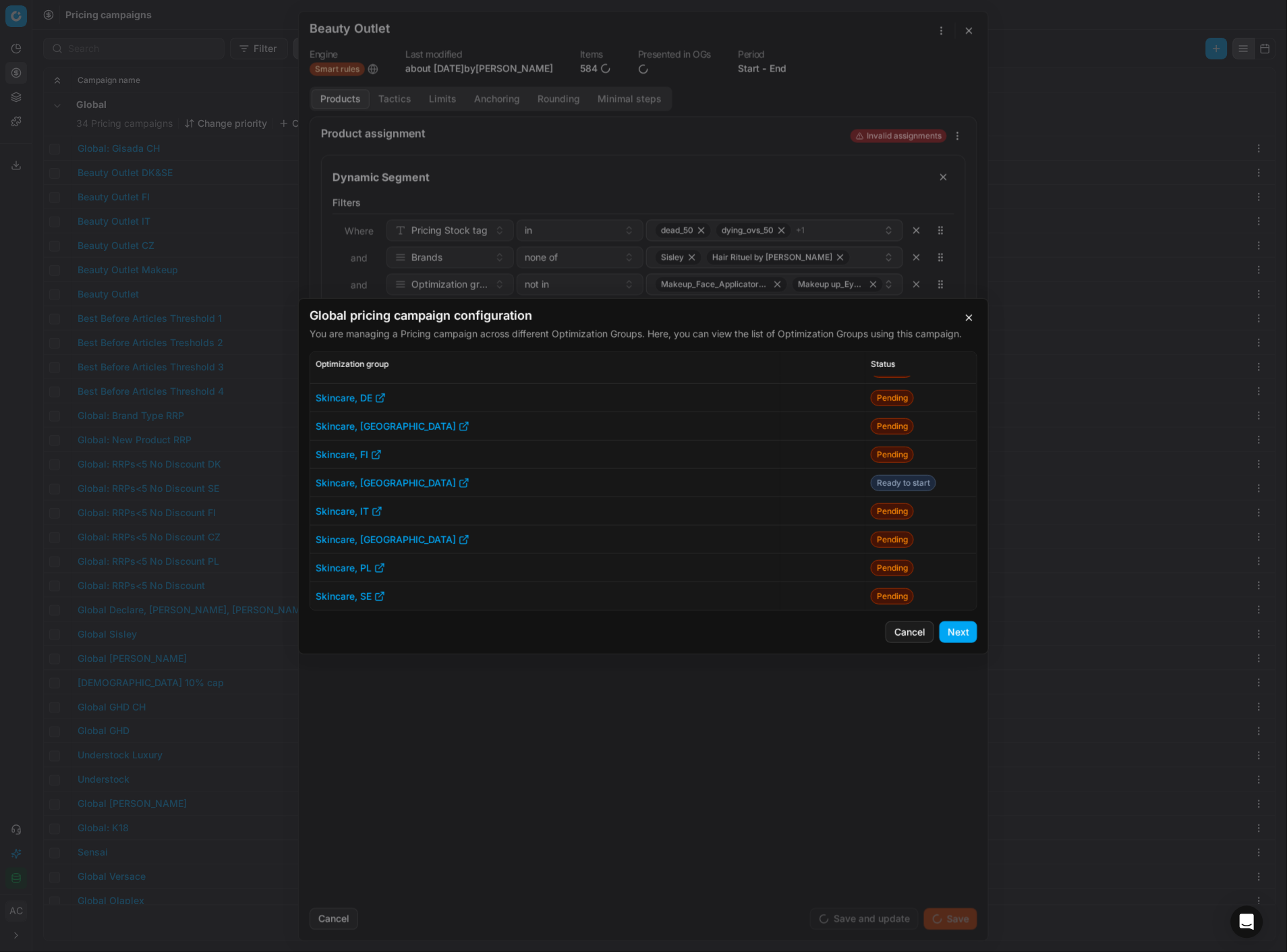
click at [959, 635] on button "Next" at bounding box center [958, 631] width 38 height 22
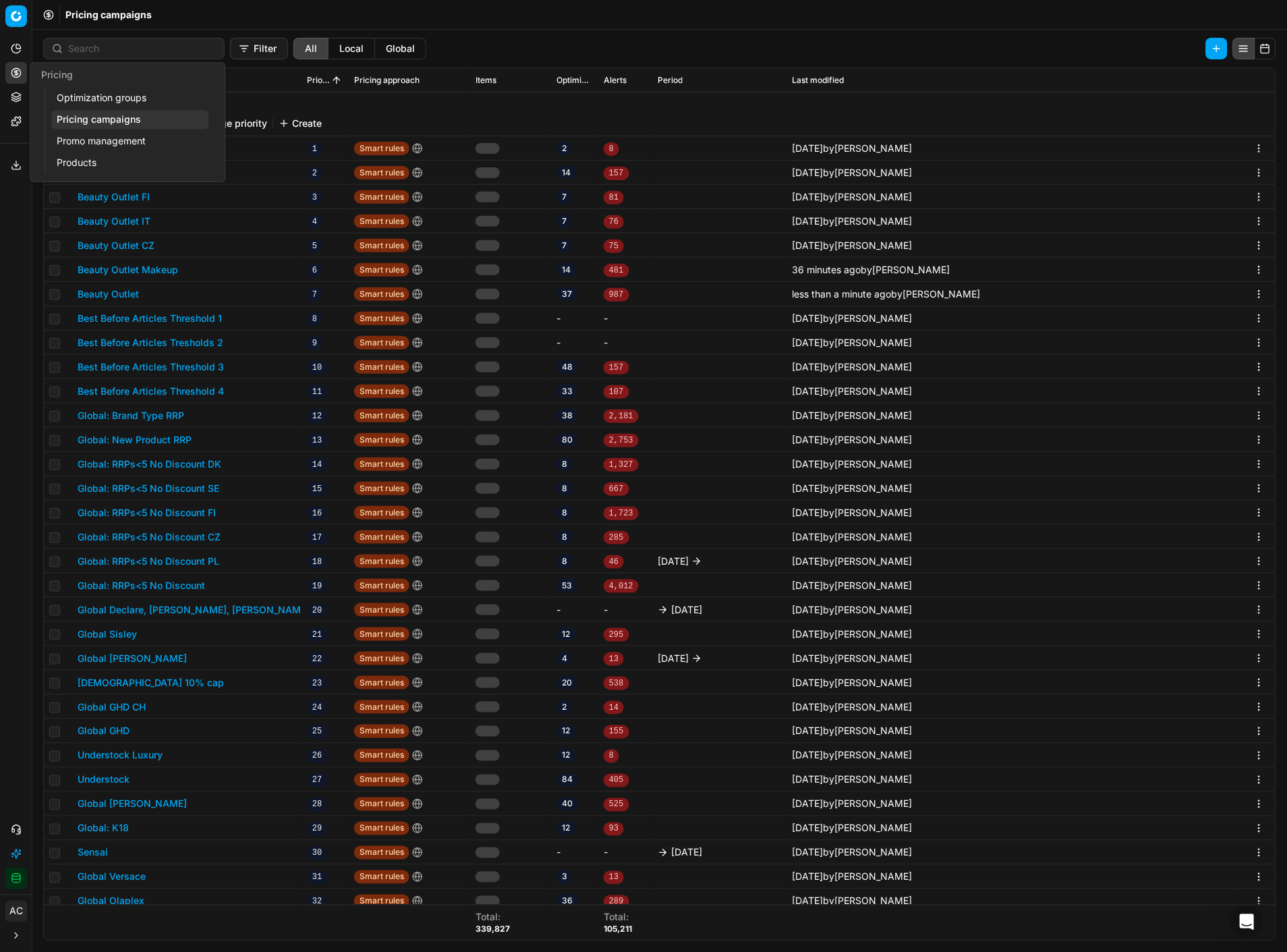
click at [12, 77] on icon at bounding box center [15, 72] width 10 height 10
click at [68, 94] on link "Optimization groups" at bounding box center [130, 97] width 157 height 19
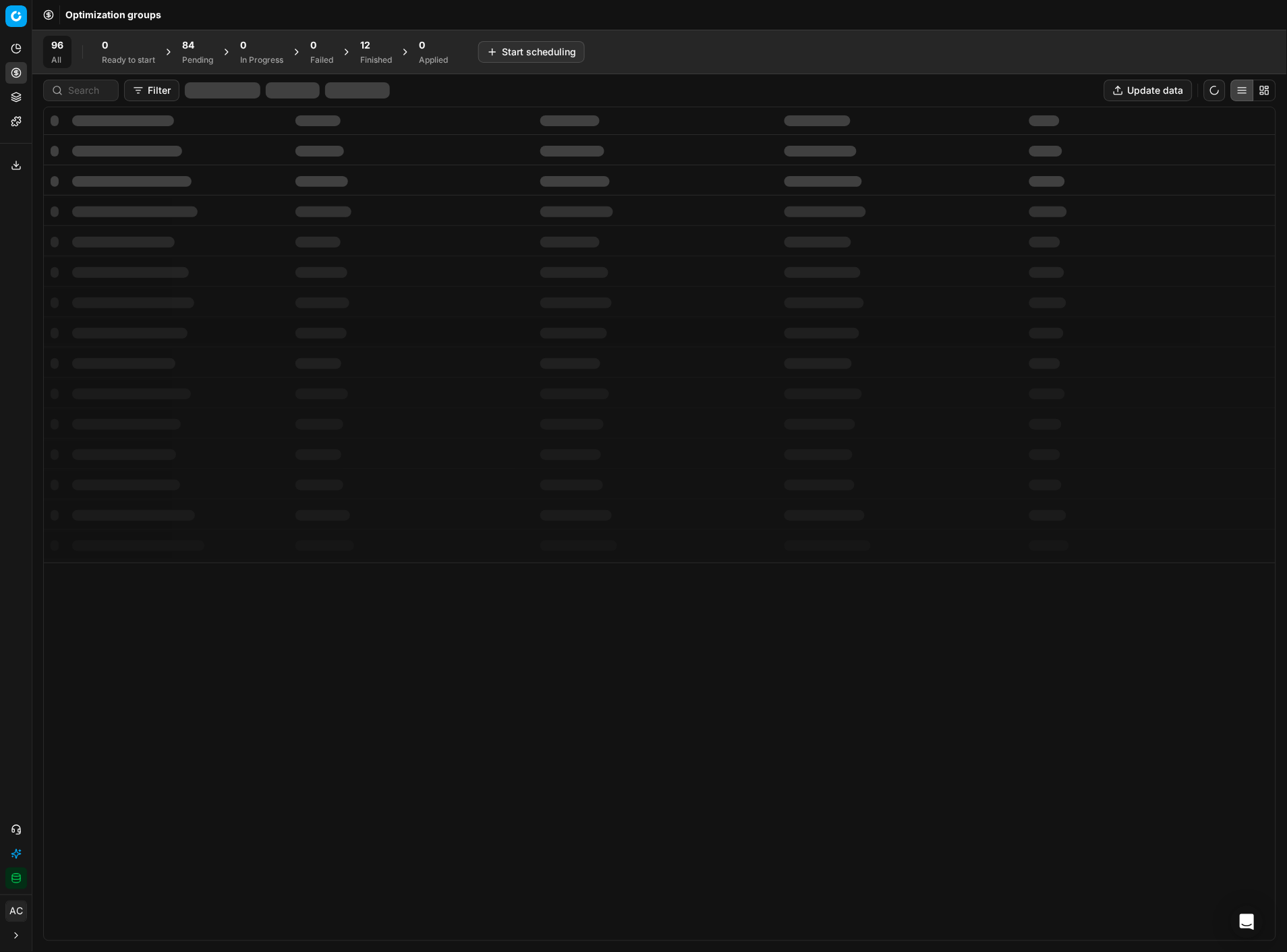
click at [193, 41] on span "84" at bounding box center [188, 45] width 12 height 14
click at [151, 89] on button "Filter (1)" at bounding box center [163, 90] width 80 height 22
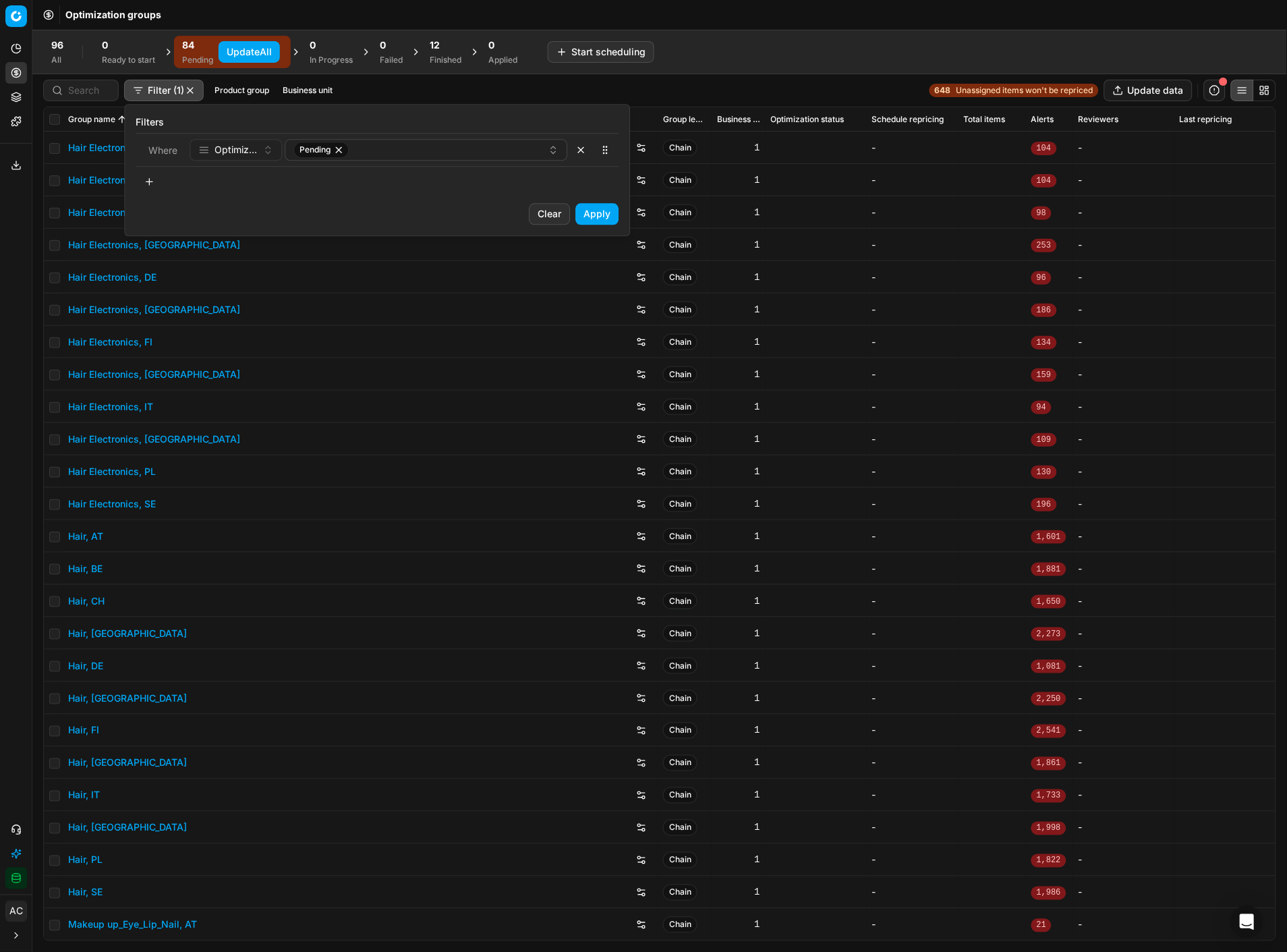
click at [648, 81] on html "Pricing platform Analytics Pricing Product portfolio Templates Export service 1…" at bounding box center [644, 476] width 1287 height 952
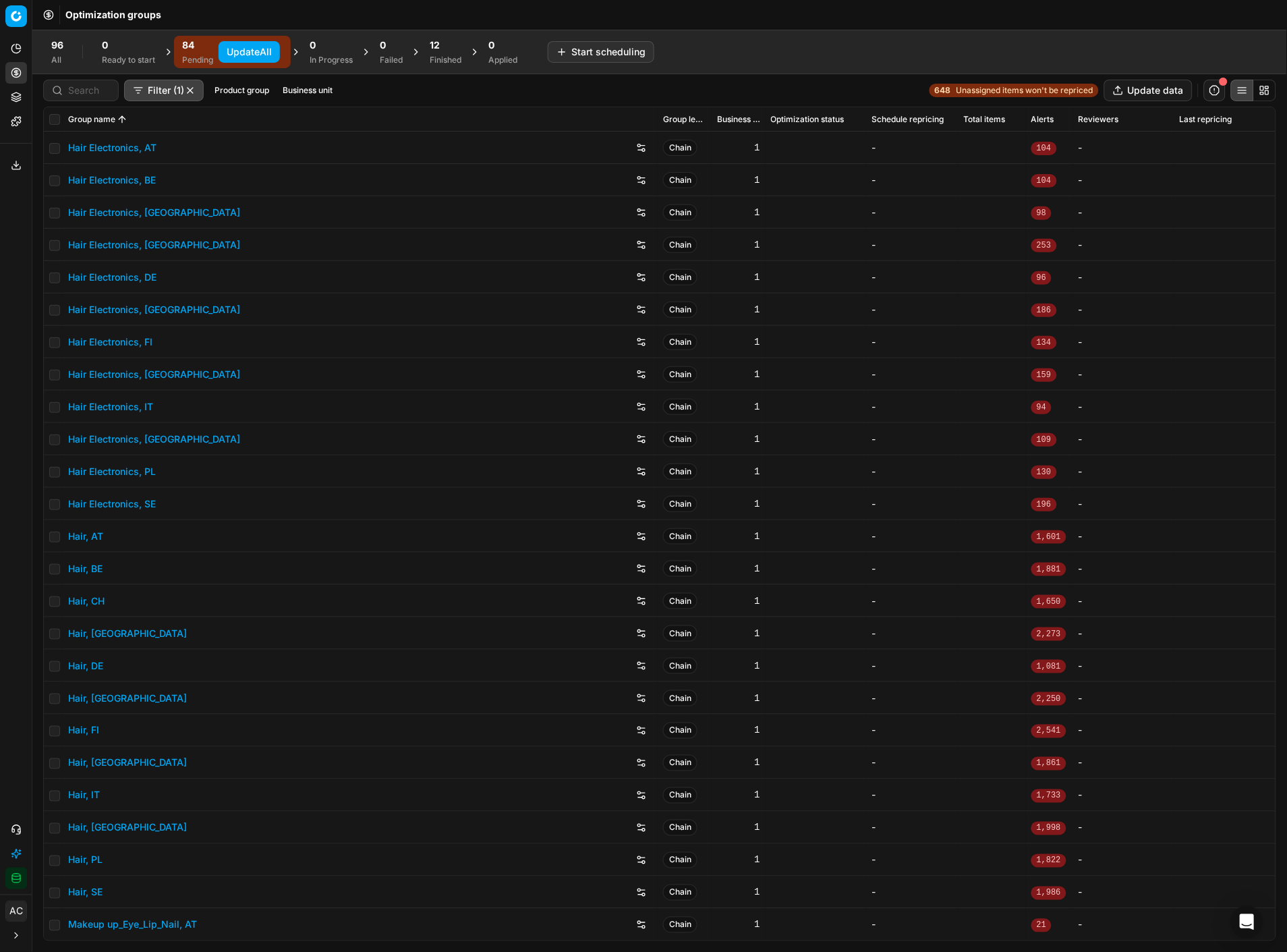
click at [304, 93] on button "Business unit" at bounding box center [307, 90] width 60 height 16
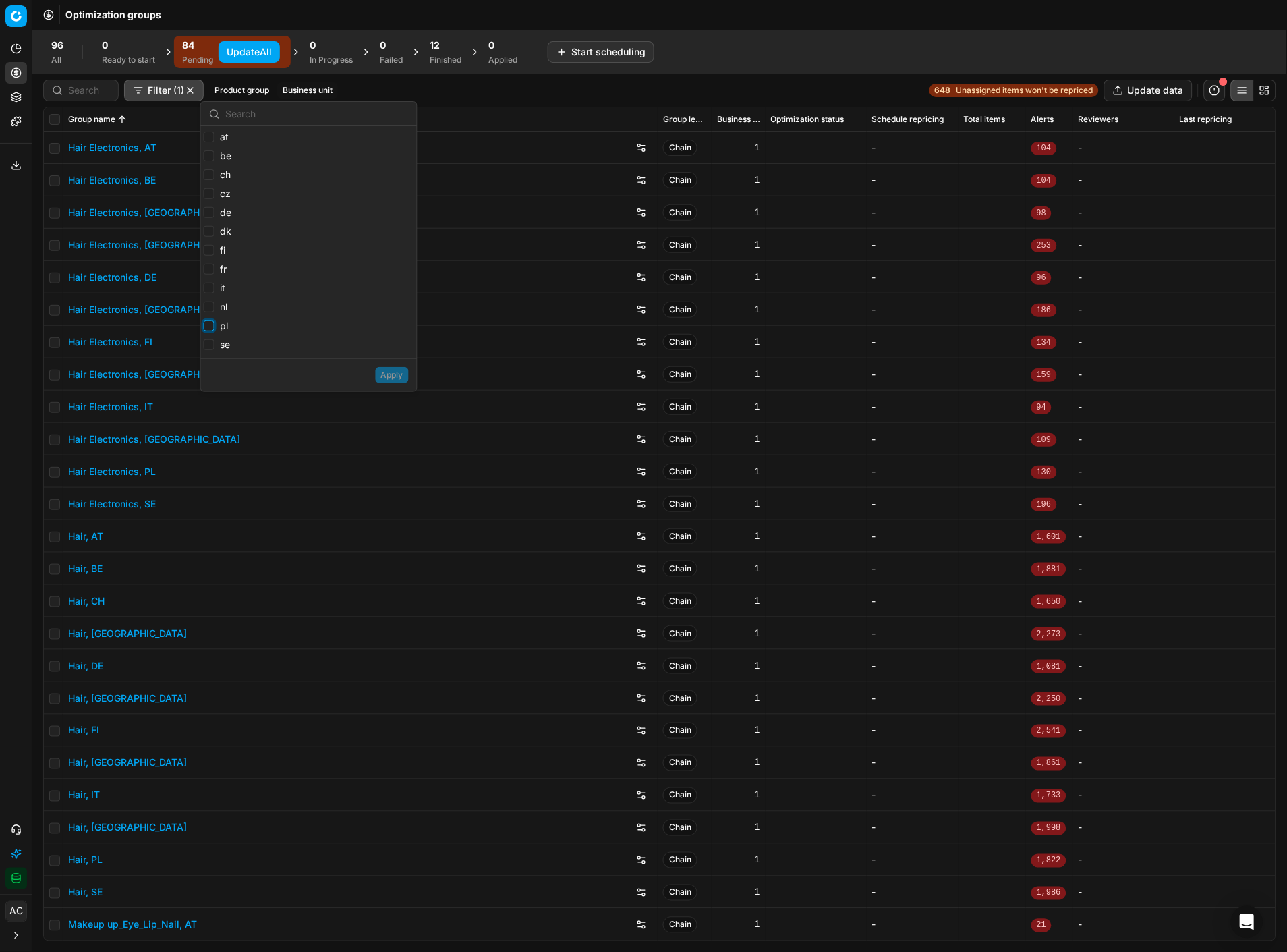
click at [205, 322] on input "pl" at bounding box center [209, 325] width 10 height 10
checkbox input "true"
click at [388, 376] on button "Apply" at bounding box center [392, 375] width 33 height 16
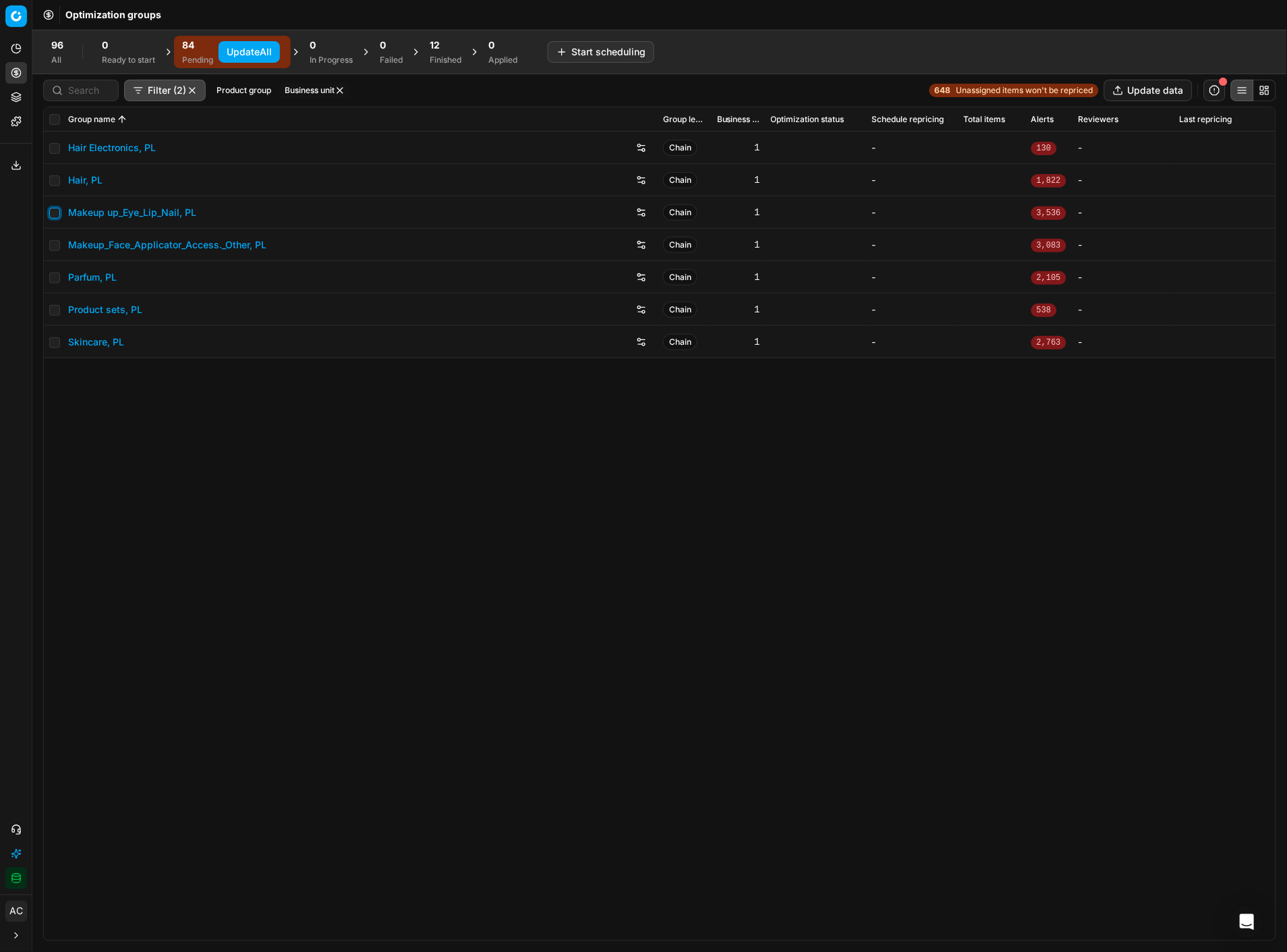
click at [52, 214] on input "checkbox" at bounding box center [54, 213] width 10 height 10
checkbox input "true"
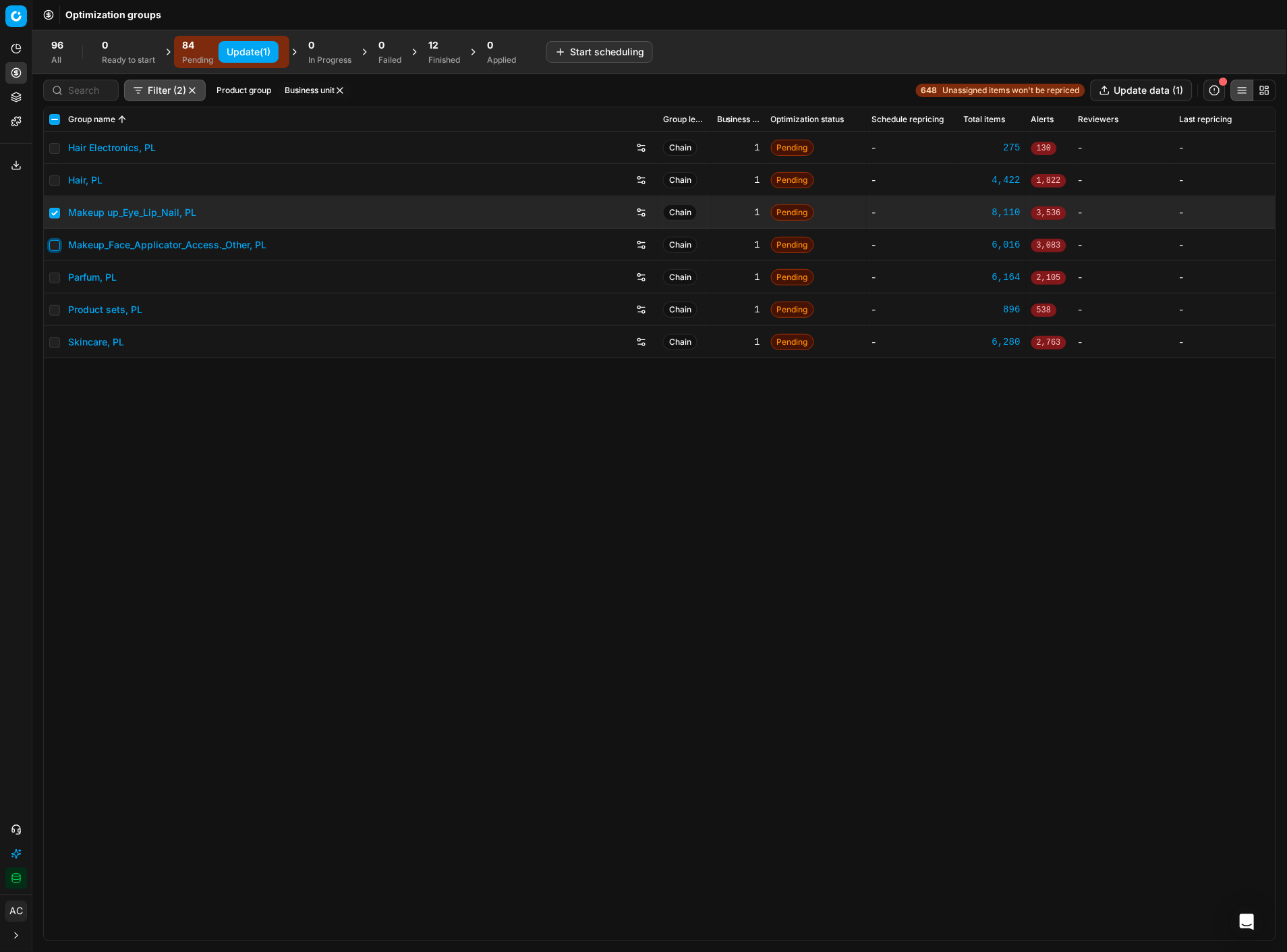
click at [52, 243] on input "checkbox" at bounding box center [54, 245] width 10 height 10
checkbox input "true"
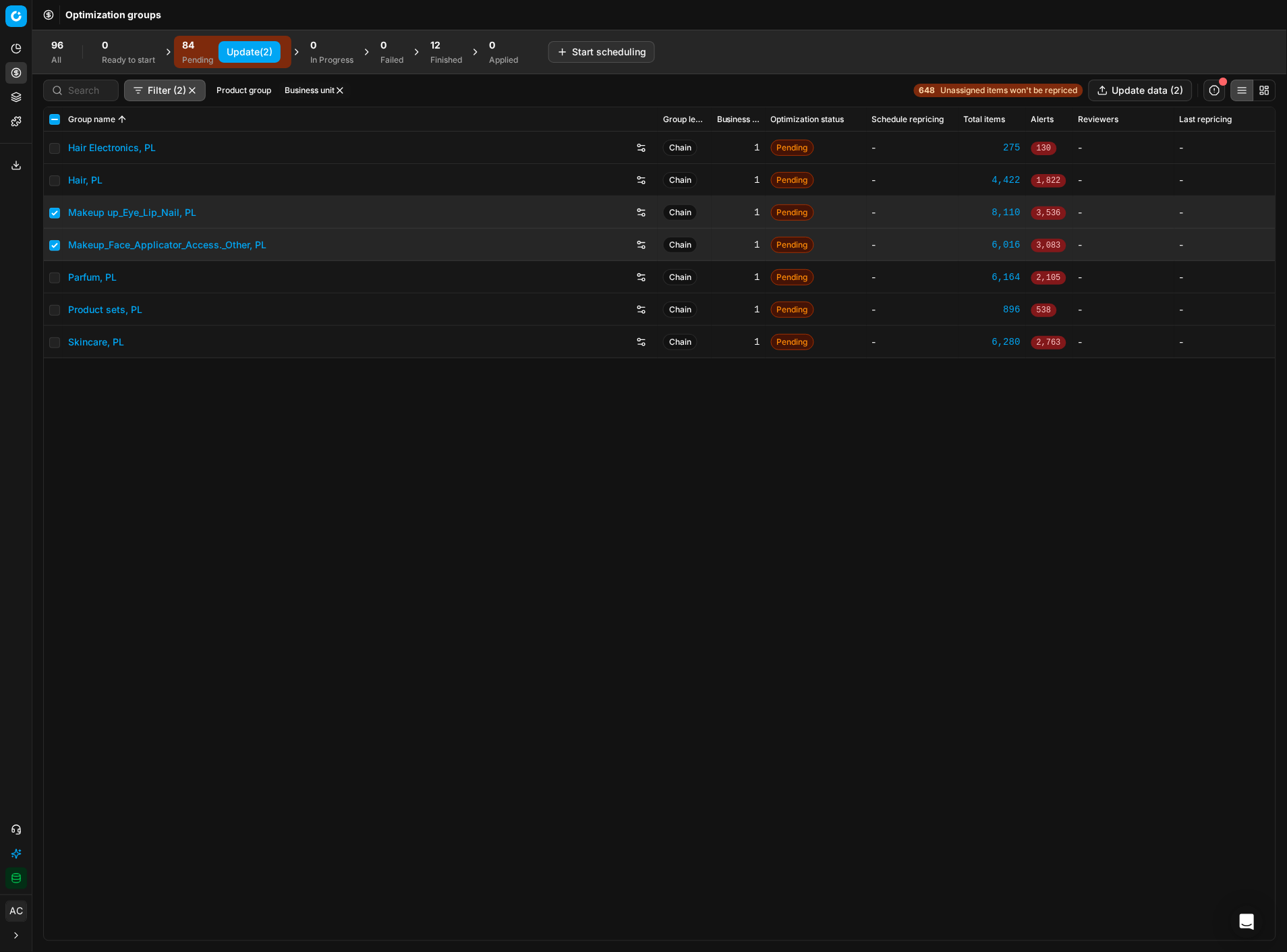
click at [251, 48] on button "Update (2)" at bounding box center [249, 52] width 62 height 22
checkbox input "false"
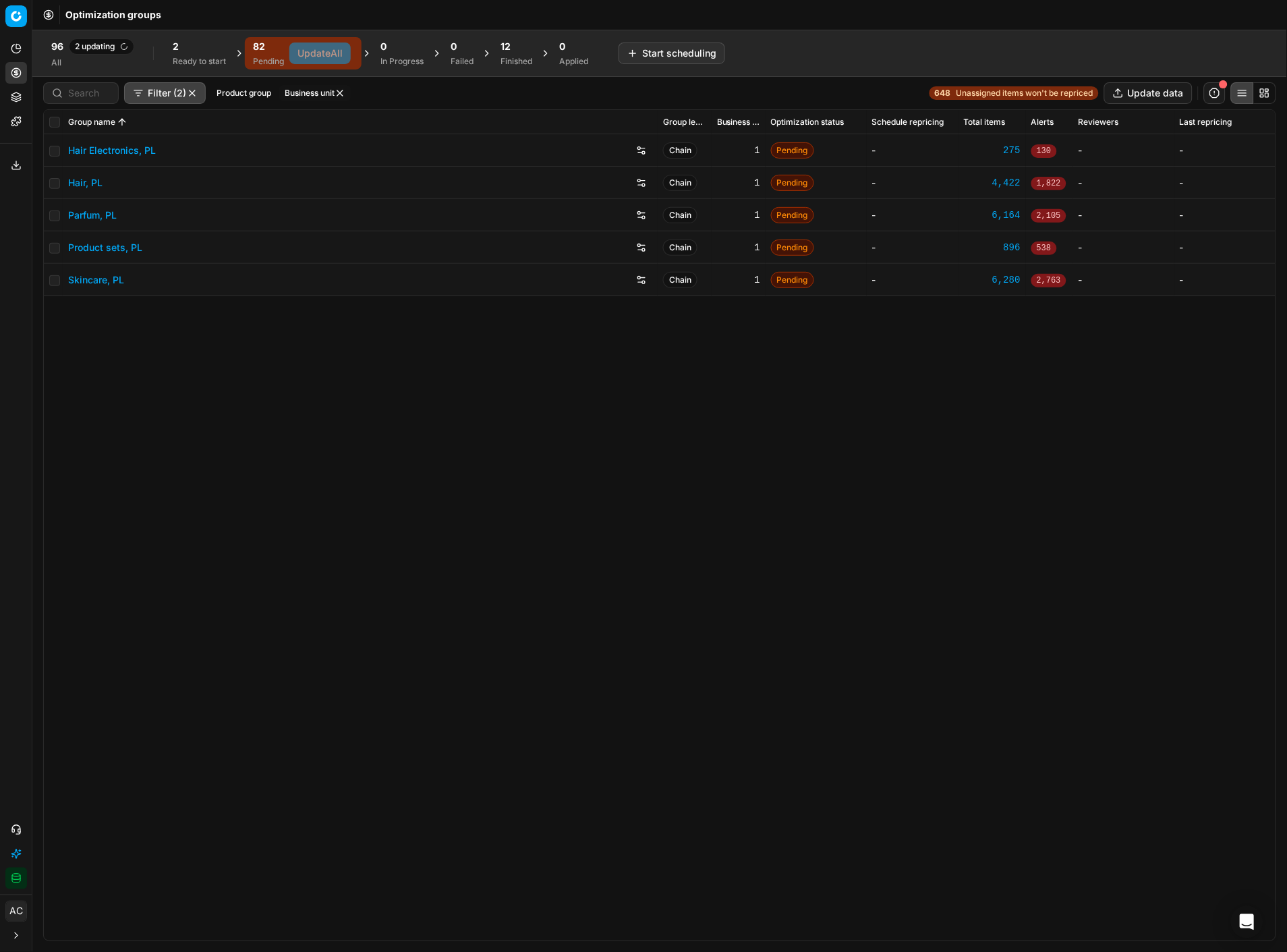
click at [14, 873] on icon "button" at bounding box center [15, 878] width 10 height 10
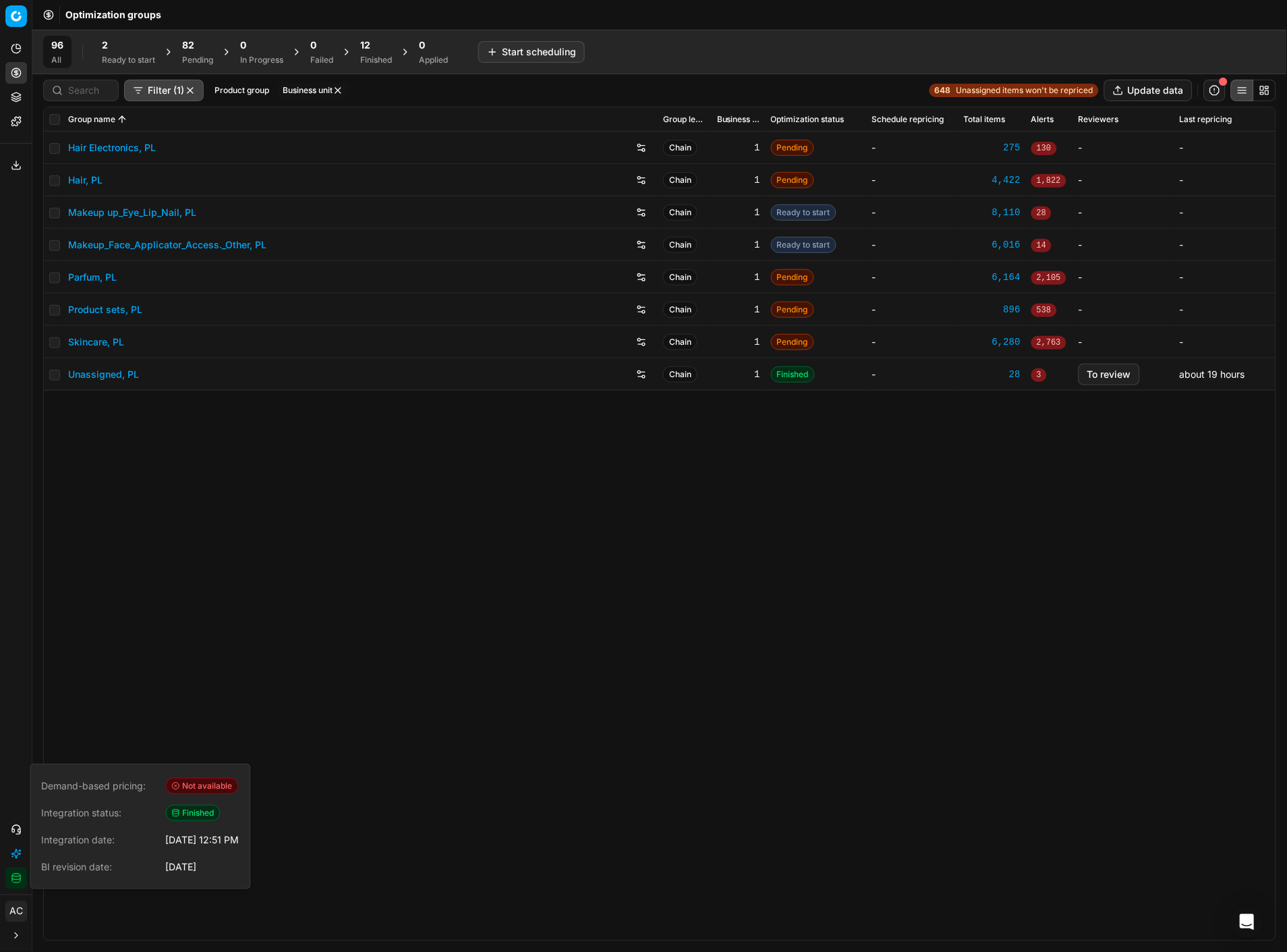
click at [291, 565] on div "Hair Electronics, PL Chain 1 Pending - 275 130 - - Hair, PL Chain 1 Pending - 4…" at bounding box center [660, 536] width 1232 height 809
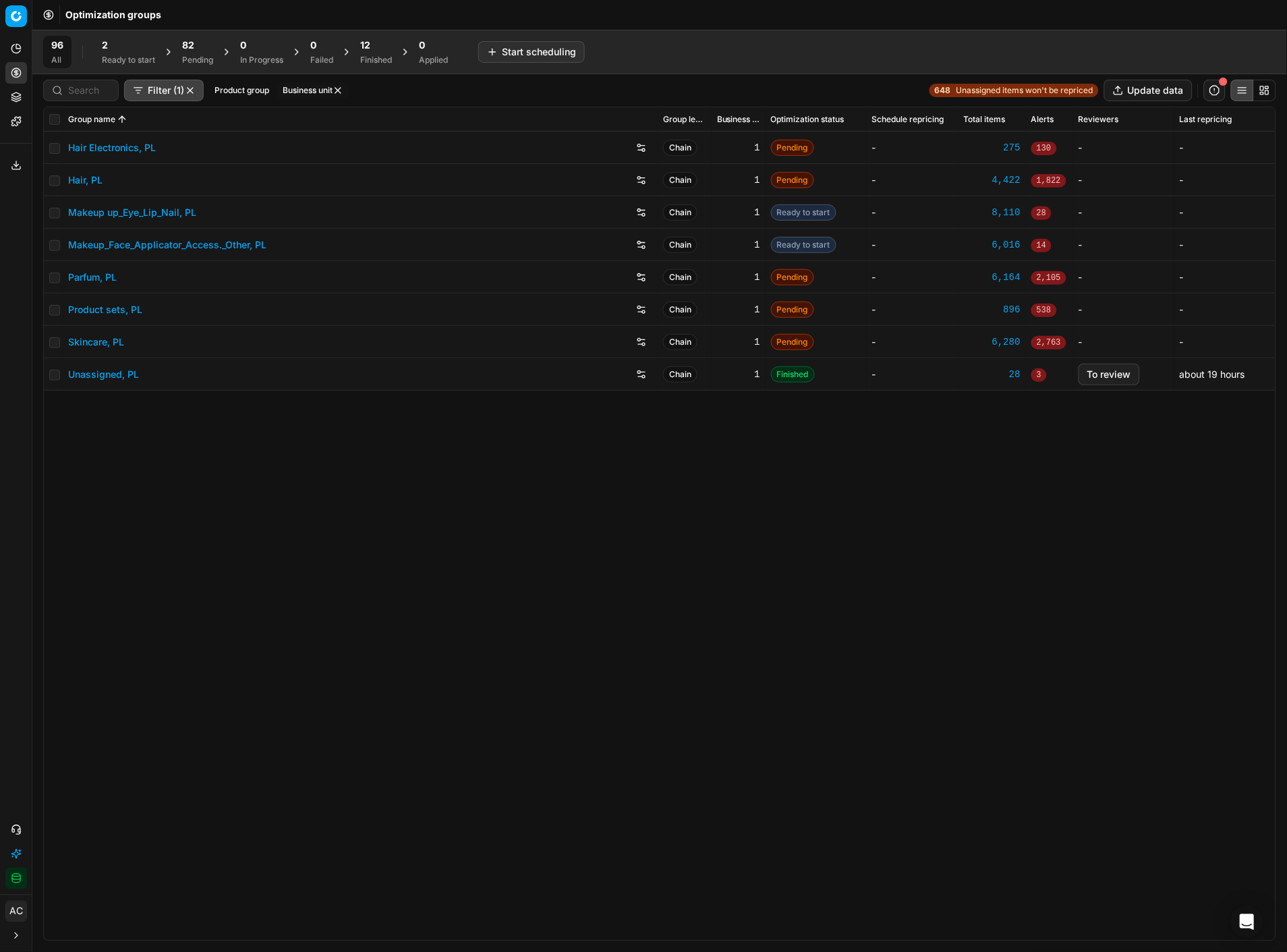
click at [119, 57] on div "Ready to start" at bounding box center [128, 60] width 53 height 10
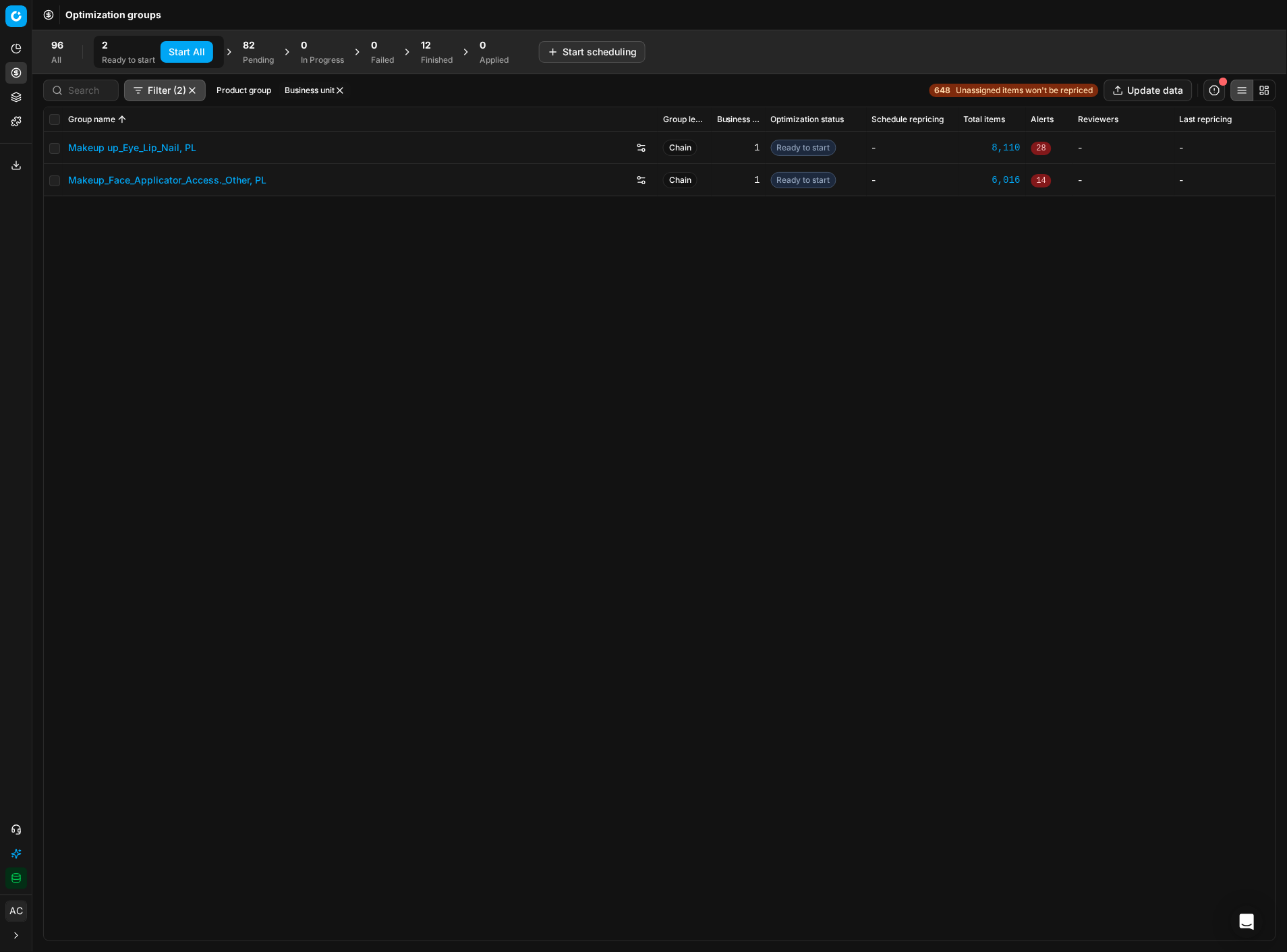
click at [185, 49] on button "Start All" at bounding box center [186, 52] width 52 height 22
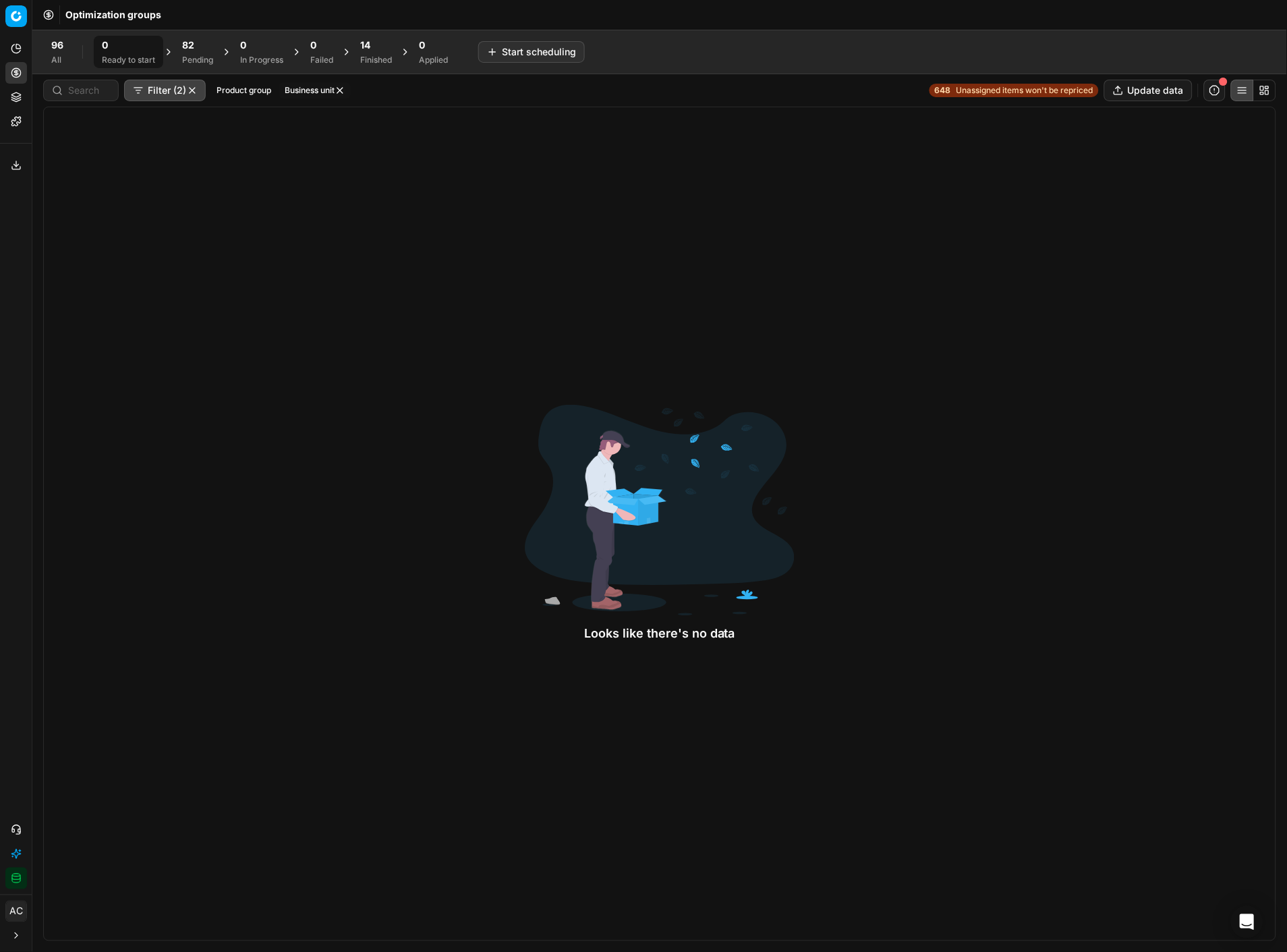
click at [15, 93] on icon at bounding box center [15, 97] width 10 height 10
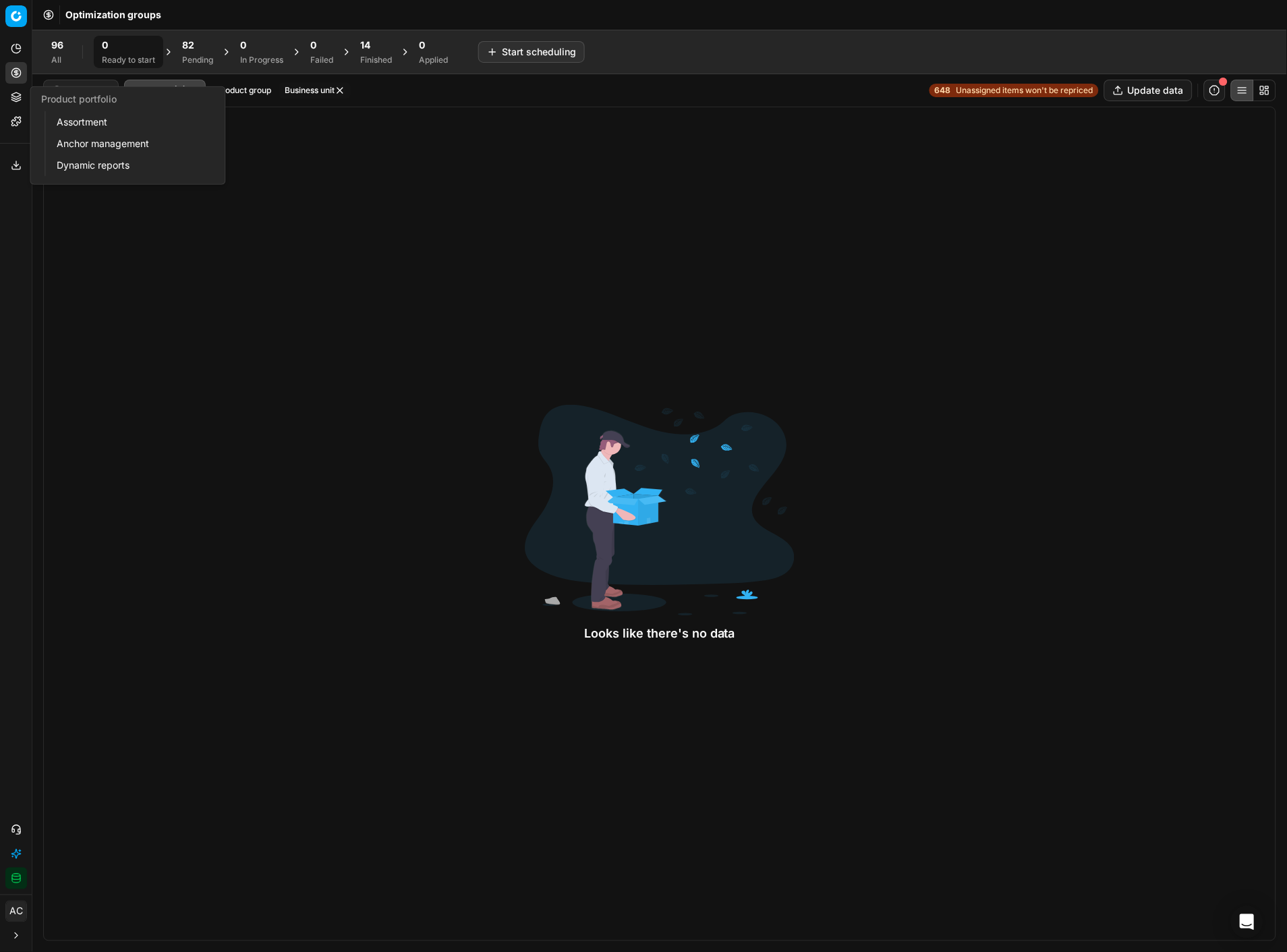
click at [60, 117] on link "Assortment" at bounding box center [130, 122] width 157 height 19
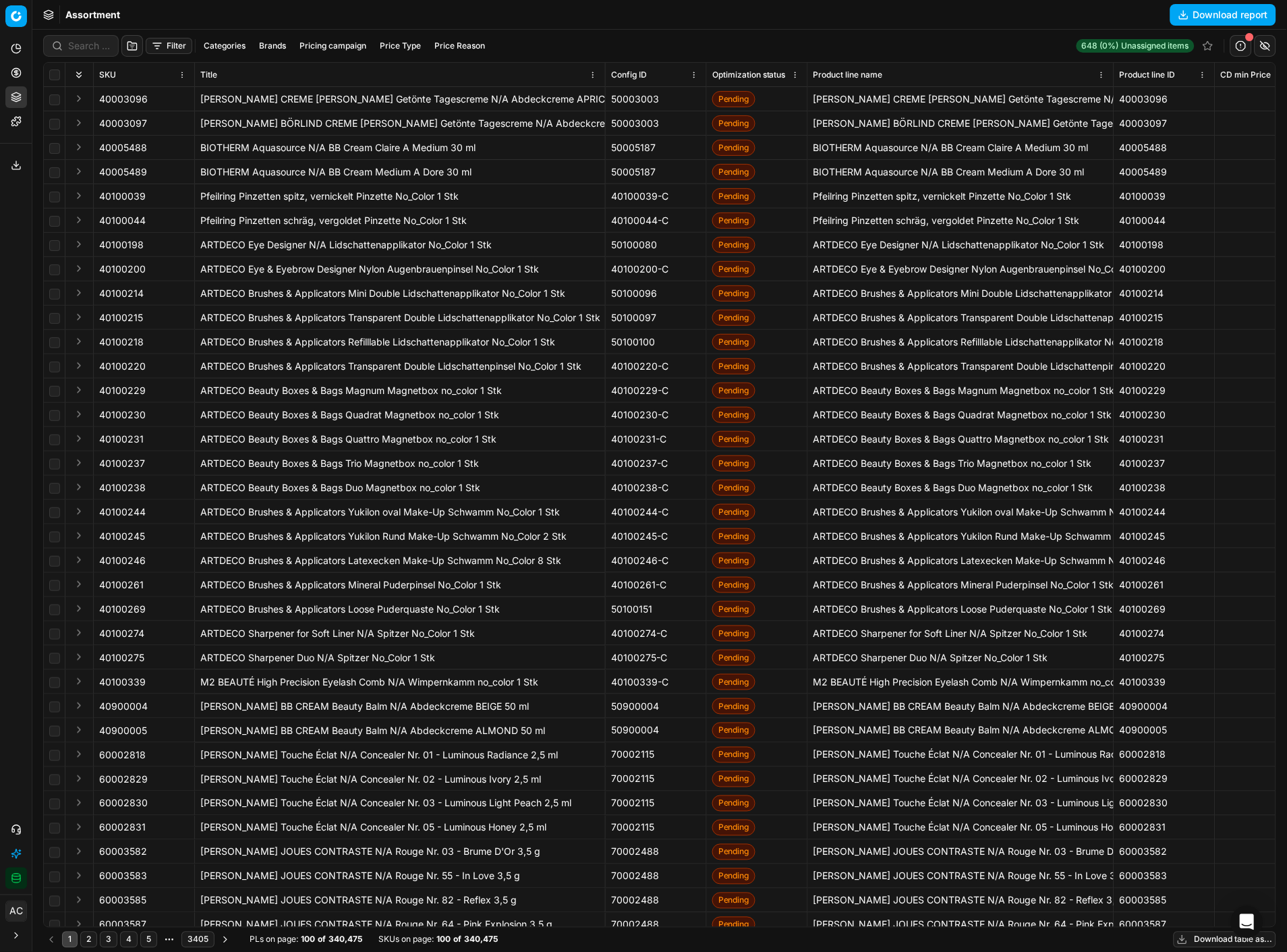
click at [275, 43] on button "Brands" at bounding box center [272, 46] width 38 height 16
type input "mac"
click at [178, 93] on input "Suggestions" at bounding box center [177, 94] width 10 height 10
checkbox input "true"
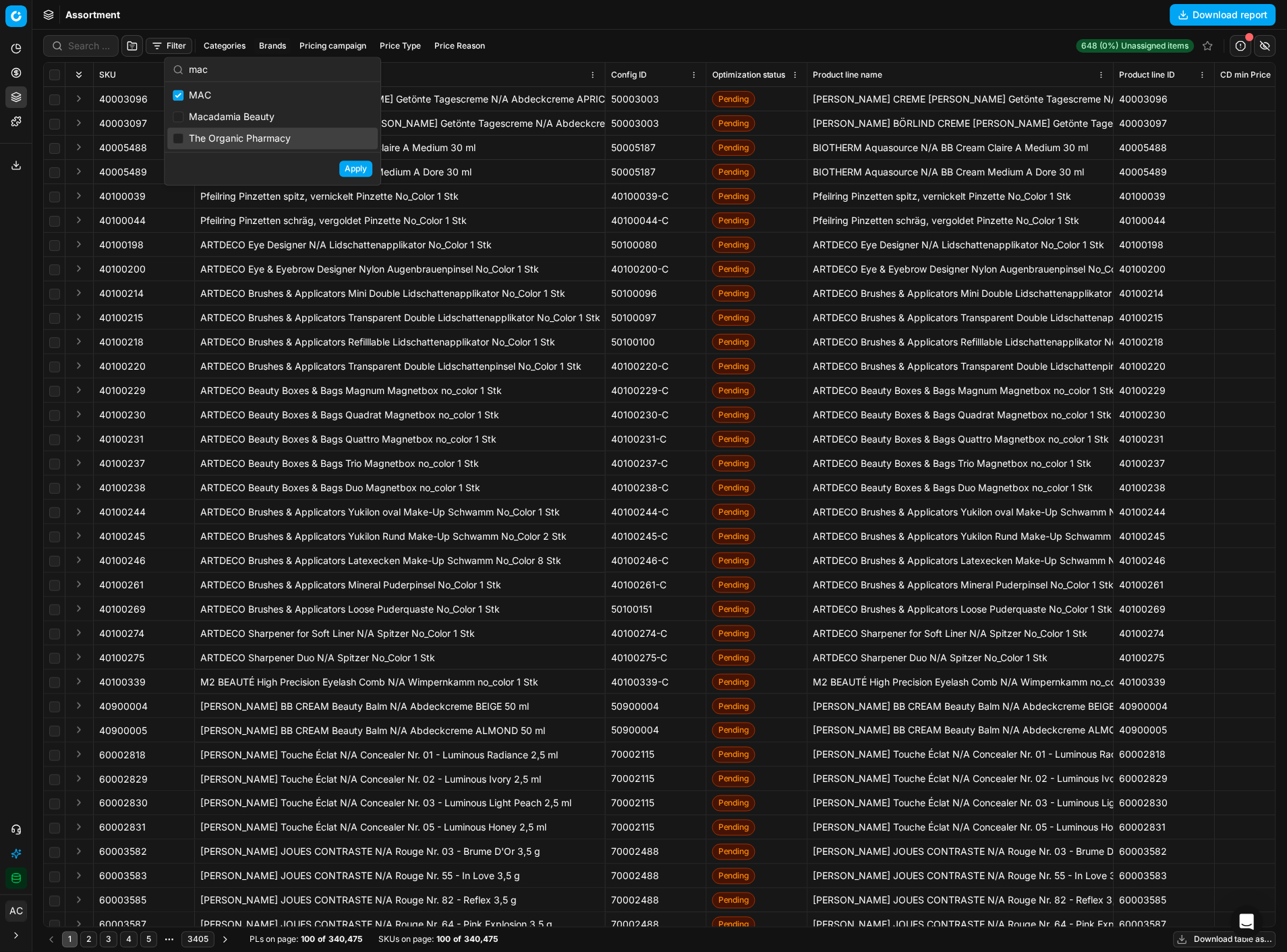
click at [362, 172] on button "Apply" at bounding box center [355, 168] width 33 height 16
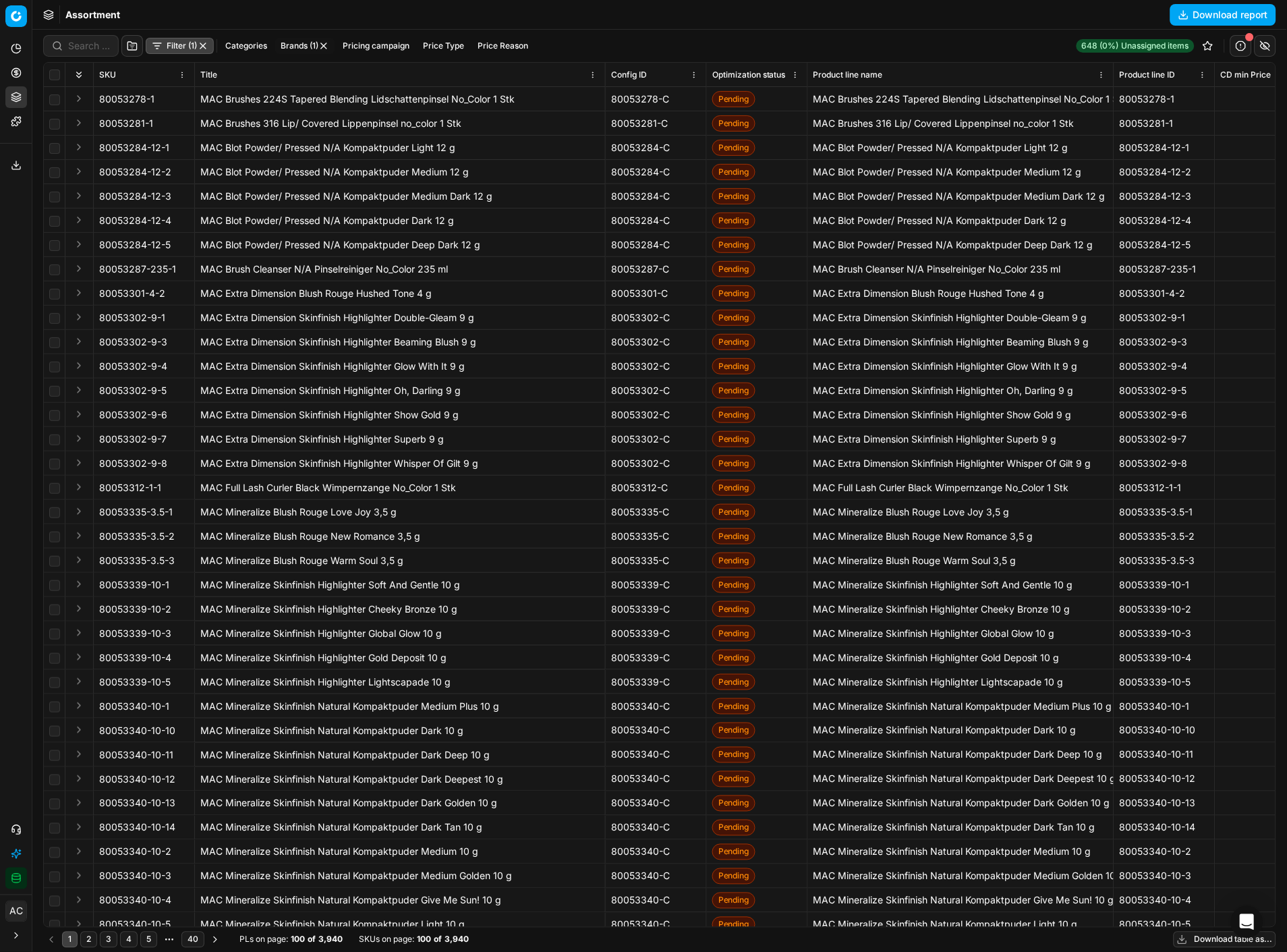
click at [160, 48] on button "Filter (1)" at bounding box center [180, 46] width 68 height 16
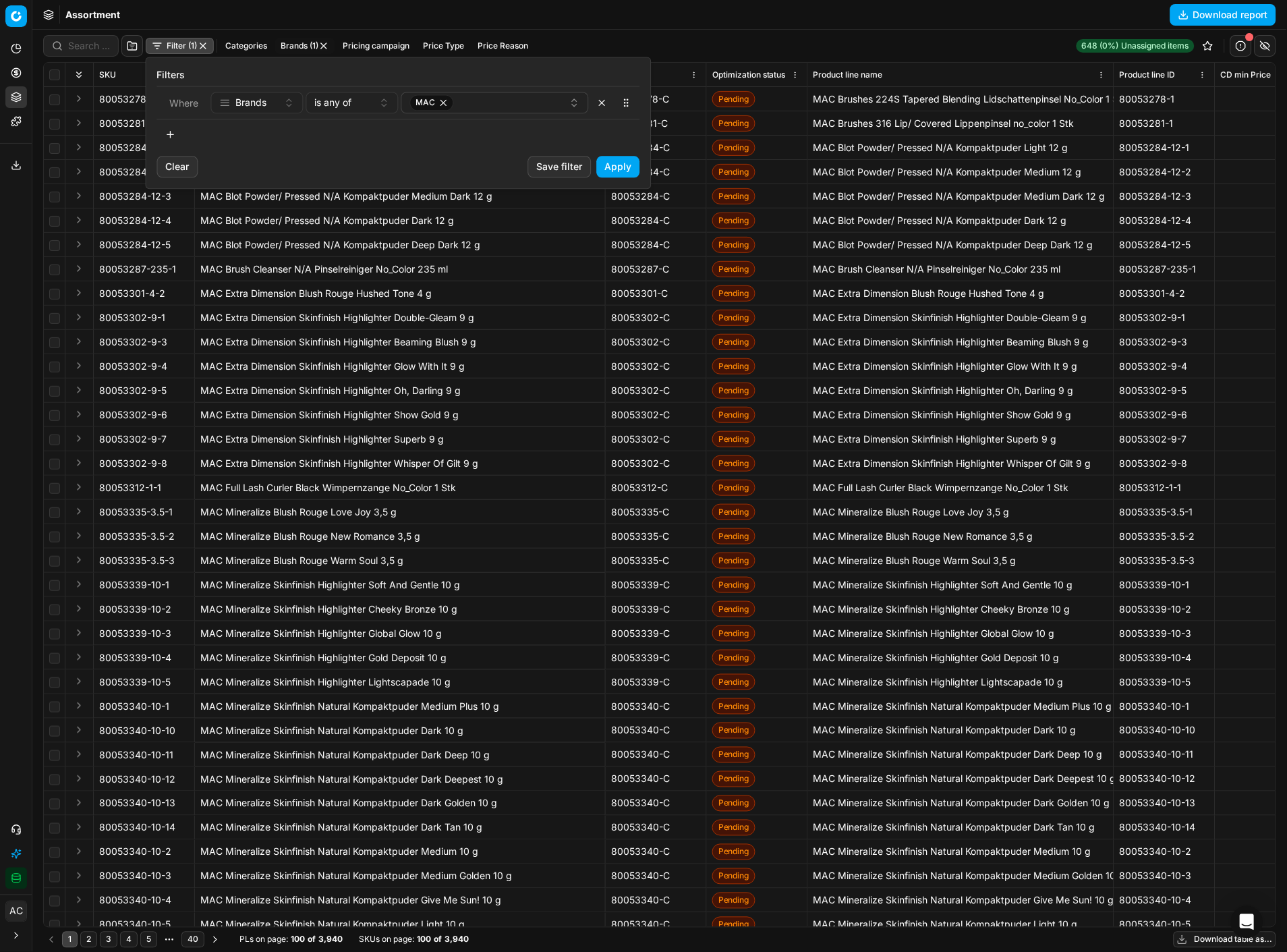
click at [176, 129] on button "button" at bounding box center [171, 134] width 27 height 22
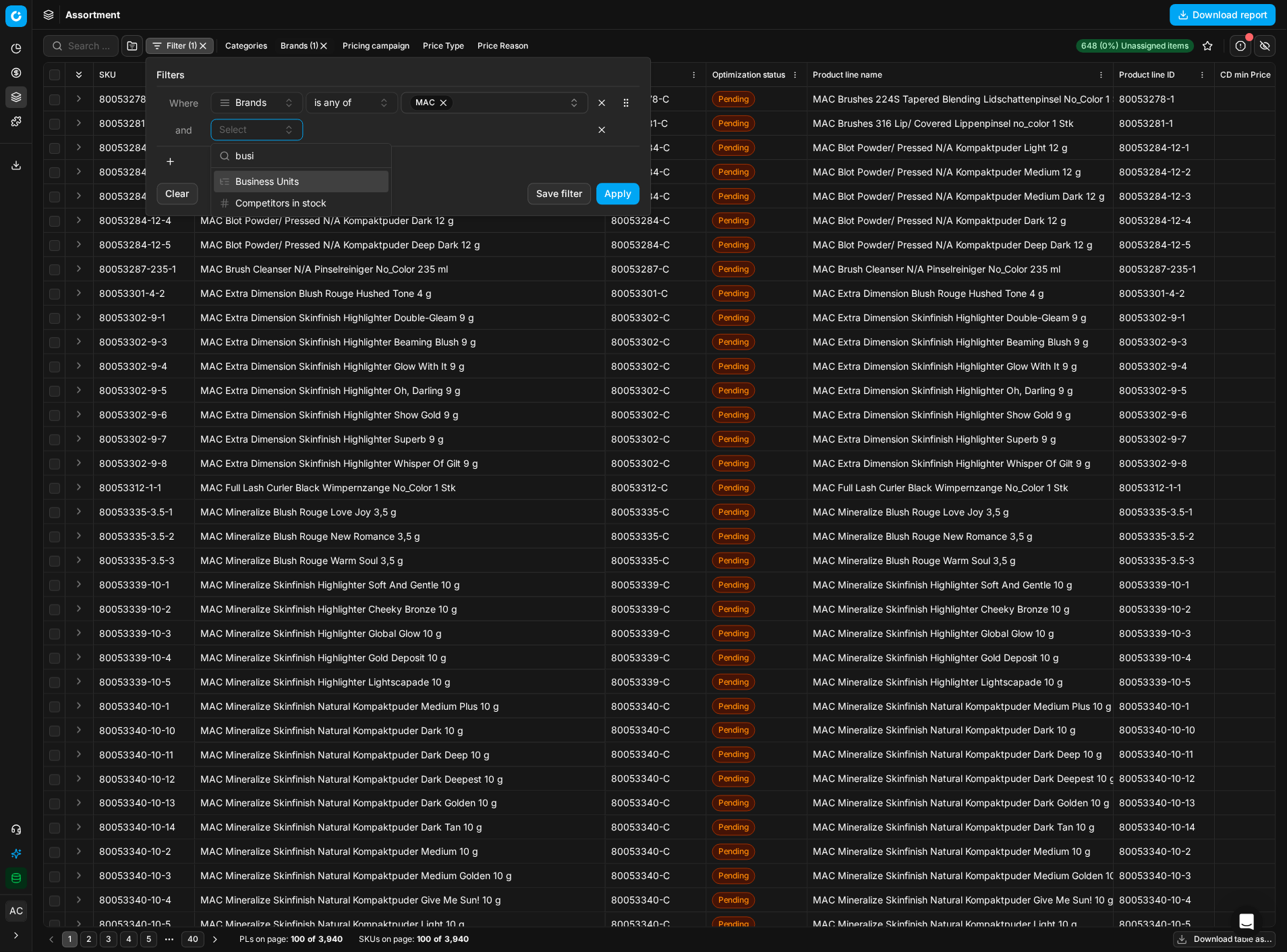
type input "busi"
click at [284, 184] on div "Business Units" at bounding box center [301, 181] width 175 height 22
click at [371, 135] on div "Select" at bounding box center [437, 129] width 243 height 14
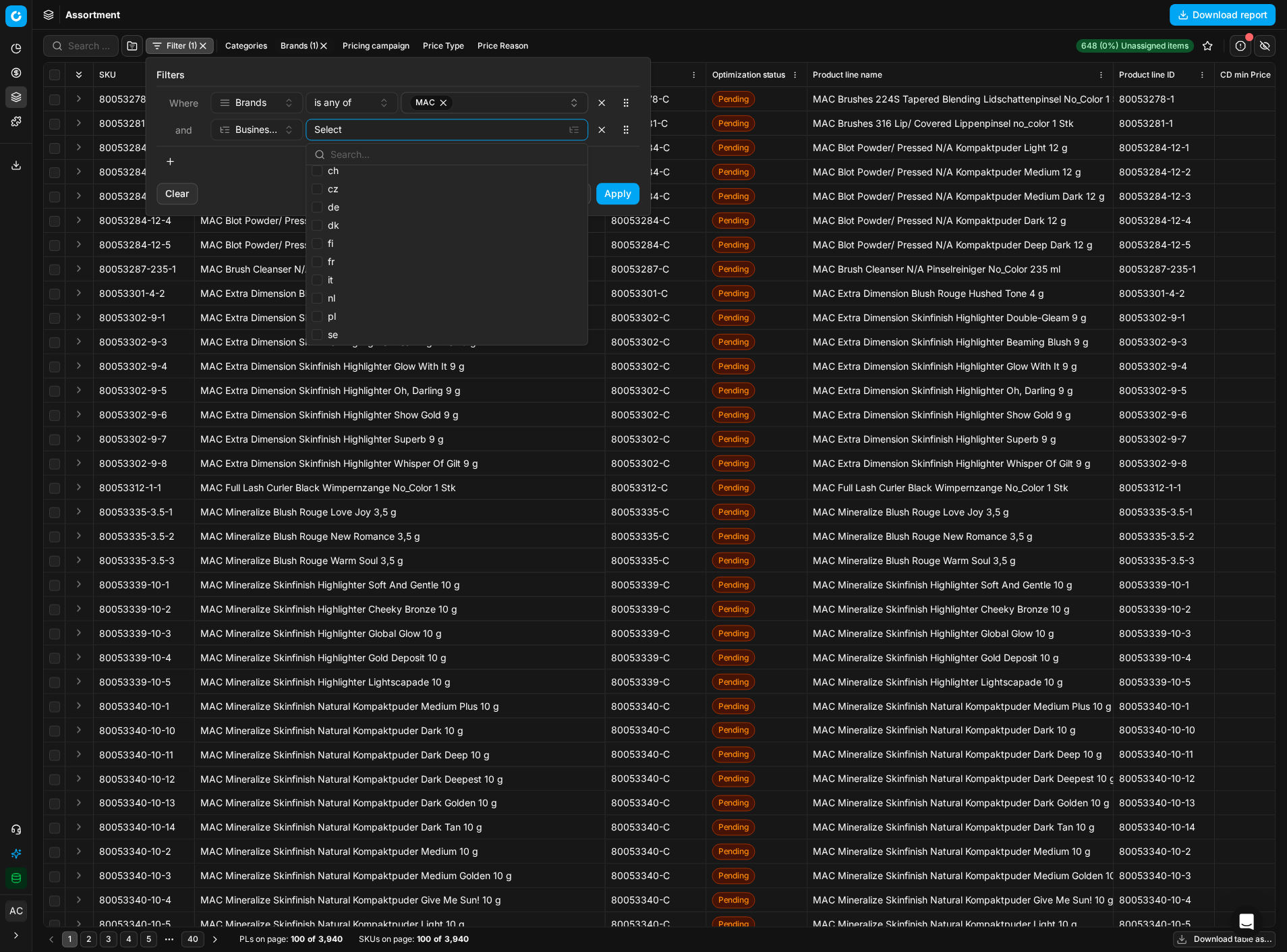
scroll to position [48, 0]
click at [322, 313] on input "pl" at bounding box center [317, 316] width 10 height 10
checkbox input "true"
click at [625, 198] on button "Apply" at bounding box center [619, 193] width 43 height 22
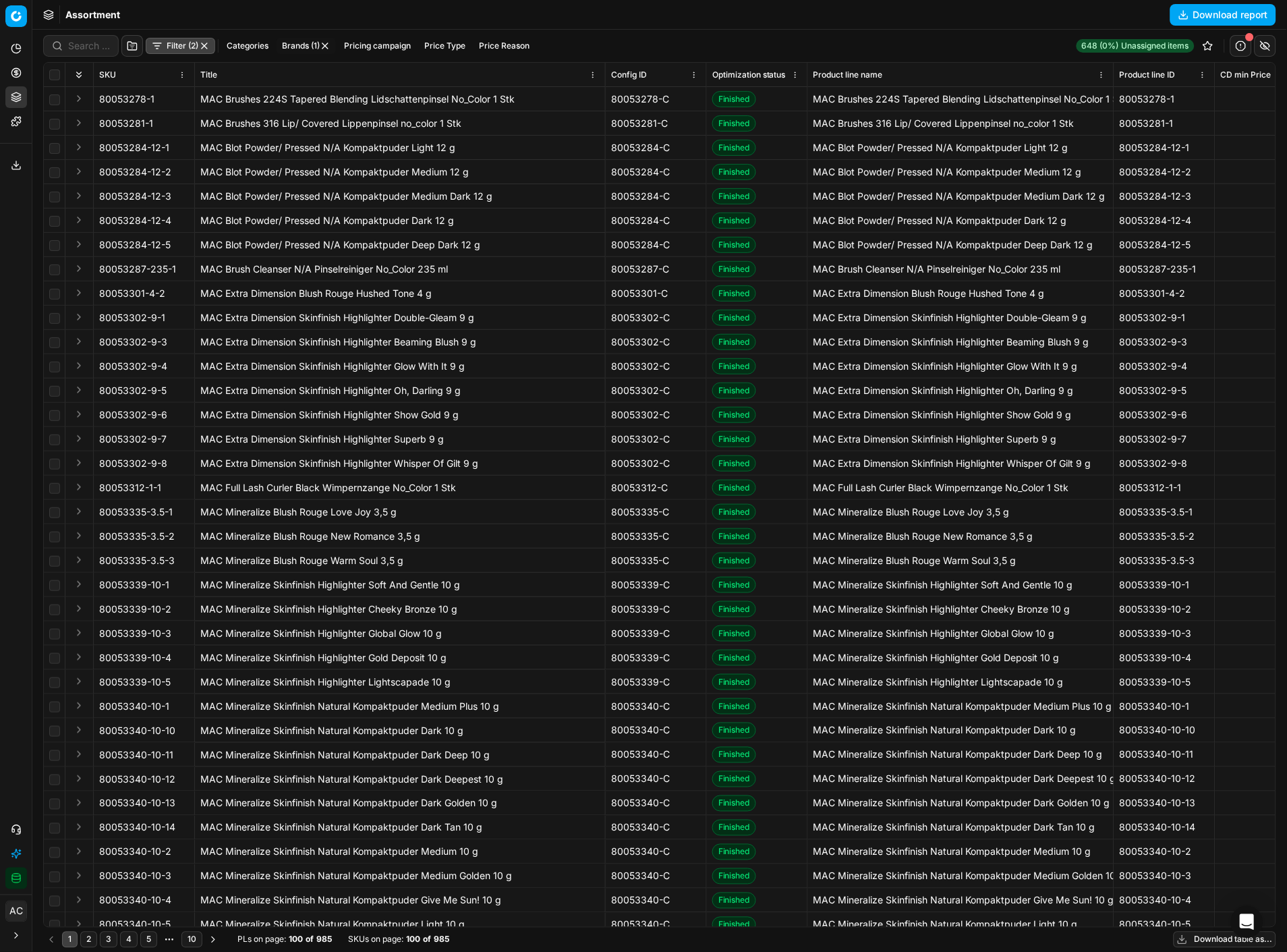
click at [365, 43] on button "Pricing campaign" at bounding box center [377, 46] width 77 height 16
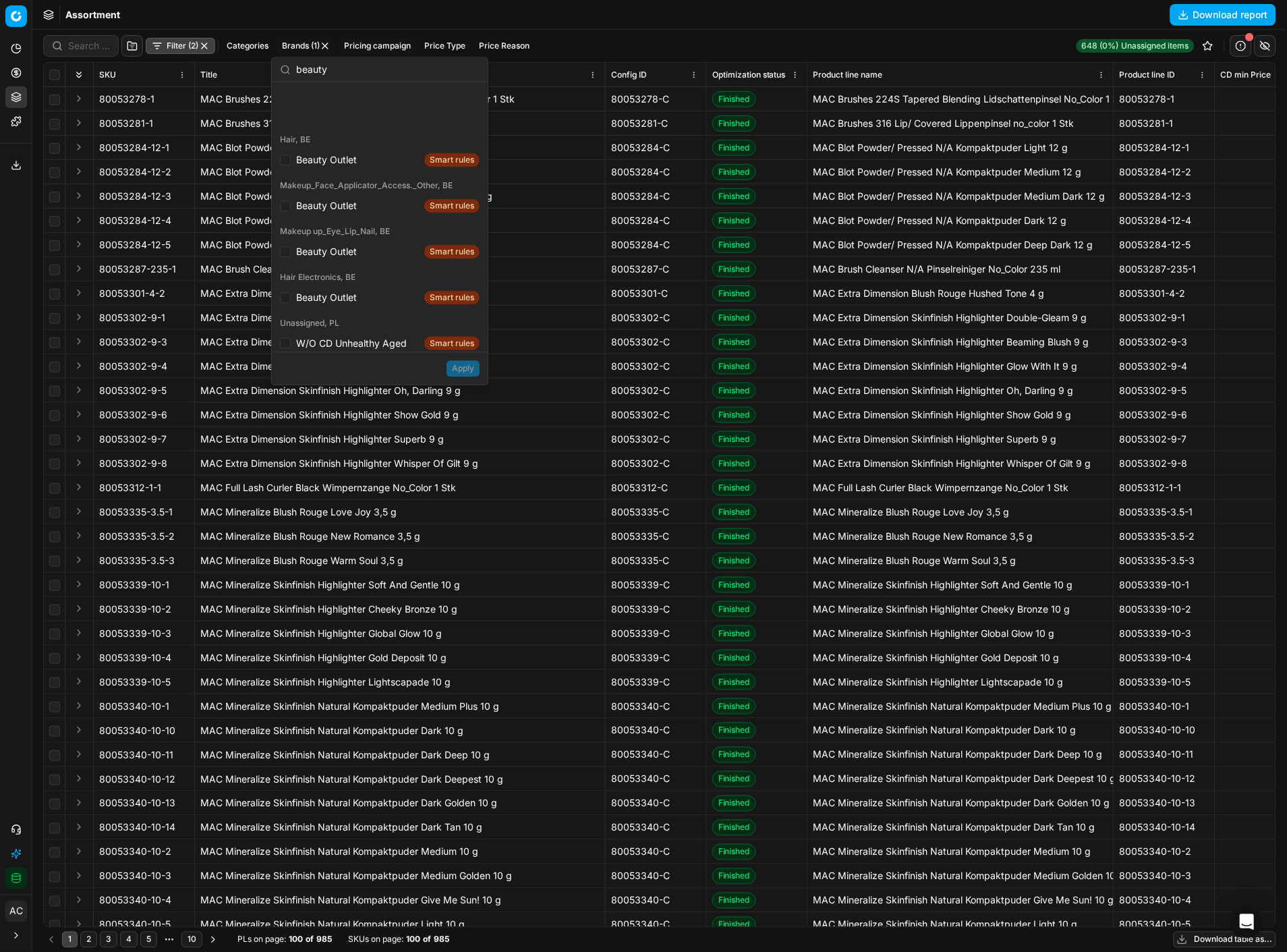
scroll to position [339, 0]
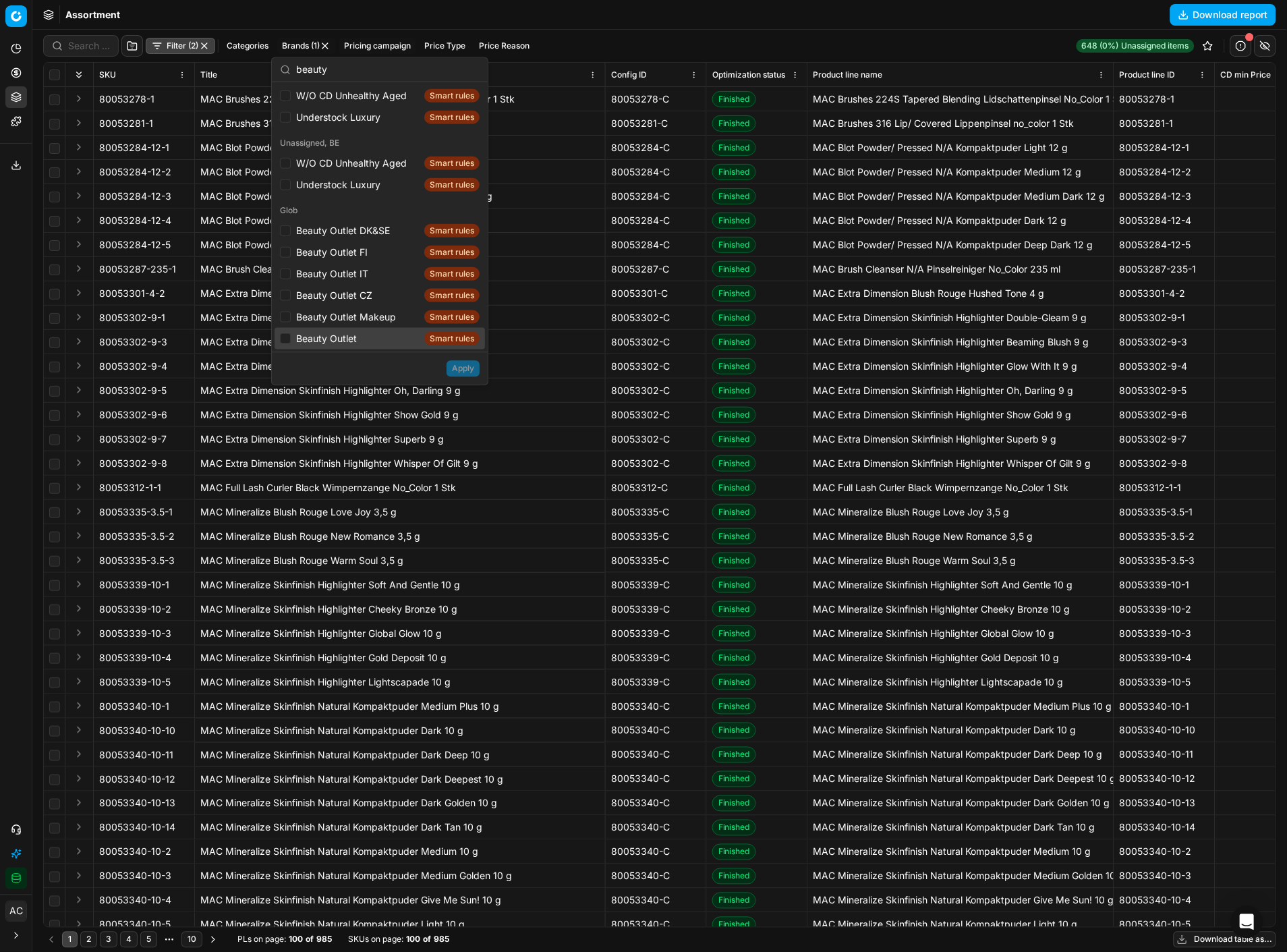
type input "beauty"
click at [291, 334] on div "Beauty Outlet Smart rules" at bounding box center [379, 338] width 210 height 22
checkbox input "true"
click at [287, 322] on div "Beauty Outlet Makeup Smart rules" at bounding box center [379, 317] width 210 height 22
checkbox input "true"
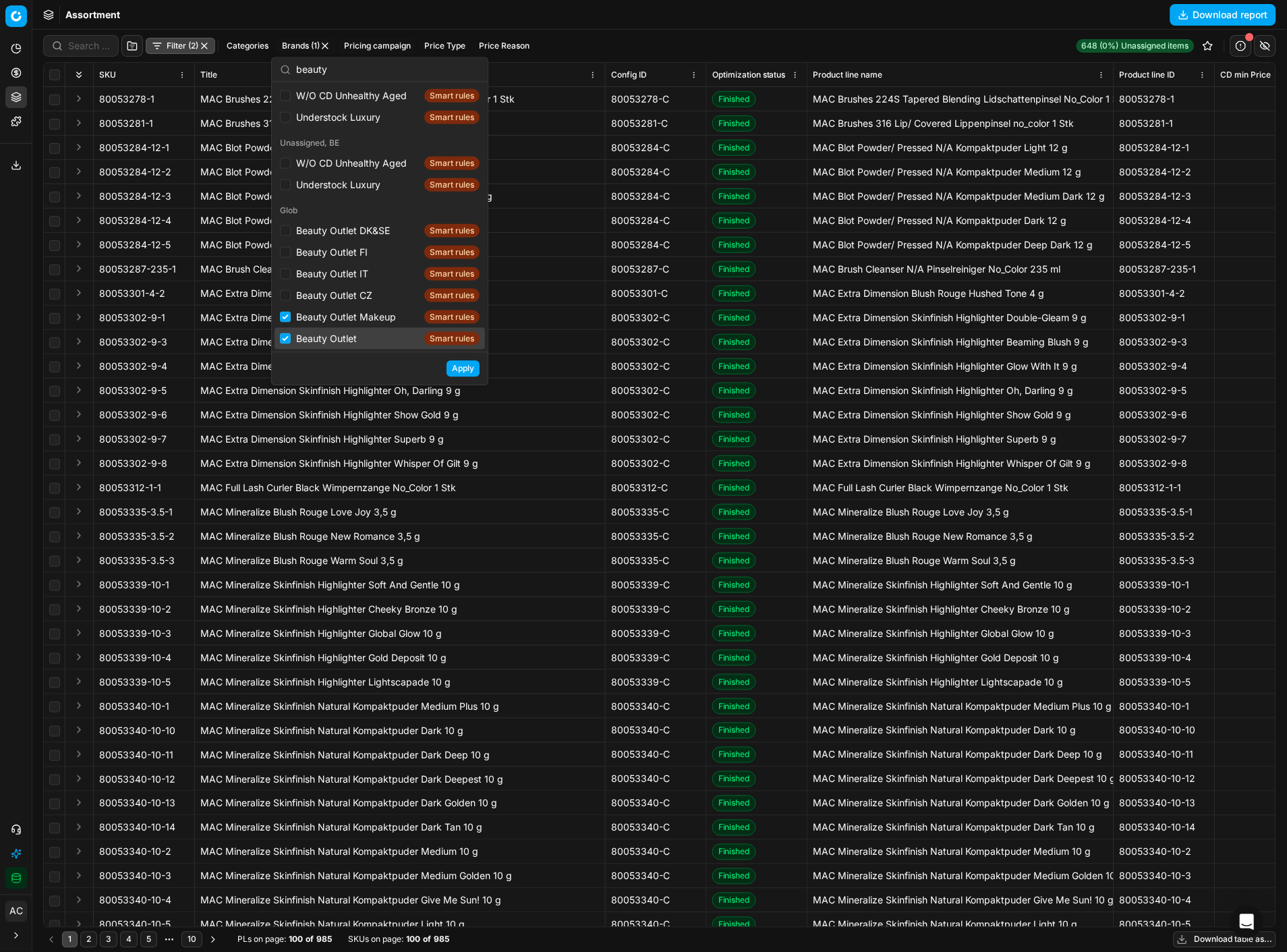
click at [461, 363] on button "Apply" at bounding box center [463, 368] width 33 height 16
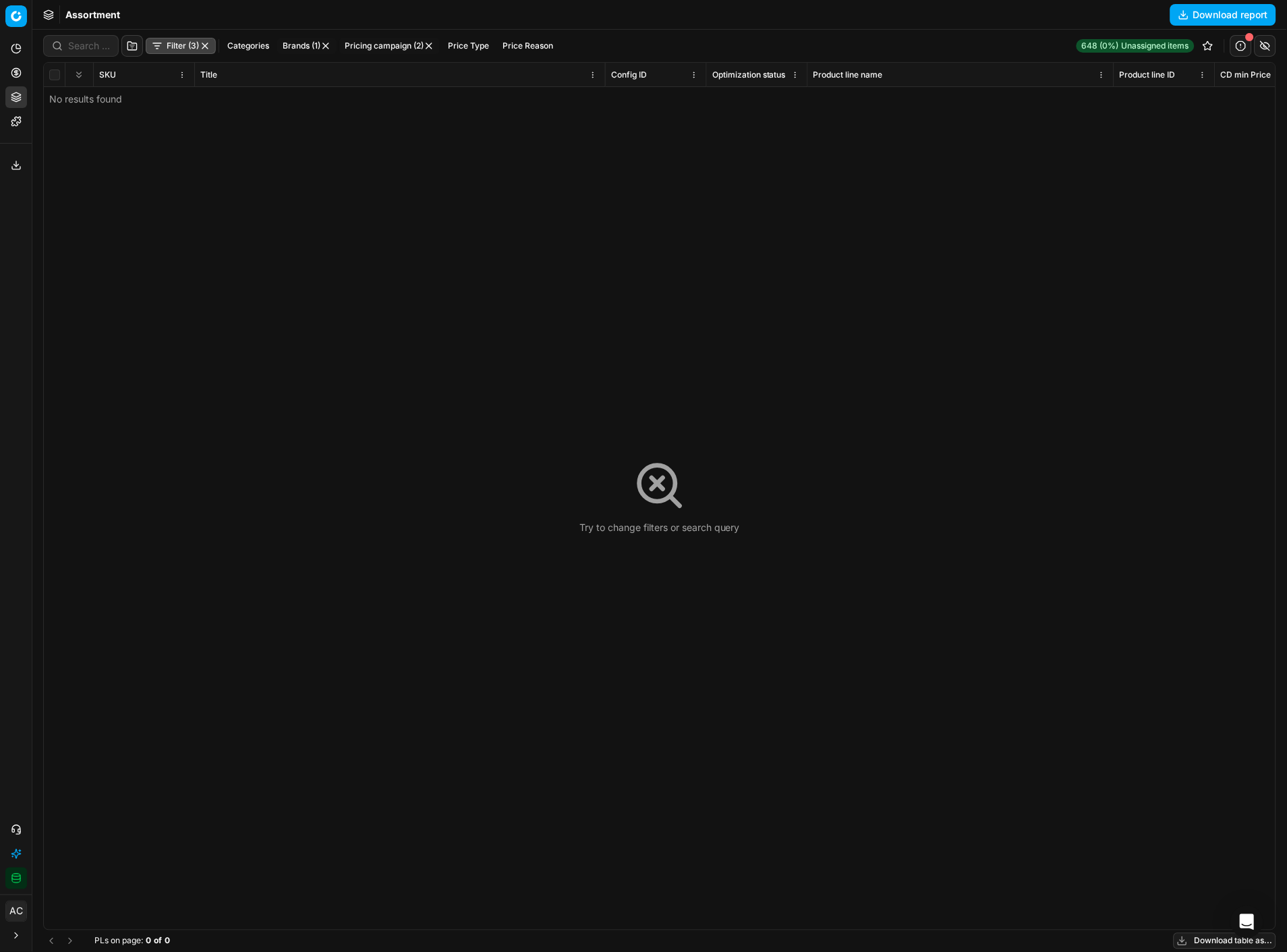
click at [430, 46] on button "button" at bounding box center [428, 45] width 10 height 10
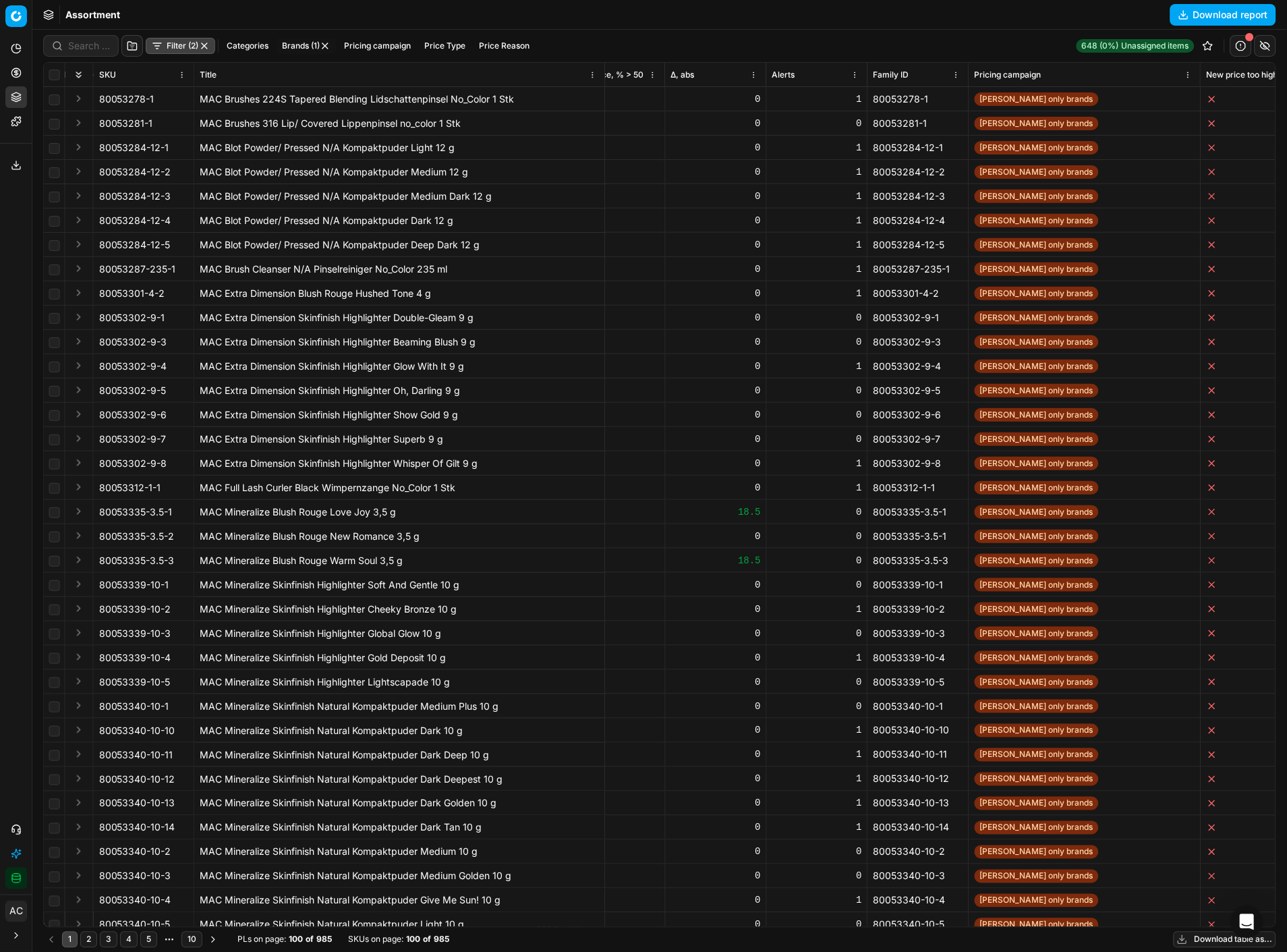
scroll to position [0, 2109]
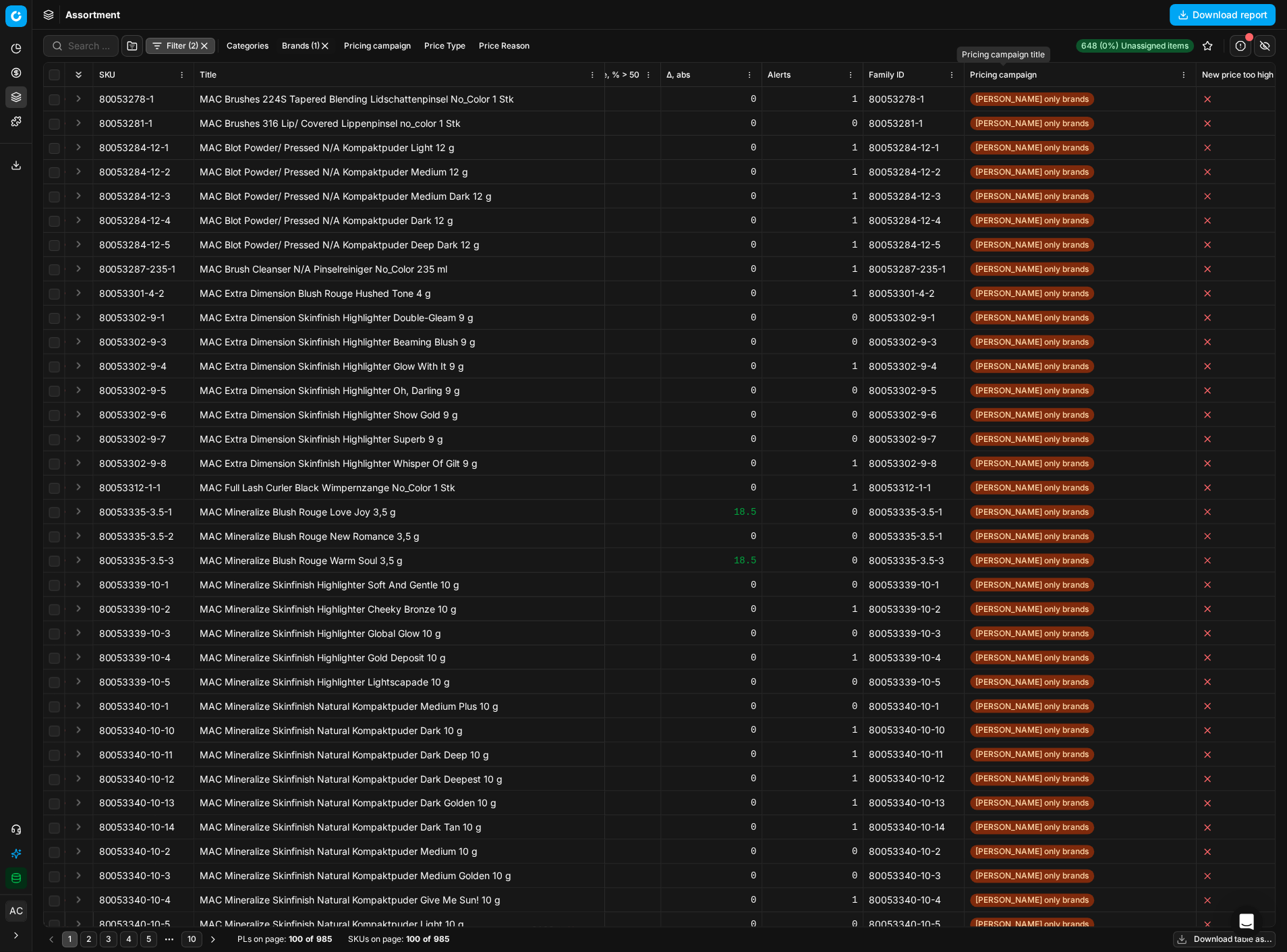
click at [1029, 71] on span "Pricing campaign" at bounding box center [1004, 74] width 67 height 10
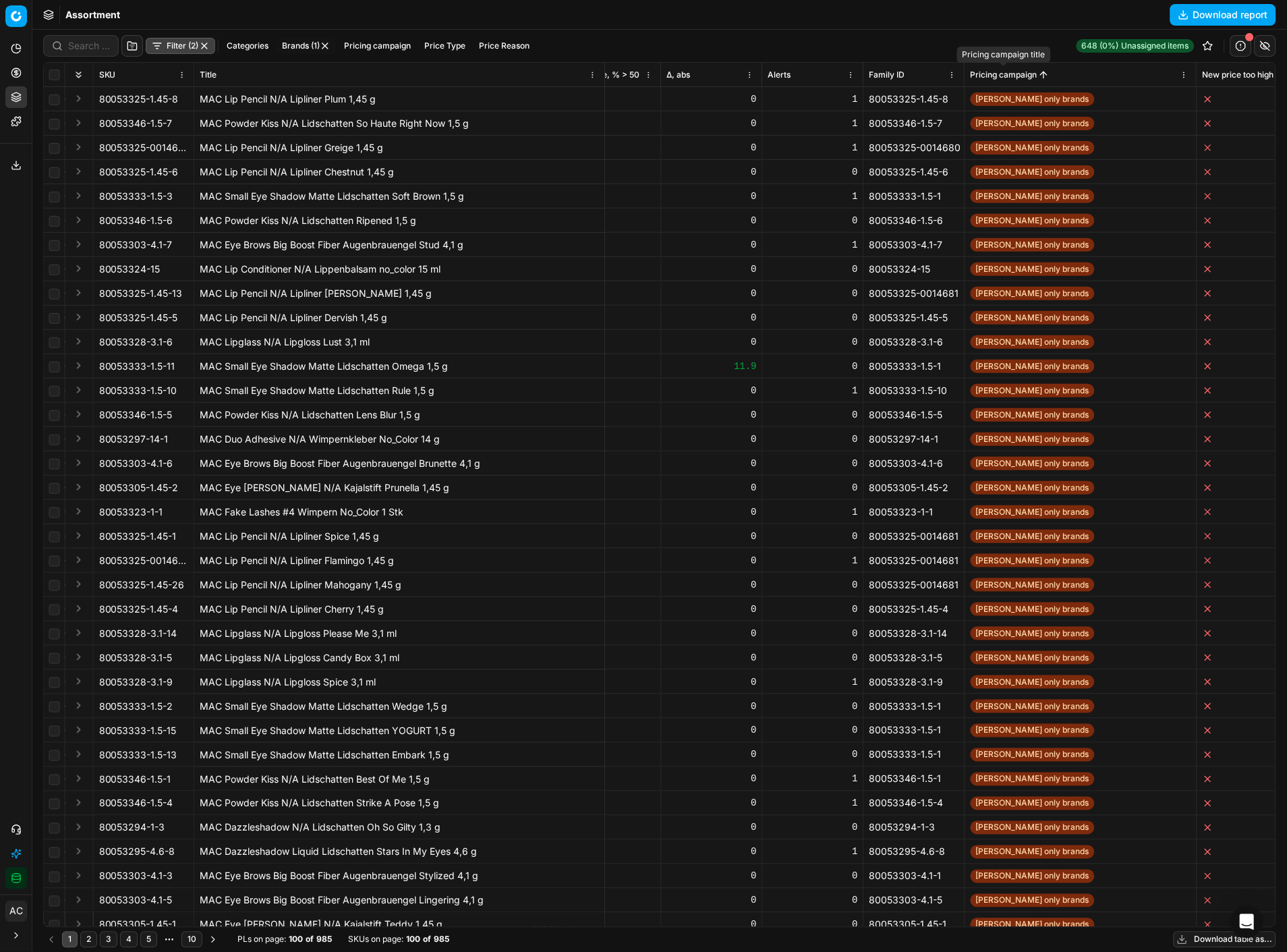
click at [1029, 71] on span "Pricing campaign" at bounding box center [1004, 74] width 67 height 10
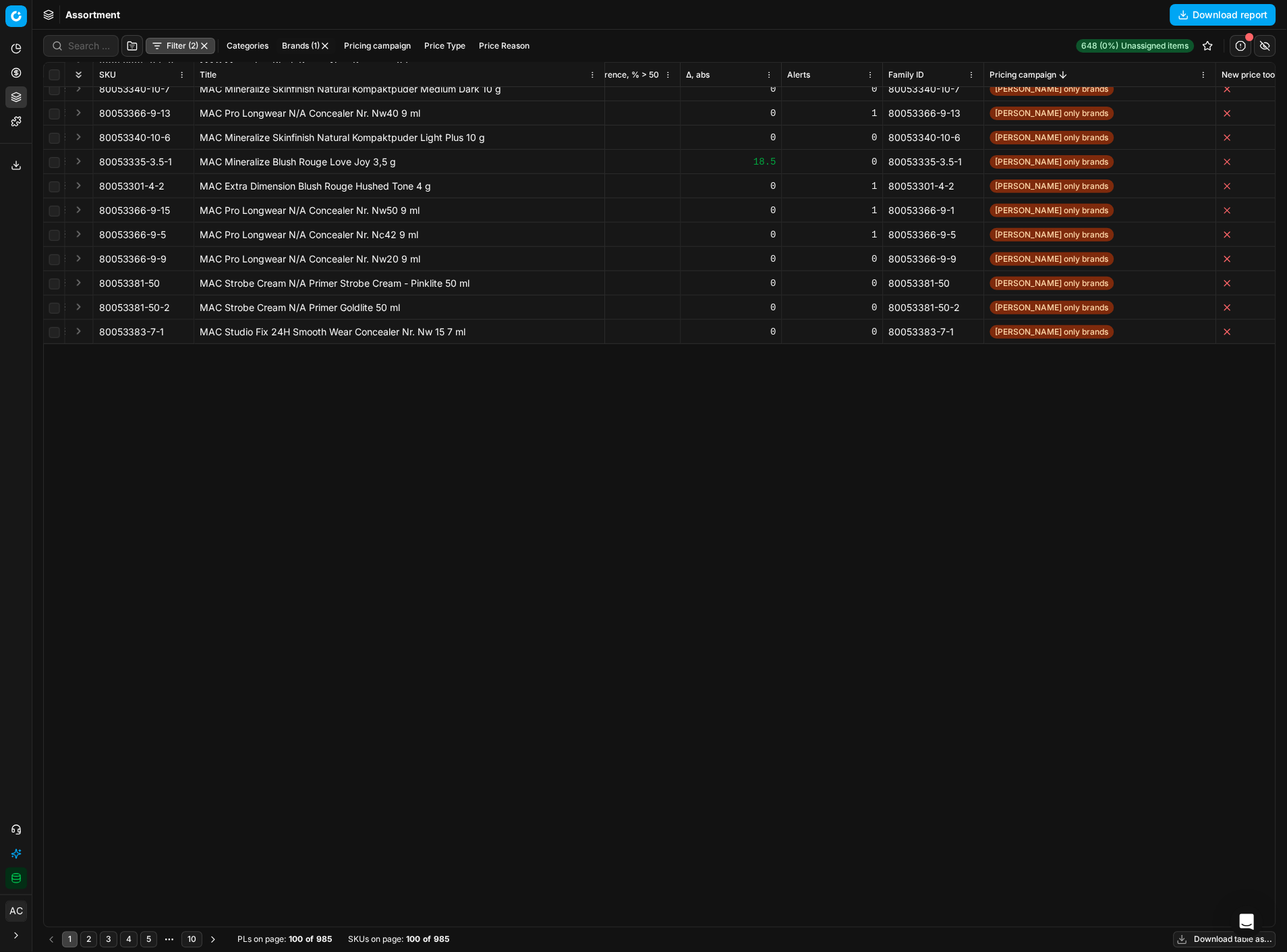
scroll to position [0, 2090]
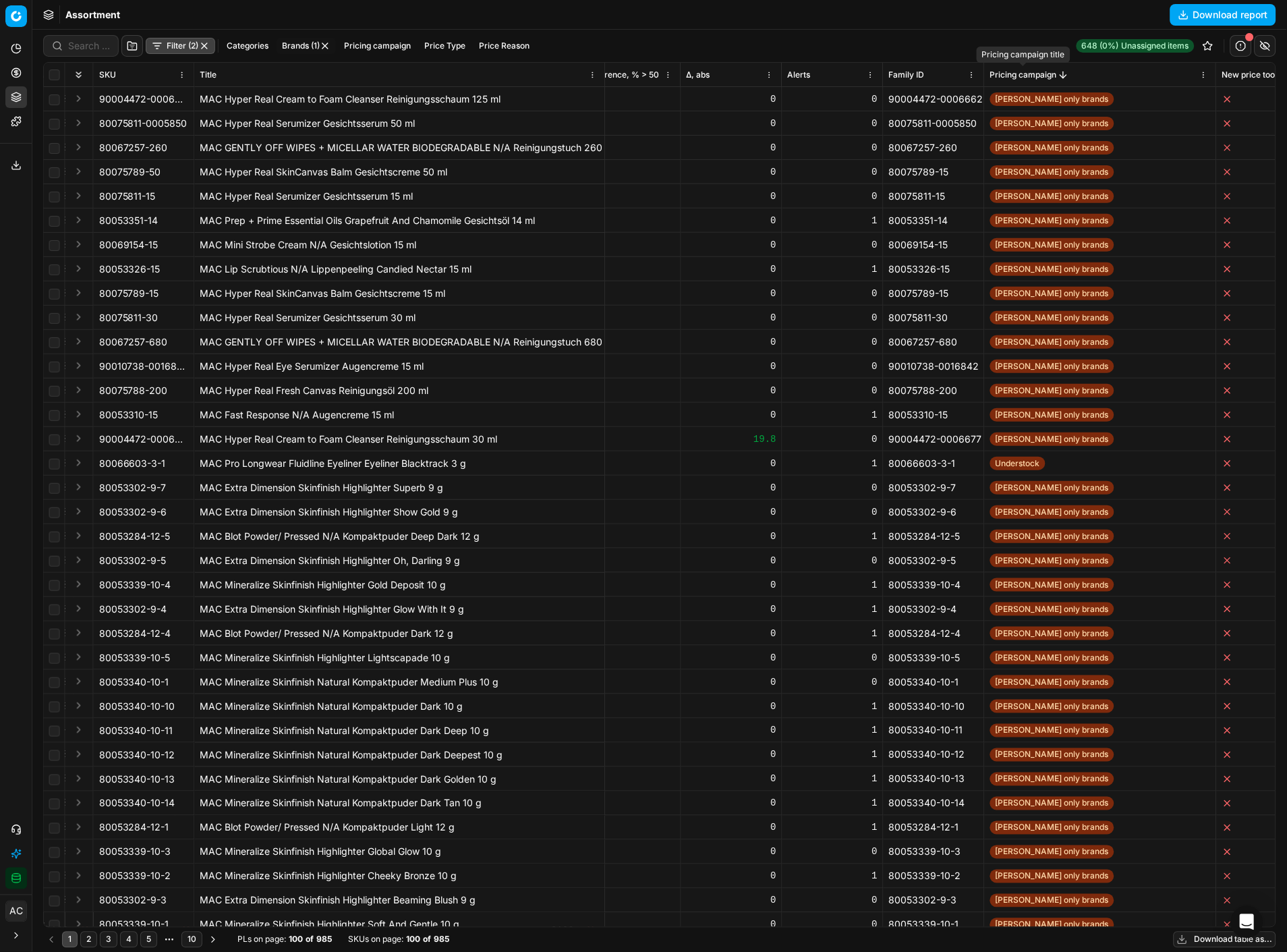
click at [1036, 79] on span "Pricing campaign" at bounding box center [1024, 74] width 67 height 10
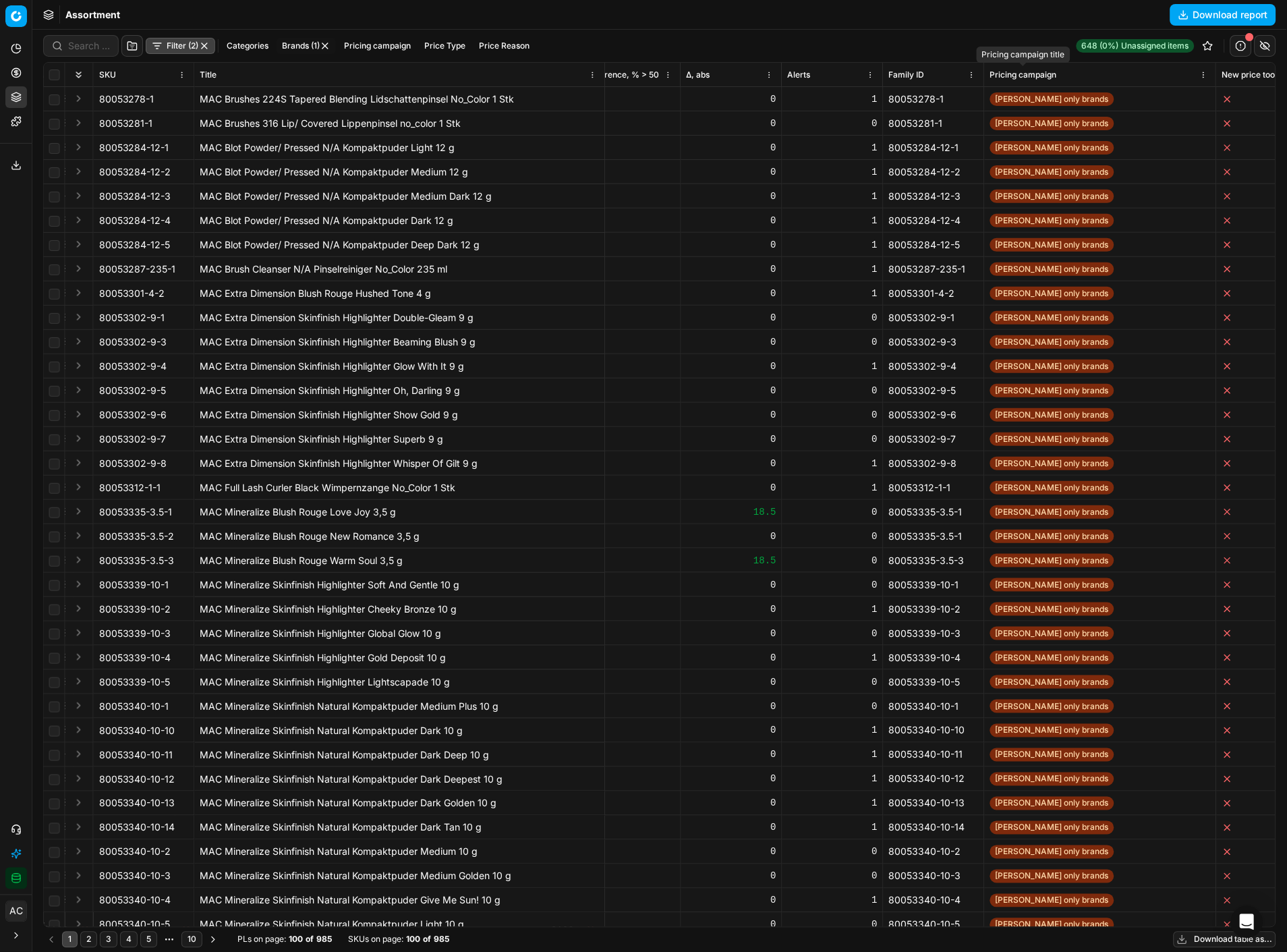
click at [1036, 79] on span "Pricing campaign" at bounding box center [1024, 74] width 67 height 10
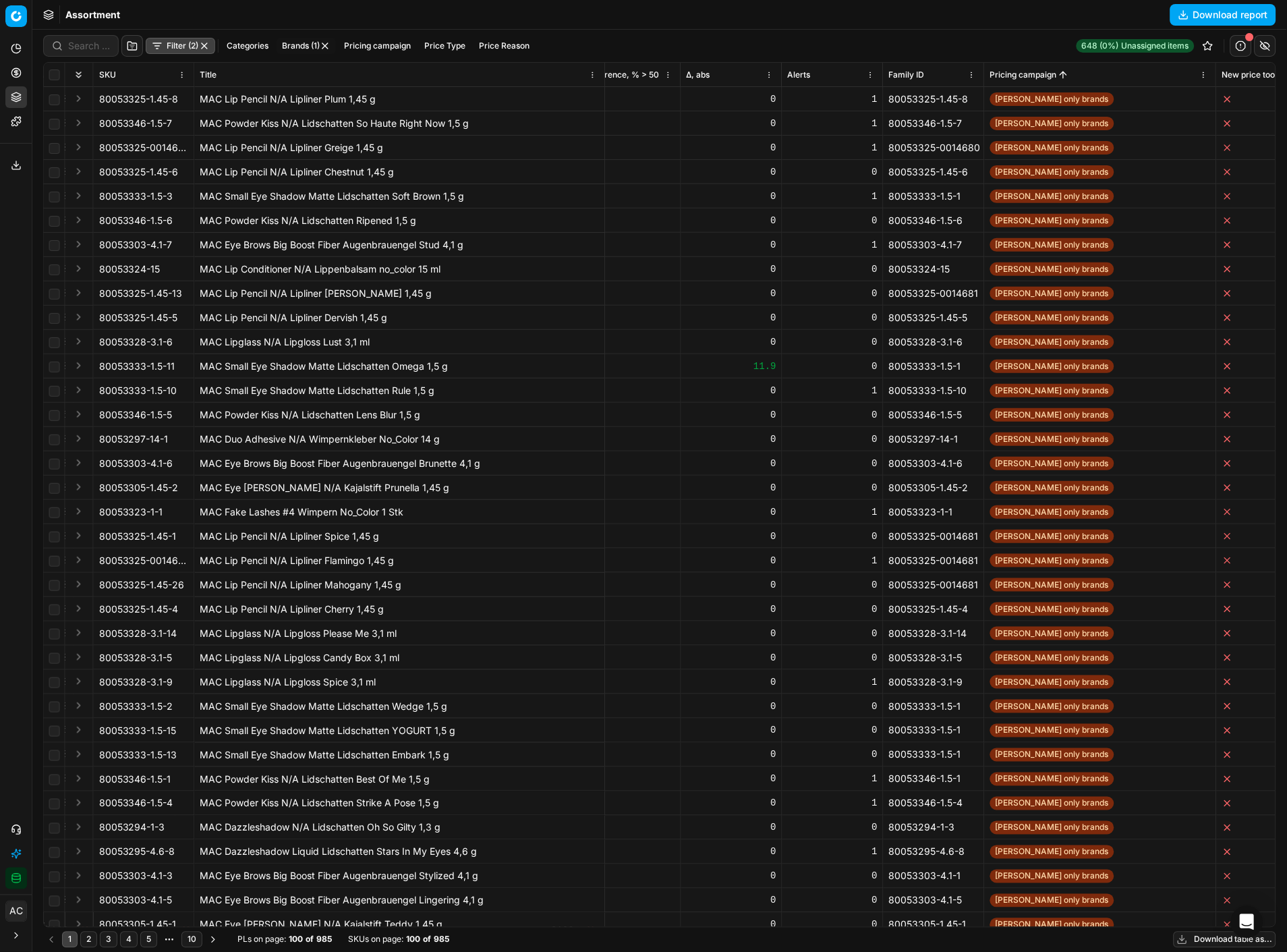
click at [378, 44] on button "Pricing campaign" at bounding box center [377, 46] width 77 height 16
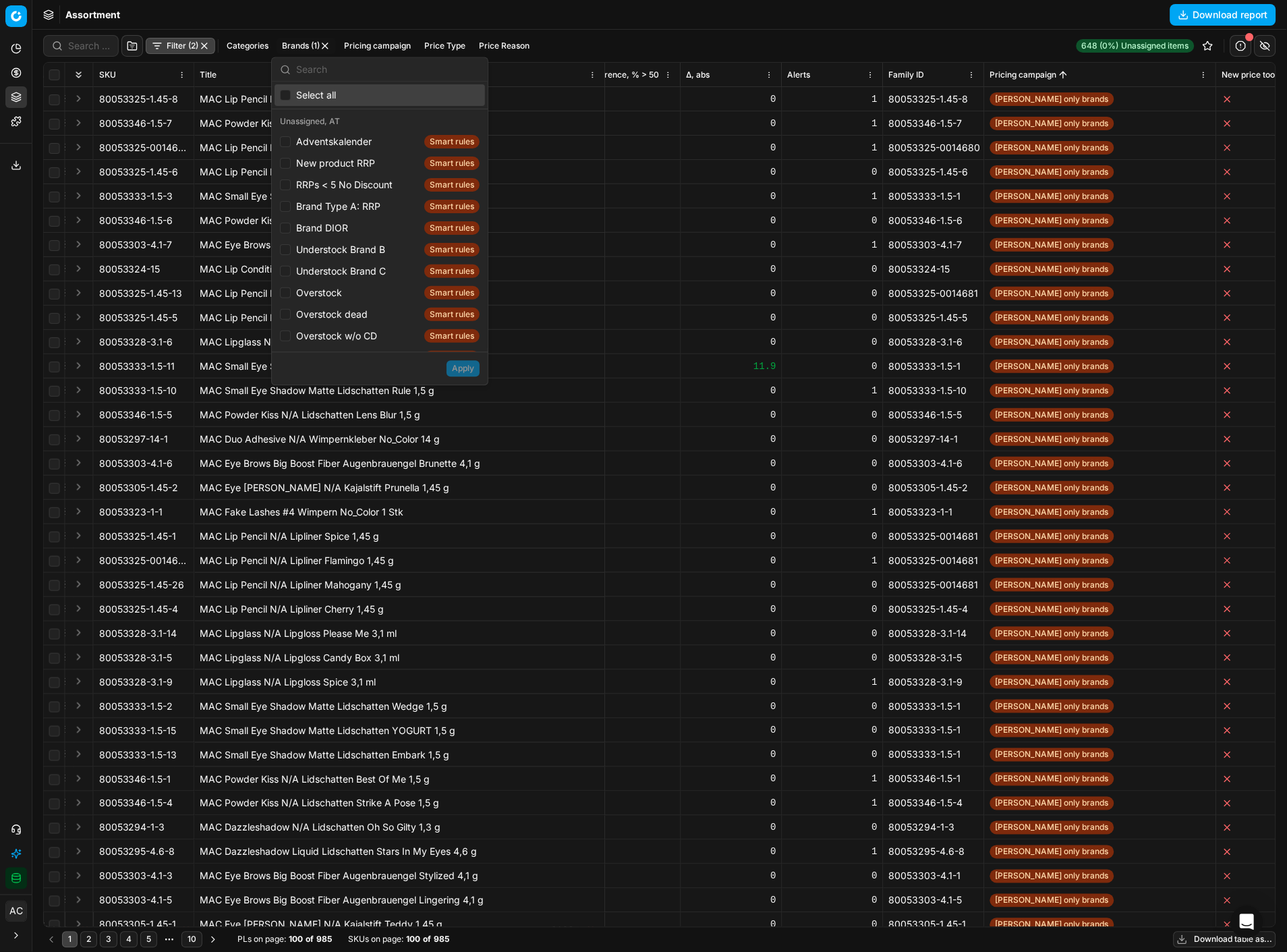
click at [171, 41] on button "Filter (2)" at bounding box center [180, 46] width 69 height 16
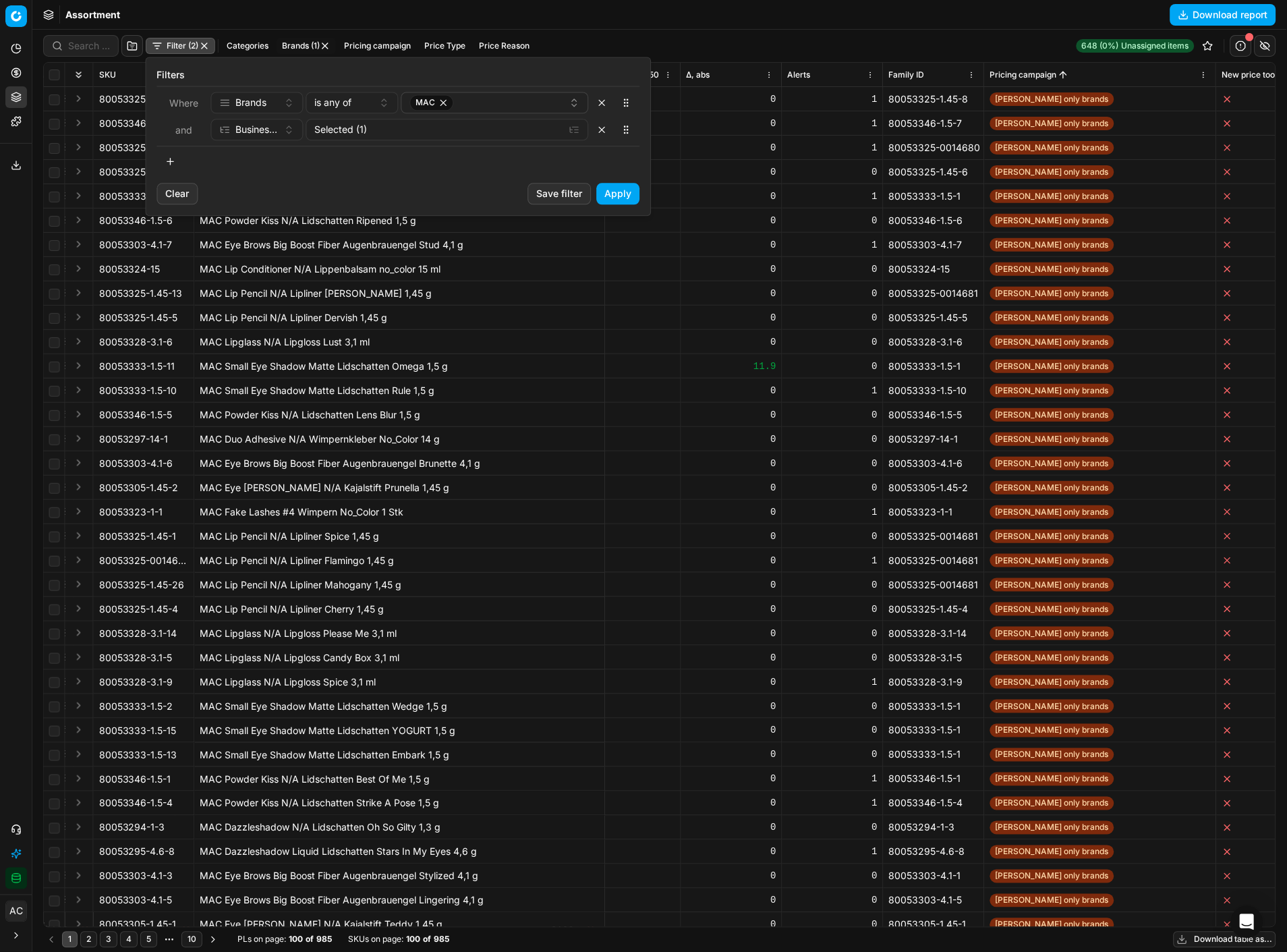
click at [168, 160] on button "button" at bounding box center [171, 161] width 27 height 22
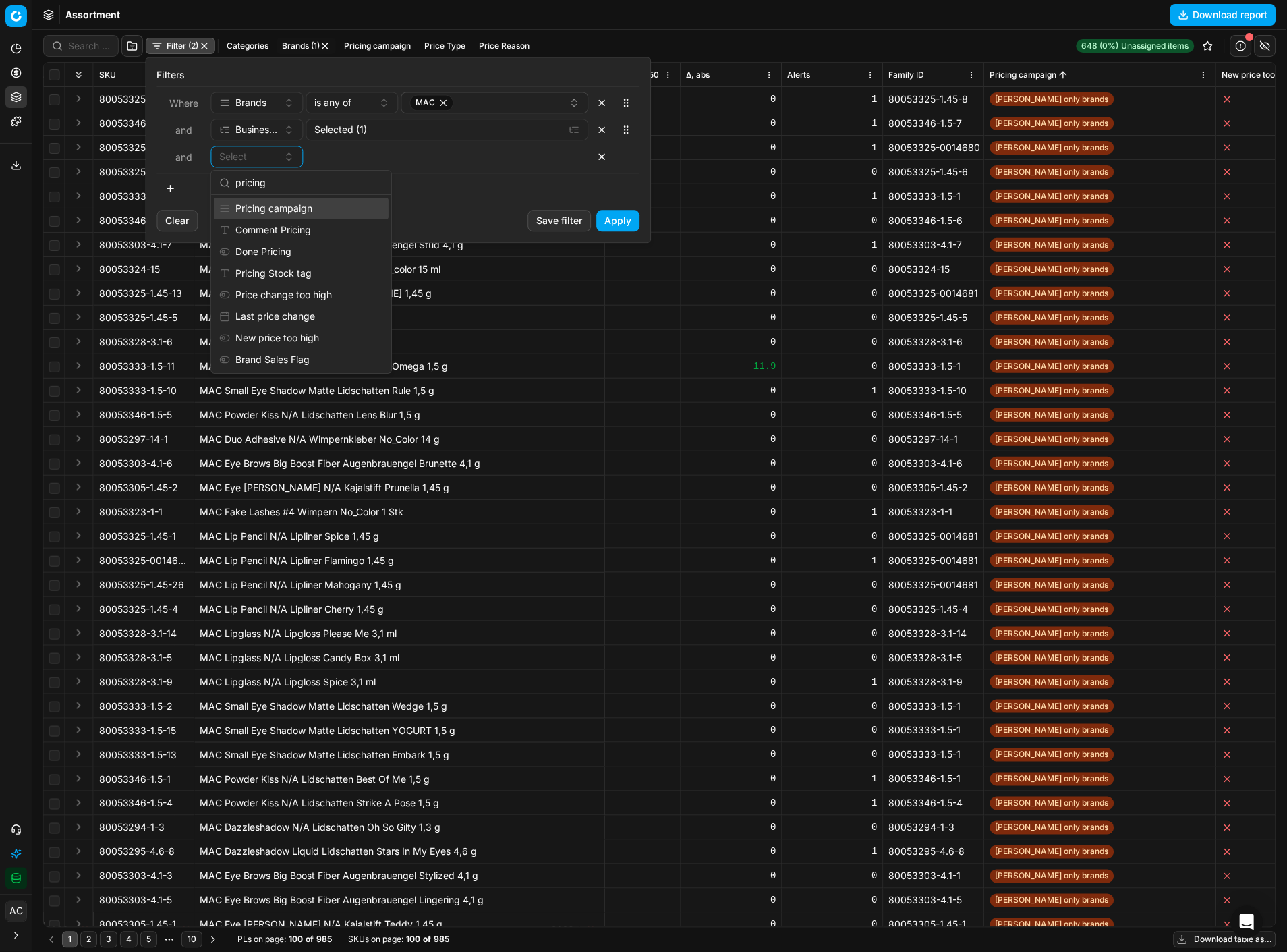
type input "pricing"
click at [286, 210] on div "Pricing campaign" at bounding box center [301, 208] width 175 height 22
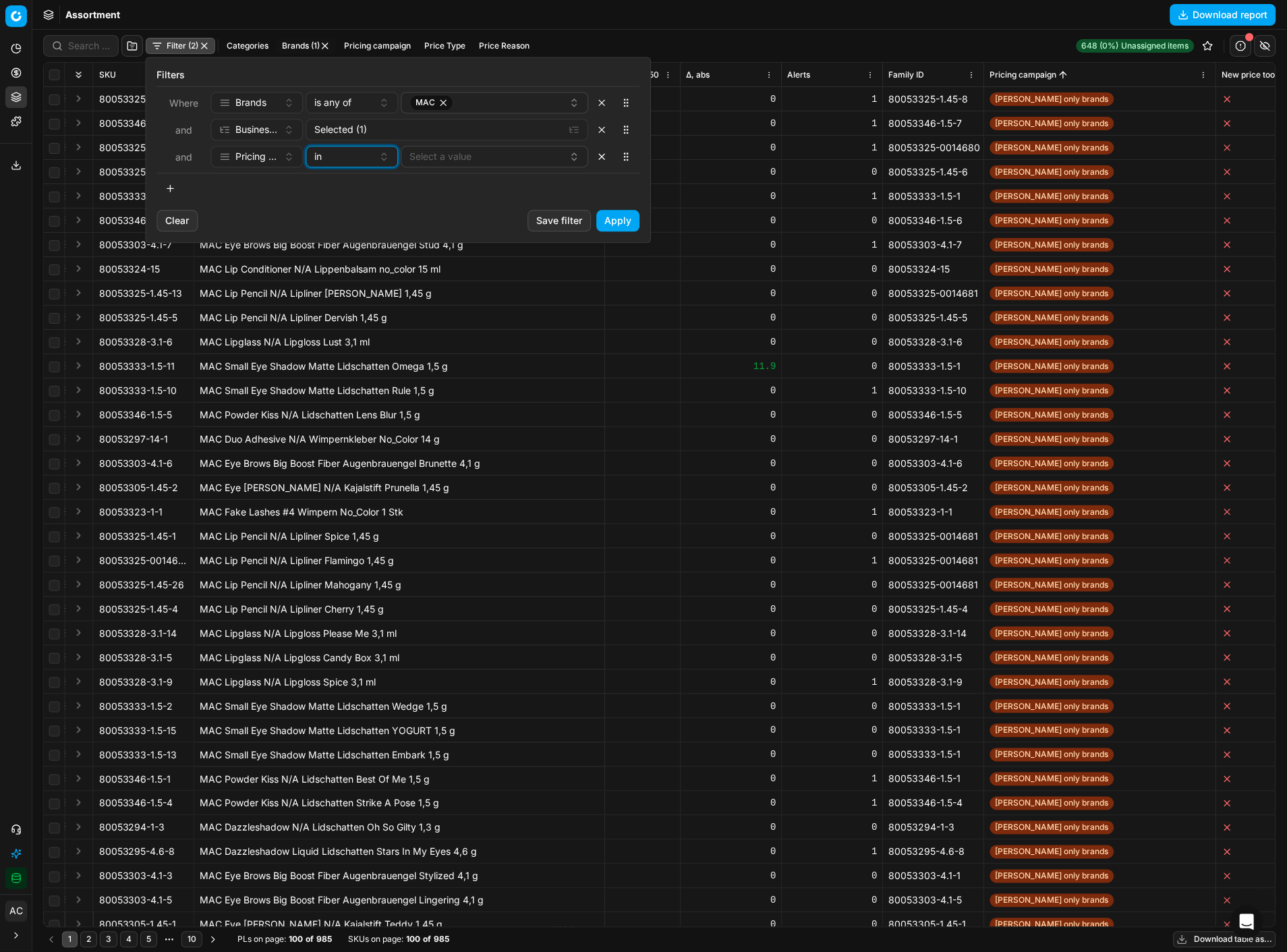
click at [341, 162] on div "in" at bounding box center [344, 156] width 59 height 14
click at [355, 266] on div "not in" at bounding box center [396, 273] width 175 height 22
click at [447, 158] on button "Select a value" at bounding box center [495, 156] width 188 height 22
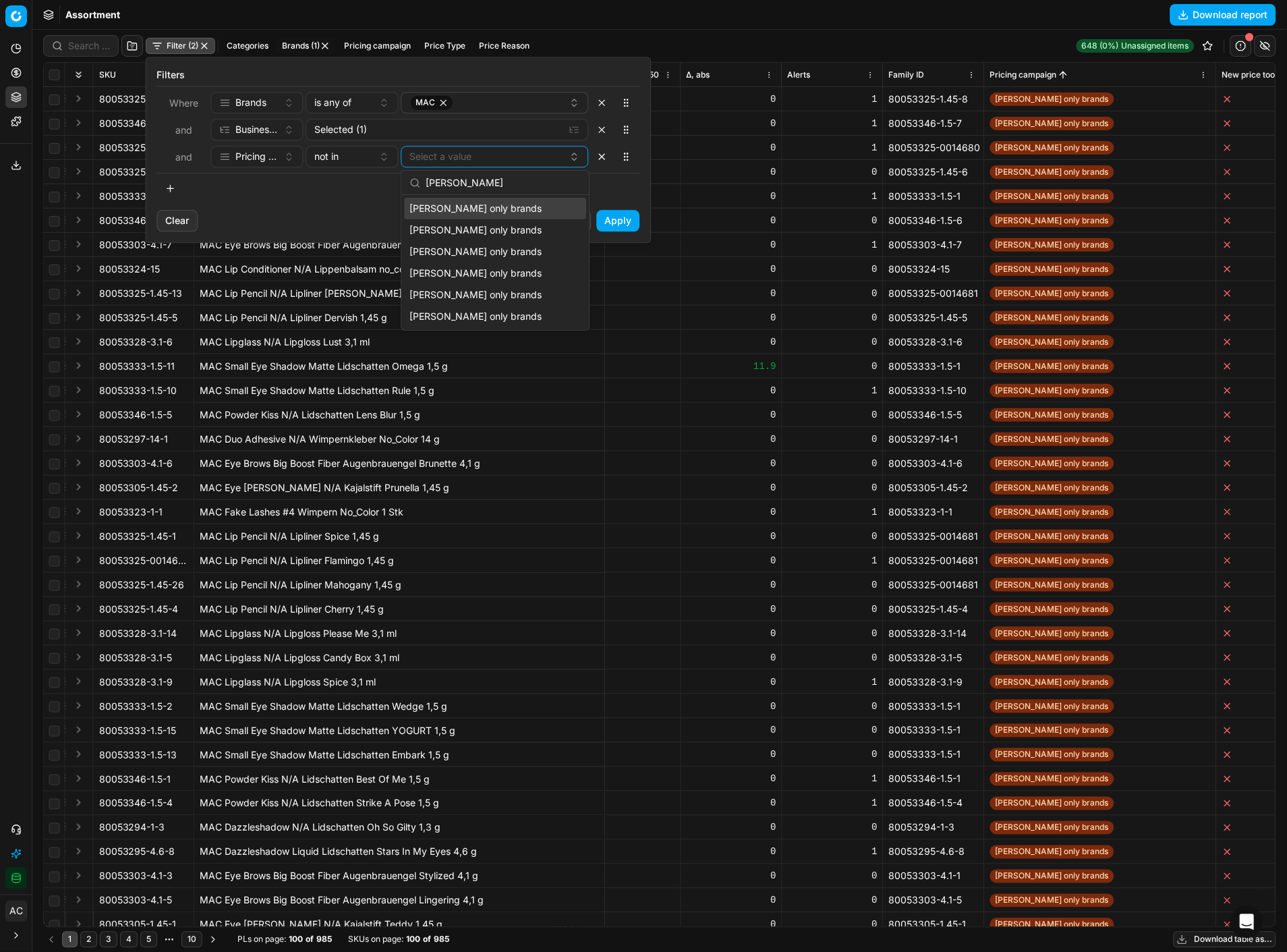
type input "douglas"
click at [503, 208] on div "[PERSON_NAME] only brands" at bounding box center [495, 208] width 182 height 22
click at [621, 199] on div at bounding box center [399, 188] width 483 height 22
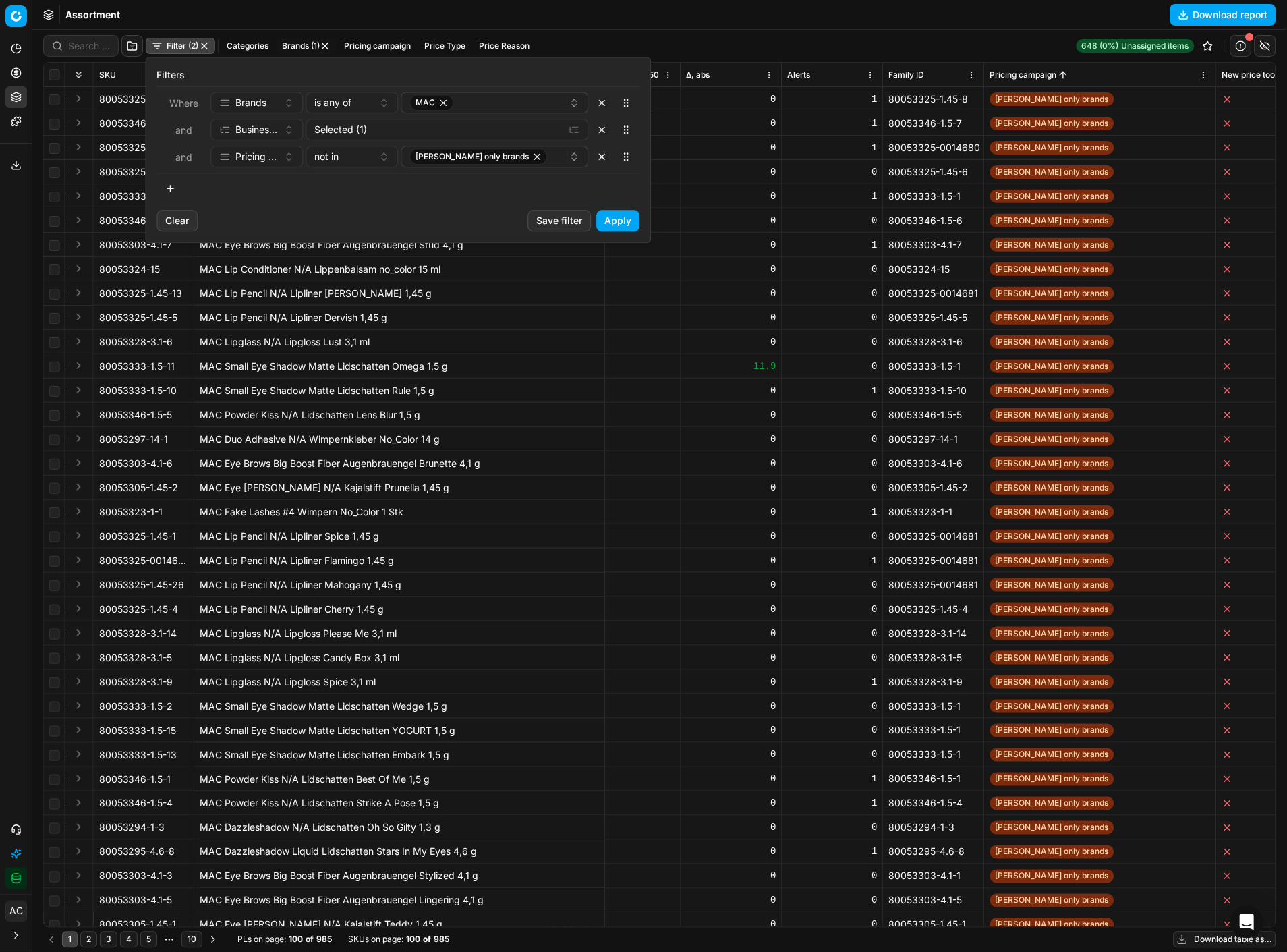
click at [624, 216] on button "Apply" at bounding box center [619, 221] width 43 height 22
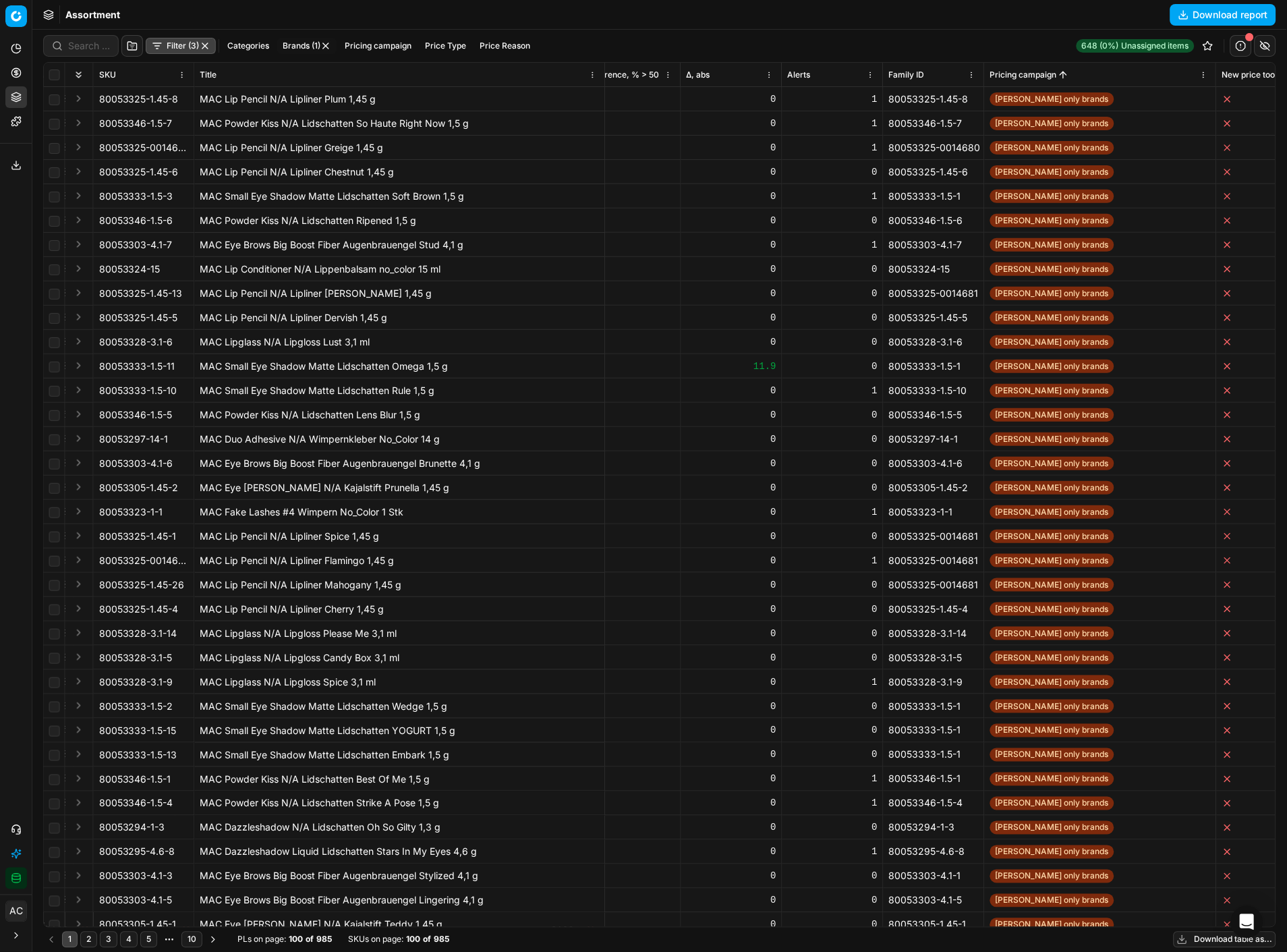
click at [189, 45] on button "Filter (3)" at bounding box center [180, 46] width 70 height 16
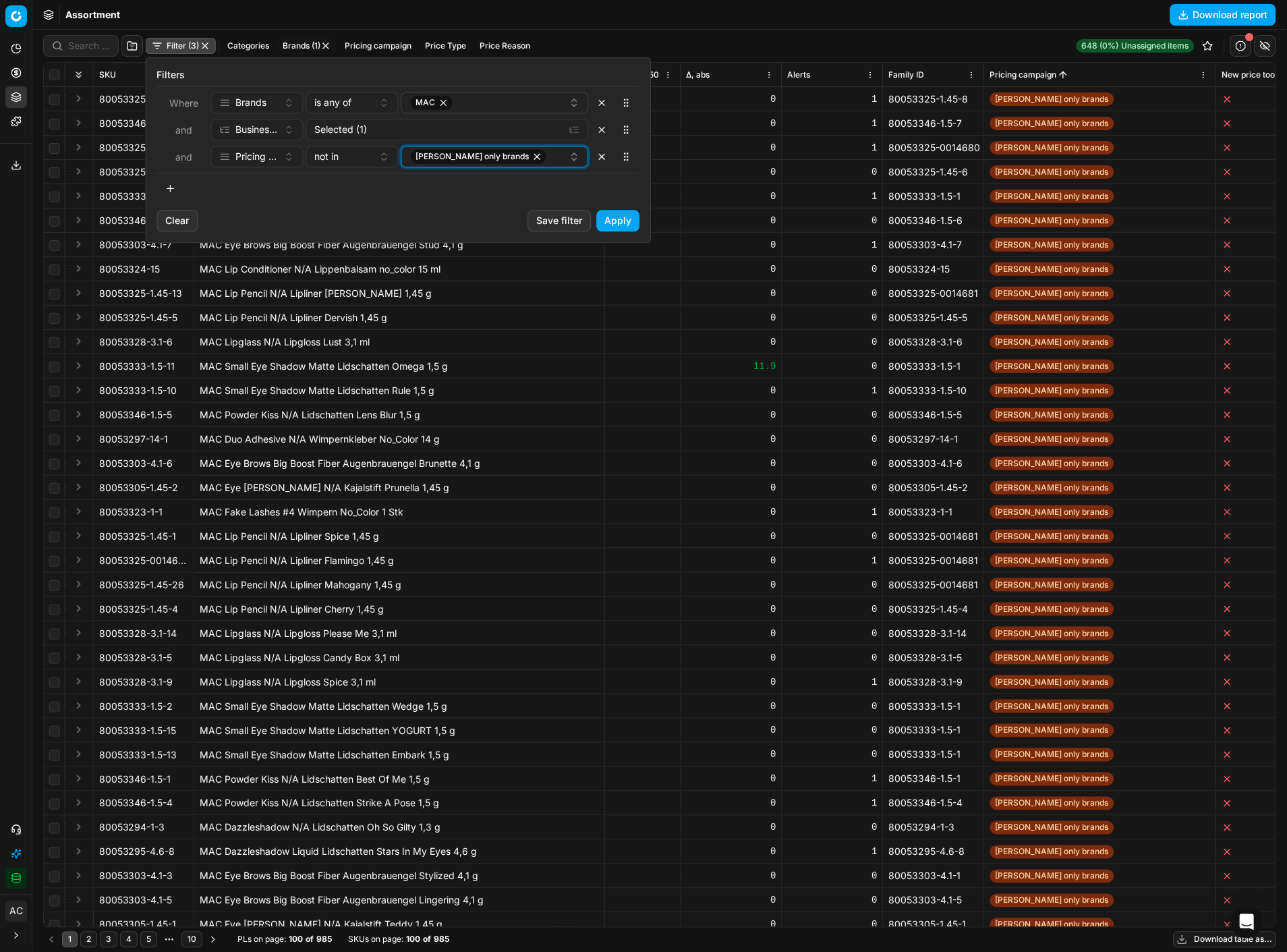
click at [524, 158] on div "[PERSON_NAME] only brands" at bounding box center [490, 156] width 159 height 16
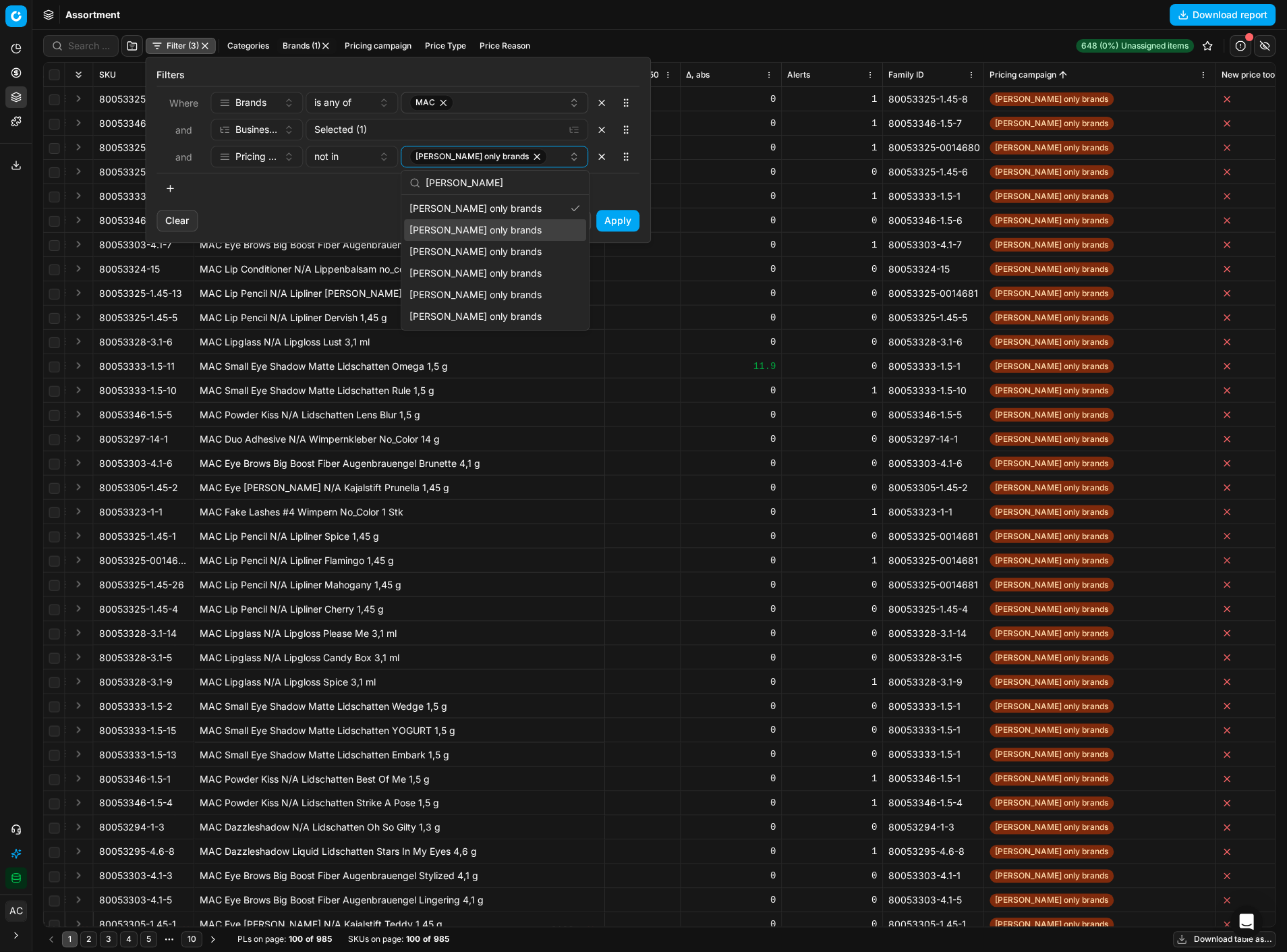
type input "douglas"
click at [515, 231] on div "[PERSON_NAME] only brands" at bounding box center [495, 230] width 182 height 22
click at [511, 253] on div "[PERSON_NAME] only brands" at bounding box center [495, 251] width 182 height 22
click at [507, 276] on div "[PERSON_NAME] only brands" at bounding box center [495, 273] width 182 height 22
click at [507, 296] on div "[PERSON_NAME] only brands" at bounding box center [495, 295] width 182 height 22
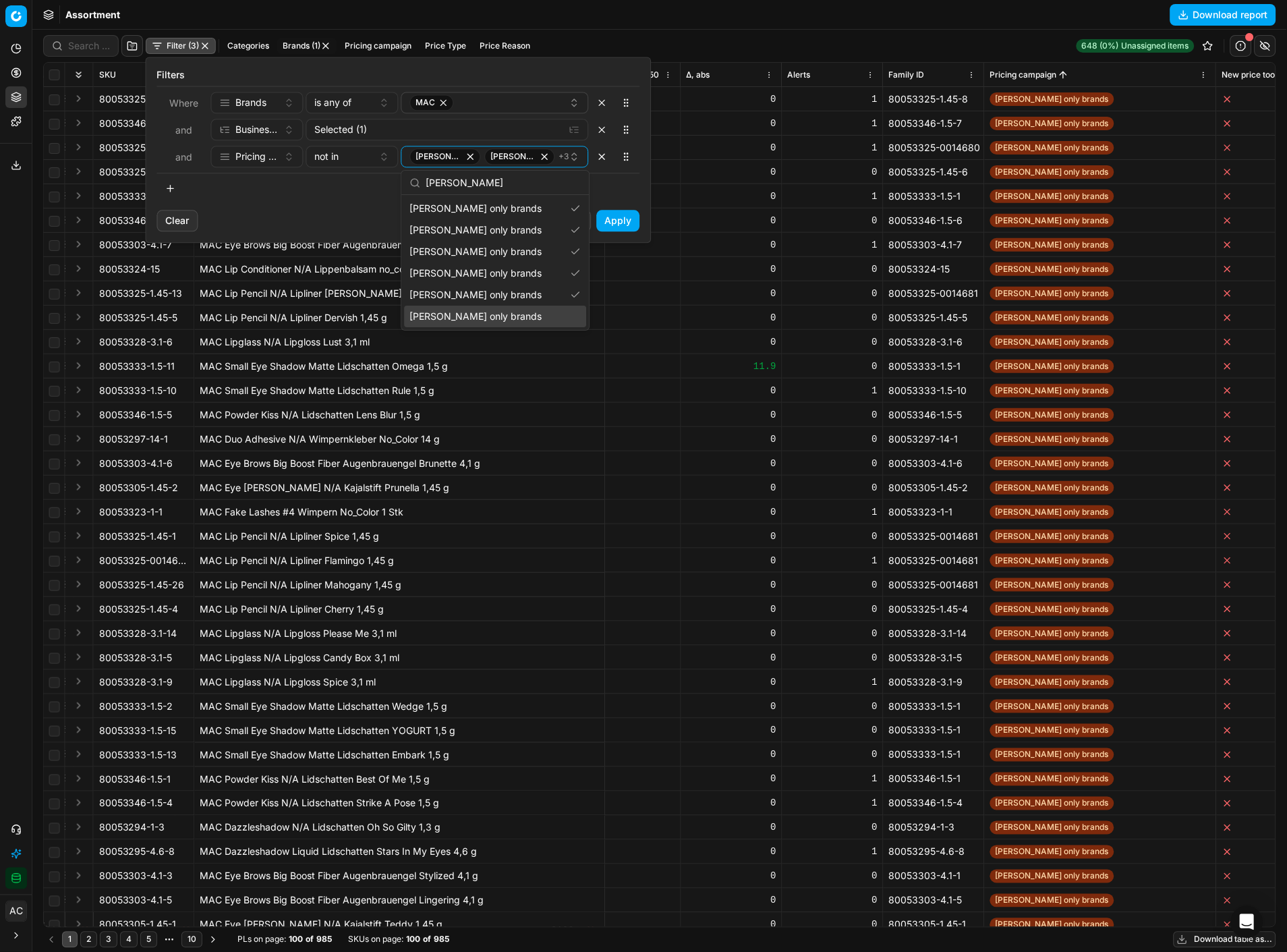
click at [508, 321] on div "[PERSON_NAME] only brands" at bounding box center [495, 316] width 182 height 22
click at [623, 226] on button "Apply" at bounding box center [619, 221] width 43 height 22
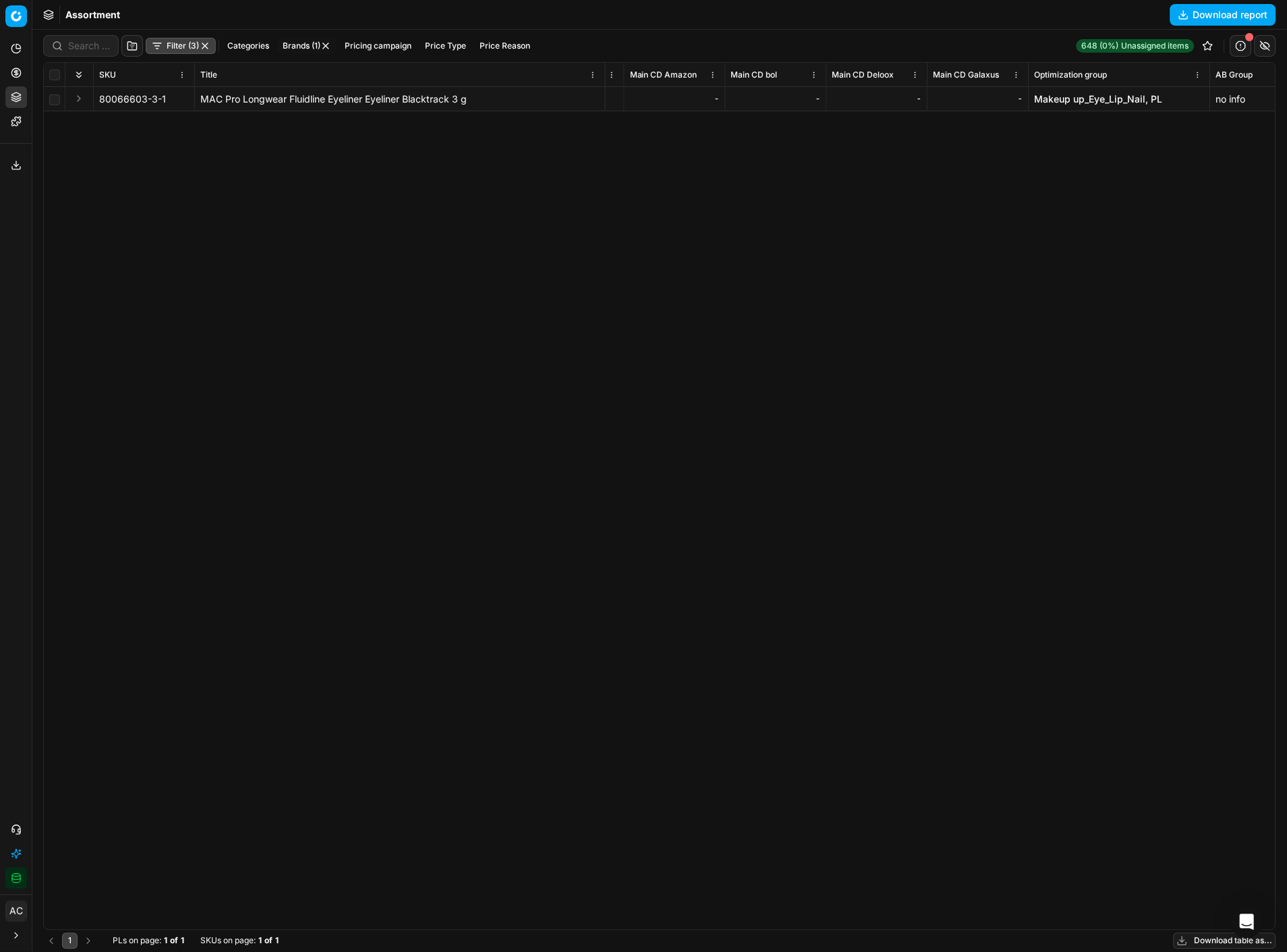
scroll to position [0, 8878]
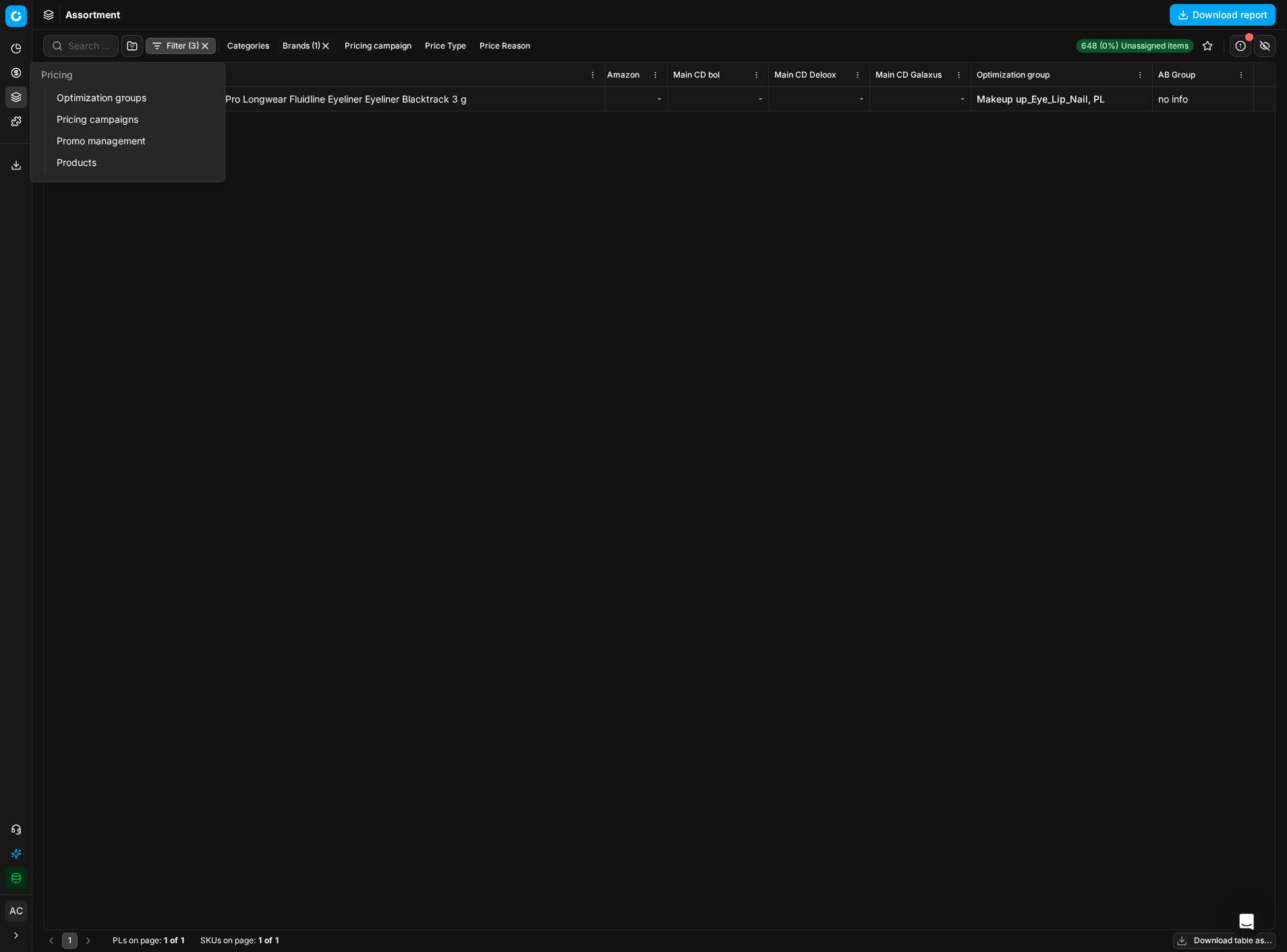
click at [12, 76] on circle at bounding box center [15, 72] width 9 height 9
click at [101, 94] on link "Optimization groups" at bounding box center [130, 97] width 157 height 19
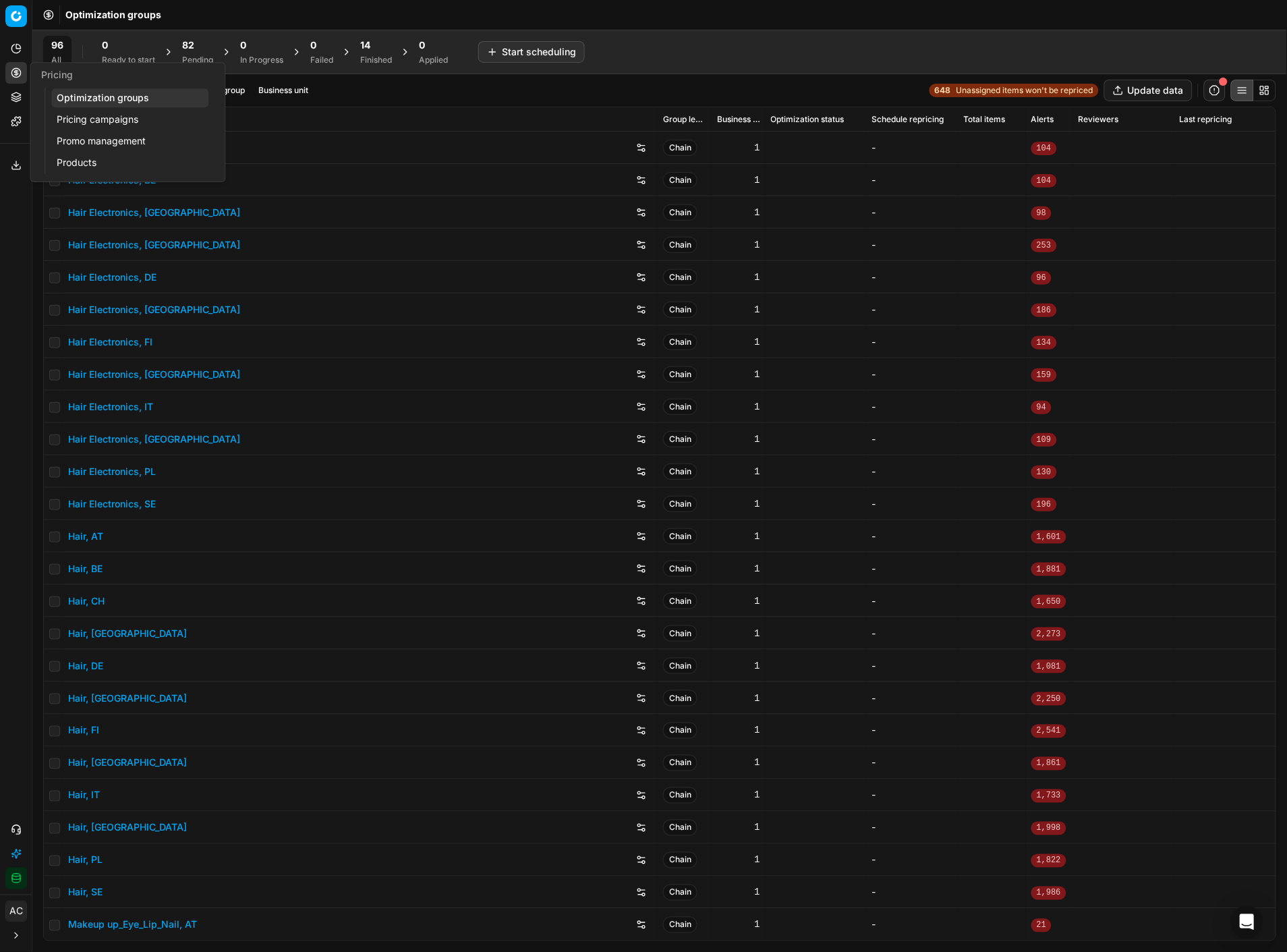
click at [631, 378] on button "button" at bounding box center [641, 374] width 22 height 22
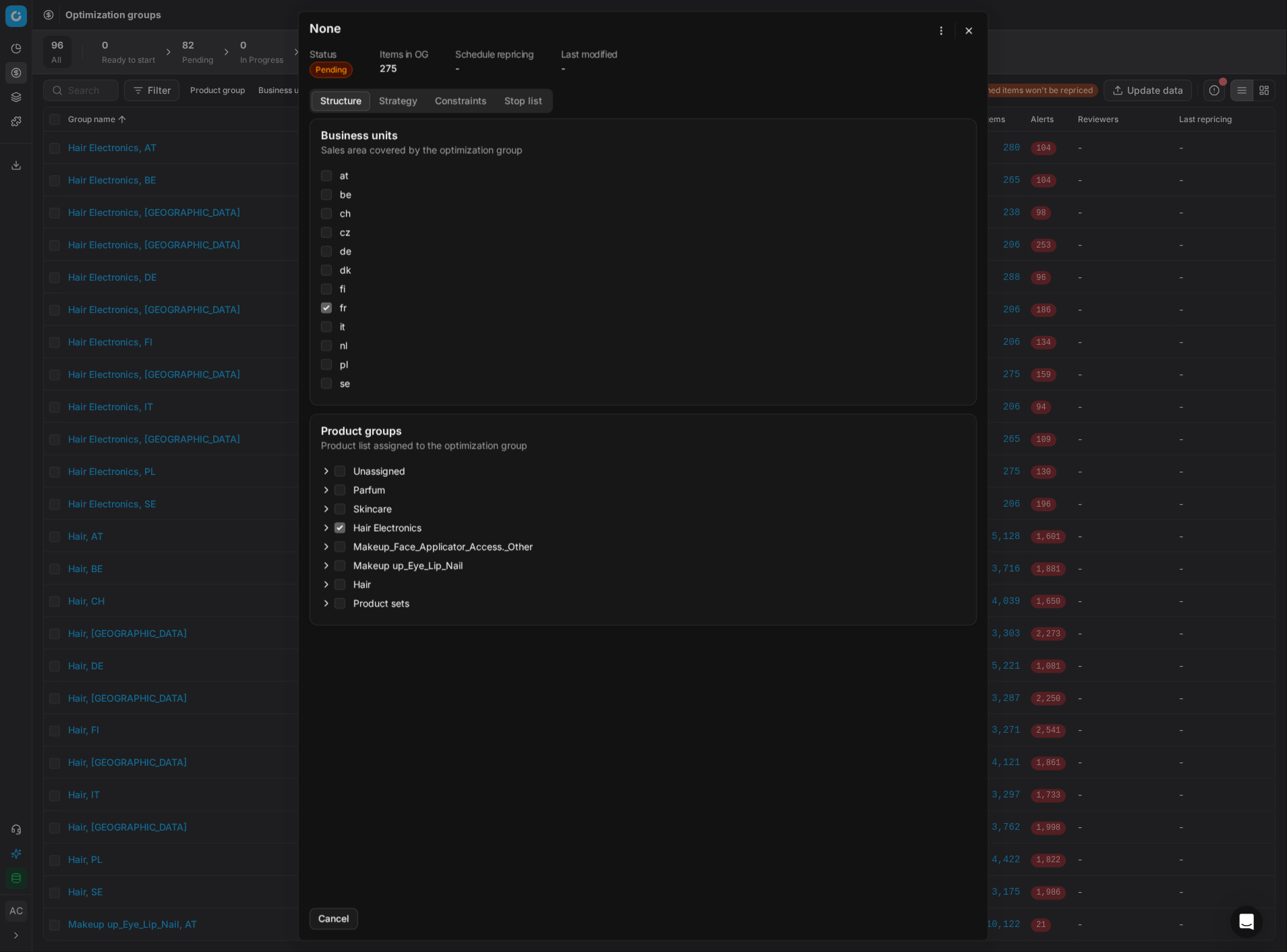
checkbox input "true"
click at [966, 29] on button "button" at bounding box center [970, 31] width 16 height 16
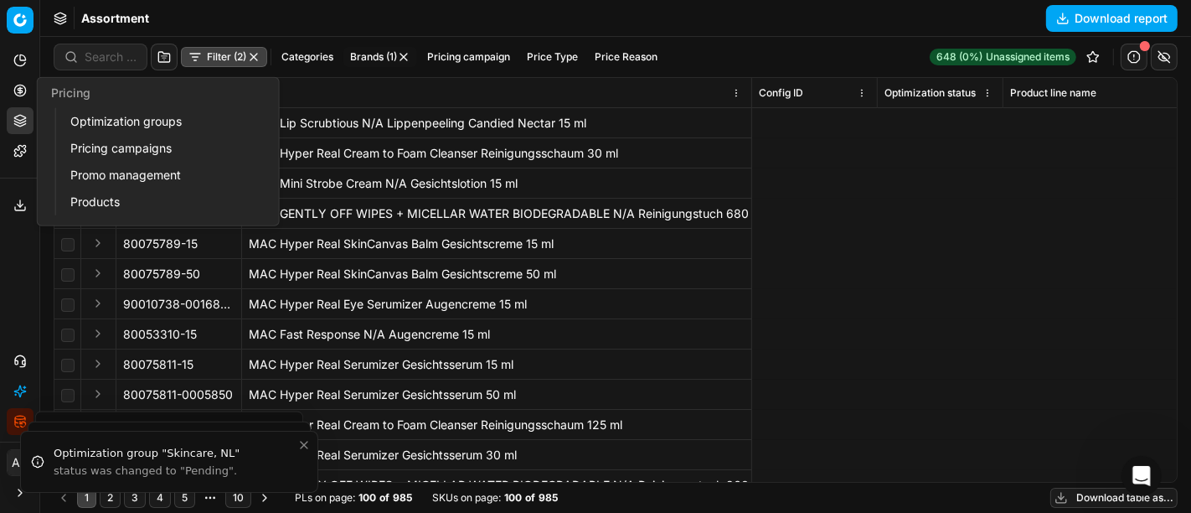
scroll to position [0, 11444]
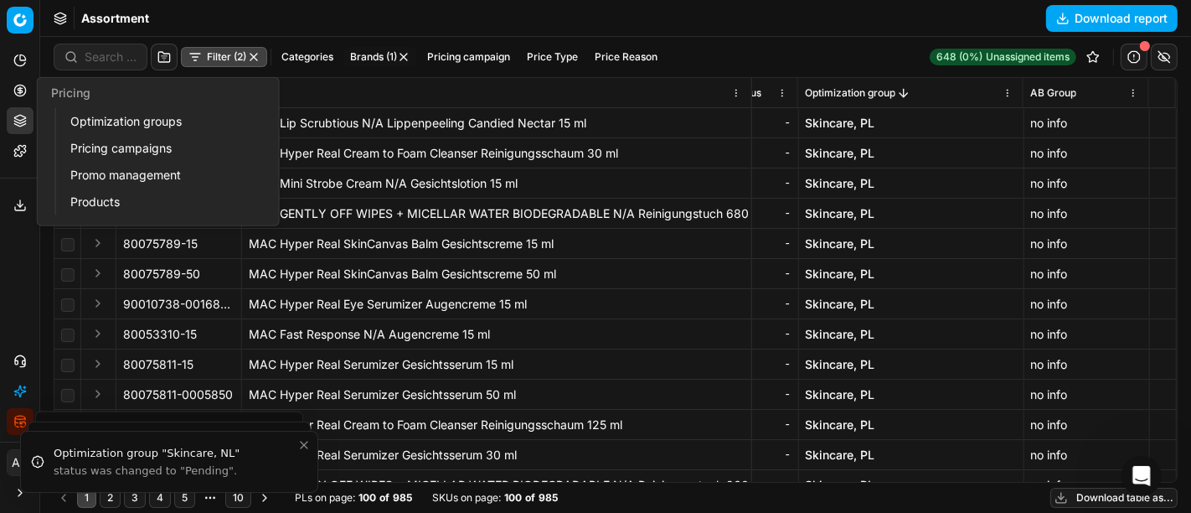
click at [18, 90] on icon at bounding box center [20, 90] width 4 height 4
click at [97, 121] on link "Optimization groups" at bounding box center [161, 121] width 195 height 23
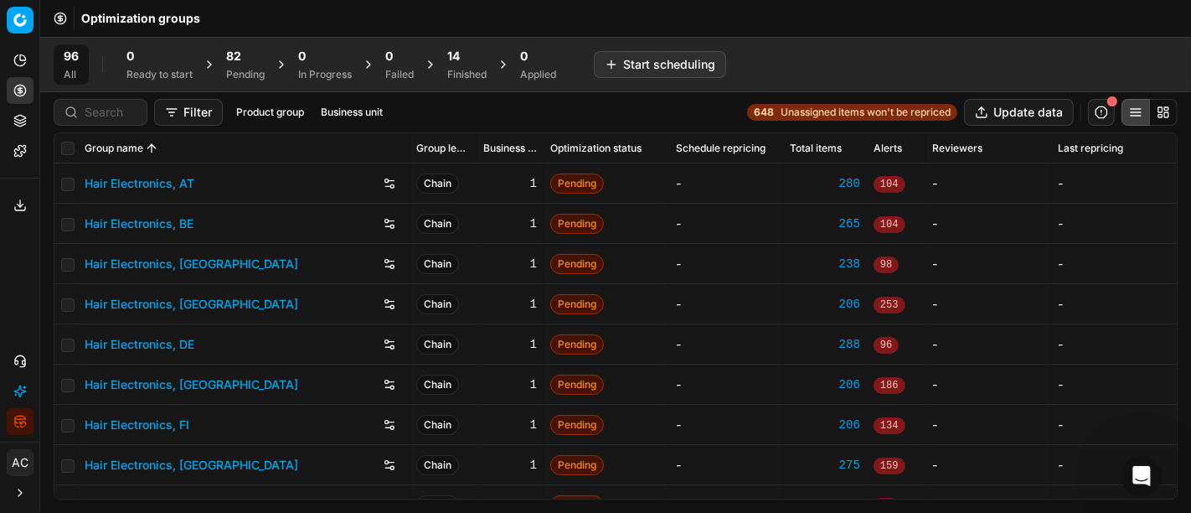
click at [405, 108] on div "Filter Product group Business unit 648 Unassigned items won't be repriced Updat…" at bounding box center [616, 112] width 1124 height 27
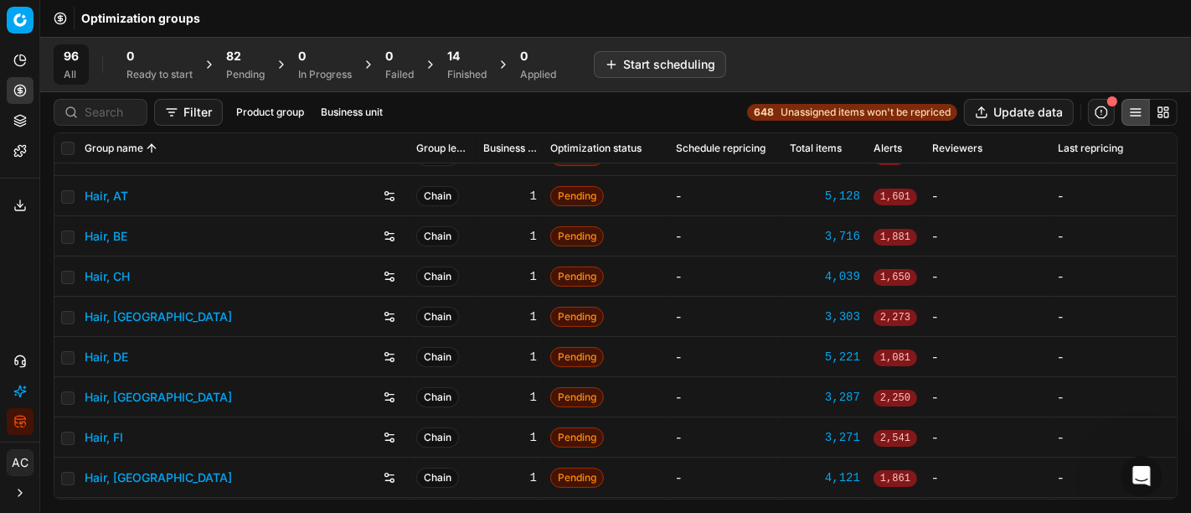
scroll to position [469, 0]
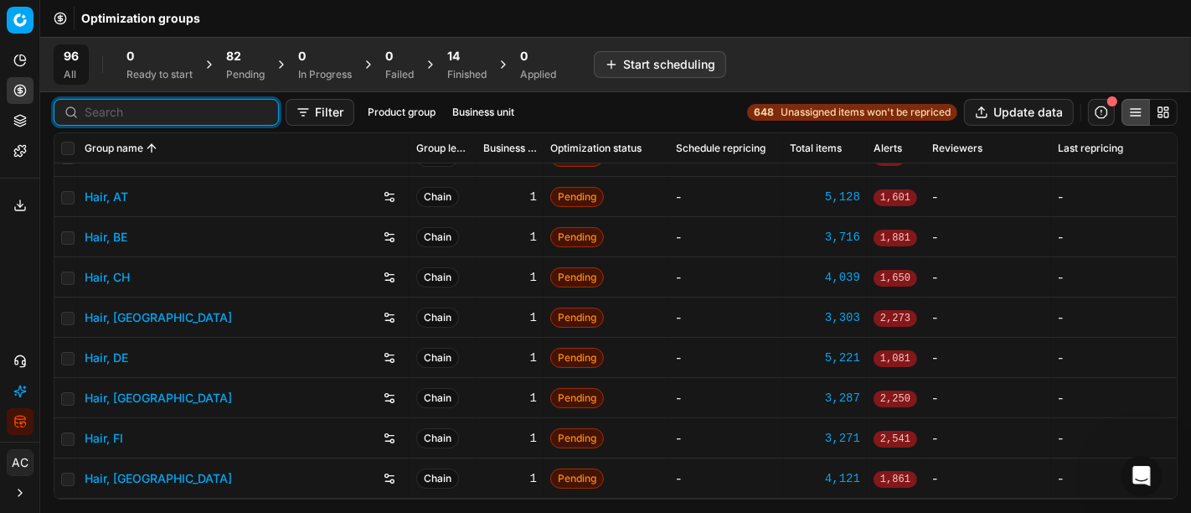
click at [117, 109] on input at bounding box center [176, 112] width 183 height 17
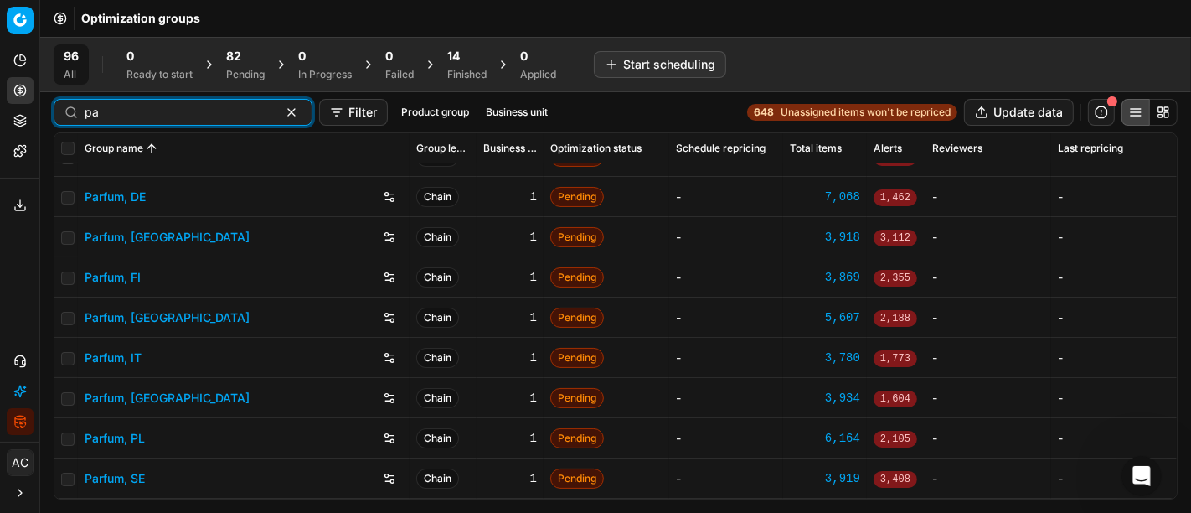
scroll to position [146, 0]
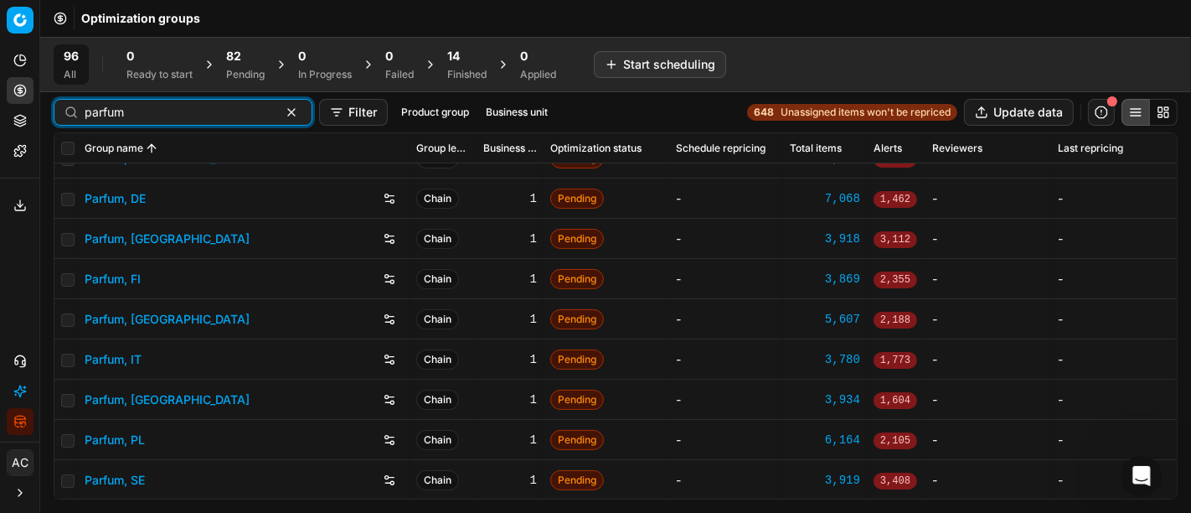
type input "parfum"
click at [126, 399] on link "Parfum, [GEOGRAPHIC_DATA]" at bounding box center [167, 399] width 165 height 17
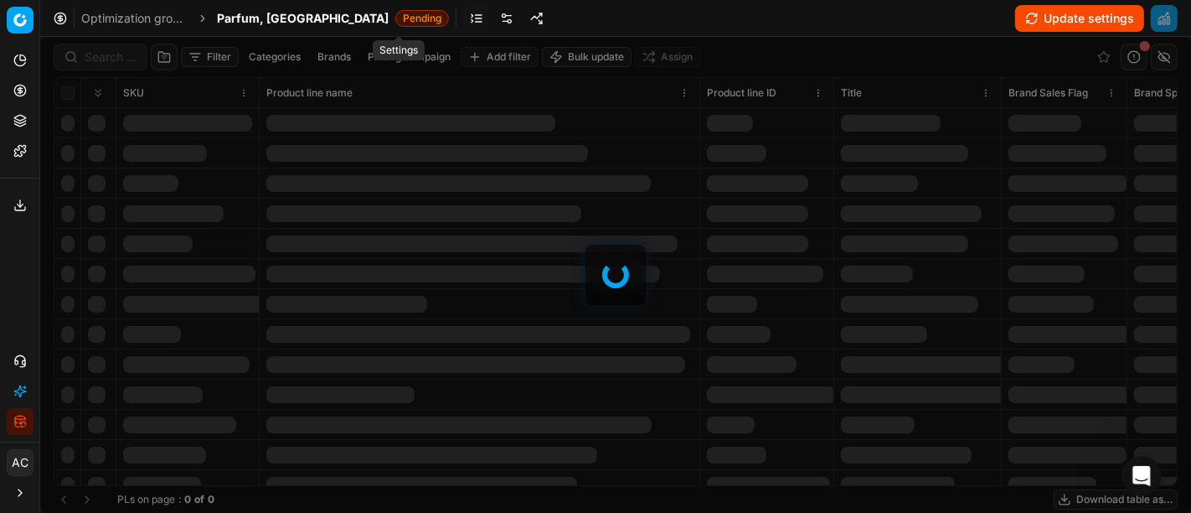
click at [493, 13] on link at bounding box center [506, 18] width 27 height 27
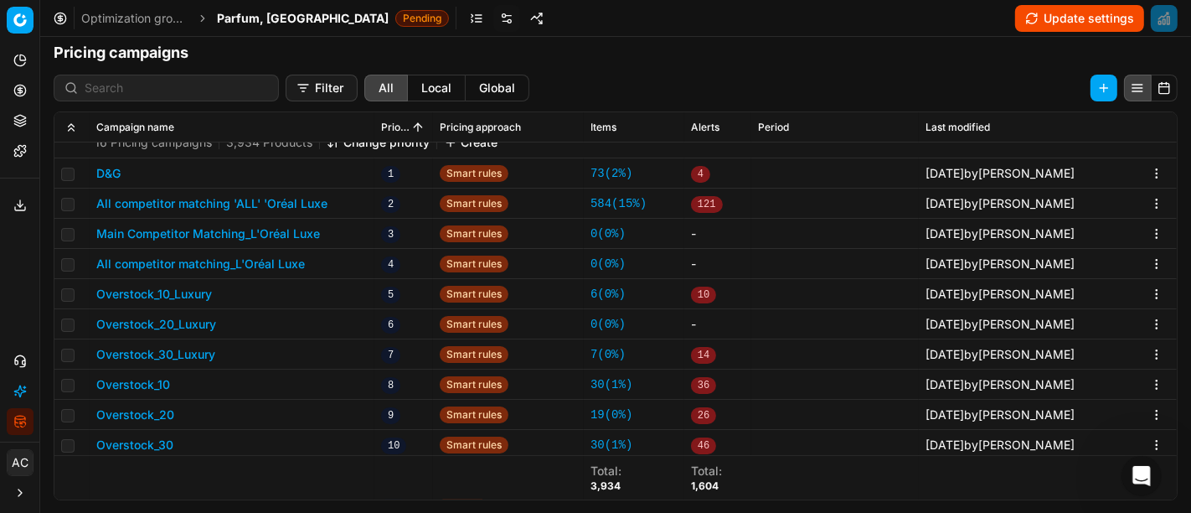
scroll to position [285, 0]
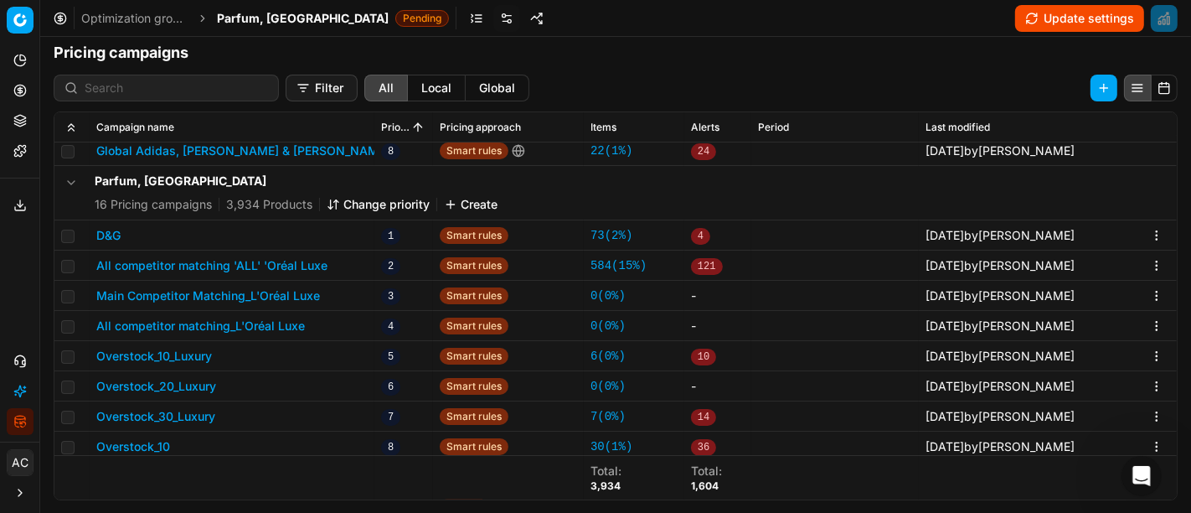
click at [305, 265] on button "All competitor matching 'ALL' 'Oréal Luxe" at bounding box center [211, 265] width 231 height 17
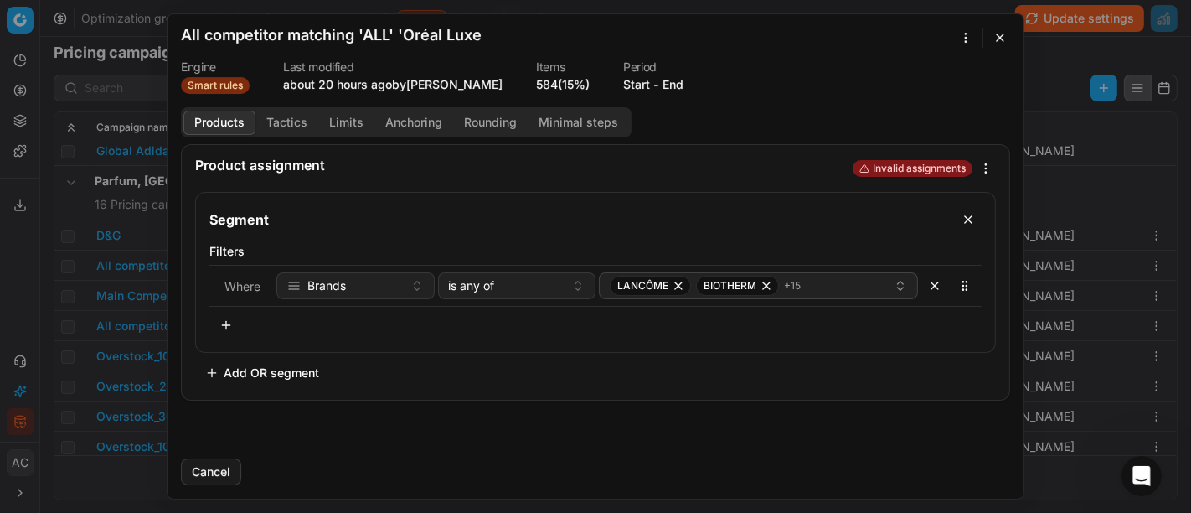
click at [278, 121] on button "Tactics" at bounding box center [286, 123] width 63 height 24
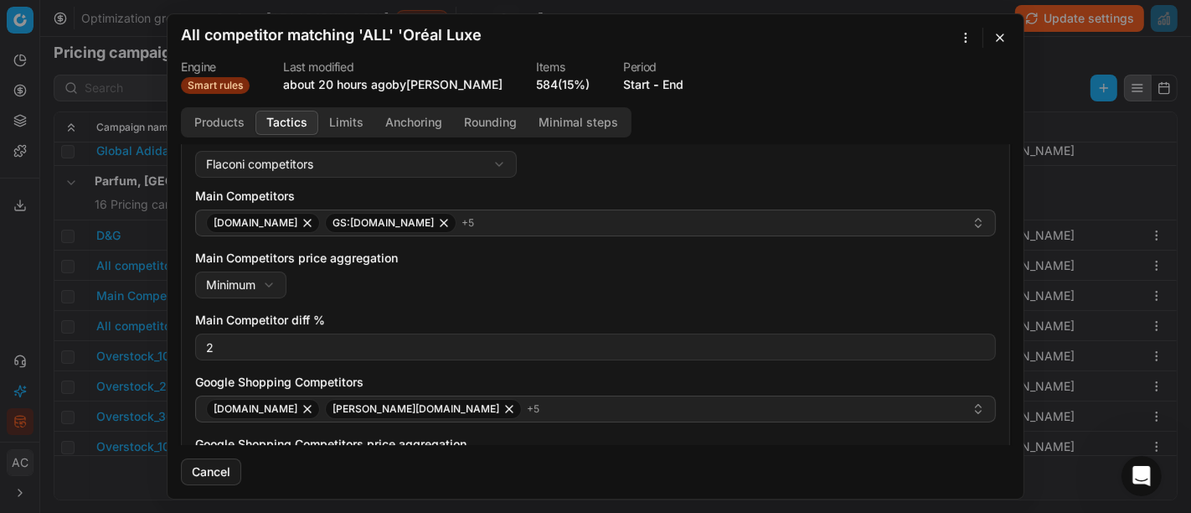
scroll to position [144, 0]
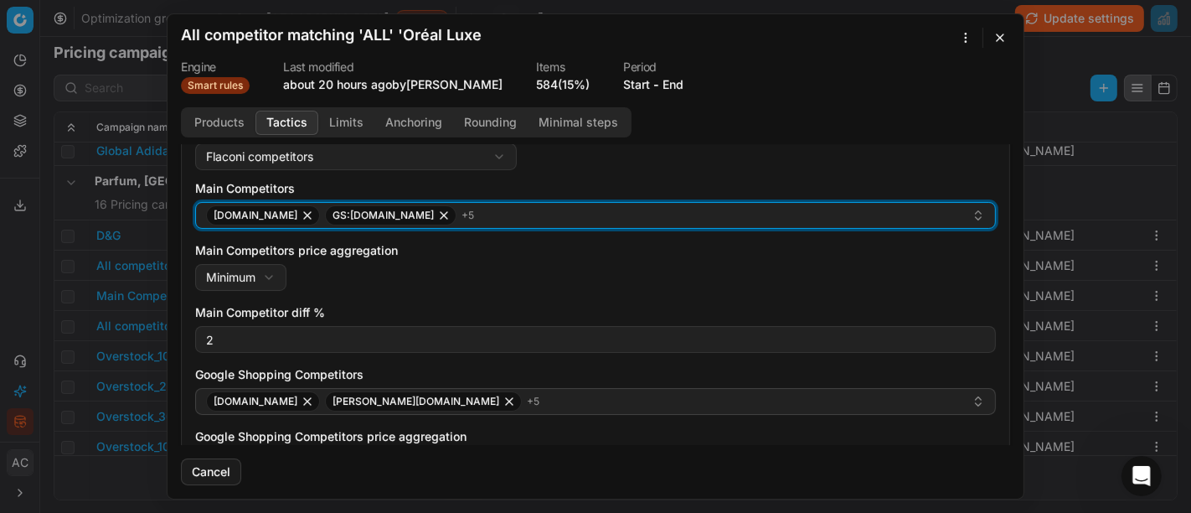
click at [487, 214] on div "[DOMAIN_NAME] GS:[DOMAIN_NAME] + 5" at bounding box center [589, 215] width 766 height 20
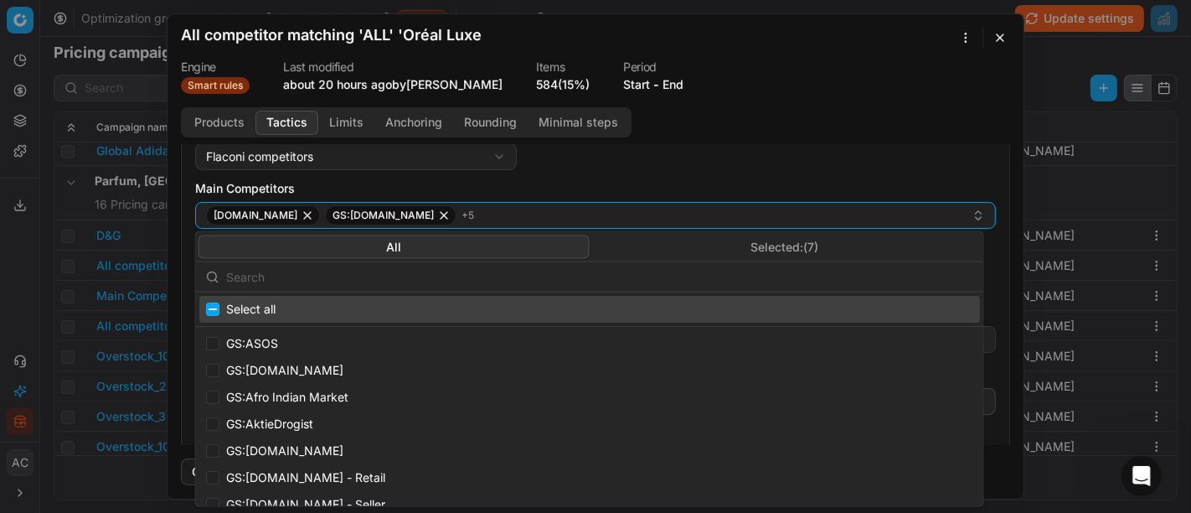
click at [759, 245] on button "Selected: ( 7 )" at bounding box center [785, 246] width 391 height 23
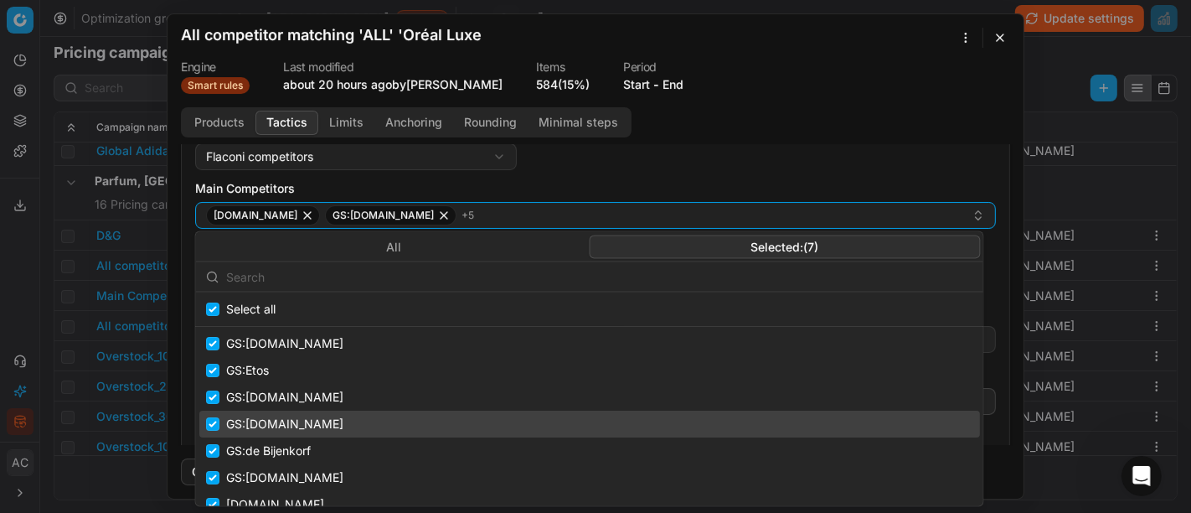
scroll to position [14, 0]
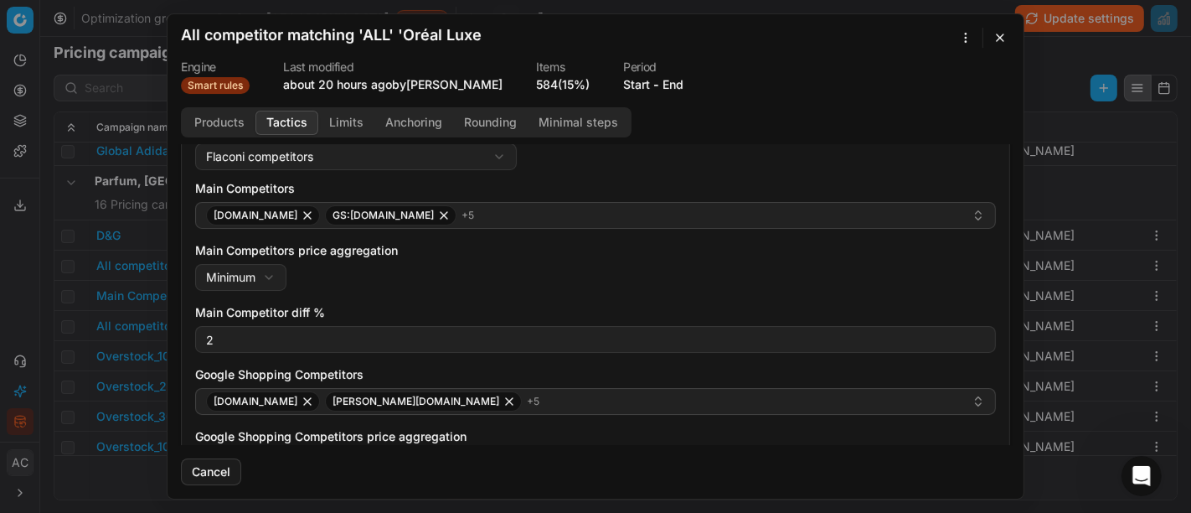
click at [904, 94] on form "We are saving PC settings. Please wait, it should take a few minutes All compet…" at bounding box center [596, 256] width 856 height 484
click at [1004, 37] on button "button" at bounding box center [1000, 38] width 20 height 20
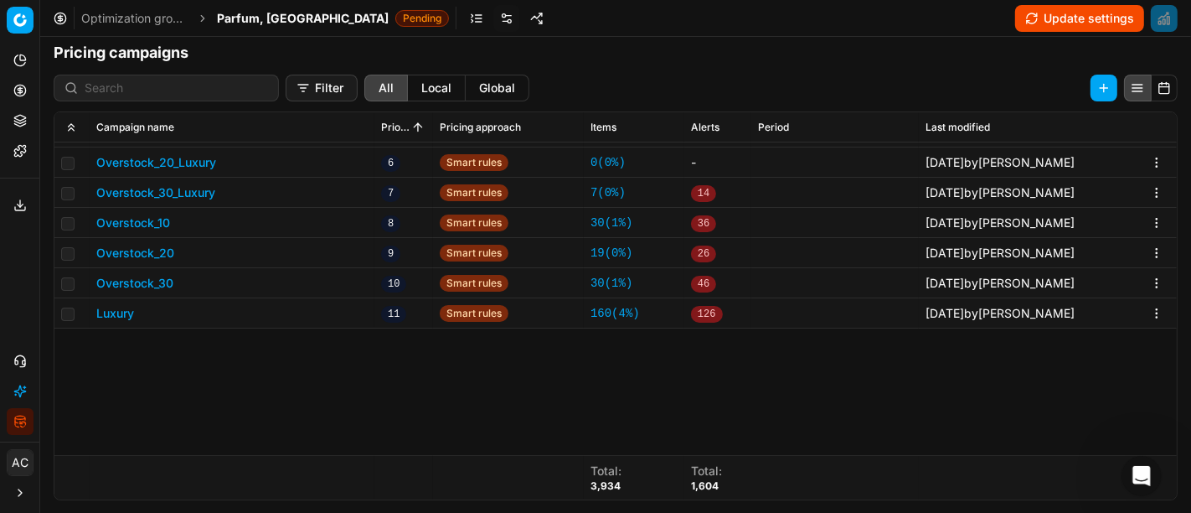
scroll to position [196, 0]
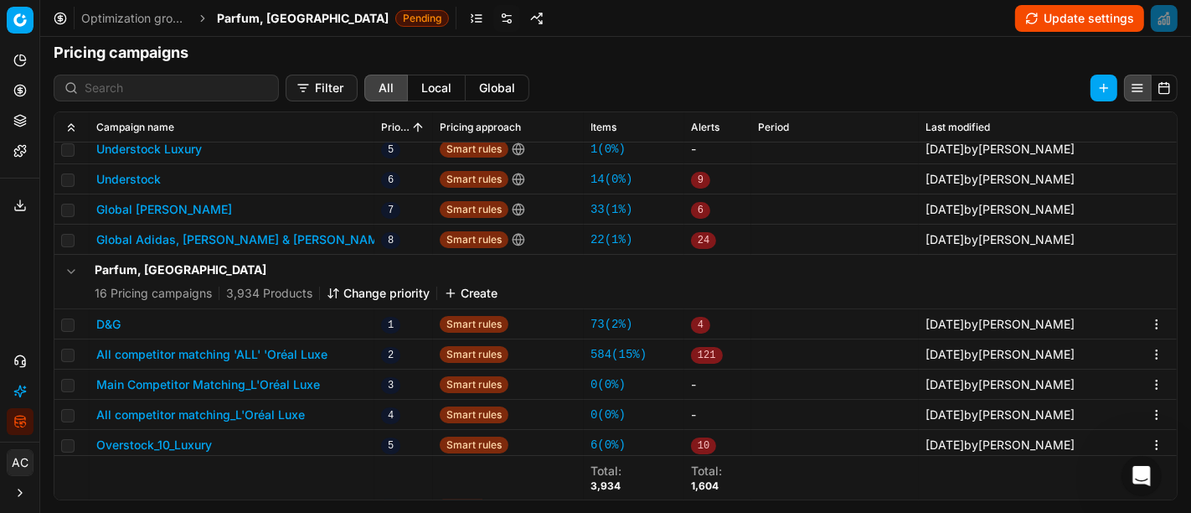
click at [237, 18] on span "Parfum, [GEOGRAPHIC_DATA]" at bounding box center [303, 18] width 172 height 17
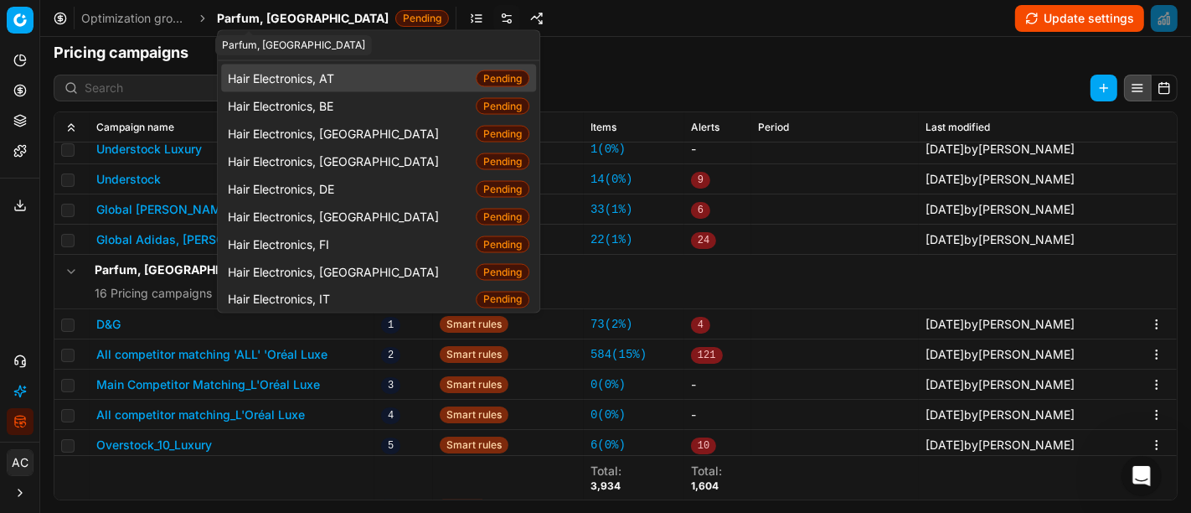
type input "p"
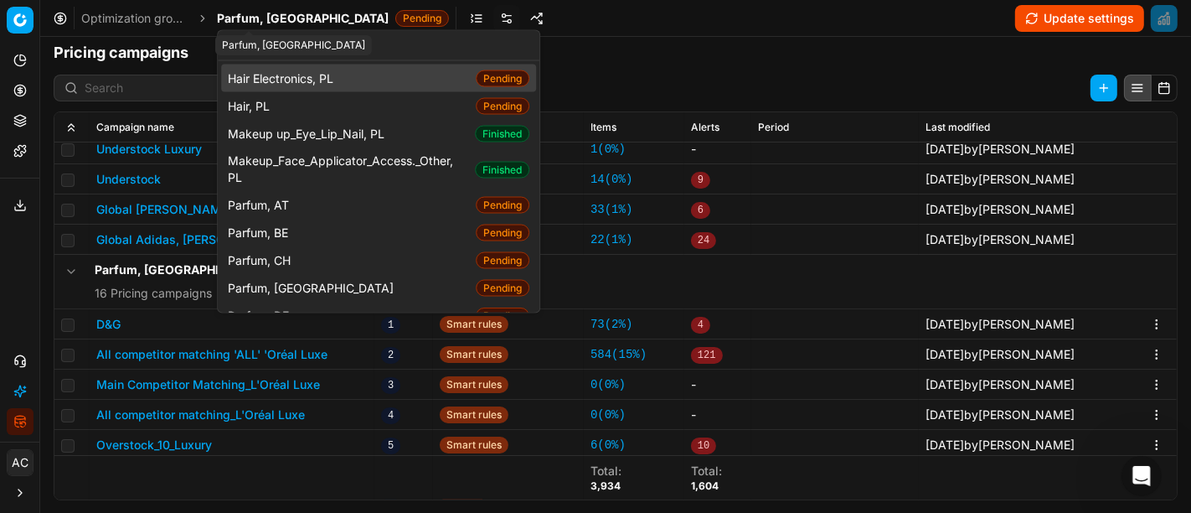
scroll to position [59, 0]
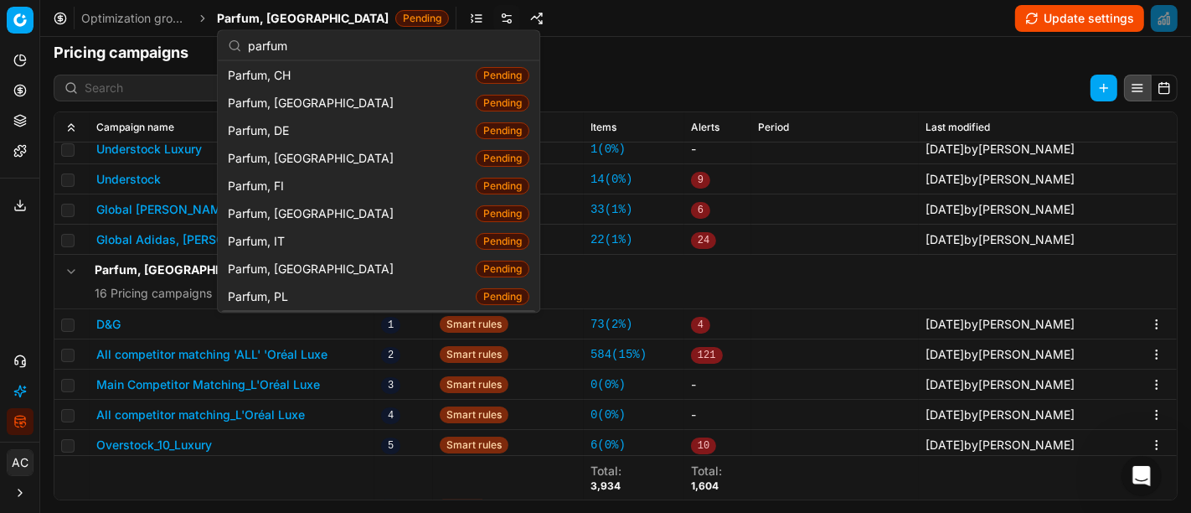
type input "parfum"
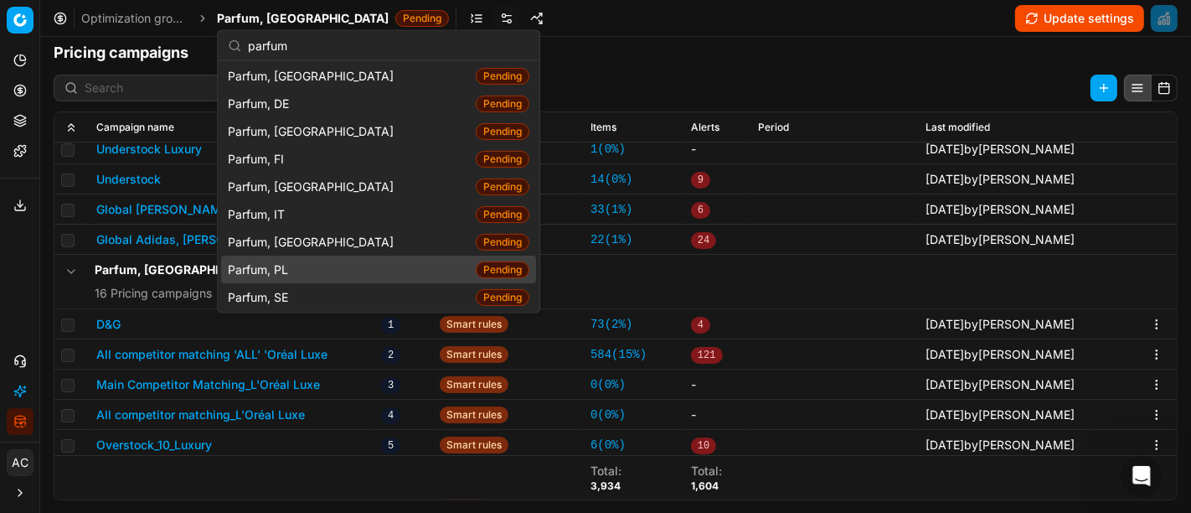
click at [307, 263] on div "Parfum, PL Pending" at bounding box center [378, 269] width 315 height 28
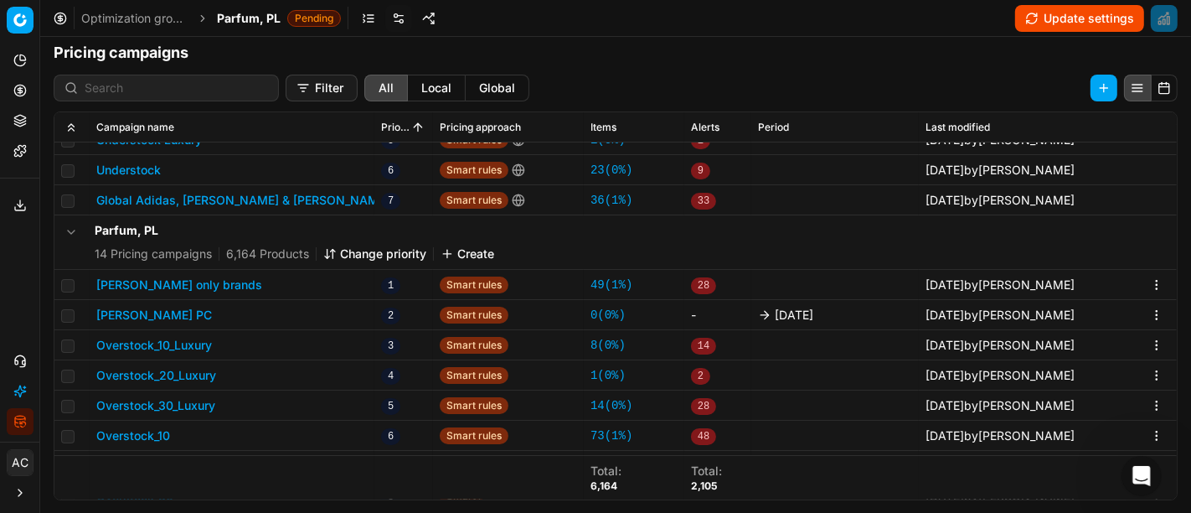
scroll to position [205, 0]
click at [195, 282] on button "[PERSON_NAME] only brands" at bounding box center [179, 284] width 166 height 17
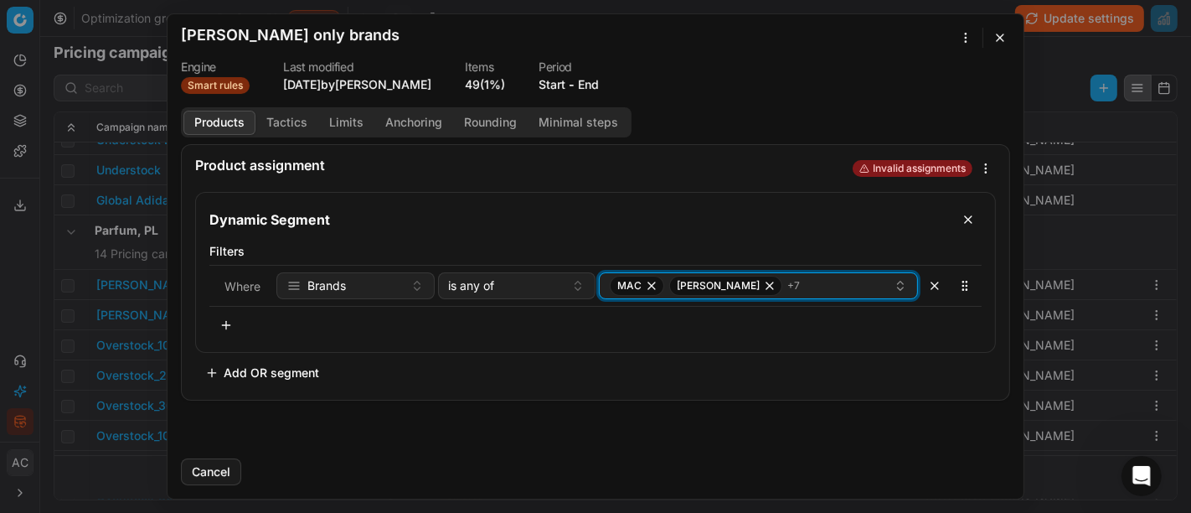
click at [816, 281] on div "MAC [PERSON_NAME] + 7" at bounding box center [752, 286] width 284 height 20
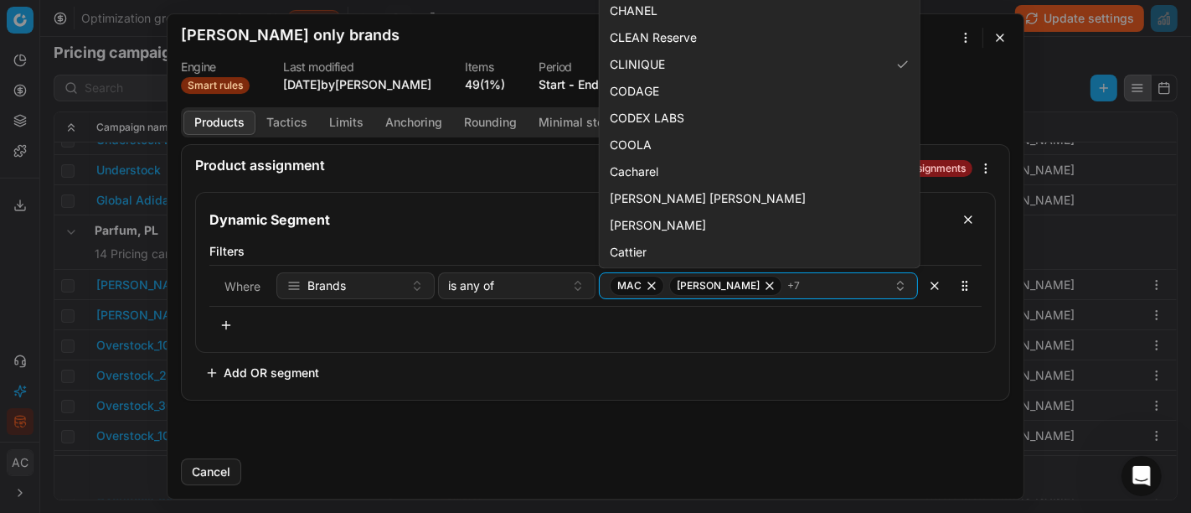
scroll to position [2536, 0]
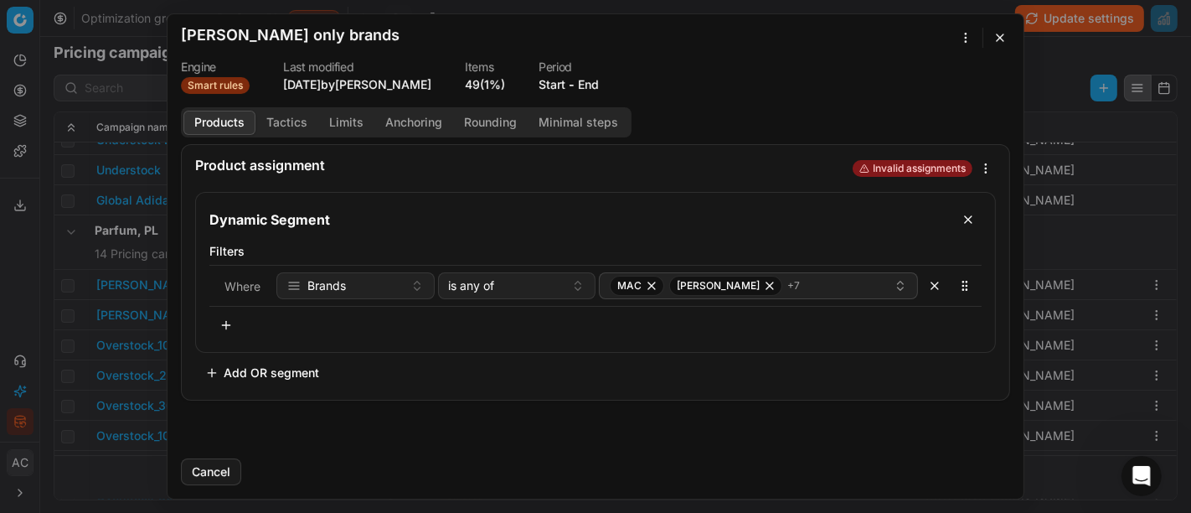
click at [641, 471] on div "Cancel" at bounding box center [595, 465] width 829 height 40
